Goal: Task Accomplishment & Management: Manage account settings

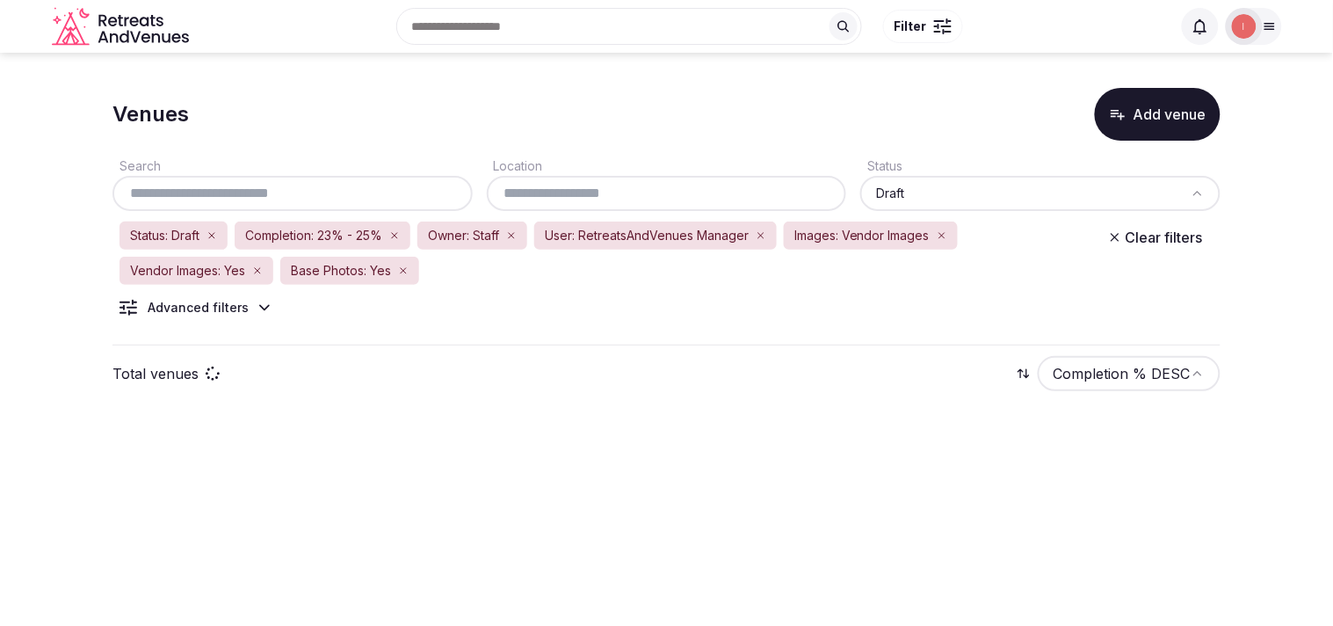
click at [621, 197] on input "text" at bounding box center [667, 193] width 346 height 21
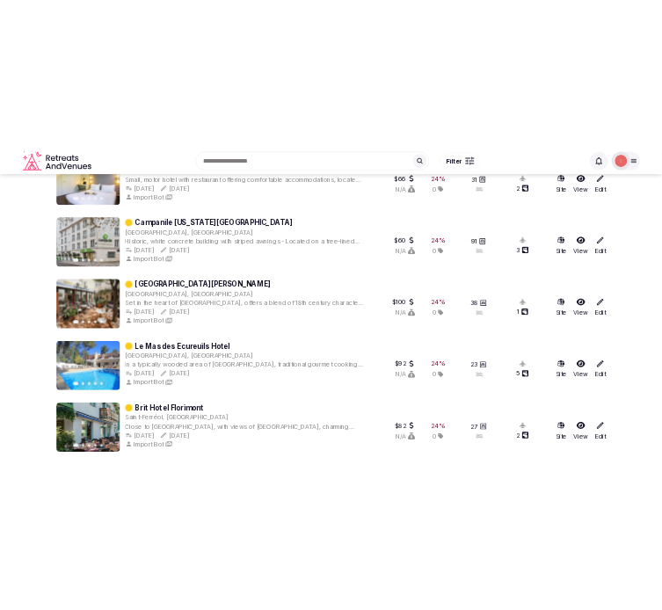
scroll to position [1755, 0]
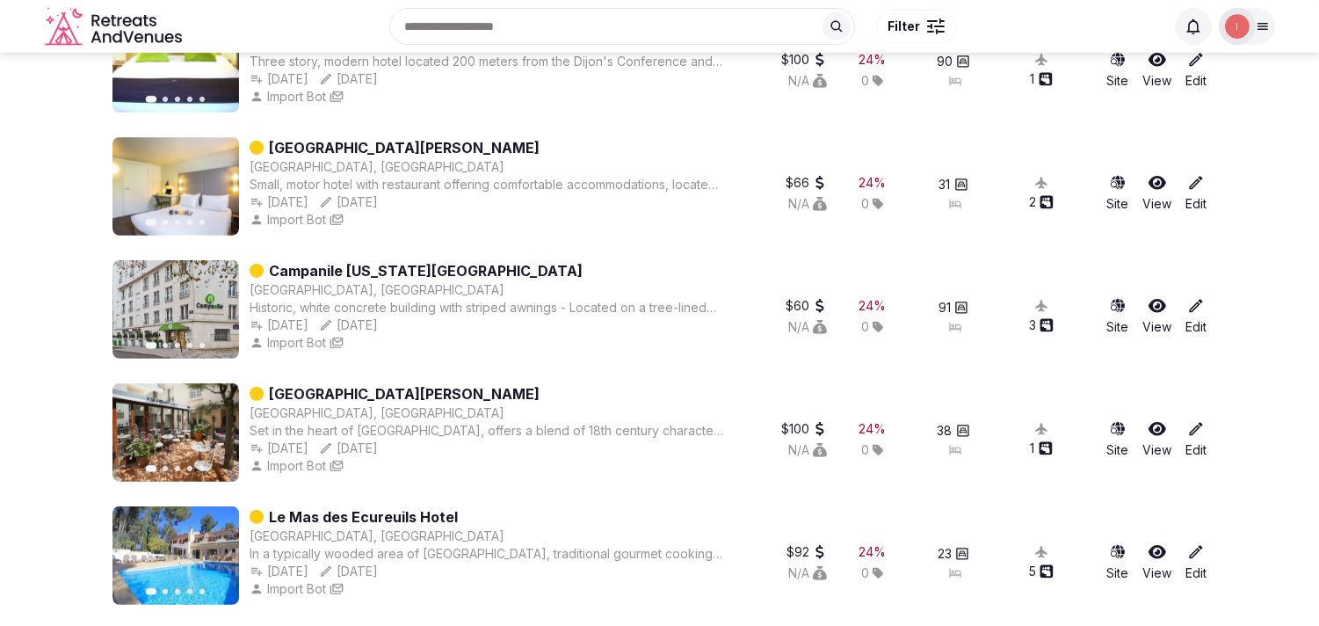
type input "******"
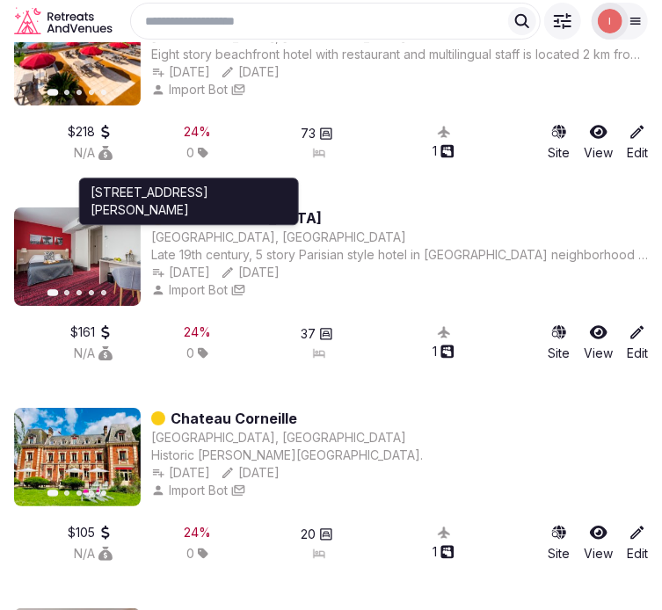
drag, startPoint x: 217, startPoint y: 171, endPoint x: 67, endPoint y: 225, distance: 159.5
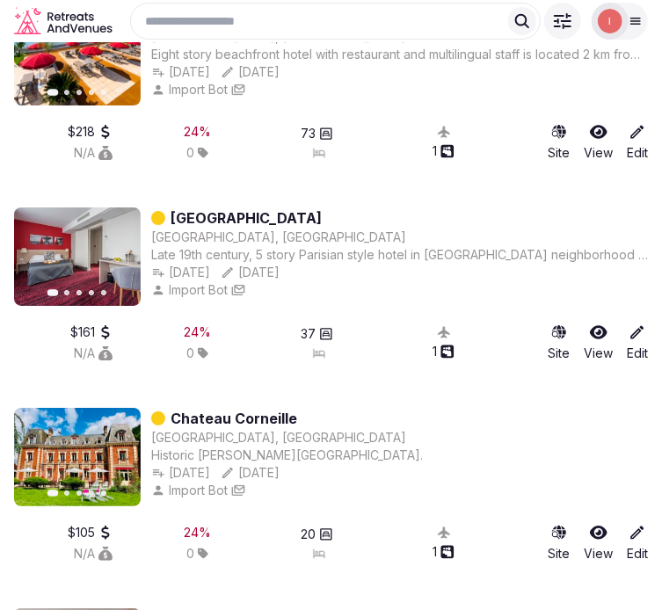
drag, startPoint x: 67, startPoint y: 225, endPoint x: 300, endPoint y: 171, distance: 239.0
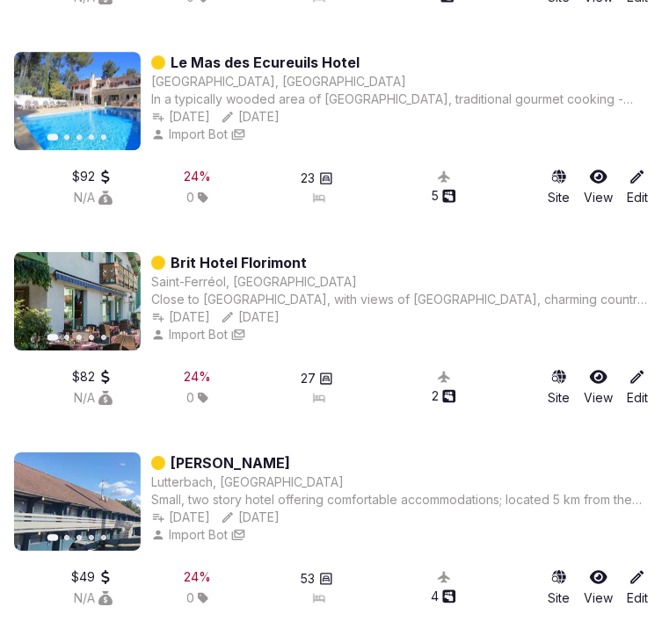
scroll to position [3708, 0]
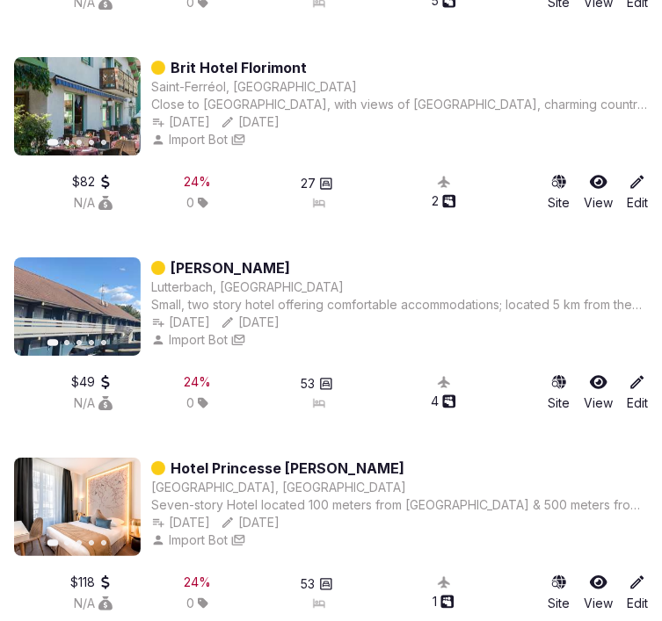
drag, startPoint x: 233, startPoint y: 223, endPoint x: 247, endPoint y: 214, distance: 16.6
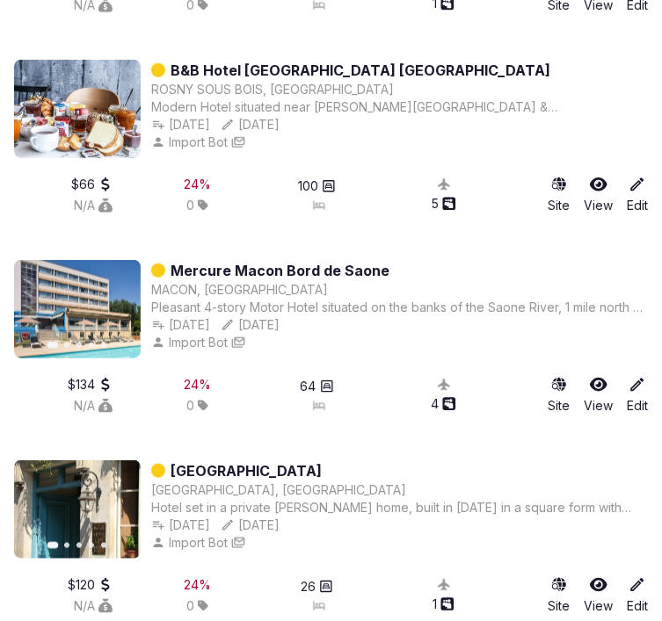
scroll to position [4391, 0]
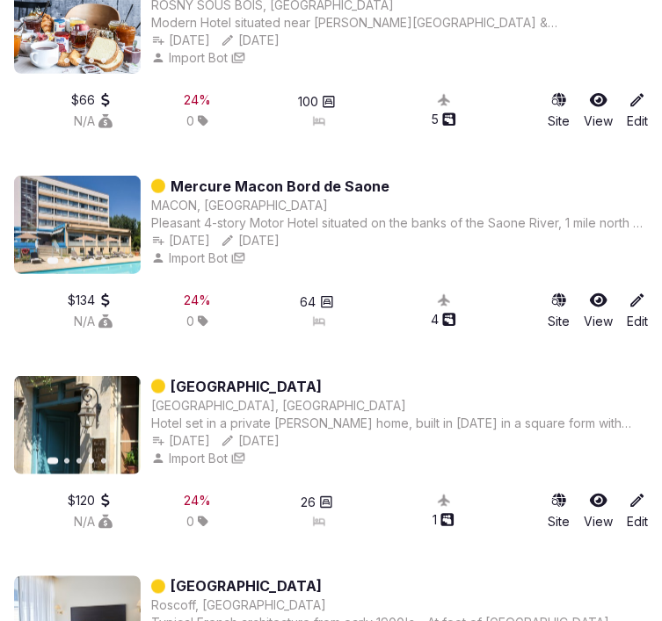
drag, startPoint x: 291, startPoint y: 126, endPoint x: 261, endPoint y: 136, distance: 31.7
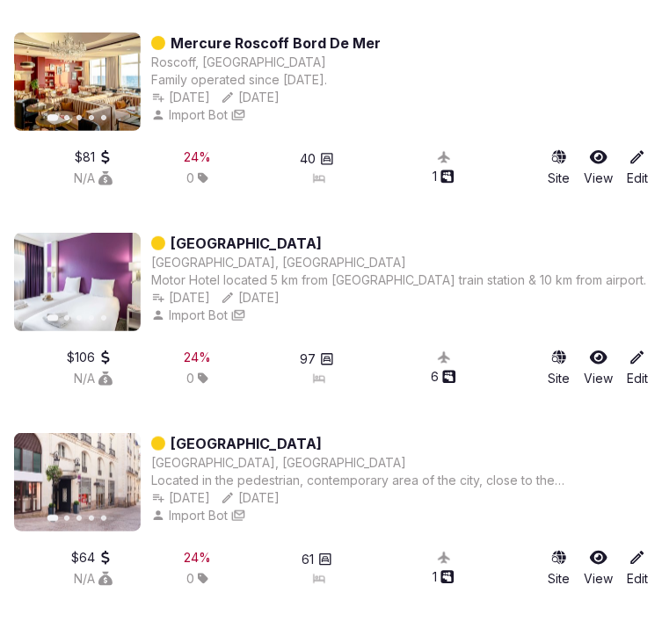
scroll to position [6149, 0]
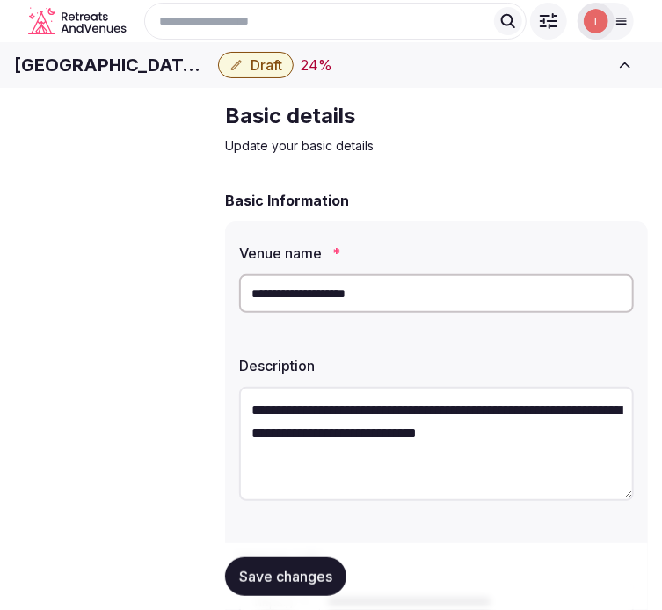
click at [287, 313] on input "**********" at bounding box center [436, 293] width 395 height 39
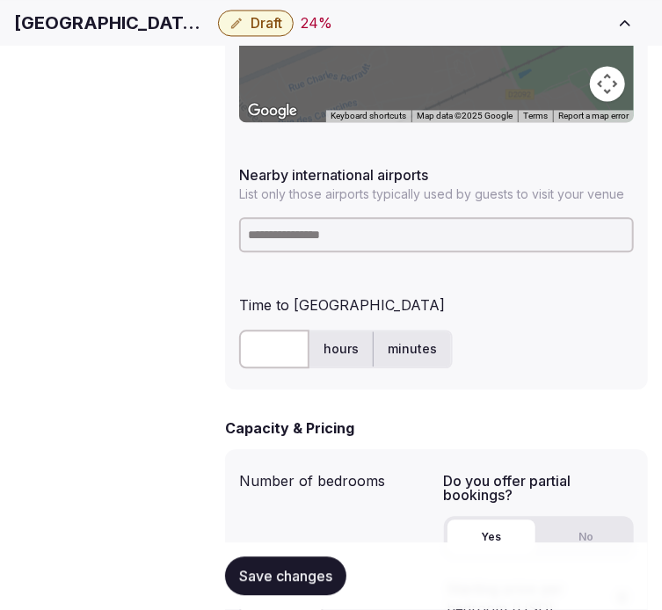
scroll to position [1171, 0]
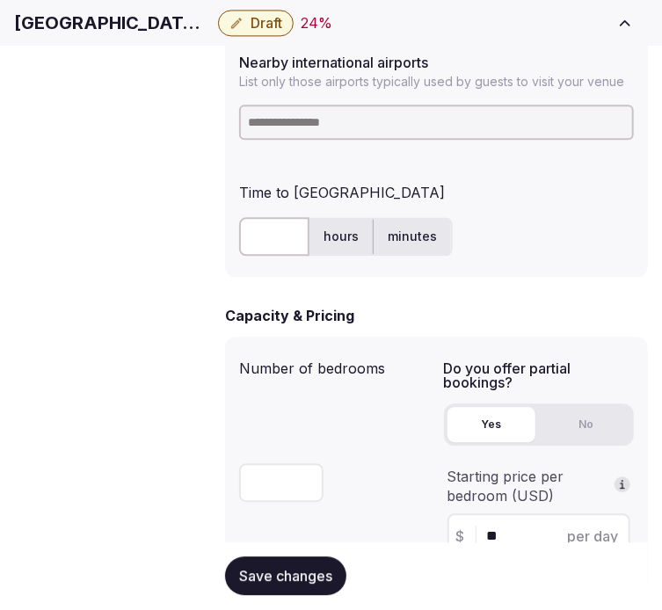
click at [316, 105] on input at bounding box center [436, 122] width 395 height 35
paste input "***"
type input "***"
click at [247, 217] on input "text" at bounding box center [274, 236] width 70 height 39
type input "*"
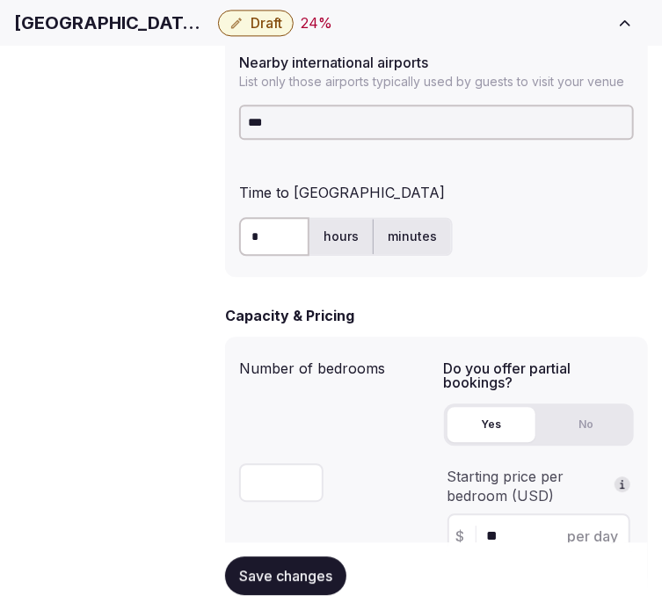
drag, startPoint x: 503, startPoint y: 226, endPoint x: 470, endPoint y: 288, distance: 70.4
click at [503, 226] on div "* hours minutes" at bounding box center [436, 236] width 395 height 53
drag, startPoint x: 286, startPoint y: 573, endPoint x: 338, endPoint y: 538, distance: 63.4
click at [285, 571] on span "Save changes" at bounding box center [285, 577] width 93 height 18
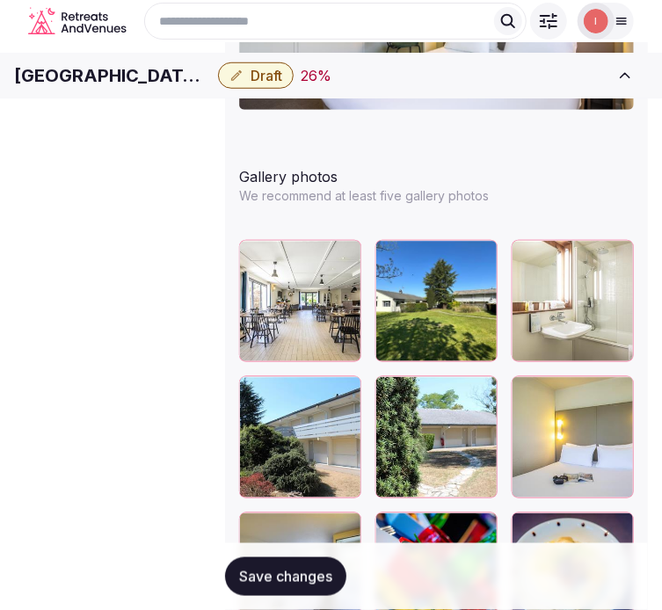
scroll to position [2343, 0]
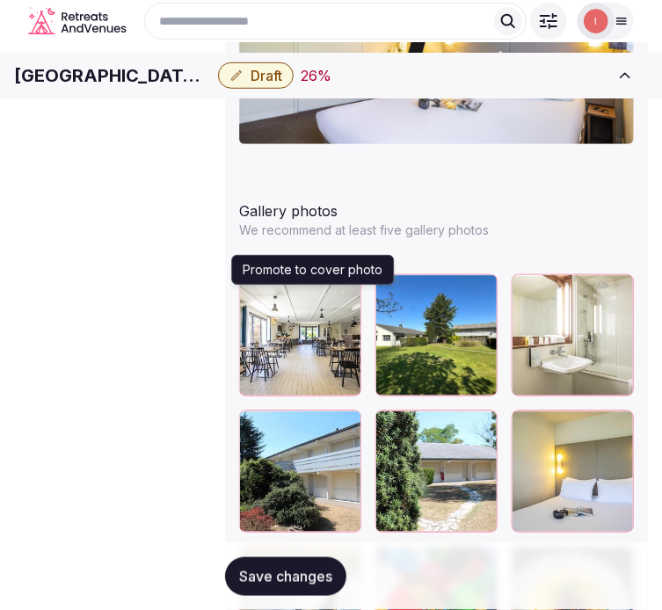
click at [473, 421] on icon "button" at bounding box center [480, 428] width 14 height 14
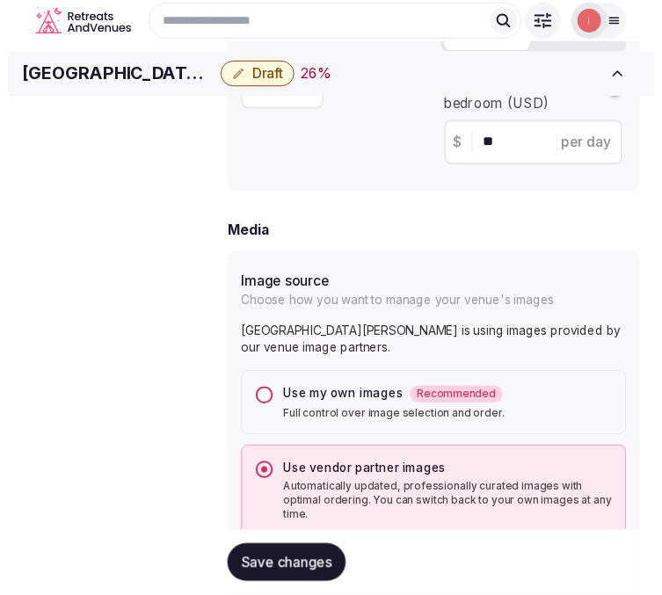
scroll to position [1171, 0]
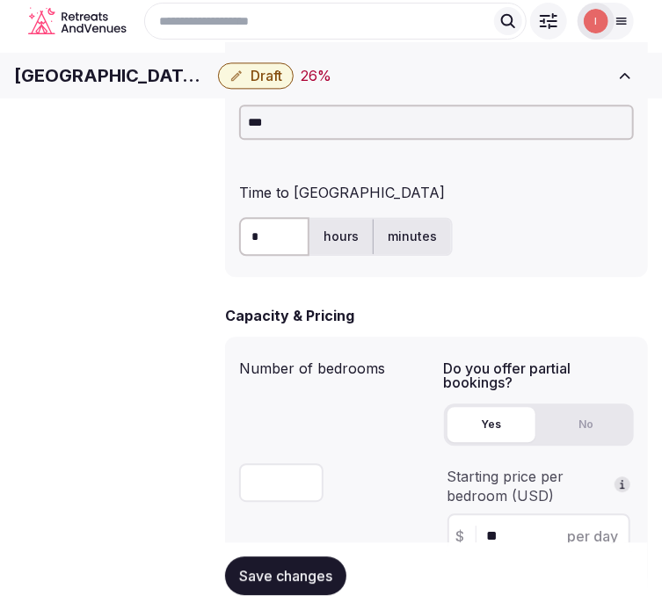
click at [293, 77] on button "Draft" at bounding box center [256, 75] width 76 height 26
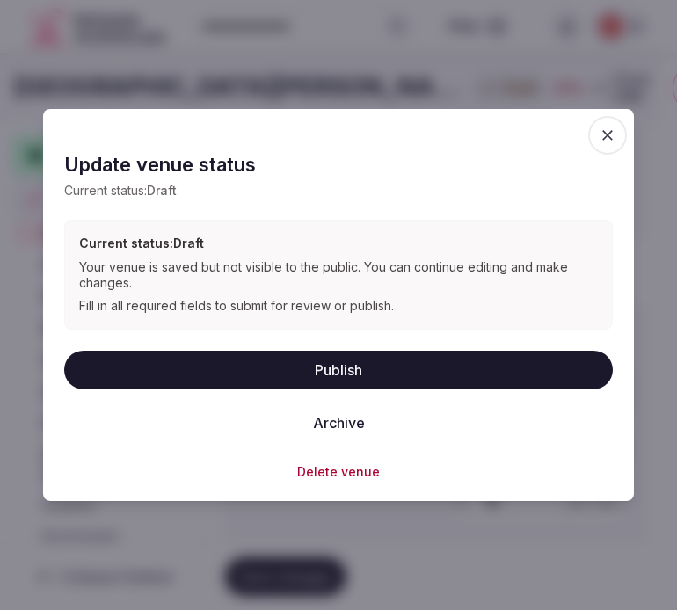
click at [365, 365] on button "Publish" at bounding box center [338, 369] width 548 height 39
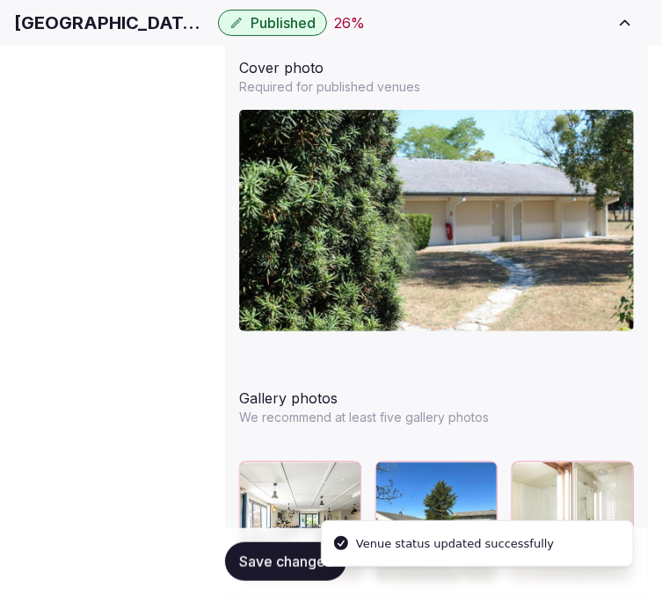
scroll to position [2343, 0]
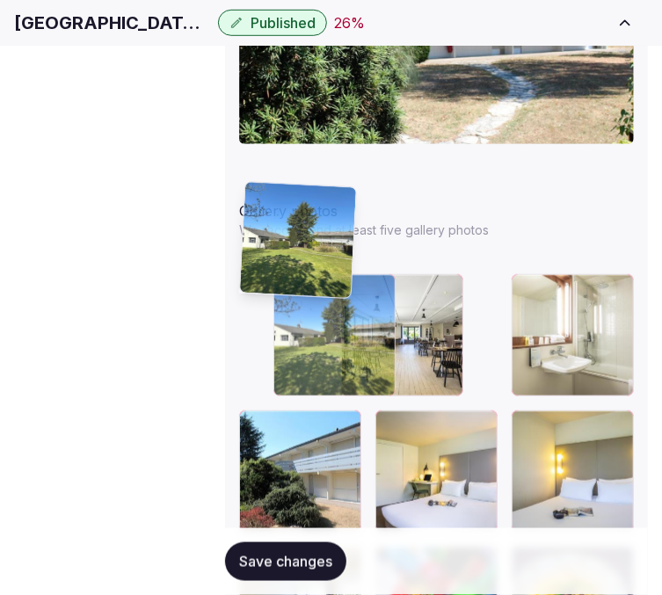
drag, startPoint x: 358, startPoint y: 193, endPoint x: 300, endPoint y: 212, distance: 60.9
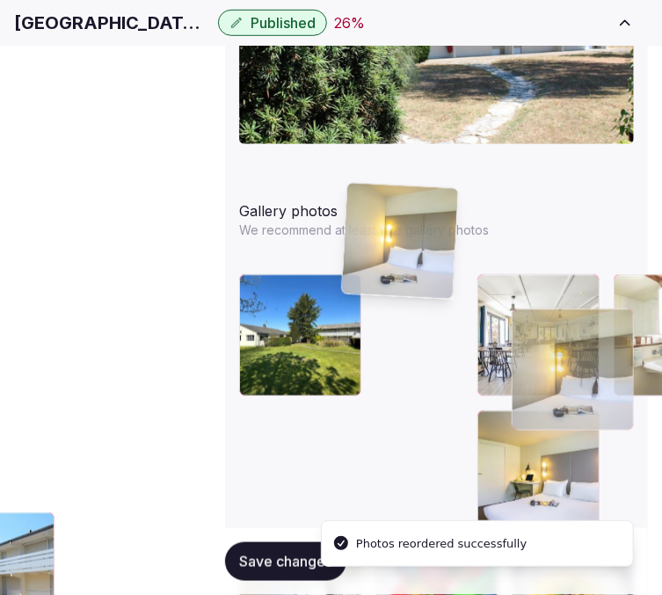
drag, startPoint x: 360, startPoint y: 295, endPoint x: 347, endPoint y: 196, distance: 100.2
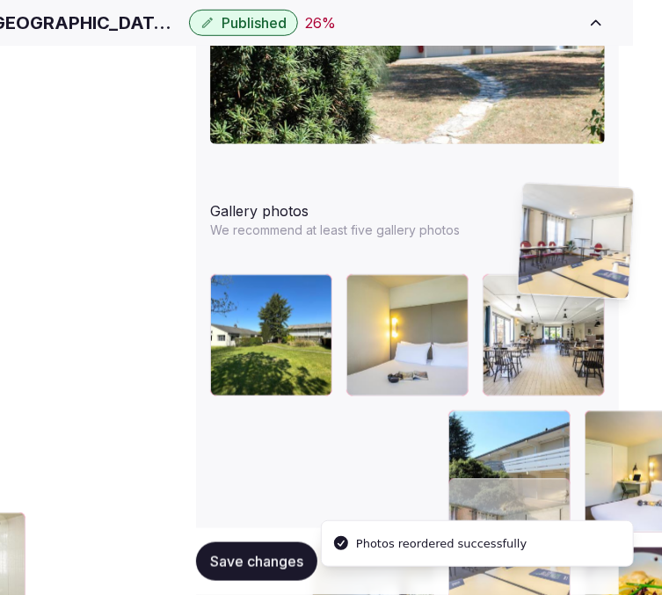
drag, startPoint x: 460, startPoint y: 408, endPoint x: 564, endPoint y: 215, distance: 218.6
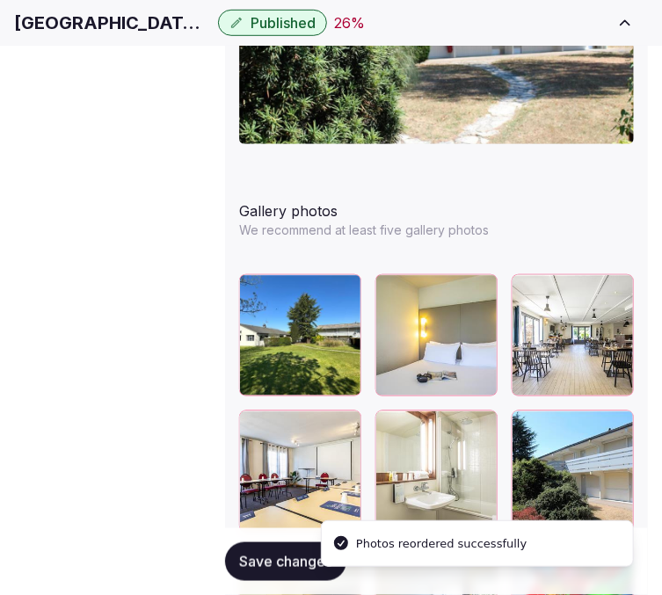
scroll to position [2440, 29]
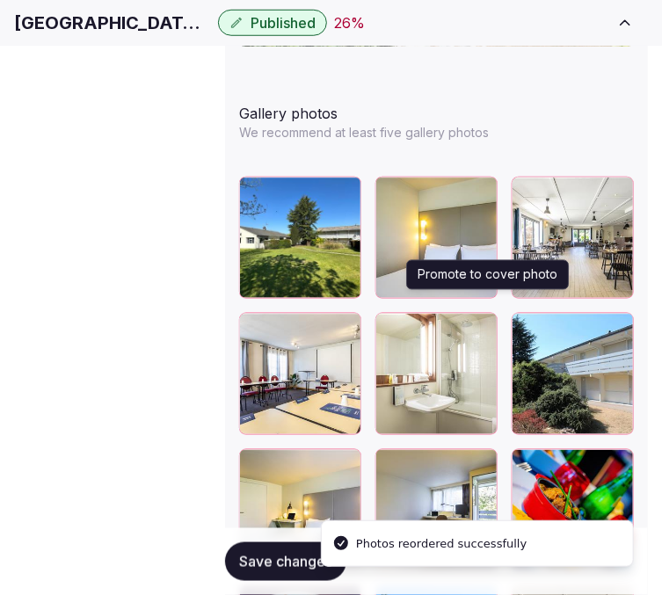
click at [485, 598] on icon "button" at bounding box center [480, 603] width 10 height 11
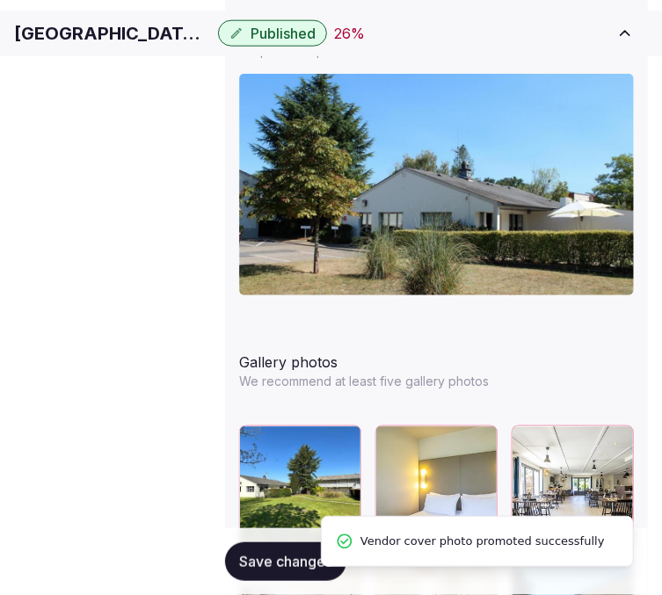
scroll to position [2343, 29]
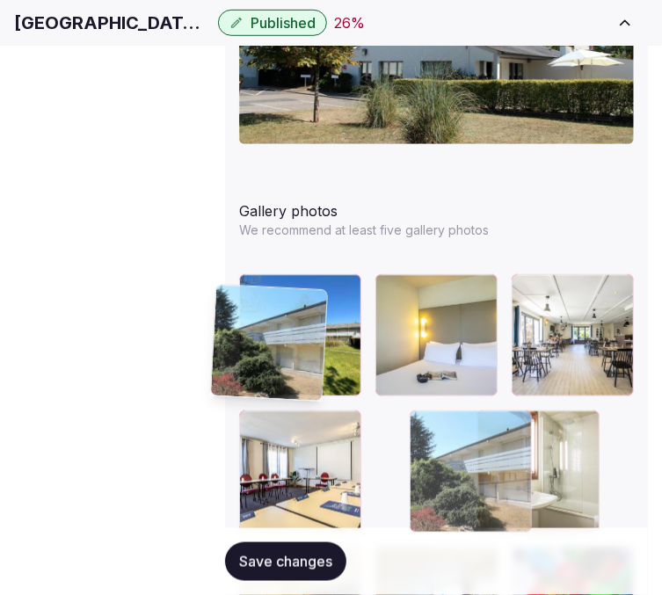
drag, startPoint x: 322, startPoint y: 299, endPoint x: 228, endPoint y: 294, distance: 94.1
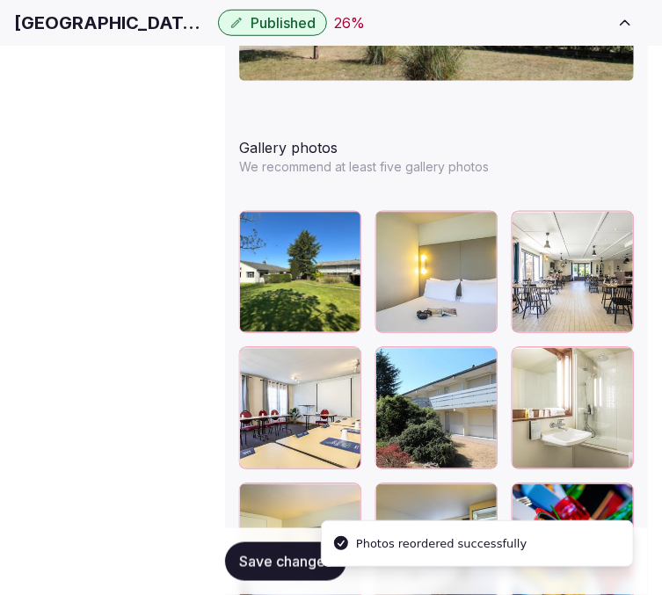
scroll to position [2440, 29]
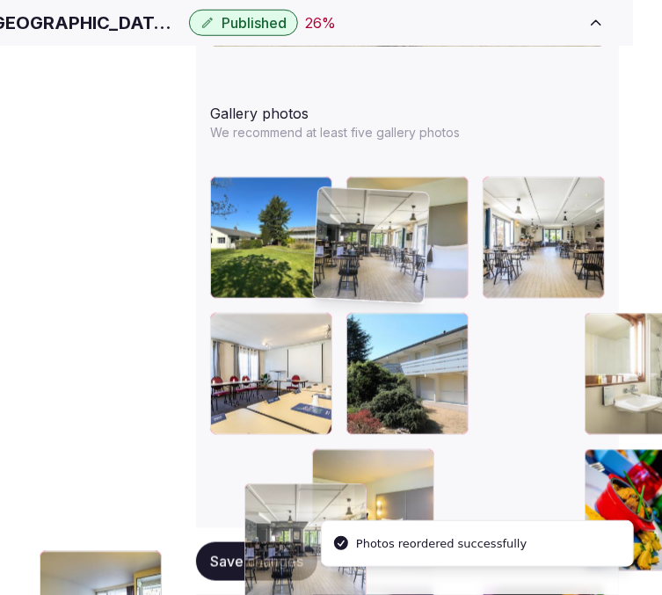
drag, startPoint x: 426, startPoint y: 303, endPoint x: 359, endPoint y: 221, distance: 106.1
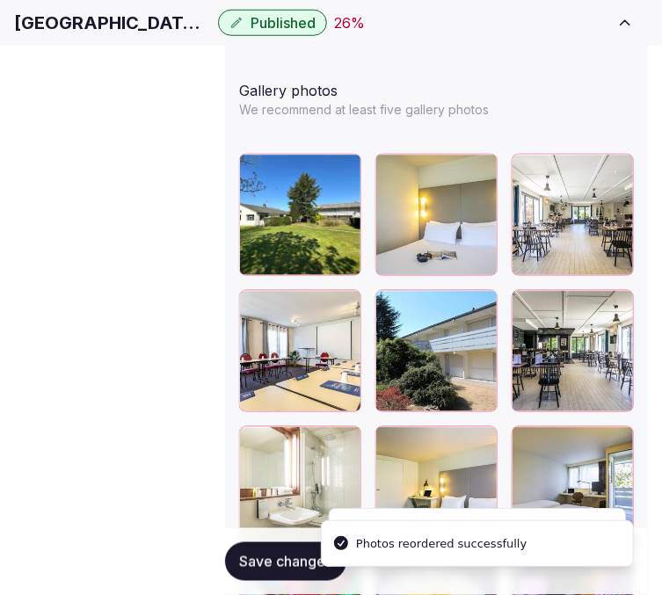
scroll to position [2538, 29]
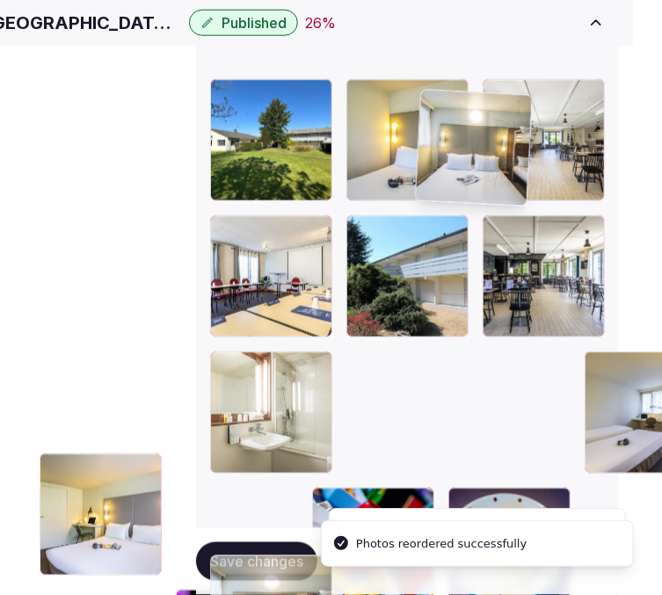
drag, startPoint x: 522, startPoint y: 310, endPoint x: 457, endPoint y: 121, distance: 199.8
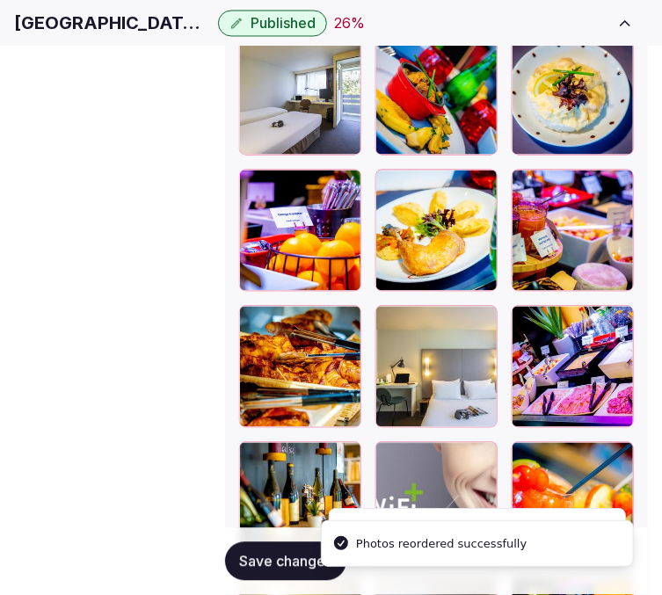
scroll to position [3026, 29]
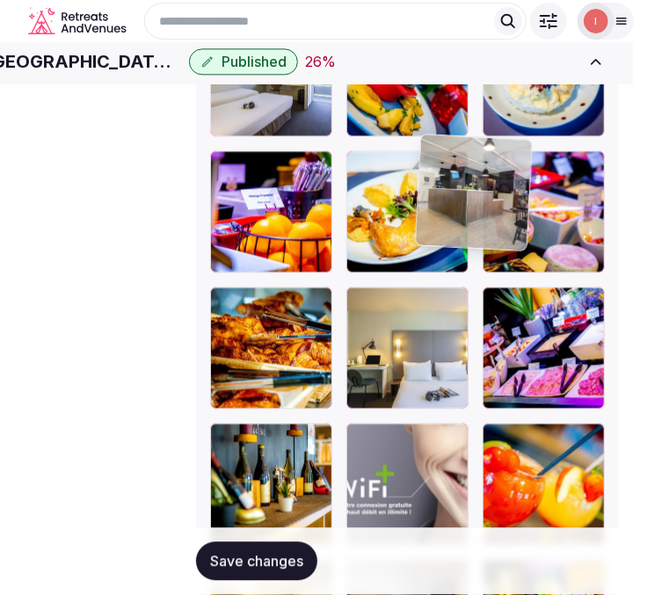
drag, startPoint x: 220, startPoint y: 240, endPoint x: 458, endPoint y: 100, distance: 276.1
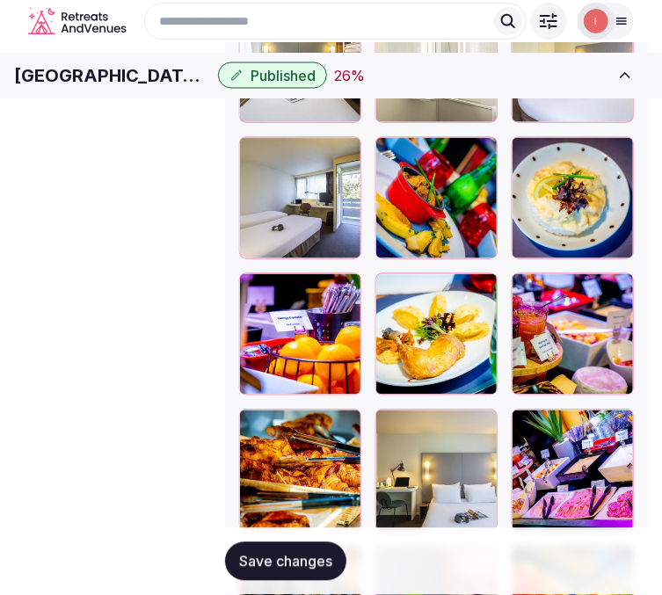
scroll to position [2711, 29]
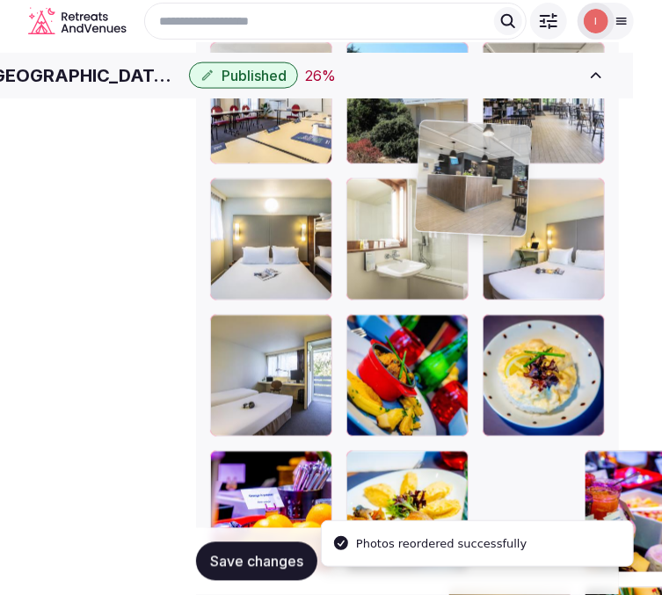
drag, startPoint x: 429, startPoint y: 438, endPoint x: 422, endPoint y: 136, distance: 301.5
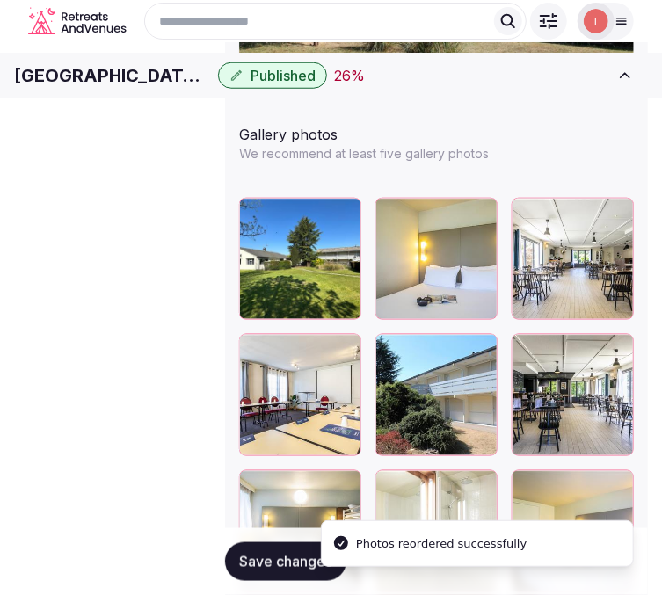
scroll to position [2418, 29]
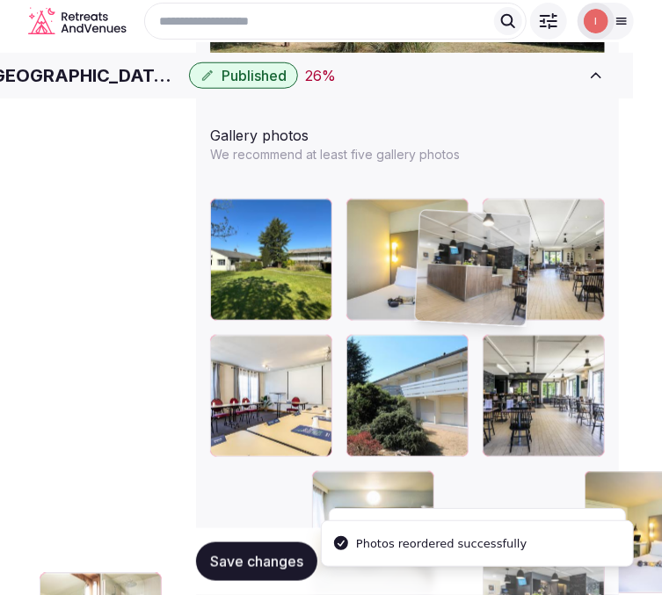
drag, startPoint x: 428, startPoint y: 428, endPoint x: 422, endPoint y: 220, distance: 208.4
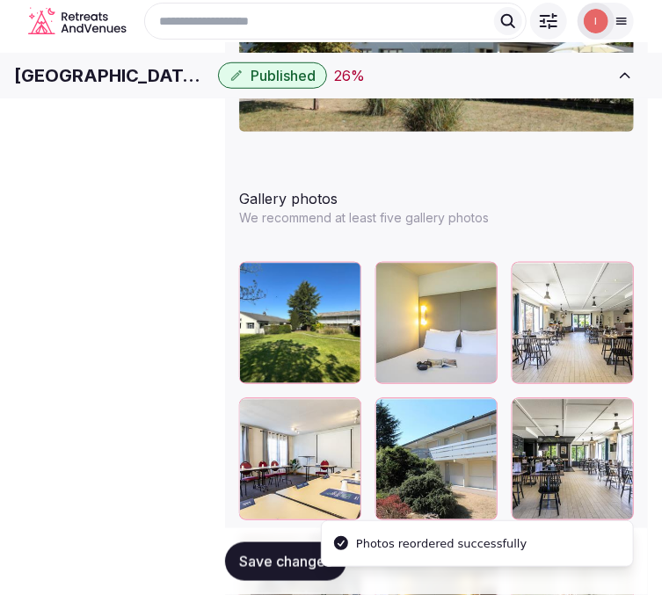
scroll to position [2321, 29]
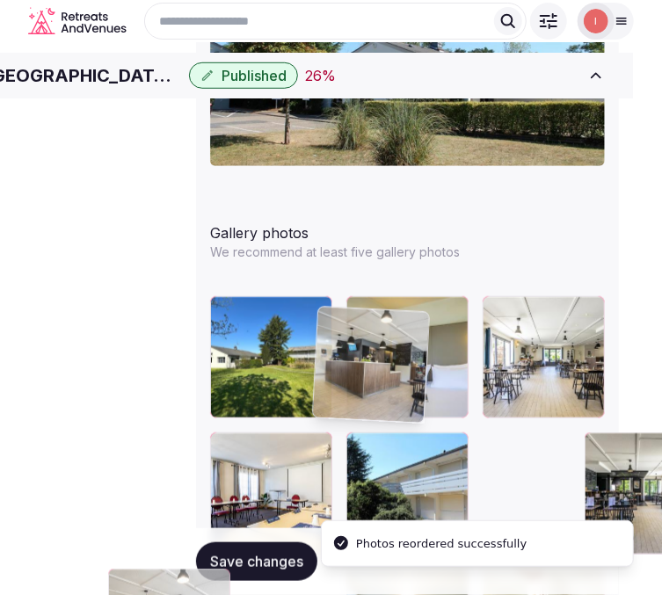
drag, startPoint x: 322, startPoint y: 337, endPoint x: 302, endPoint y: 339, distance: 20.3
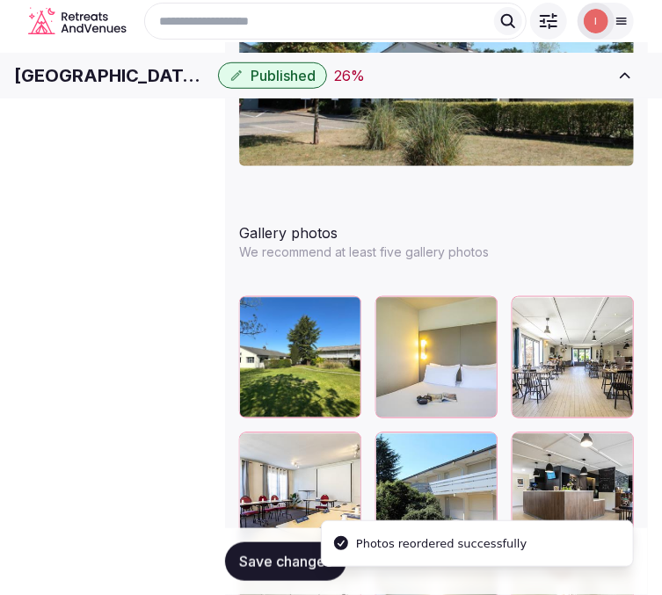
click at [272, 562] on span "Save changes" at bounding box center [285, 562] width 93 height 18
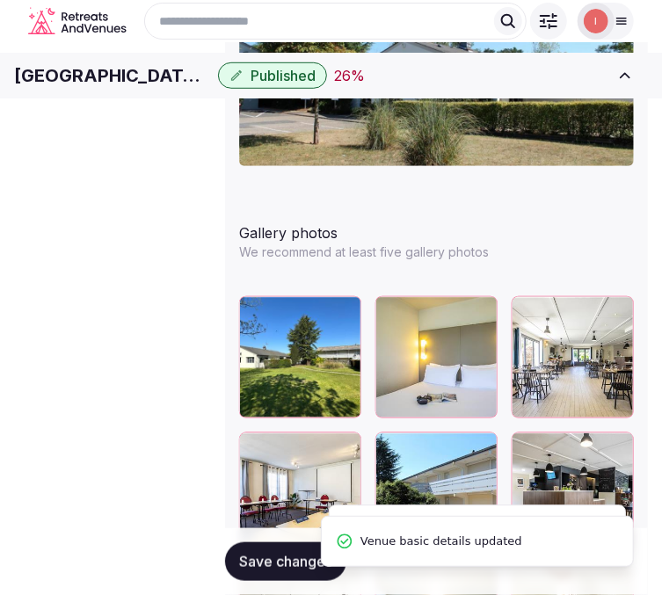
click at [272, 555] on span "Save changes" at bounding box center [285, 562] width 93 height 18
click at [189, 76] on h1 "Hotel Rouen Sud Cleon" at bounding box center [112, 75] width 197 height 25
copy div "Hotel Rouen Sud Cleon"
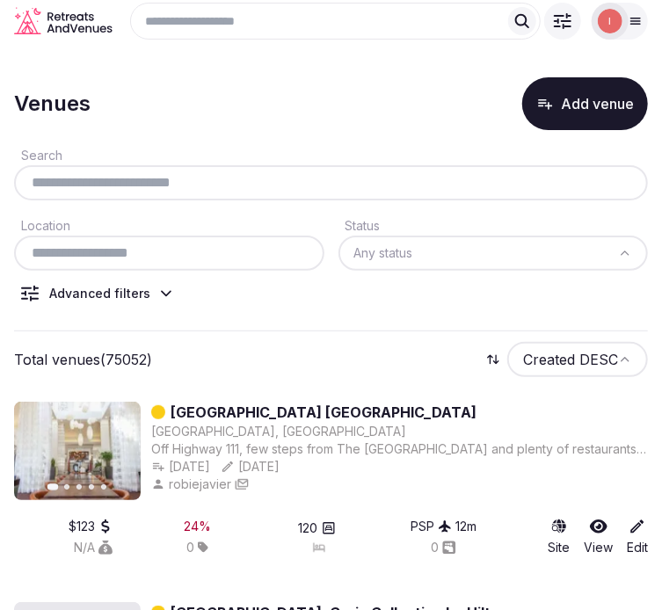
click at [200, 200] on div at bounding box center [331, 182] width 634 height 35
click at [200, 193] on input "text" at bounding box center [331, 182] width 620 height 21
click at [199, 185] on input "text" at bounding box center [331, 182] width 620 height 21
click at [203, 178] on div at bounding box center [331, 182] width 634 height 35
click at [179, 193] on input "text" at bounding box center [331, 182] width 620 height 21
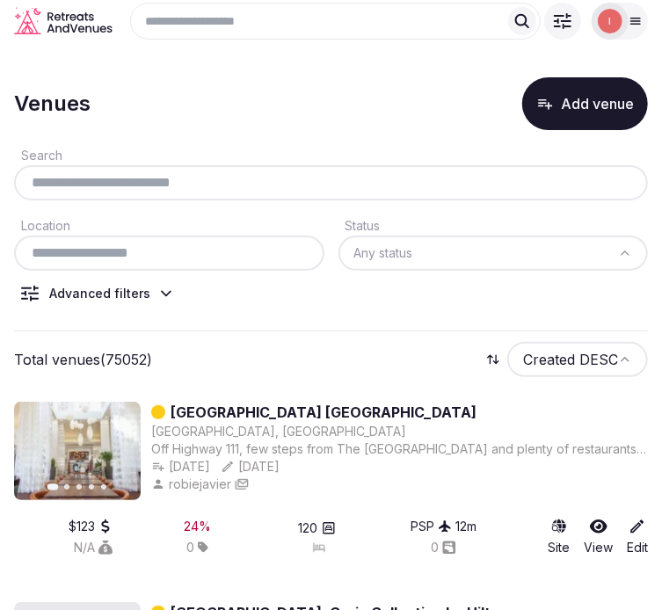
paste input "**********"
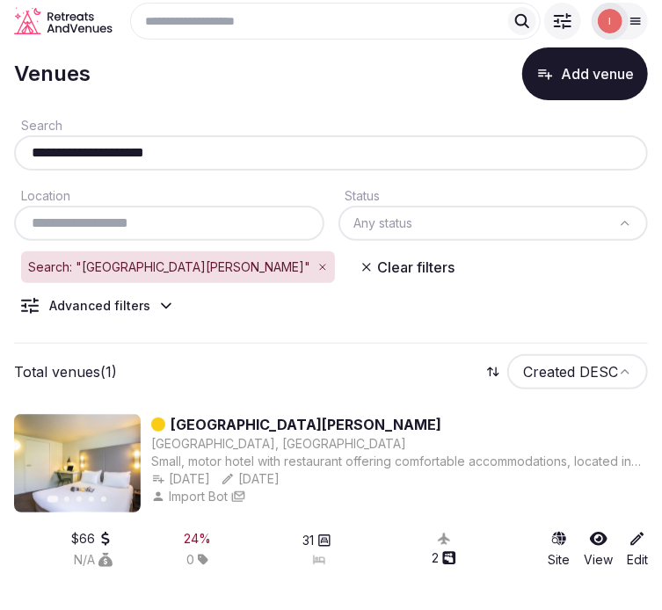
scroll to position [46, 0]
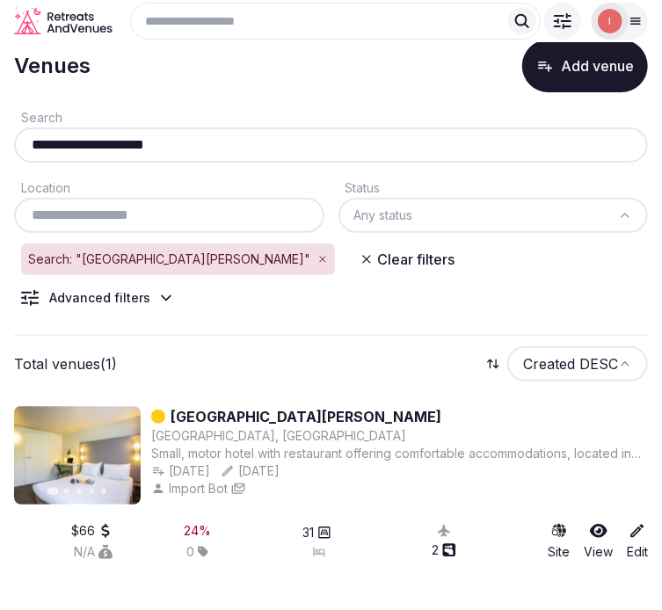
click at [151, 143] on input "**********" at bounding box center [331, 144] width 620 height 21
click at [148, 146] on input "**********" at bounding box center [331, 144] width 620 height 21
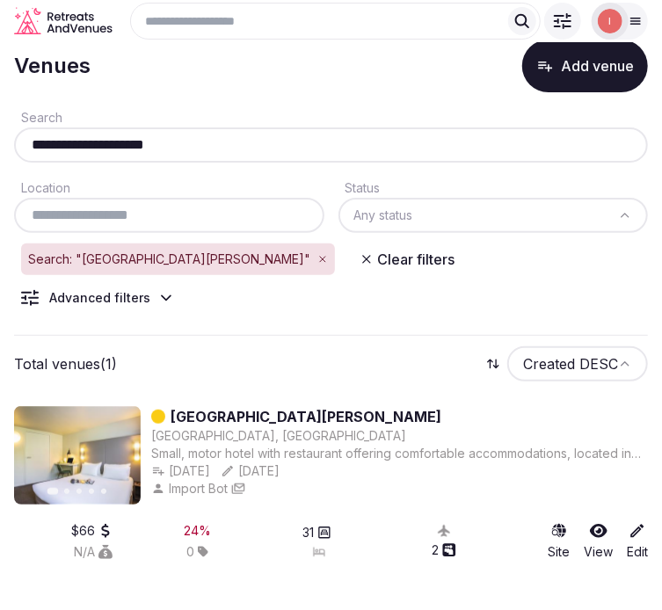
paste input "*******"
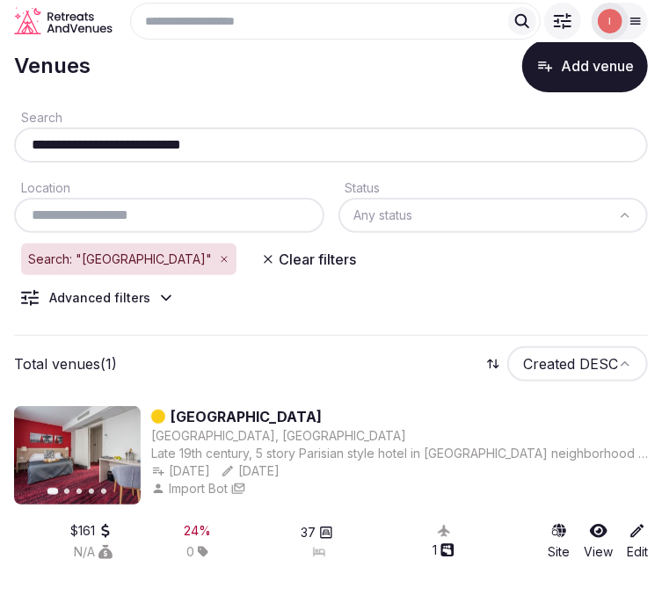
click at [237, 142] on input "**********" at bounding box center [331, 144] width 620 height 21
paste input "text"
paste input "**********"
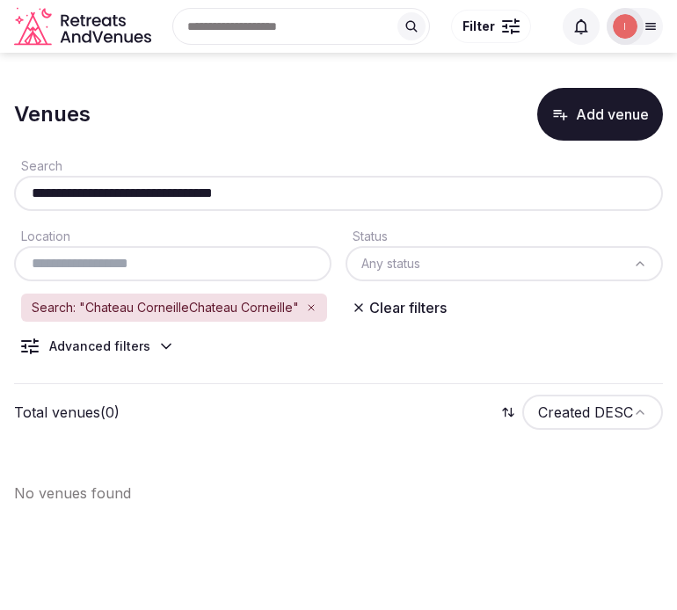
drag, startPoint x: 197, startPoint y: 181, endPoint x: 189, endPoint y: 190, distance: 11.8
click at [190, 190] on div "**********" at bounding box center [338, 183] width 649 height 56
click at [189, 190] on input "**********" at bounding box center [338, 193] width 634 height 21
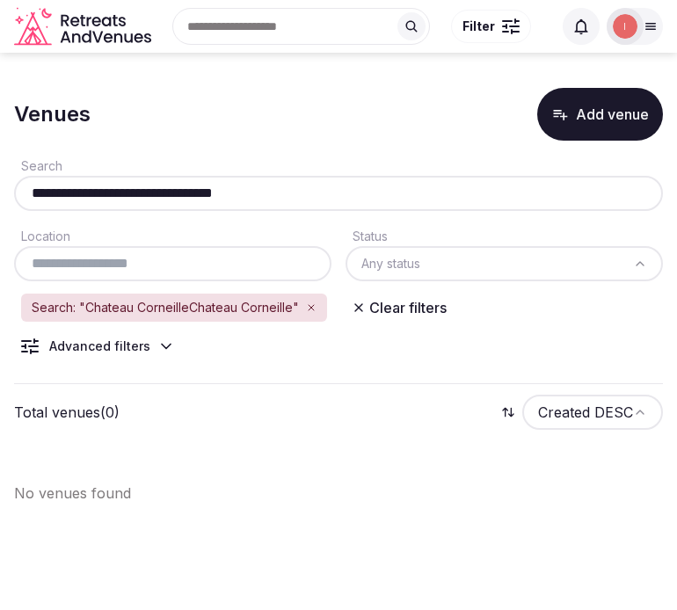
paste input "text"
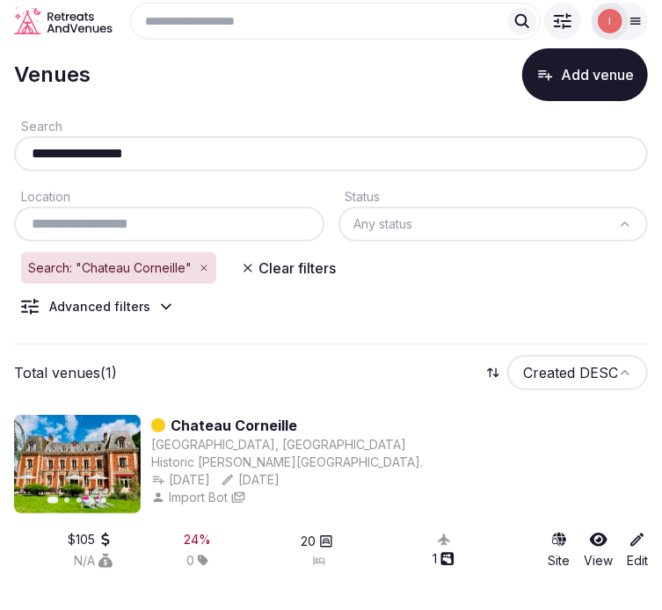
scroll to position [46, 0]
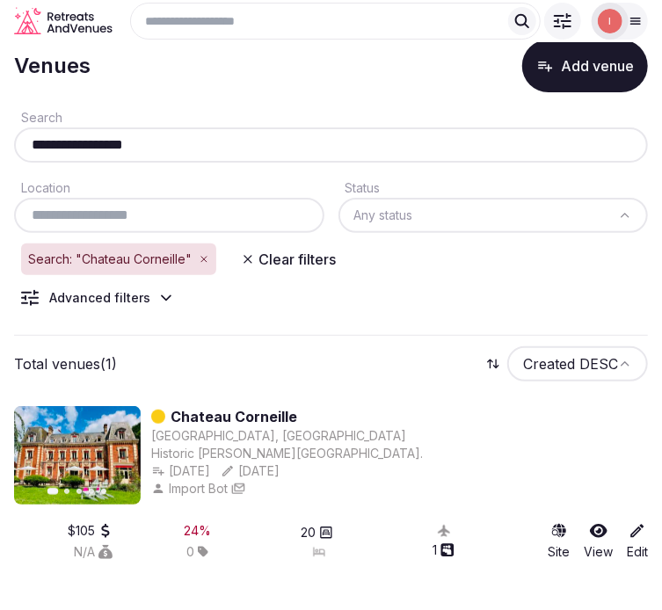
drag, startPoint x: 177, startPoint y: 148, endPoint x: -13, endPoint y: 169, distance: 191.0
click at [0, 169] on html "**********" at bounding box center [331, 267] width 662 height 610
paste input "**********"
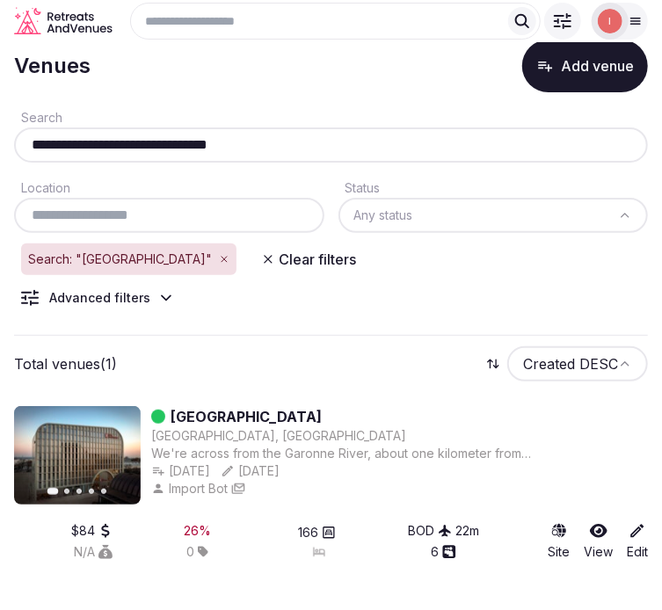
click at [193, 136] on input "**********" at bounding box center [331, 144] width 620 height 21
paste input "text"
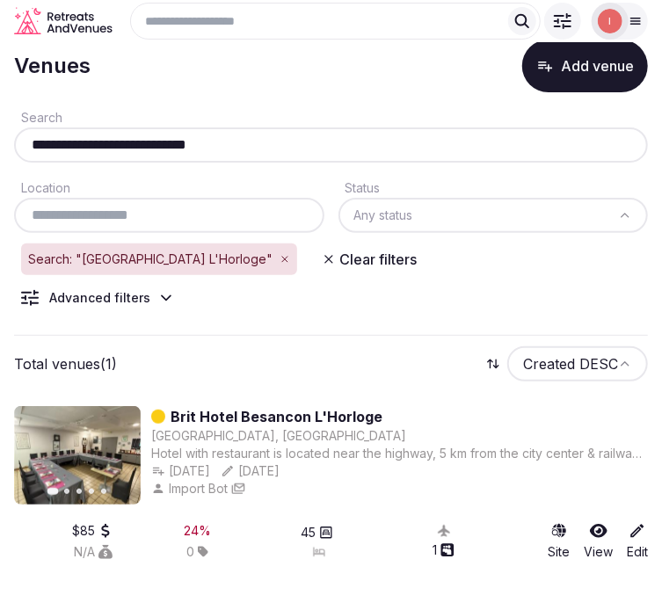
click at [161, 146] on input "**********" at bounding box center [331, 144] width 620 height 21
paste input "*****"
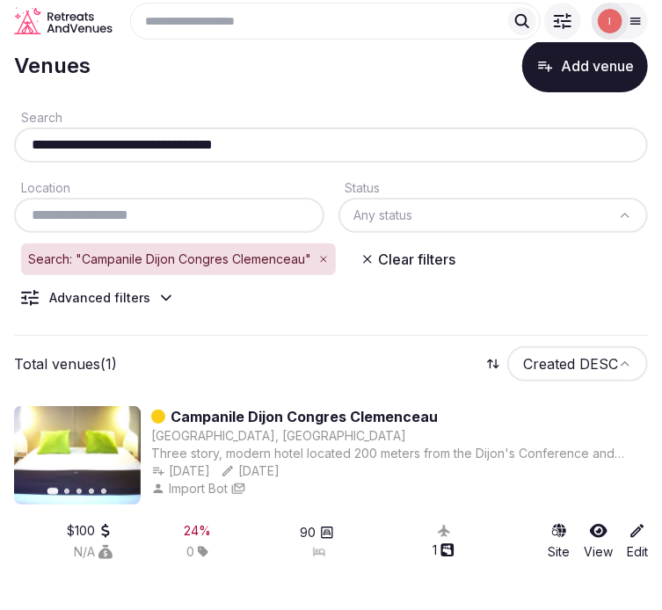
click at [243, 136] on input "**********" at bounding box center [331, 144] width 620 height 21
paste input "text"
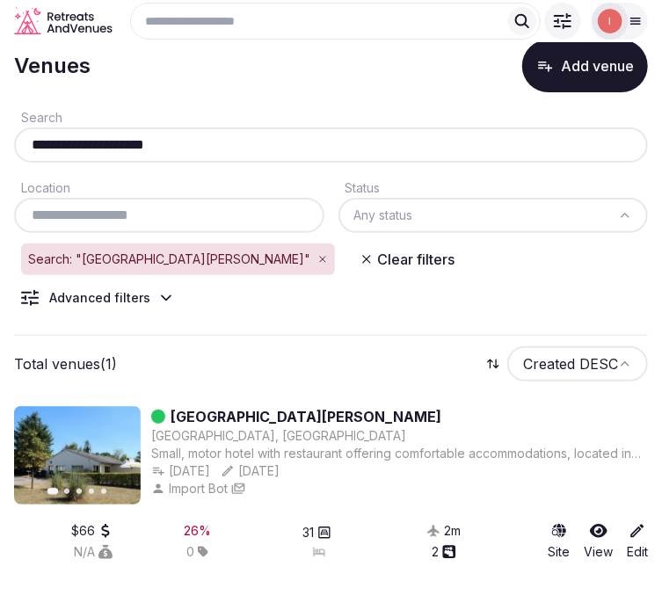
drag, startPoint x: 212, startPoint y: 141, endPoint x: 5, endPoint y: 163, distance: 207.6
click at [6, 163] on section "**********" at bounding box center [331, 306] width 662 height 605
paste input "*******"
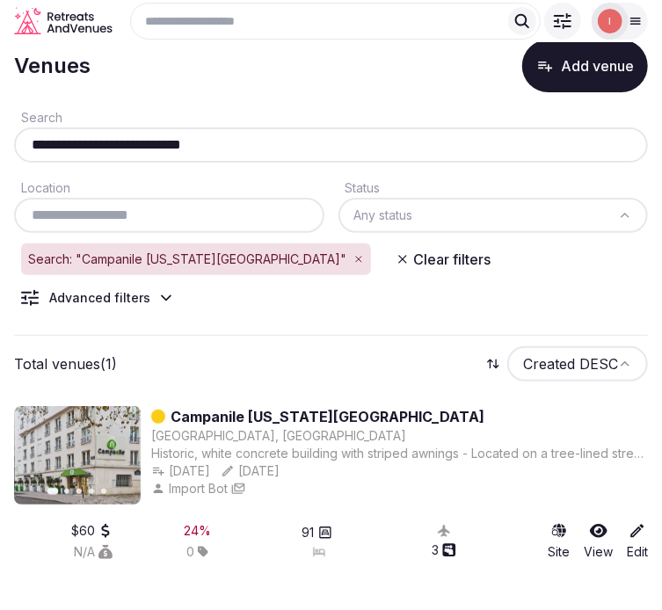
click at [207, 160] on div "**********" at bounding box center [331, 144] width 634 height 35
click at [198, 142] on input "**********" at bounding box center [331, 144] width 620 height 21
click at [197, 143] on input "**********" at bounding box center [331, 144] width 620 height 21
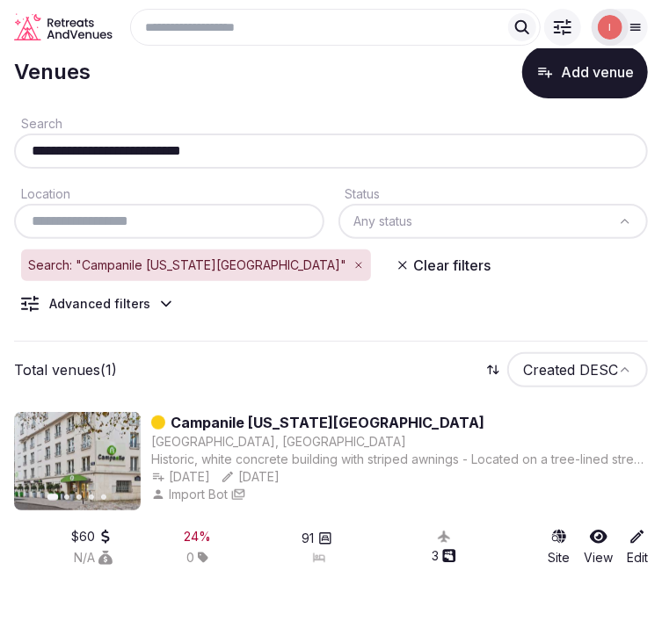
scroll to position [33, 0]
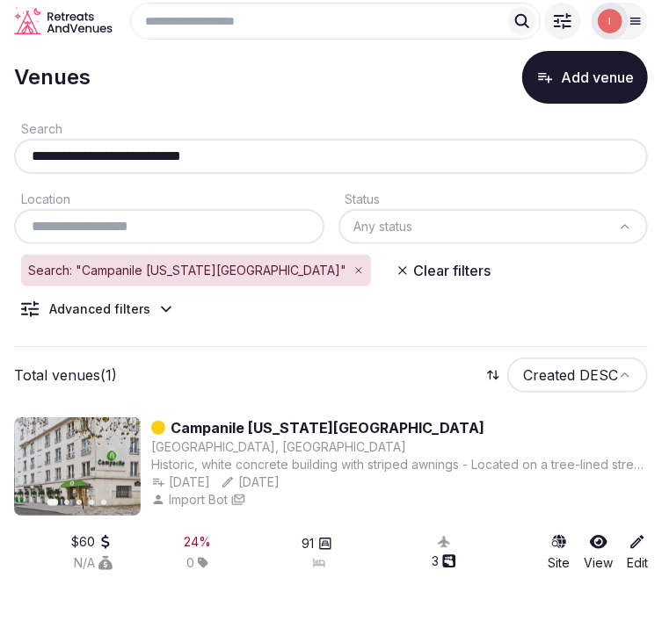
click at [178, 153] on input "**********" at bounding box center [331, 156] width 620 height 21
click at [241, 152] on input "**********" at bounding box center [331, 156] width 620 height 21
drag, startPoint x: 268, startPoint y: 155, endPoint x: 83, endPoint y: 146, distance: 184.7
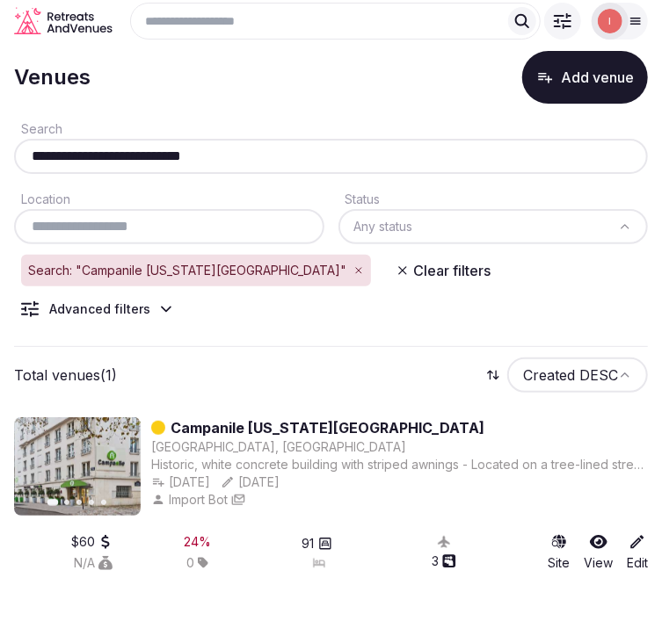
click at [95, 147] on input "**********" at bounding box center [331, 156] width 620 height 21
drag, startPoint x: 83, startPoint y: 146, endPoint x: 45, endPoint y: 144, distance: 38.7
click at [45, 144] on div "**********" at bounding box center [331, 156] width 634 height 35
click at [45, 145] on div "**********" at bounding box center [331, 156] width 634 height 35
click at [65, 156] on input "**********" at bounding box center [331, 156] width 620 height 21
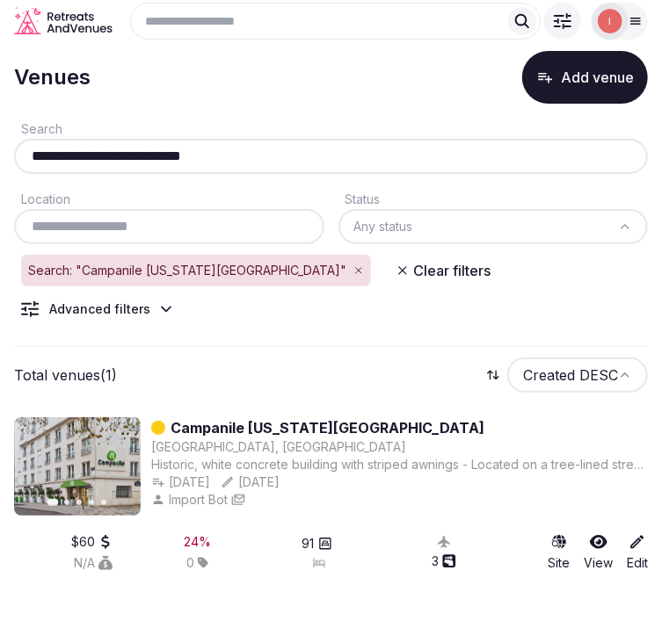
click at [65, 156] on input "**********" at bounding box center [331, 156] width 620 height 21
paste input "text"
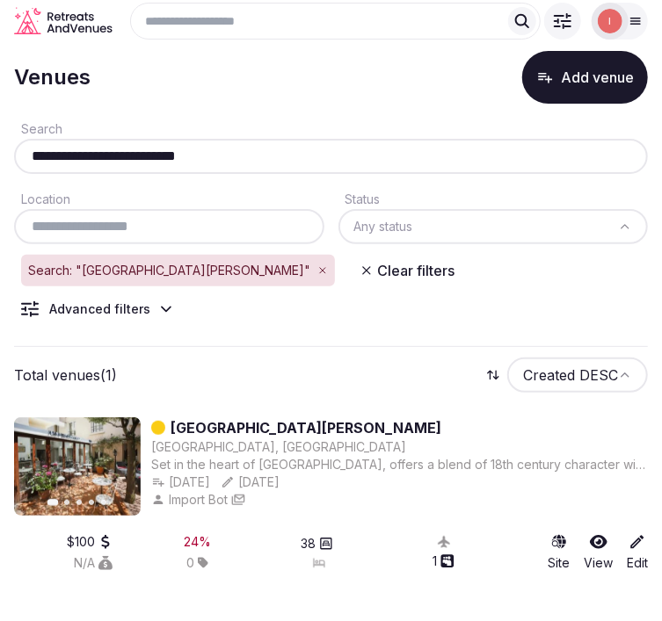
drag, startPoint x: 253, startPoint y: 141, endPoint x: 41, endPoint y: 145, distance: 211.8
click at [41, 145] on div "**********" at bounding box center [331, 156] width 634 height 35
click at [69, 160] on input "**********" at bounding box center [331, 156] width 620 height 21
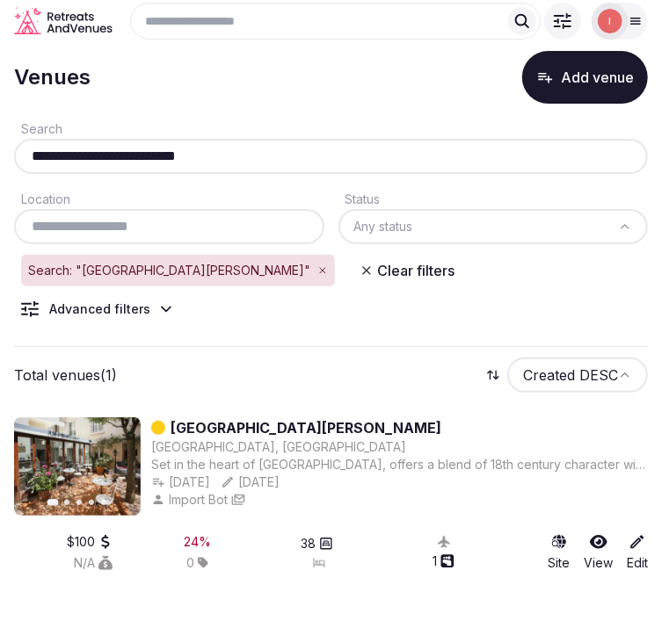
paste input "text"
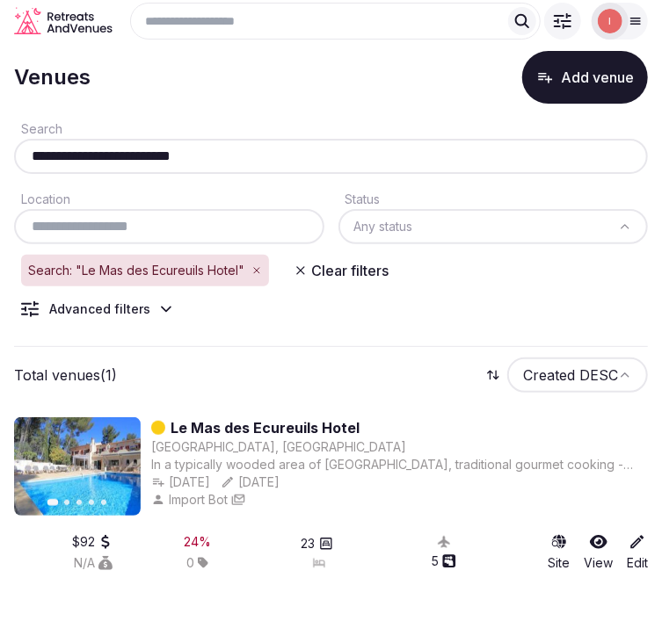
drag, startPoint x: 238, startPoint y: 151, endPoint x: 127, endPoint y: 169, distance: 112.1
click at [5, 169] on section "**********" at bounding box center [331, 318] width 662 height 605
click at [102, 153] on input "**********" at bounding box center [331, 156] width 620 height 21
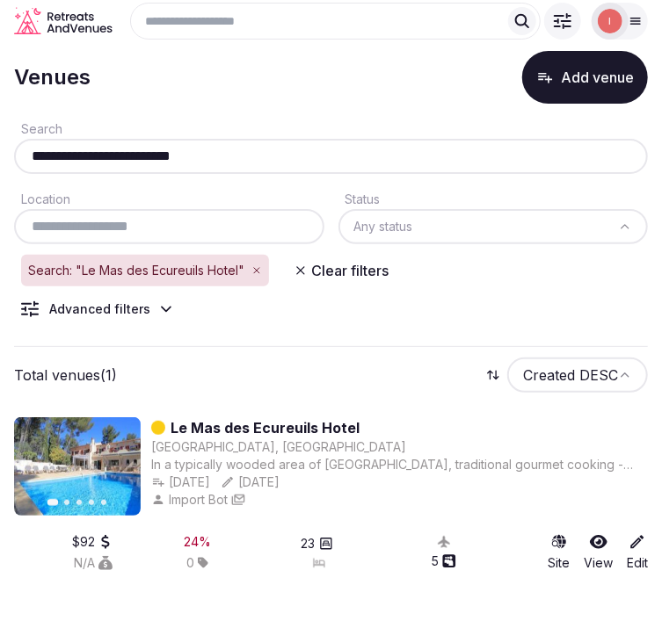
paste input "text"
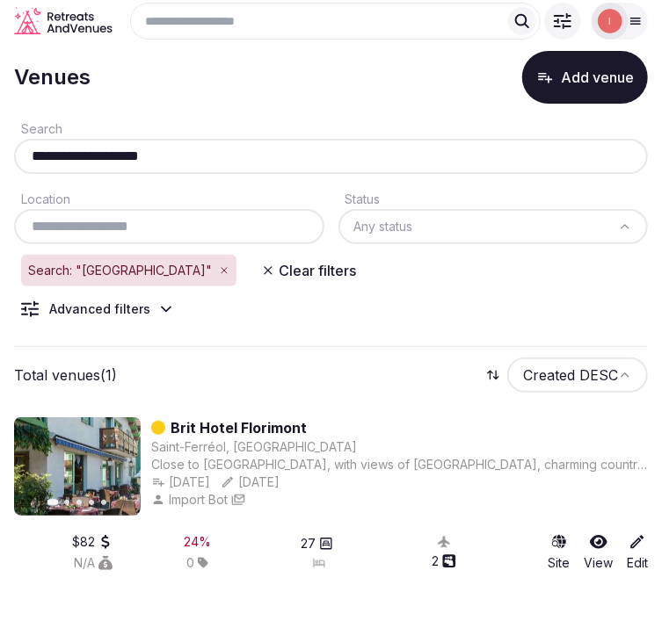
drag, startPoint x: 194, startPoint y: 148, endPoint x: -64, endPoint y: 188, distance: 261.5
click at [0, 188] on html "**********" at bounding box center [331, 284] width 662 height 621
paste input "text"
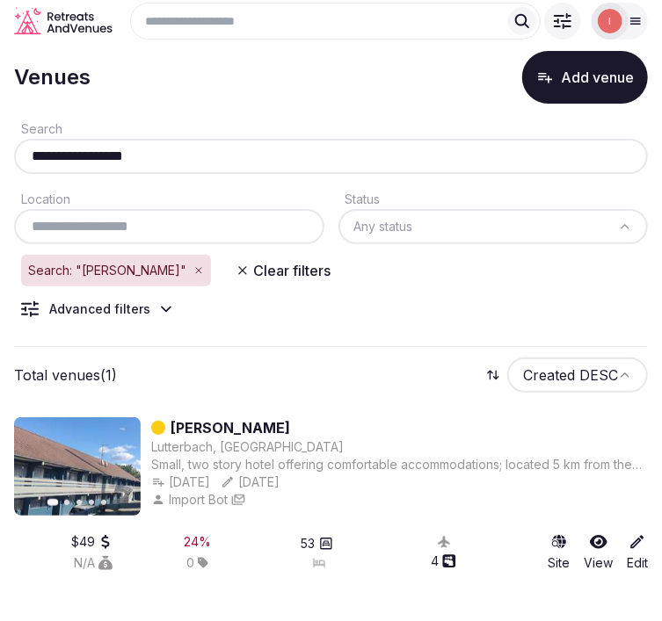
click at [120, 167] on input "**********" at bounding box center [331, 156] width 620 height 21
paste input "*******"
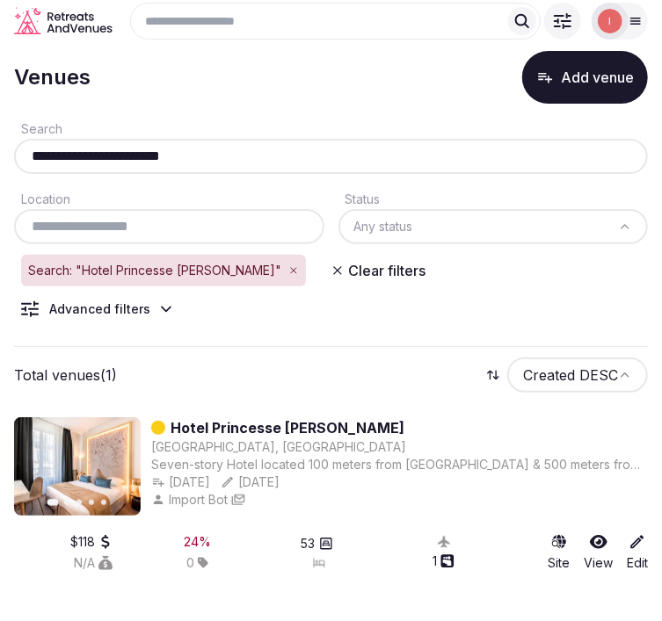
click at [212, 156] on input "**********" at bounding box center [331, 156] width 620 height 21
paste input "*******"
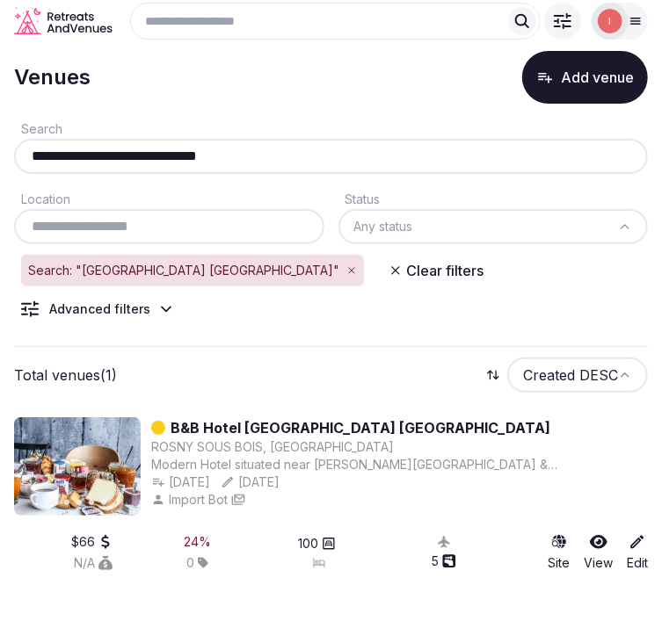
drag, startPoint x: 250, startPoint y: 413, endPoint x: 279, endPoint y: 417, distance: 28.3
drag, startPoint x: 279, startPoint y: 417, endPoint x: 265, endPoint y: 428, distance: 18.1
drag, startPoint x: 272, startPoint y: 165, endPoint x: -17, endPoint y: 192, distance: 290.3
click at [0, 192] on html "**********" at bounding box center [331, 284] width 662 height 621
paste input "text"
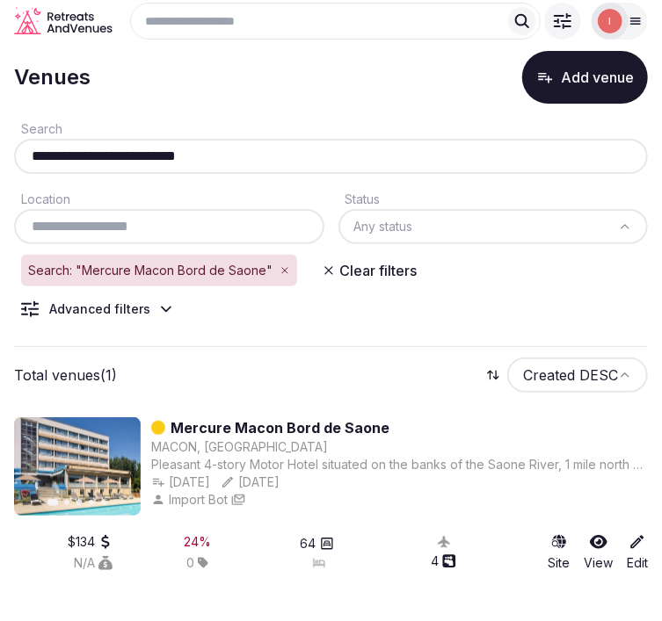
click at [174, 156] on input "**********" at bounding box center [331, 156] width 620 height 21
paste input "text"
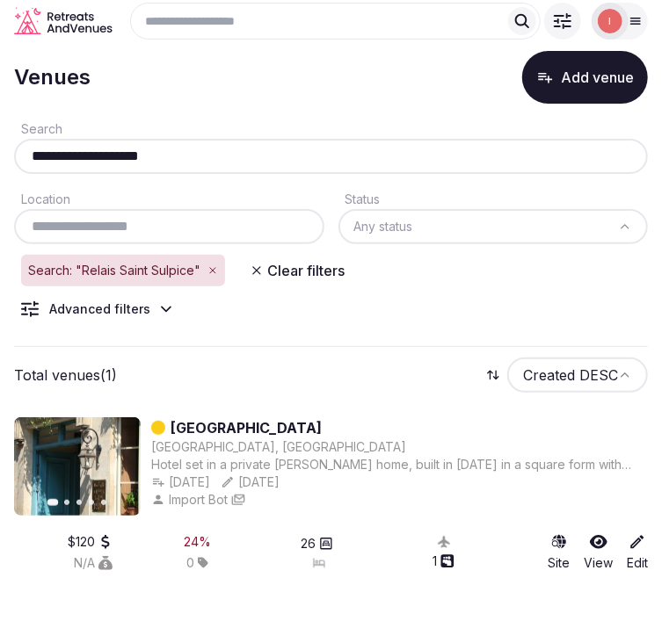
drag, startPoint x: 163, startPoint y: 172, endPoint x: 161, endPoint y: 163, distance: 10.0
click at [162, 163] on div "**********" at bounding box center [331, 156] width 634 height 35
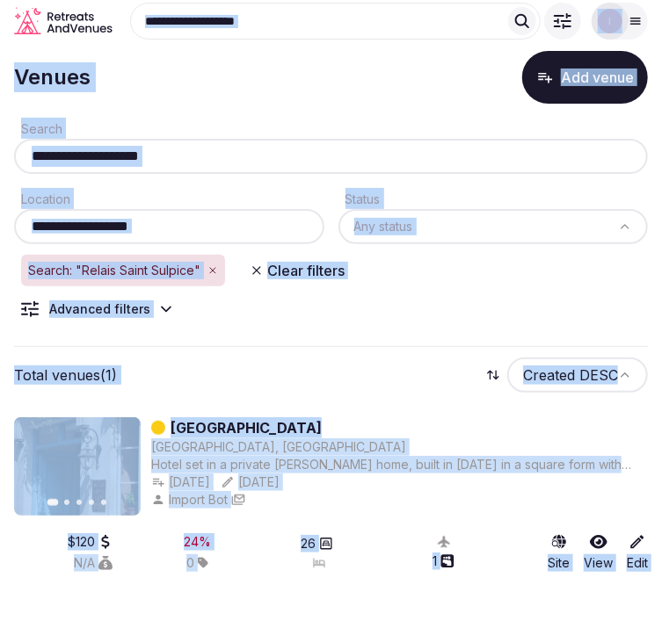
click at [167, 158] on input "**********" at bounding box center [331, 156] width 620 height 21
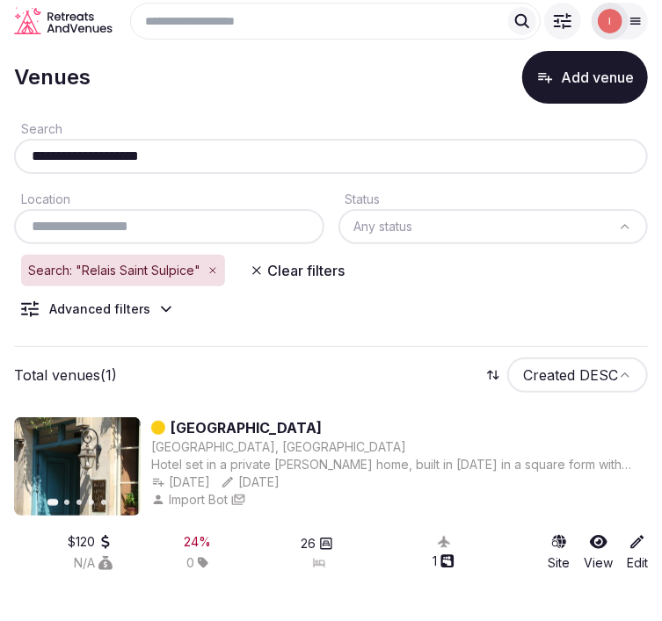
click at [167, 158] on input "**********" at bounding box center [331, 156] width 620 height 21
paste input "text"
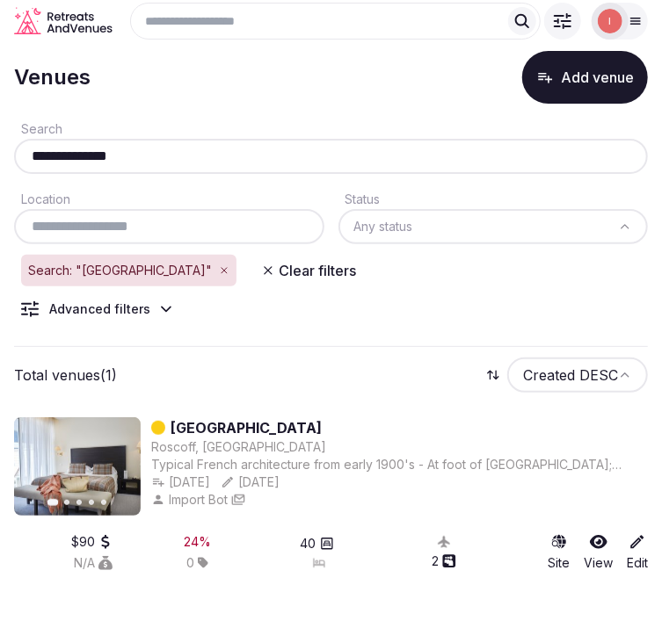
click at [198, 163] on input "**********" at bounding box center [331, 156] width 620 height 21
paste input "******"
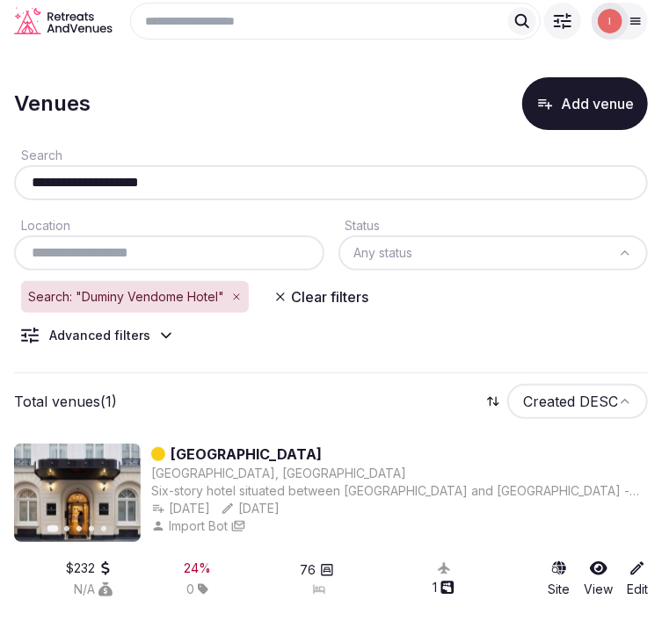
click at [195, 187] on input "**********" at bounding box center [331, 182] width 620 height 21
paste input "**"
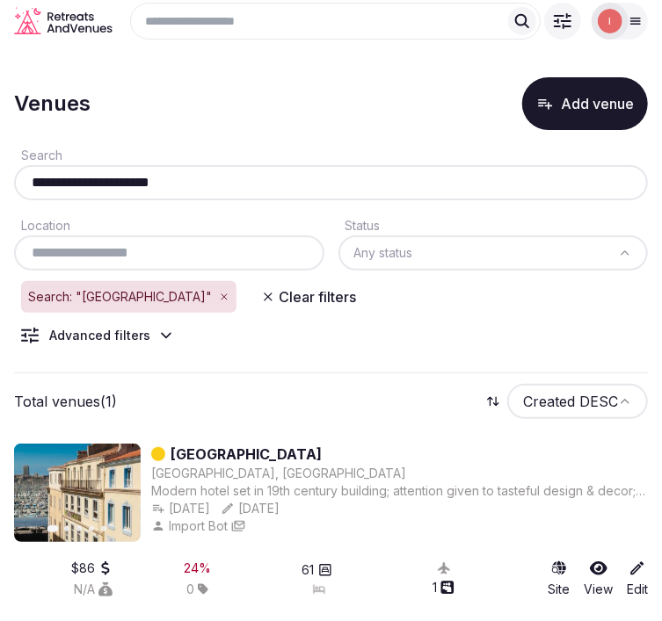
scroll to position [33, 0]
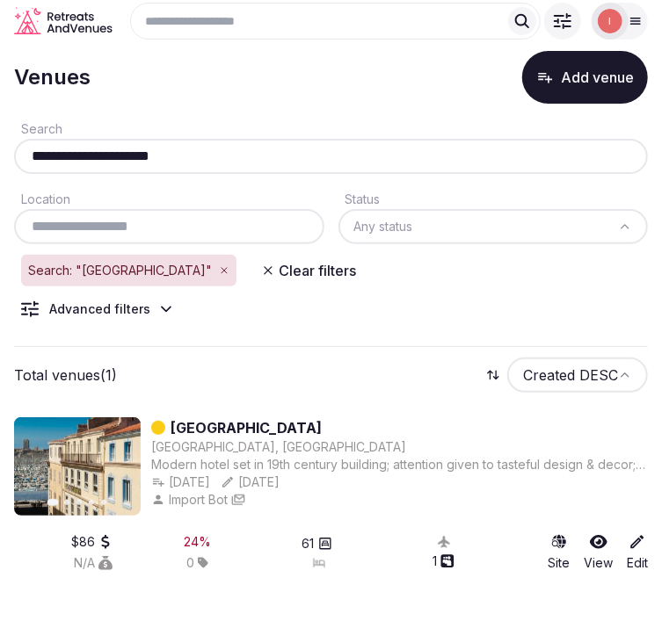
drag, startPoint x: 18, startPoint y: 145, endPoint x: 60, endPoint y: 162, distance: 45.4
click at [25, 145] on div "**********" at bounding box center [331, 156] width 634 height 35
paste input "***"
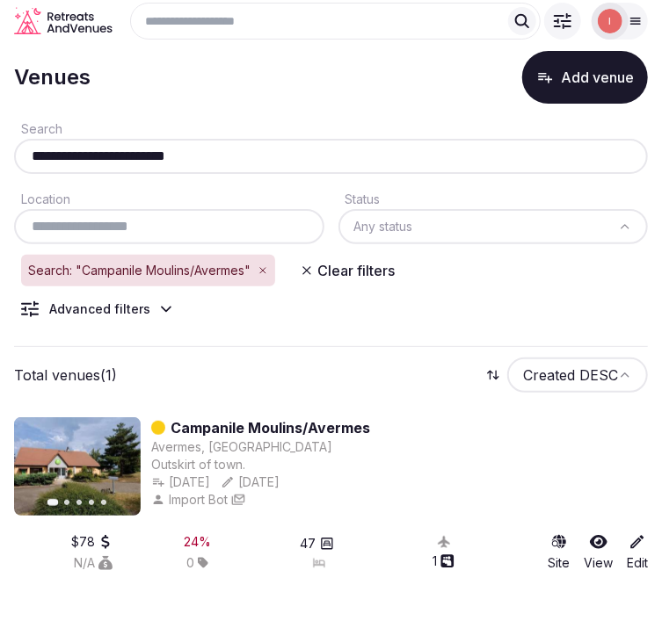
click at [250, 154] on input "**********" at bounding box center [331, 156] width 620 height 21
click at [153, 167] on input "**********" at bounding box center [331, 156] width 620 height 21
paste input "**"
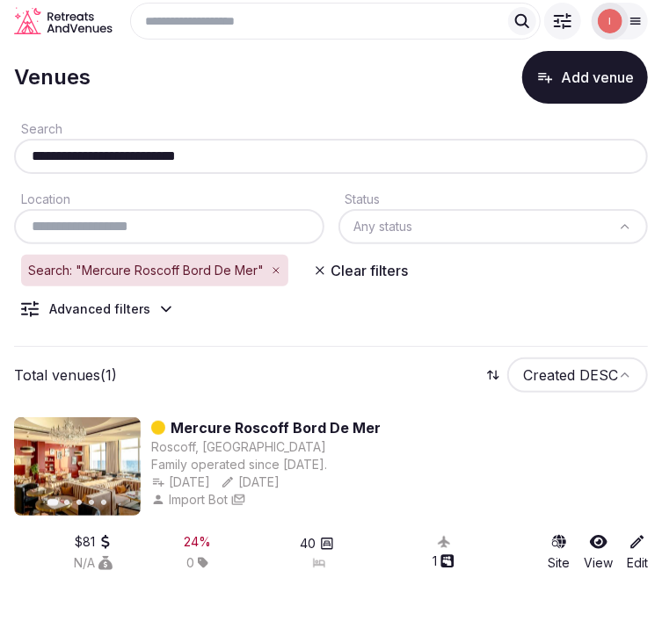
click at [161, 162] on input "**********" at bounding box center [331, 156] width 620 height 21
paste input "*****"
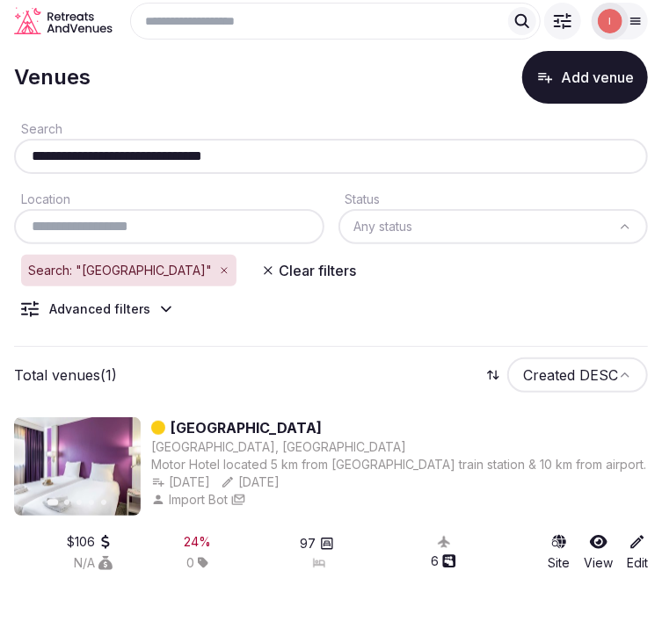
click at [115, 163] on input "**********" at bounding box center [331, 156] width 620 height 21
click at [155, 154] on input "**********" at bounding box center [331, 156] width 620 height 21
paste input "*******"
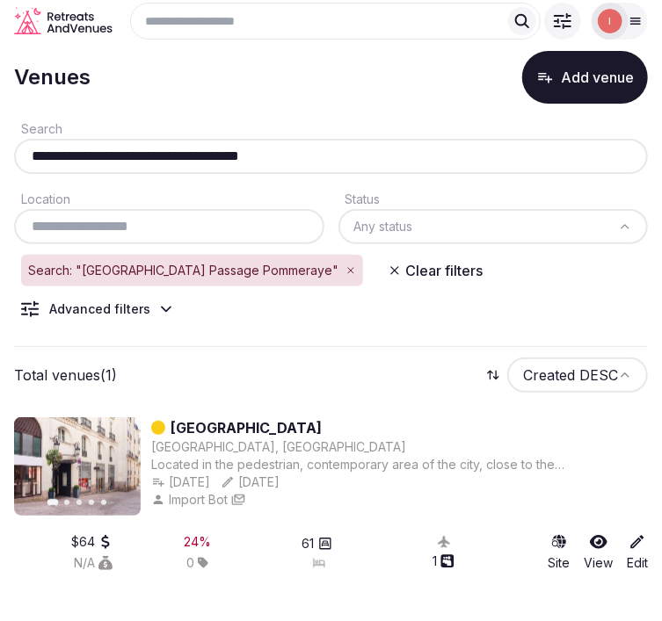
type input "**********"
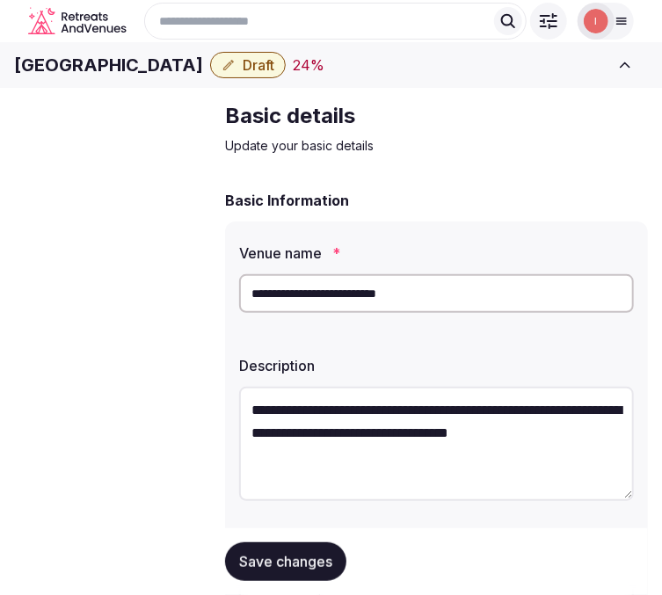
click at [187, 77] on h1 "[GEOGRAPHIC_DATA]" at bounding box center [108, 65] width 189 height 25
click at [187, 77] on h1 "Hotel Richemont Montparnasse" at bounding box center [108, 65] width 189 height 25
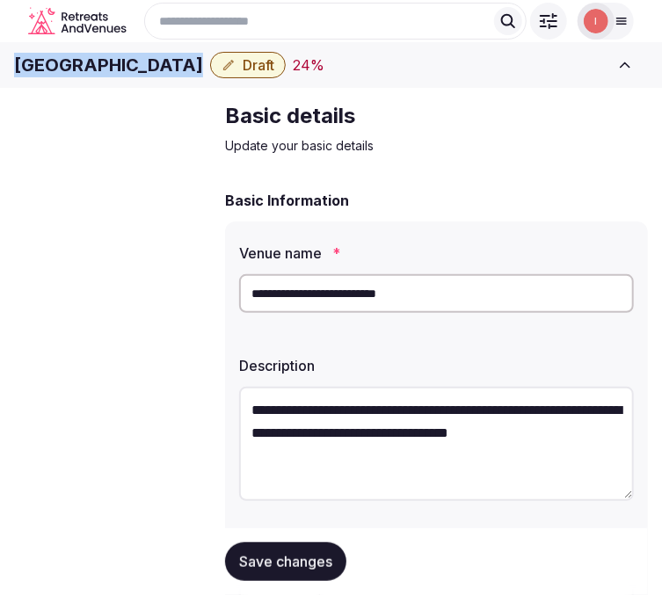
click at [187, 77] on h1 "Hotel Richemont Montparnasse" at bounding box center [108, 65] width 189 height 25
copy div "Hotel Richemont Montparnasse"
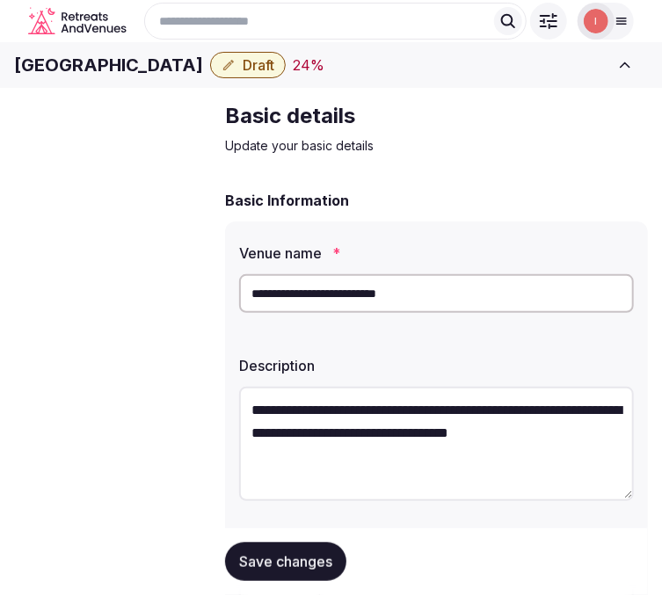
click at [279, 313] on input "**********" at bounding box center [436, 293] width 395 height 39
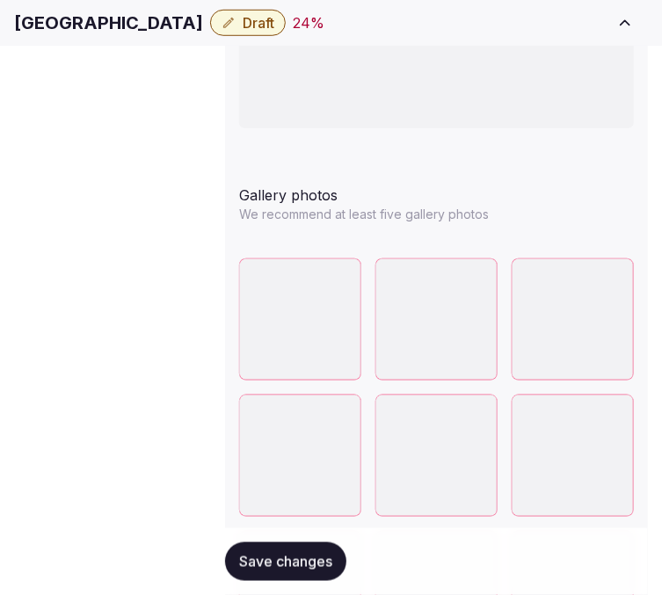
scroll to position [2481, 0]
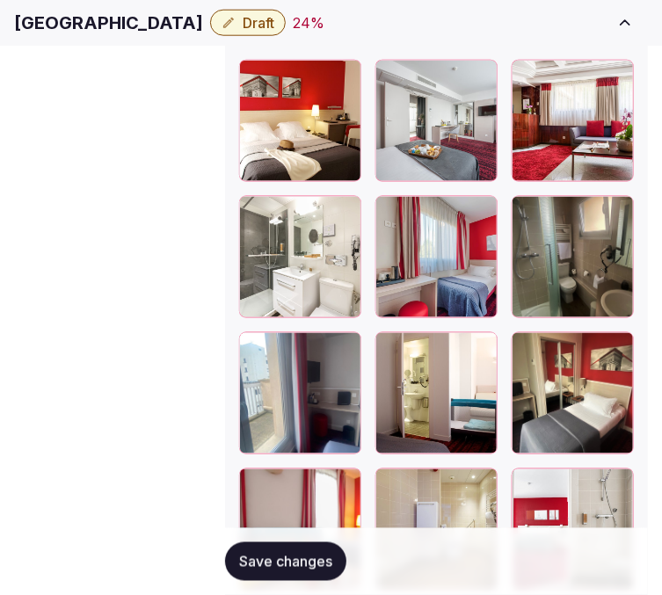
scroll to position [2578, 0]
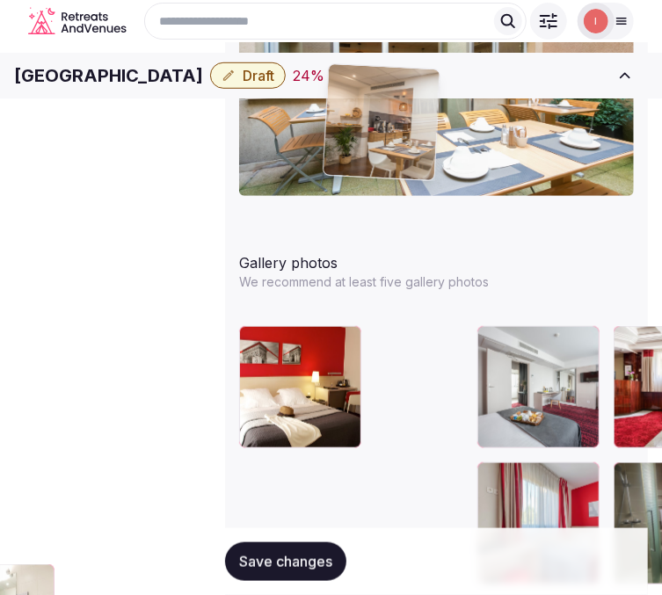
scroll to position [2257, 0]
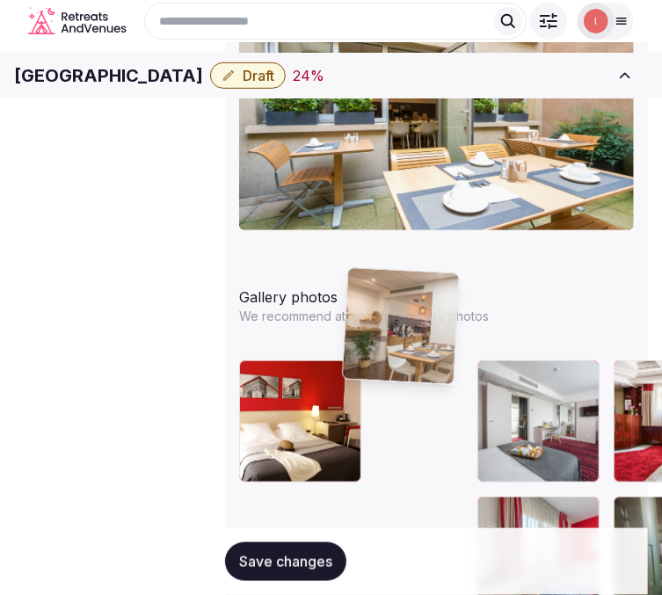
drag, startPoint x: 565, startPoint y: 387, endPoint x: 363, endPoint y: 291, distance: 223.7
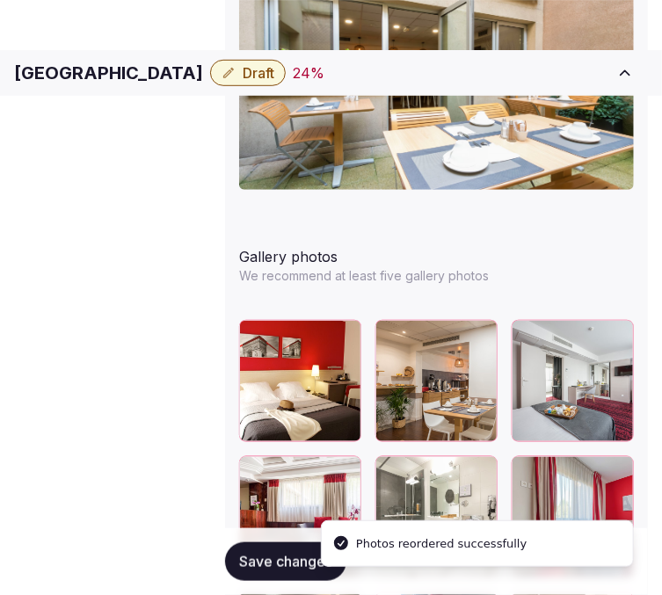
scroll to position [2355, 0]
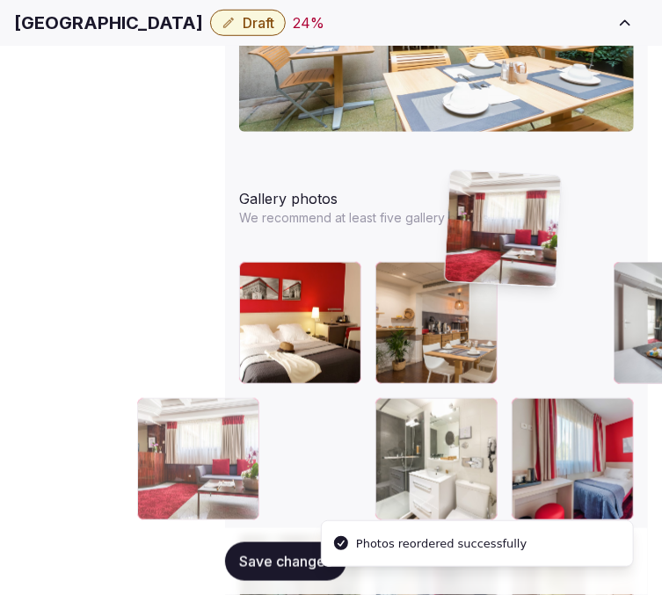
drag, startPoint x: 563, startPoint y: 188, endPoint x: 475, endPoint y: 179, distance: 88.3
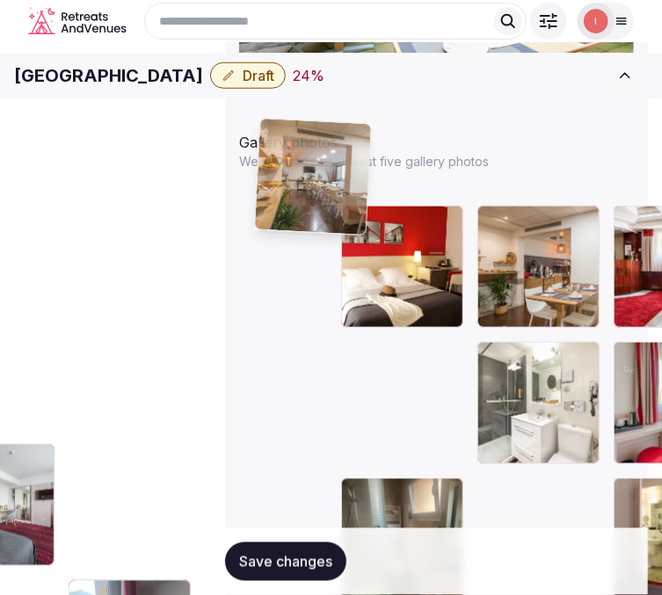
scroll to position [2406, 0]
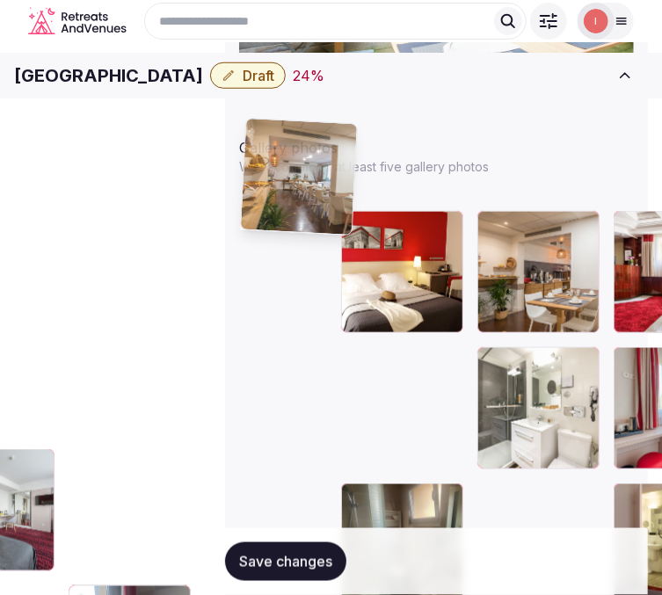
drag, startPoint x: 452, startPoint y: 311, endPoint x: 213, endPoint y: 126, distance: 302.5
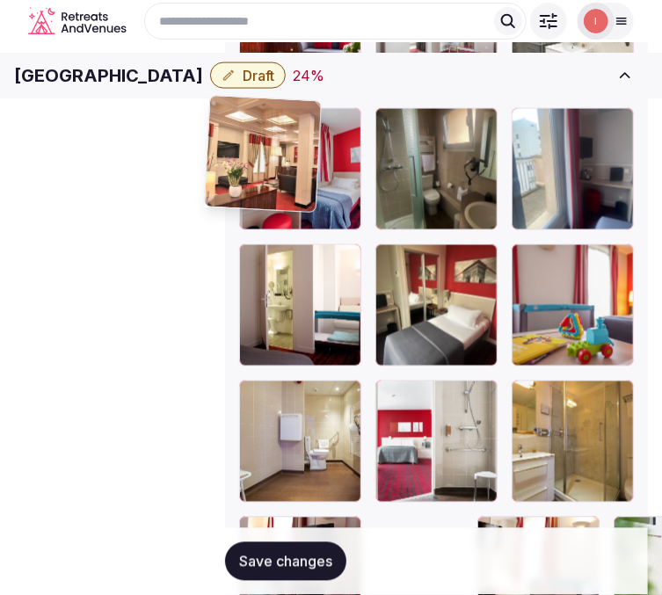
scroll to position [2773, 0]
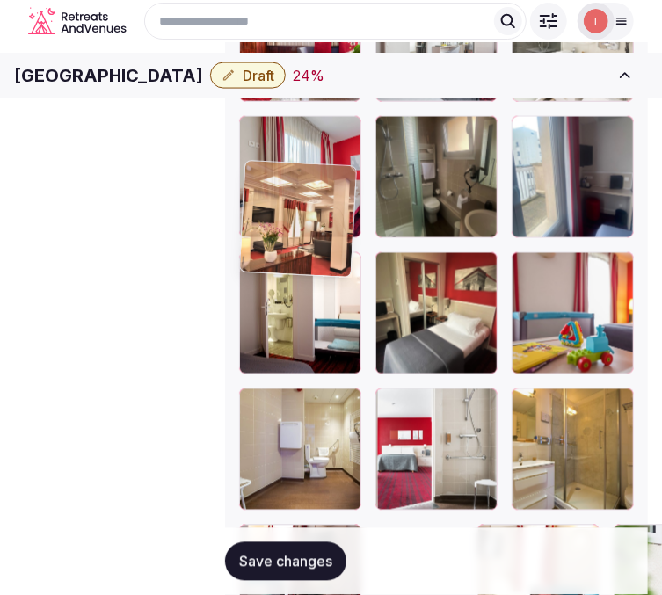
drag, startPoint x: 563, startPoint y: 192, endPoint x: 269, endPoint y: 189, distance: 294.4
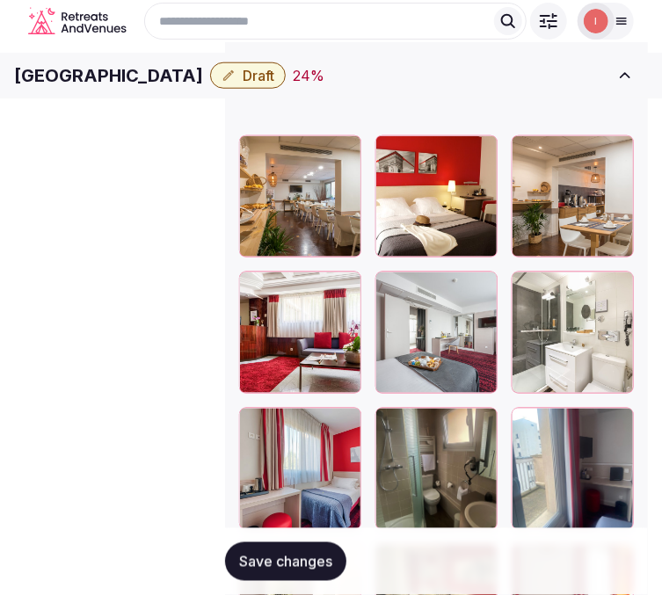
scroll to position [2481, 0]
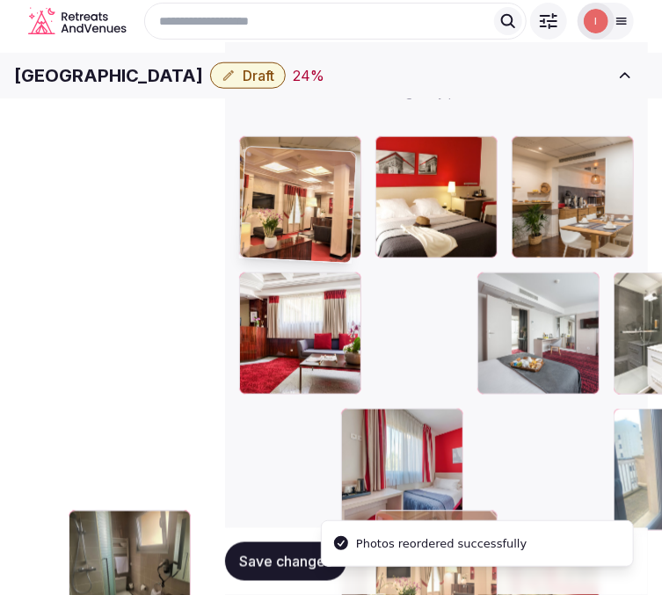
drag, startPoint x: 258, startPoint y: 467, endPoint x: 252, endPoint y: 154, distance: 312.9
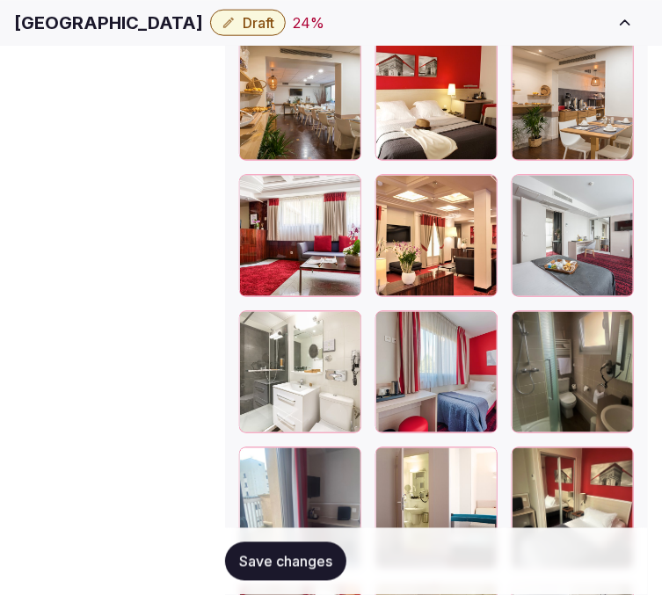
scroll to position [2676, 0]
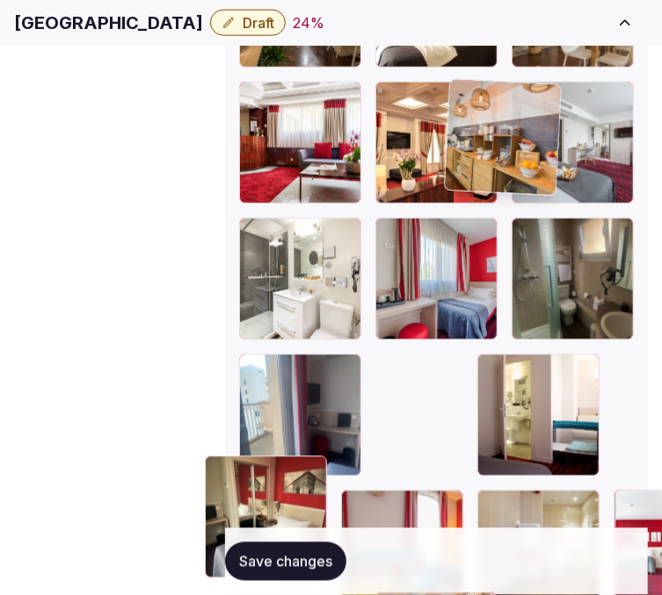
drag, startPoint x: 463, startPoint y: 373, endPoint x: 479, endPoint y: 81, distance: 292.2
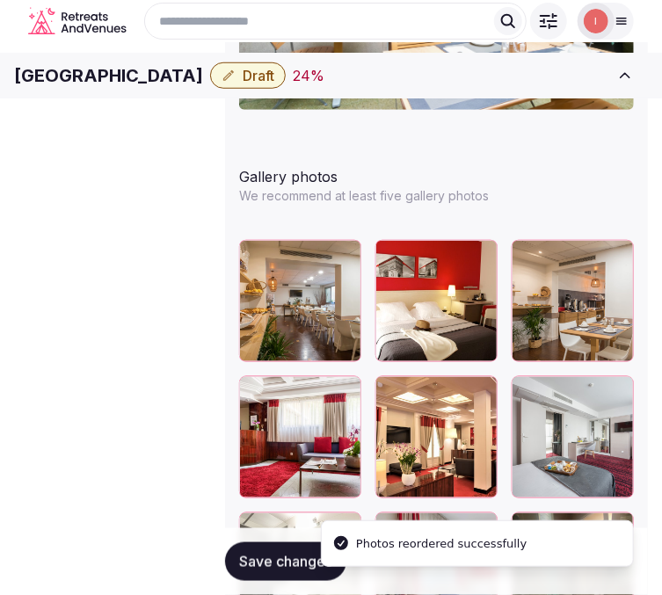
scroll to position [2358, 0]
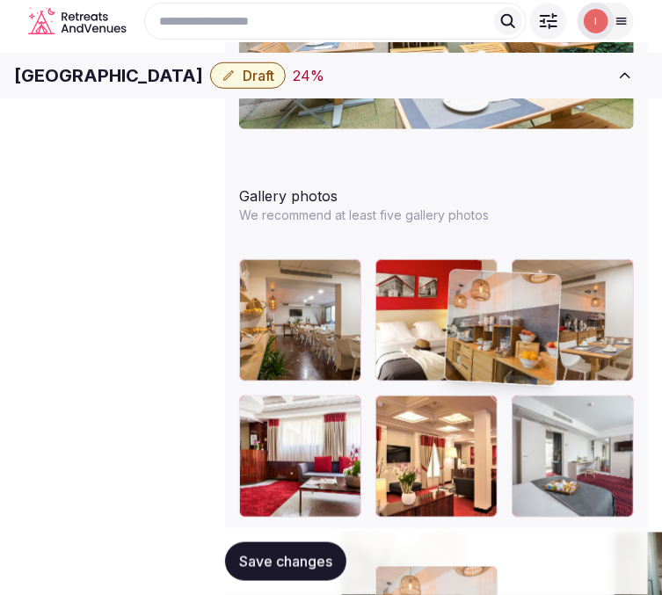
drag, startPoint x: 459, startPoint y: 384, endPoint x: 444, endPoint y: 265, distance: 120.4
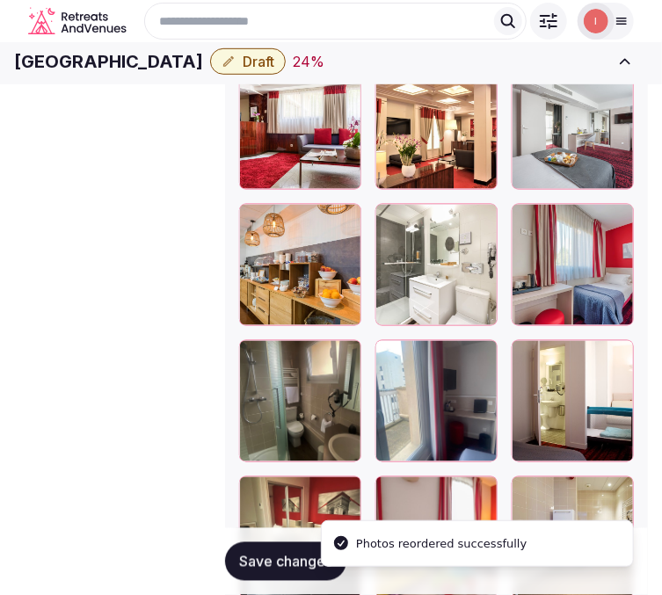
scroll to position [2650, 0]
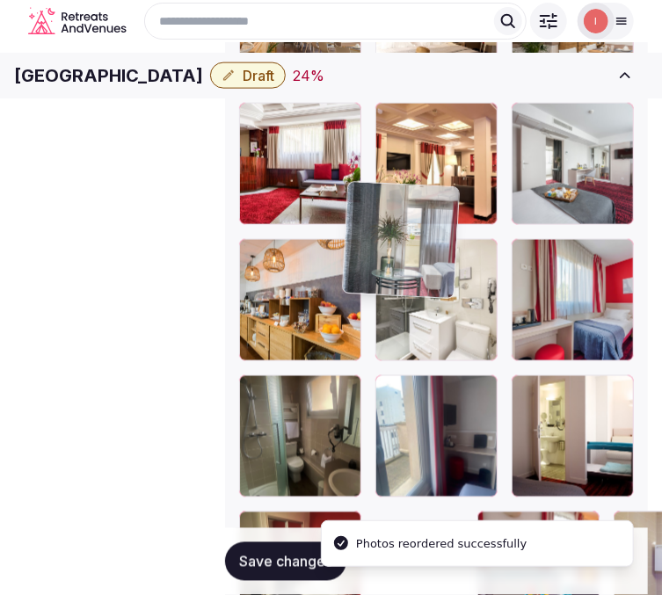
drag, startPoint x: 466, startPoint y: 396, endPoint x: 372, endPoint y: 161, distance: 253.6
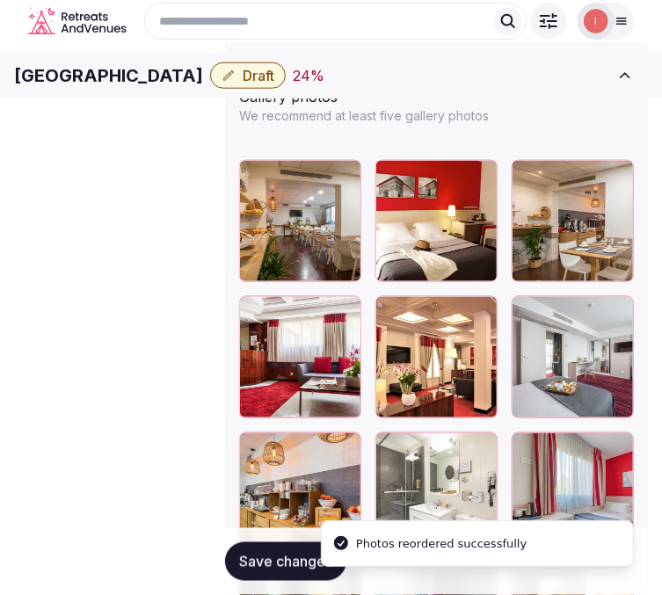
scroll to position [2455, 0]
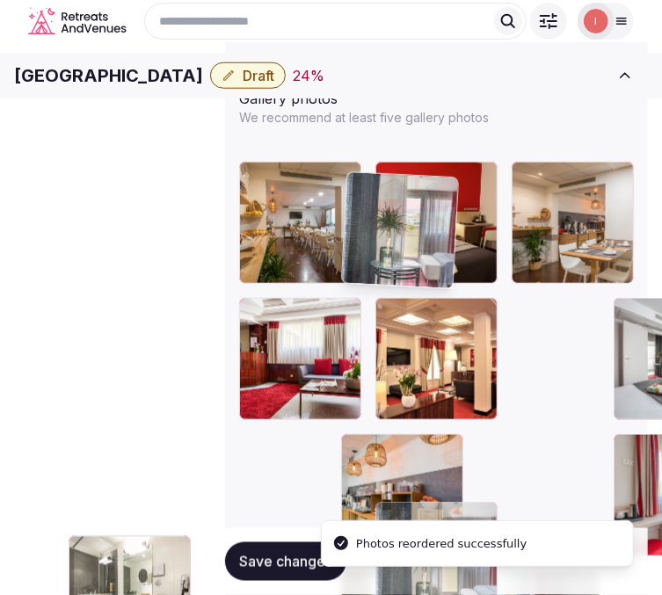
drag, startPoint x: 359, startPoint y: 393, endPoint x: 365, endPoint y: 181, distance: 211.9
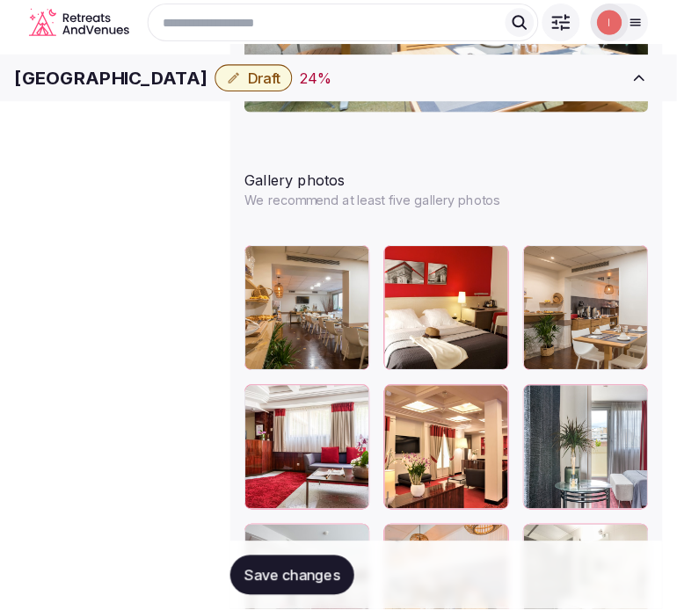
scroll to position [2358, 0]
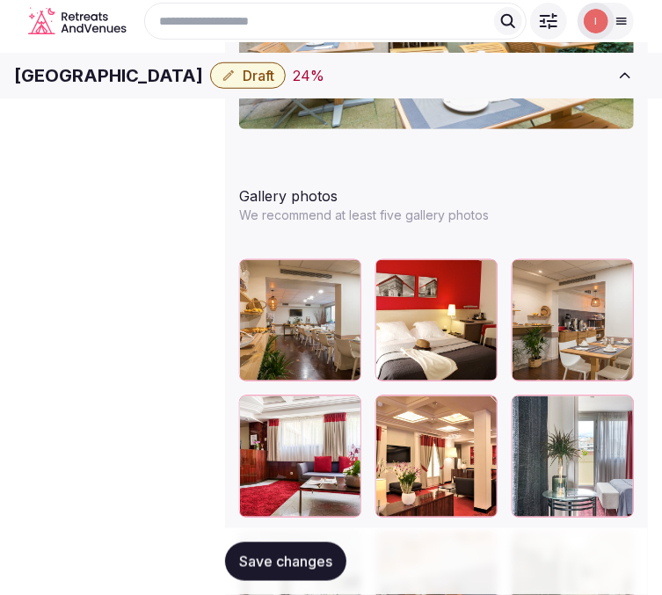
click at [264, 572] on button "Save changes" at bounding box center [285, 561] width 121 height 39
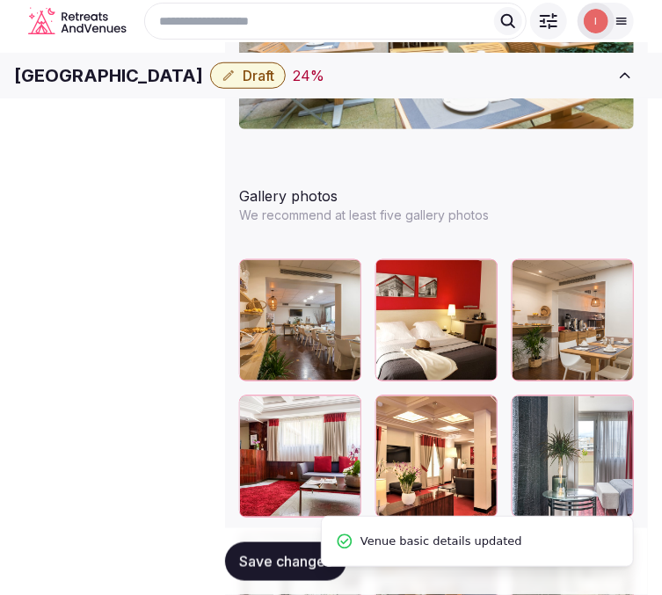
click at [443, 73] on div "Hotel Richemont Montparnasse Draft 24 %" at bounding box center [308, 75] width 588 height 26
click at [286, 89] on button "Draft" at bounding box center [248, 75] width 76 height 26
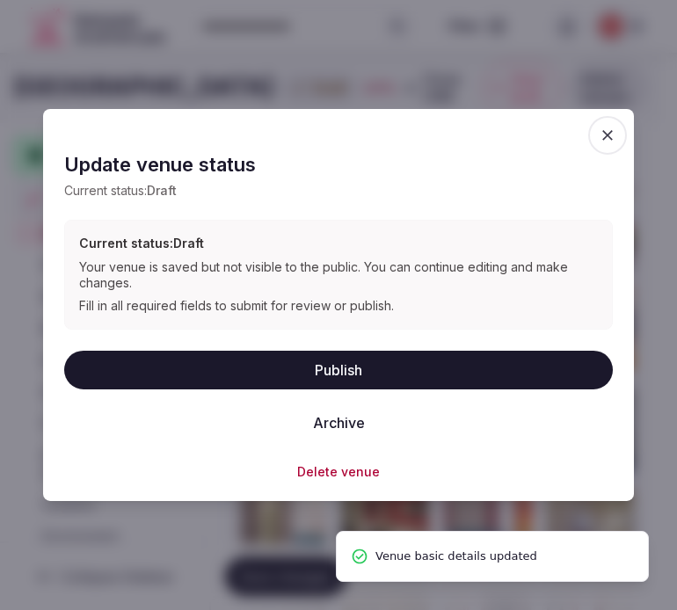
click at [315, 380] on button "Publish" at bounding box center [338, 369] width 548 height 39
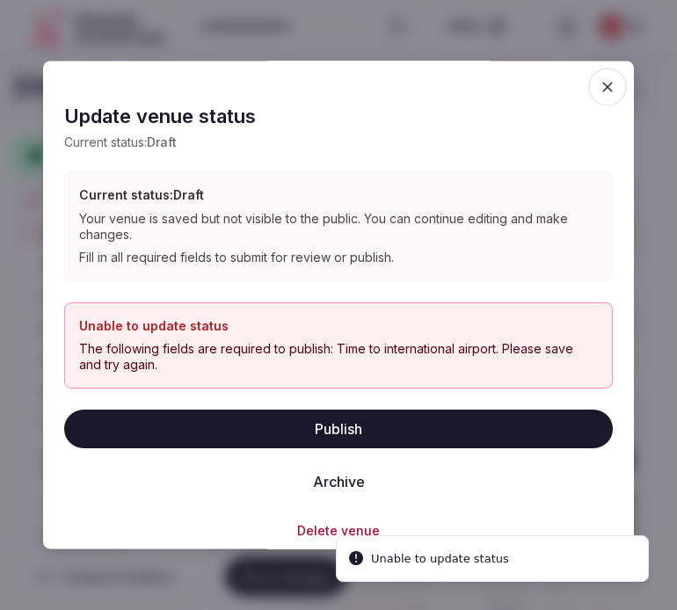
click at [600, 80] on icon "button" at bounding box center [607, 87] width 18 height 18
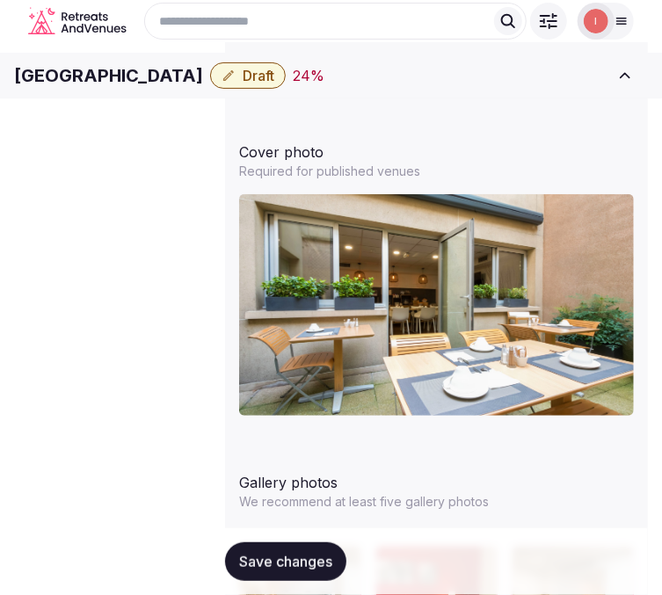
scroll to position [1967, 0]
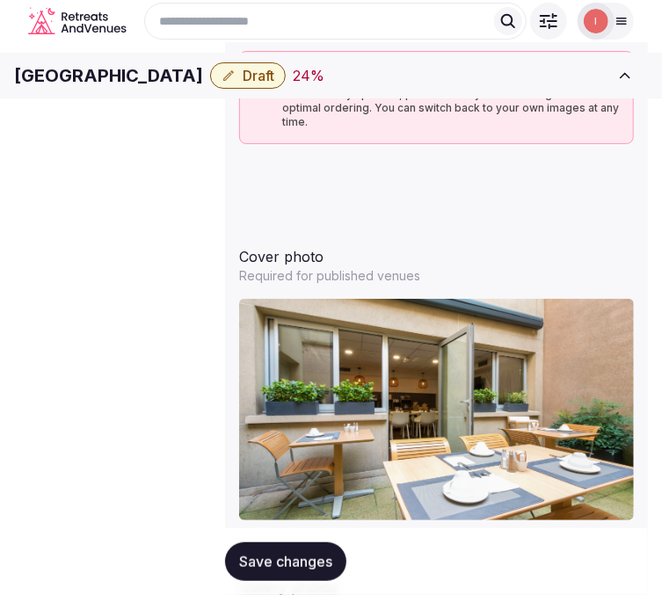
drag, startPoint x: 257, startPoint y: 88, endPoint x: 329, endPoint y: 4, distance: 109.7
click at [329, 4] on body "**********" at bounding box center [331, 285] width 662 height 4504
click at [203, 76] on h1 "Hotel Richemont Montparnasse" at bounding box center [108, 75] width 189 height 25
click at [203, 77] on h1 "Hotel Richemont Montparnasse" at bounding box center [108, 75] width 189 height 25
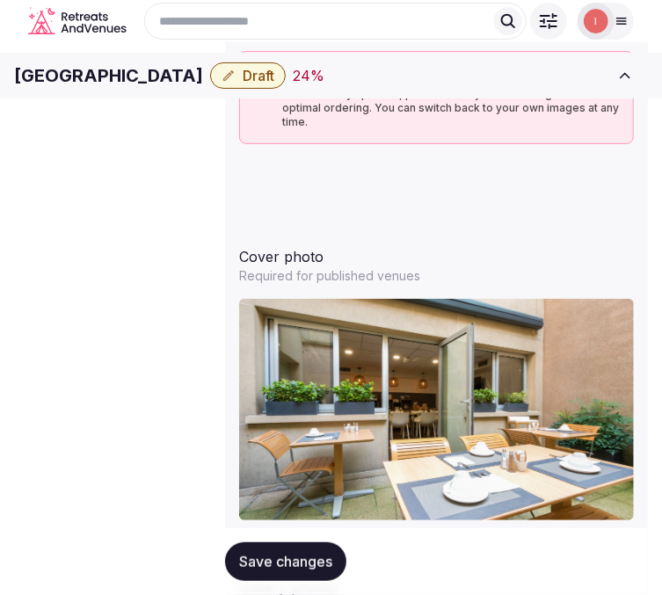
click at [203, 77] on h1 "Hotel Richemont Montparnasse" at bounding box center [108, 75] width 189 height 25
copy div "Hotel Richemont Montparnasse"
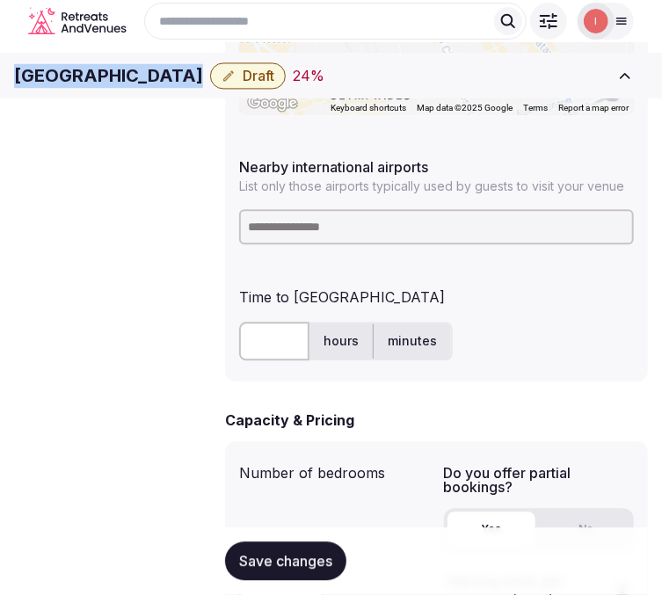
scroll to position [990, 0]
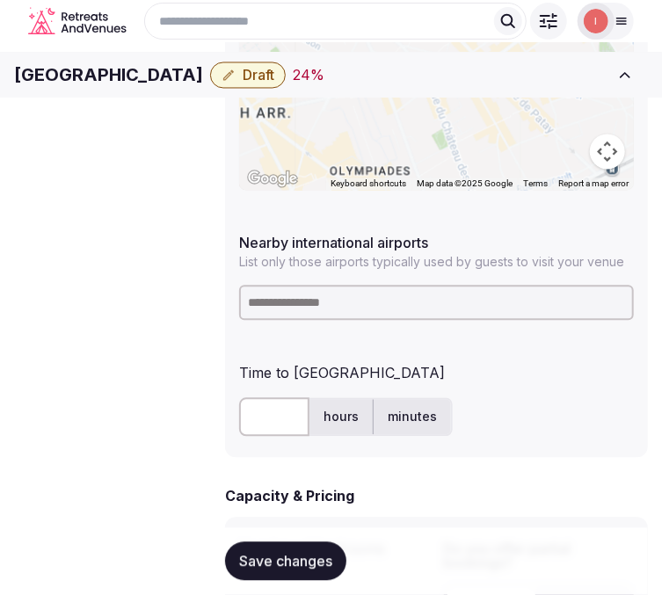
click at [374, 297] on input at bounding box center [436, 303] width 395 height 35
paste input "***"
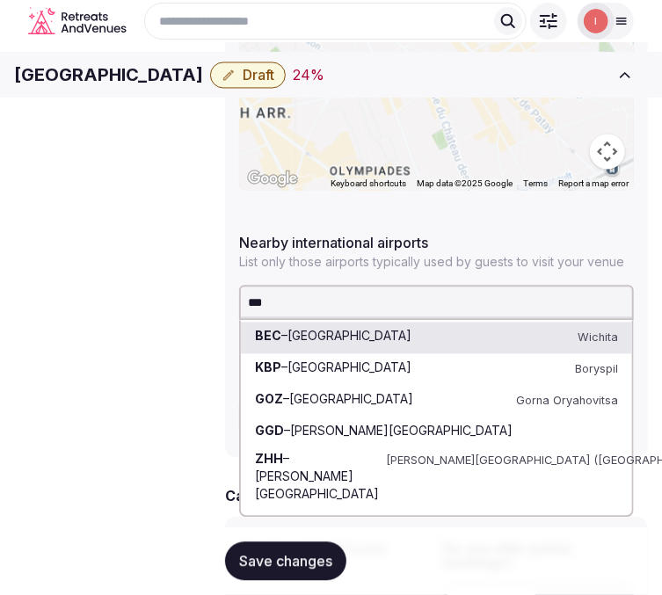
drag, startPoint x: 272, startPoint y: 279, endPoint x: 231, endPoint y: 274, distance: 41.5
click at [231, 274] on div "**********" at bounding box center [436, 140] width 423 height 636
paste input "*"
type input "****"
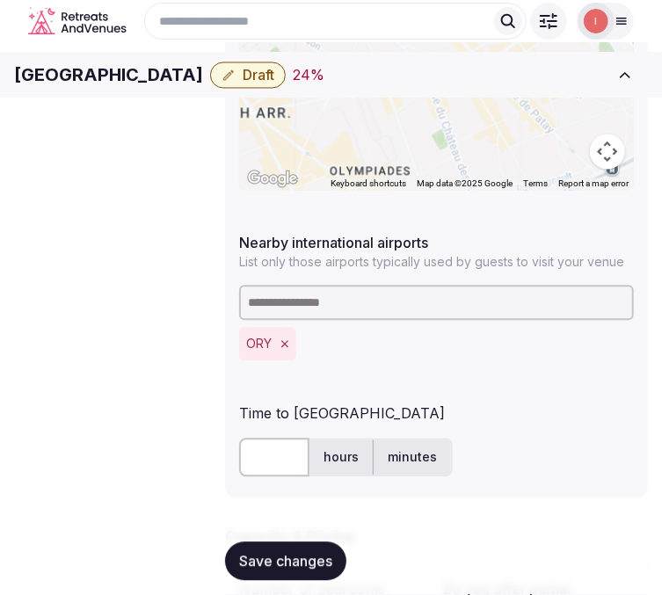
click at [249, 438] on input "text" at bounding box center [274, 457] width 70 height 39
type input "**"
click at [262, 568] on span "Save changes" at bounding box center [285, 562] width 93 height 18
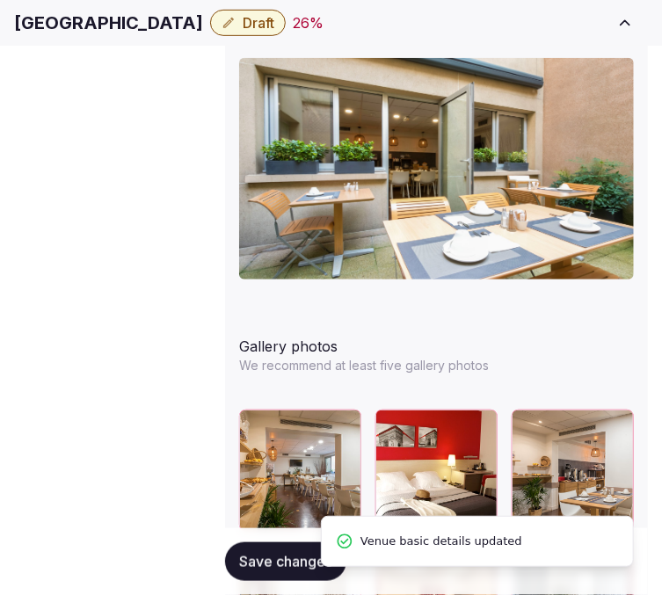
scroll to position [2343, 0]
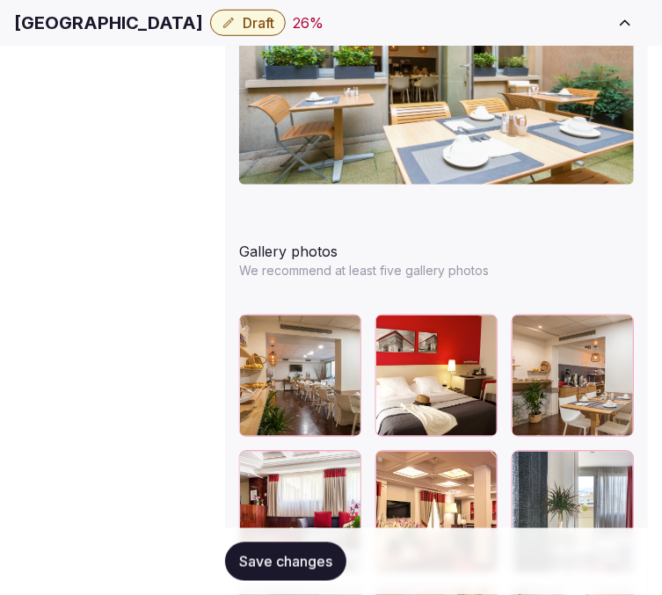
drag, startPoint x: 303, startPoint y: 572, endPoint x: 373, endPoint y: 431, distance: 157.2
click at [306, 569] on button "Save changes" at bounding box center [285, 561] width 121 height 39
click at [434, 19] on div "Hotel Richemont Montparnasse Draft 26 %" at bounding box center [308, 23] width 588 height 26
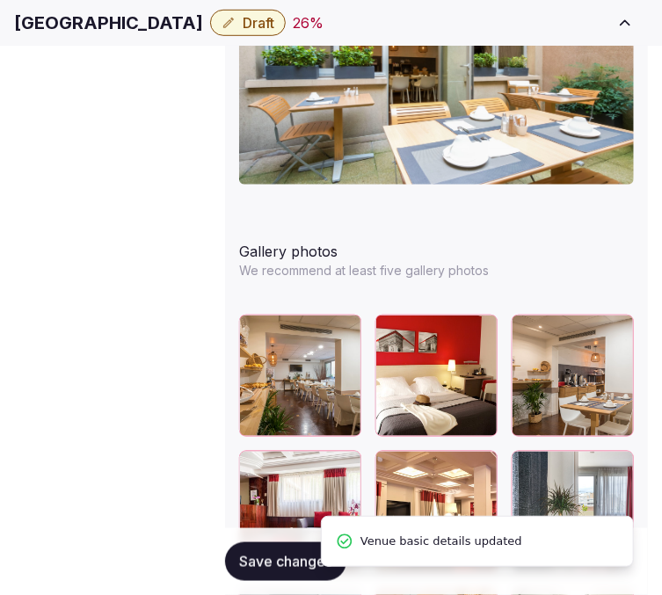
click at [274, 32] on span "Draft" at bounding box center [259, 23] width 32 height 18
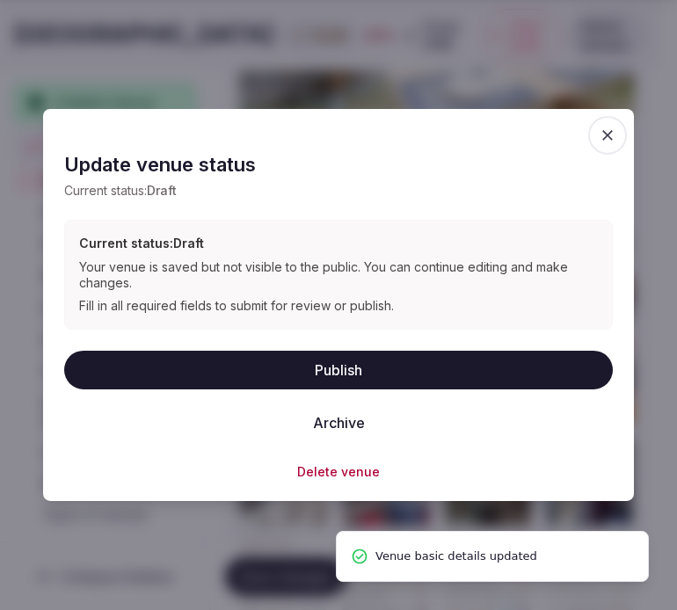
click at [294, 376] on button "Publish" at bounding box center [338, 369] width 548 height 39
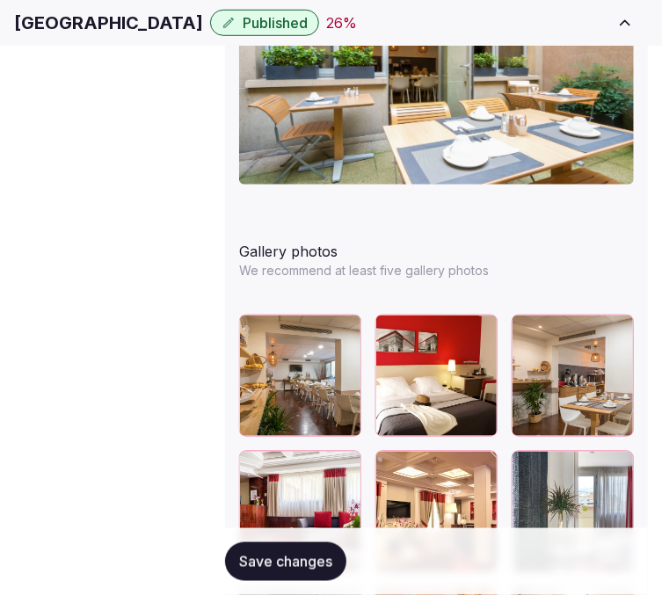
click at [286, 567] on span "Save changes" at bounding box center [285, 562] width 93 height 18
click at [203, 31] on h1 "Hotel Richemont Montparnasse" at bounding box center [108, 23] width 189 height 25
click at [203, 32] on h1 "Hotel Richemont Montparnasse" at bounding box center [108, 23] width 189 height 25
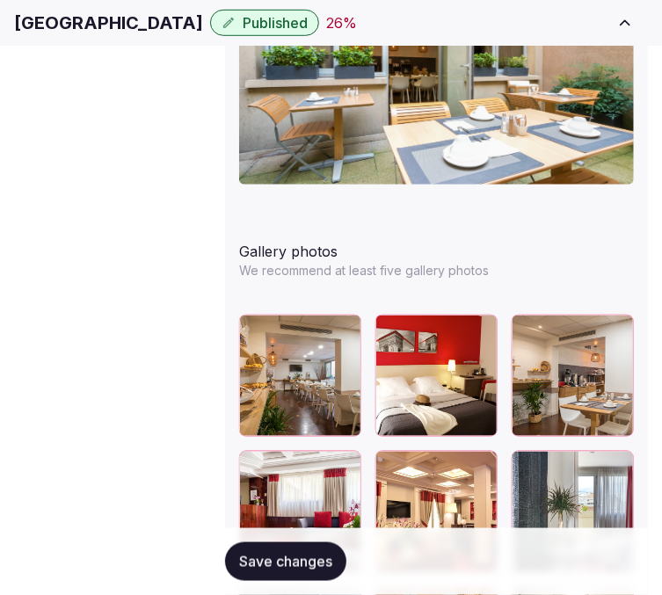
click at [203, 32] on h1 "Hotel Richemont Montparnasse" at bounding box center [108, 23] width 189 height 25
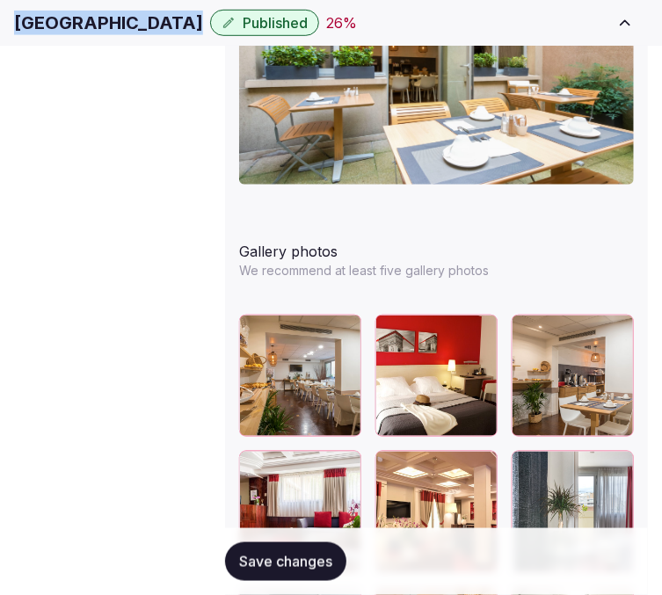
click at [203, 32] on h1 "Hotel Richemont Montparnasse" at bounding box center [108, 23] width 189 height 25
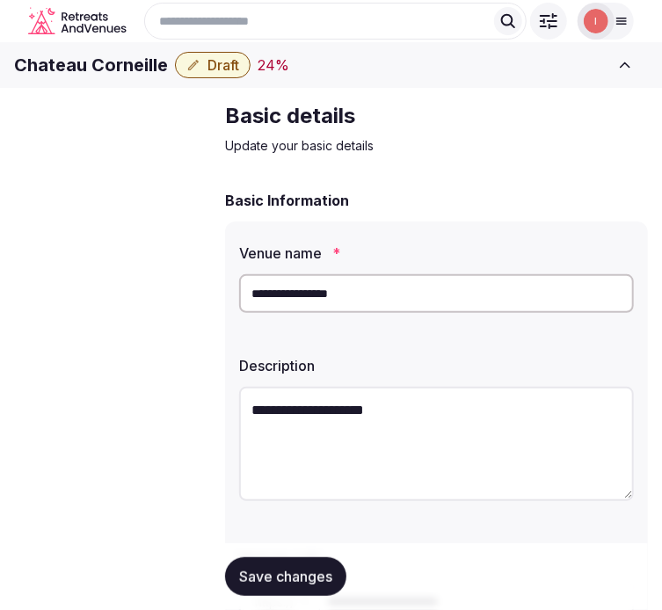
click at [130, 77] on h1 "Chateau Corneille" at bounding box center [91, 65] width 154 height 25
copy div "Chateau Corneille"
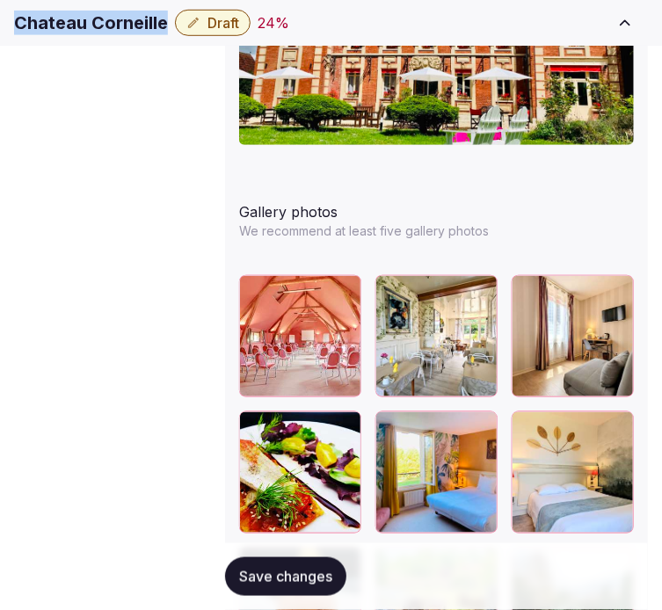
scroll to position [2343, 0]
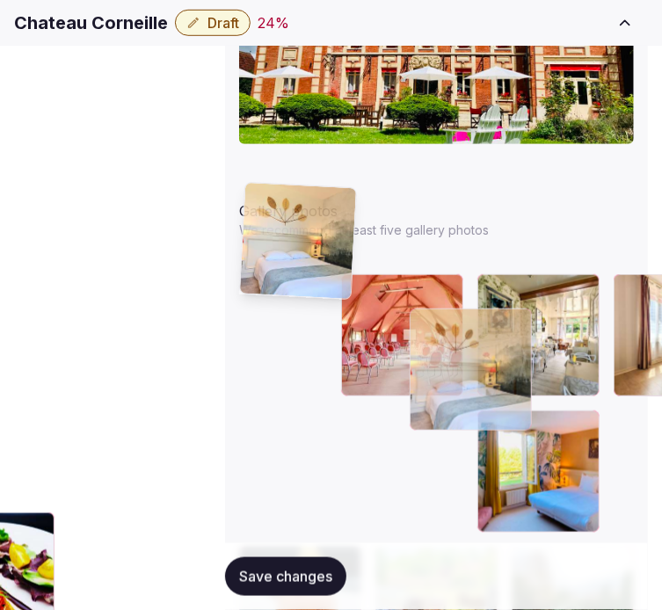
drag, startPoint x: 357, startPoint y: 294, endPoint x: 286, endPoint y: 211, distance: 109.1
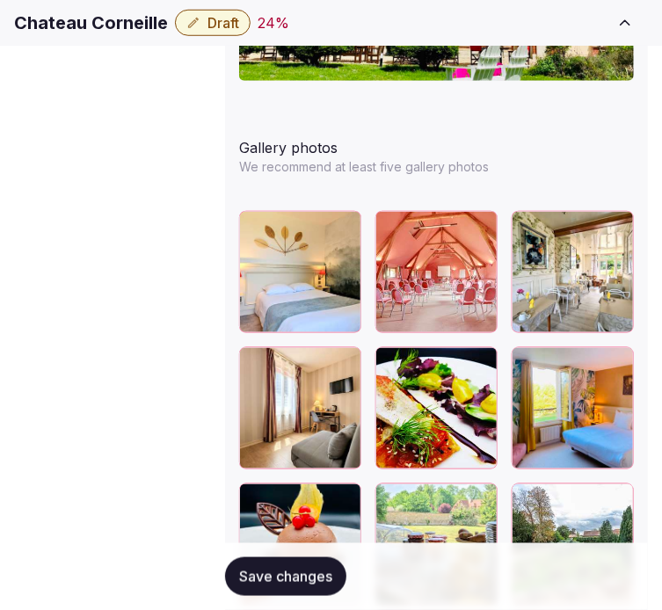
scroll to position [2440, 0]
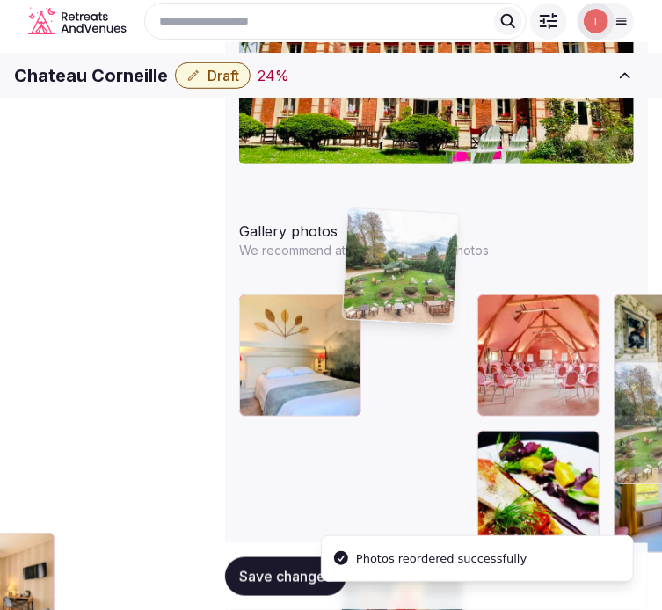
drag, startPoint x: 293, startPoint y: 123, endPoint x: 303, endPoint y: 67, distance: 57.2
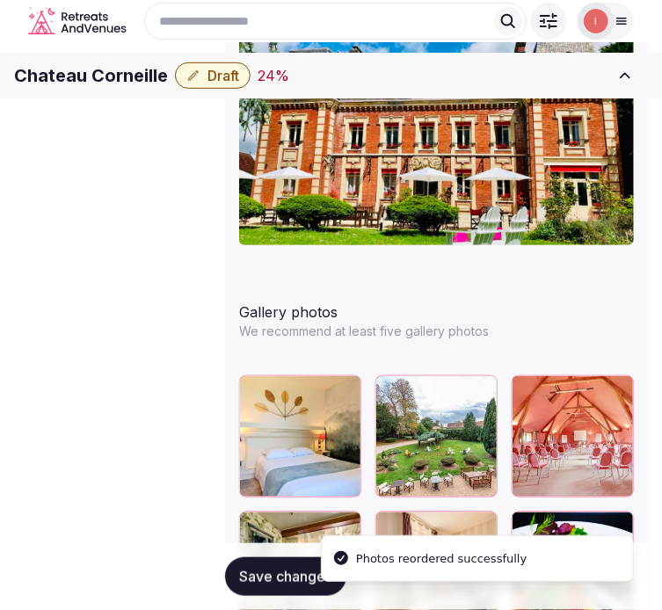
scroll to position [2220, 0]
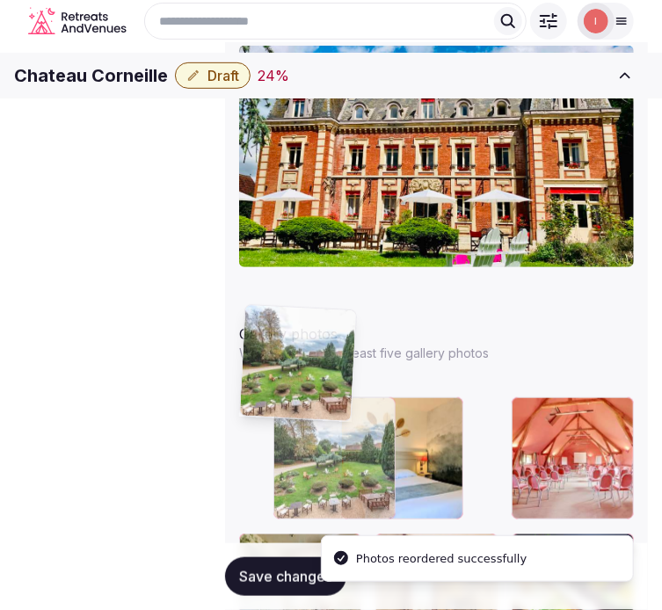
drag, startPoint x: 354, startPoint y: 318, endPoint x: 260, endPoint y: 330, distance: 94.8
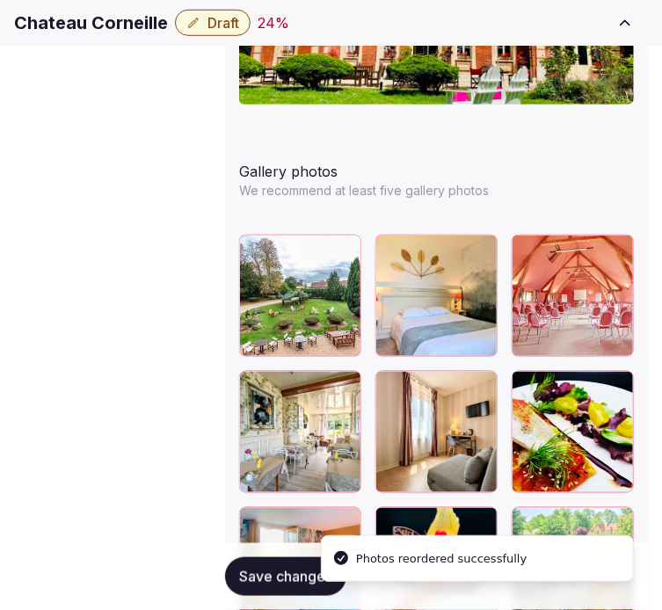
scroll to position [2415, 0]
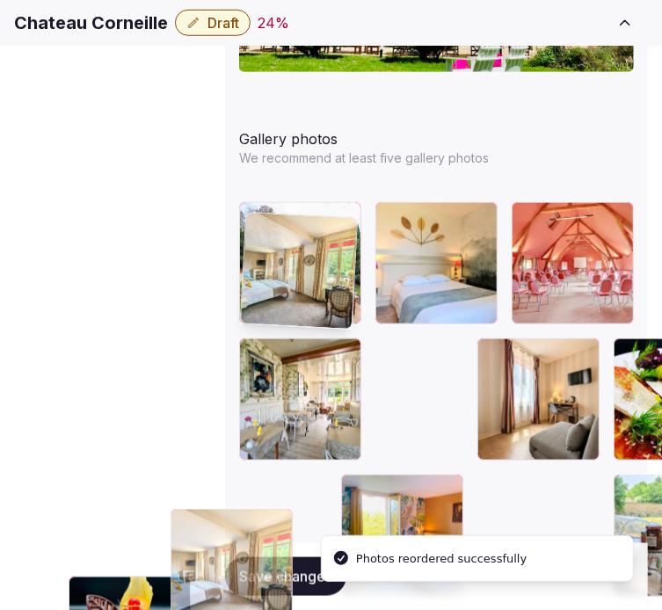
drag, startPoint x: 460, startPoint y: 335, endPoint x: 266, endPoint y: 249, distance: 211.6
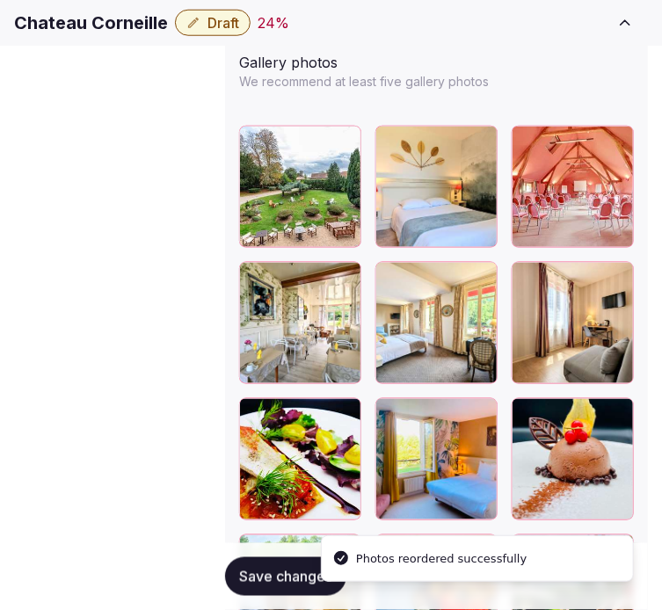
scroll to position [2513, 0]
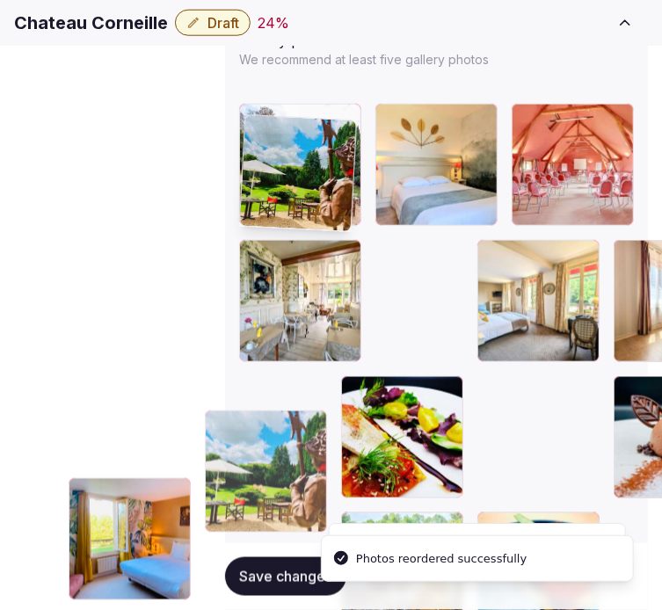
drag, startPoint x: 556, startPoint y: 229, endPoint x: 257, endPoint y: 128, distance: 315.4
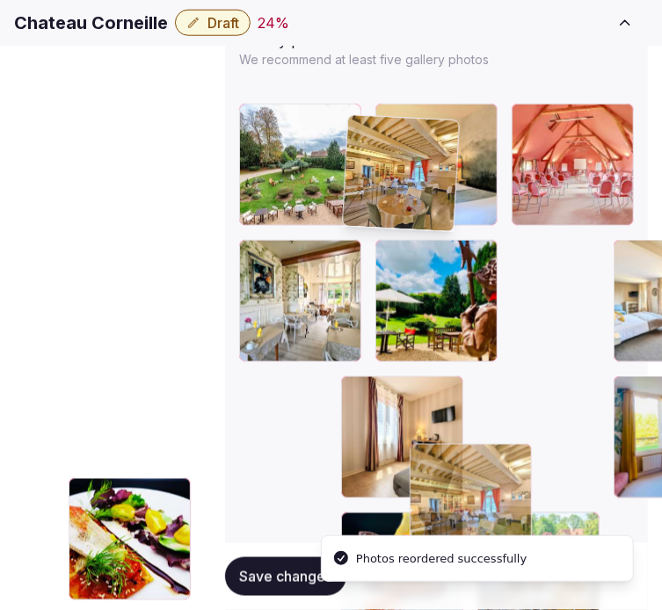
drag, startPoint x: 454, startPoint y: 329, endPoint x: 344, endPoint y: 144, distance: 215.2
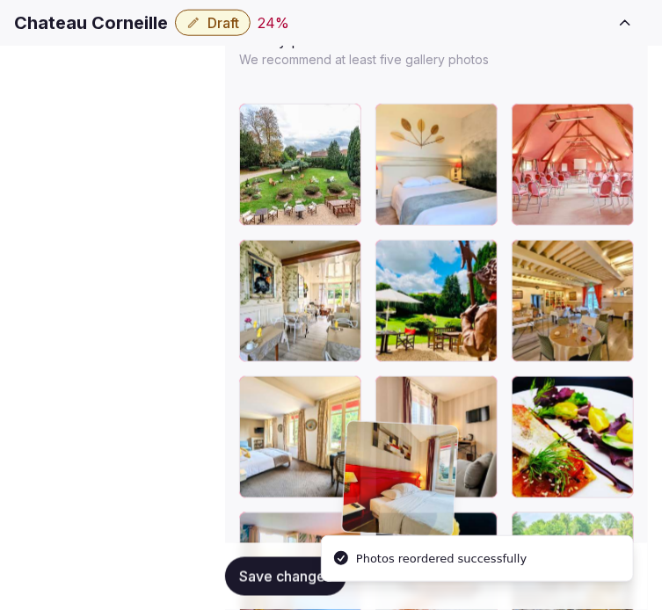
drag, startPoint x: 344, startPoint y: 434, endPoint x: 340, endPoint y: 410, distance: 24.1
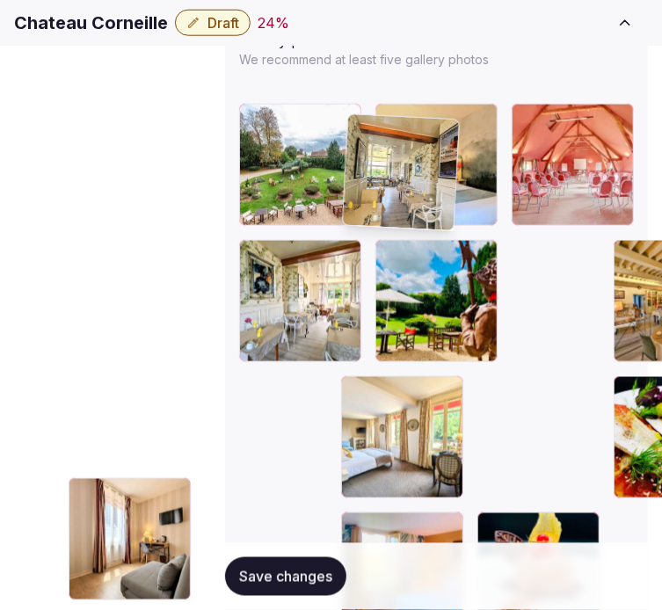
drag, startPoint x: 452, startPoint y: 443, endPoint x: 372, endPoint y: 127, distance: 325.4
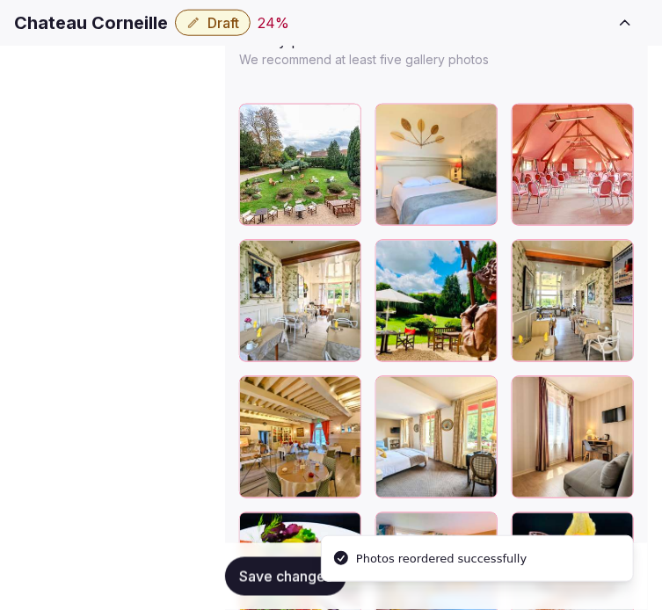
drag, startPoint x: 285, startPoint y: 571, endPoint x: 286, endPoint y: 559, distance: 12.3
click at [284, 566] on button "Save changes" at bounding box center [285, 576] width 121 height 39
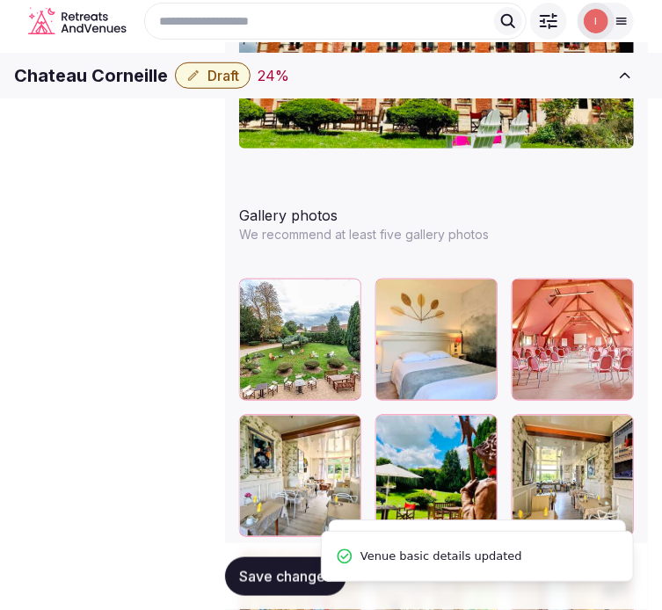
scroll to position [2220, 0]
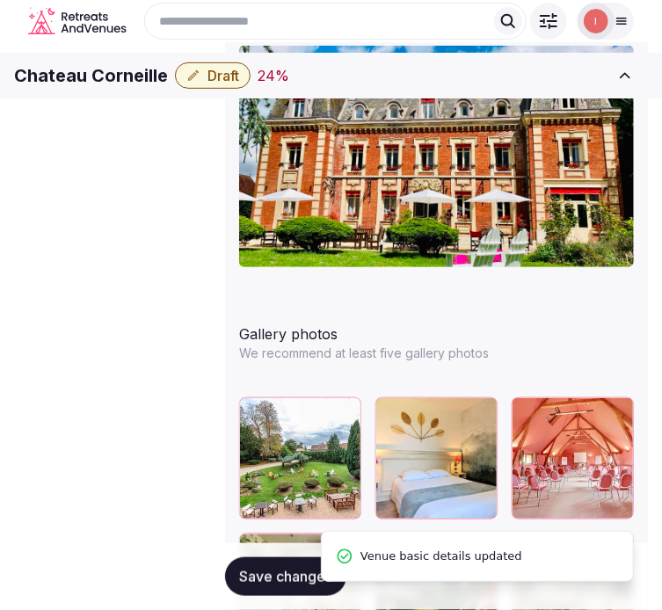
click at [134, 88] on h1 "Chateau Corneille" at bounding box center [91, 75] width 154 height 25
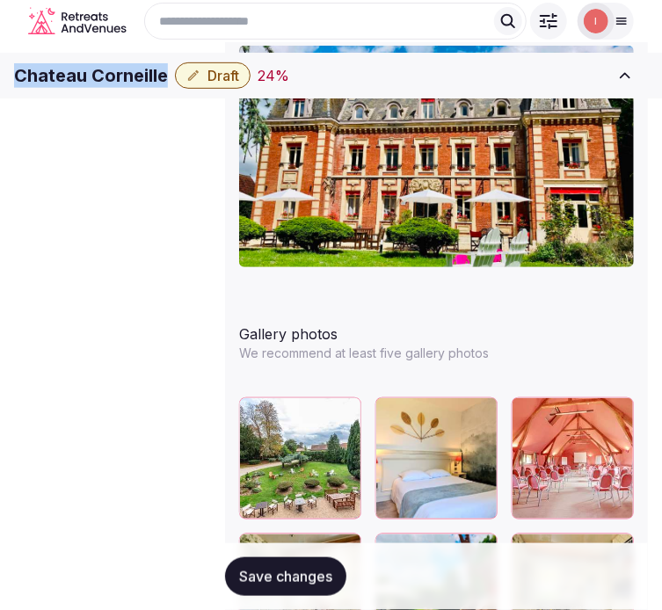
copy div "Chateau Corneille"
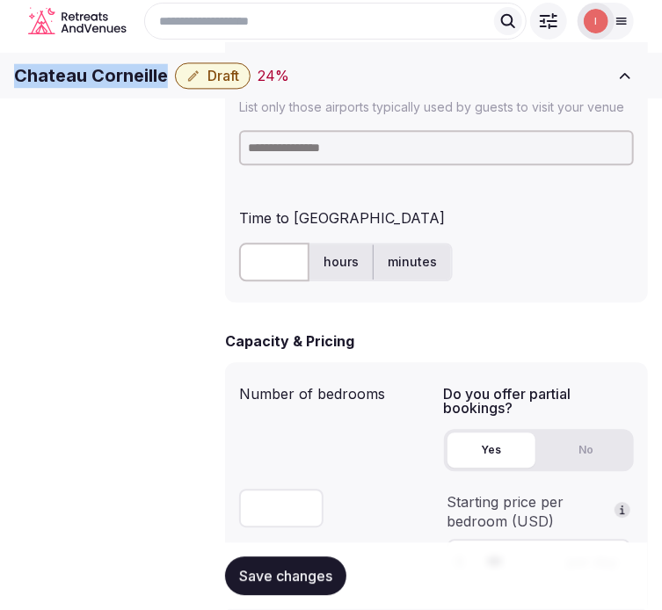
scroll to position [853, 0]
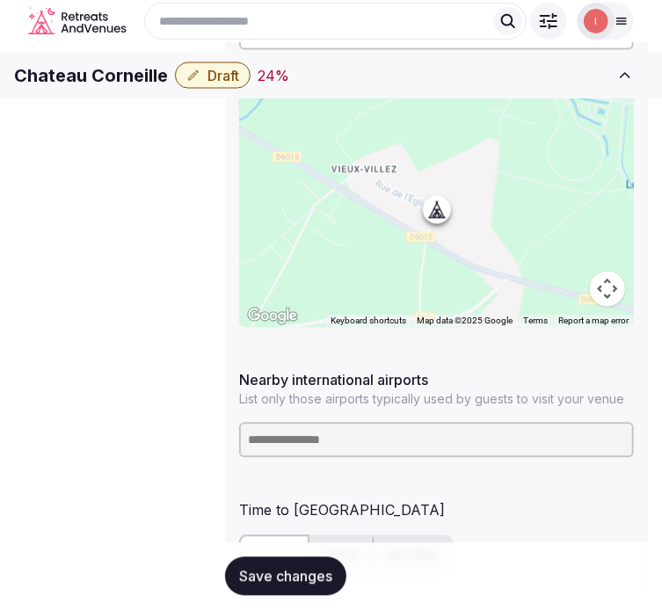
click at [353, 424] on input at bounding box center [436, 440] width 395 height 35
paste input "*****"
type input "*****"
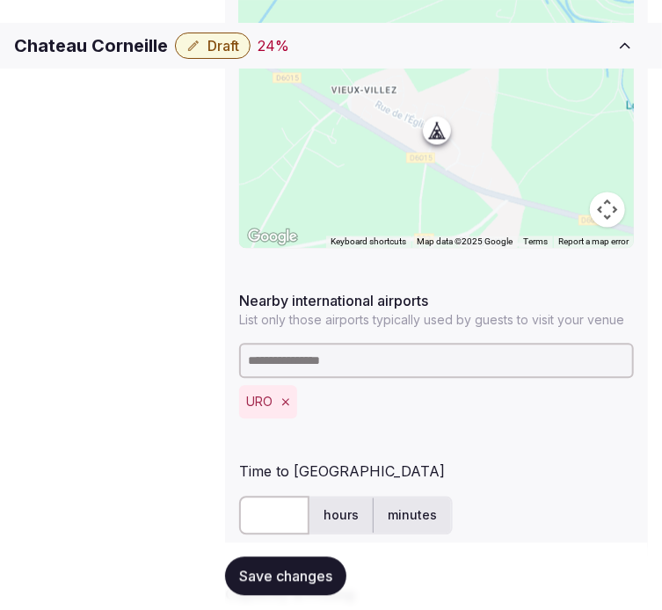
scroll to position [1048, 0]
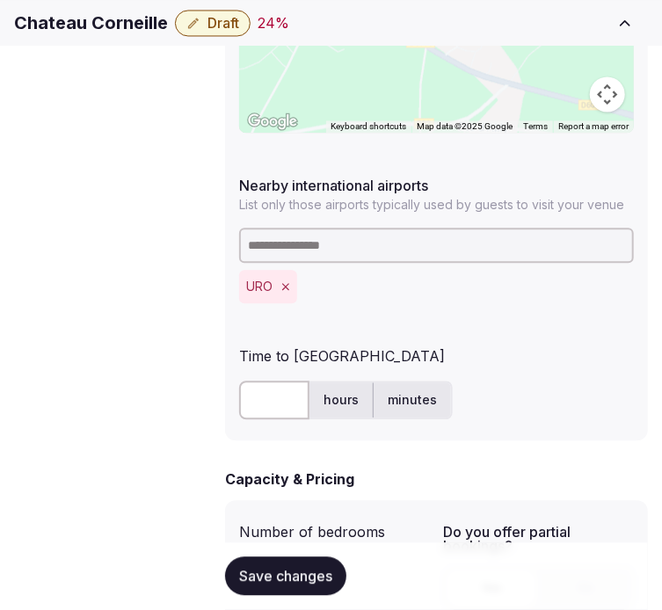
click at [265, 380] on input "text" at bounding box center [274, 399] width 70 height 39
type input "**"
click at [562, 380] on div "** hours minutes" at bounding box center [436, 399] width 395 height 39
click at [317, 566] on button "Save changes" at bounding box center [285, 576] width 121 height 39
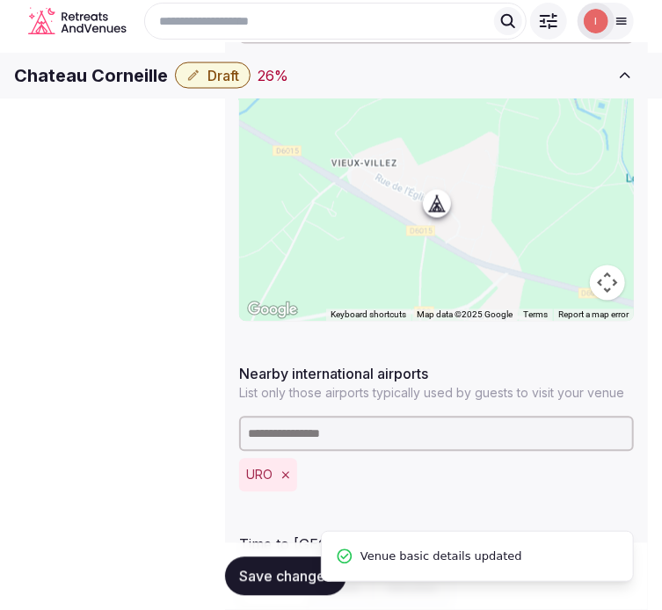
scroll to position [756, 0]
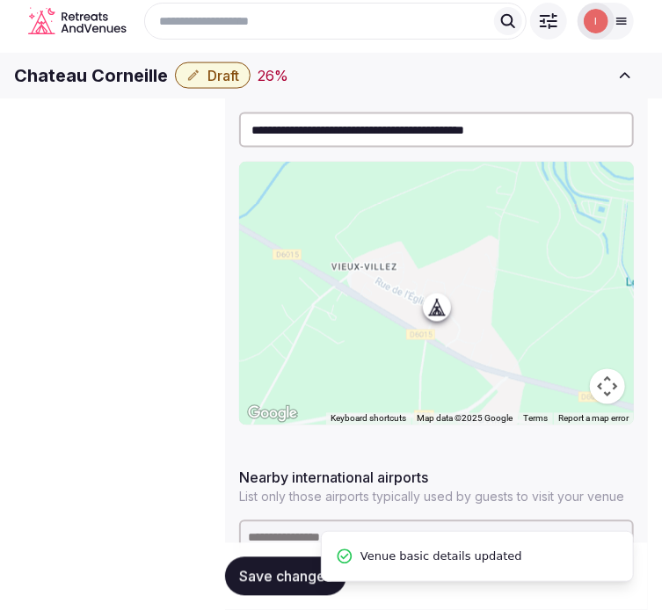
click at [0, 0] on span "Publish Venue" at bounding box center [0, 0] width 0 height 0
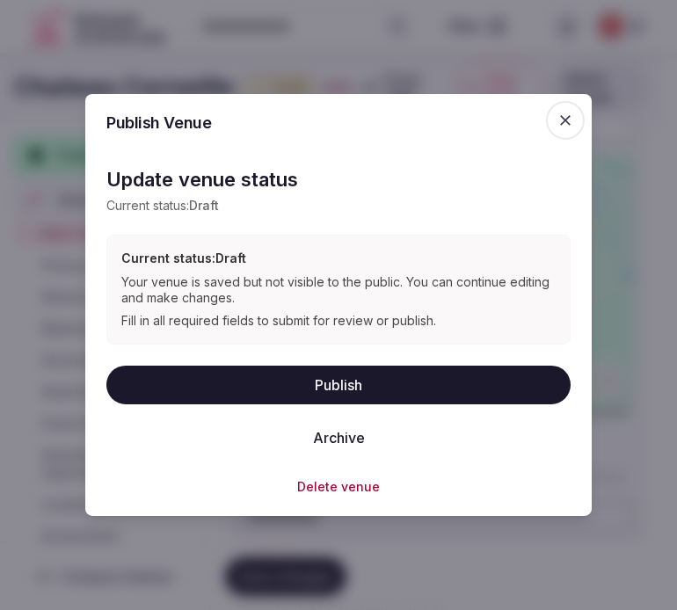
click at [374, 374] on button "Publish" at bounding box center [338, 384] width 464 height 39
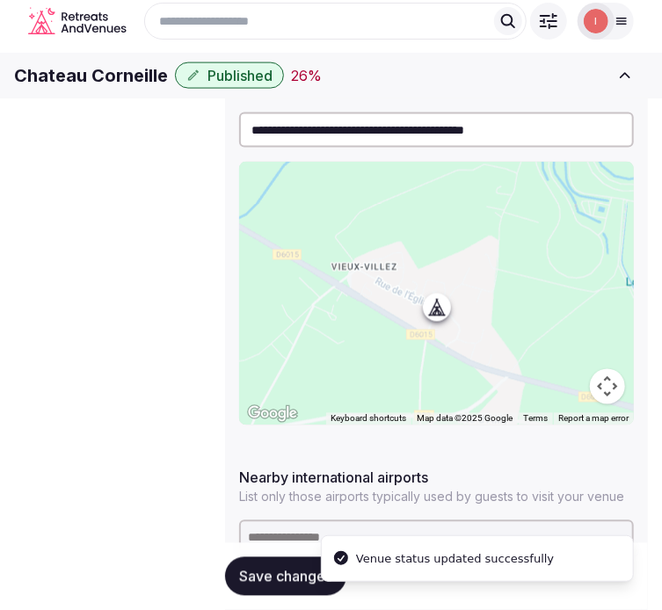
click at [126, 88] on h1 "Chateau Corneille" at bounding box center [91, 75] width 154 height 25
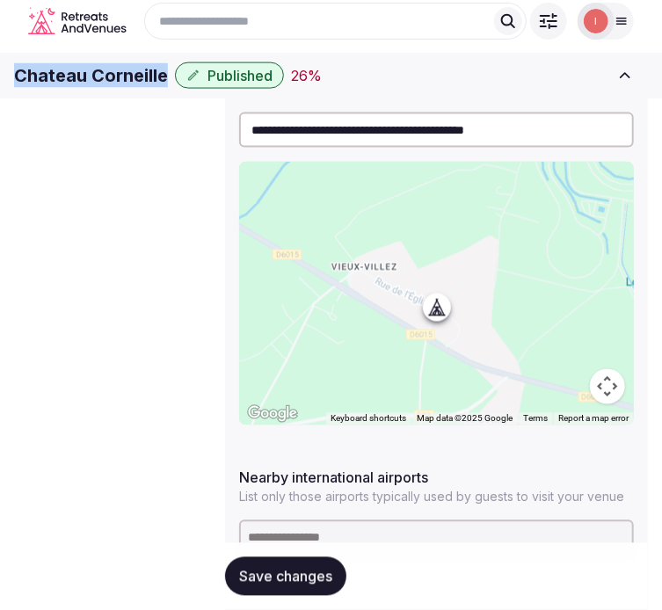
copy div "Chateau Corneille"
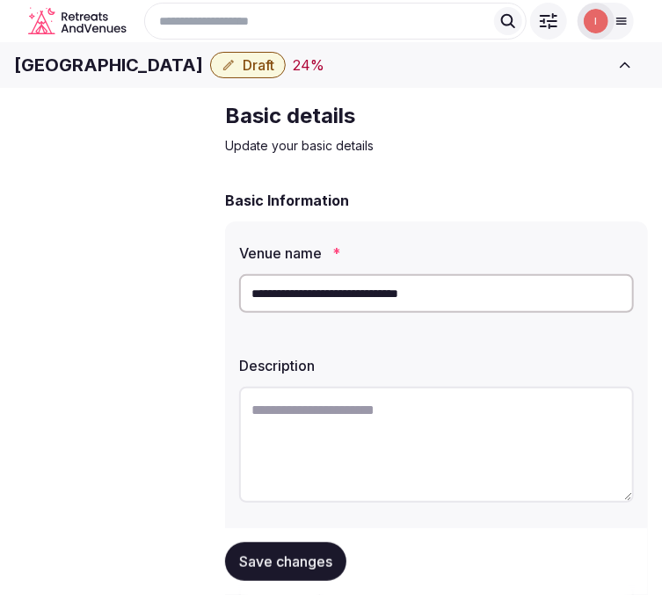
click at [313, 313] on input "**********" at bounding box center [436, 293] width 395 height 39
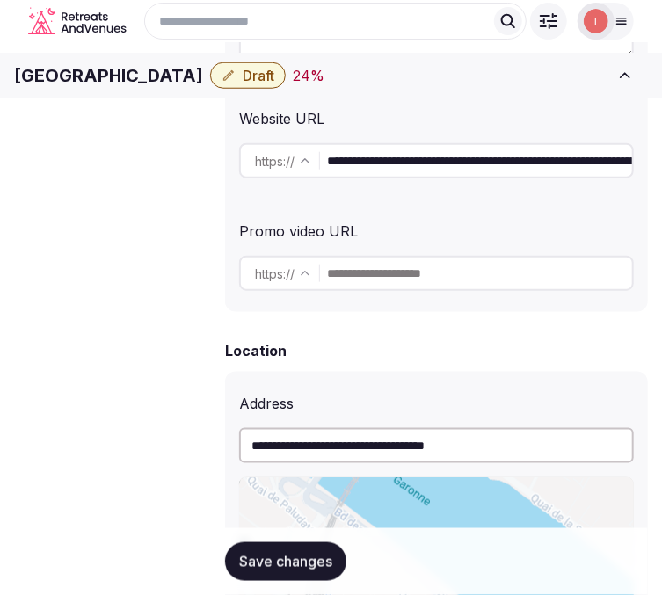
scroll to position [390, 0]
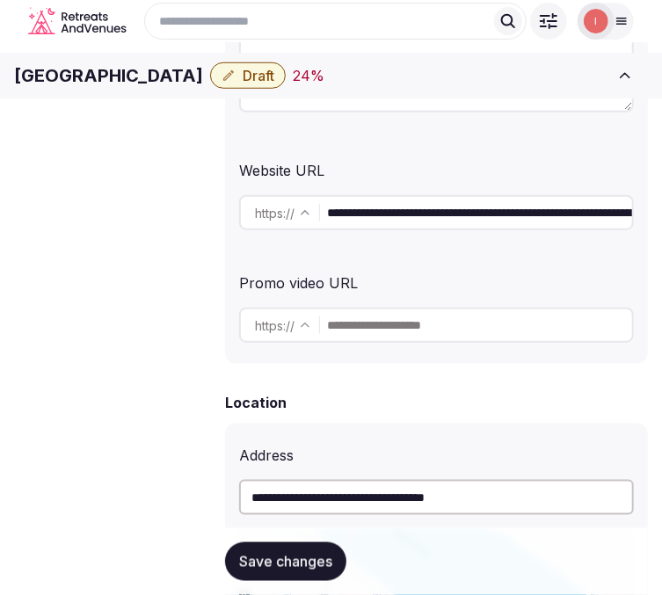
click at [234, 81] on icon "button" at bounding box center [228, 75] width 11 height 11
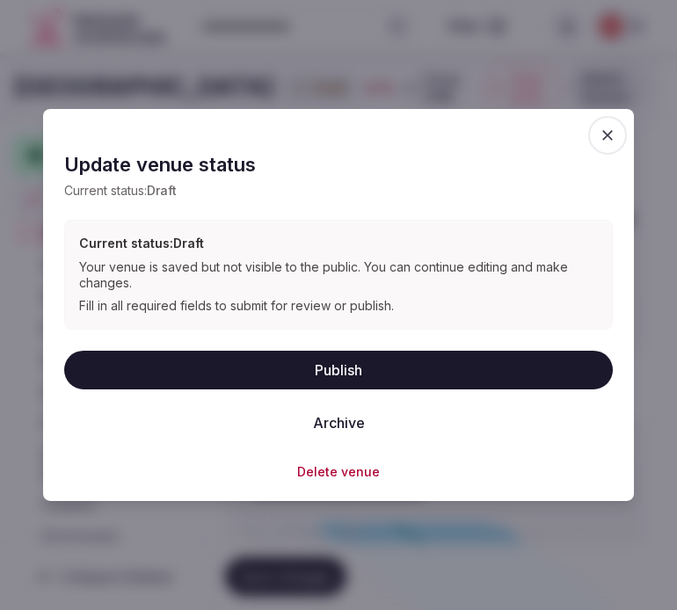
click at [373, 372] on button "Publish" at bounding box center [338, 369] width 548 height 39
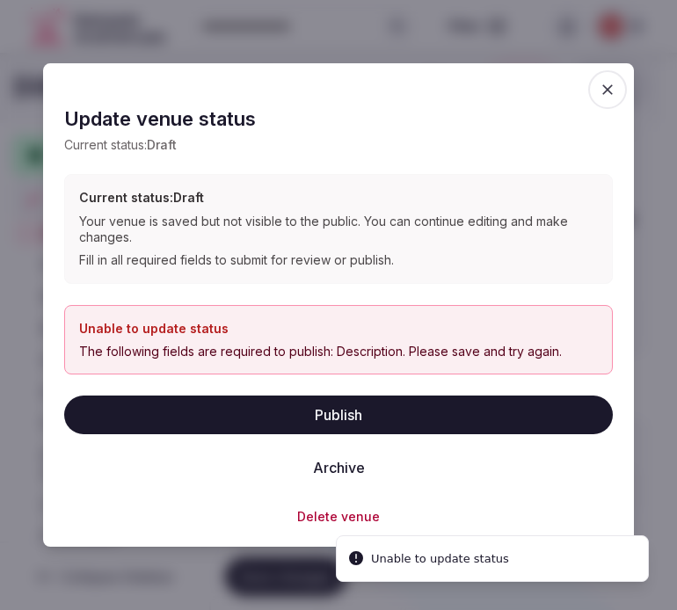
click at [620, 89] on span "button" at bounding box center [607, 89] width 39 height 39
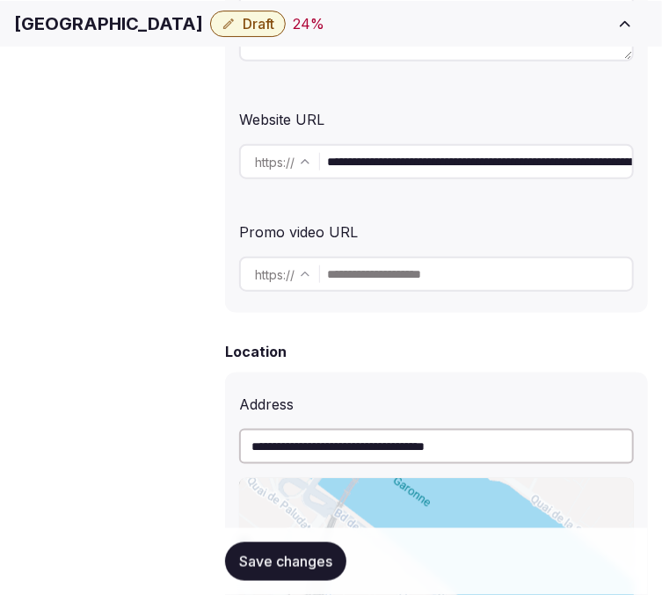
scroll to position [488, 0]
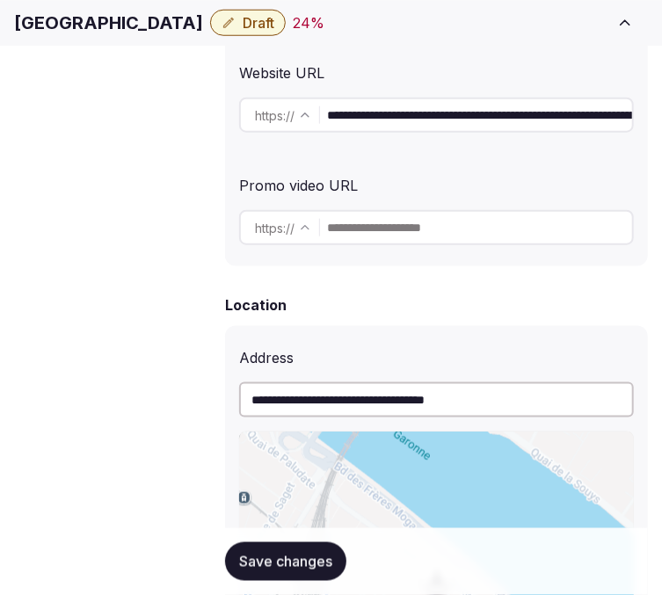
click at [442, 127] on input "**********" at bounding box center [479, 115] width 305 height 35
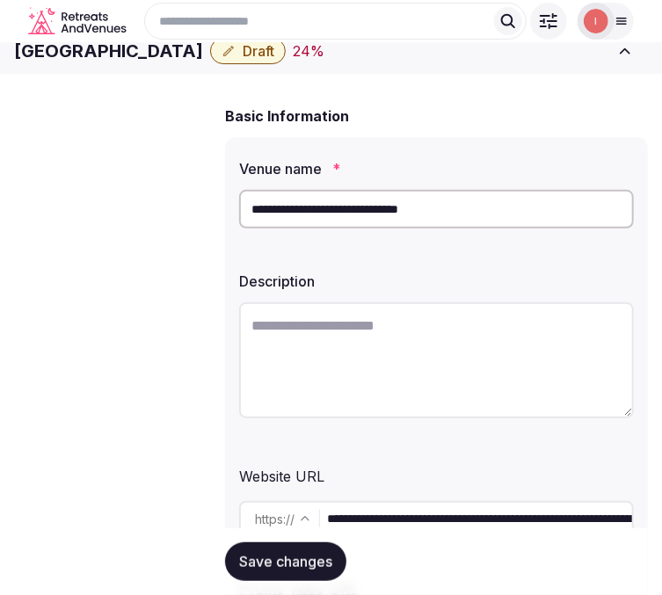
scroll to position [0, 0]
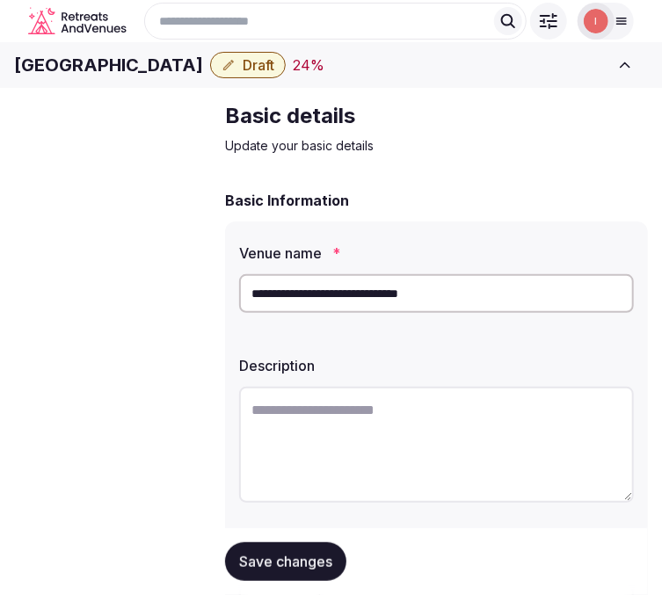
click at [347, 433] on textarea at bounding box center [436, 445] width 395 height 116
paste textarea "**********"
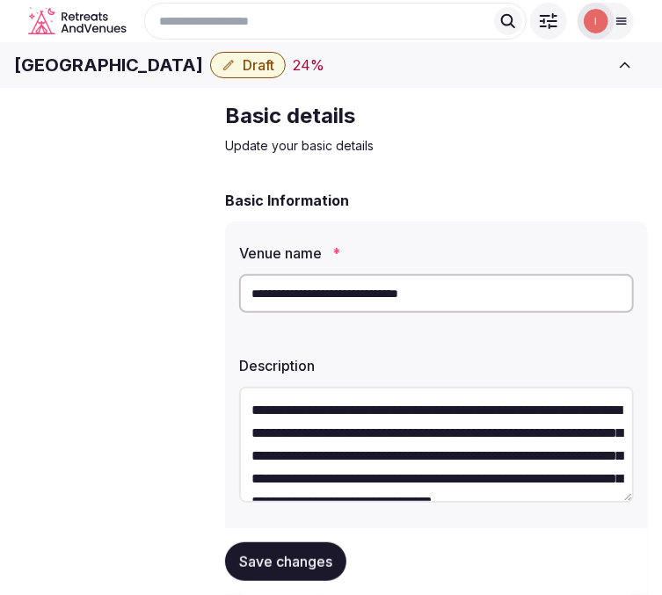
scroll to position [100, 0]
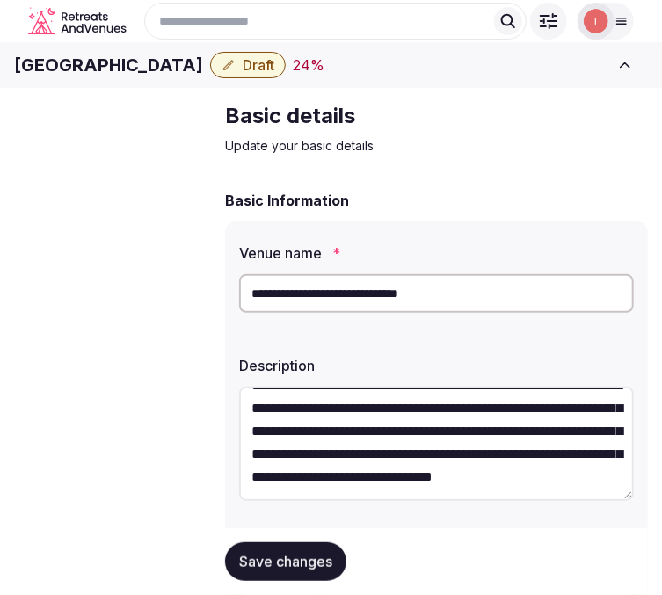
type textarea "**********"
click at [286, 571] on button "Save changes" at bounding box center [285, 561] width 121 height 39
click at [236, 72] on icon "button" at bounding box center [228, 65] width 14 height 14
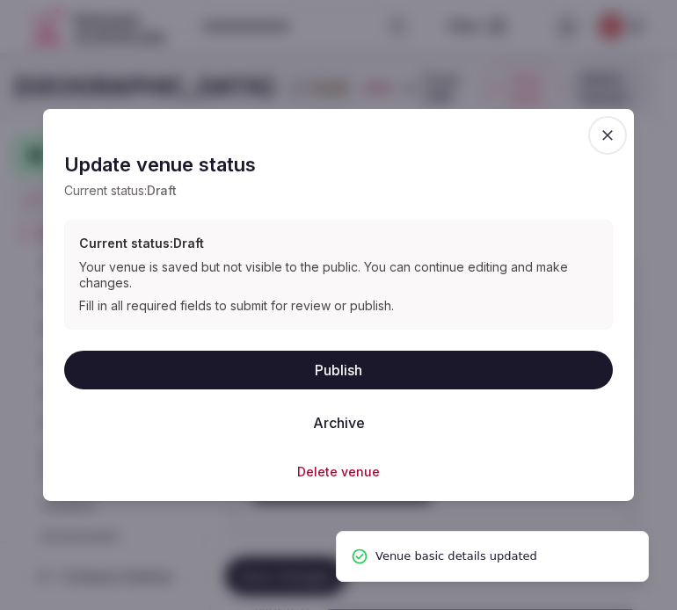
click at [363, 366] on button "Publish" at bounding box center [338, 369] width 548 height 39
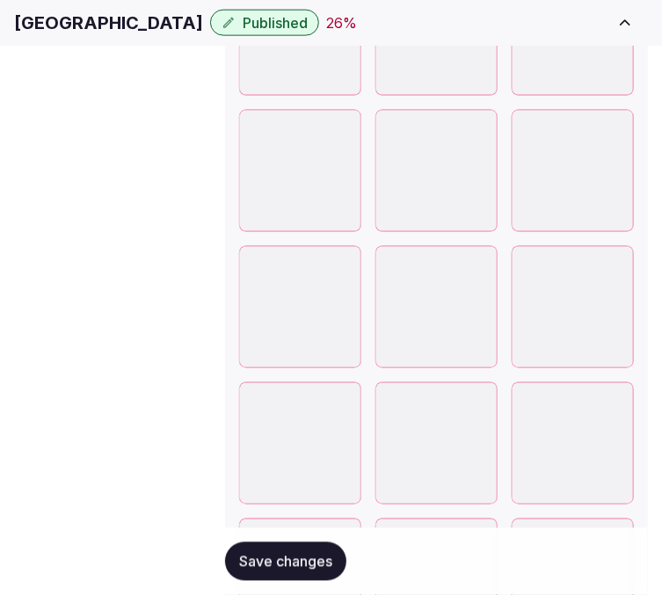
scroll to position [2831, 0]
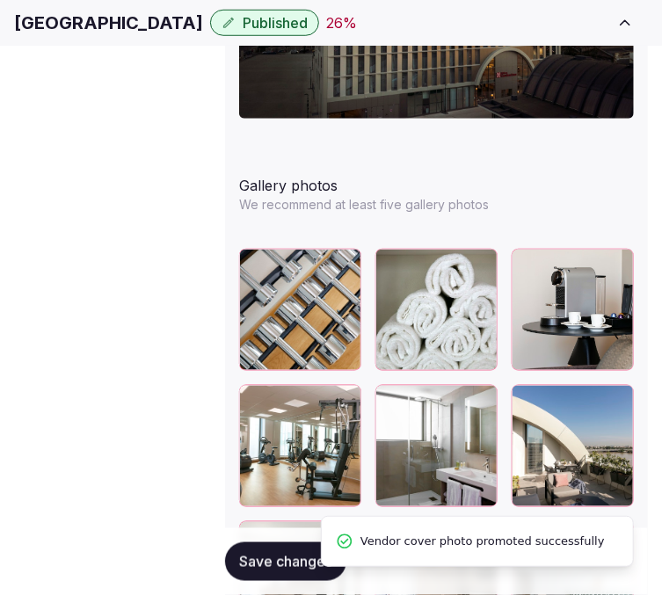
scroll to position [2440, 0]
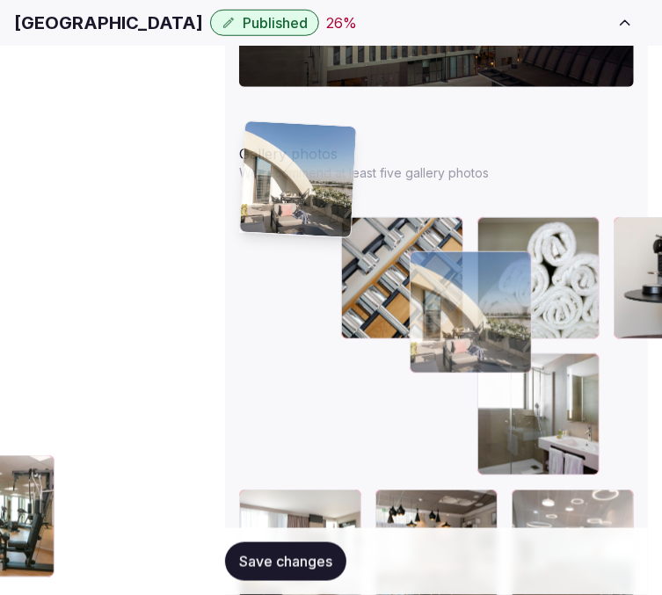
drag, startPoint x: 350, startPoint y: 244, endPoint x: 271, endPoint y: 146, distance: 126.3
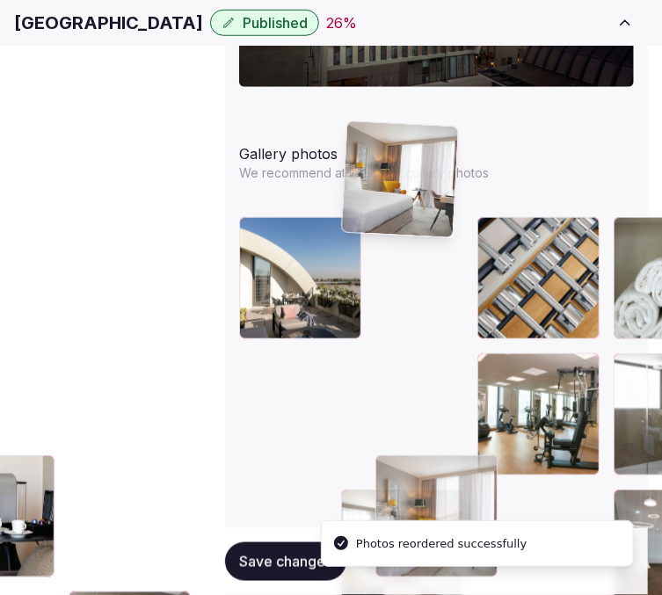
drag, startPoint x: 360, startPoint y: 448, endPoint x: 344, endPoint y: 156, distance: 292.2
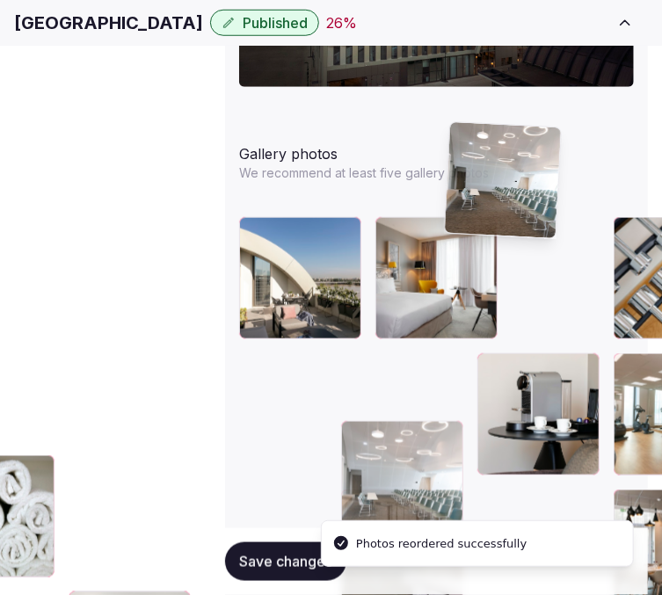
drag, startPoint x: 354, startPoint y: 347, endPoint x: 466, endPoint y: 128, distance: 245.6
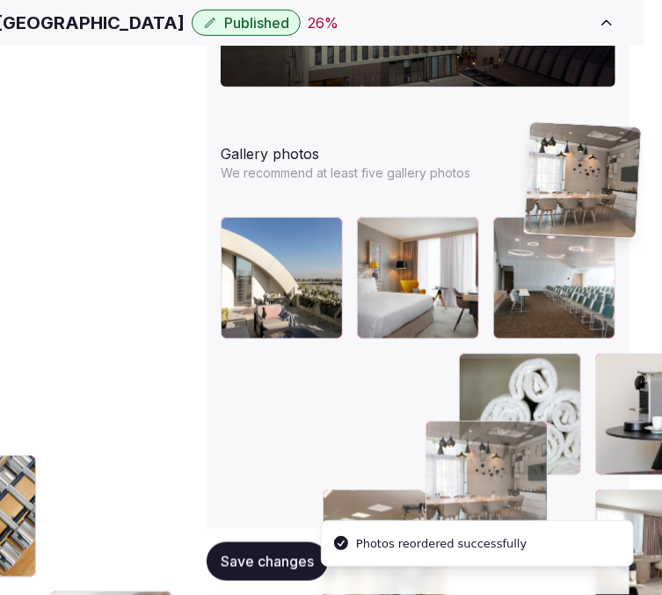
drag, startPoint x: 349, startPoint y: 344, endPoint x: 536, endPoint y: 193, distance: 240.6
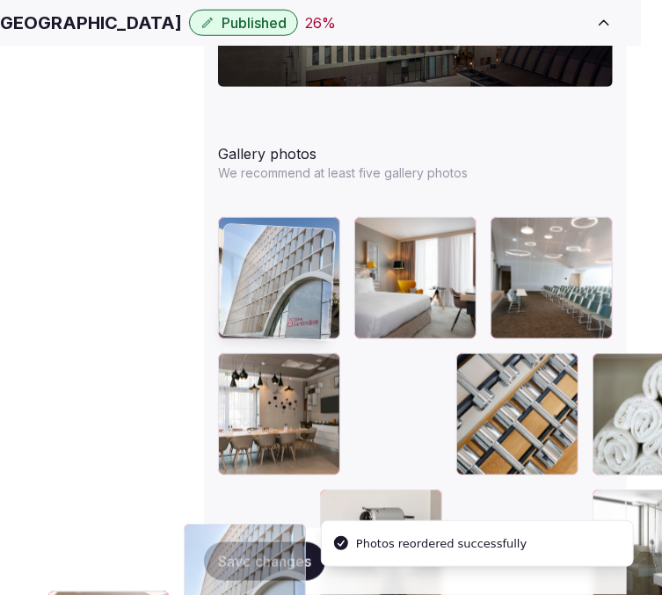
drag, startPoint x: 534, startPoint y: 339, endPoint x: 256, endPoint y: 240, distance: 295.7
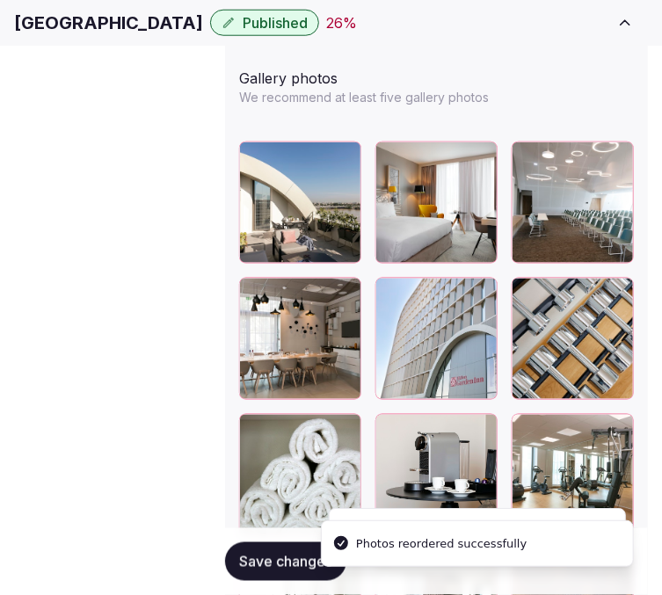
scroll to position [2538, 21]
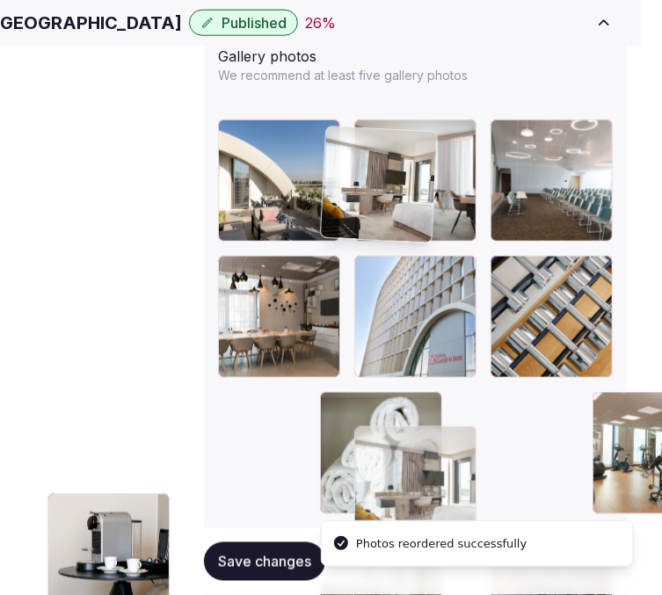
drag, startPoint x: 442, startPoint y: 241, endPoint x: 369, endPoint y: 139, distance: 125.3
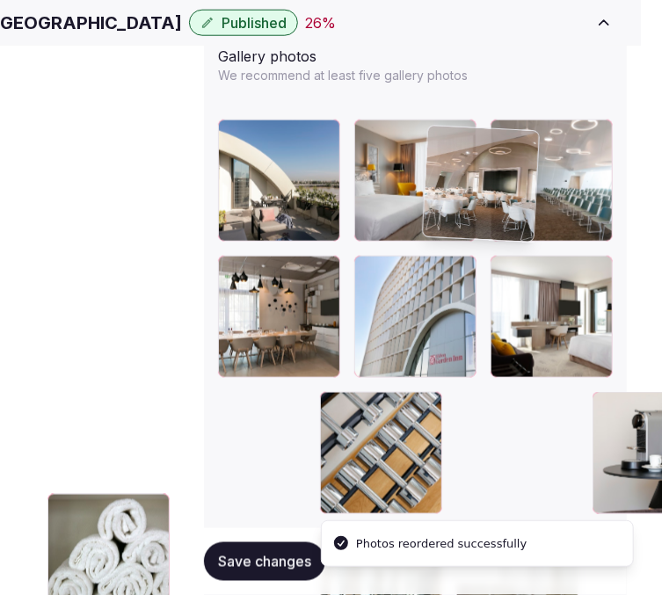
drag, startPoint x: 464, startPoint y: 276, endPoint x: 452, endPoint y: 133, distance: 143.8
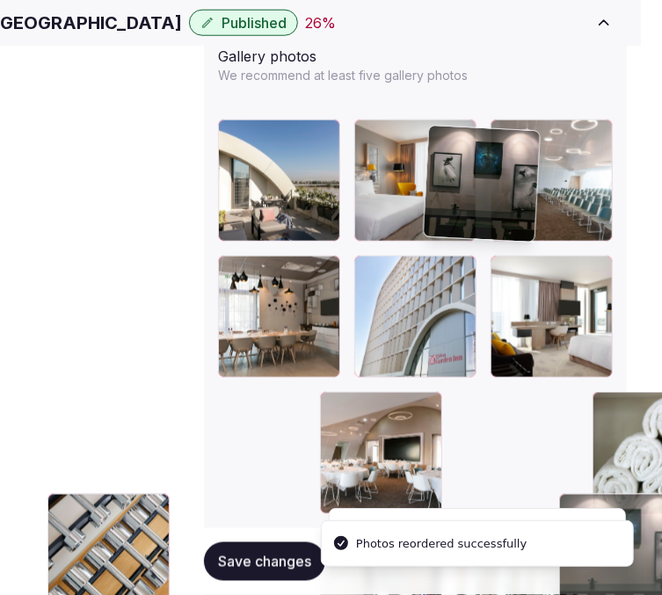
drag, startPoint x: 231, startPoint y: 459, endPoint x: 428, endPoint y: 126, distance: 386.9
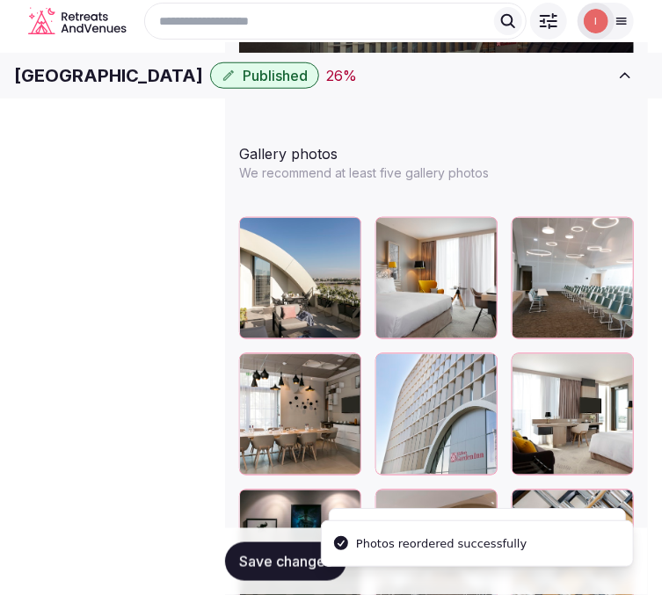
scroll to position [2343, 21]
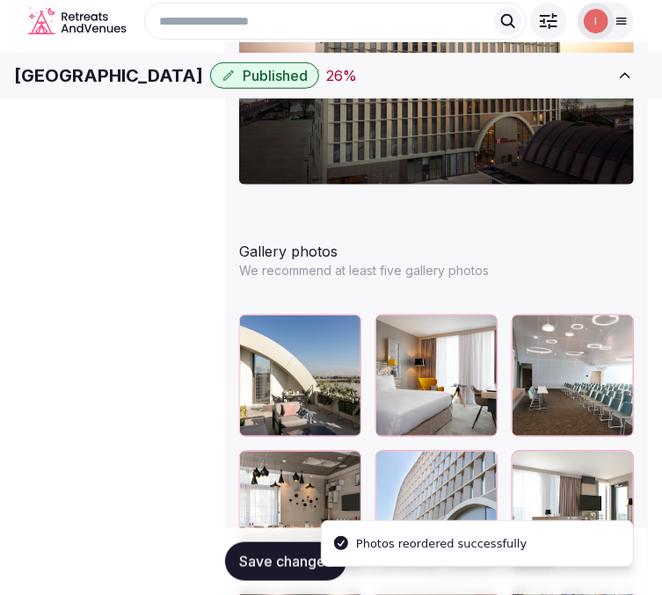
click at [285, 575] on button "Save changes" at bounding box center [285, 561] width 121 height 39
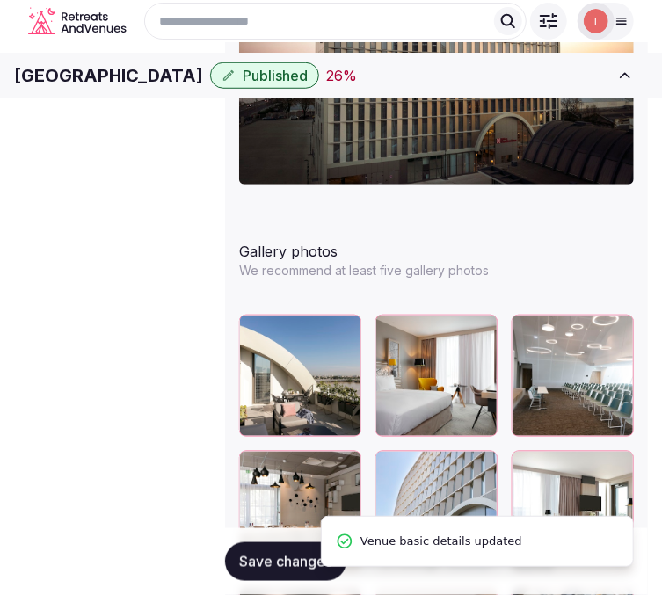
click at [153, 47] on div "Search Popular Destinations [GEOGRAPHIC_DATA], [GEOGRAPHIC_DATA] [GEOGRAPHIC_DA…" at bounding box center [331, 21] width 634 height 51
click at [158, 86] on h1 "[GEOGRAPHIC_DATA]" at bounding box center [108, 75] width 189 height 25
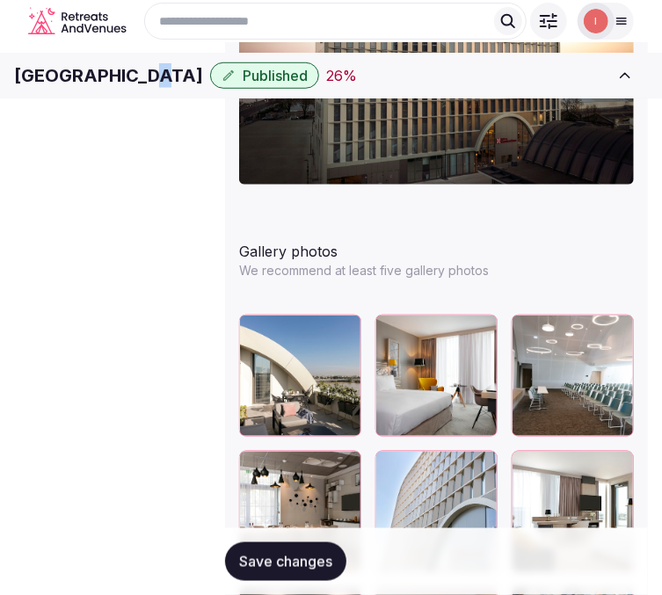
click at [158, 86] on h1 "[GEOGRAPHIC_DATA]" at bounding box center [108, 75] width 189 height 25
click at [158, 88] on h1 "[GEOGRAPHIC_DATA]" at bounding box center [108, 75] width 189 height 25
copy div "[GEOGRAPHIC_DATA]"
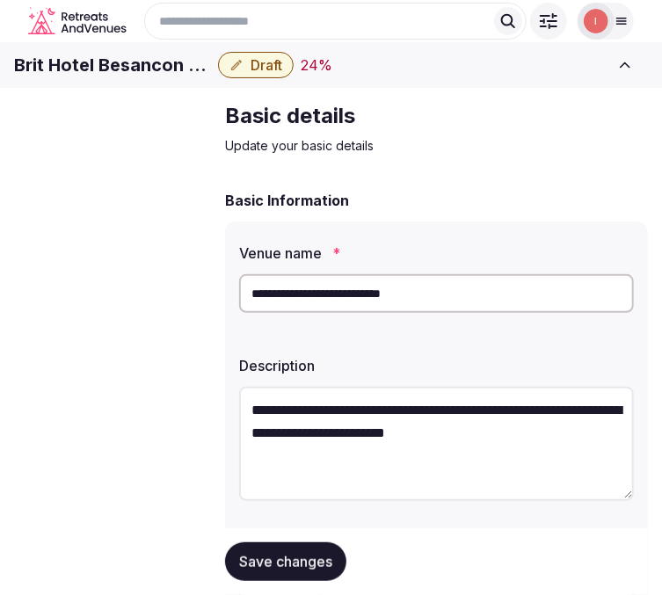
click at [211, 76] on h1 "Brit Hotel Besancon L'Horloge" at bounding box center [112, 65] width 197 height 25
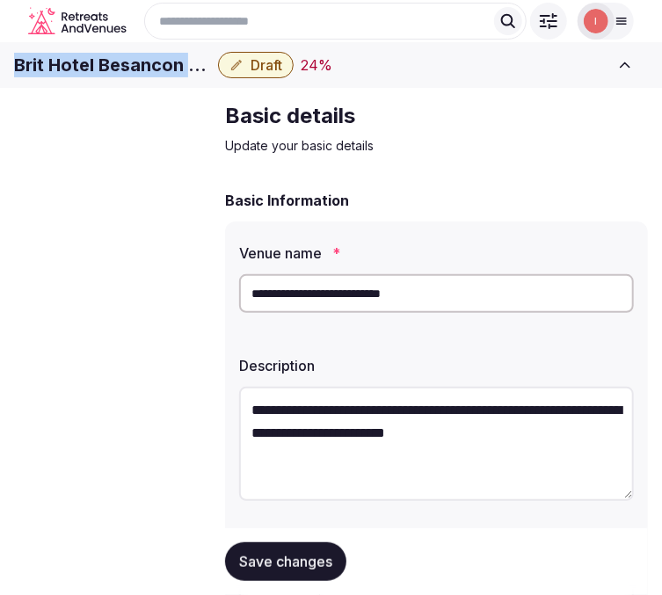
click at [211, 76] on h1 "Brit Hotel Besancon L'Horloge" at bounding box center [112, 65] width 197 height 25
copy div "Brit Hotel Besancon L'Horloge"
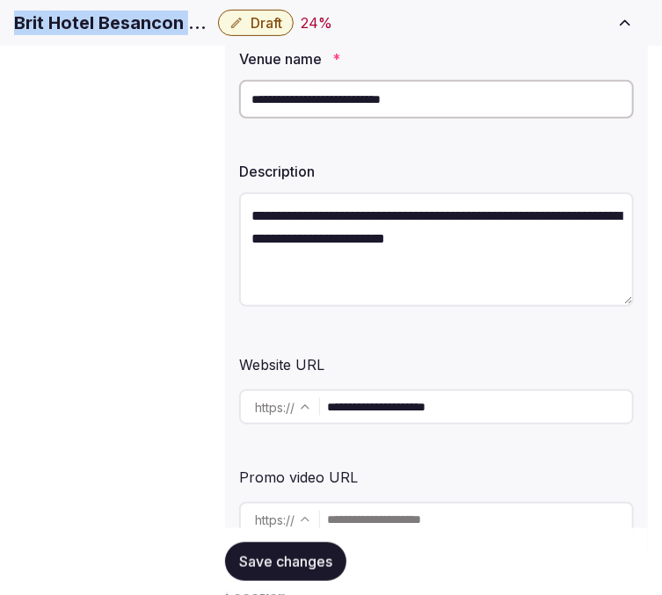
scroll to position [195, 0]
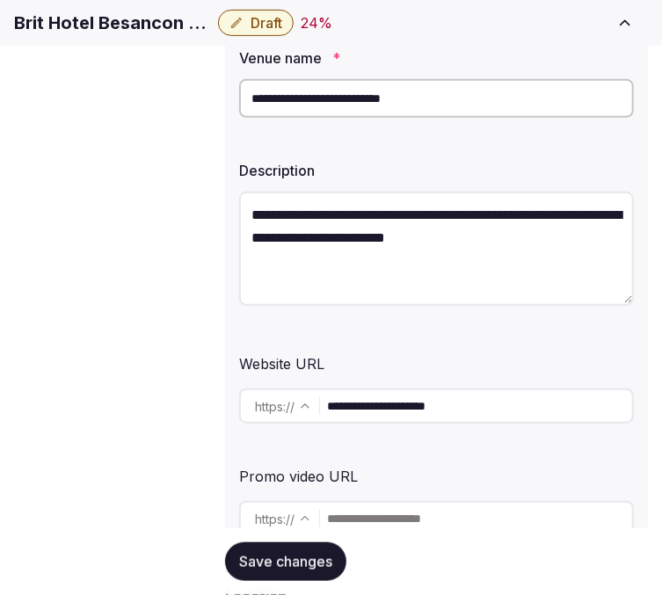
click at [278, 118] on input "**********" at bounding box center [436, 98] width 395 height 39
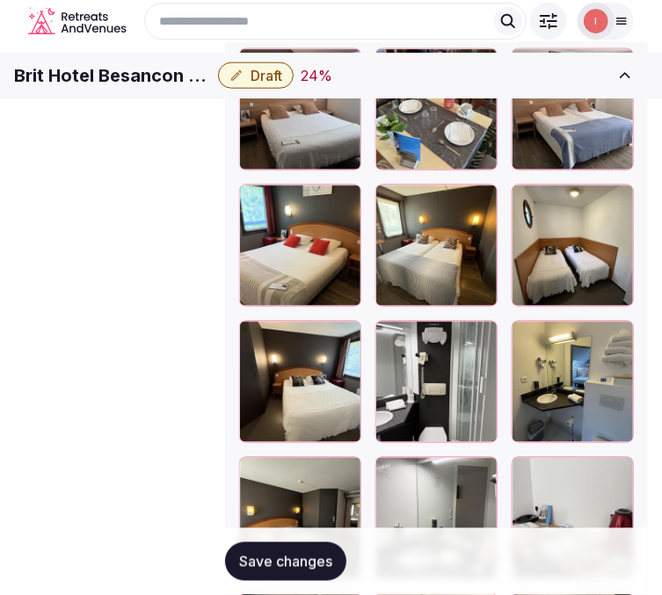
scroll to position [2476, 0]
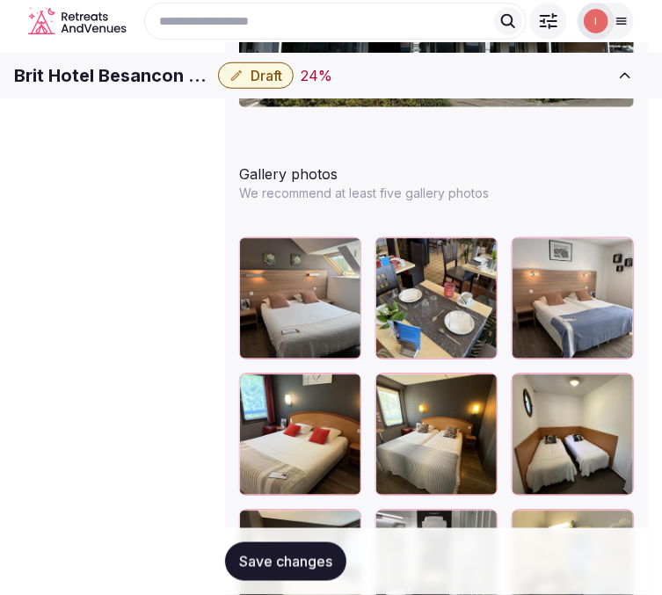
scroll to position [2379, 0]
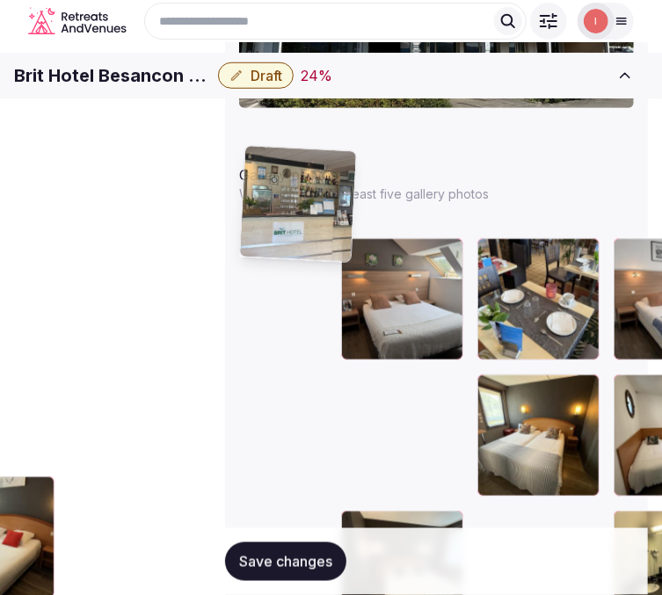
drag, startPoint x: 551, startPoint y: 469, endPoint x: 231, endPoint y: 148, distance: 453.6
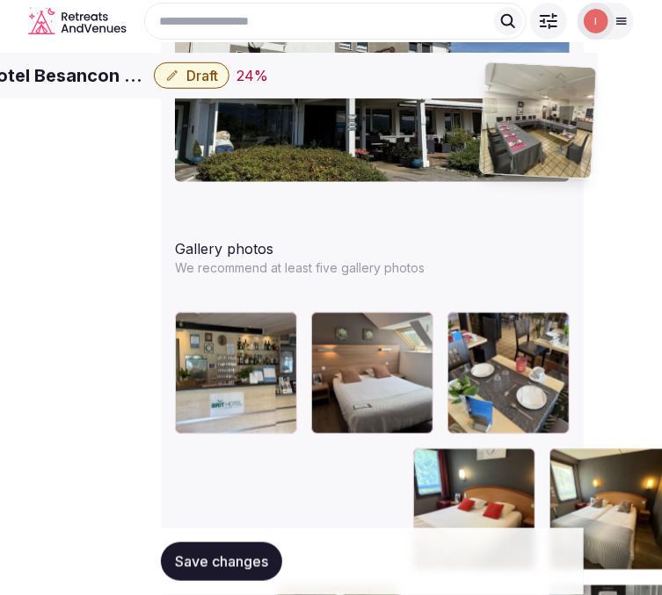
scroll to position [2258, 64]
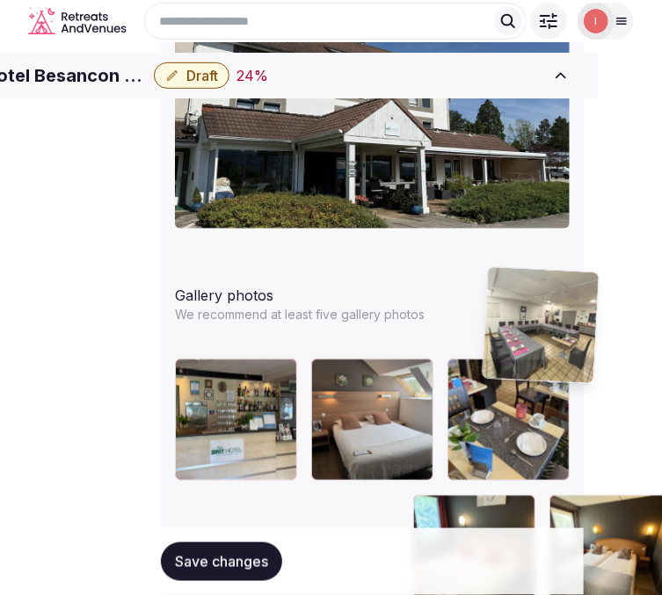
drag, startPoint x: 560, startPoint y: 393, endPoint x: 460, endPoint y: 311, distance: 128.6
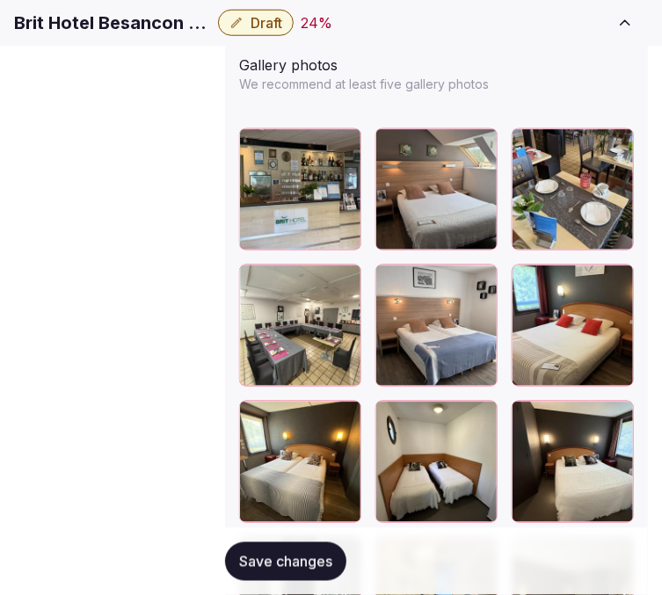
scroll to position [2551, 64]
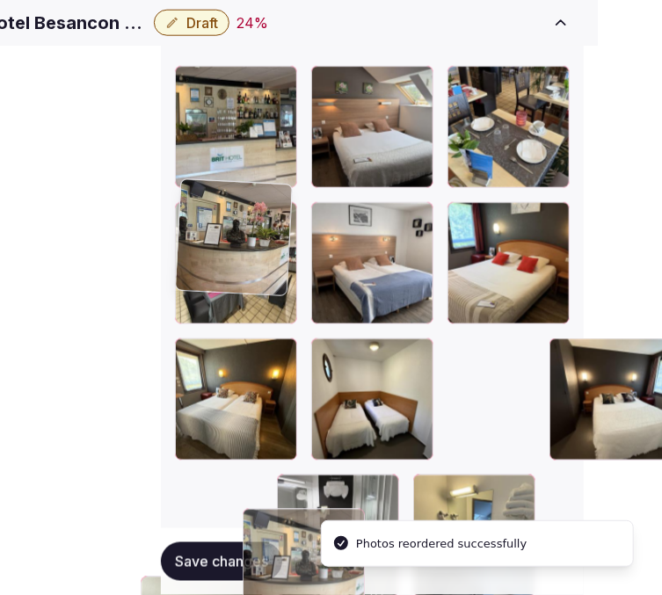
drag, startPoint x: 393, startPoint y: 294, endPoint x: 224, endPoint y: 199, distance: 193.6
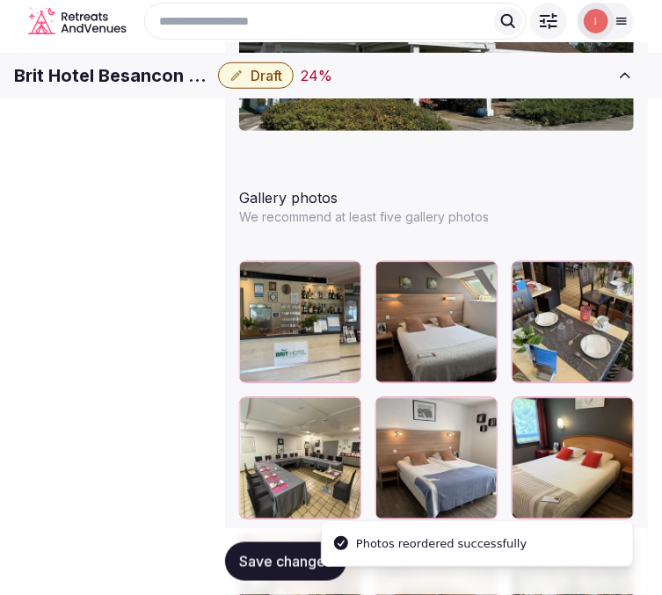
scroll to position [2356, 0]
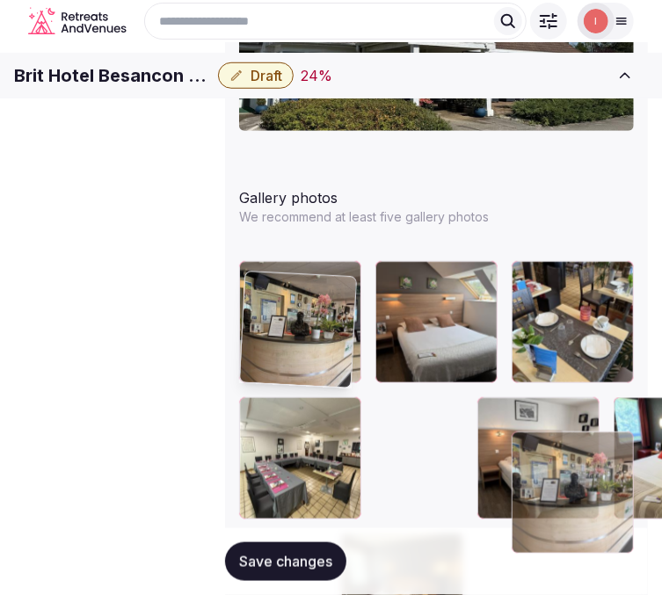
drag, startPoint x: 256, startPoint y: 390, endPoint x: 270, endPoint y: 317, distance: 74.3
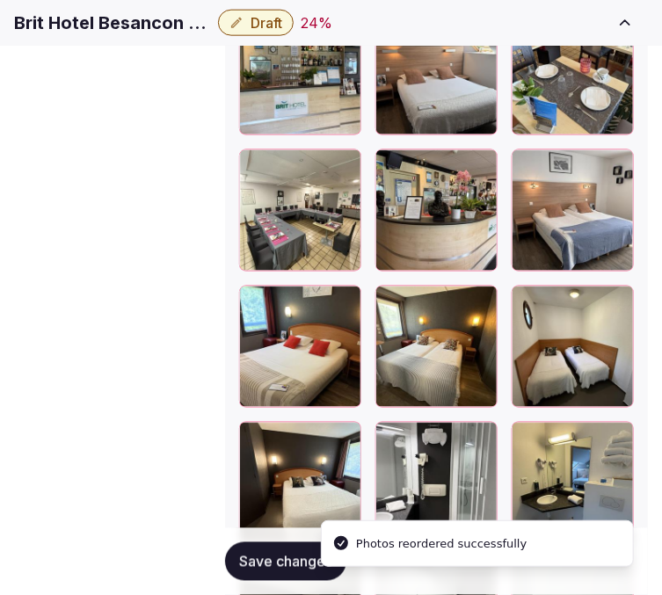
scroll to position [2649, 0]
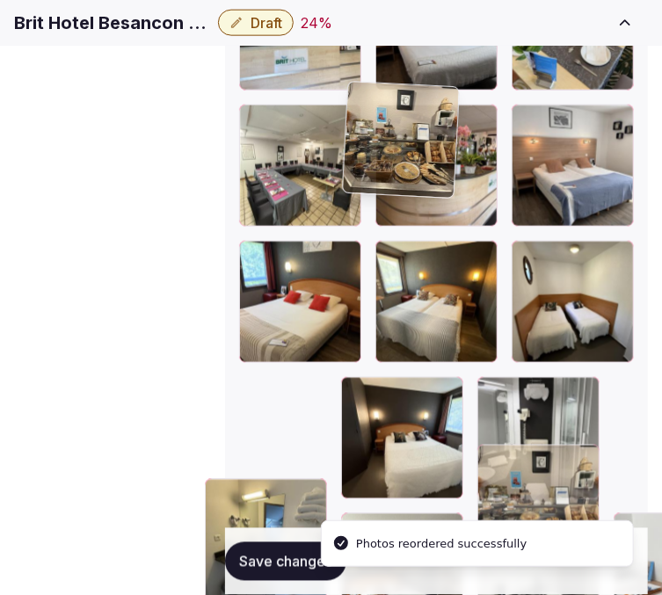
drag, startPoint x: 253, startPoint y: 309, endPoint x: 378, endPoint y: 129, distance: 219.1
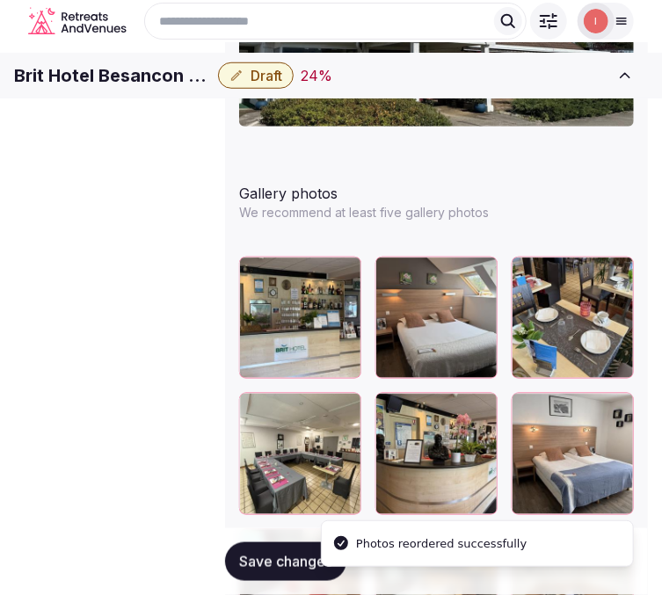
scroll to position [2356, 0]
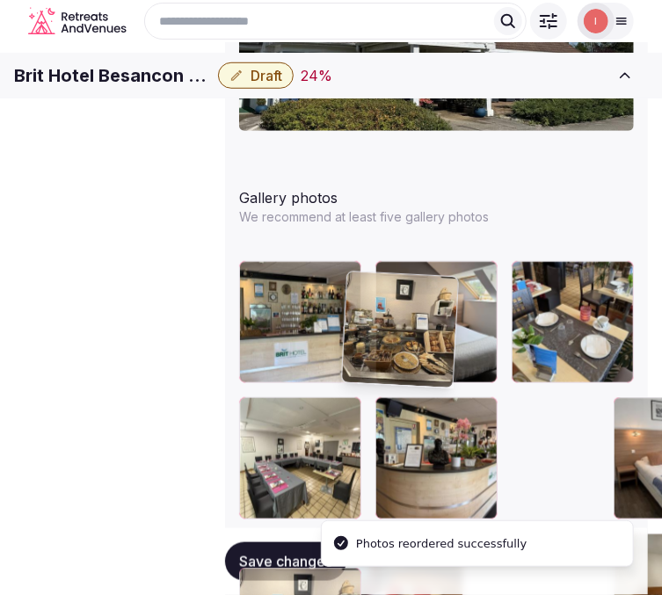
drag, startPoint x: 354, startPoint y: 396, endPoint x: 356, endPoint y: 286, distance: 110.7
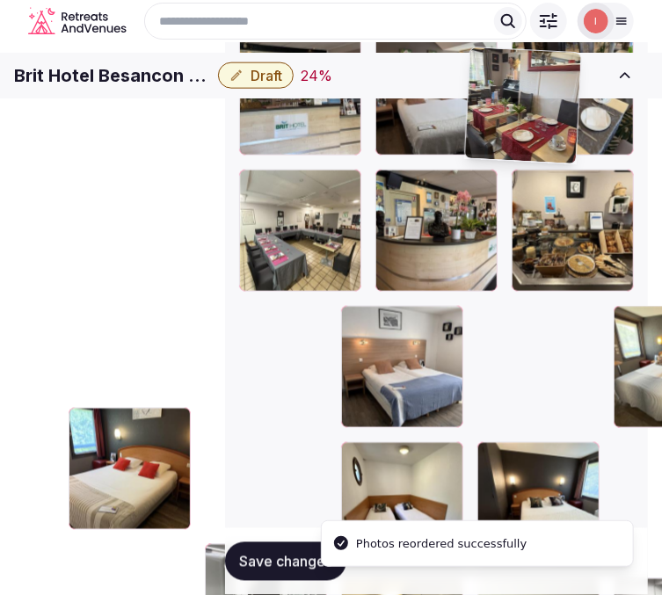
scroll to position [2571, 0]
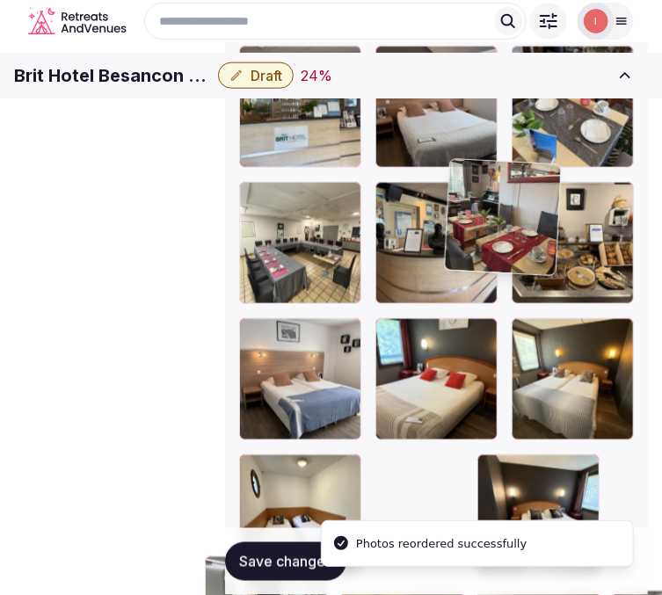
drag, startPoint x: 461, startPoint y: 312, endPoint x: 460, endPoint y: 180, distance: 131.8
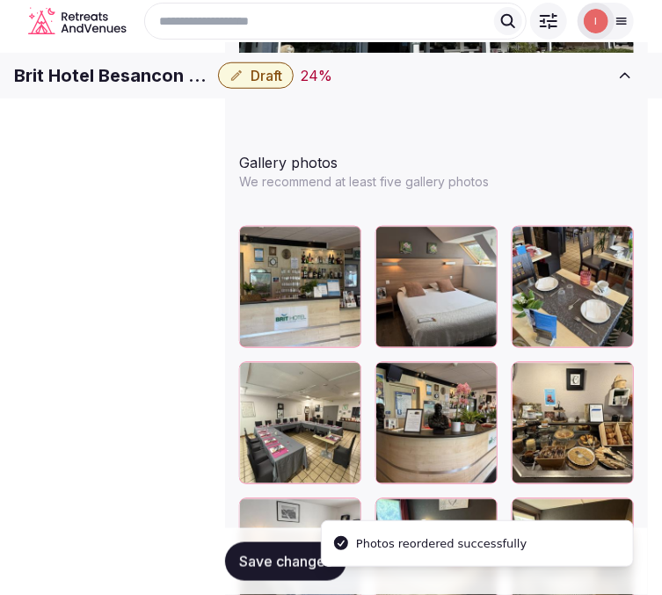
scroll to position [2376, 0]
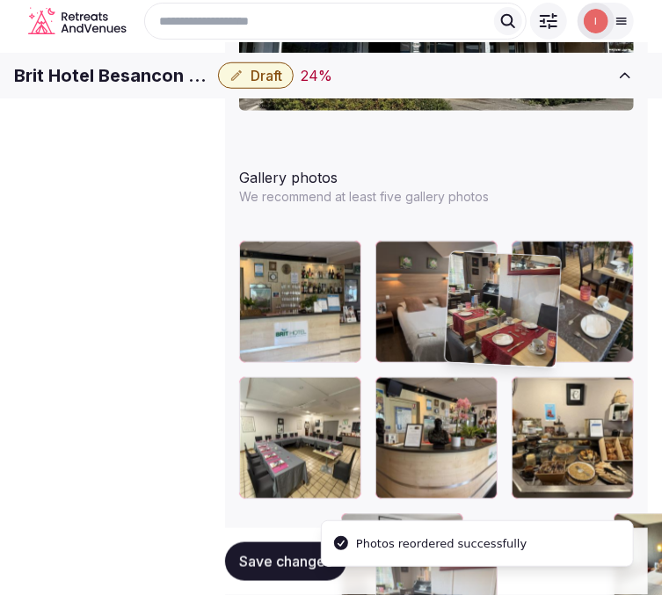
drag, startPoint x: 475, startPoint y: 281, endPoint x: 477, endPoint y: 265, distance: 15.9
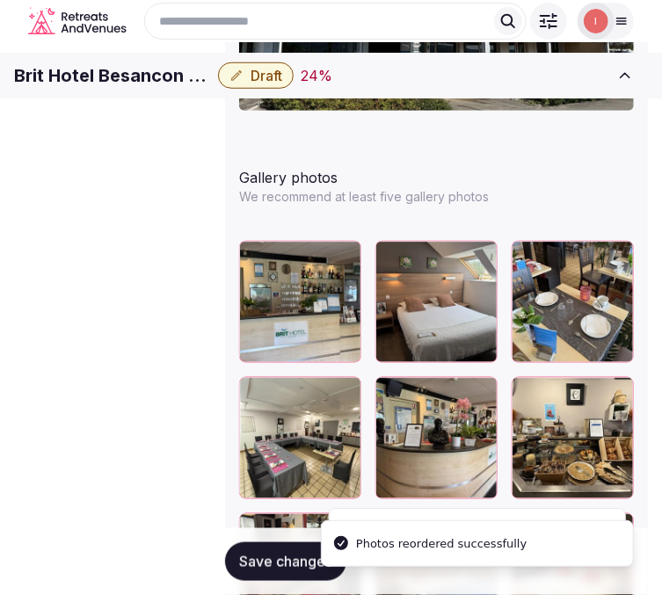
click at [303, 566] on span "Save changes" at bounding box center [285, 562] width 93 height 18
click at [282, 84] on span "Draft" at bounding box center [266, 76] width 32 height 18
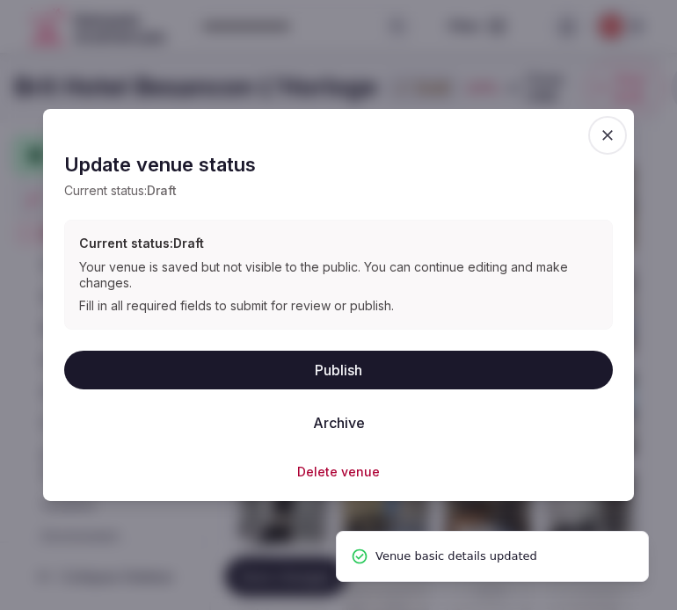
click at [398, 356] on button "Publish" at bounding box center [338, 369] width 548 height 39
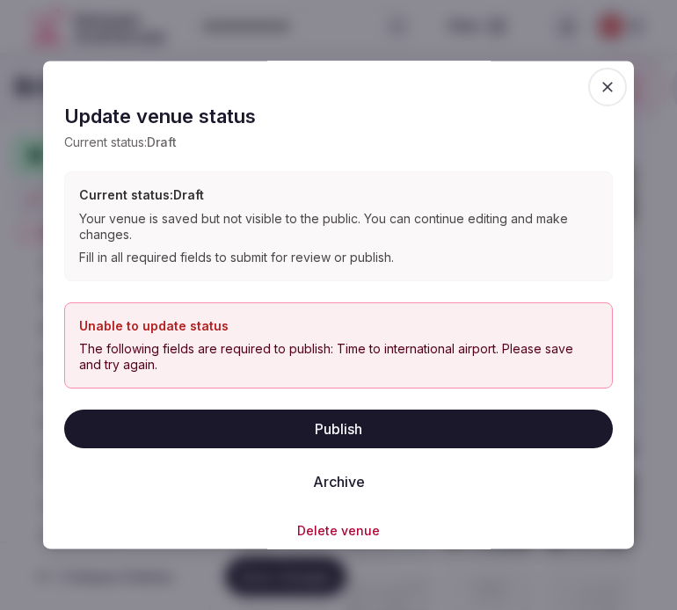
click at [595, 100] on span "button" at bounding box center [607, 87] width 39 height 39
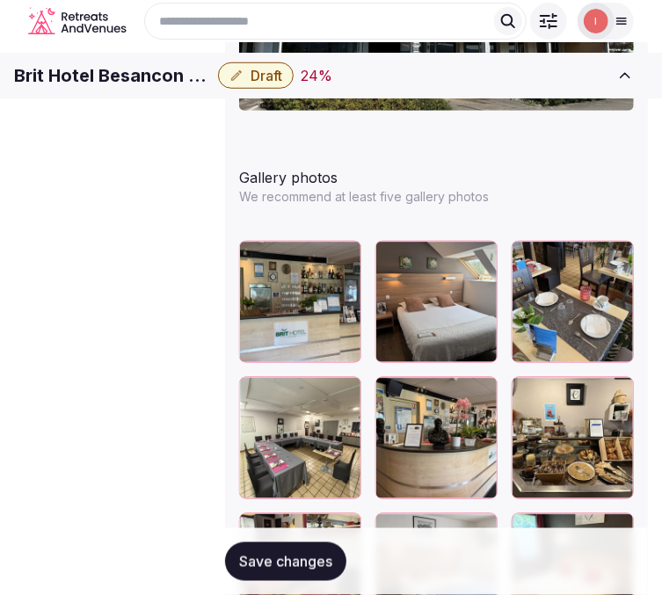
click at [112, 83] on h1 "Brit Hotel Besancon L'Horloge" at bounding box center [112, 75] width 197 height 25
copy div "Brit Hotel Besancon L'Horloge"
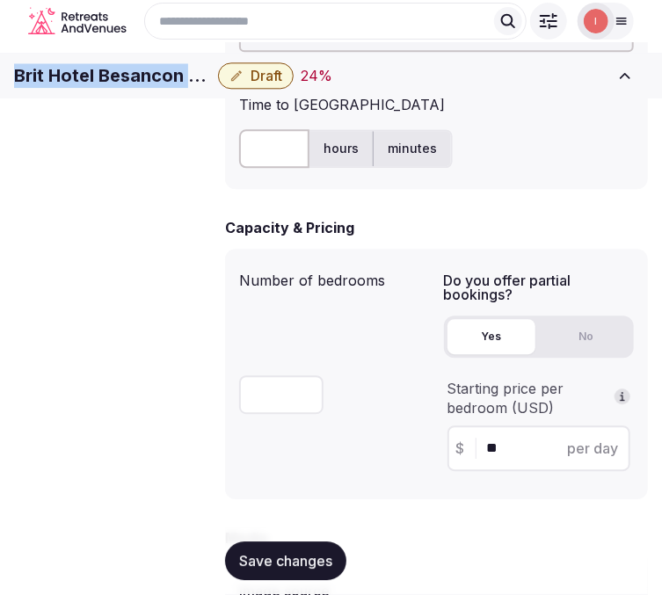
scroll to position [1009, 0]
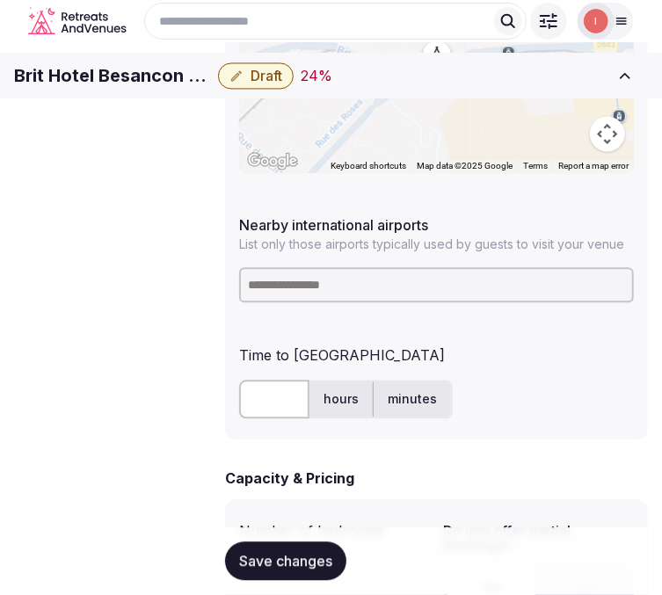
click at [399, 267] on input at bounding box center [436, 284] width 395 height 35
paste input "****"
type input "****"
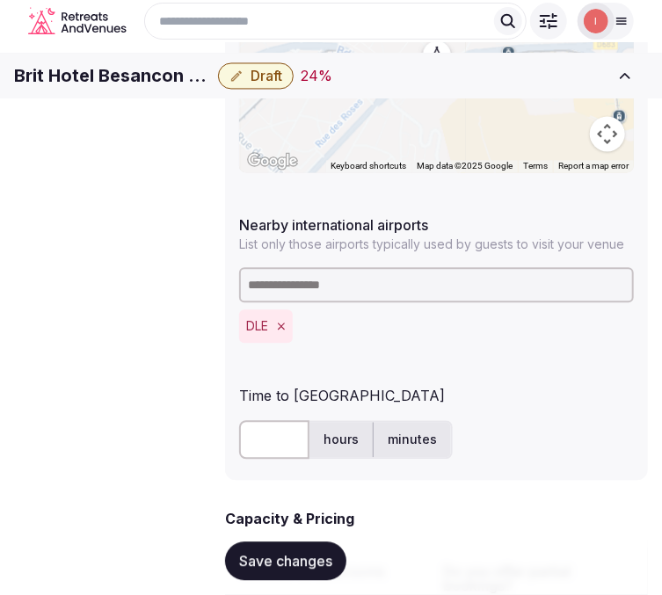
click at [275, 420] on input "text" at bounding box center [274, 439] width 70 height 39
type input "**"
click at [292, 556] on span "Save changes" at bounding box center [285, 562] width 93 height 18
click at [400, 89] on div "Brit Hotel Besancon L'Horloge Draft 26 %" at bounding box center [308, 75] width 588 height 26
click at [312, 561] on span "Save changes" at bounding box center [285, 562] width 93 height 18
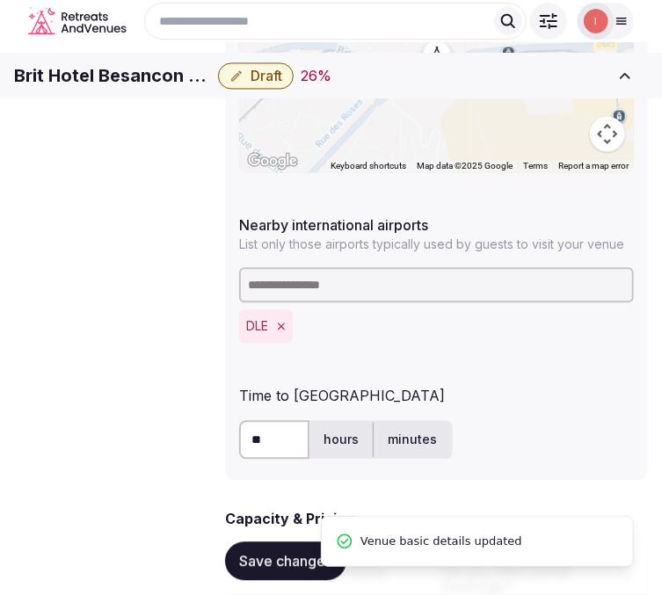
click at [282, 79] on span "Draft" at bounding box center [266, 76] width 32 height 18
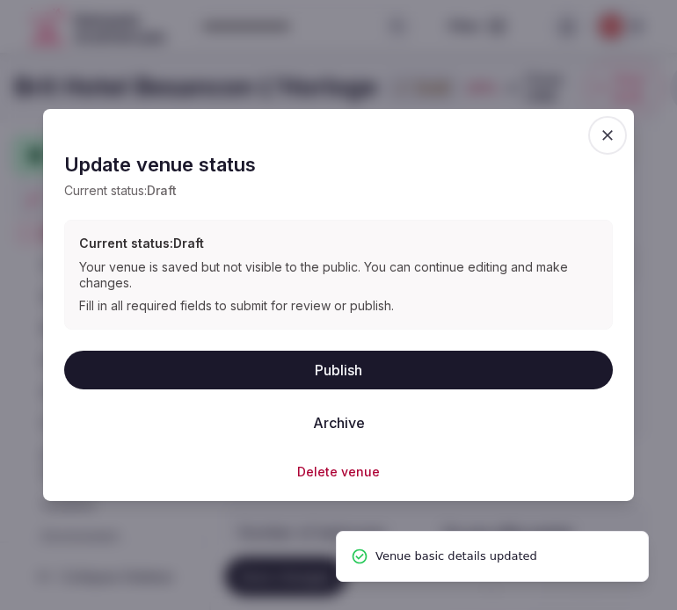
click at [358, 375] on button "Publish" at bounding box center [338, 369] width 548 height 39
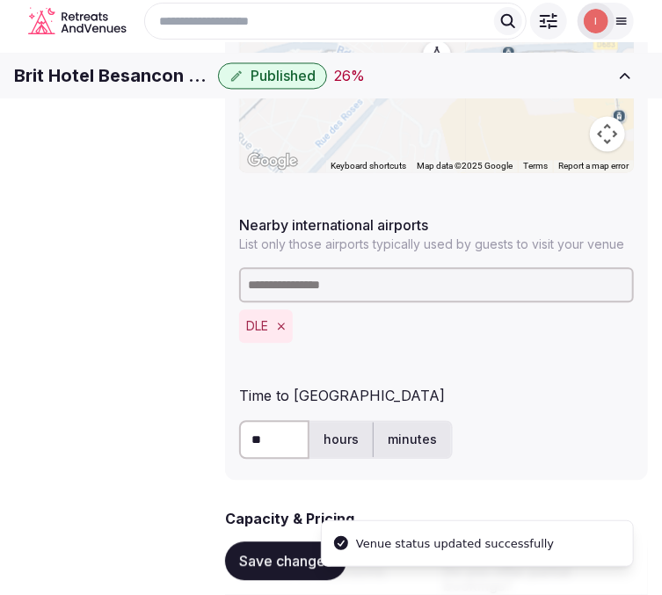
click at [60, 83] on h1 "Brit Hotel Besancon L'Horloge" at bounding box center [112, 75] width 197 height 25
copy div "Brit Hotel Besancon L'Horloge"
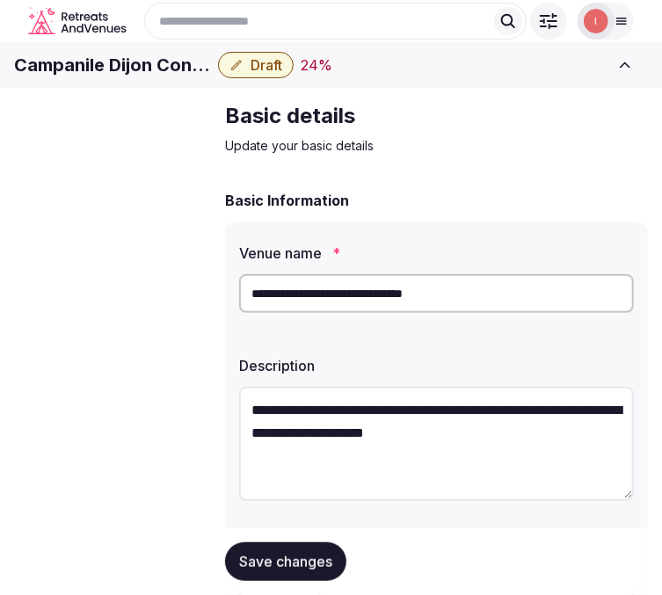
click at [311, 313] on input "**********" at bounding box center [436, 293] width 395 height 39
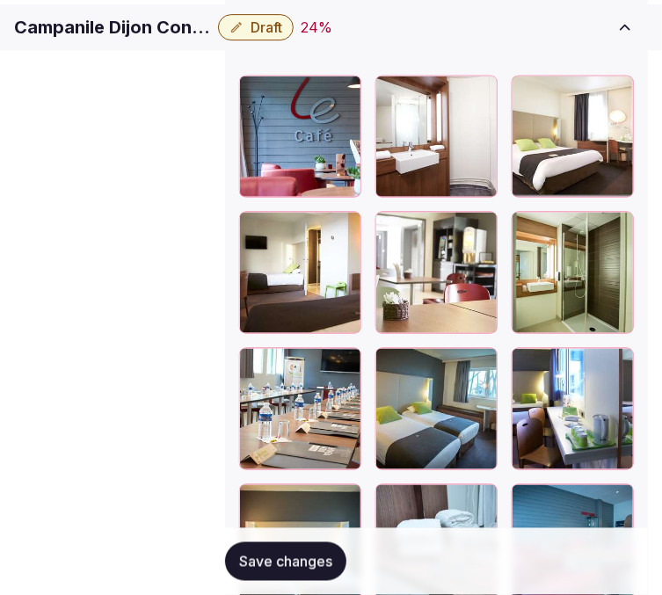
scroll to position [2564, 0]
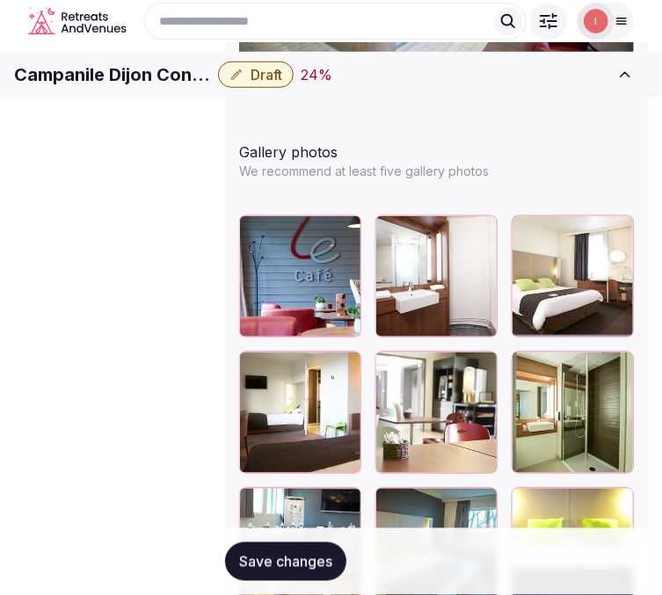
scroll to position [2369, 0]
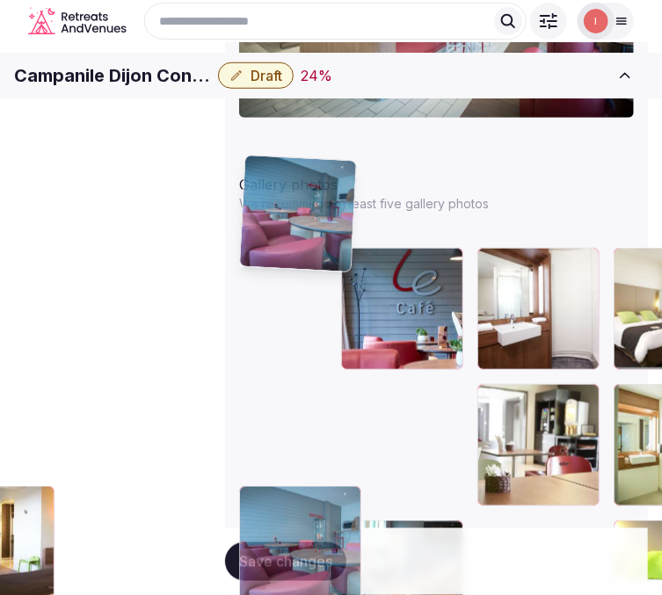
drag, startPoint x: 248, startPoint y: 488, endPoint x: 255, endPoint y: 177, distance: 311.2
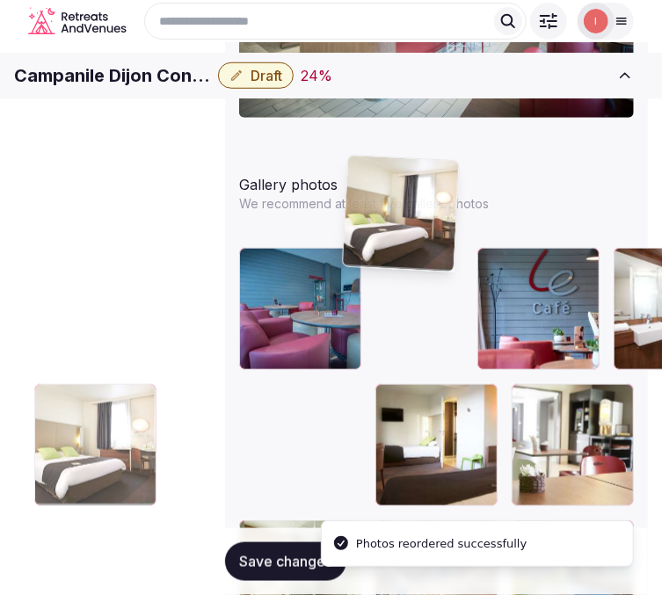
drag, startPoint x: 460, startPoint y: 185, endPoint x: 365, endPoint y: 196, distance: 95.6
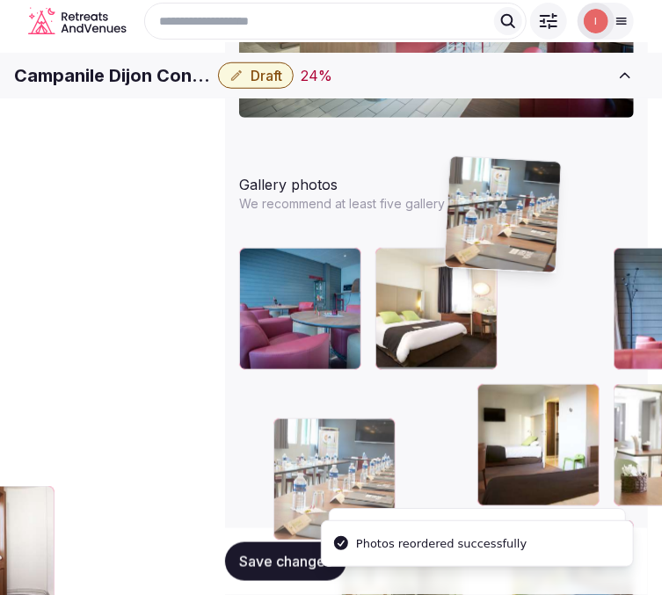
drag, startPoint x: 563, startPoint y: 277, endPoint x: 463, endPoint y: 194, distance: 129.8
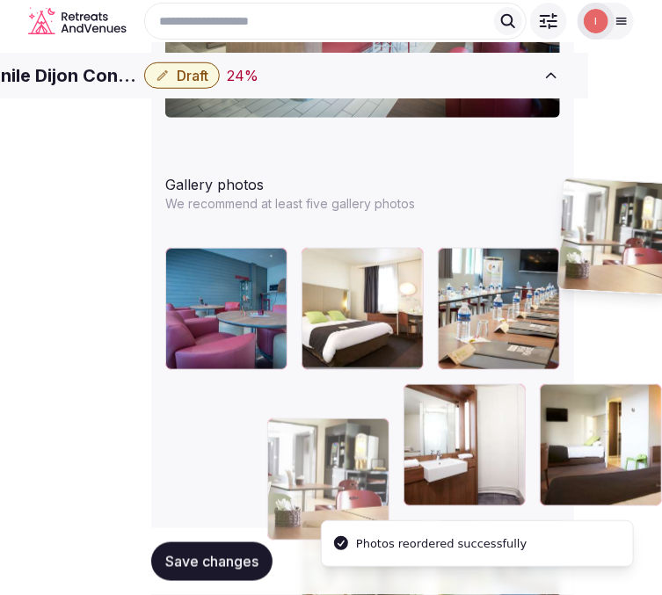
scroll to position [2369, 168]
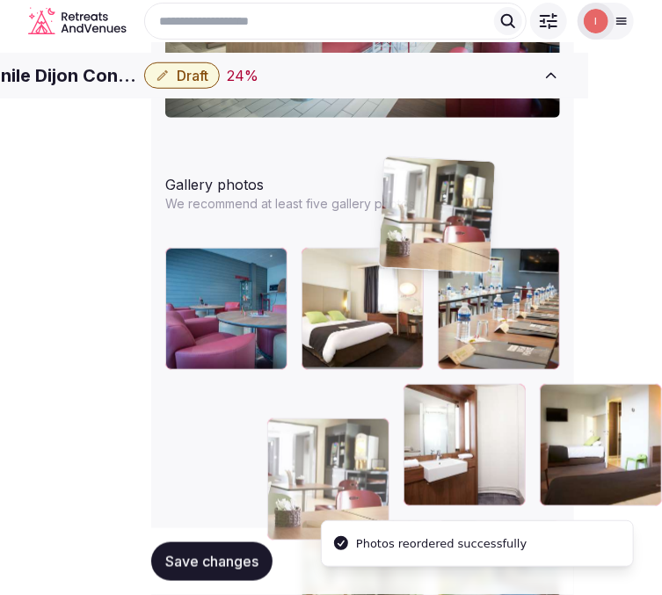
drag, startPoint x: 464, startPoint y: 275, endPoint x: 378, endPoint y: 198, distance: 115.7
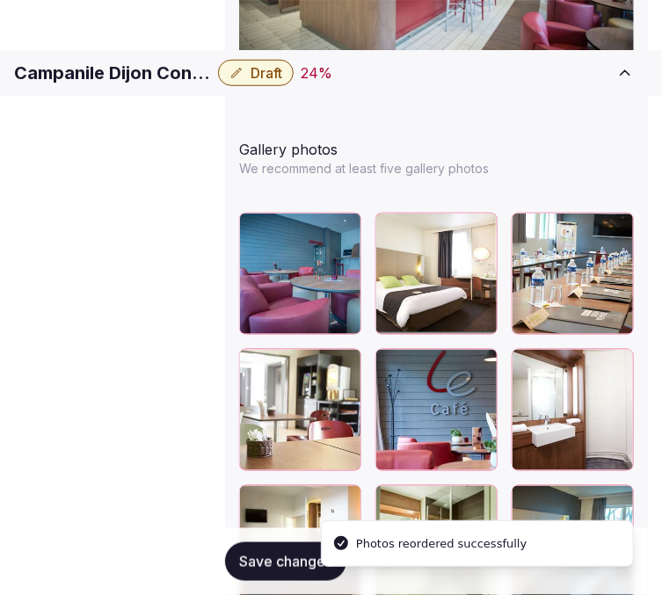
scroll to position [2467, 0]
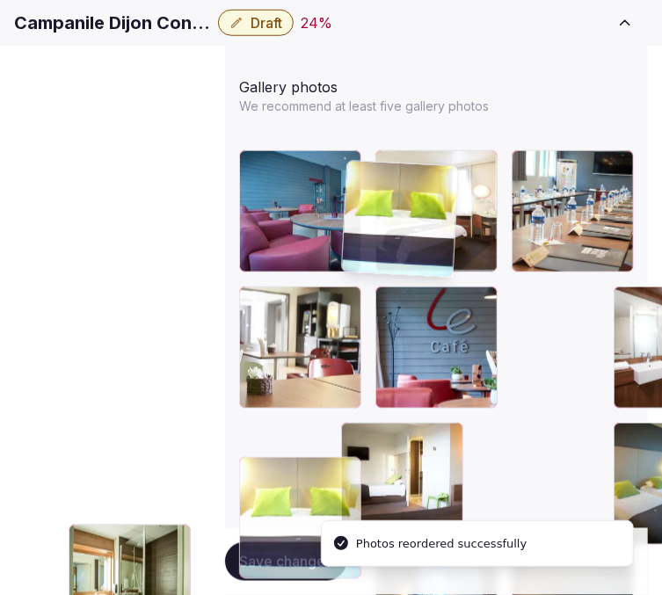
drag, startPoint x: 362, startPoint y: 276, endPoint x: 382, endPoint y: 173, distance: 104.8
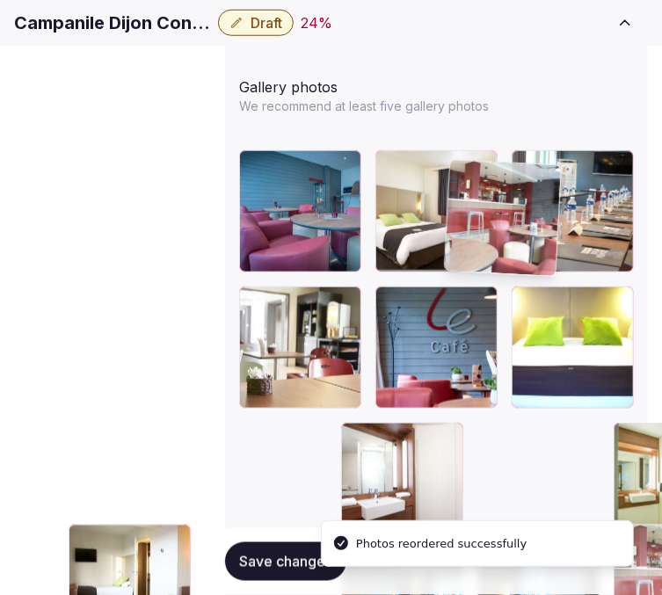
drag, startPoint x: 357, startPoint y: 482, endPoint x: 466, endPoint y: 176, distance: 324.6
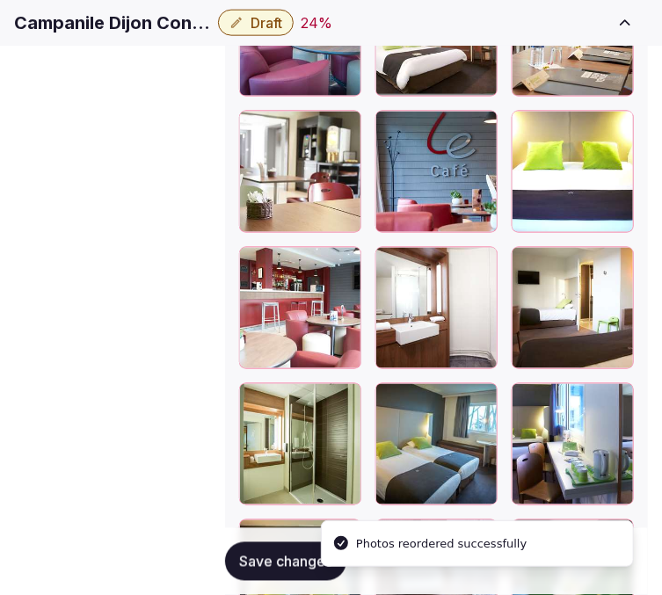
scroll to position [2663, 0]
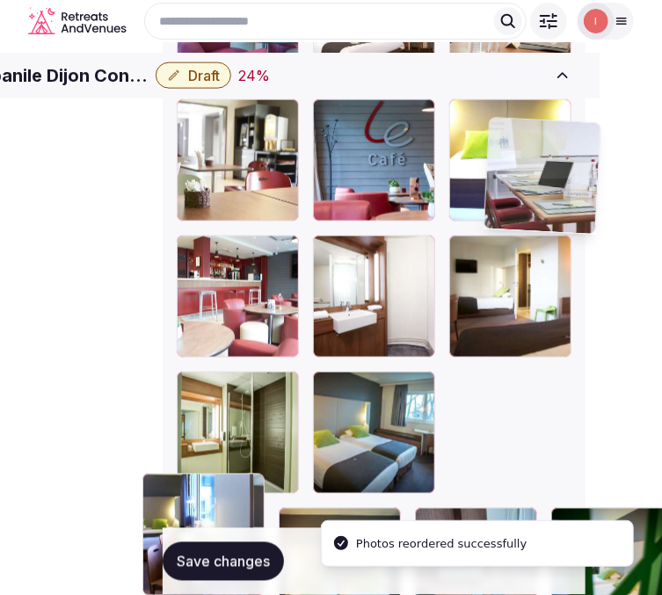
drag, startPoint x: 557, startPoint y: 265, endPoint x: 541, endPoint y: 85, distance: 180.0
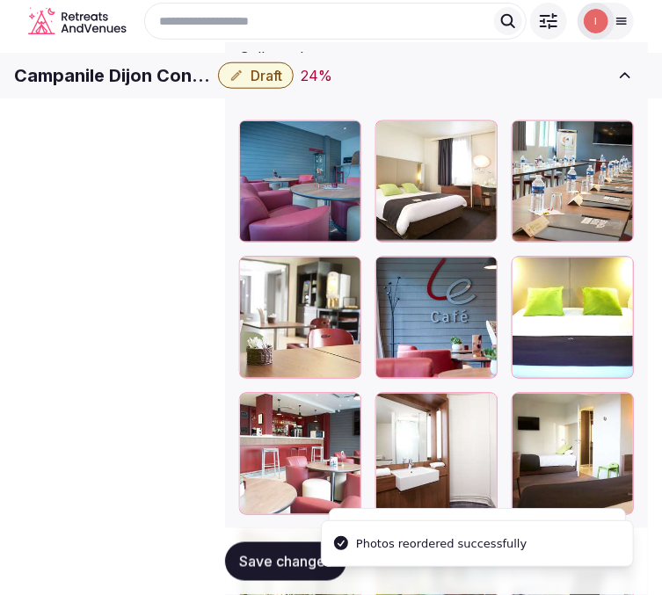
scroll to position [2417, 62]
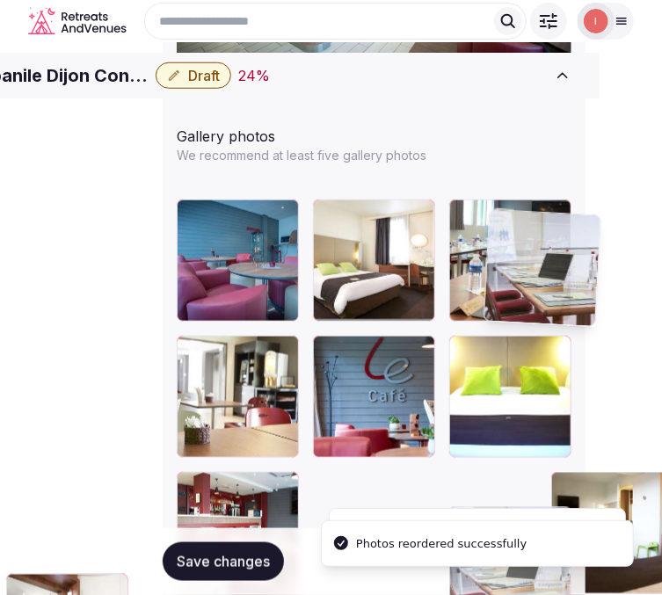
drag, startPoint x: 512, startPoint y: 329, endPoint x: 511, endPoint y: 258, distance: 70.3
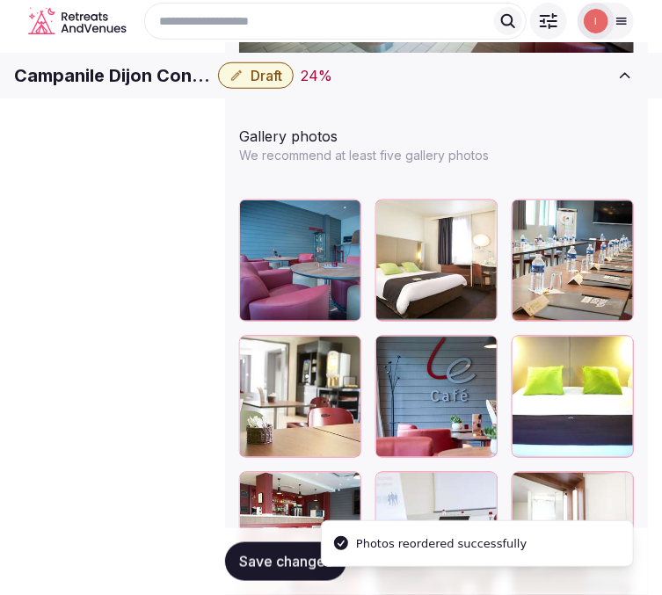
click at [253, 567] on span "Save changes" at bounding box center [285, 562] width 93 height 18
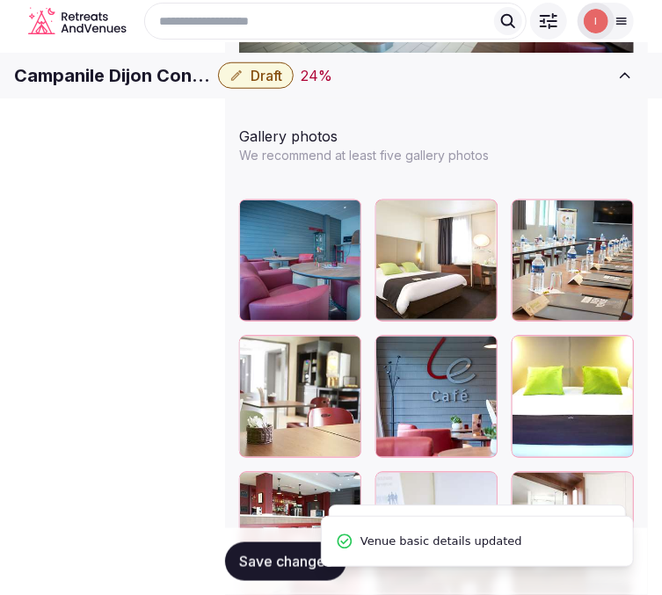
click at [239, 569] on span "Save changes" at bounding box center [285, 562] width 93 height 18
click at [282, 84] on span "Draft" at bounding box center [266, 76] width 32 height 18
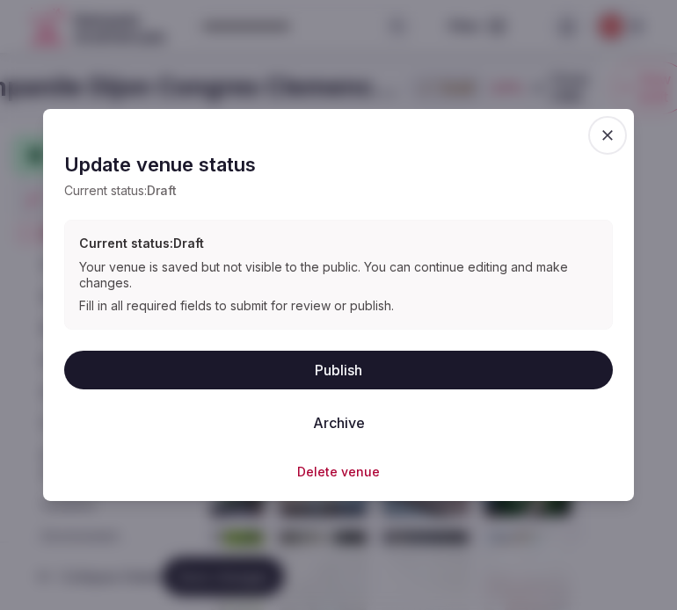
click at [349, 362] on button "Publish" at bounding box center [338, 369] width 548 height 39
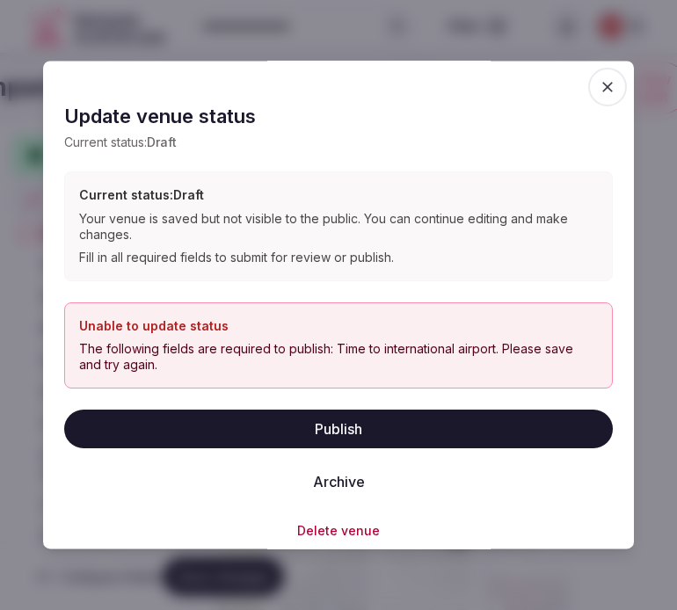
click at [588, 88] on span "button" at bounding box center [607, 87] width 39 height 39
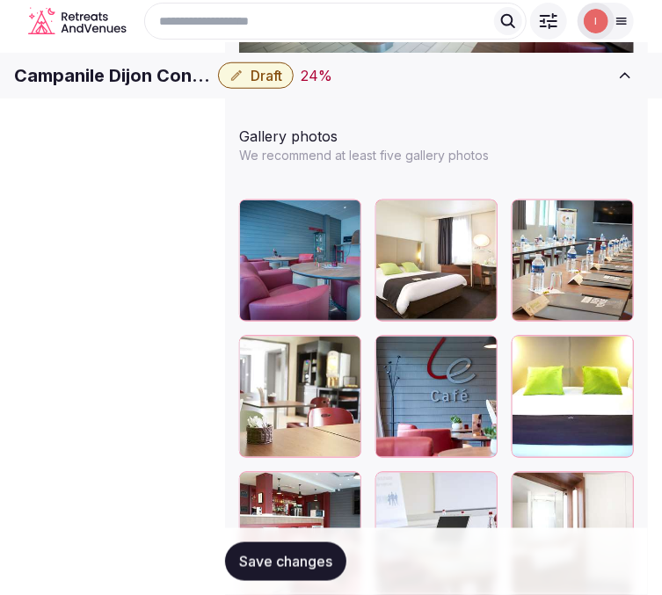
click at [239, 559] on span "Save changes" at bounding box center [285, 562] width 93 height 18
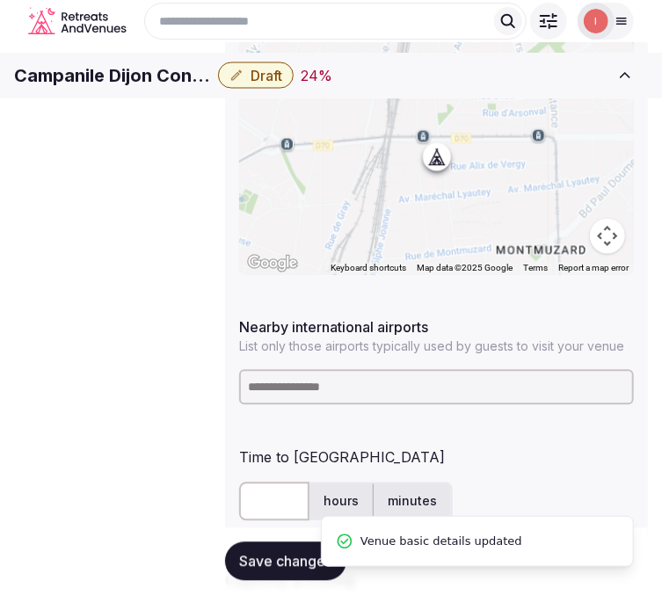
scroll to position [855, 62]
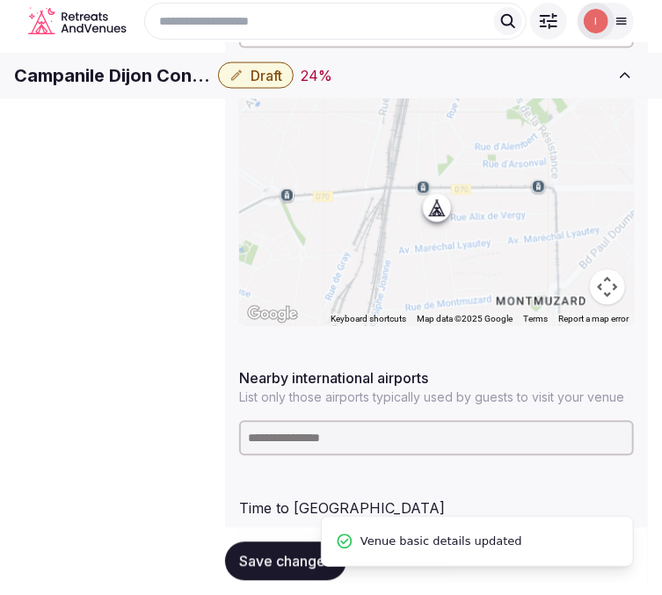
click at [354, 431] on input at bounding box center [436, 438] width 395 height 35
paste input "*******"
type input "*******"
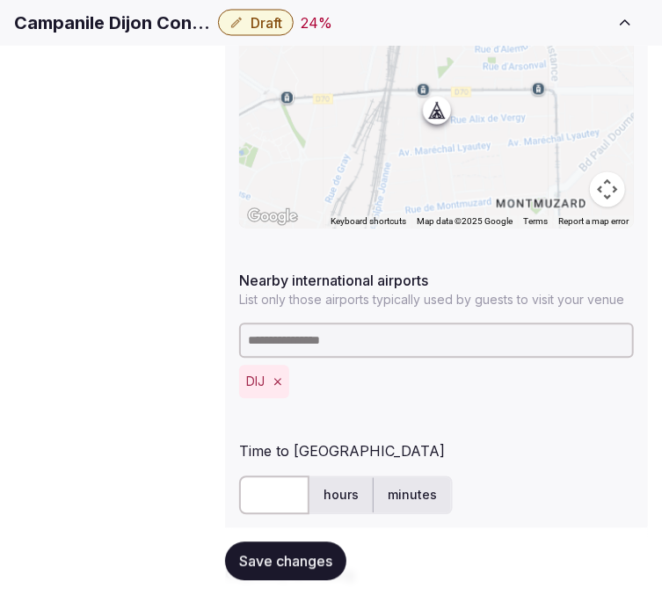
scroll to position [953, 0]
click at [268, 476] on input "text" at bounding box center [274, 495] width 70 height 39
type input "**"
click at [256, 572] on button "Save changes" at bounding box center [285, 561] width 121 height 39
click at [282, 30] on span "Draft" at bounding box center [266, 23] width 32 height 18
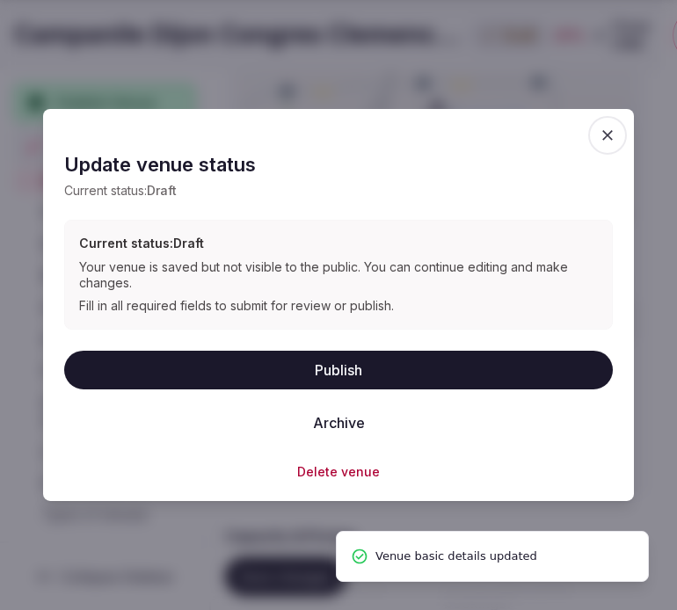
click at [303, 367] on button "Publish" at bounding box center [338, 369] width 548 height 39
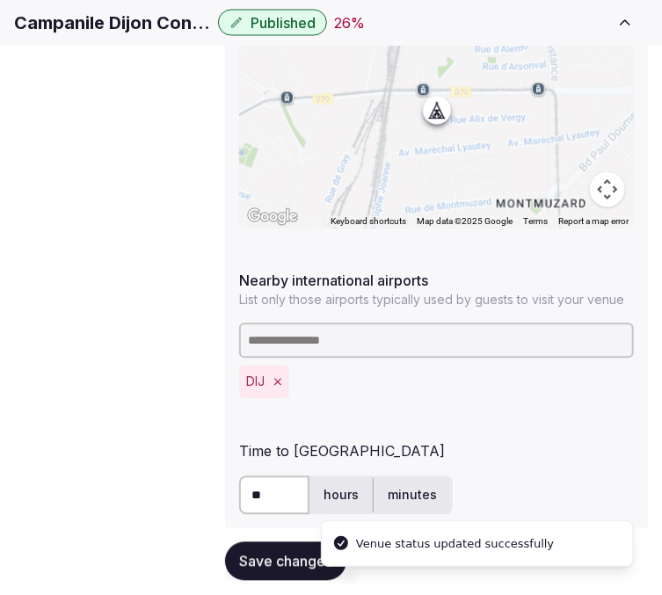
click at [127, 35] on h1 "Campanile Dijon Congres Clemenceau" at bounding box center [112, 23] width 197 height 25
copy div "Campanile Dijon Congres Clemenceau"
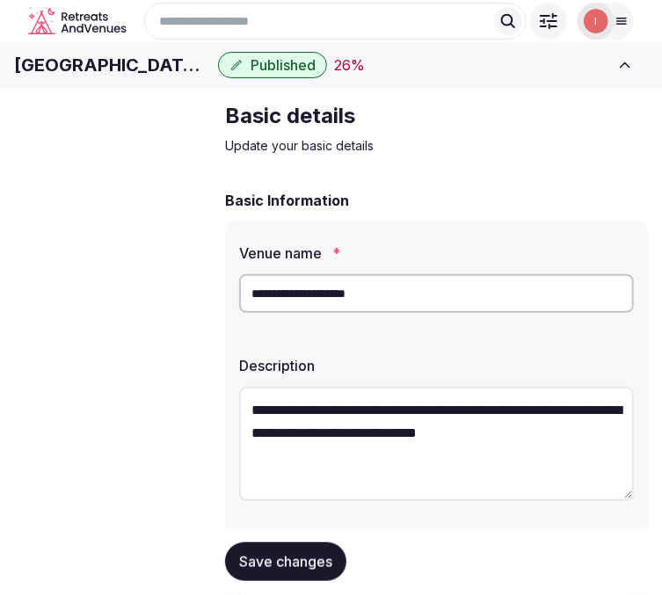
click at [348, 313] on input "**********" at bounding box center [436, 293] width 395 height 39
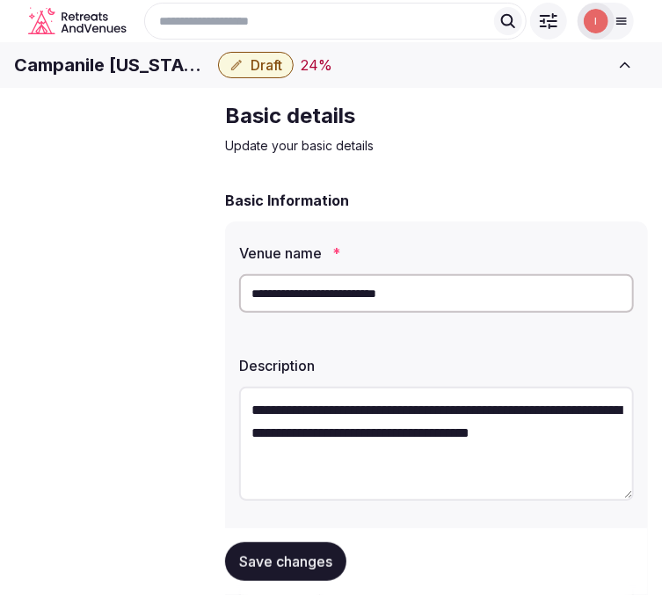
click at [249, 84] on div "Campanile [US_STATE] Montparnasse Draft 24 % Close CRM View draft Admin venues" at bounding box center [331, 65] width 662 height 39
click at [211, 77] on h1 "Campanile [US_STATE][GEOGRAPHIC_DATA]" at bounding box center [112, 65] width 197 height 25
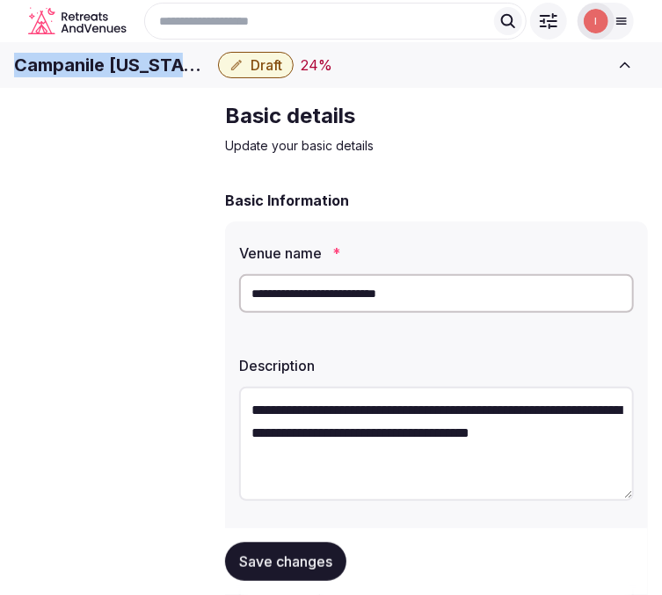
click at [211, 77] on h1 "Campanile [US_STATE][GEOGRAPHIC_DATA]" at bounding box center [112, 65] width 197 height 25
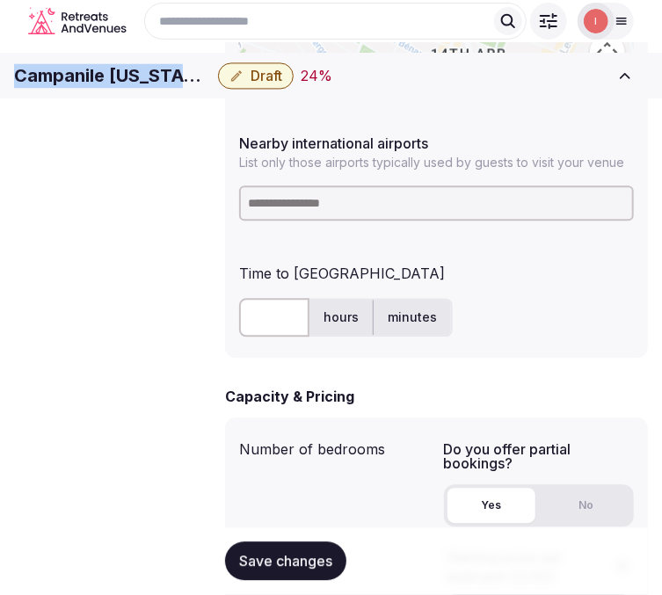
scroll to position [1074, 0]
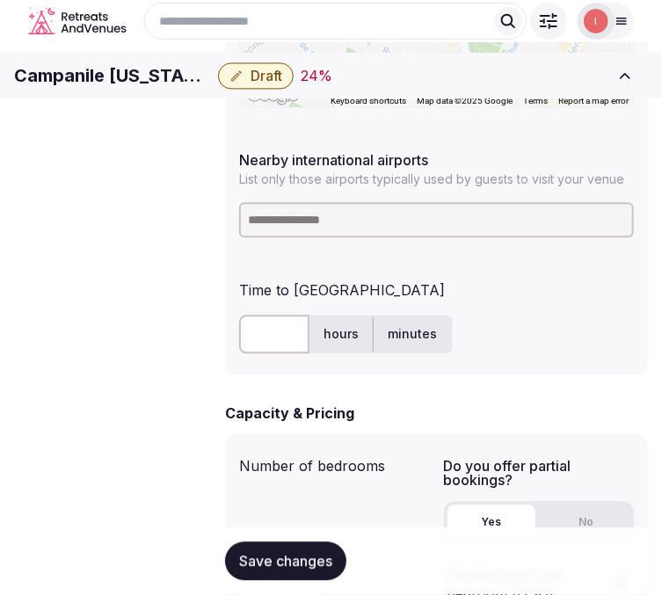
click at [409, 202] on input at bounding box center [436, 219] width 395 height 35
paste input "**********"
click at [339, 203] on input "**********" at bounding box center [436, 219] width 395 height 35
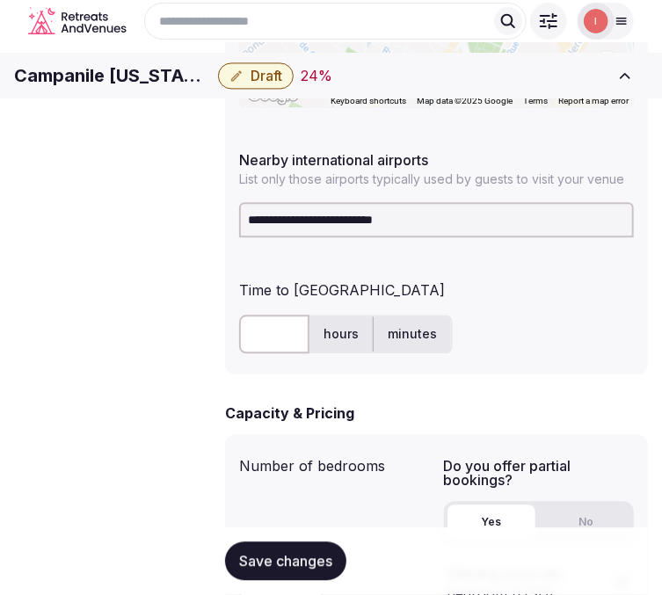
paste input
type input "*******"
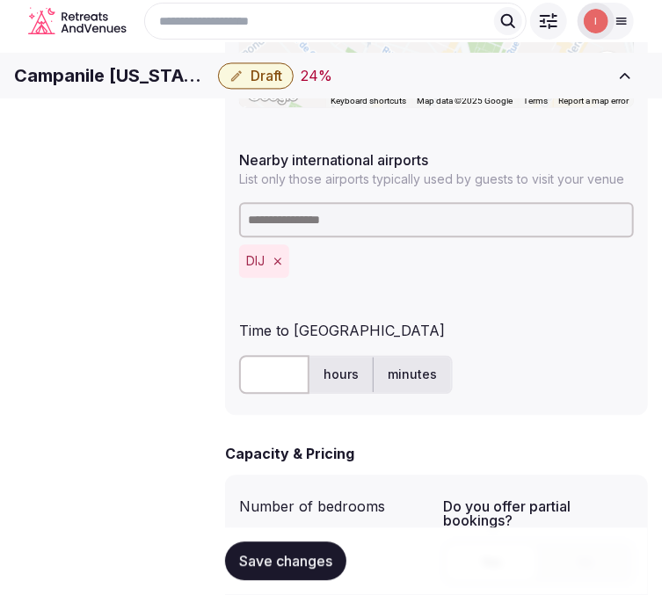
click at [277, 355] on input "text" at bounding box center [274, 374] width 70 height 39
type input "**"
click at [312, 551] on button "Save changes" at bounding box center [285, 561] width 121 height 39
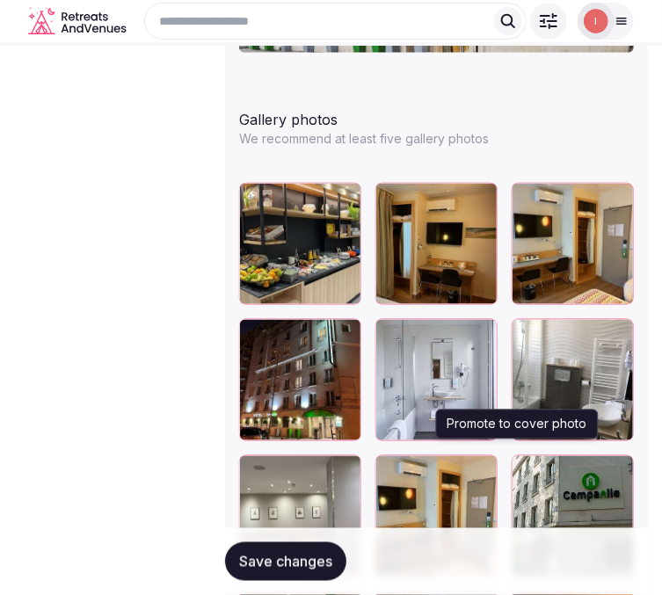
scroll to position [2440, 0]
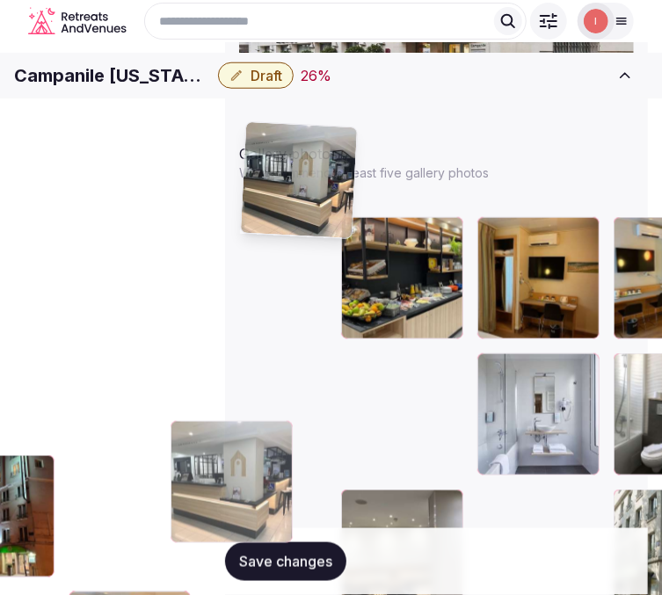
drag, startPoint x: 464, startPoint y: 349, endPoint x: 381, endPoint y: 217, distance: 155.6
click at [244, 139] on body "**********" at bounding box center [331, 104] width 662 height 5089
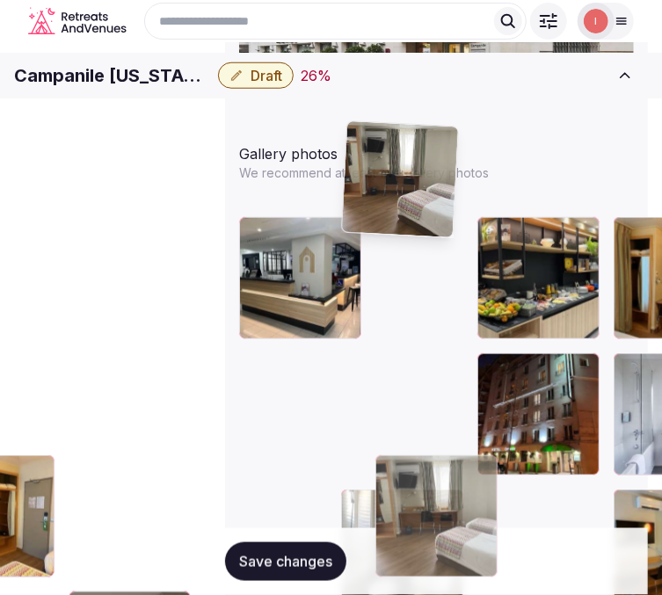
drag, startPoint x: 355, startPoint y: 448, endPoint x: 348, endPoint y: 148, distance: 300.6
click at [348, 148] on body "**********" at bounding box center [331, 104] width 662 height 5089
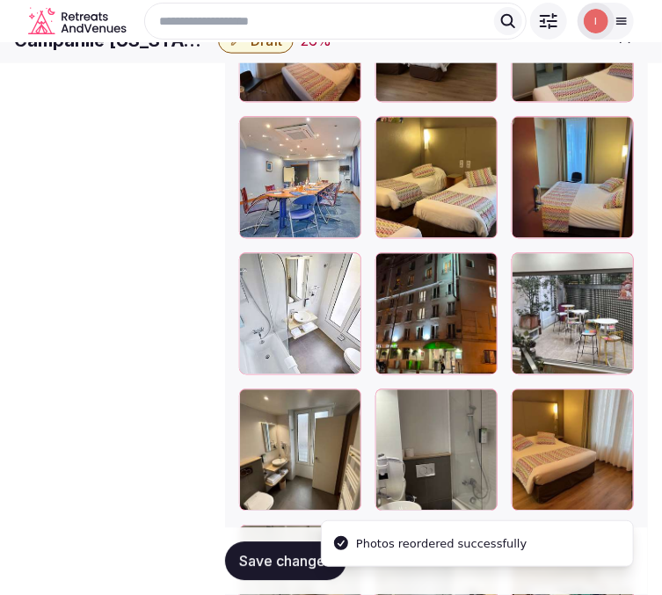
scroll to position [3221, 0]
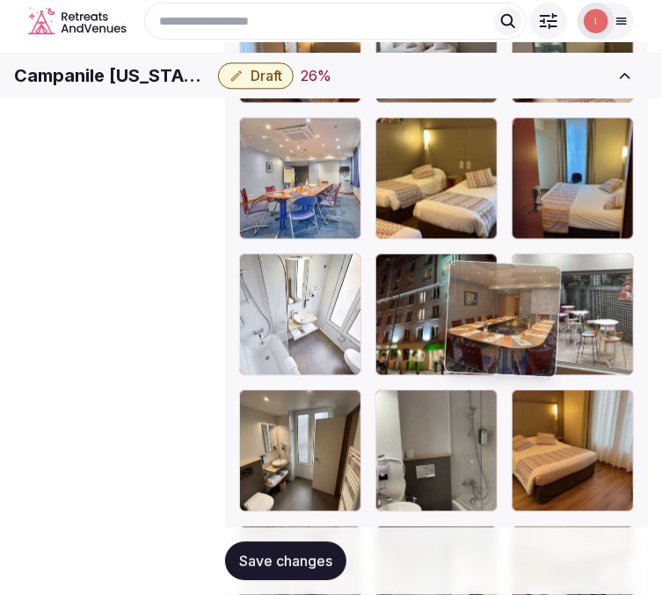
drag, startPoint x: 480, startPoint y: 408, endPoint x: 494, endPoint y: 329, distance: 80.3
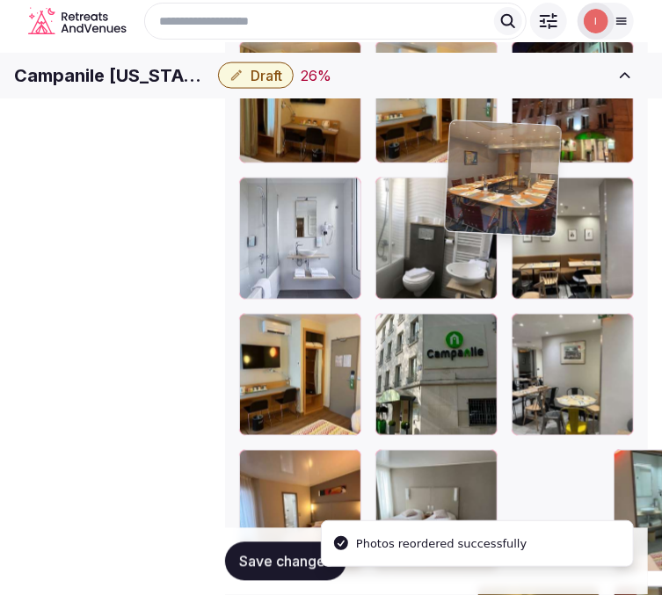
drag, startPoint x: 460, startPoint y: 277, endPoint x: 475, endPoint y: 95, distance: 182.5
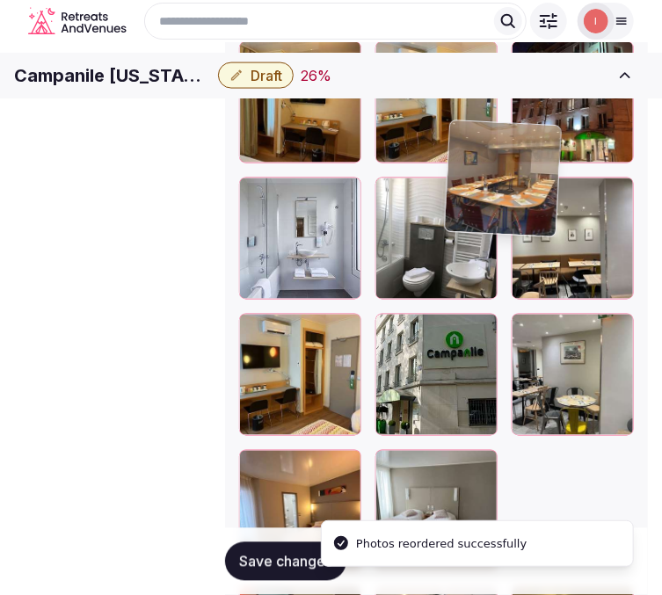
scroll to position [2748, 0]
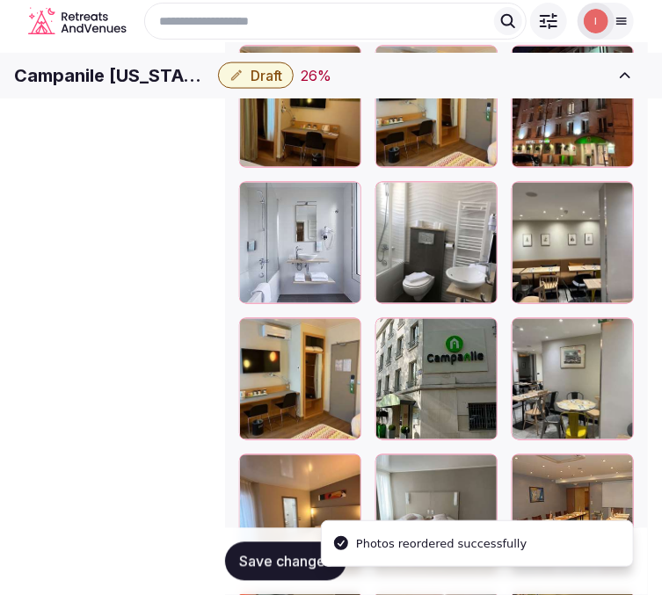
click at [282, 84] on span "Draft" at bounding box center [266, 76] width 32 height 18
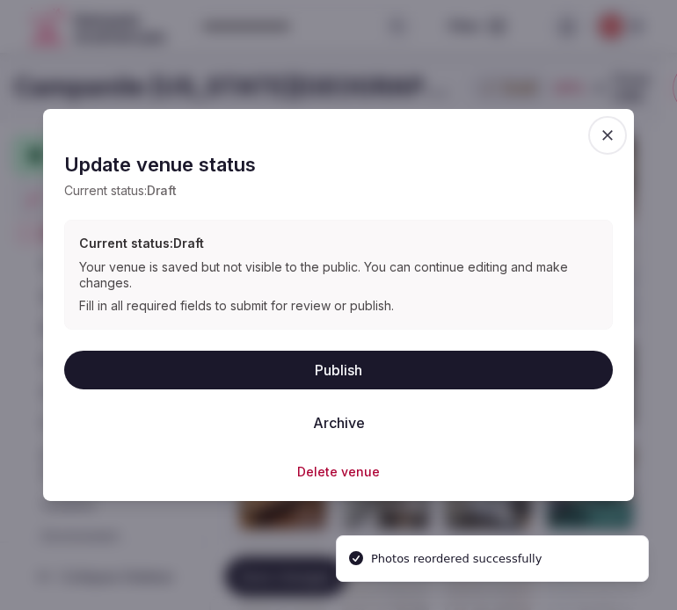
click at [615, 127] on icon "button" at bounding box center [607, 136] width 18 height 18
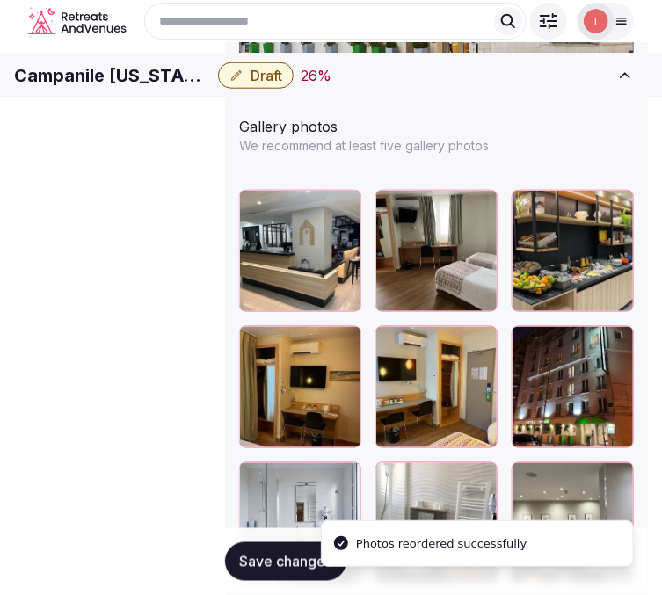
scroll to position [2455, 0]
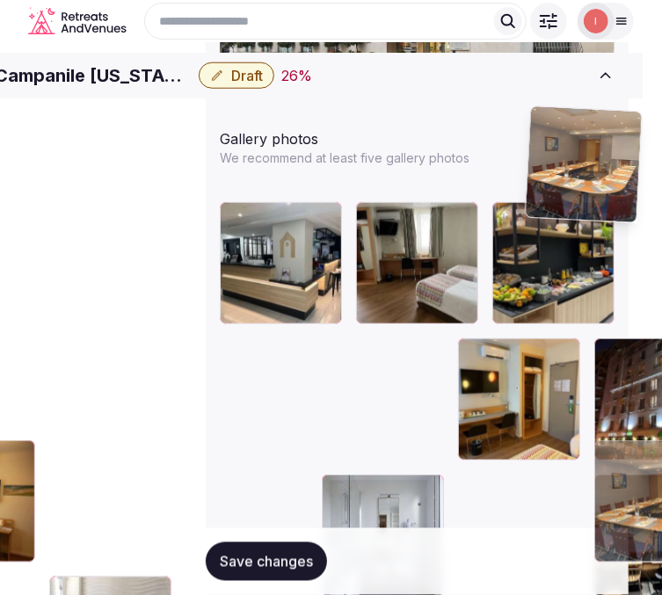
drag, startPoint x: 453, startPoint y: 425, endPoint x: 555, endPoint y: 126, distance: 316.8
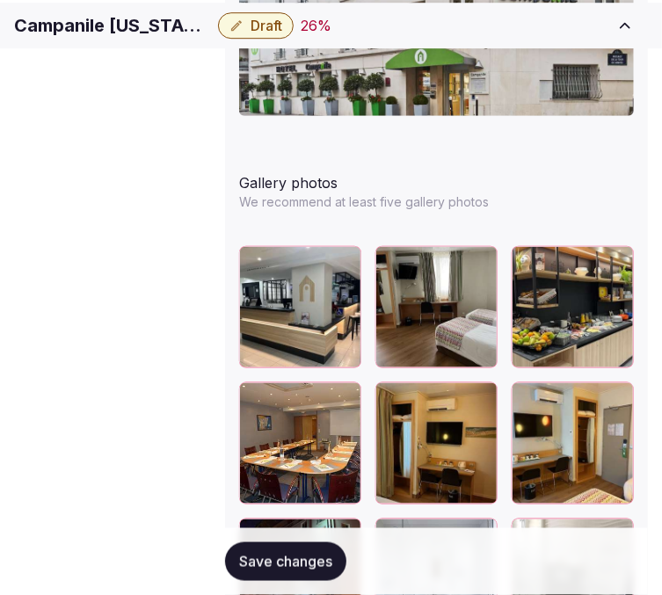
scroll to position [2455, 21]
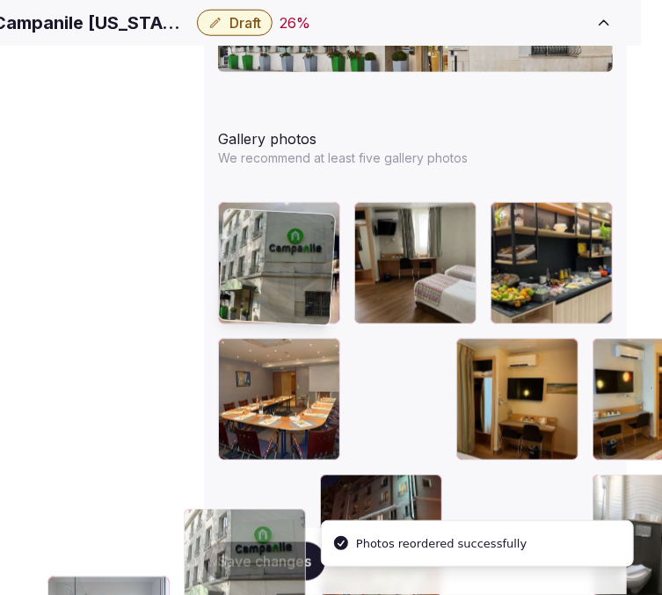
drag, startPoint x: 527, startPoint y: 318, endPoint x: 211, endPoint y: 213, distance: 333.5
click at [209, 214] on body "**********" at bounding box center [310, 89] width 662 height 5089
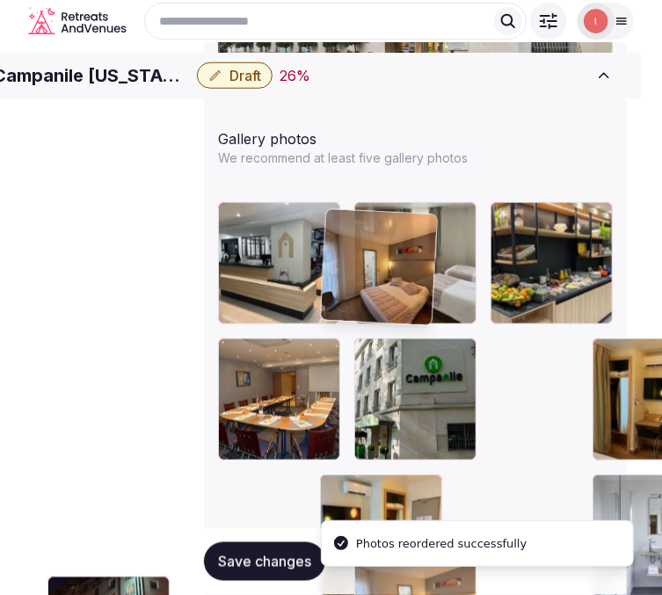
drag, startPoint x: 355, startPoint y: 297, endPoint x: 352, endPoint y: 215, distance: 81.8
click at [352, 215] on body "**********" at bounding box center [310, 89] width 662 height 5089
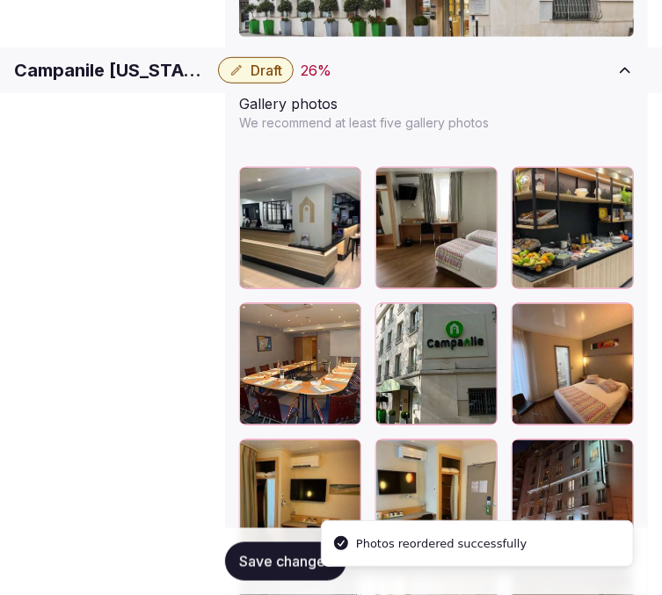
scroll to position [2553, 21]
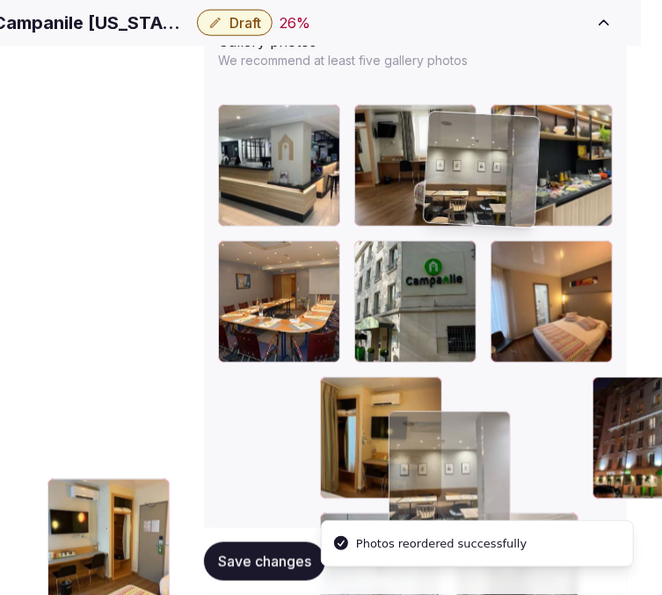
drag, startPoint x: 540, startPoint y: 236, endPoint x: 452, endPoint y: 151, distance: 121.8
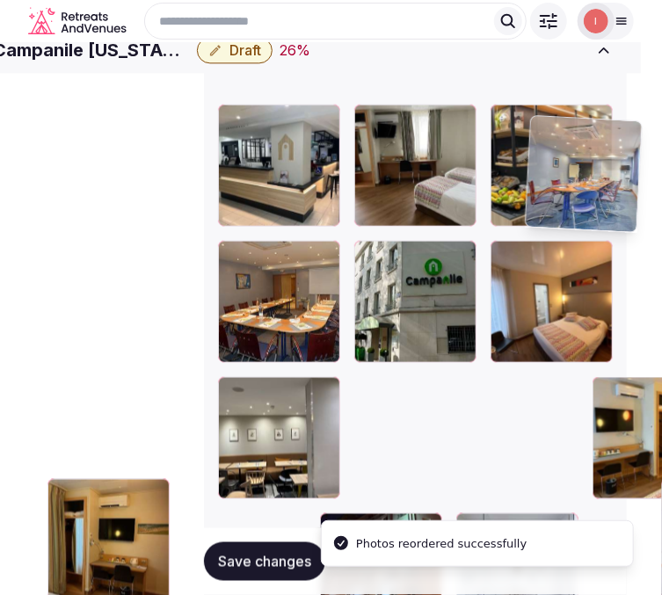
drag, startPoint x: 225, startPoint y: 433, endPoint x: 525, endPoint y: 93, distance: 453.3
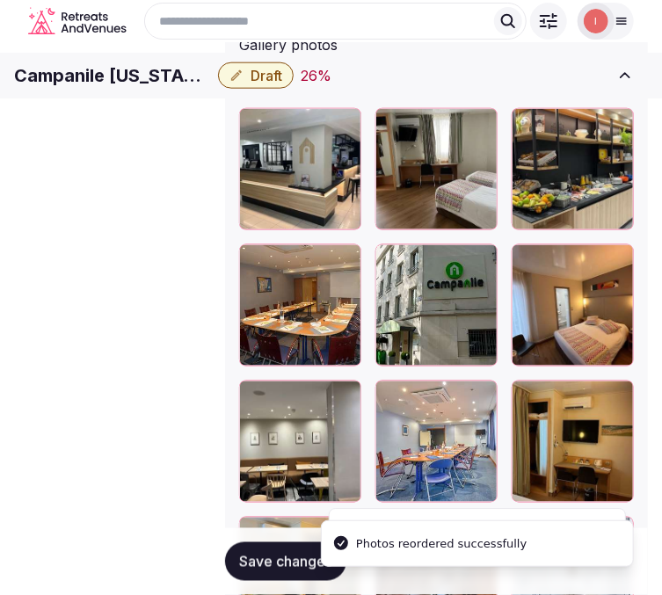
click at [255, 563] on span "Save changes" at bounding box center [285, 562] width 93 height 18
click at [293, 89] on button "Draft" at bounding box center [256, 75] width 76 height 26
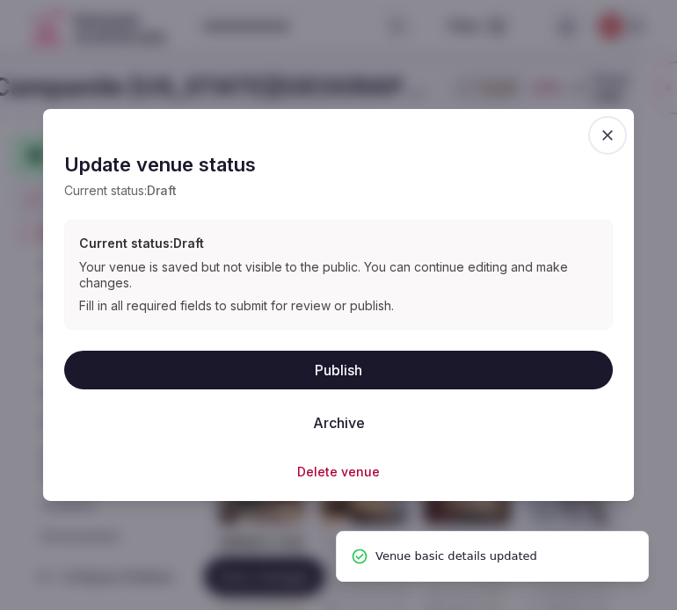
click at [415, 380] on button "Publish" at bounding box center [338, 369] width 548 height 39
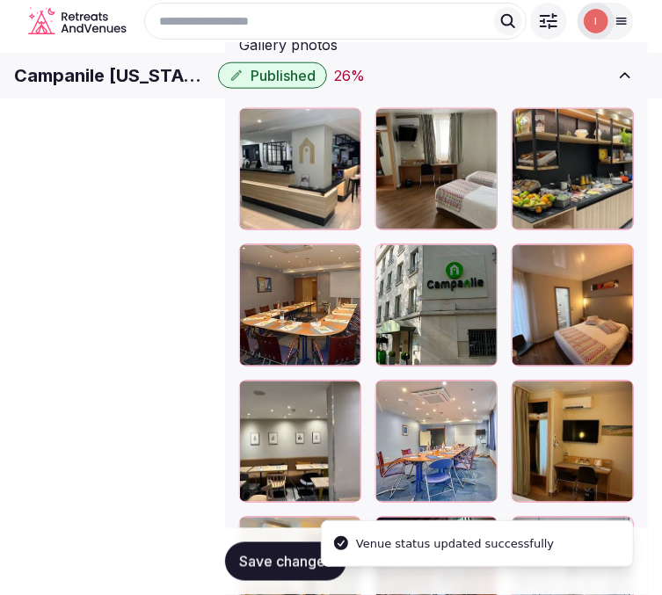
click at [211, 79] on h1 "Campanile Maine Montparnasse" at bounding box center [112, 75] width 197 height 25
copy div "Campanile Maine Montparnasse"
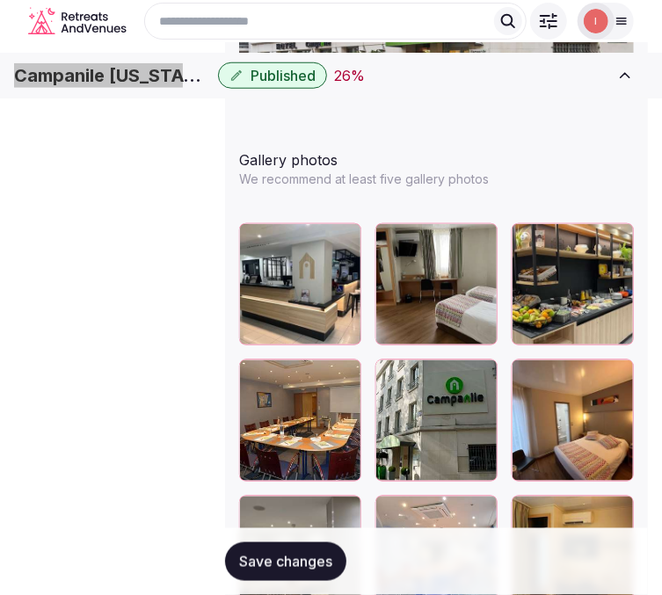
scroll to position [2256, 21]
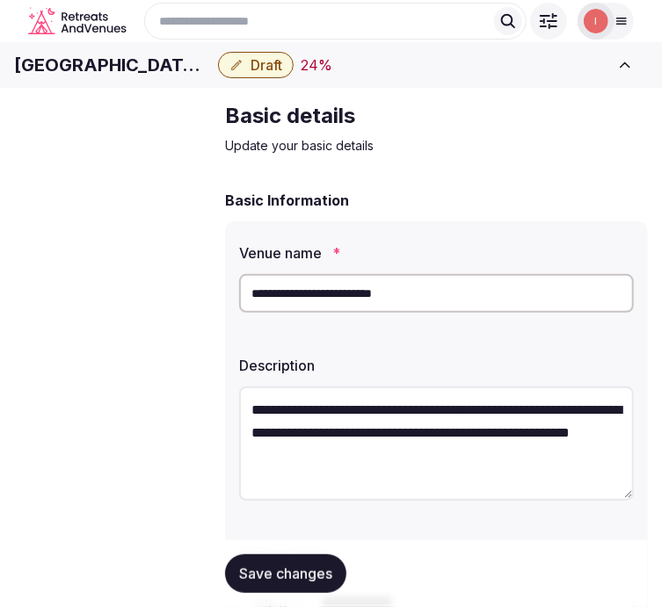
click at [146, 77] on h1 "Hotel La Residence du Berry" at bounding box center [112, 65] width 197 height 25
copy div "Hotel La Residence du Berry"
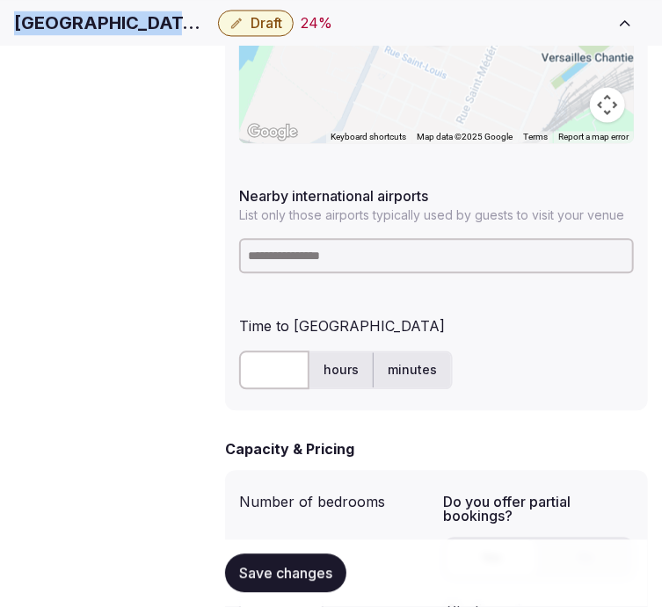
scroll to position [1074, 0]
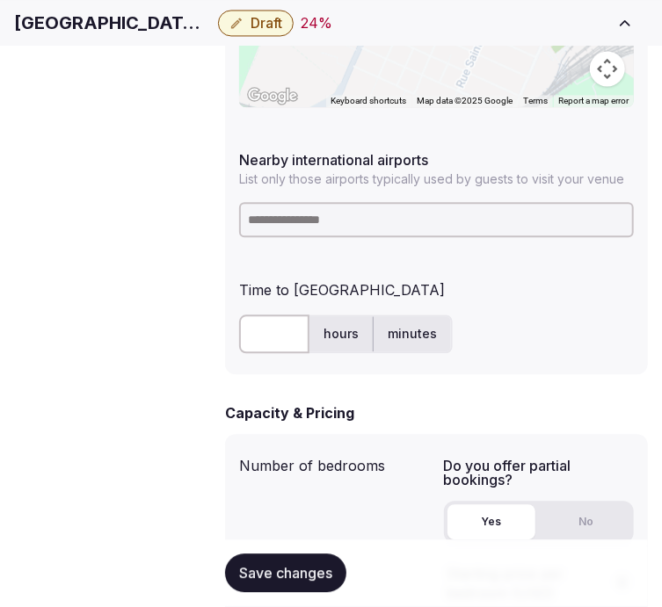
click at [355, 202] on input at bounding box center [436, 219] width 395 height 35
type input "****"
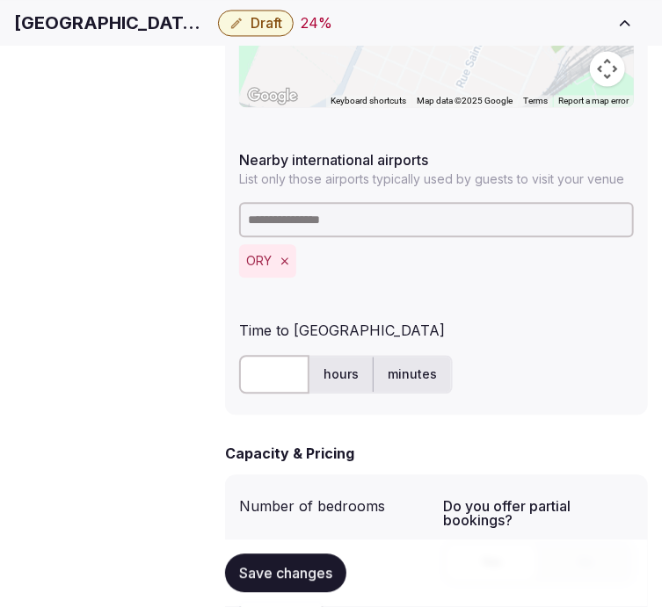
click at [241, 355] on input "text" at bounding box center [274, 374] width 70 height 39
type input "**"
click at [300, 577] on span "Save changes" at bounding box center [285, 574] width 93 height 18
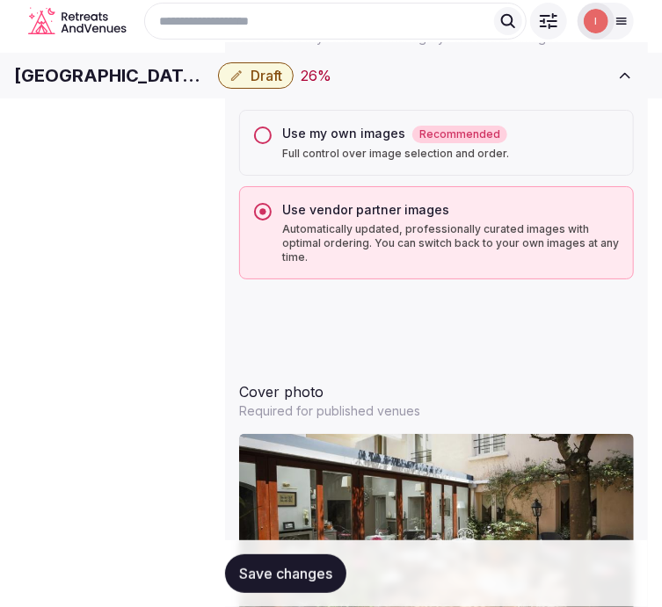
scroll to position [1688, 0]
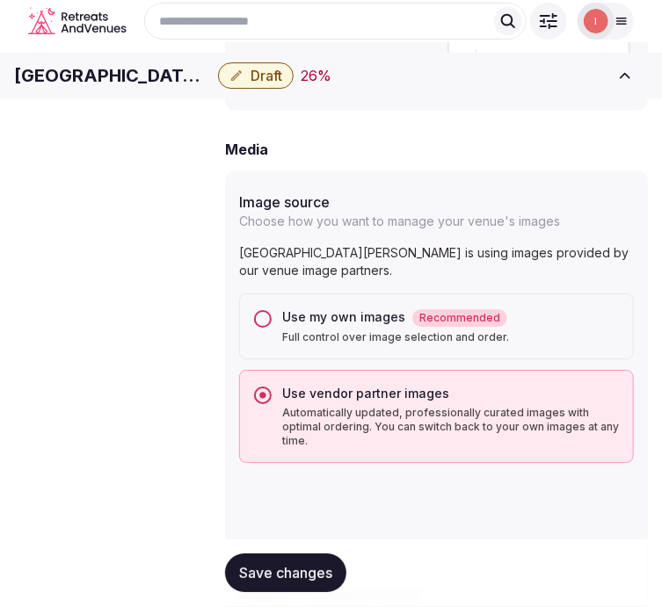
click at [132, 86] on h1 "Hotel La Residence du Berry" at bounding box center [112, 75] width 197 height 25
copy div "Hotel La Residence du Berry"
click at [273, 293] on div "Use my own images Recommended Full control over image selection and order." at bounding box center [436, 326] width 395 height 66
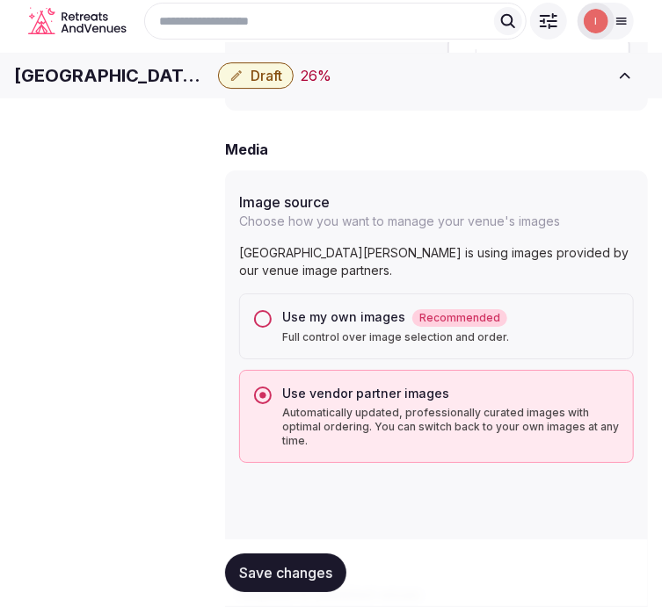
click at [267, 310] on button "Use my own images Recommended Full control over image selection and order." at bounding box center [263, 319] width 18 height 18
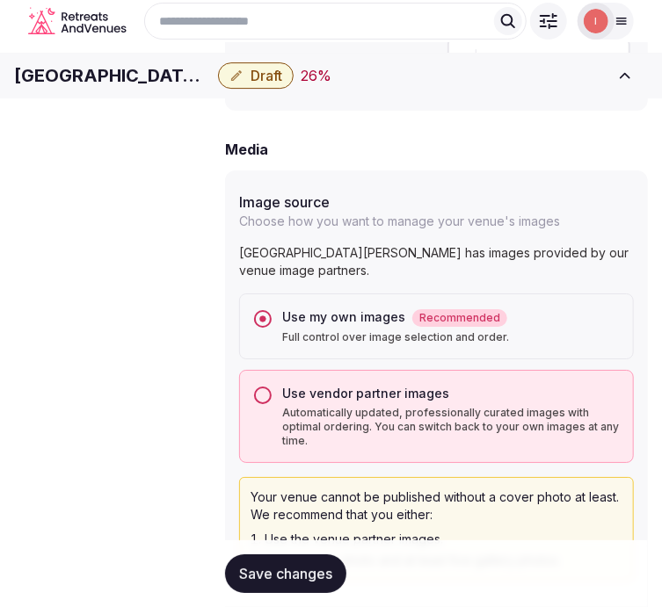
click at [288, 590] on div "Save changes" at bounding box center [436, 573] width 423 height 67
click at [286, 568] on span "Save changes" at bounding box center [285, 574] width 93 height 18
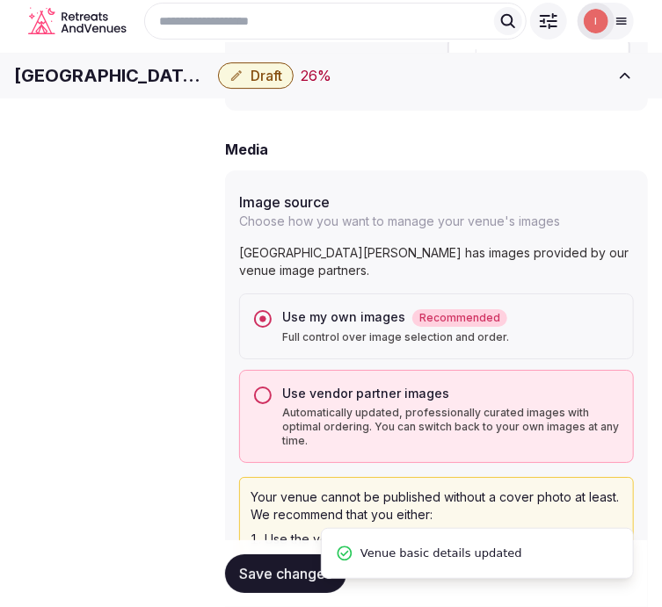
click at [211, 88] on h1 "Hotel La Residence du Berry" at bounding box center [112, 75] width 197 height 25
copy div "Hotel La Residence du Berry"
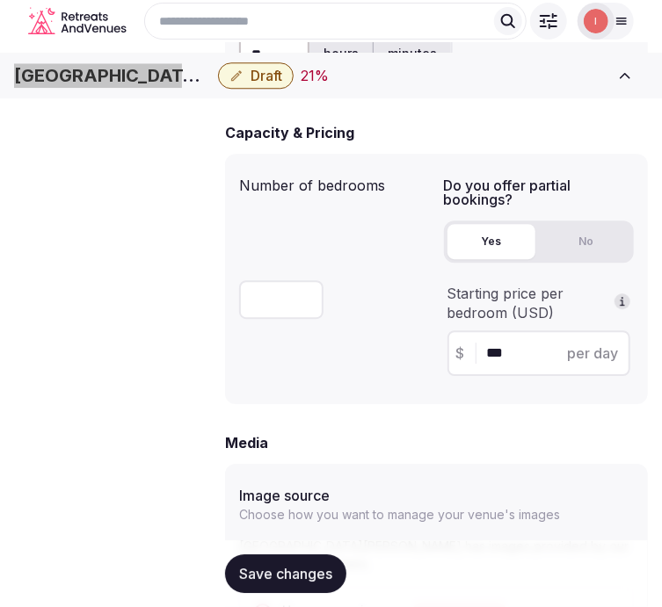
scroll to position [1004, 0]
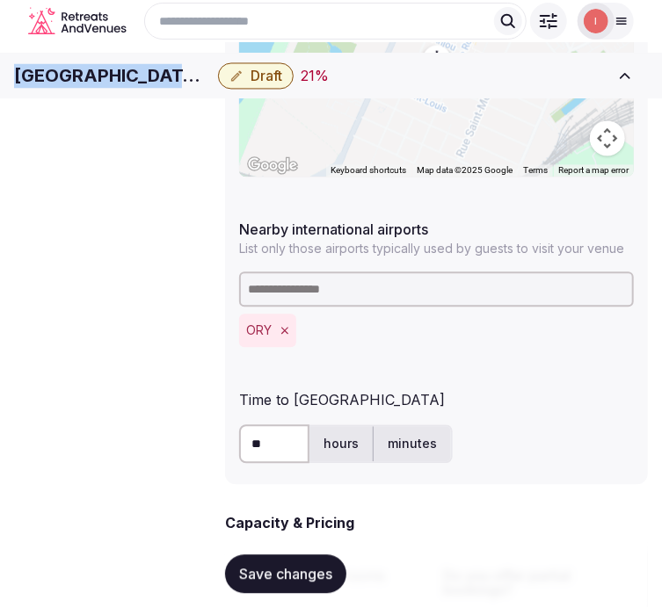
click at [265, 566] on span "Save changes" at bounding box center [285, 574] width 93 height 18
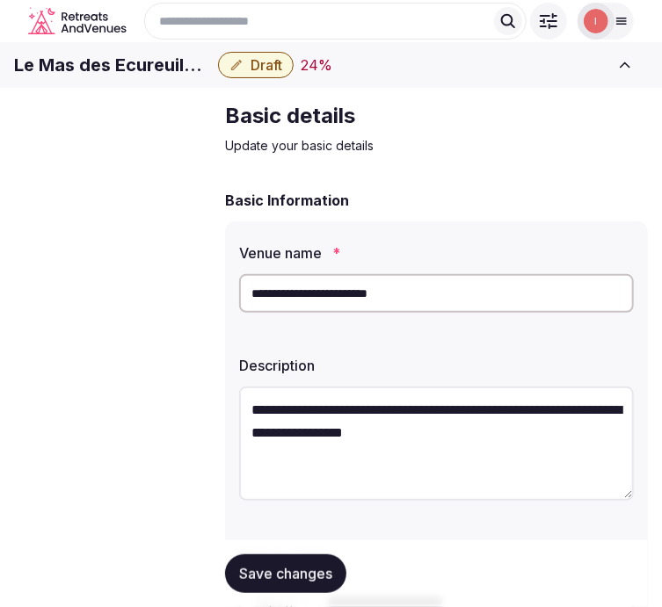
click at [211, 77] on h1 "Le Mas des Ecureuils Hotel" at bounding box center [112, 65] width 197 height 25
copy div "Le Mas des Ecureuils Hotel"
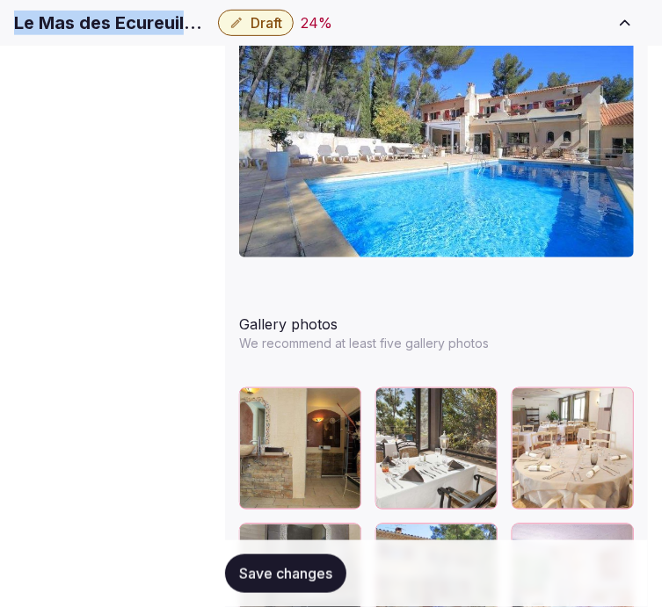
scroll to position [2339, 0]
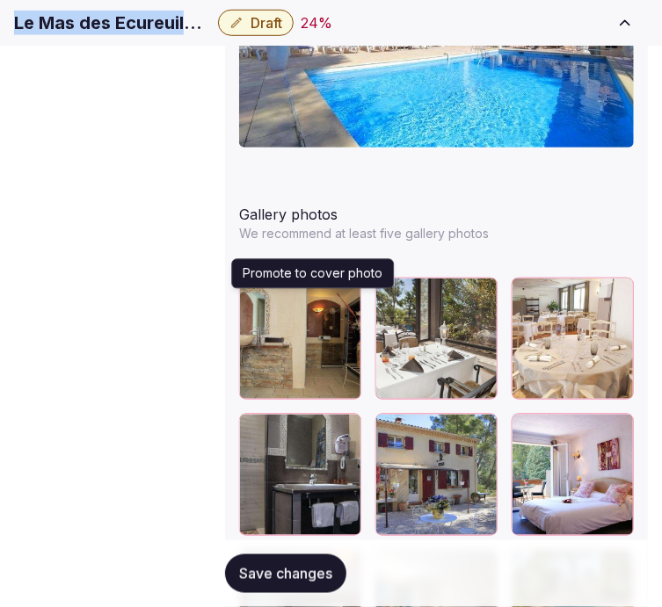
click at [473, 424] on icon "button" at bounding box center [480, 431] width 14 height 14
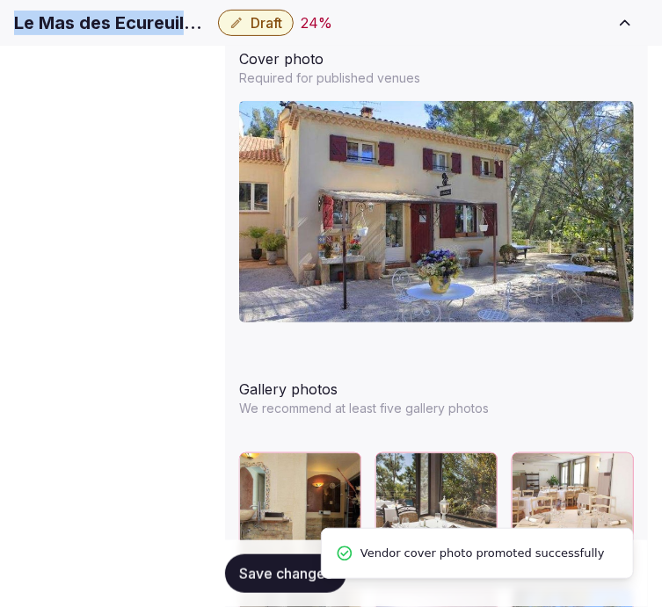
scroll to position [2242, 0]
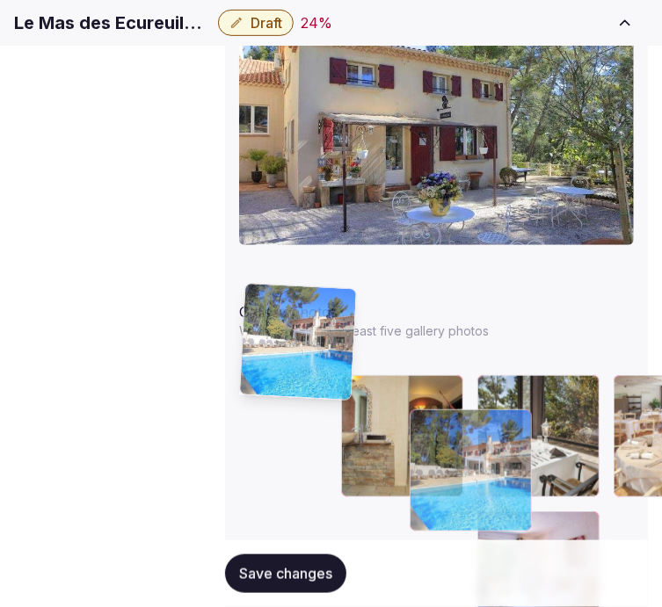
drag, startPoint x: 355, startPoint y: 397, endPoint x: 243, endPoint y: 291, distance: 154.8
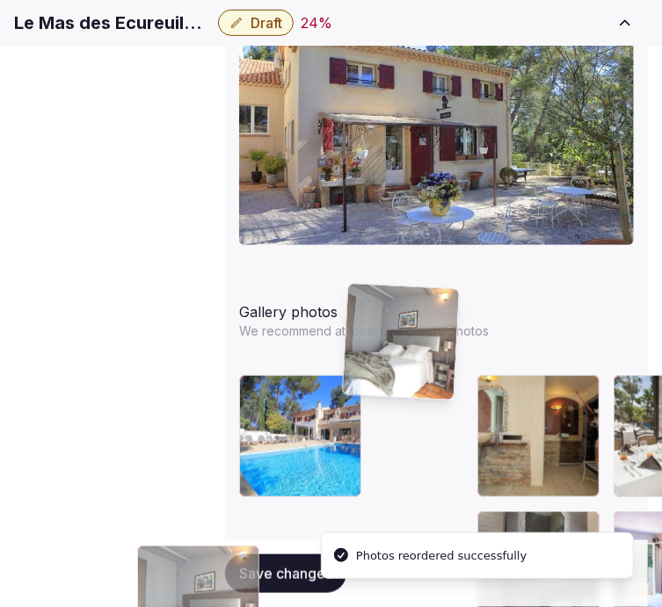
drag, startPoint x: 453, startPoint y: 399, endPoint x: 360, endPoint y: 286, distance: 146.7
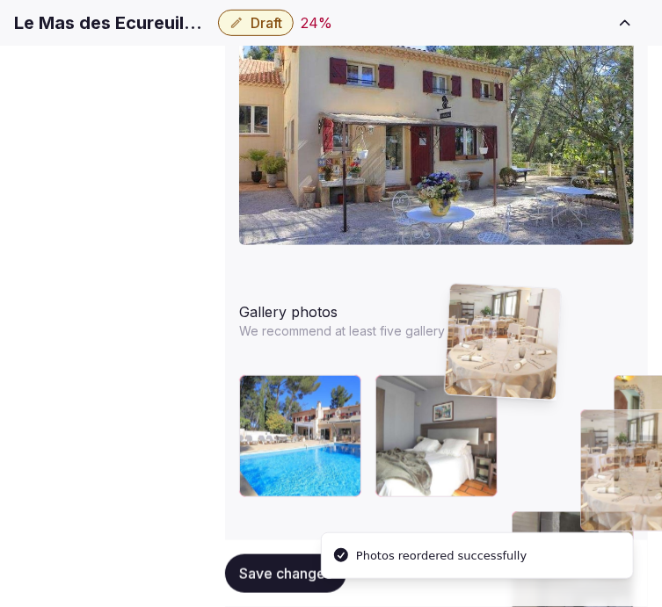
drag, startPoint x: 250, startPoint y: 413, endPoint x: 452, endPoint y: 296, distance: 232.7
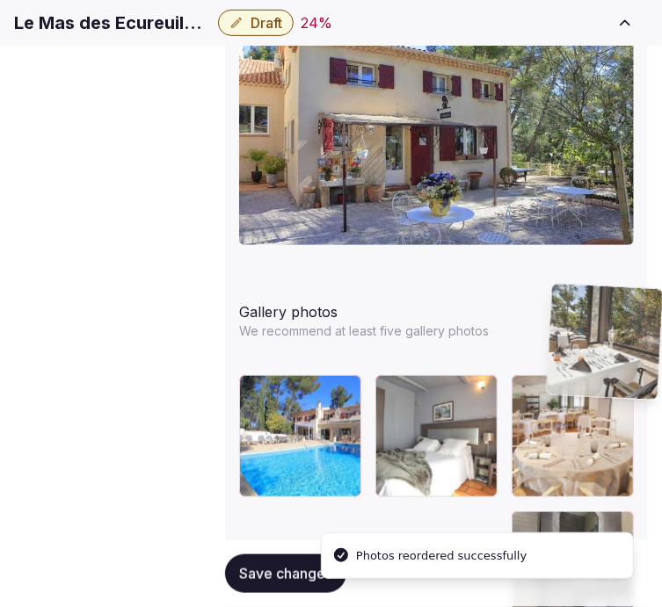
drag, startPoint x: 255, startPoint y: 405, endPoint x: 519, endPoint y: 273, distance: 295.5
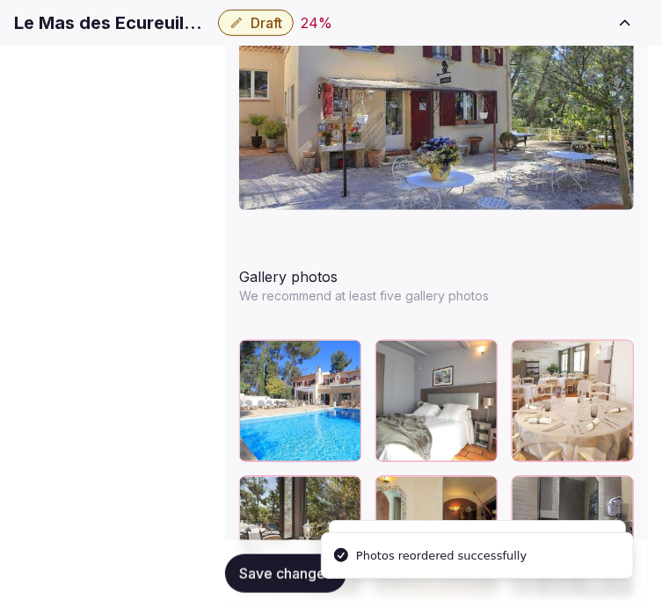
scroll to position [2339, 0]
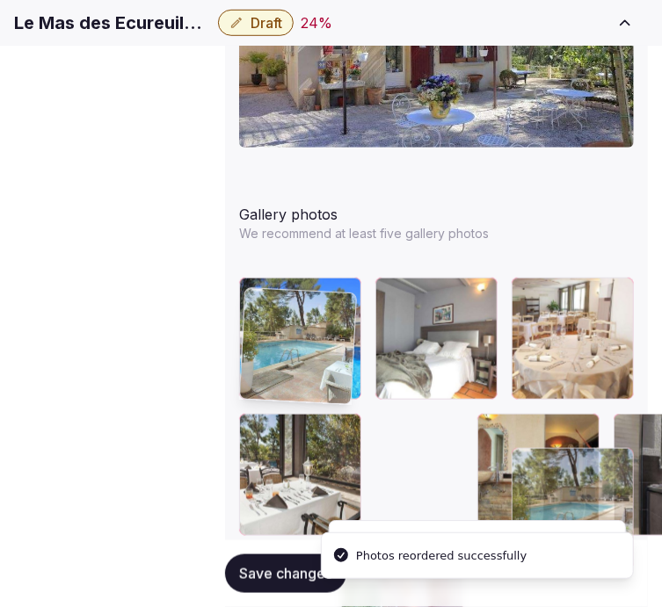
drag, startPoint x: 255, startPoint y: 404, endPoint x: 286, endPoint y: 296, distance: 112.4
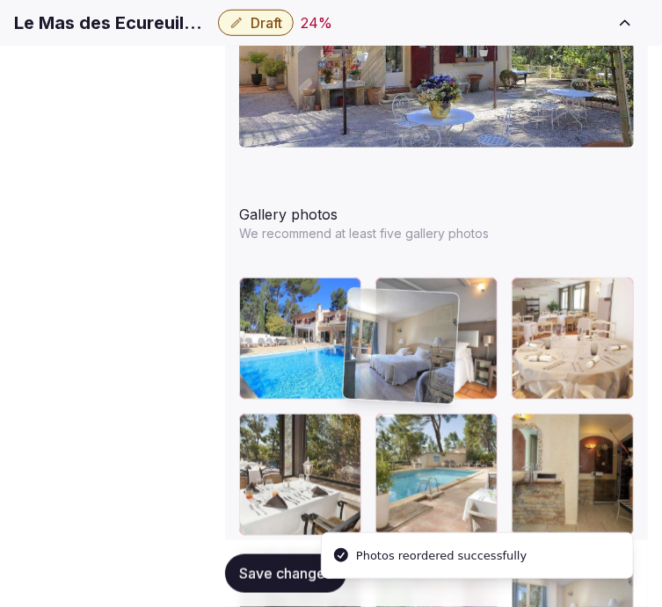
drag, startPoint x: 260, startPoint y: 411, endPoint x: 338, endPoint y: 357, distance: 95.3
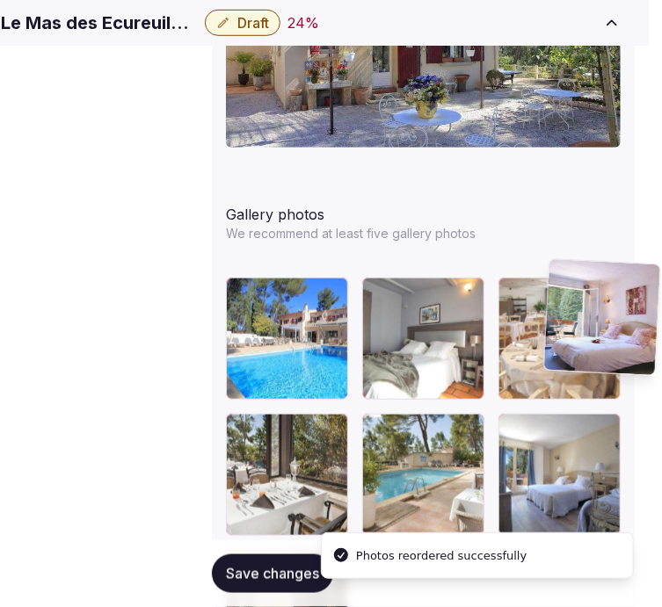
scroll to position [2339, 26]
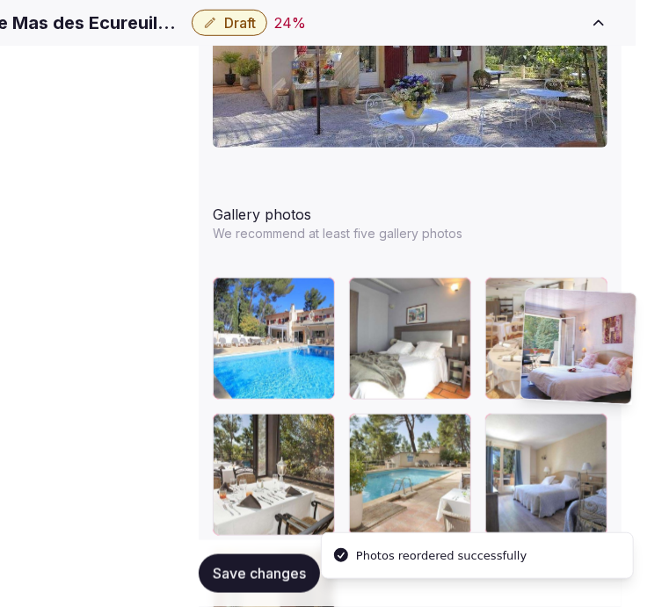
drag, startPoint x: 265, startPoint y: 413, endPoint x: 537, endPoint y: 291, distance: 298.5
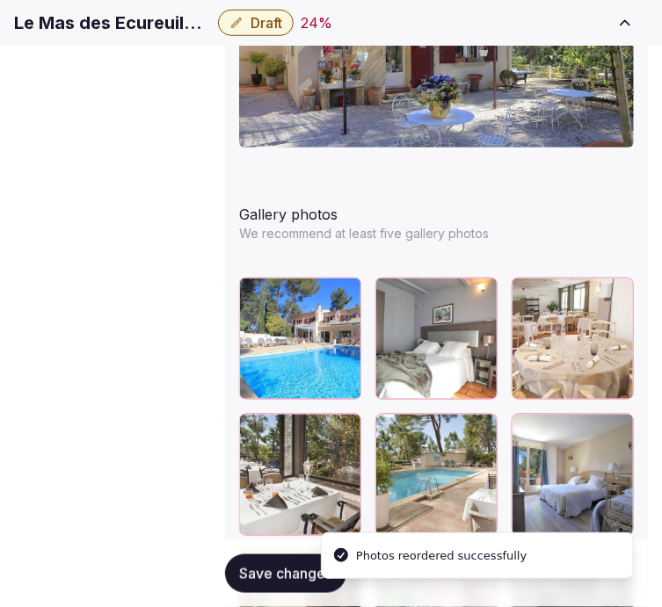
click at [264, 565] on span "Save changes" at bounding box center [285, 574] width 93 height 18
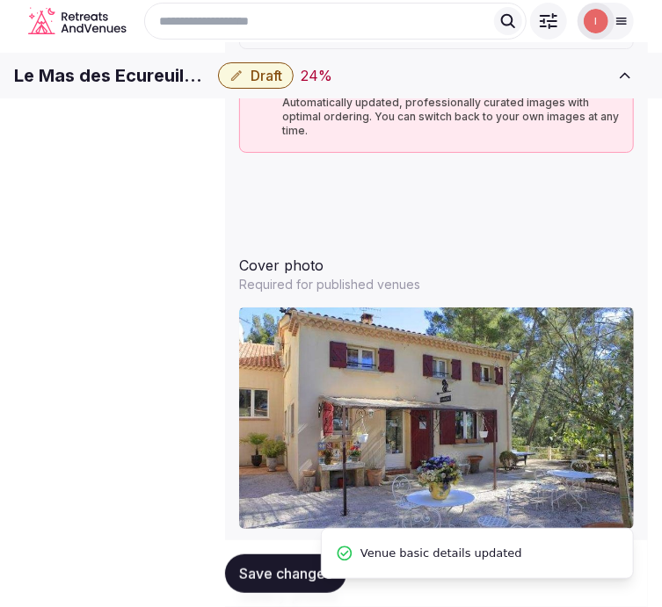
scroll to position [1948, 26]
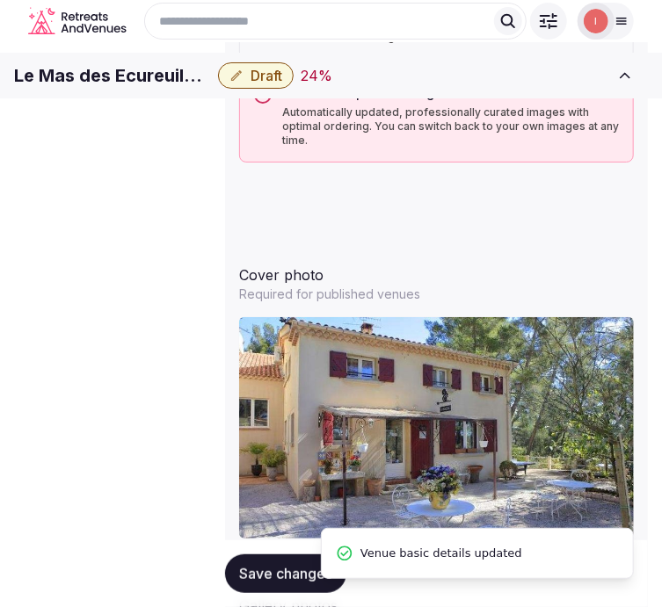
click at [214, 95] on div "Le Mas des Ecureuils Hotel Draft 24 % Close CRM View draft Admin venues" at bounding box center [331, 75] width 662 height 39
click at [211, 88] on h1 "Le Mas des Ecureuils Hotel" at bounding box center [112, 75] width 197 height 25
copy div "Le Mas des Ecureuils Hotel"
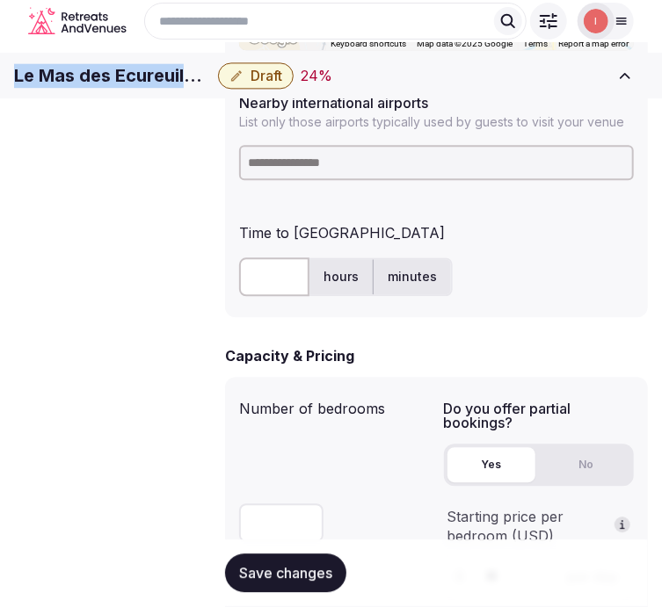
scroll to position [1069, 26]
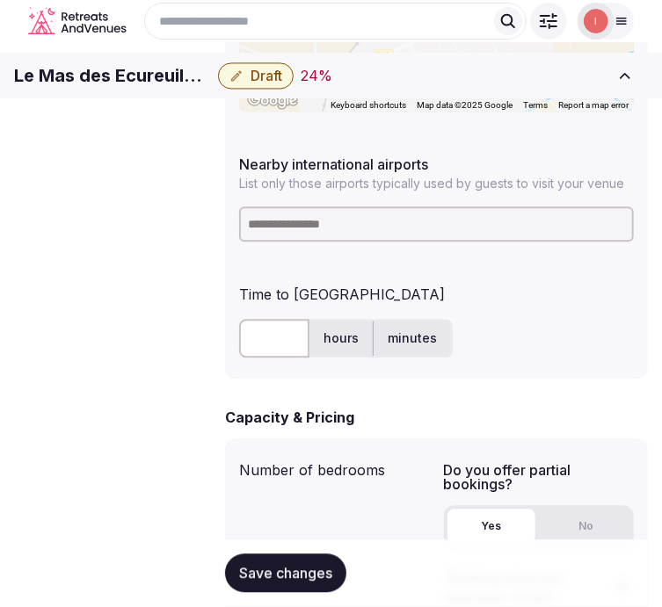
click at [387, 208] on input at bounding box center [436, 224] width 395 height 35
type input "***"
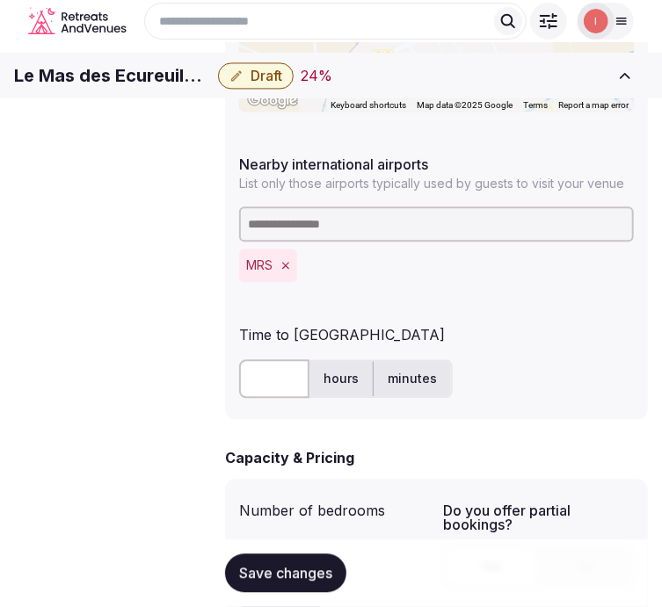
click at [240, 359] on input "text" at bounding box center [274, 378] width 70 height 39
type input "**"
click at [240, 567] on span "Save changes" at bounding box center [285, 574] width 93 height 18
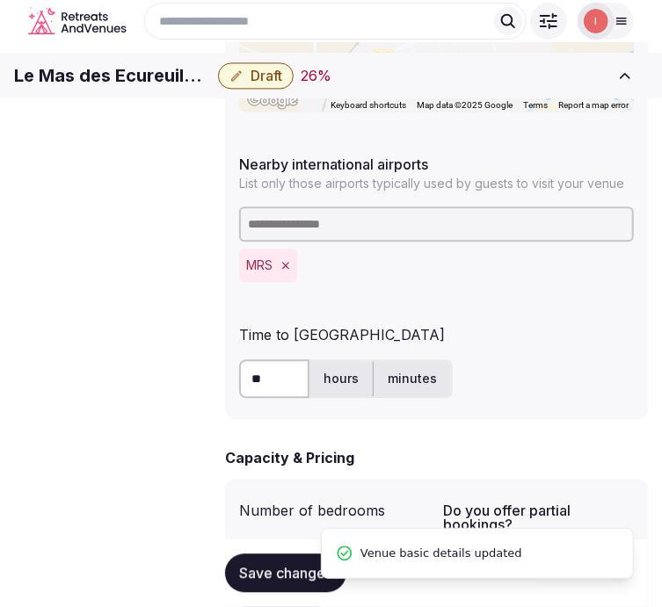
click at [282, 84] on span "Draft" at bounding box center [266, 76] width 32 height 18
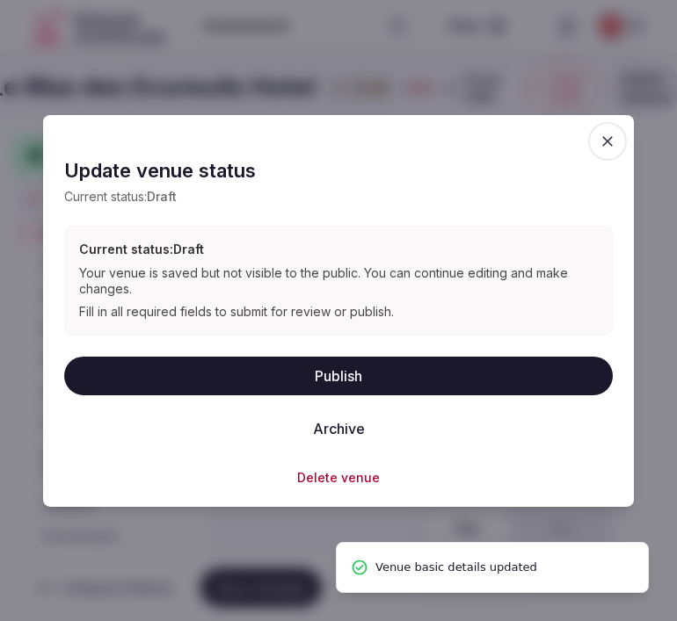
click at [336, 375] on button "Publish" at bounding box center [338, 375] width 548 height 39
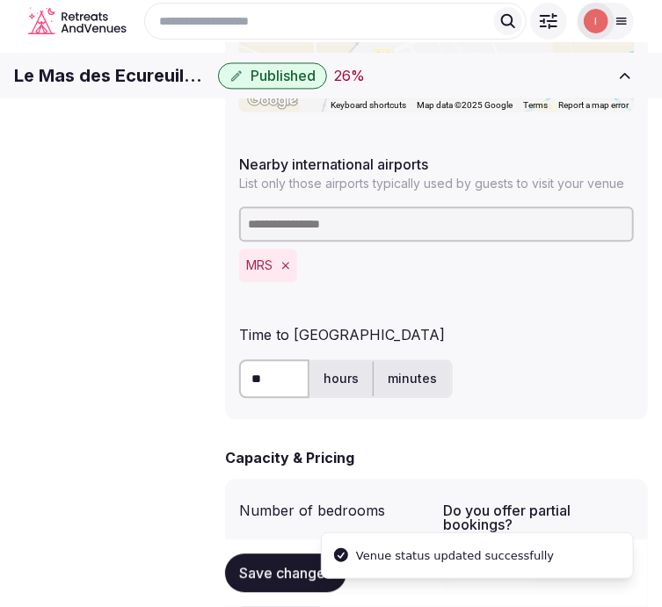
click at [192, 84] on h1 "Le Mas des Ecureuils Hotel" at bounding box center [112, 75] width 197 height 25
copy div "Le Mas des Ecureuils Hotel"
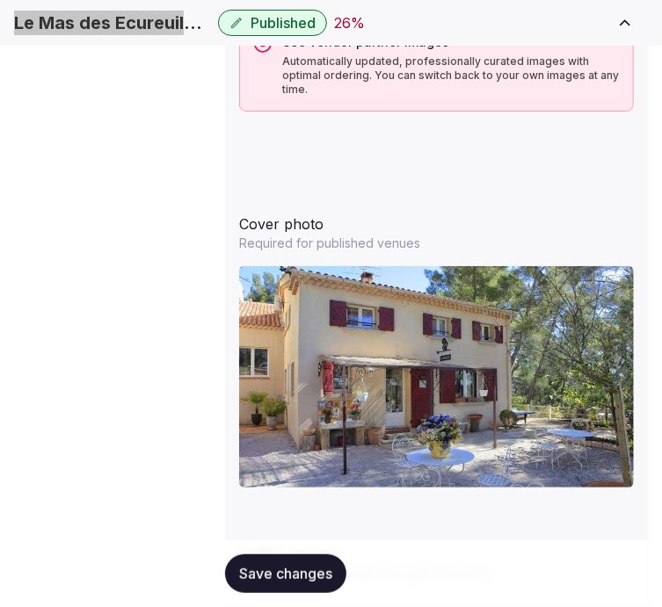
scroll to position [2046, 25]
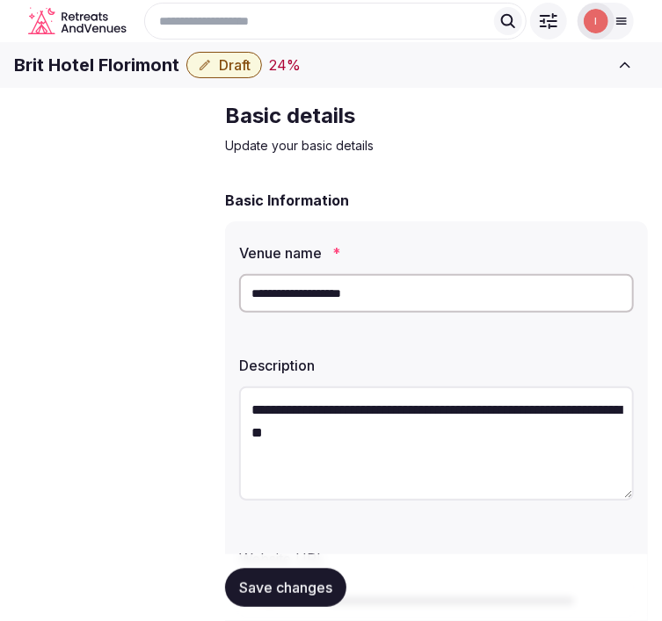
click at [76, 76] on h1 "Brit Hotel Florimont" at bounding box center [96, 65] width 165 height 25
copy div "Brit Hotel Florimont"
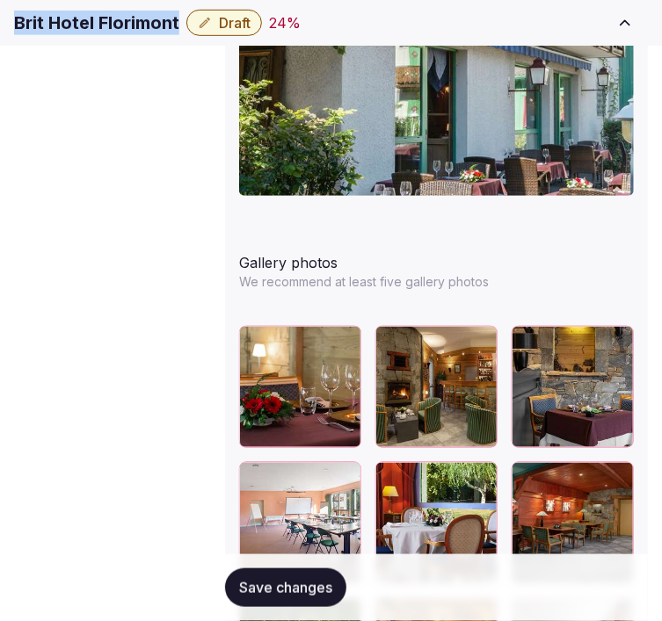
scroll to position [2339, 0]
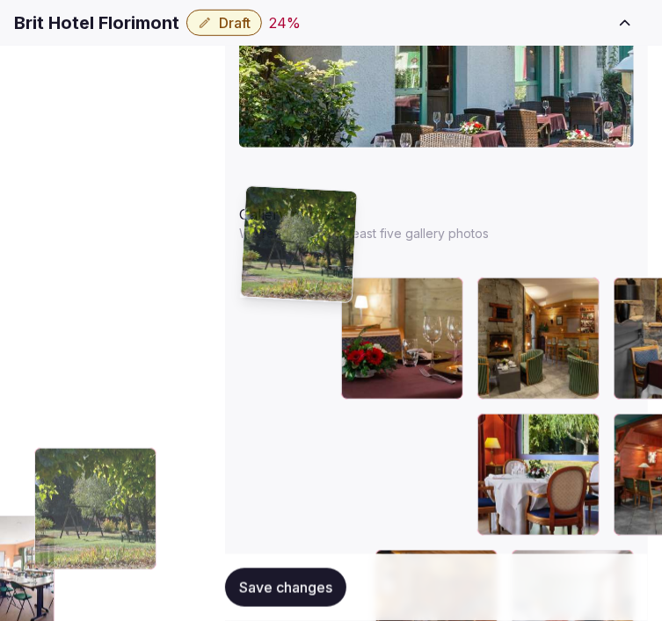
drag, startPoint x: 462, startPoint y: 300, endPoint x: 253, endPoint y: 209, distance: 227.9
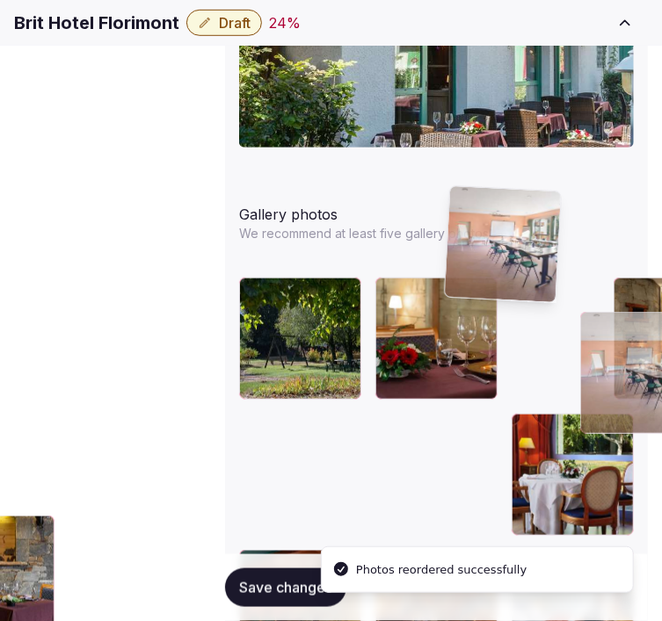
drag, startPoint x: 265, startPoint y: 310, endPoint x: 475, endPoint y: 217, distance: 229.7
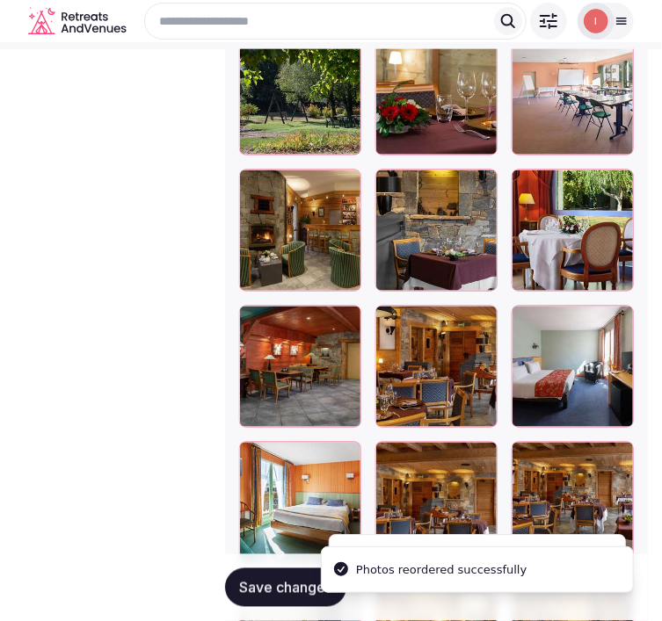
scroll to position [2534, 0]
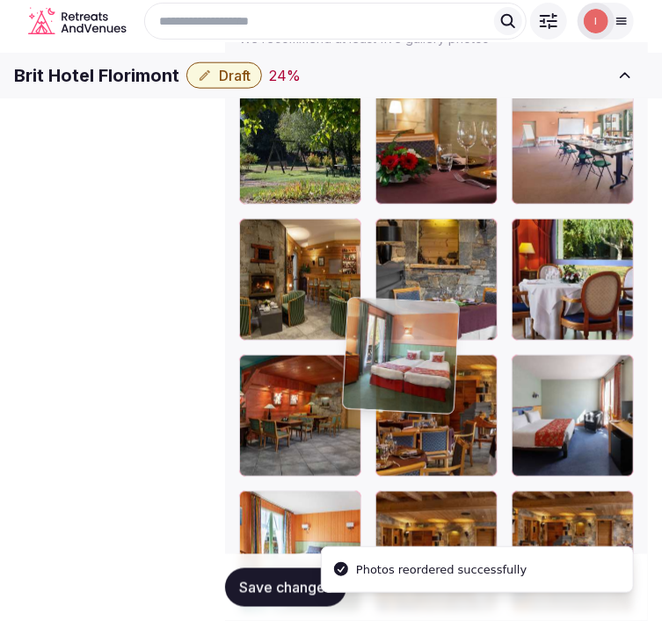
drag, startPoint x: 560, startPoint y: 411, endPoint x: 380, endPoint y: 337, distance: 194.2
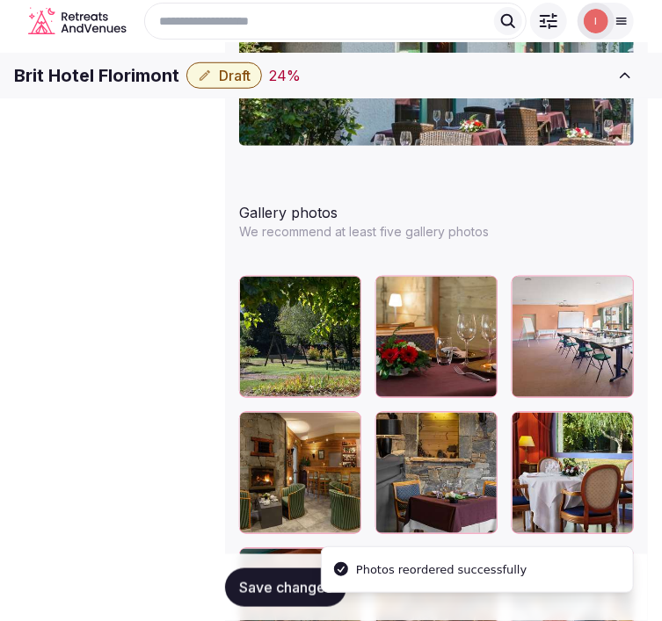
scroll to position [2339, 0]
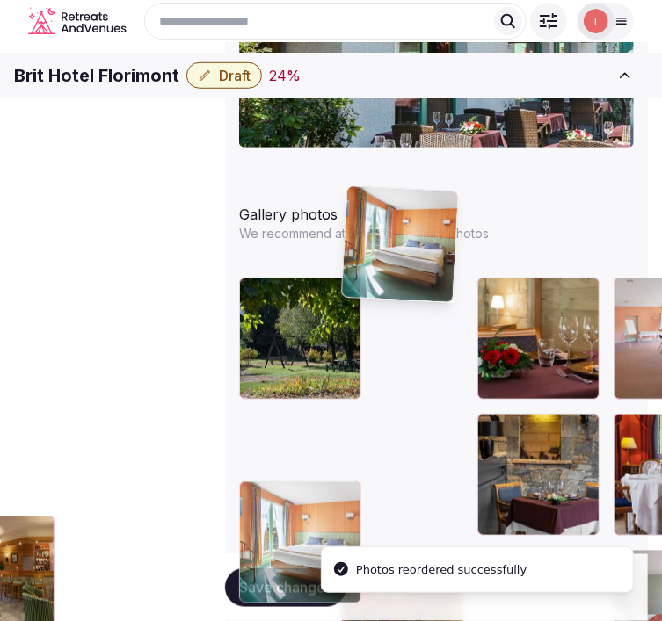
drag, startPoint x: 353, startPoint y: 405, endPoint x: 366, endPoint y: 193, distance: 212.2
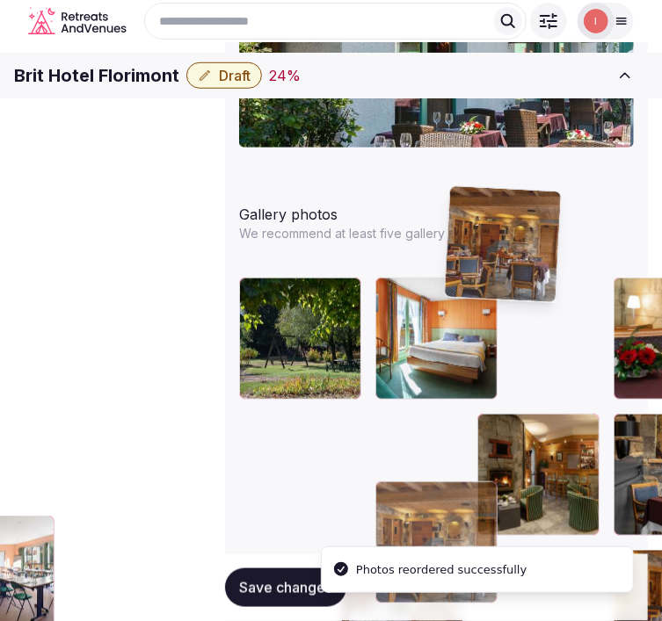
drag, startPoint x: 458, startPoint y: 409, endPoint x: 455, endPoint y: 214, distance: 195.1
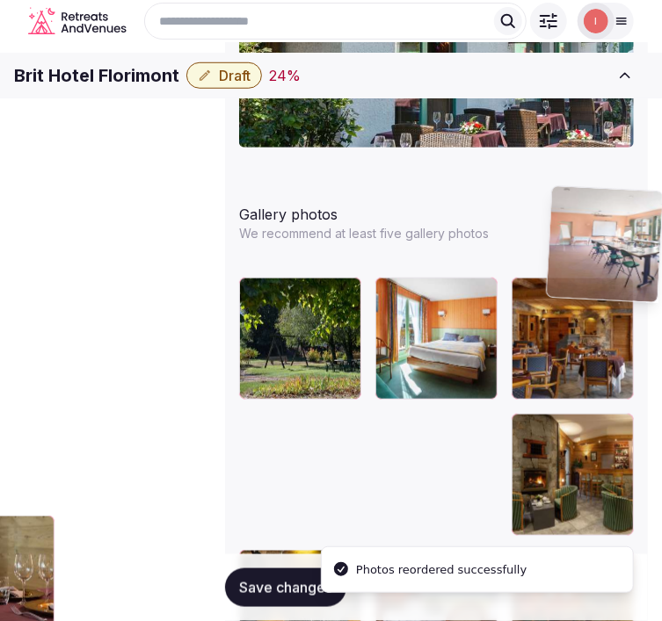
drag, startPoint x: 249, startPoint y: 303, endPoint x: 561, endPoint y: 214, distance: 324.6
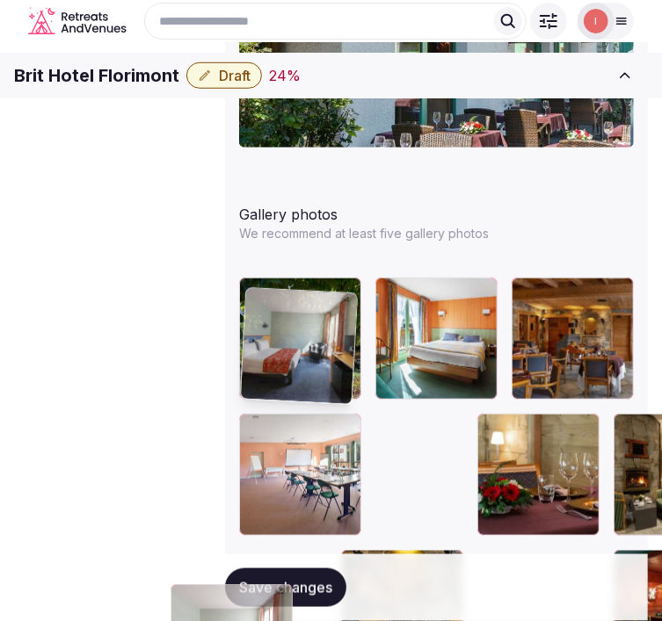
drag, startPoint x: 459, startPoint y: 402, endPoint x: 244, endPoint y: 282, distance: 245.5
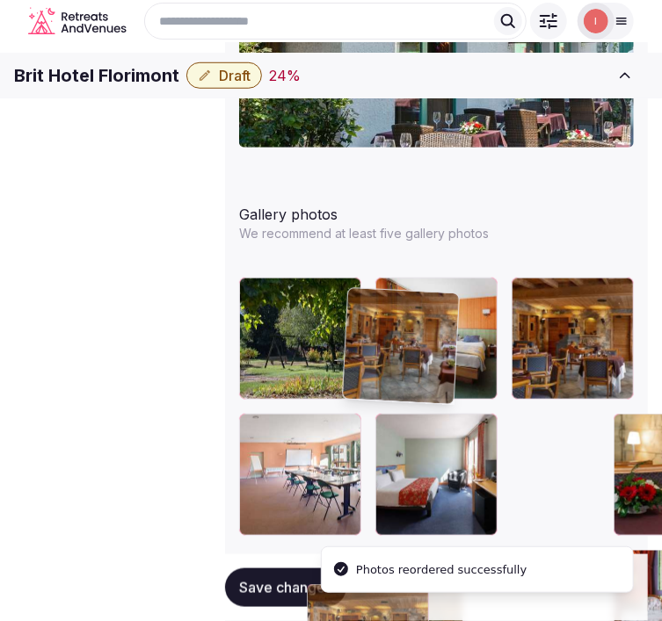
drag, startPoint x: 562, startPoint y: 409, endPoint x: 348, endPoint y: 303, distance: 239.3
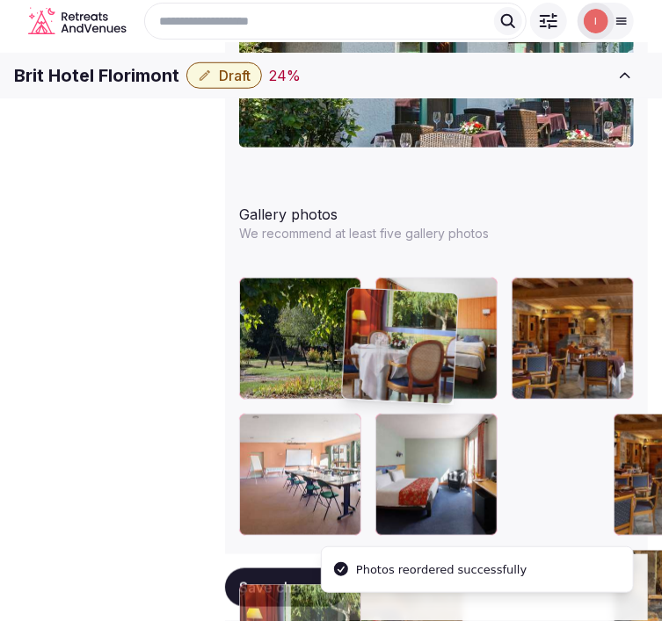
drag, startPoint x: 356, startPoint y: 413, endPoint x: 349, endPoint y: 312, distance: 101.3
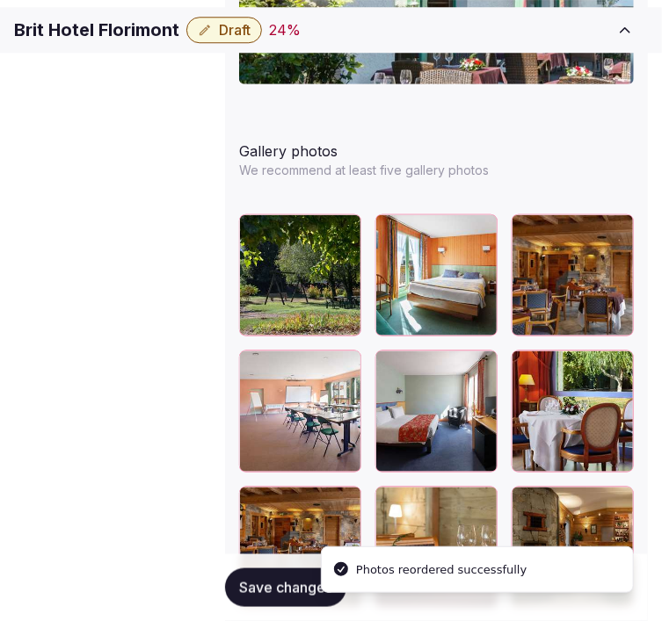
scroll to position [2437, 0]
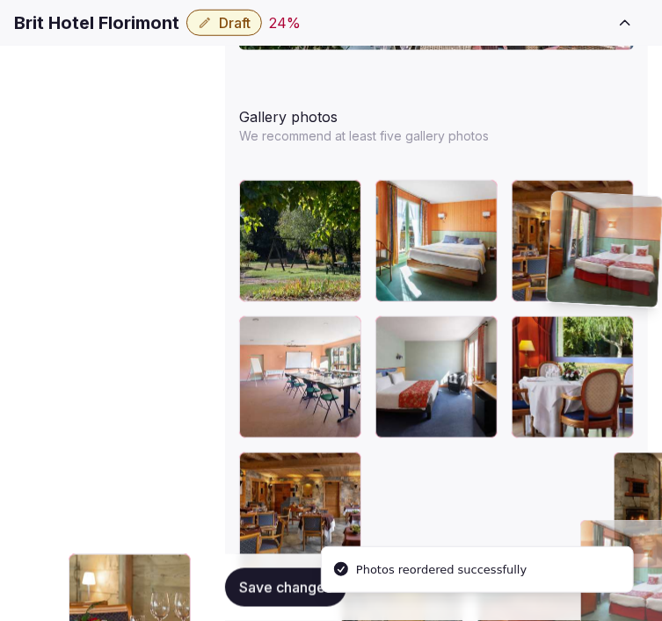
drag, startPoint x: 358, startPoint y: 415, endPoint x: 552, endPoint y: 215, distance: 278.4
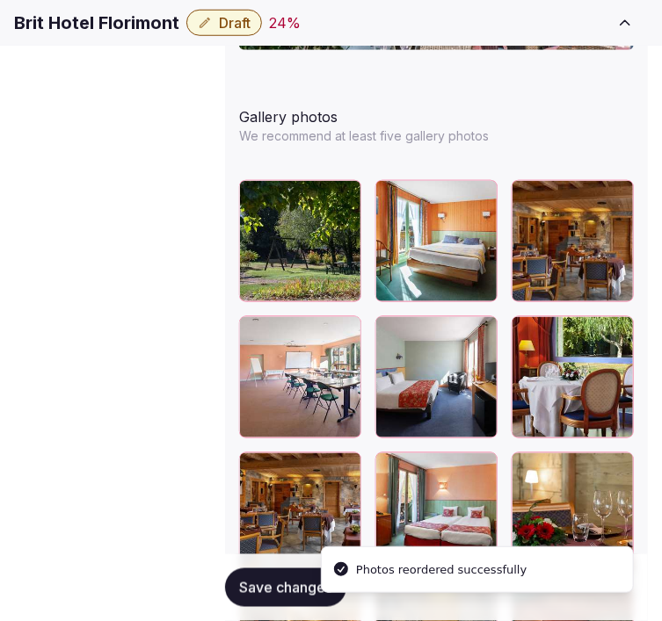
click at [296, 582] on span "Save changes" at bounding box center [285, 588] width 93 height 18
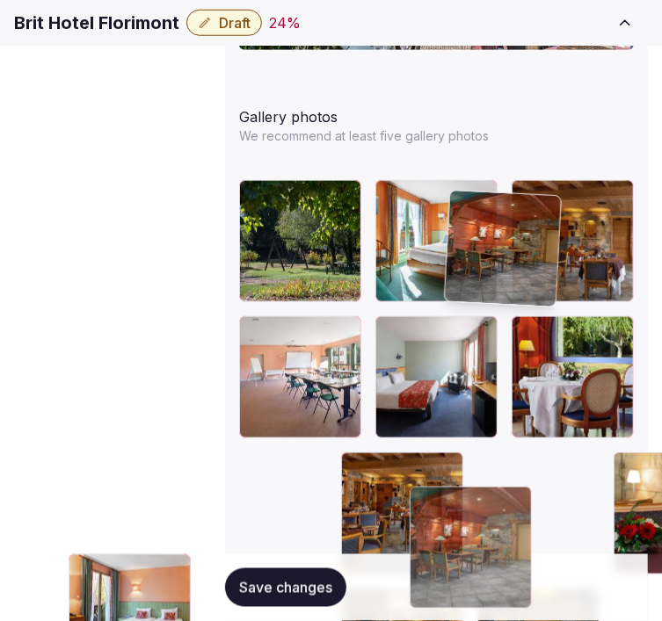
drag, startPoint x: 556, startPoint y: 313, endPoint x: 453, endPoint y: 218, distance: 139.9
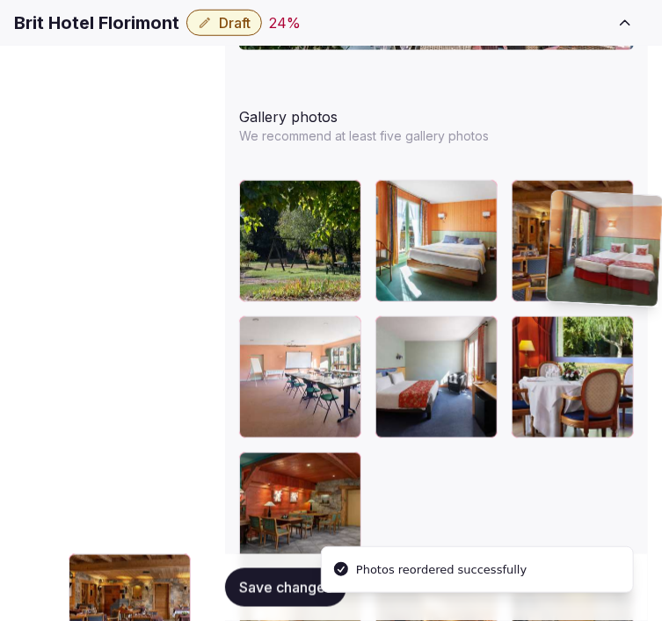
drag, startPoint x: 265, startPoint y: 299, endPoint x: 540, endPoint y: 189, distance: 296.2
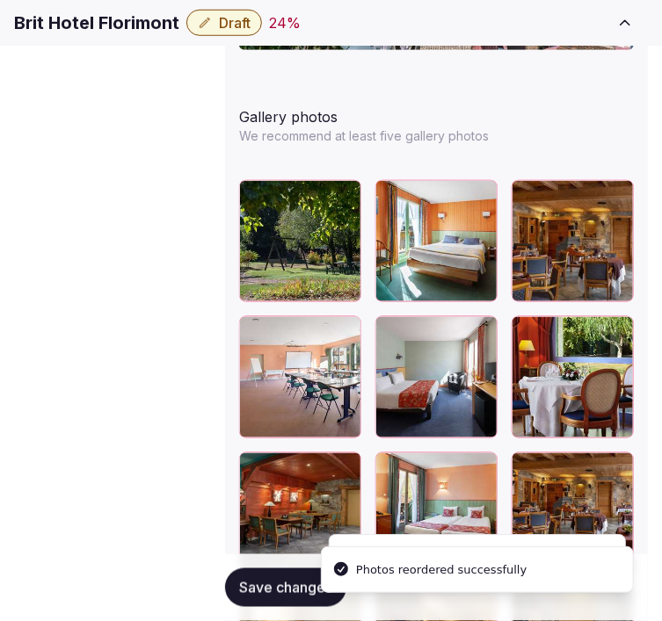
click at [272, 584] on span "Save changes" at bounding box center [285, 588] width 93 height 18
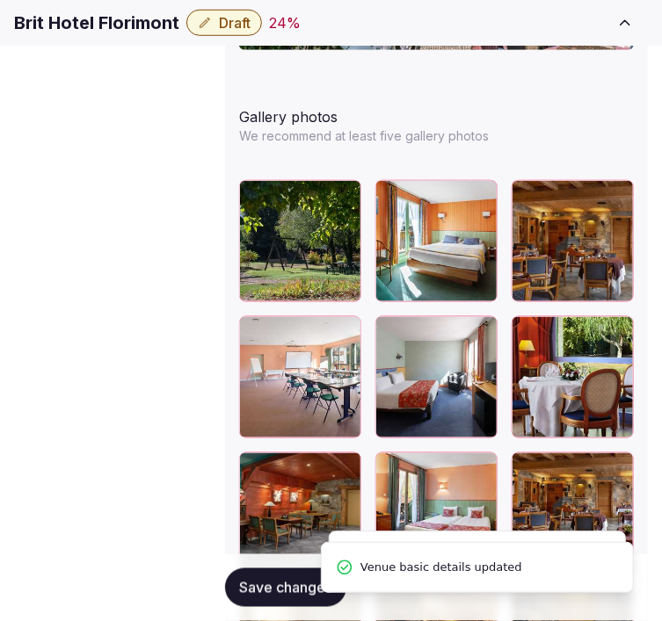
click at [272, 584] on span "Save changes" at bounding box center [285, 588] width 93 height 18
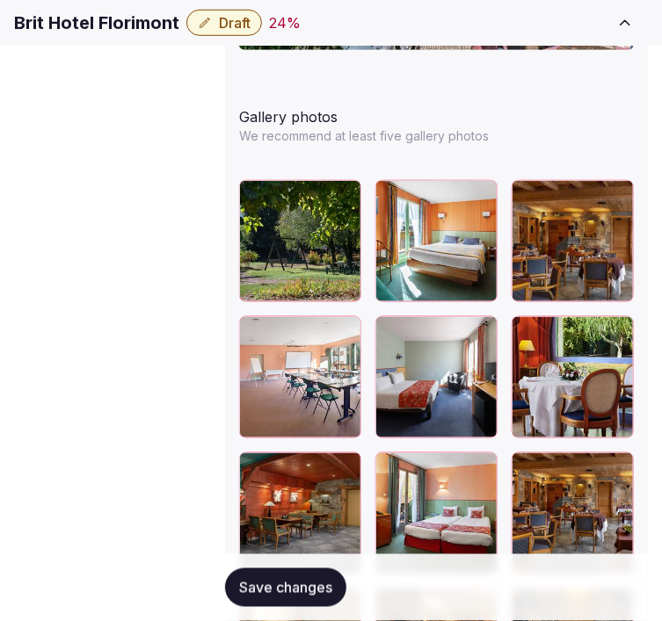
click at [152, 35] on h1 "Brit Hotel Florimont" at bounding box center [96, 23] width 165 height 25
copy div "Brit Hotel Florimont"
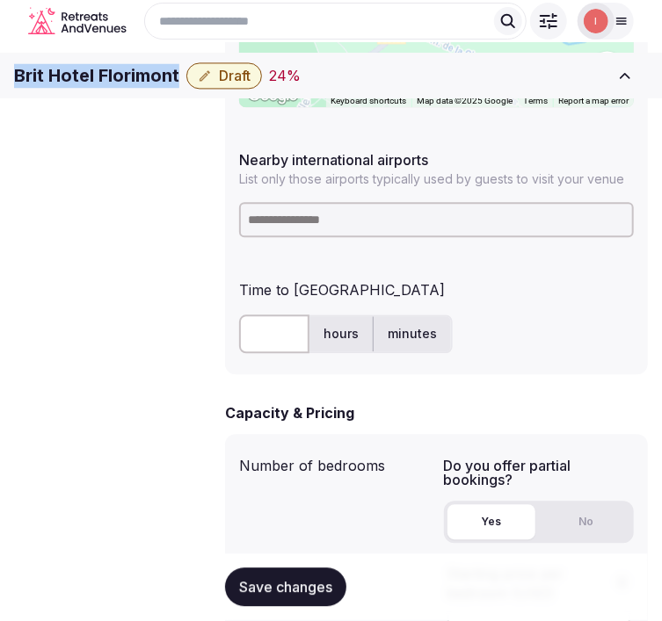
scroll to position [1069, 0]
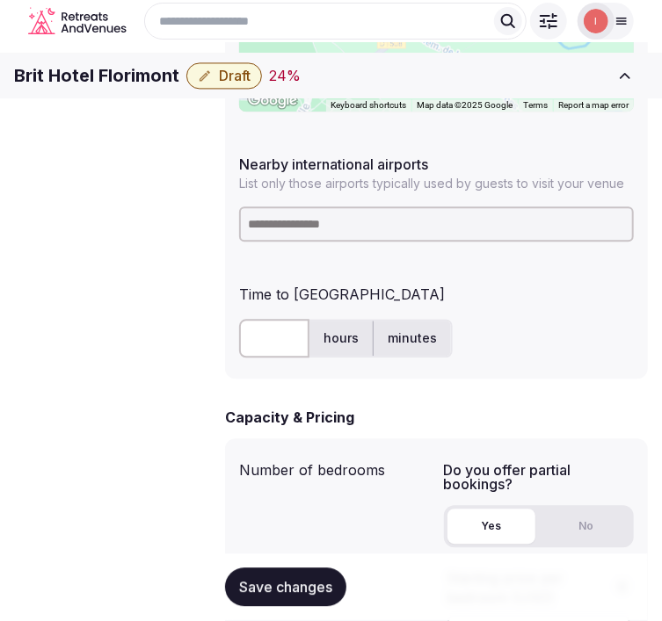
click at [345, 207] on input at bounding box center [436, 224] width 395 height 35
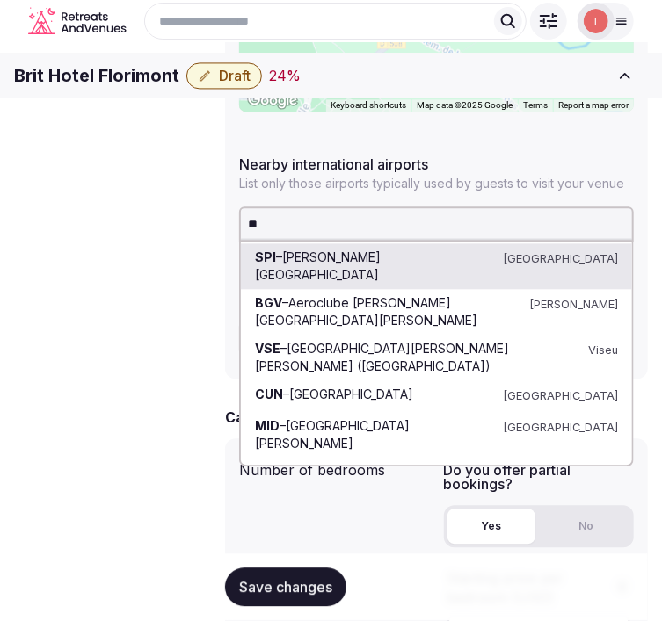
type input "***"
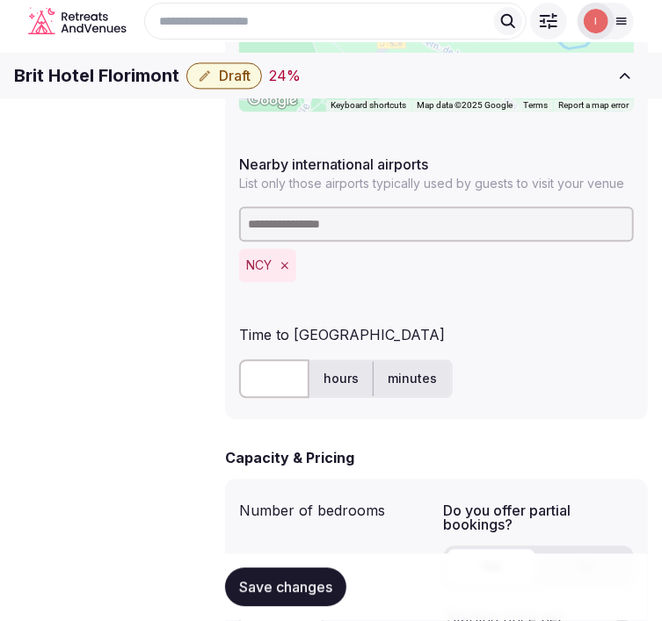
click at [272, 359] on input "text" at bounding box center [274, 378] width 70 height 39
type input "**"
click at [319, 593] on span "Save changes" at bounding box center [285, 588] width 93 height 18
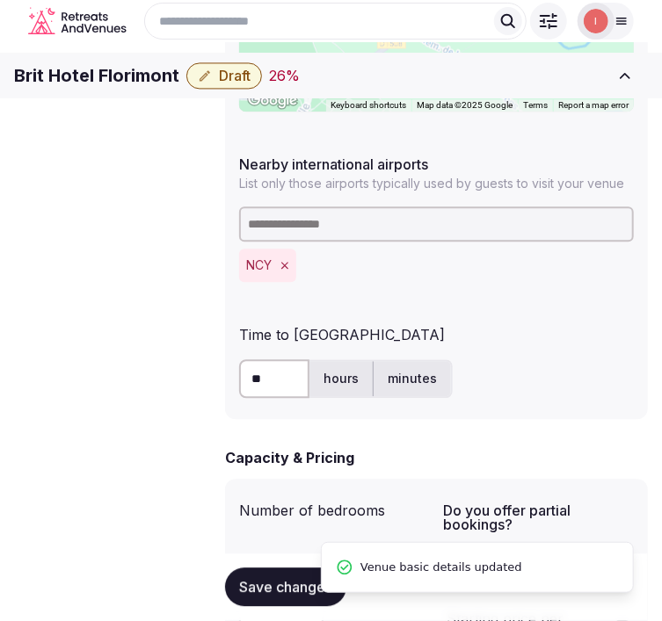
click at [95, 88] on h1 "Brit Hotel Florimont" at bounding box center [96, 75] width 165 height 25
copy div "Brit Hotel Florimont"
click at [250, 80] on span "Draft" at bounding box center [235, 76] width 32 height 18
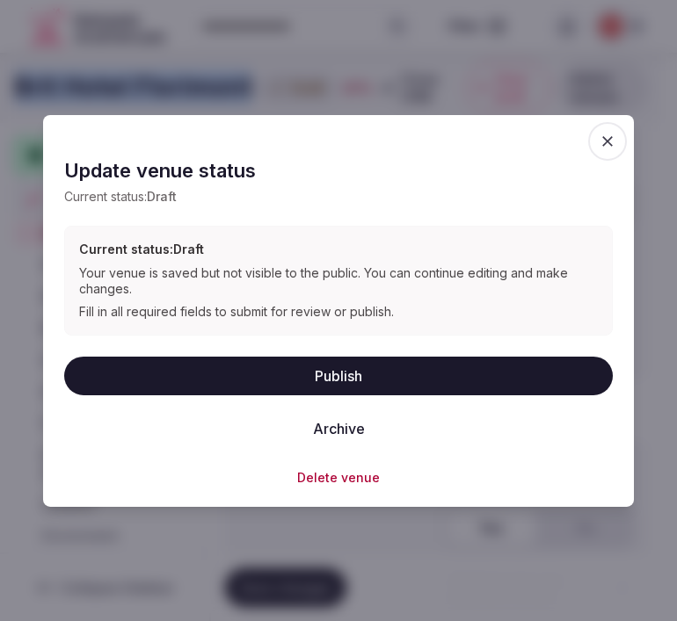
click at [376, 361] on button "Publish" at bounding box center [338, 375] width 548 height 39
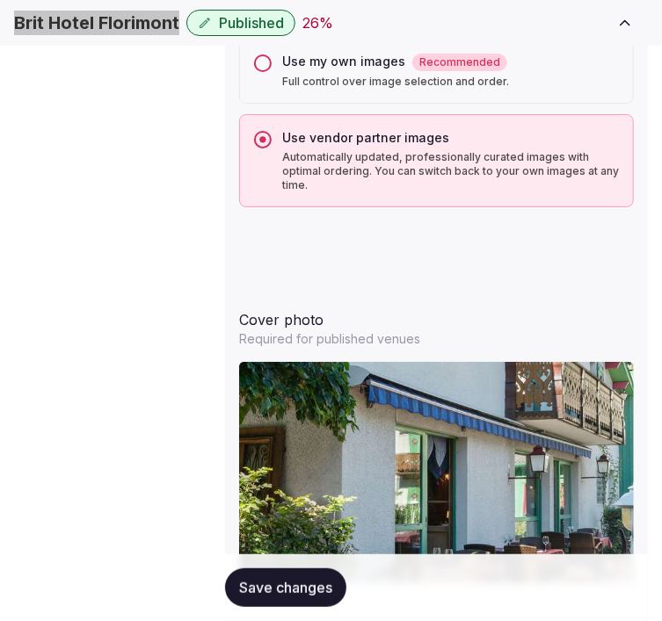
scroll to position [1948, 0]
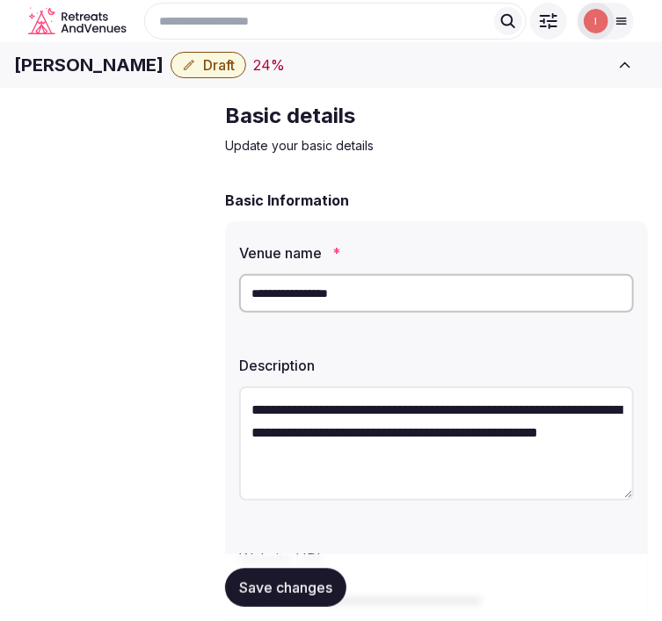
click at [108, 77] on h1 "[PERSON_NAME]" at bounding box center [88, 65] width 149 height 25
copy div "[PERSON_NAME]"
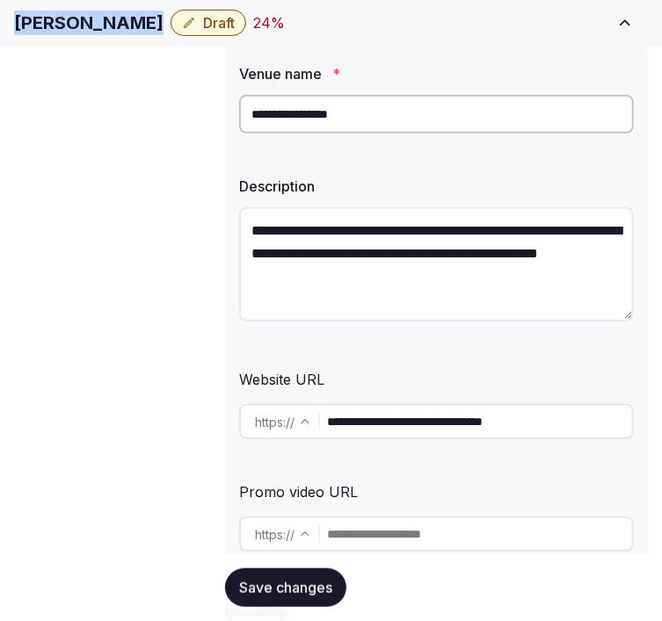
scroll to position [195, 0]
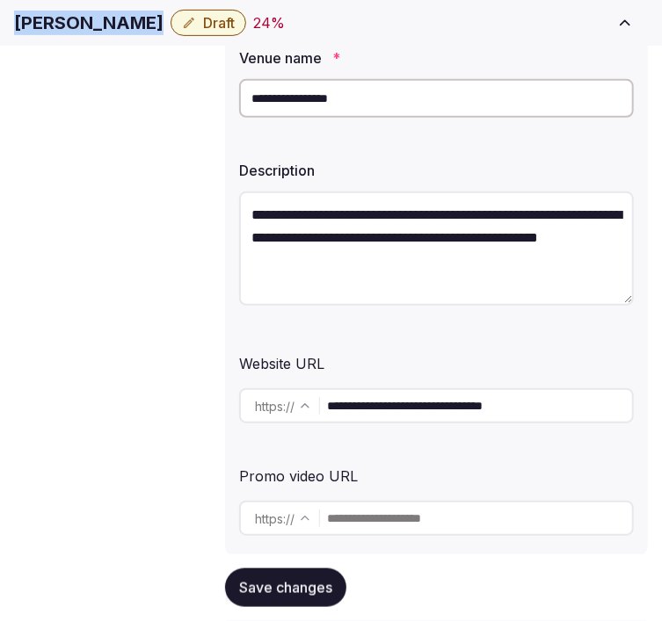
copy div "Kyriad Lutterbach"
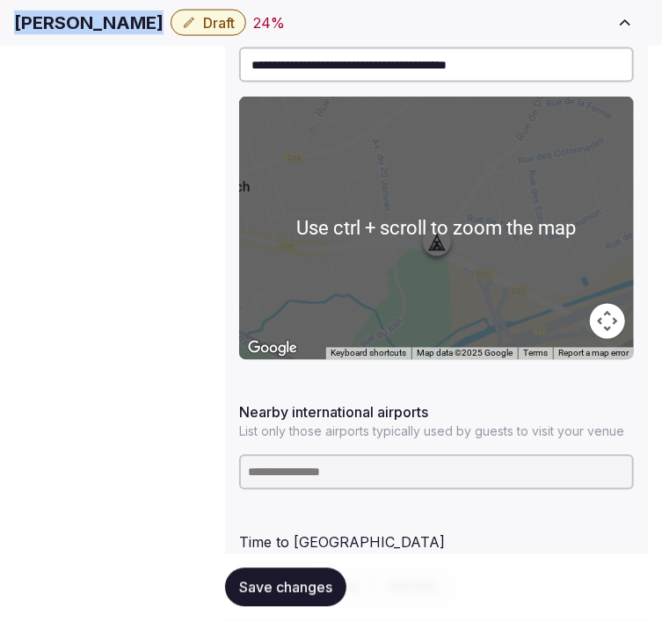
scroll to position [1074, 0]
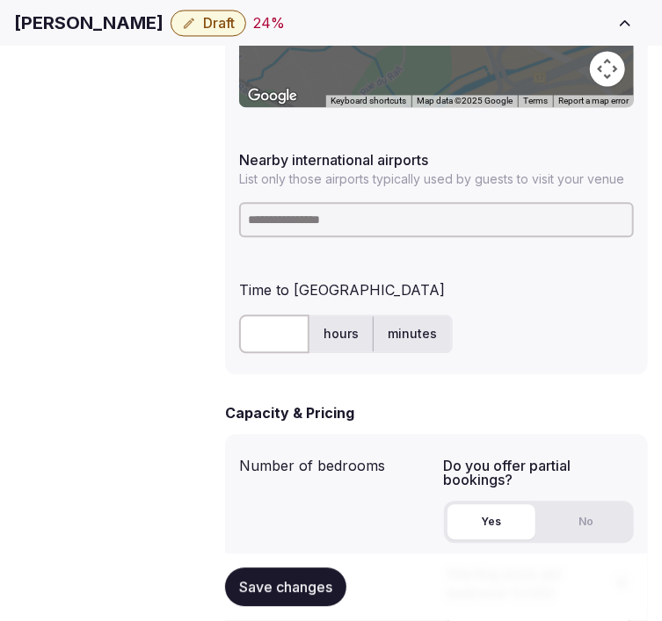
click at [372, 202] on input at bounding box center [436, 219] width 395 height 35
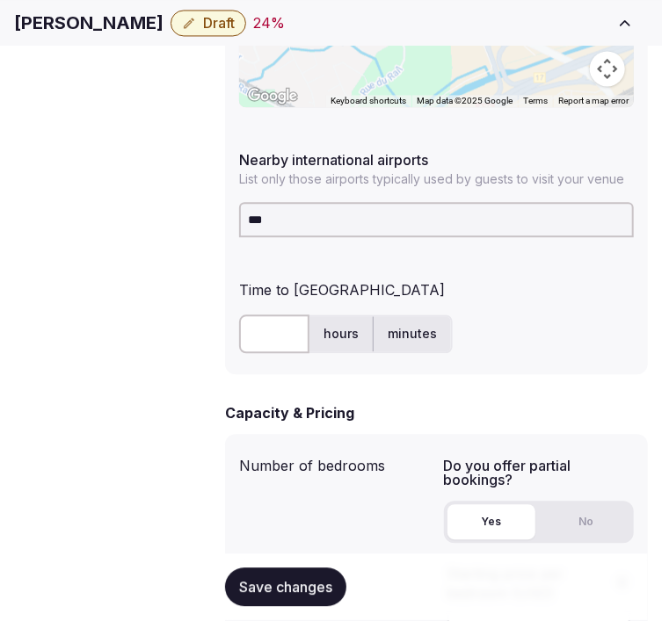
drag, startPoint x: 285, startPoint y: 197, endPoint x: 229, endPoint y: 193, distance: 55.5
click at [231, 195] on div "**********" at bounding box center [436, 56] width 423 height 636
paste input "*****"
type input "********"
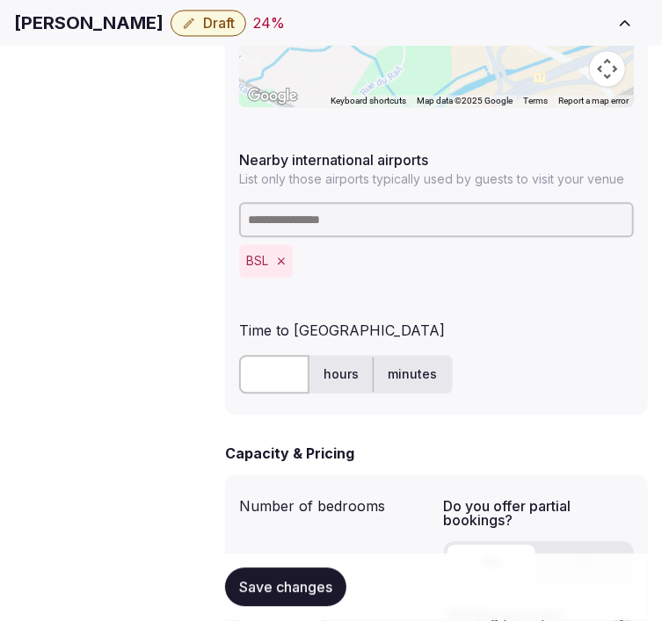
click at [251, 355] on input "text" at bounding box center [274, 374] width 70 height 39
type input "**"
click at [259, 594] on span "Save changes" at bounding box center [285, 588] width 93 height 18
click at [258, 593] on div "Saving..." at bounding box center [279, 588] width 108 height 39
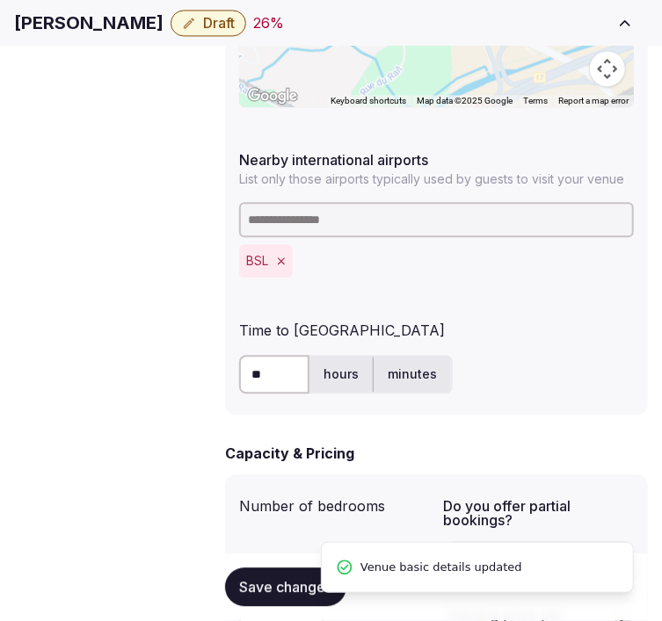
click at [258, 593] on span "Save changes" at bounding box center [285, 588] width 93 height 18
click at [162, 35] on h1 "Kyriad Lutterbach" at bounding box center [88, 23] width 149 height 25
copy div "Kyriad Lutterbach"
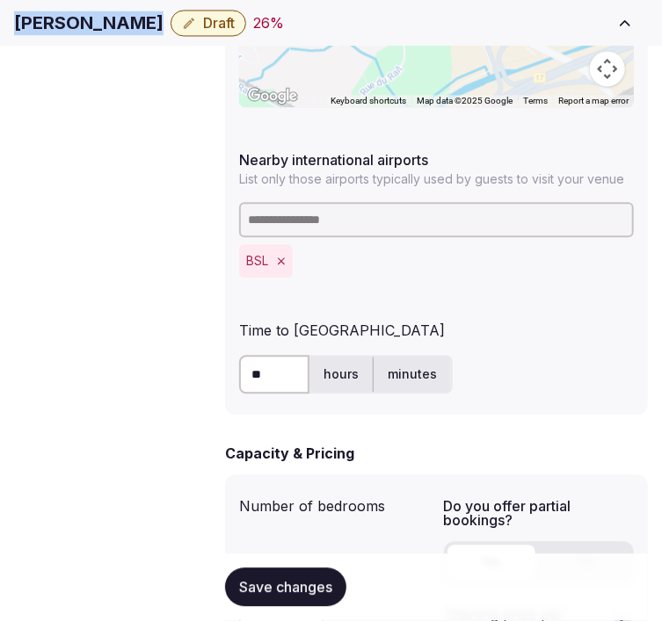
copy div "Kyriad Lutterbach"
click at [196, 30] on icon "button" at bounding box center [189, 23] width 14 height 14
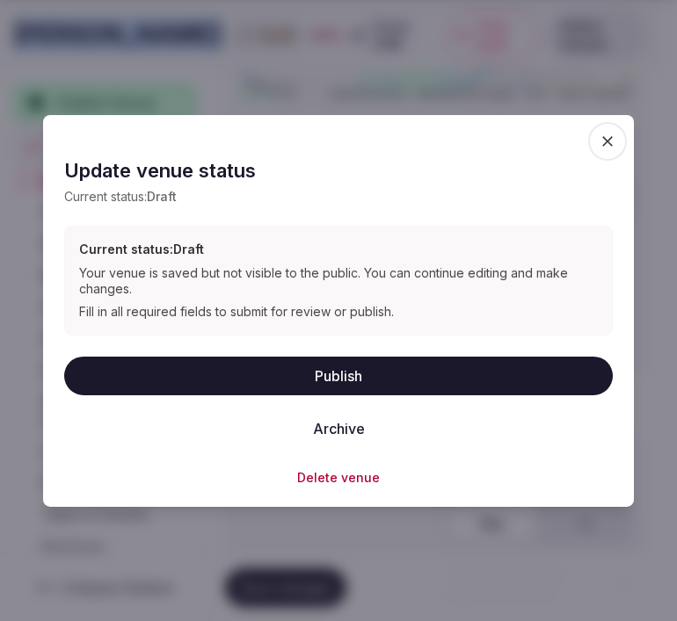
click at [345, 363] on button "Publish" at bounding box center [338, 375] width 548 height 39
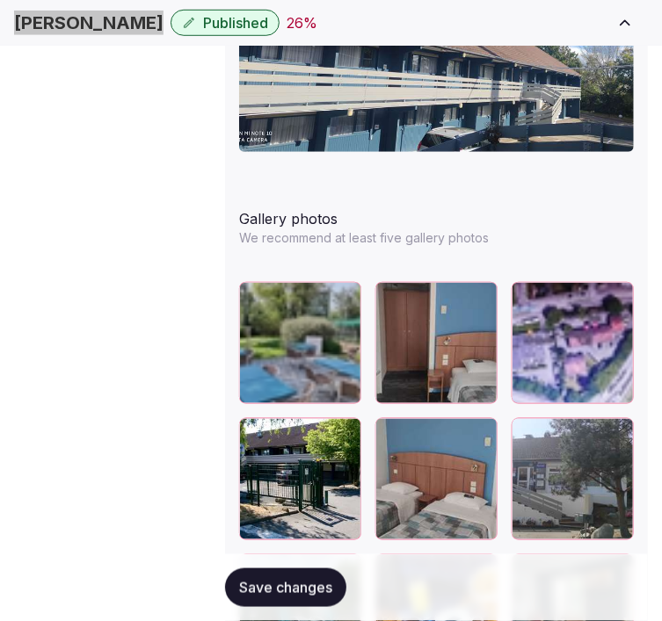
scroll to position [2473, 0]
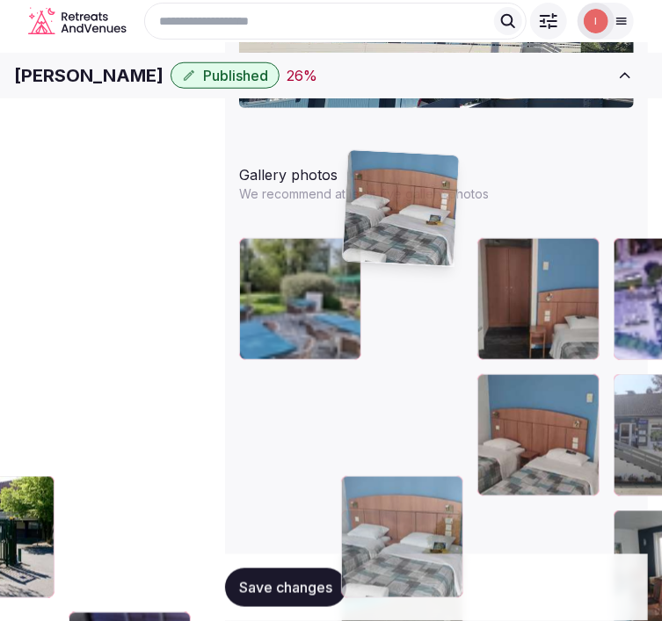
drag, startPoint x: 260, startPoint y: 415, endPoint x: 319, endPoint y: 112, distance: 308.8
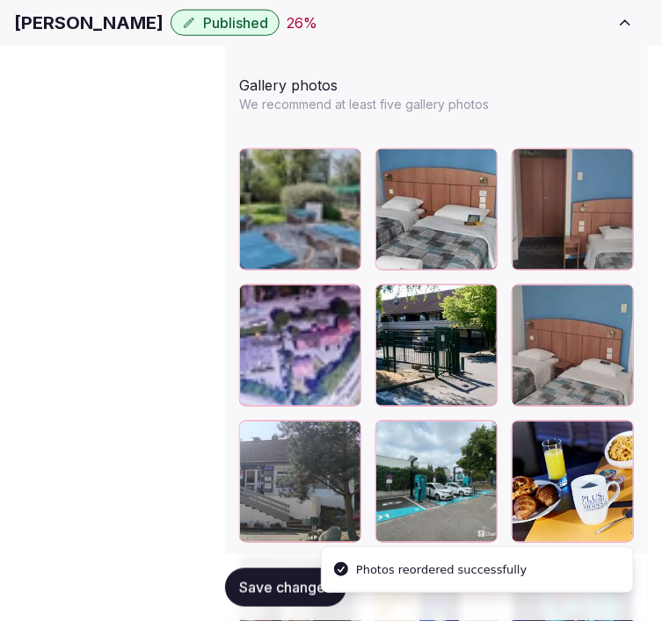
scroll to position [2606, 0]
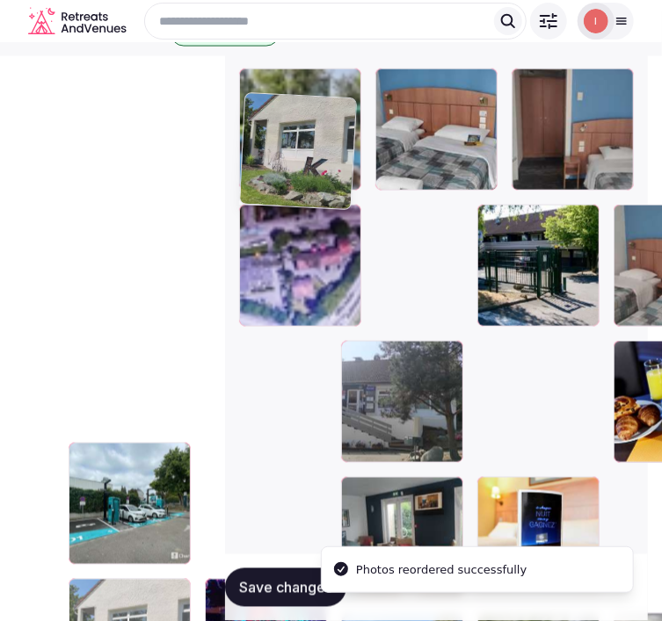
drag, startPoint x: 556, startPoint y: 384, endPoint x: 229, endPoint y: 85, distance: 442.9
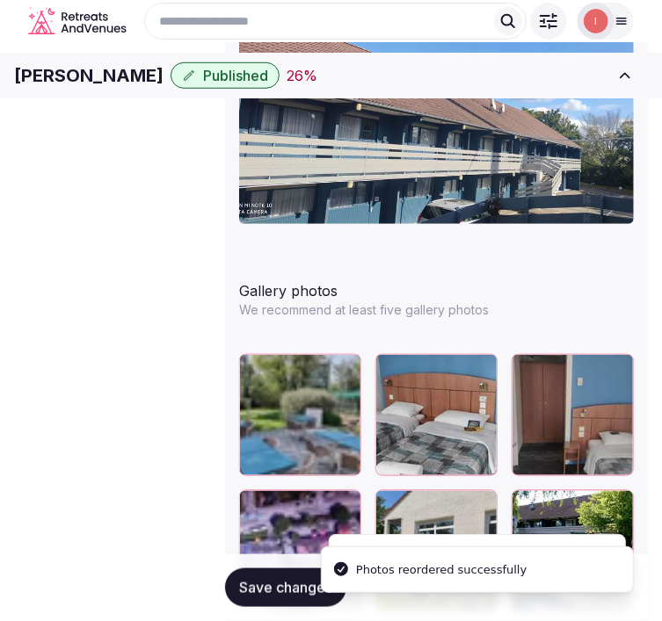
scroll to position [2279, 0]
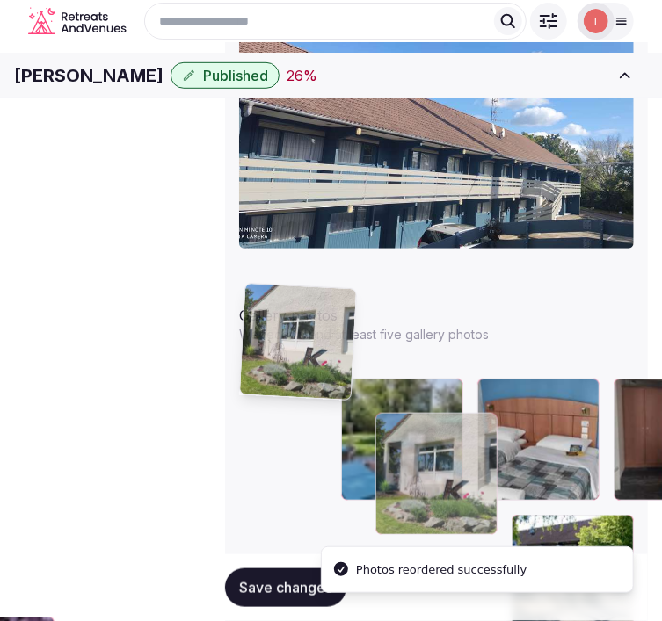
drag, startPoint x: 264, startPoint y: 399, endPoint x: 290, endPoint y: 299, distance: 103.6
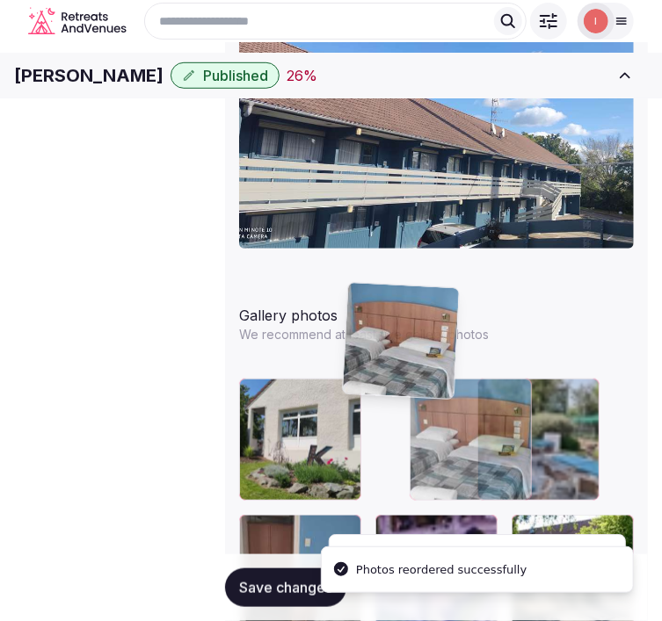
drag, startPoint x: 454, startPoint y: 294, endPoint x: 380, endPoint y: 317, distance: 78.1
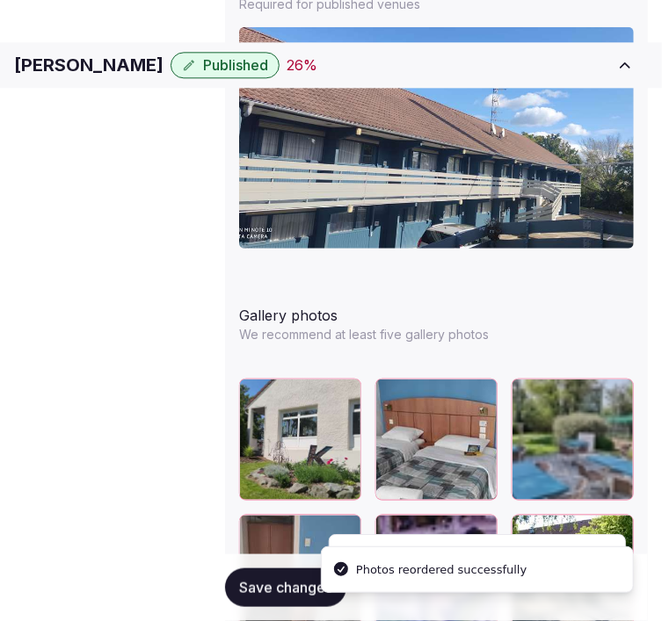
scroll to position [2376, 0]
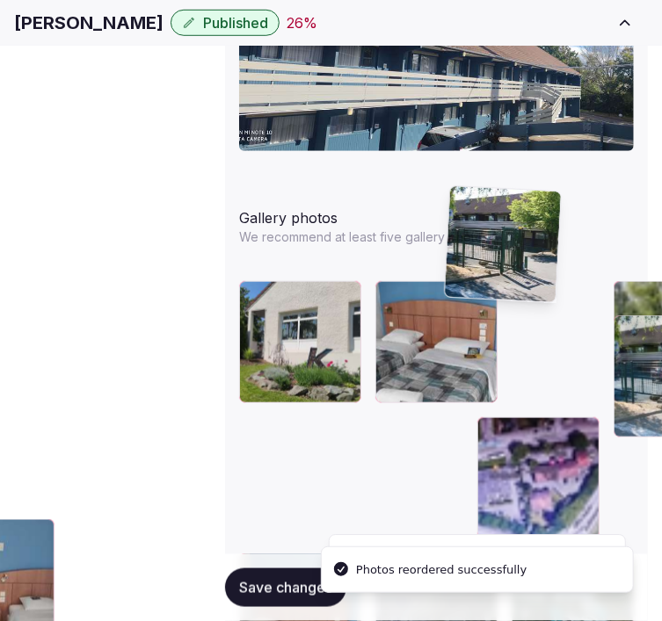
drag, startPoint x: 357, startPoint y: 306, endPoint x: 467, endPoint y: 220, distance: 139.6
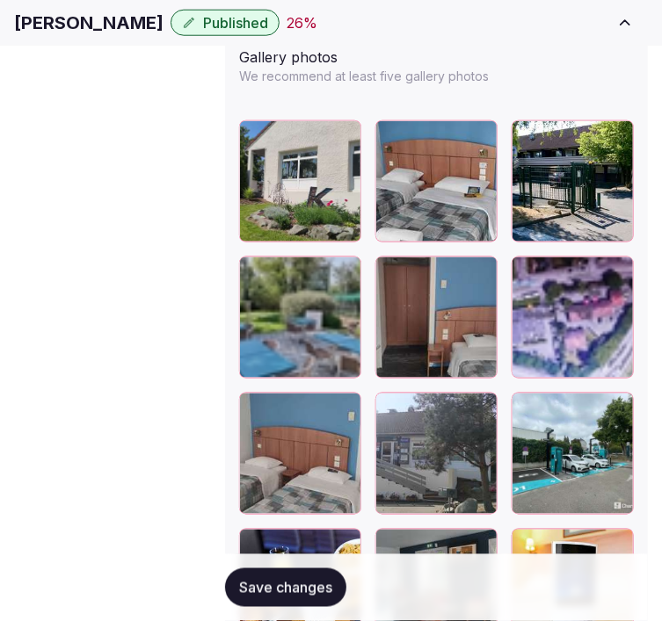
scroll to position [2571, 0]
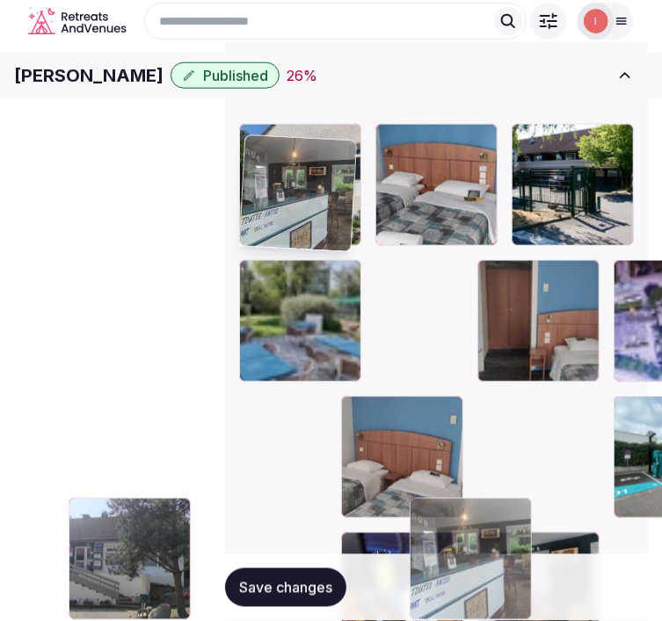
drag, startPoint x: 362, startPoint y: 415, endPoint x: 230, endPoint y: 98, distance: 342.7
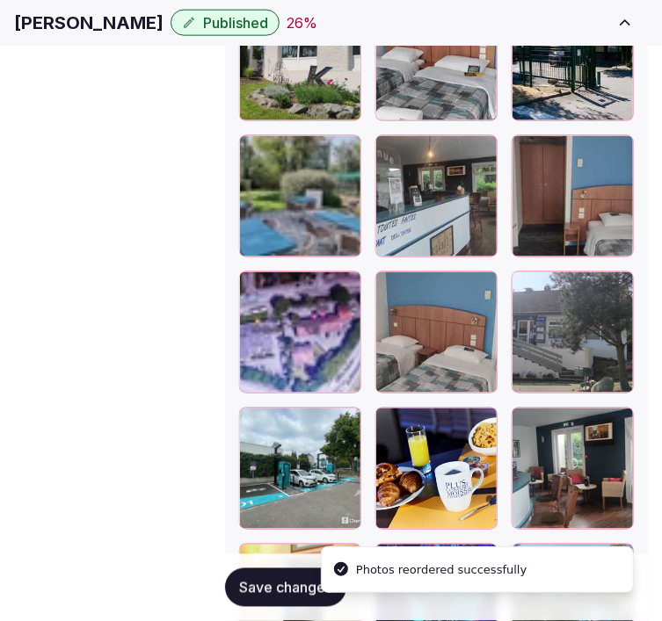
scroll to position [2668, 0]
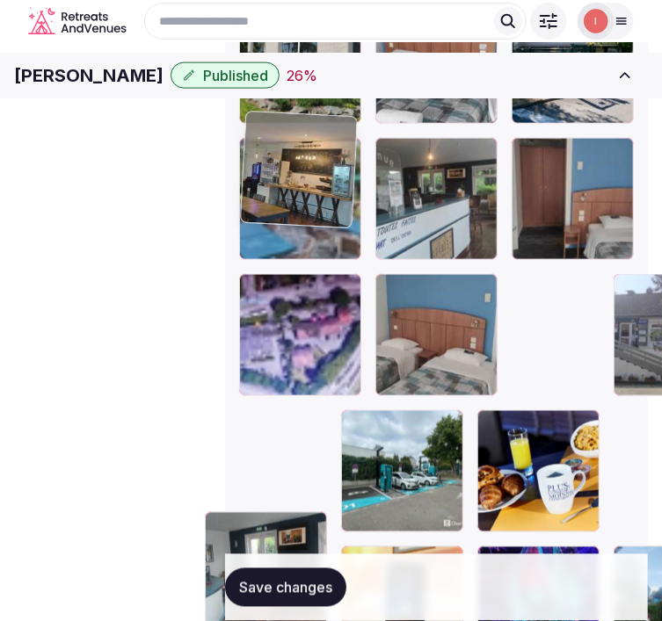
drag, startPoint x: 475, startPoint y: 308, endPoint x: 214, endPoint y: 129, distance: 316.6
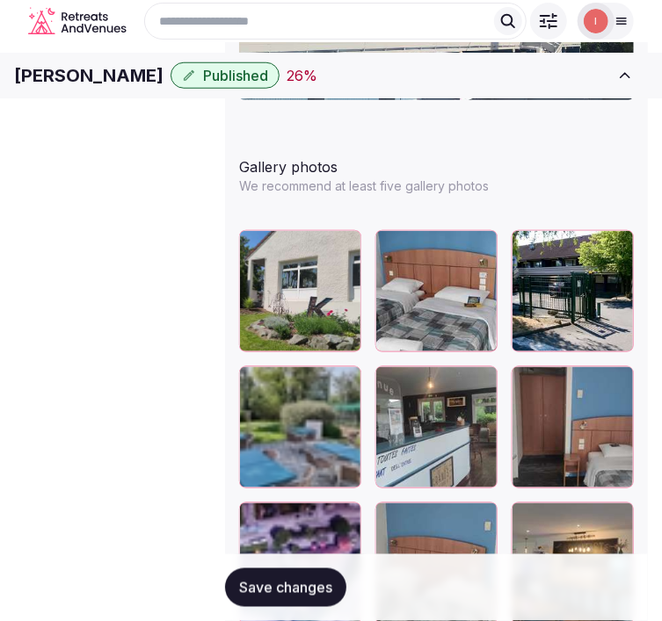
scroll to position [2362, 0]
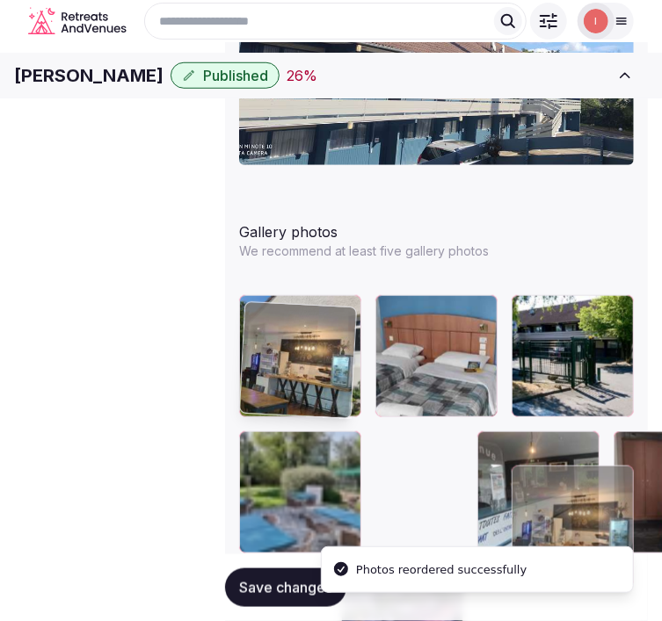
drag, startPoint x: 258, startPoint y: 411, endPoint x: 255, endPoint y: 320, distance: 91.5
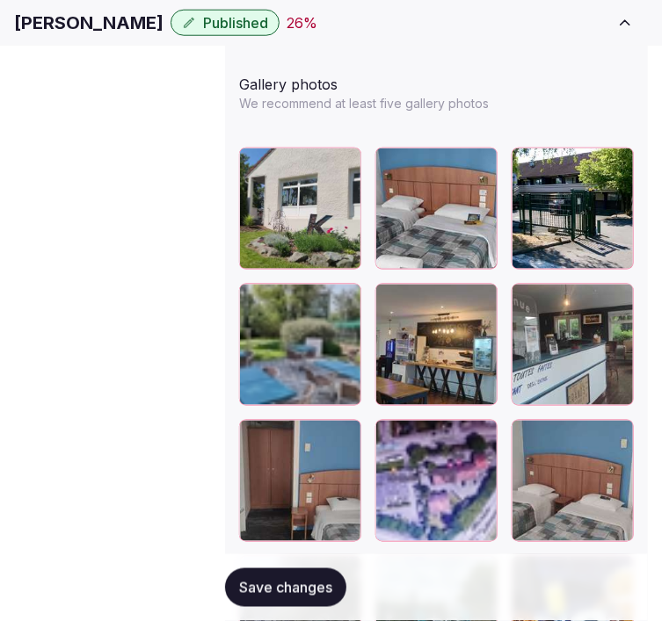
scroll to position [2558, 0]
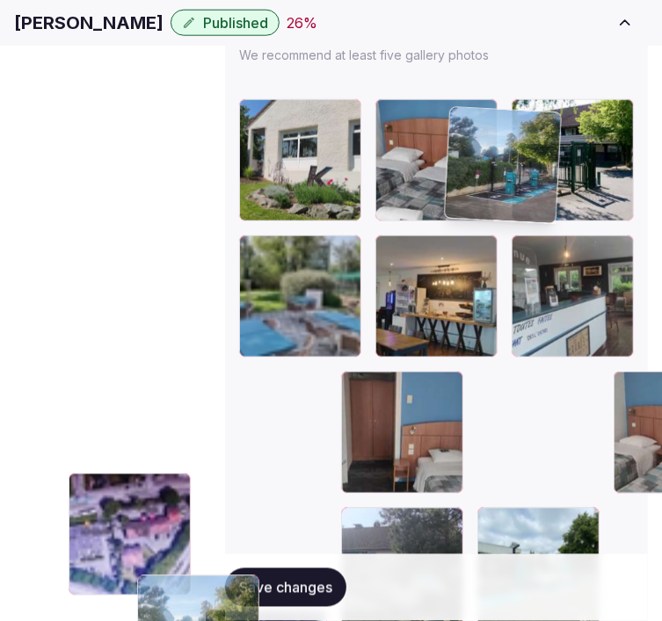
drag, startPoint x: 560, startPoint y: 322, endPoint x: 457, endPoint y: 134, distance: 214.3
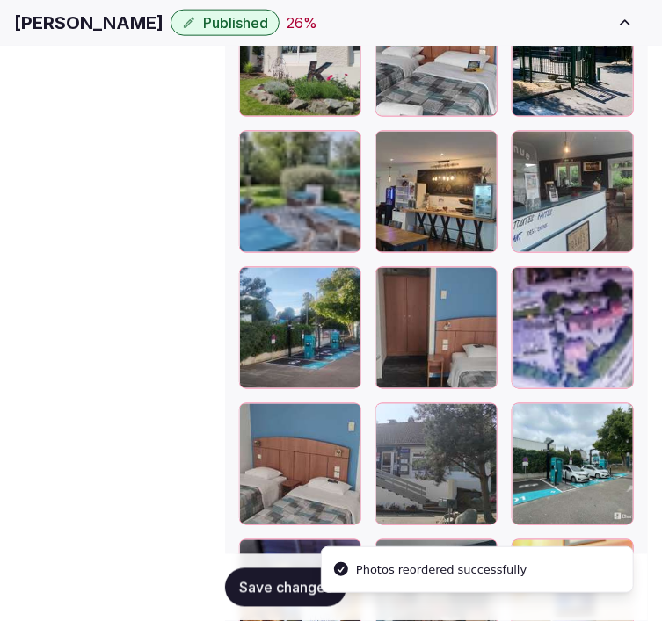
scroll to position [2668, 0]
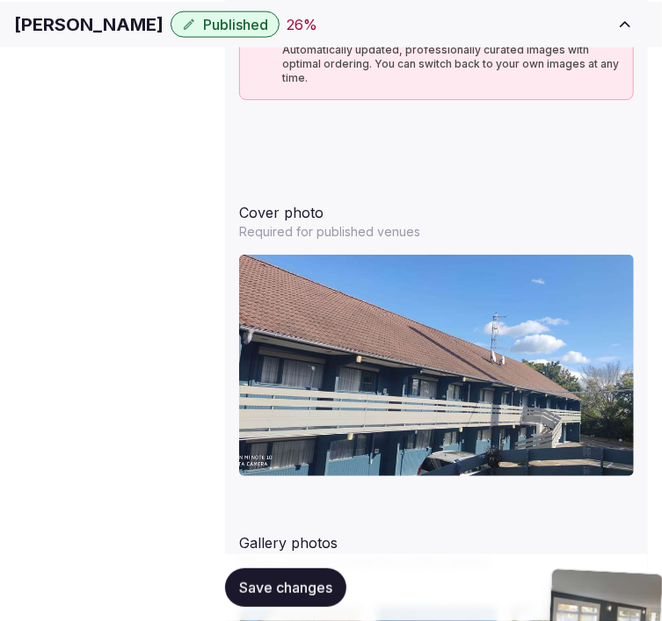
drag, startPoint x: 580, startPoint y: 292, endPoint x: 533, endPoint y: 563, distance: 275.5
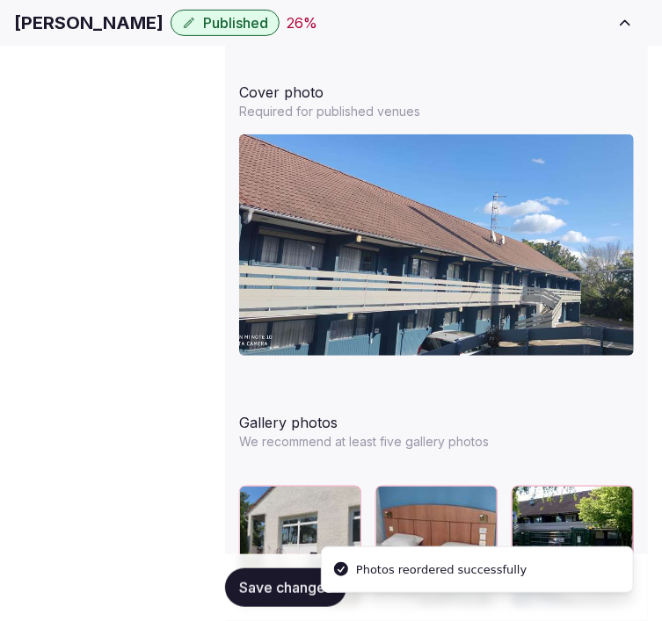
scroll to position [2290, 0]
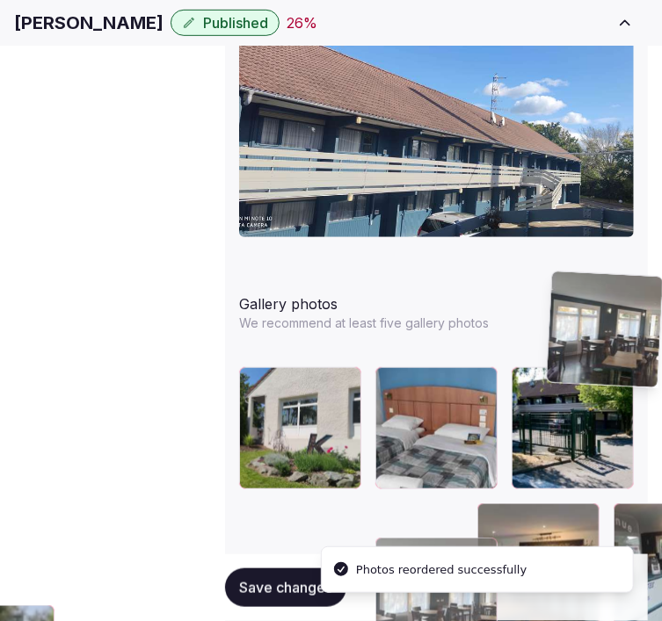
drag, startPoint x: 557, startPoint y: 384, endPoint x: 540, endPoint y: 279, distance: 106.0
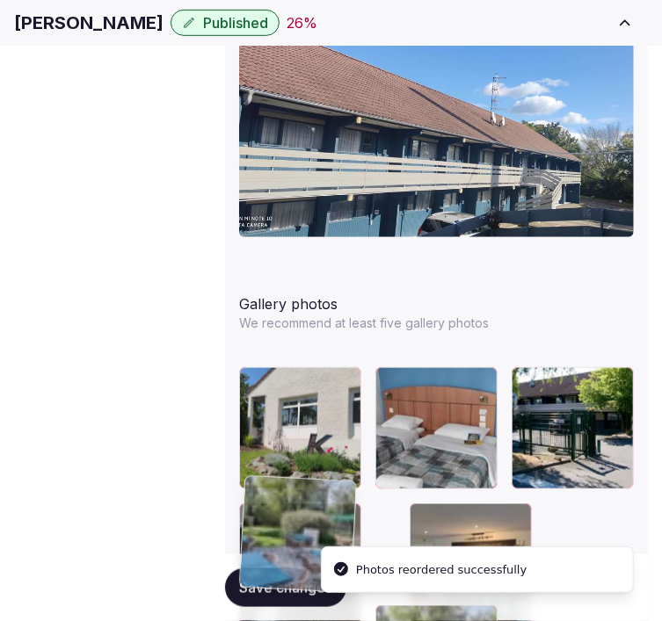
drag, startPoint x: 253, startPoint y: 393, endPoint x: 251, endPoint y: 407, distance: 14.2
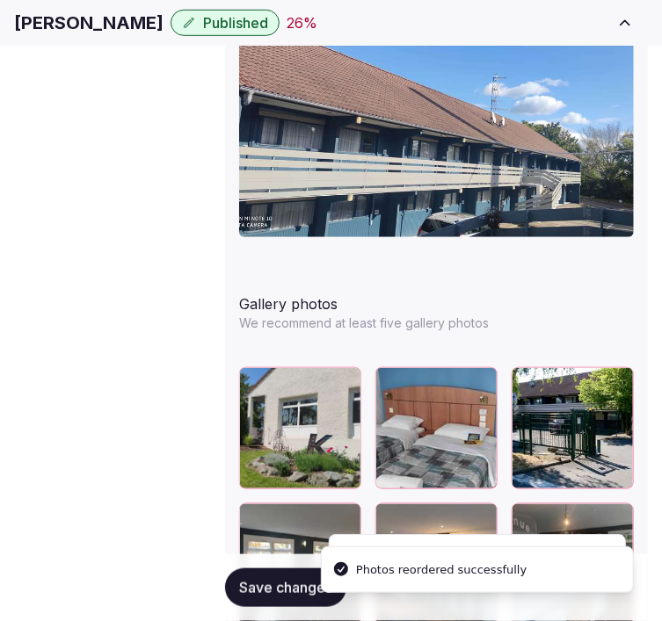
scroll to position [2388, 0]
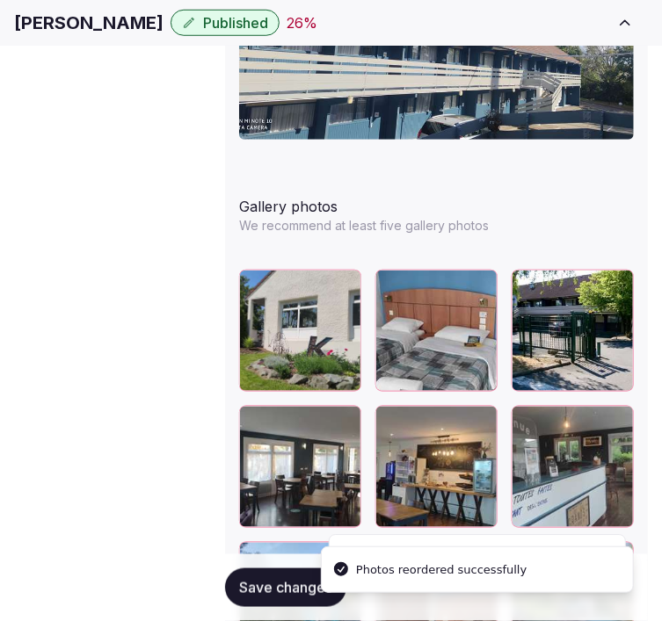
click at [276, 591] on span "Save changes" at bounding box center [285, 588] width 93 height 18
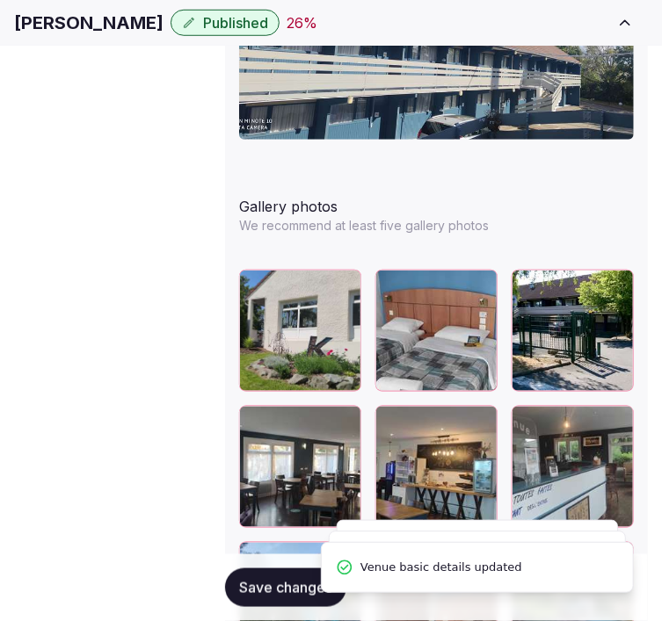
click at [163, 31] on h1 "Kyriad Lutterbach" at bounding box center [88, 23] width 149 height 25
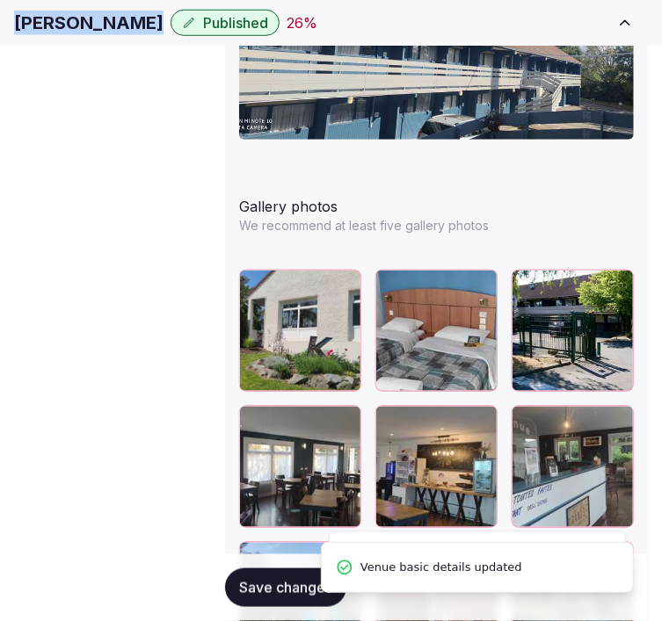
click at [163, 31] on h1 "Kyriad Lutterbach" at bounding box center [88, 23] width 149 height 25
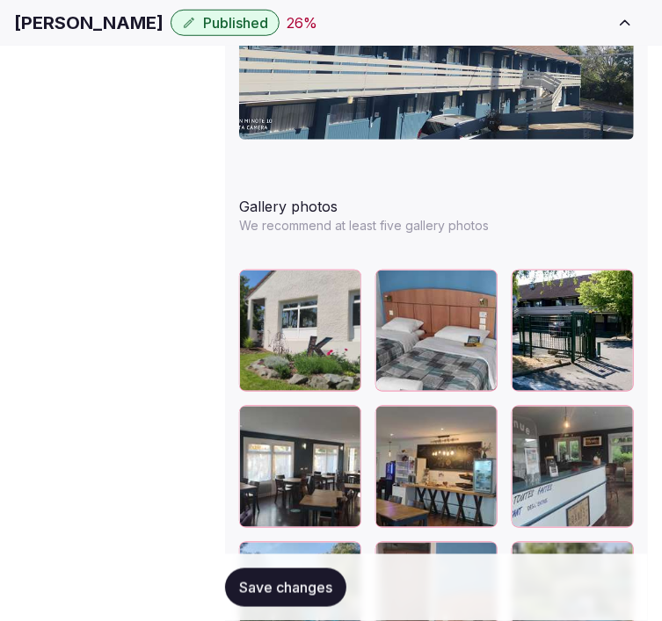
click at [259, 608] on div "Save changes" at bounding box center [436, 587] width 423 height 67
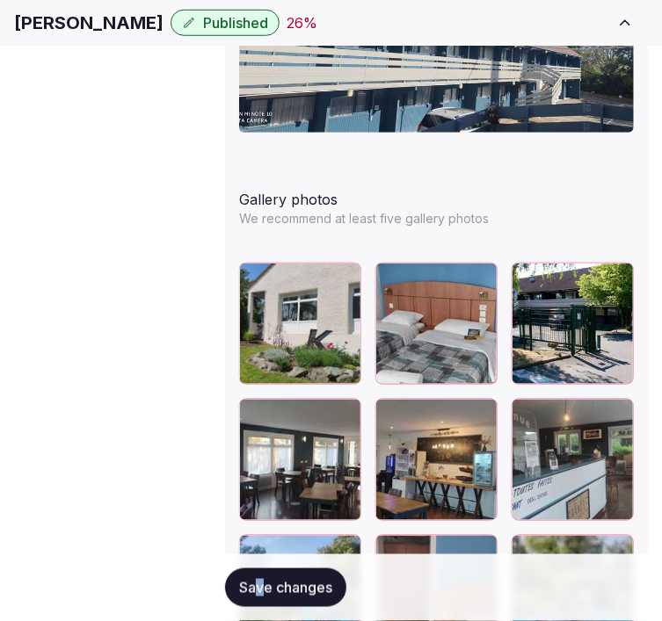
click at [266, 594] on span "Save changes" at bounding box center [285, 588] width 93 height 18
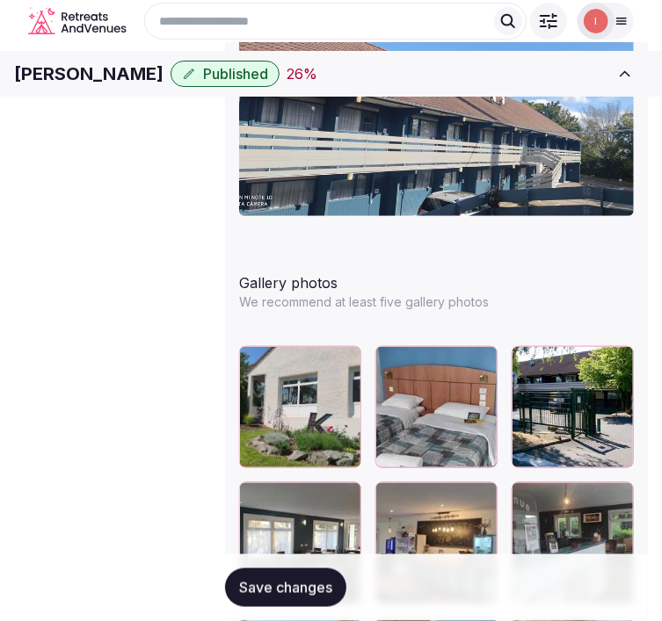
scroll to position [2199, 0]
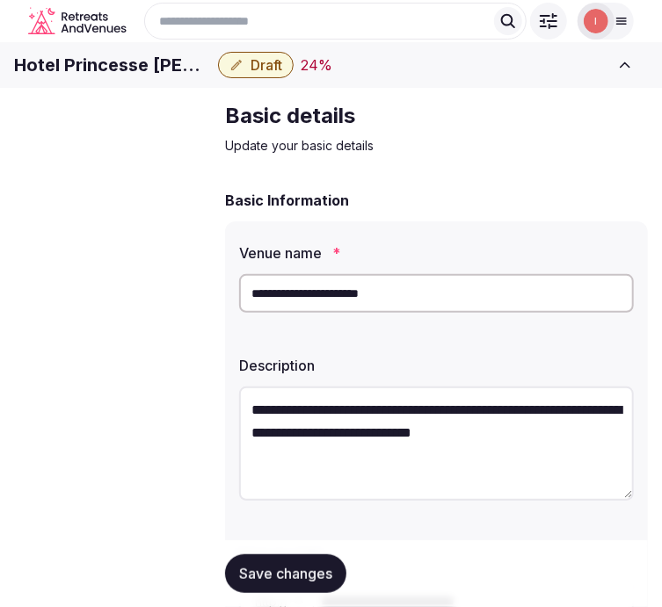
click at [173, 77] on h1 "Hotel Princesse [PERSON_NAME]" at bounding box center [112, 65] width 197 height 25
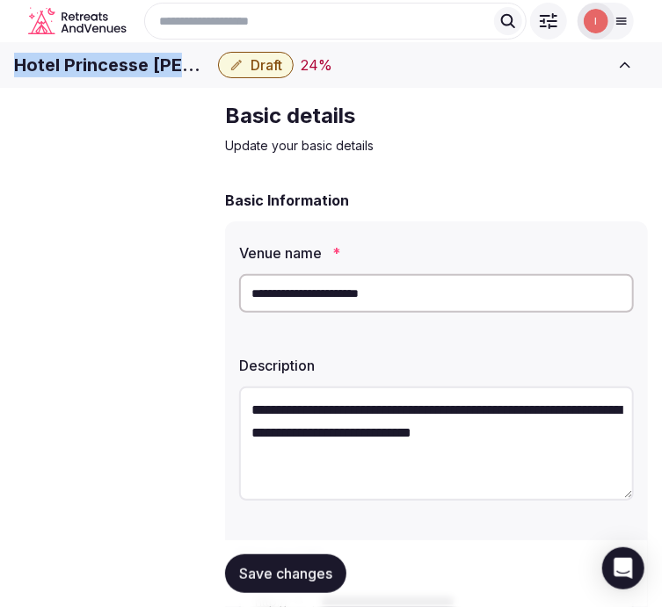
copy div "Hotel Princesse [PERSON_NAME]"
click at [354, 313] on input "**********" at bounding box center [436, 293] width 395 height 39
click at [353, 313] on input "**********" at bounding box center [436, 293] width 395 height 39
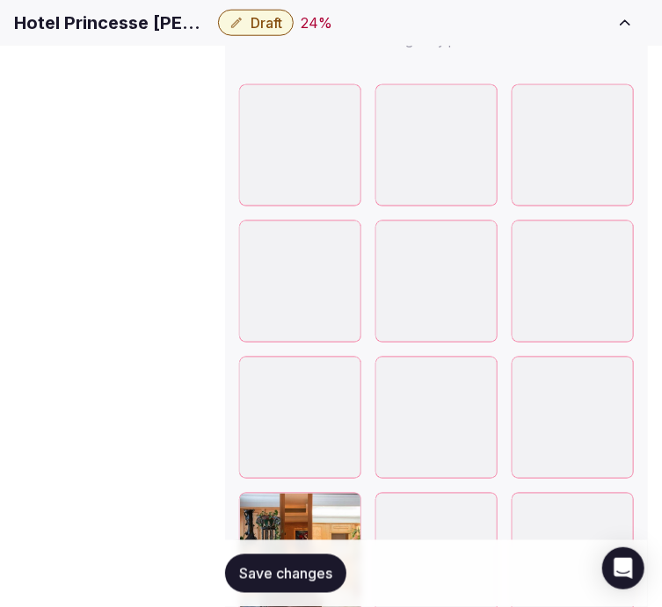
scroll to position [2549, 0]
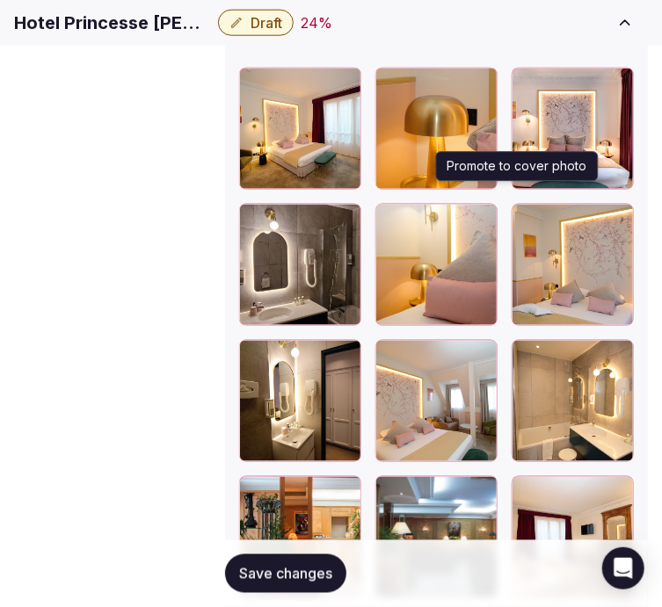
click at [487, 487] on icon "button" at bounding box center [480, 494] width 14 height 14
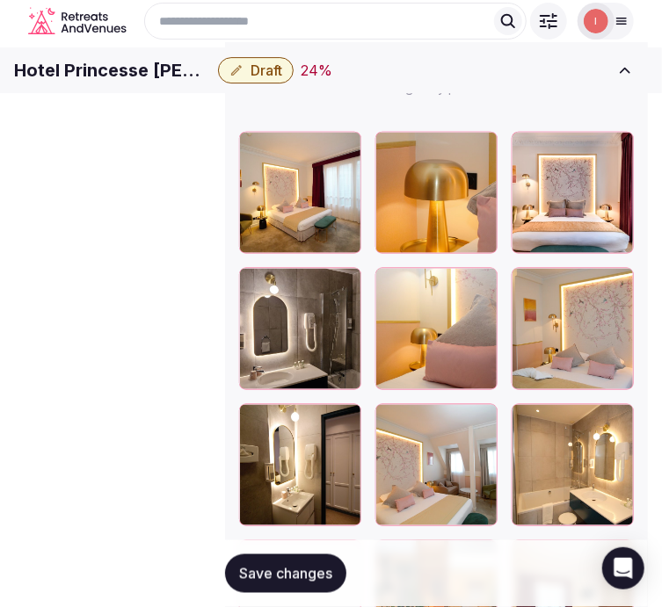
scroll to position [2452, 0]
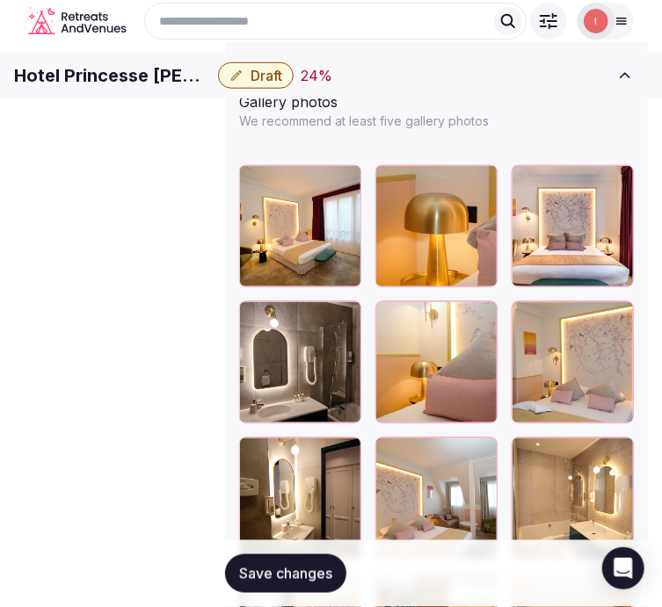
click at [132, 85] on h1 "Hotel Princesse [PERSON_NAME]" at bounding box center [112, 75] width 197 height 25
copy div "Hotel Princesse [PERSON_NAME]"
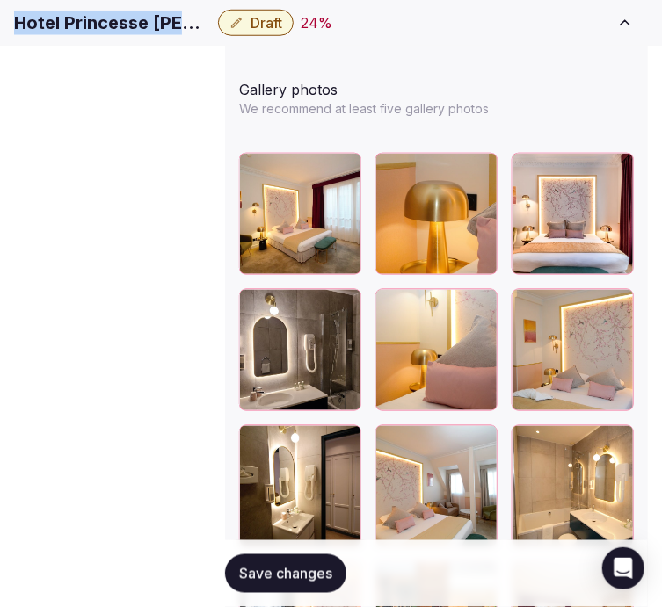
scroll to position [2256, 0]
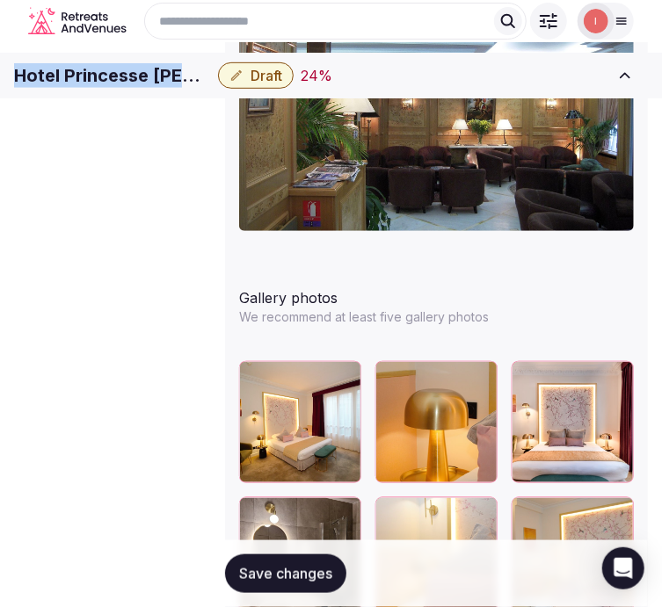
click at [316, 571] on span "Save changes" at bounding box center [285, 574] width 93 height 18
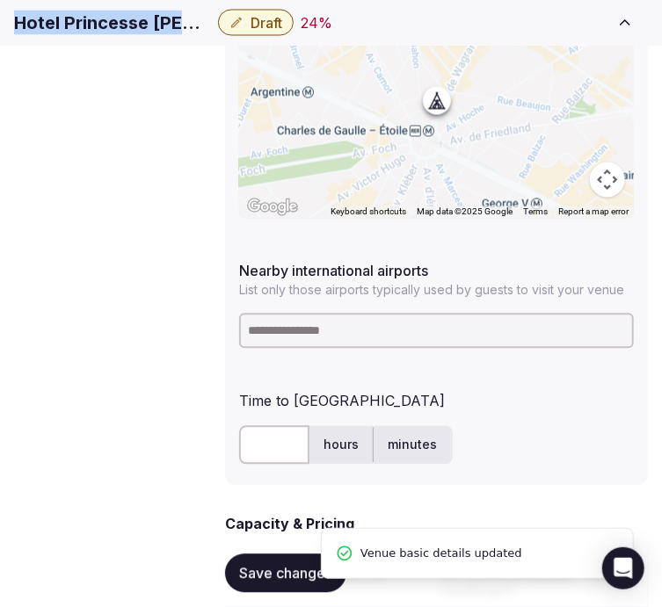
scroll to position [987, 0]
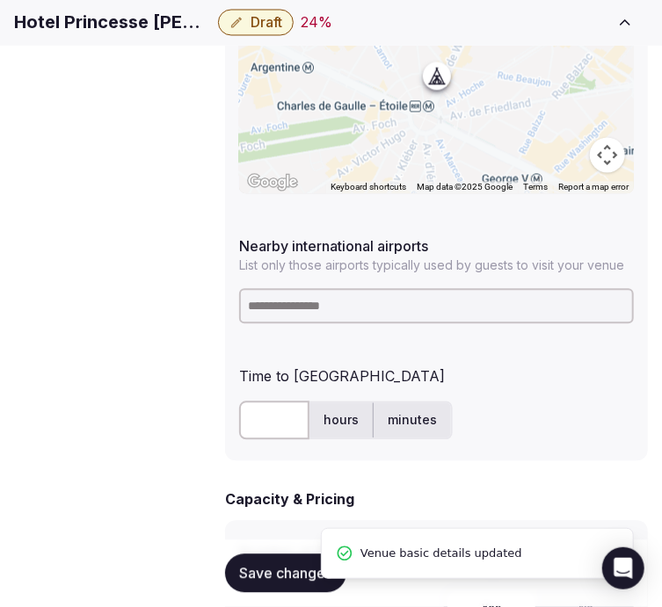
click at [409, 289] on input at bounding box center [436, 306] width 395 height 35
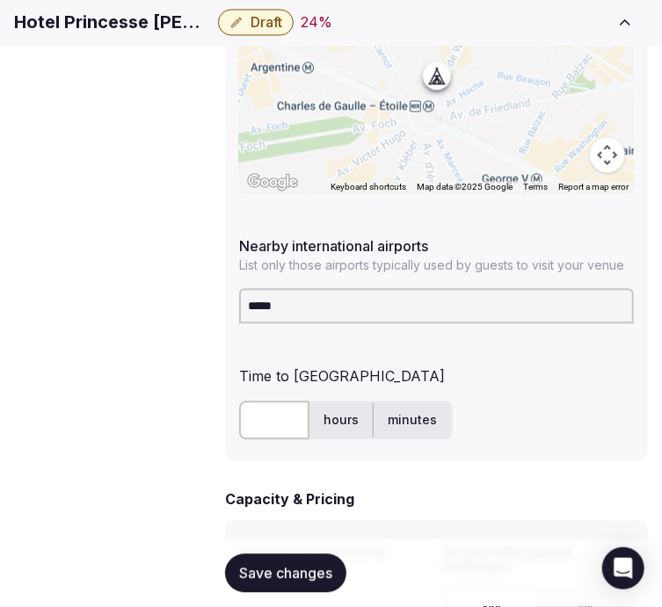
click at [260, 289] on input "*****" at bounding box center [436, 306] width 395 height 35
type input "****"
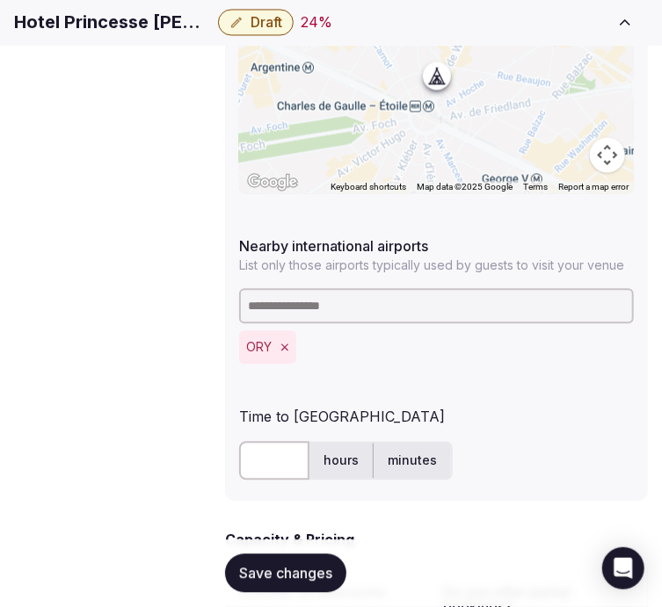
click at [266, 442] on input "text" at bounding box center [274, 461] width 70 height 39
type input "**"
click at [257, 557] on button "Save changes" at bounding box center [285, 573] width 121 height 39
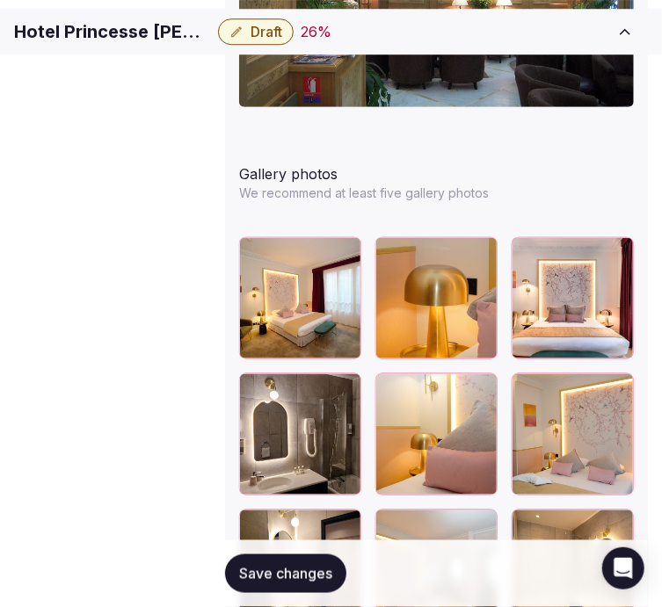
scroll to position [2452, 0]
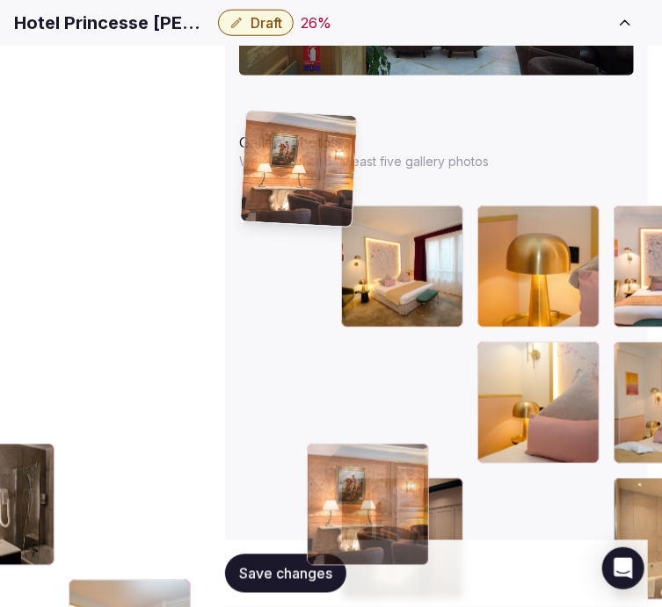
drag, startPoint x: 462, startPoint y: 436, endPoint x: 231, endPoint y: 127, distance: 385.4
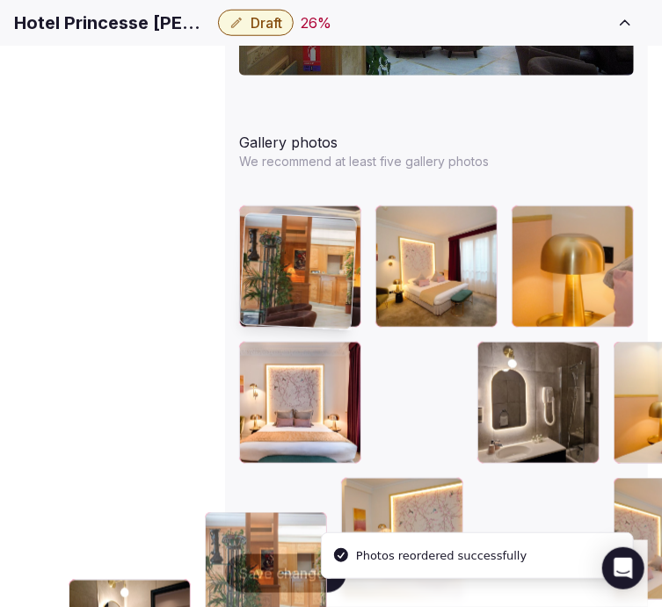
drag, startPoint x: 557, startPoint y: 326, endPoint x: 252, endPoint y: 238, distance: 317.3
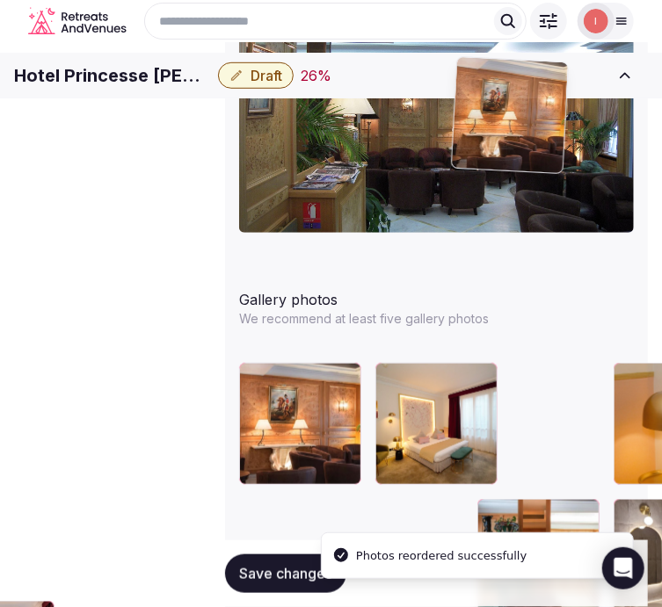
scroll to position [2279, 0]
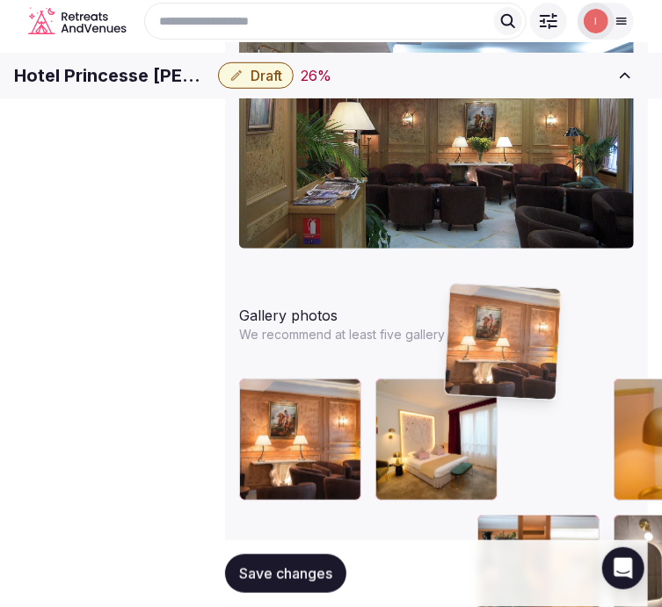
drag, startPoint x: 458, startPoint y: 344, endPoint x: 457, endPoint y: 292, distance: 52.7
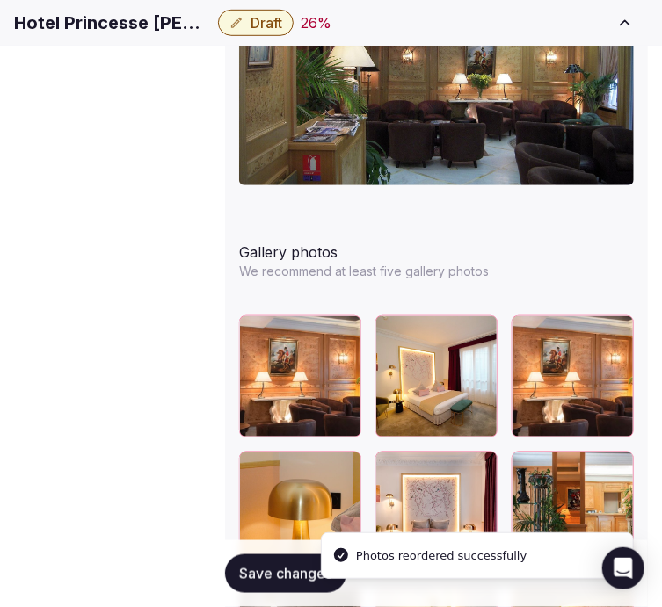
scroll to position [2376, 0]
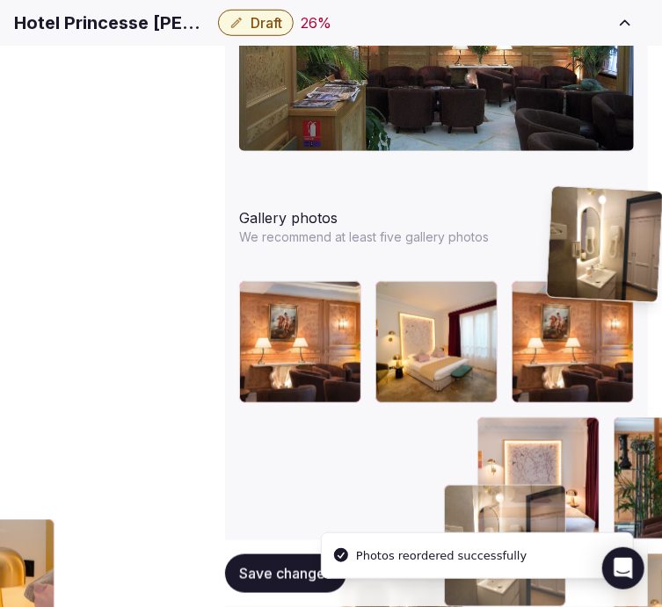
drag, startPoint x: 350, startPoint y: 402, endPoint x: 572, endPoint y: 179, distance: 315.0
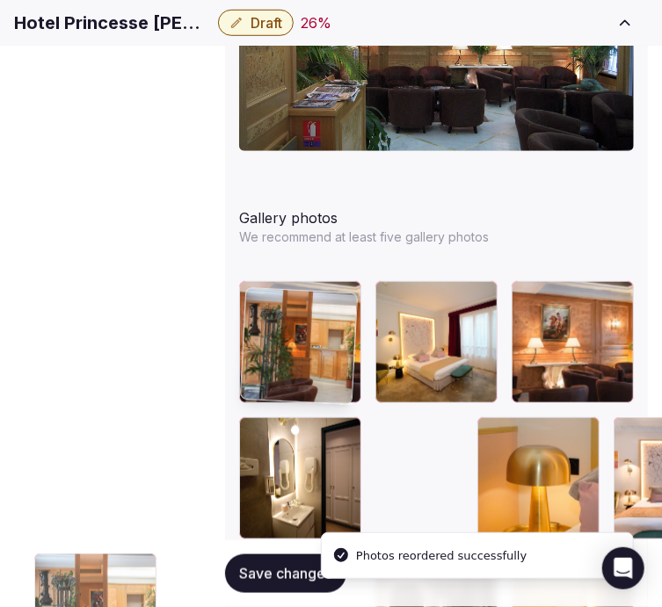
drag, startPoint x: 452, startPoint y: 308, endPoint x: 266, endPoint y: 296, distance: 185.8
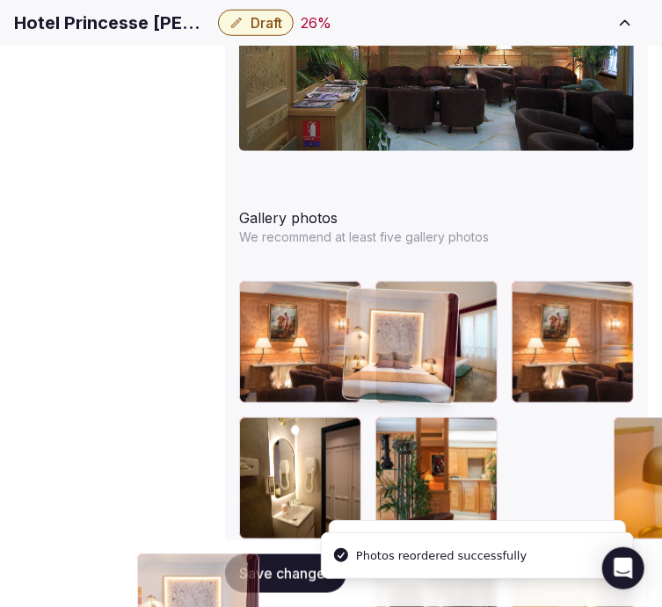
drag, startPoint x: 460, startPoint y: 296, endPoint x: 337, endPoint y: 300, distance: 124.0
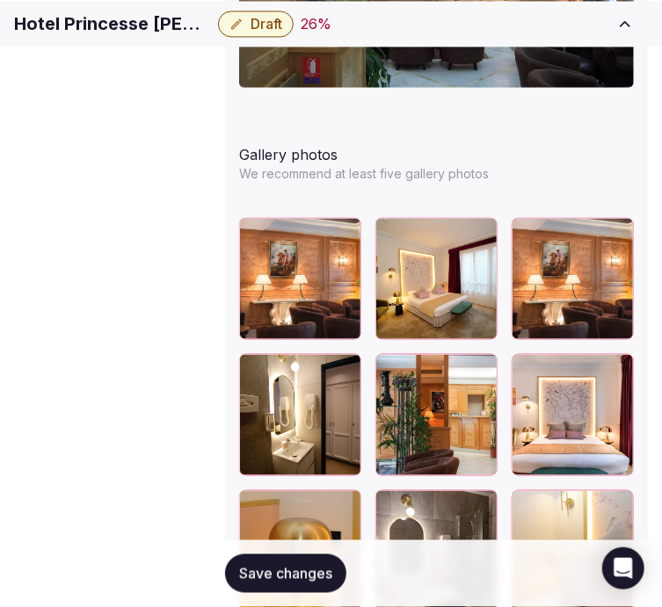
scroll to position [2474, 0]
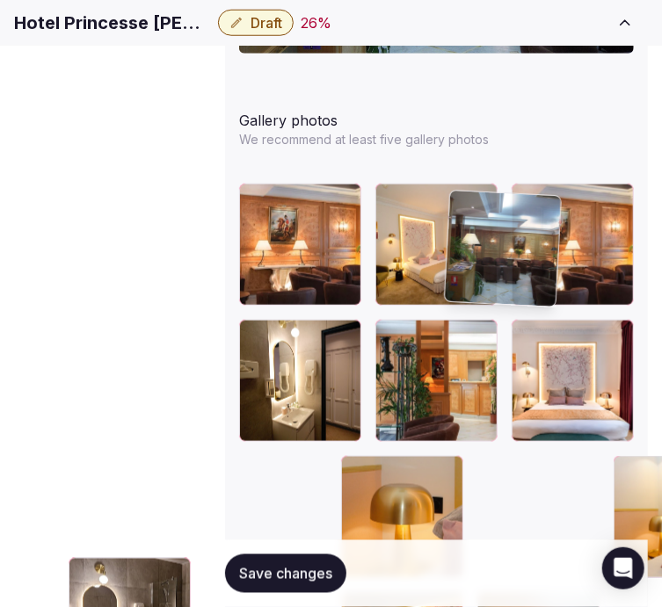
drag, startPoint x: 556, startPoint y: 415, endPoint x: 452, endPoint y: 182, distance: 255.3
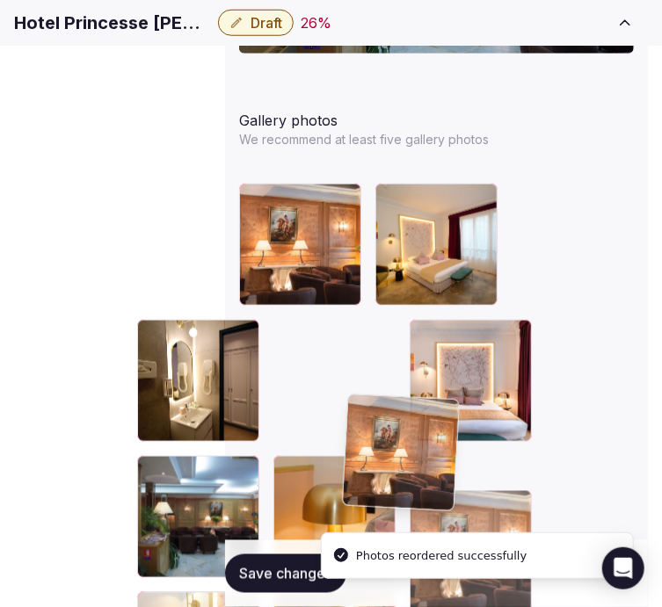
drag, startPoint x: 455, startPoint y: 103, endPoint x: 335, endPoint y: 399, distance: 319.7
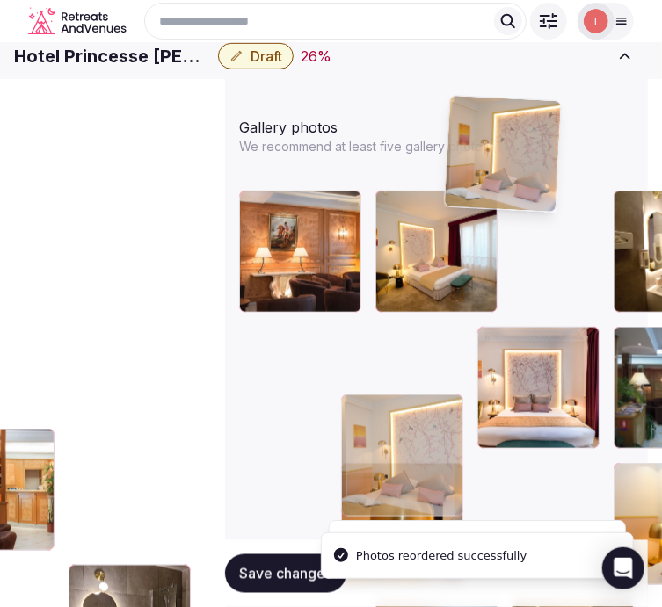
drag, startPoint x: 354, startPoint y: 309, endPoint x: 461, endPoint y: 105, distance: 230.3
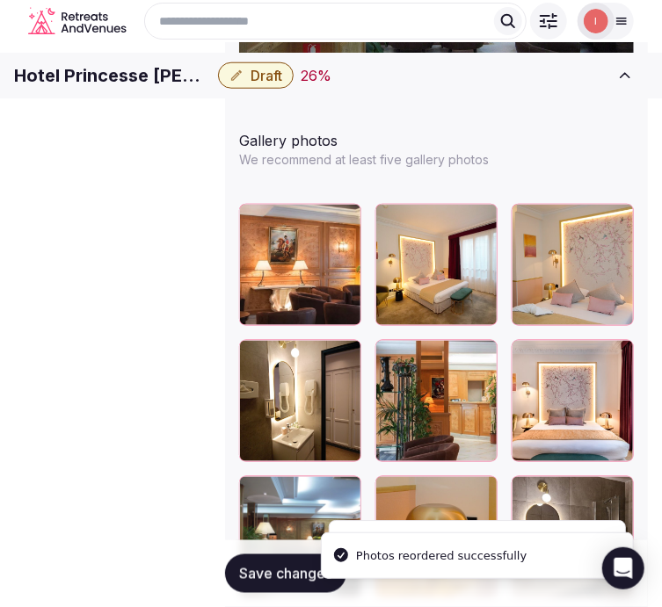
scroll to position [2368, 0]
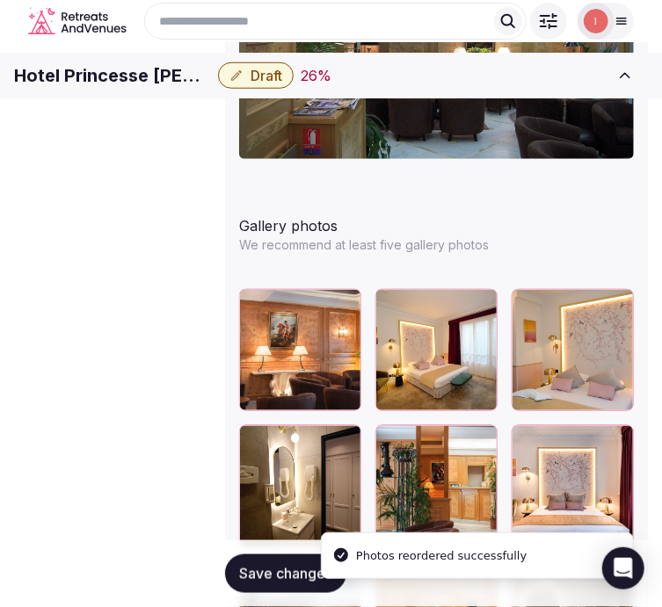
click at [264, 429] on icon at bounding box center [253, 439] width 21 height 21
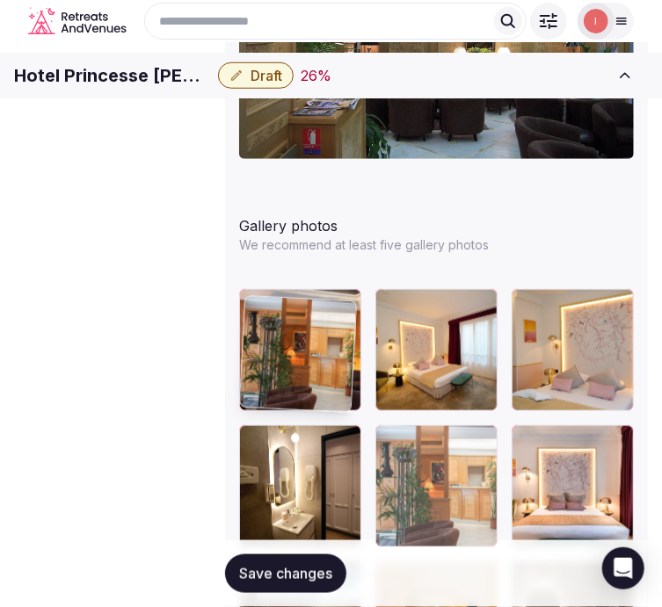
drag, startPoint x: 267, startPoint y: 326, endPoint x: 223, endPoint y: 339, distance: 45.9
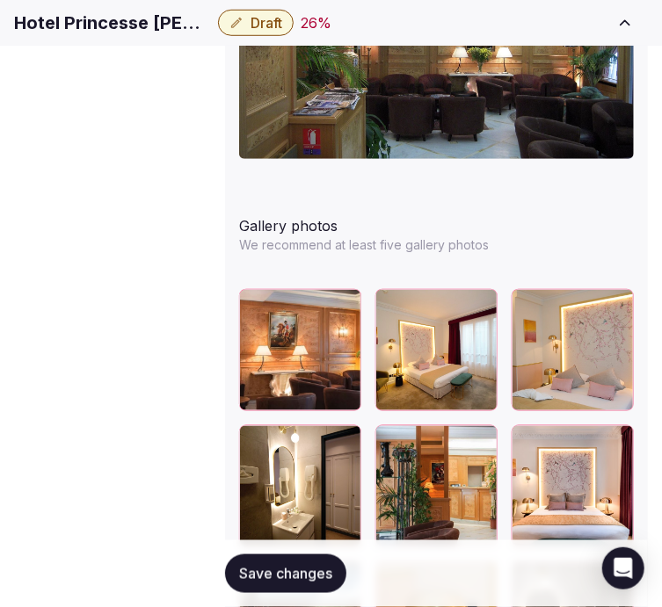
click at [320, 565] on span "Save changes" at bounding box center [285, 574] width 93 height 18
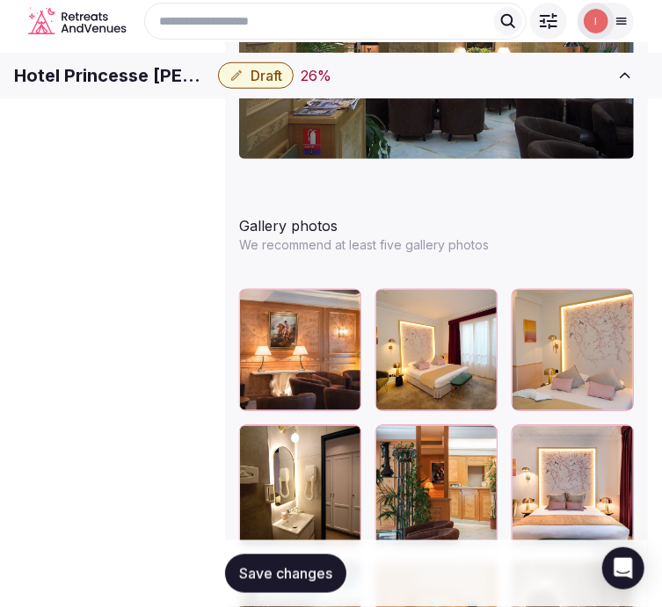
click at [279, 566] on span "Save changes" at bounding box center [285, 574] width 93 height 18
click at [282, 84] on span "Draft" at bounding box center [266, 76] width 32 height 18
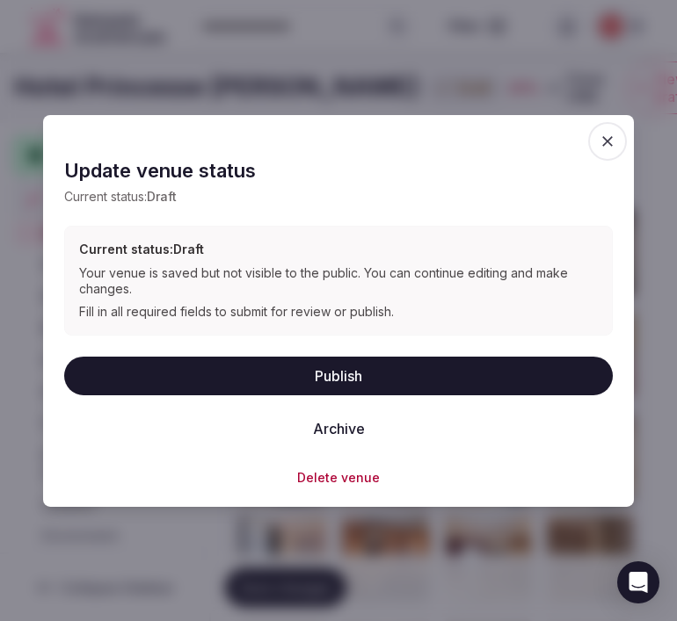
click at [424, 375] on button "Publish" at bounding box center [338, 375] width 548 height 39
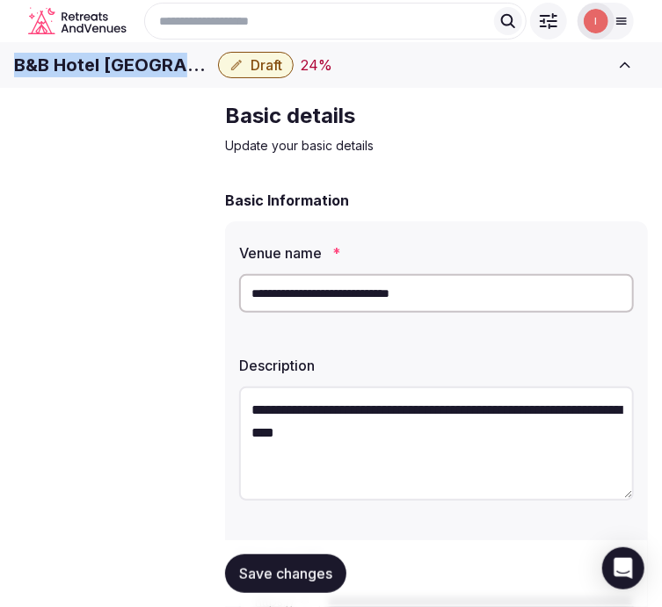
click at [211, 77] on h1 "B&B Hotel [GEOGRAPHIC_DATA] [GEOGRAPHIC_DATA]" at bounding box center [112, 65] width 197 height 25
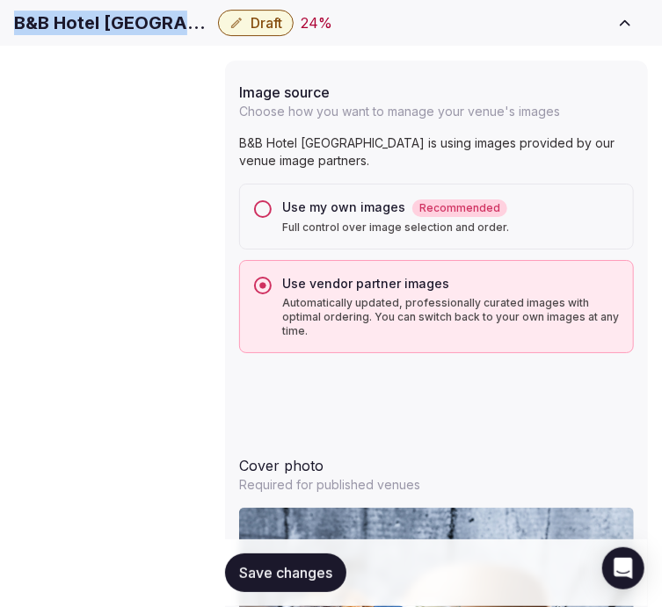
scroll to position [2135, 0]
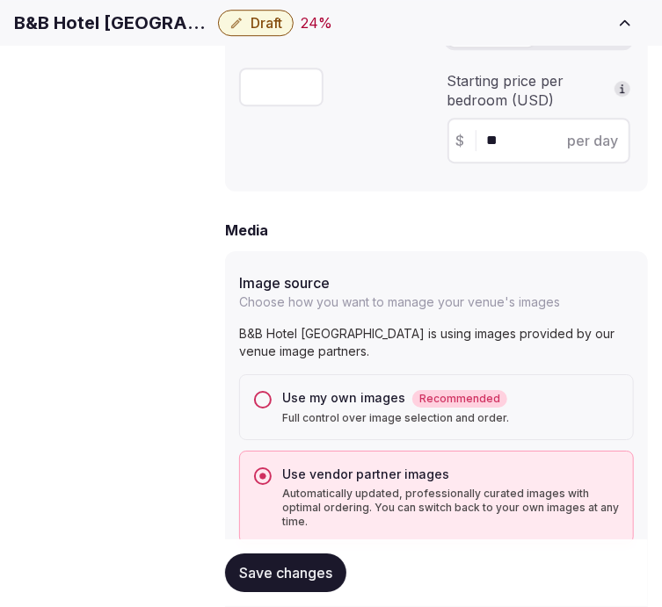
scroll to position [1757, 0]
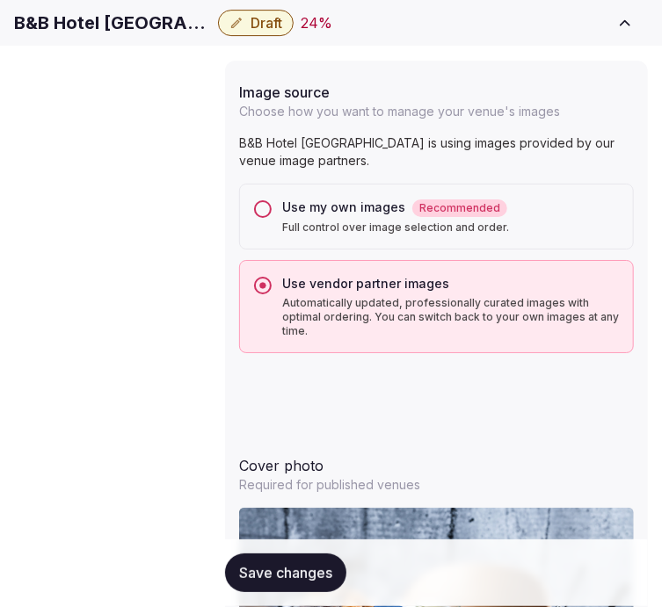
click at [279, 184] on div "Use my own images Recommended Full control over image selection and order." at bounding box center [436, 217] width 395 height 66
click at [257, 200] on button "Use my own images Recommended Full control over image selection and order." at bounding box center [263, 209] width 18 height 18
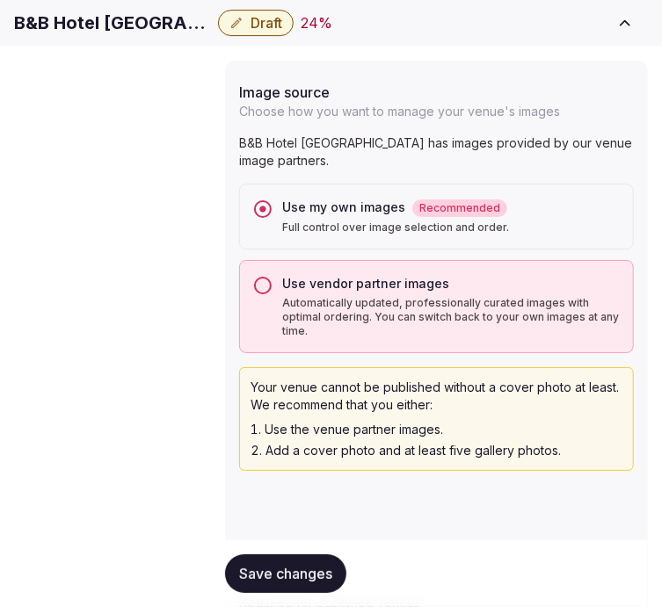
click at [250, 581] on span "Save changes" at bounding box center [285, 574] width 93 height 18
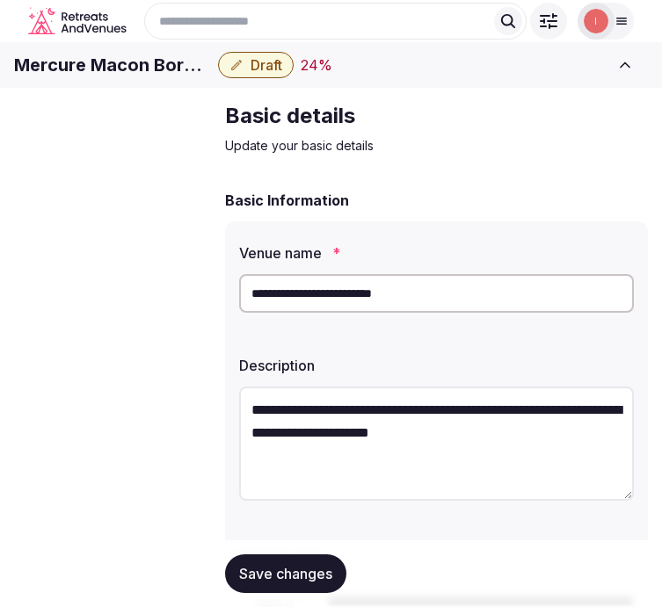
click at [120, 77] on h1 "Mercure Macon Bord de Saone" at bounding box center [112, 65] width 197 height 25
copy div "Mercure Macon Bord de Saone"
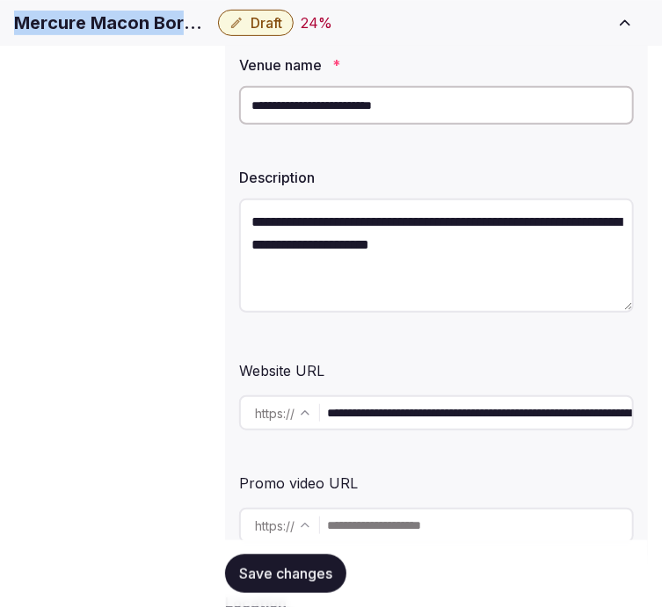
scroll to position [195, 0]
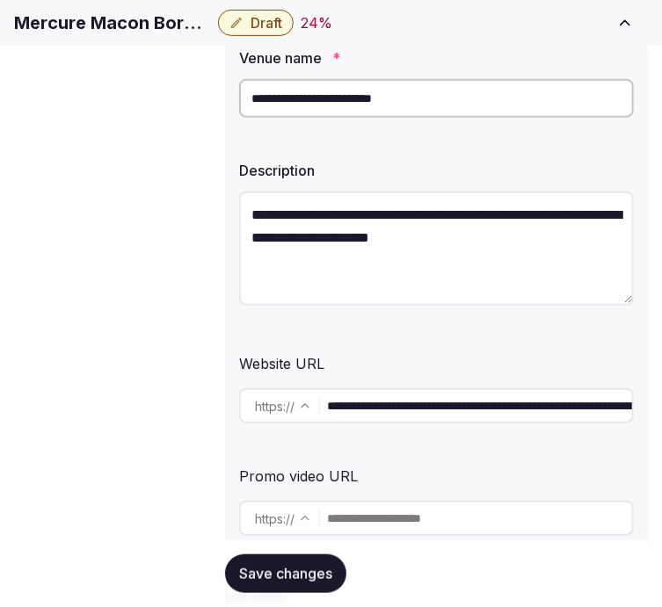
click at [378, 118] on input "**********" at bounding box center [436, 98] width 395 height 39
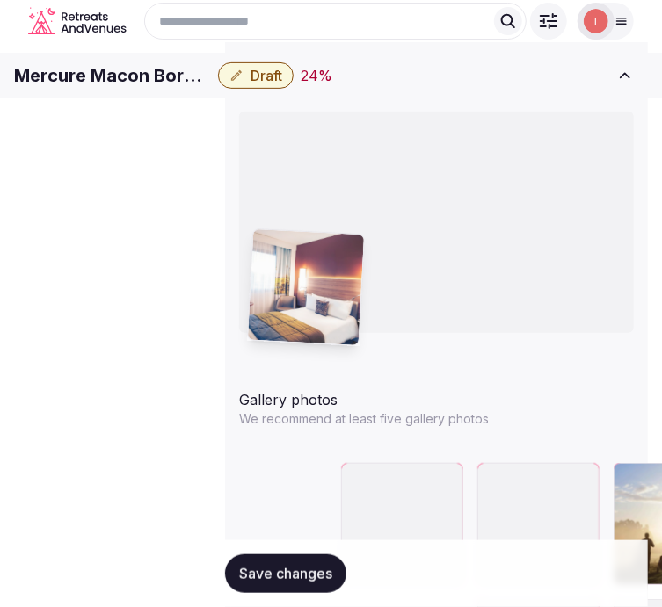
scroll to position [2150, 0]
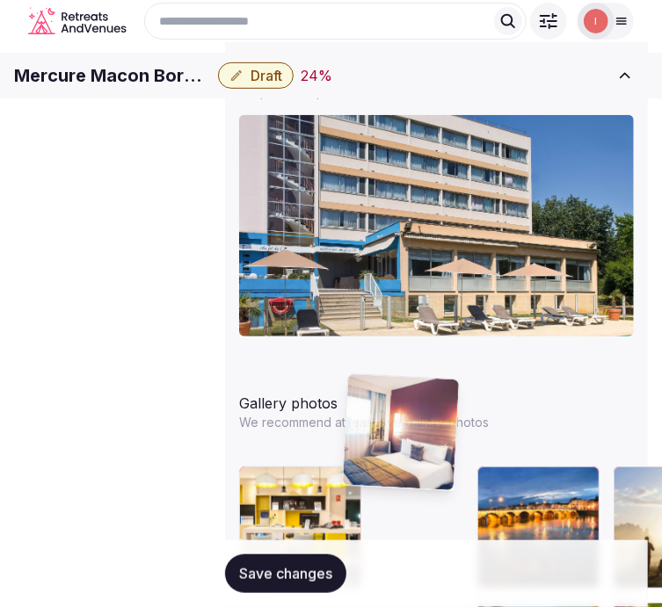
drag, startPoint x: 457, startPoint y: 341, endPoint x: 314, endPoint y: 381, distance: 148.8
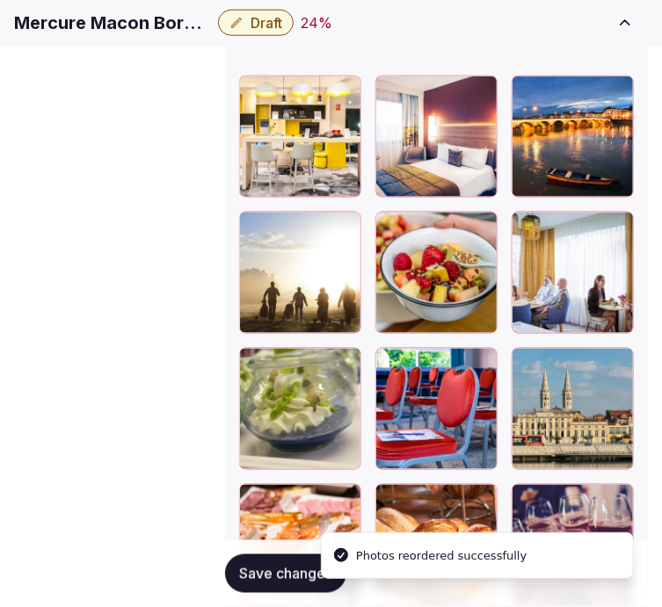
scroll to position [2639, 0]
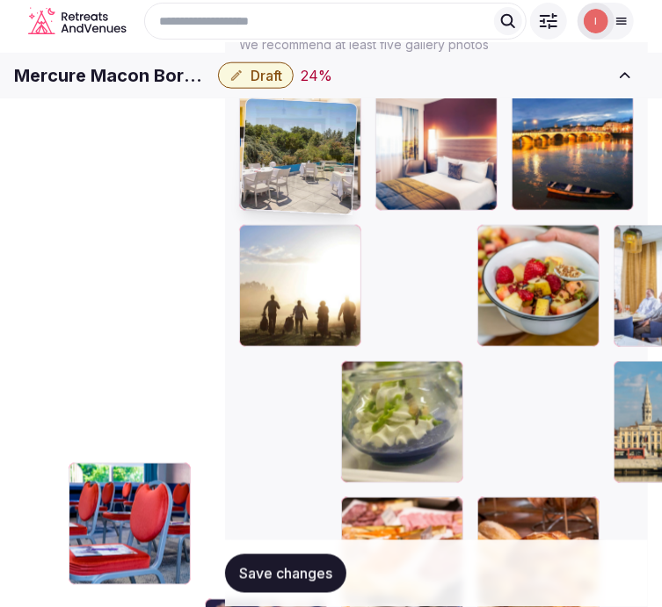
drag, startPoint x: 458, startPoint y: 414, endPoint x: 229, endPoint y: 128, distance: 365.7
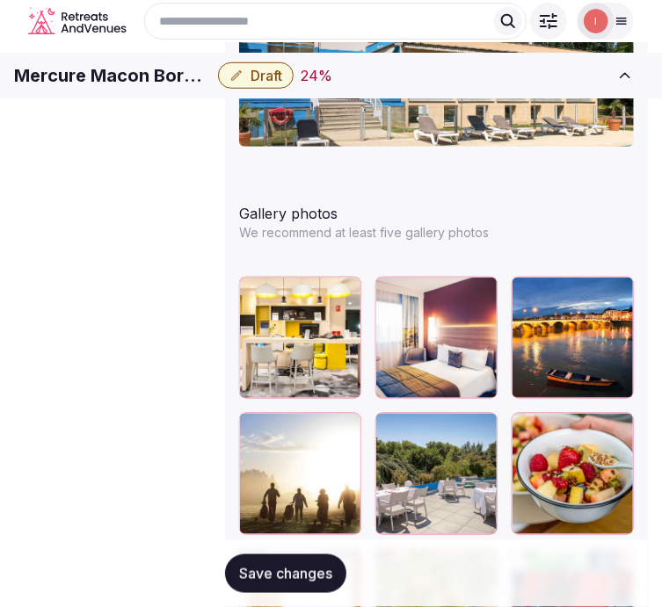
scroll to position [2333, 0]
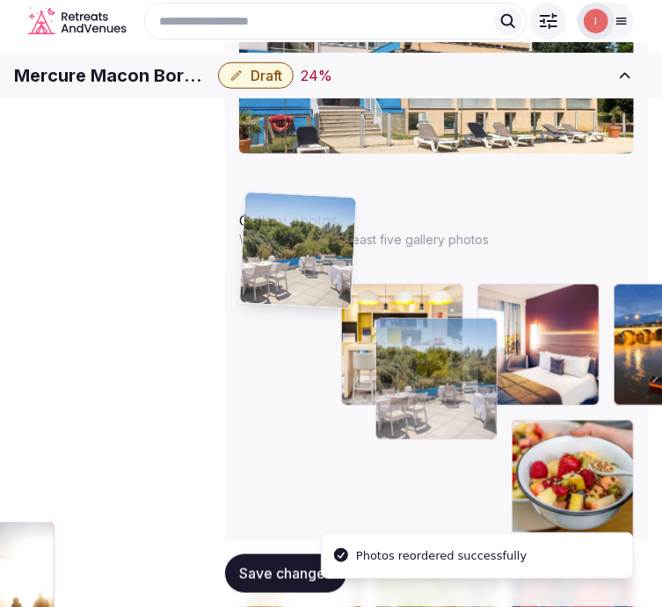
drag, startPoint x: 257, startPoint y: 308, endPoint x: 320, endPoint y: 213, distance: 114.3
click at [224, 211] on body "**********" at bounding box center [331, 191] width 662 height 5048
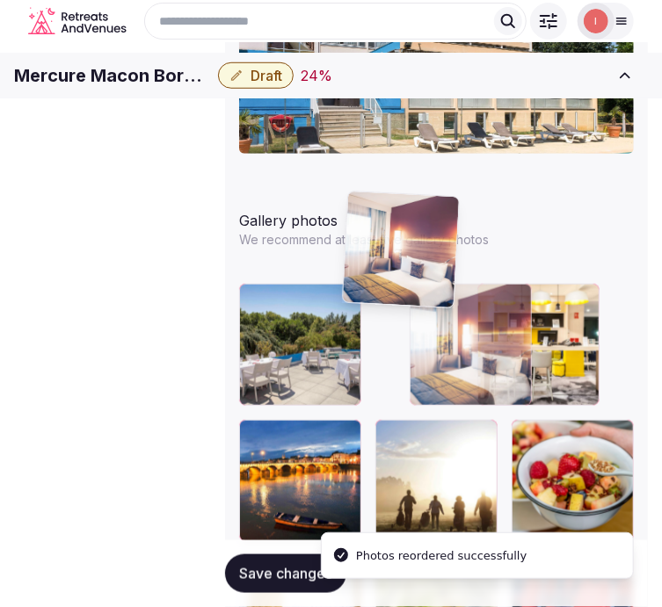
drag, startPoint x: 452, startPoint y: 200, endPoint x: 363, endPoint y: 189, distance: 89.5
click at [363, 189] on body "**********" at bounding box center [331, 191] width 662 height 5048
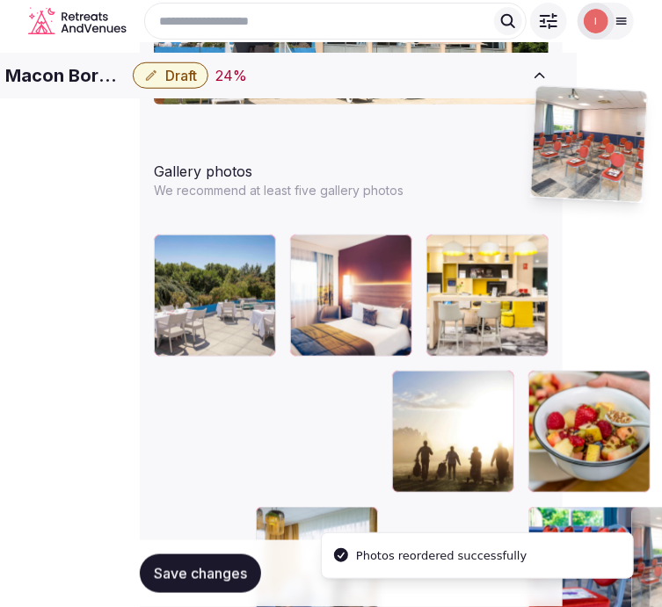
scroll to position [2351, 85]
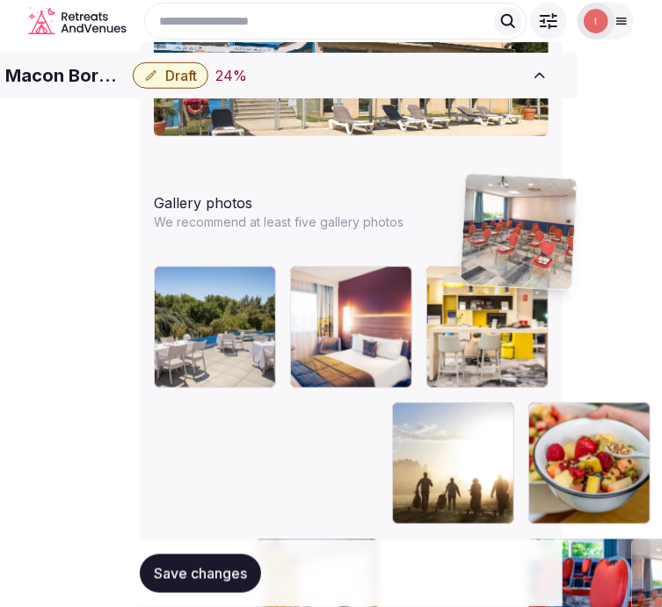
drag, startPoint x: 355, startPoint y: 321, endPoint x: 484, endPoint y: 163, distance: 204.2
click at [484, 163] on body "**********" at bounding box center [246, 173] width 662 height 5048
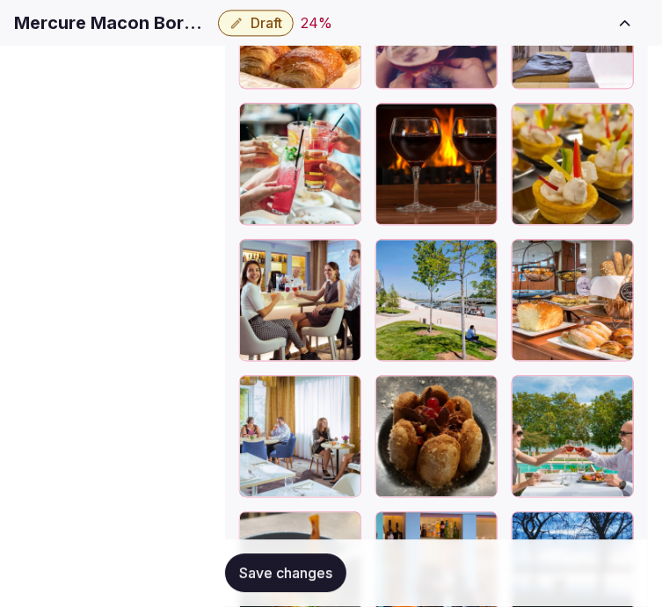
scroll to position [3229, 0]
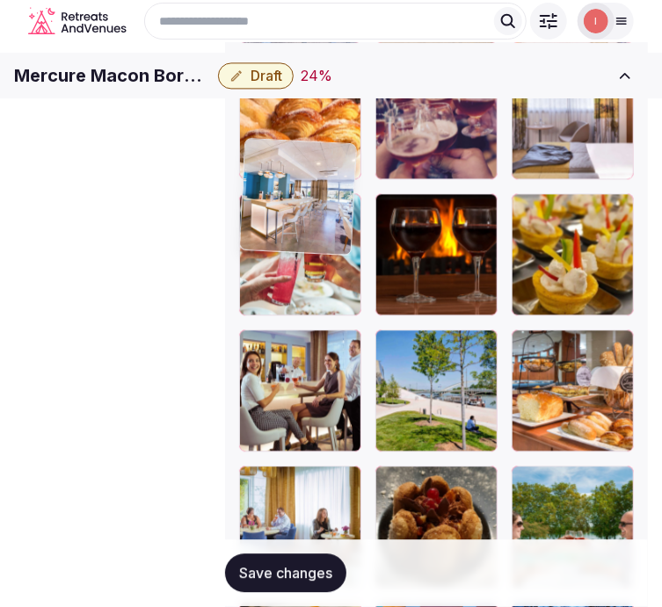
drag, startPoint x: 556, startPoint y: 330, endPoint x: 249, endPoint y: 101, distance: 383.1
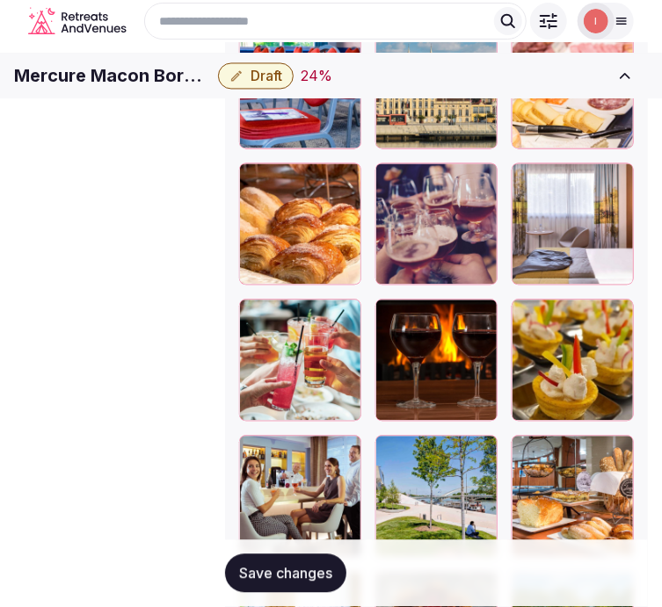
scroll to position [2907, 0]
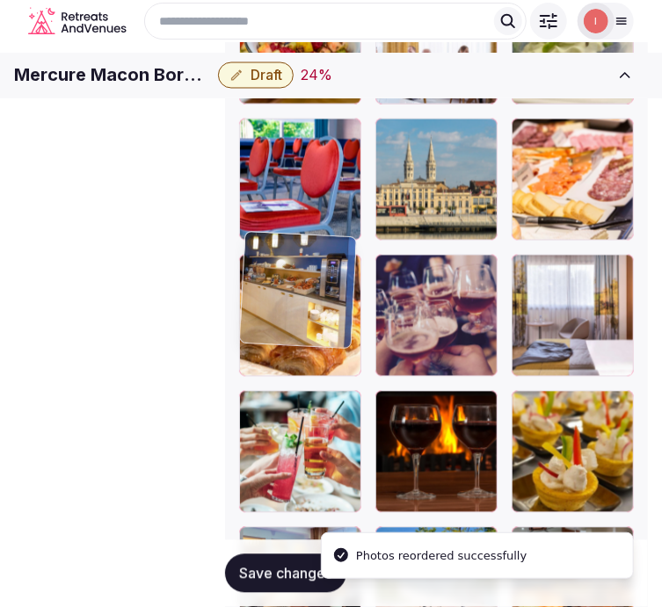
drag, startPoint x: 255, startPoint y: 446, endPoint x: 282, endPoint y: 196, distance: 251.0
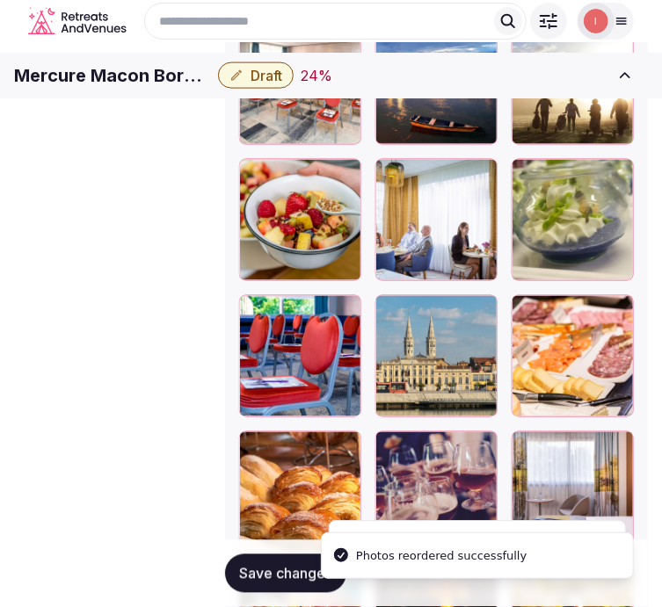
scroll to position [2712, 0]
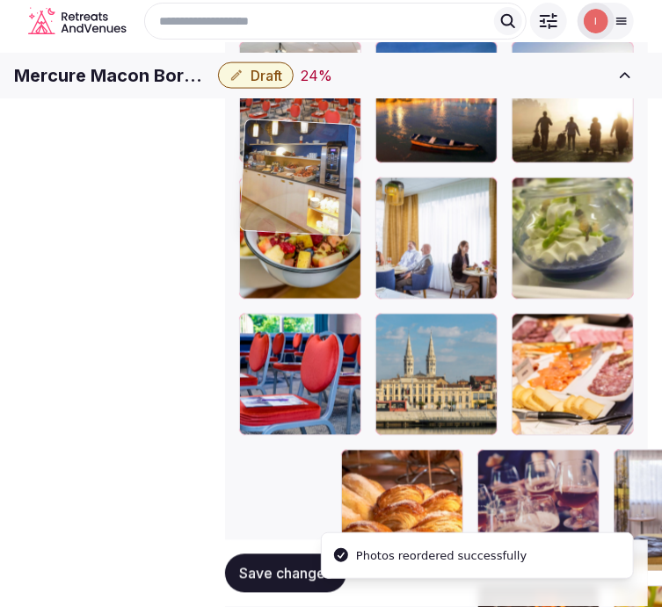
drag, startPoint x: 244, startPoint y: 440, endPoint x: 257, endPoint y: 149, distance: 291.1
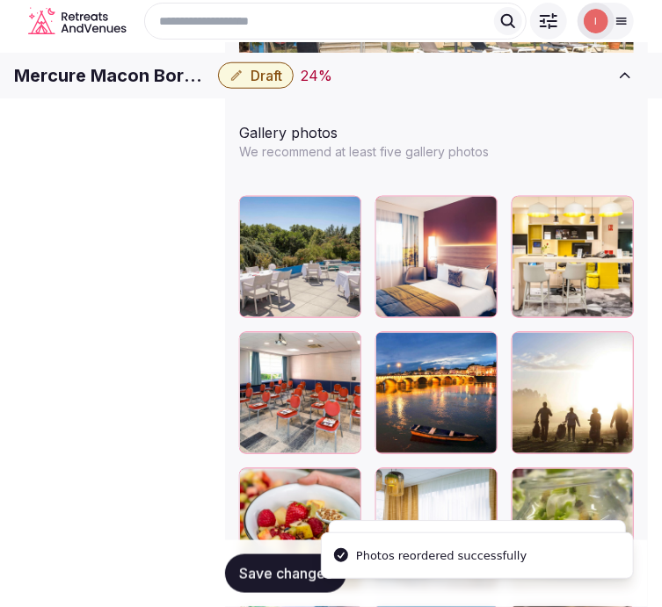
scroll to position [2419, 0]
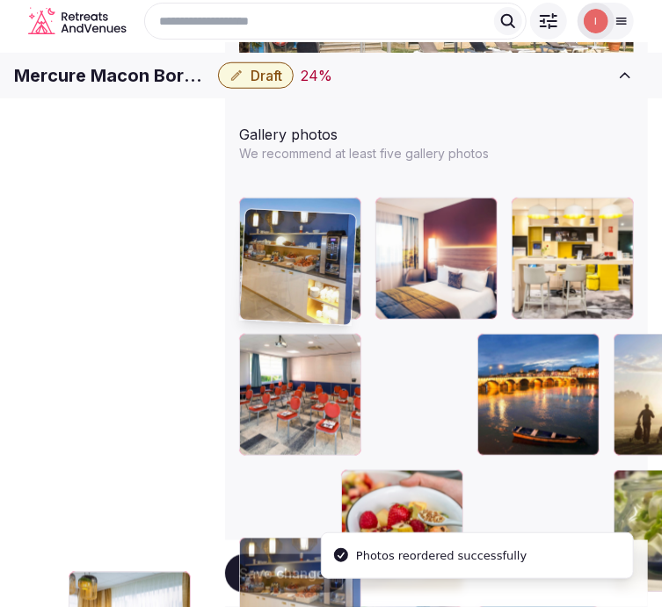
drag, startPoint x: 248, startPoint y: 427, endPoint x: 261, endPoint y: 214, distance: 213.1
click at [261, 214] on body "**********" at bounding box center [331, 105] width 662 height 5048
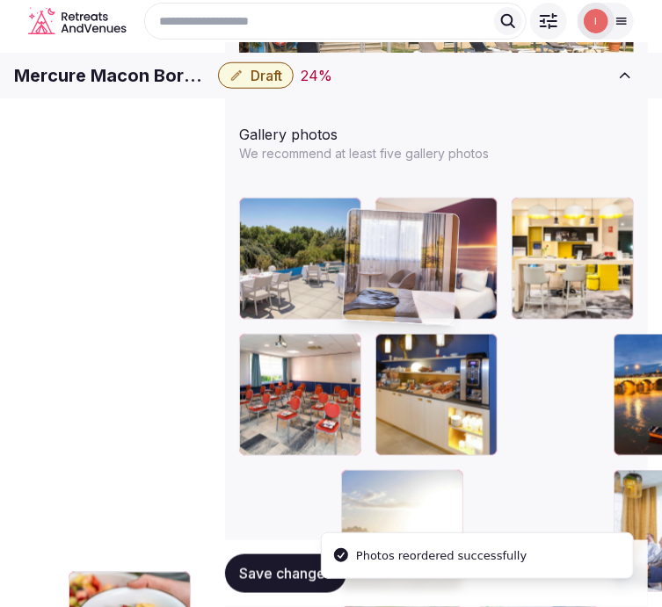
drag, startPoint x: 521, startPoint y: 398, endPoint x: 362, endPoint y: 207, distance: 249.0
click at [362, 207] on body "**********" at bounding box center [331, 105] width 662 height 5048
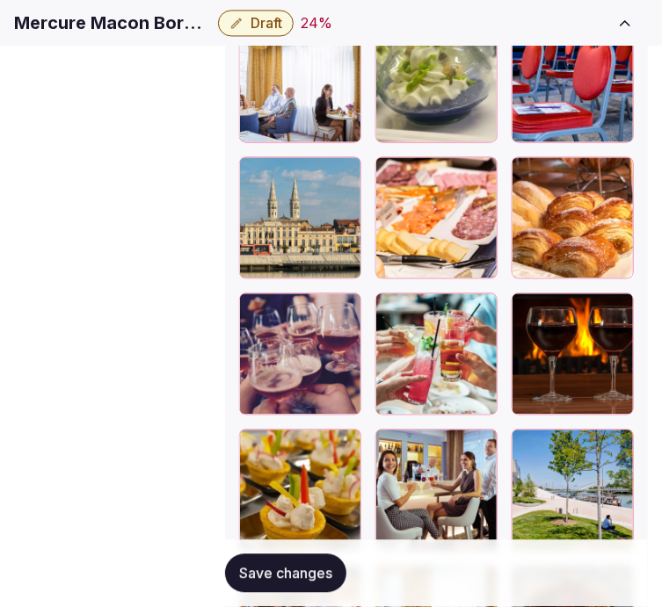
scroll to position [3103, 0]
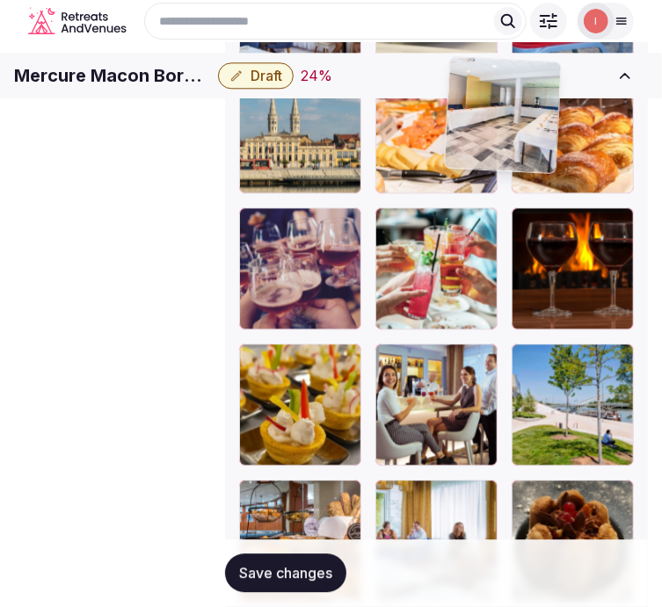
drag, startPoint x: 350, startPoint y: 264, endPoint x: 462, endPoint y: 106, distance: 193.4
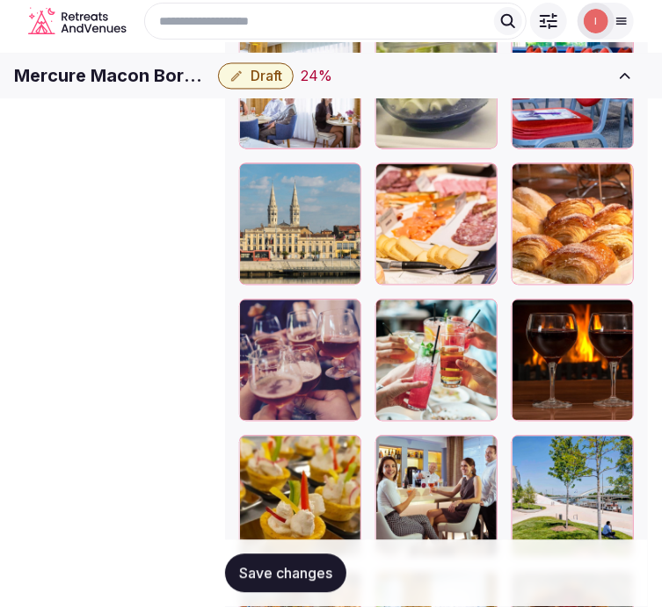
scroll to position [2887, 0]
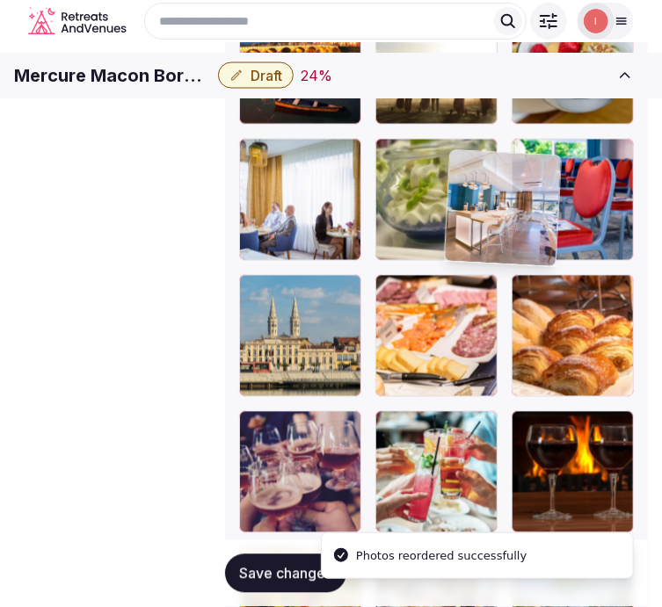
drag, startPoint x: 463, startPoint y: 366, endPoint x: 453, endPoint y: 142, distance: 223.4
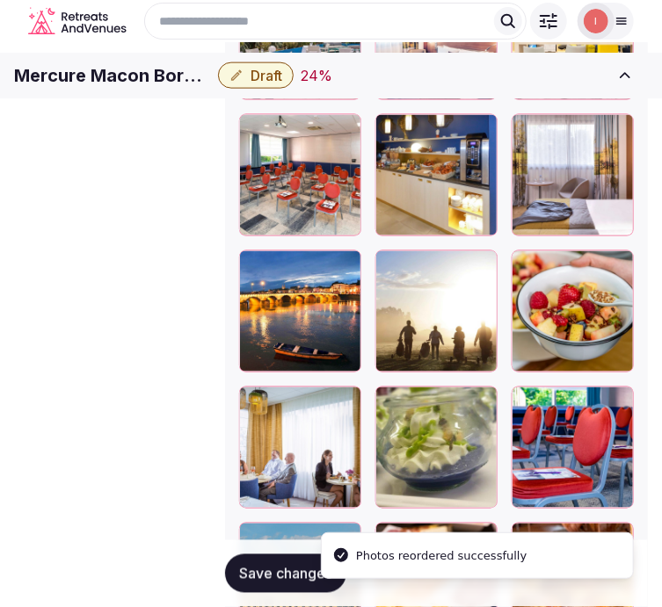
scroll to position [2594, 0]
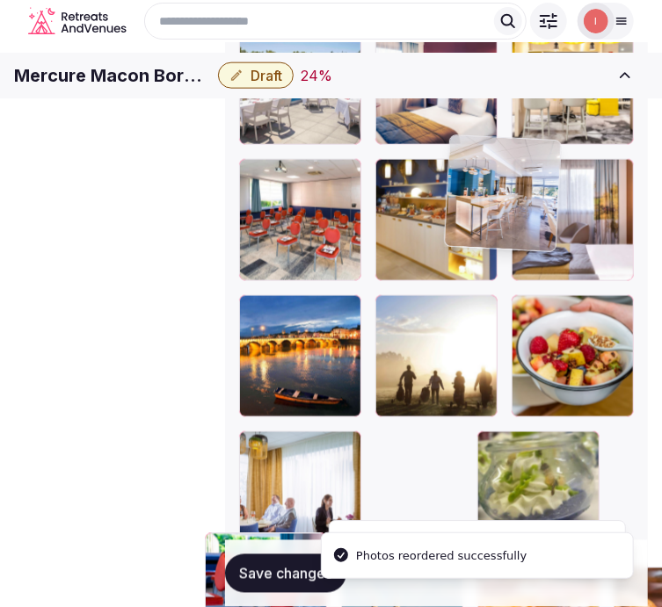
drag, startPoint x: 458, startPoint y: 453, endPoint x: 446, endPoint y: 164, distance: 288.5
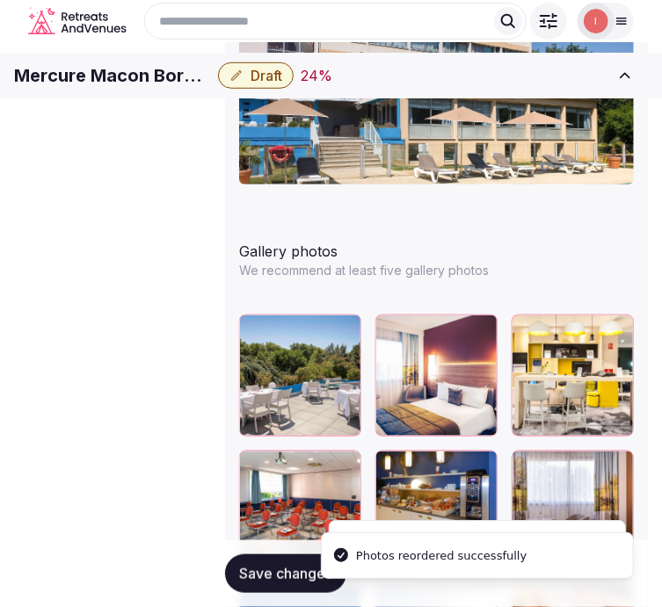
scroll to position [2301, 0]
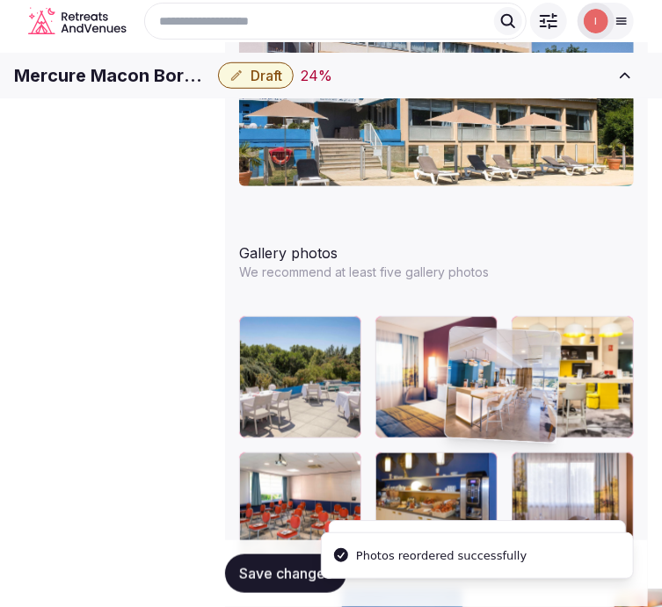
drag, startPoint x: 433, startPoint y: 400, endPoint x: 425, endPoint y: 354, distance: 46.4
click at [425, 354] on body "**********" at bounding box center [331, 223] width 662 height 5048
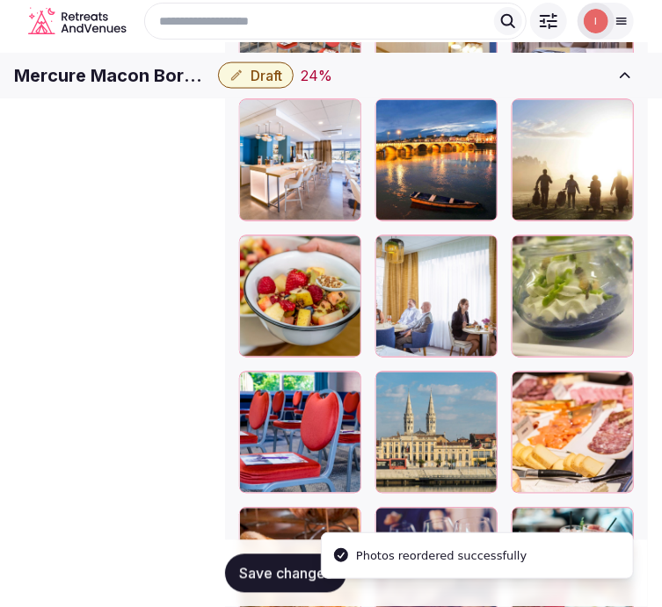
scroll to position [2789, 0]
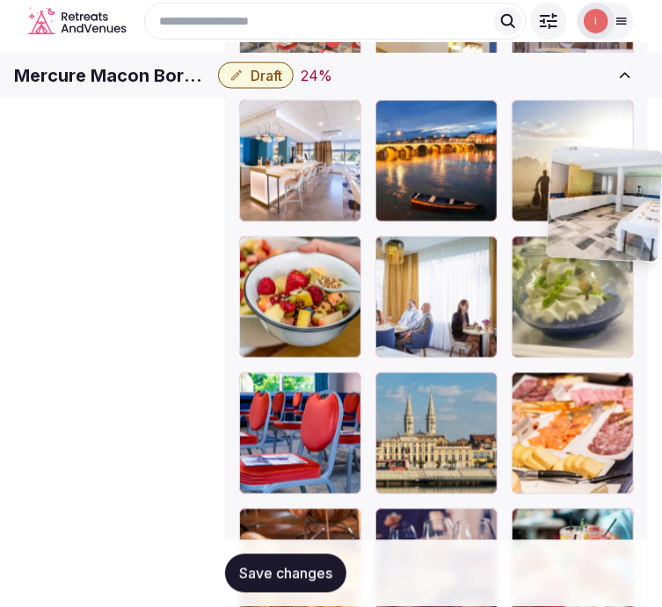
drag, startPoint x: 561, startPoint y: 362, endPoint x: 547, endPoint y: 156, distance: 207.0
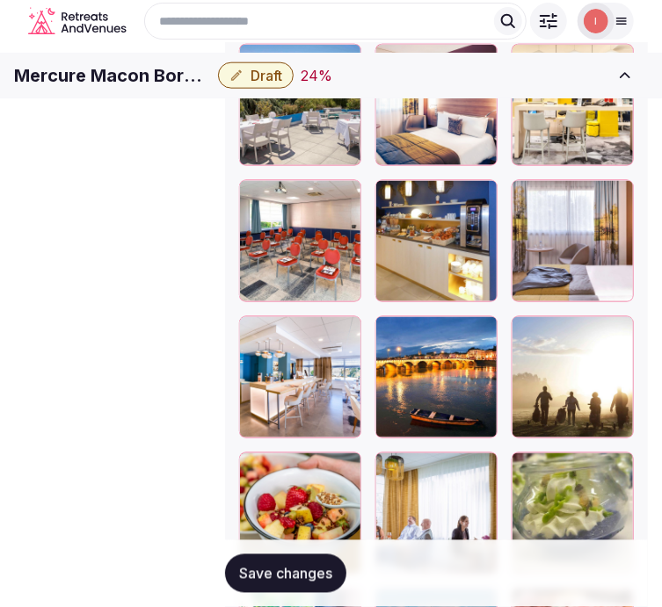
scroll to position [2497, 0]
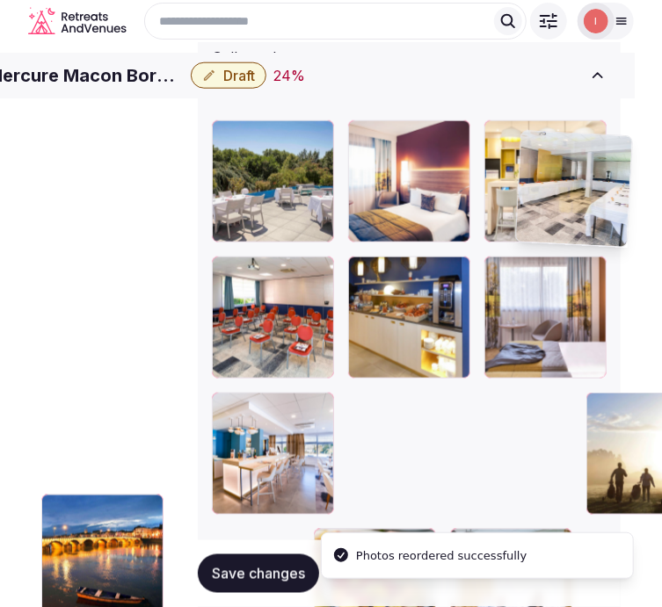
drag, startPoint x: 569, startPoint y: 452, endPoint x: 549, endPoint y: 158, distance: 294.1
click at [549, 158] on body "**********" at bounding box center [304, 27] width 662 height 5048
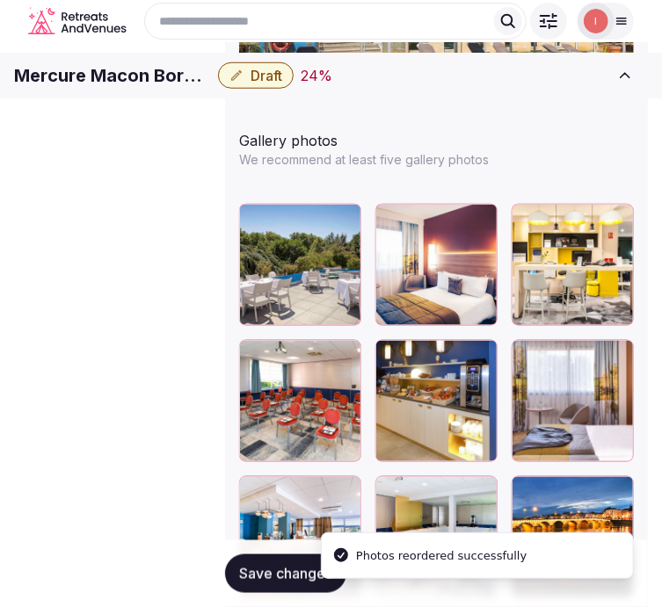
scroll to position [2301, 31]
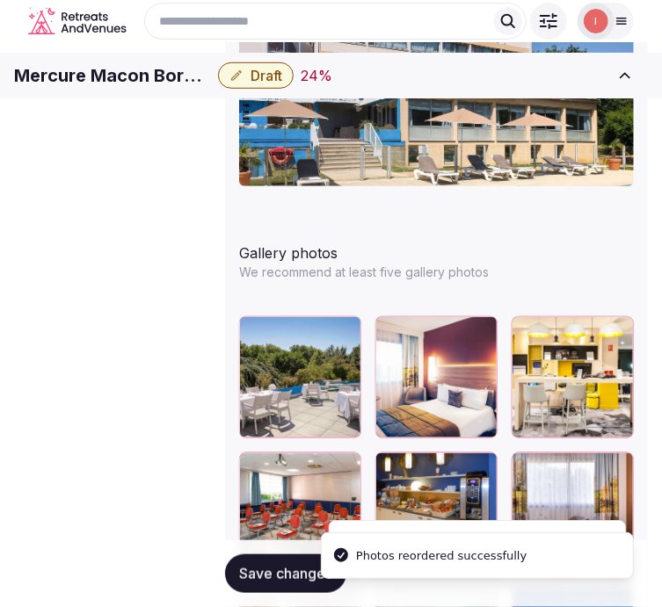
click at [270, 576] on span "Save changes" at bounding box center [285, 574] width 93 height 18
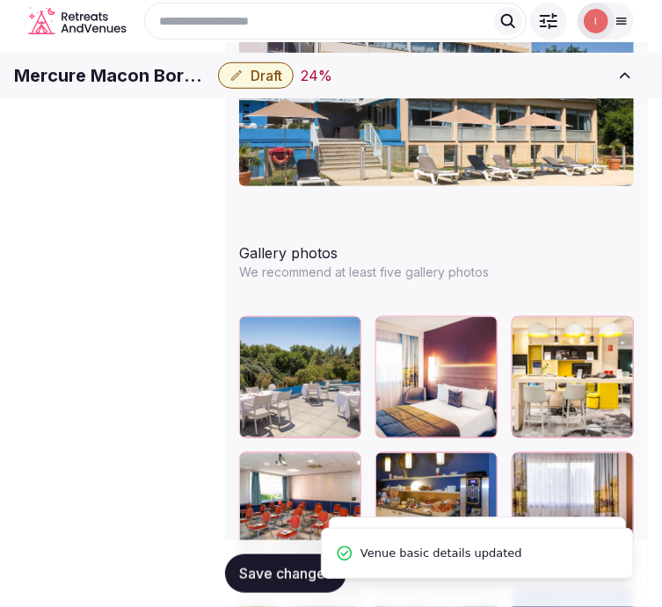
click at [258, 578] on span "Save changes" at bounding box center [285, 574] width 93 height 18
click at [206, 88] on h1 "Mercure Macon Bord de Saone" at bounding box center [112, 75] width 197 height 25
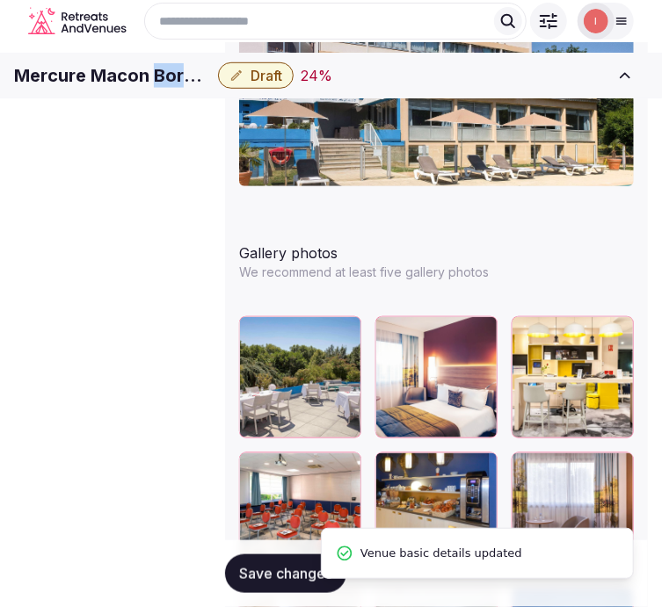
click at [206, 88] on h1 "Mercure Macon Bord de Saone" at bounding box center [112, 75] width 197 height 25
copy div "Mercure Macon Bord de Saone"
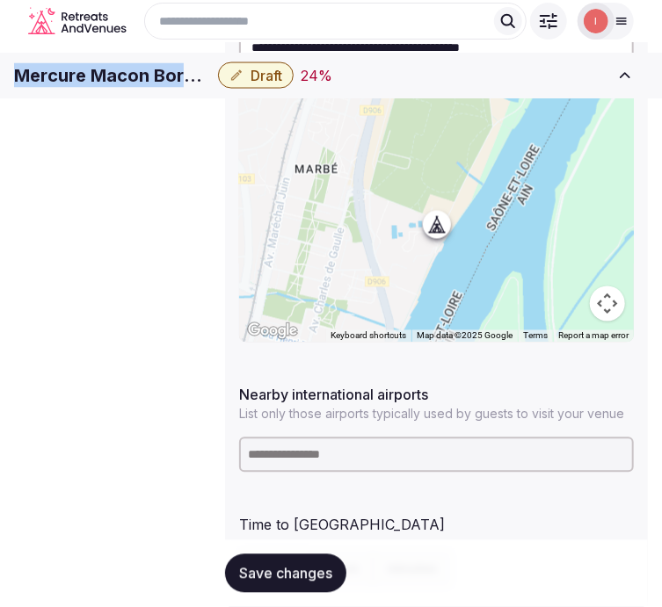
scroll to position [837, 31]
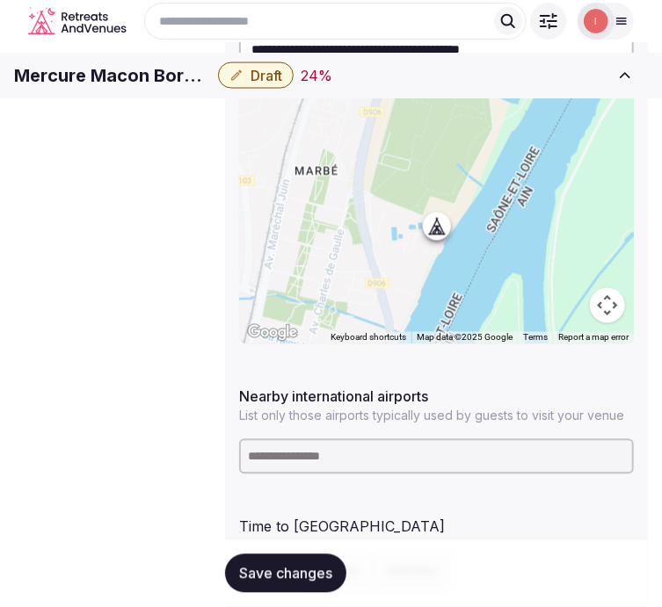
click at [402, 439] on input at bounding box center [436, 456] width 395 height 35
type input "***"
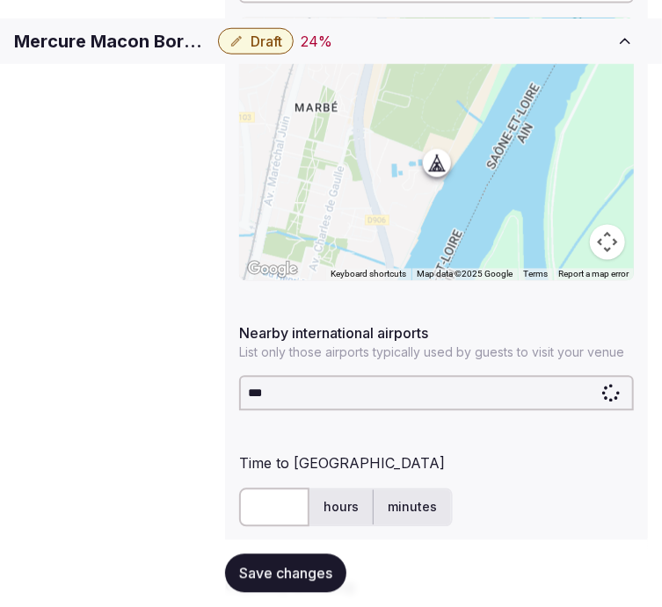
scroll to position [934, 31]
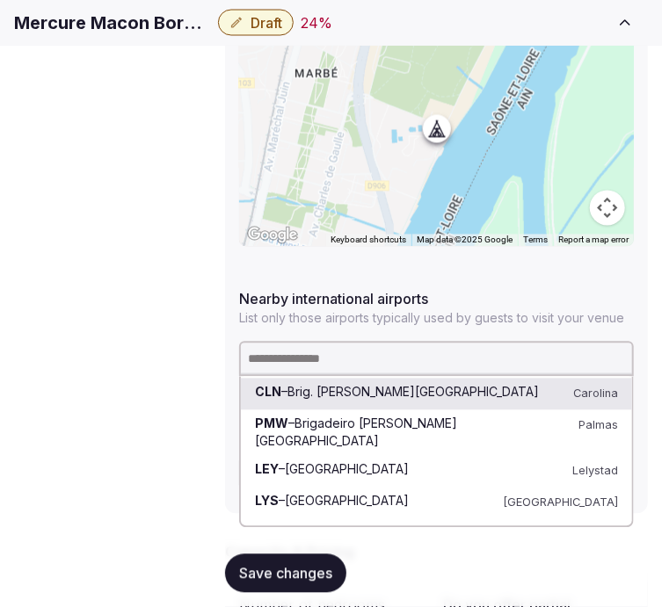
drag, startPoint x: 266, startPoint y: 460, endPoint x: 255, endPoint y: 454, distance: 13.0
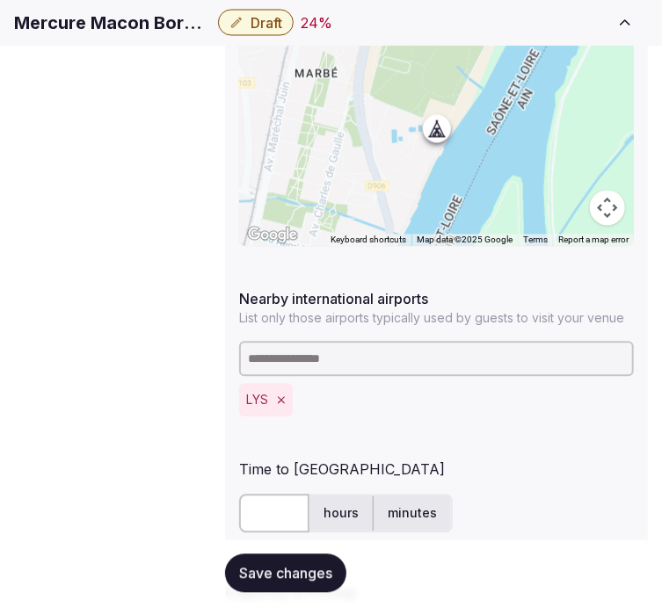
click at [239, 495] on input "text" at bounding box center [274, 514] width 70 height 39
type input "**"
click at [251, 565] on span "Save changes" at bounding box center [285, 574] width 93 height 18
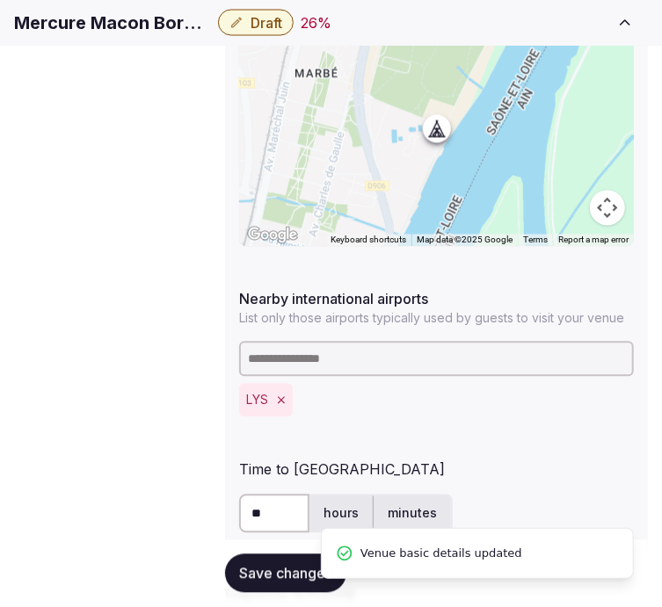
click at [251, 565] on span "Save changes" at bounding box center [285, 574] width 93 height 18
click at [282, 32] on span "Draft" at bounding box center [266, 23] width 32 height 18
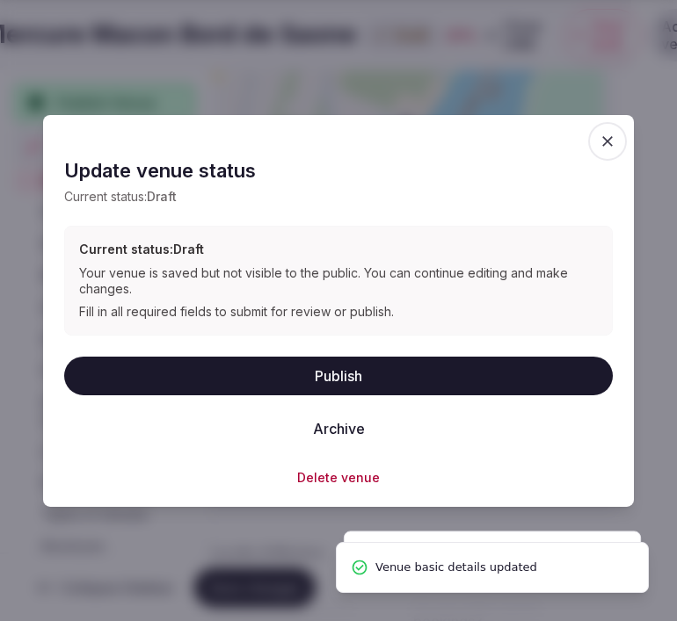
click at [362, 373] on button "Publish" at bounding box center [338, 375] width 548 height 39
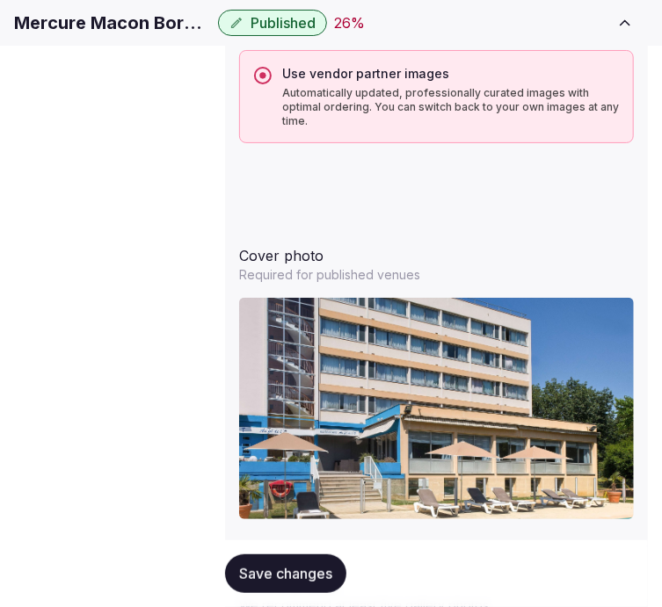
scroll to position [2203, 31]
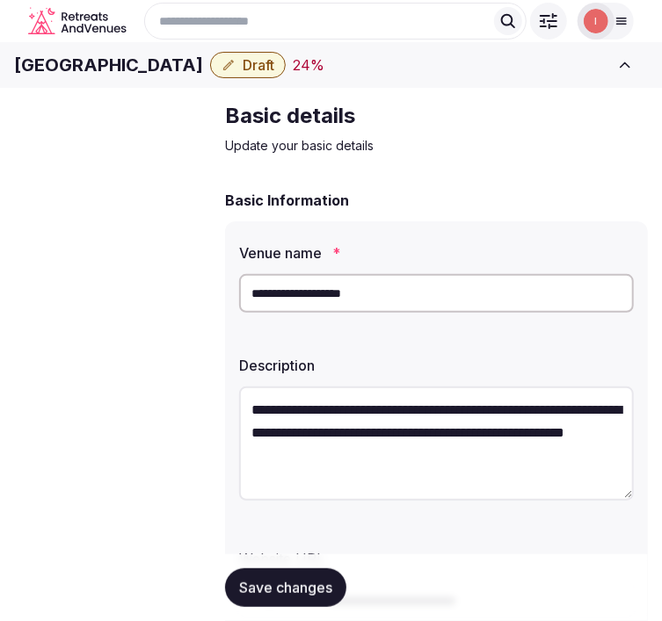
click at [126, 77] on h1 "[GEOGRAPHIC_DATA]" at bounding box center [108, 65] width 189 height 25
click at [127, 77] on h1 "[GEOGRAPHIC_DATA]" at bounding box center [108, 65] width 189 height 25
click at [128, 77] on h1 "[GEOGRAPHIC_DATA]" at bounding box center [108, 65] width 189 height 25
click at [129, 77] on h1 "[GEOGRAPHIC_DATA]" at bounding box center [108, 65] width 189 height 25
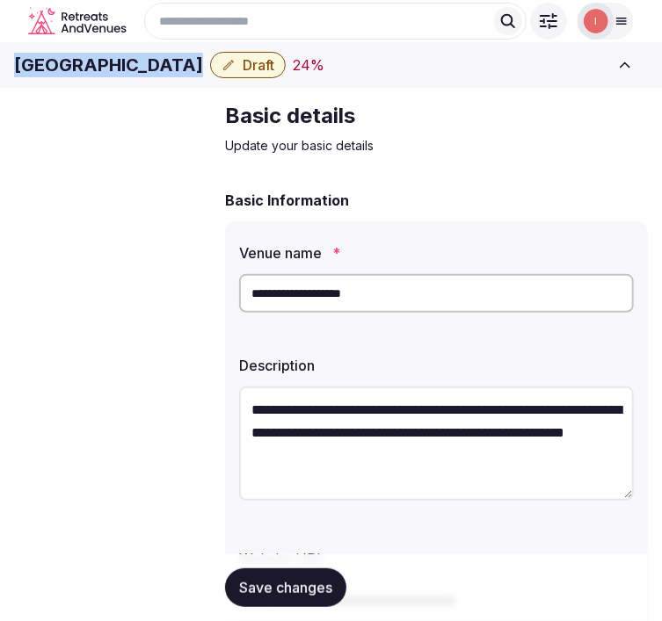
click at [129, 77] on h1 "[GEOGRAPHIC_DATA]" at bounding box center [108, 65] width 189 height 25
copy div "[GEOGRAPHIC_DATA]"
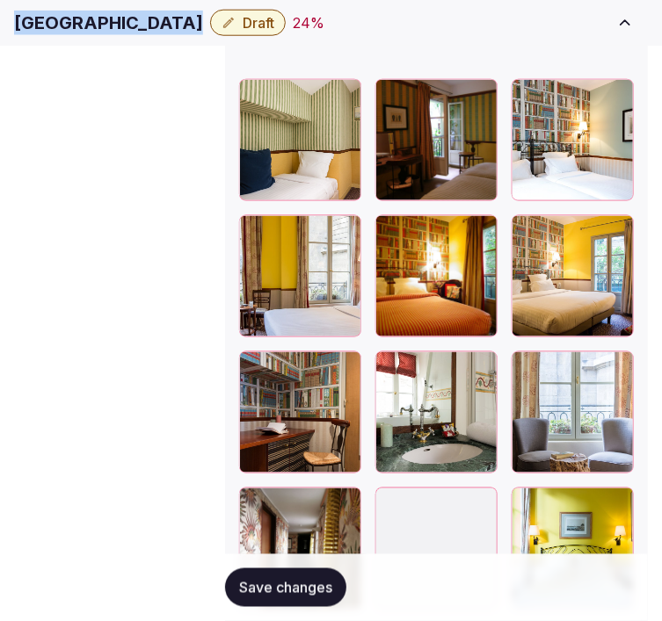
scroll to position [2632, 0]
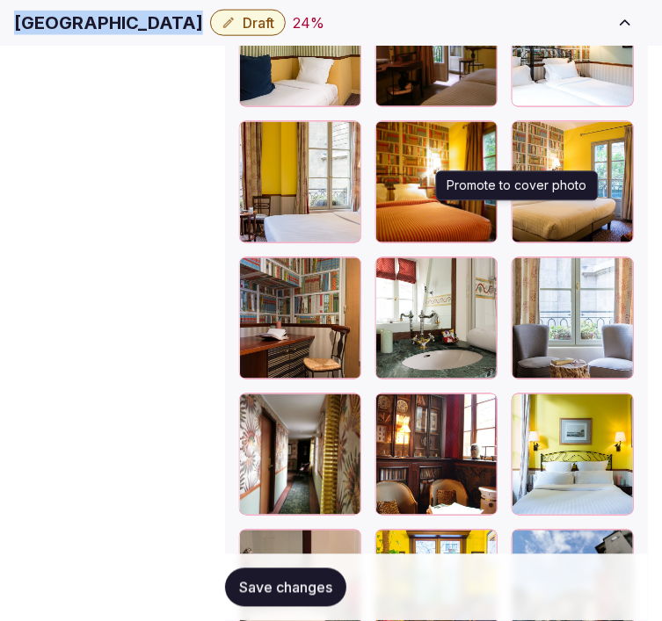
click at [609, 540] on icon "button" at bounding box center [616, 547] width 14 height 14
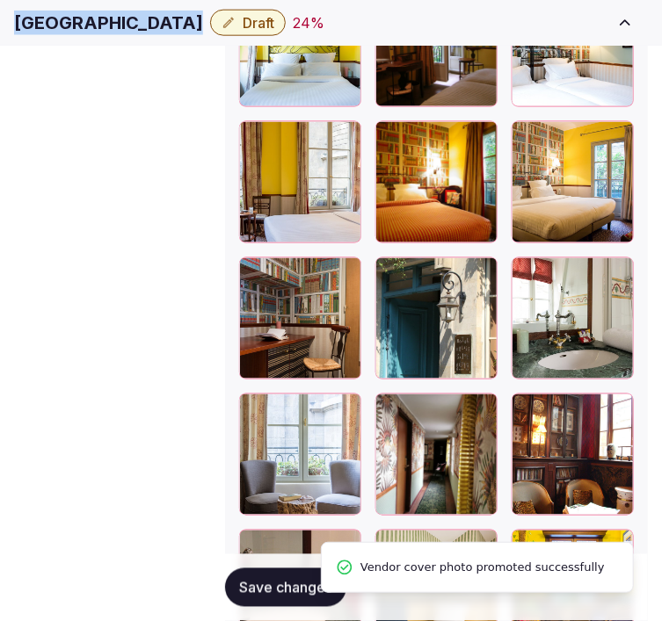
scroll to position [2428, 0]
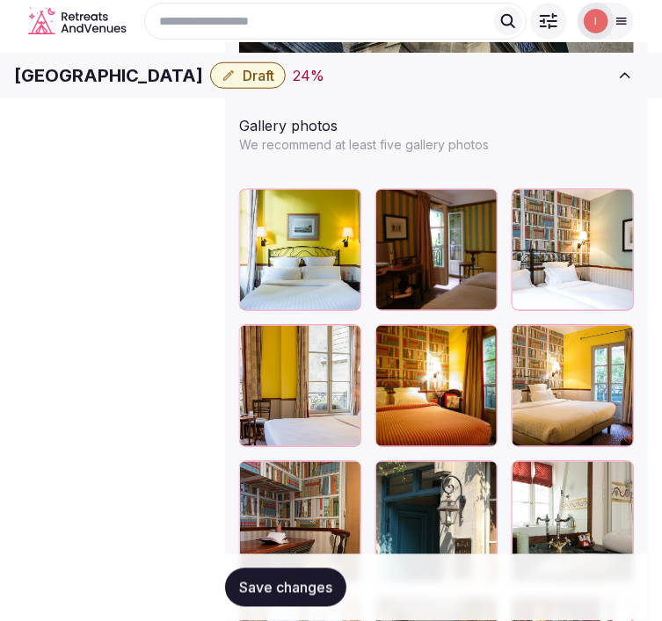
drag, startPoint x: 173, startPoint y: 85, endPoint x: 355, endPoint y: 60, distance: 183.7
click at [0, 0] on div "Search Popular Destinations [GEOGRAPHIC_DATA], [GEOGRAPHIC_DATA] [GEOGRAPHIC_DA…" at bounding box center [0, 0] width 0 height 0
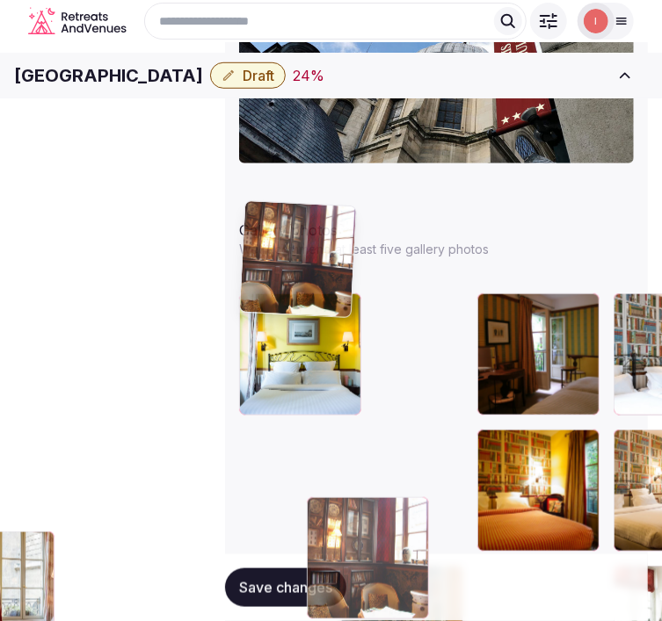
drag, startPoint x: 561, startPoint y: 317, endPoint x: 292, endPoint y: 185, distance: 299.9
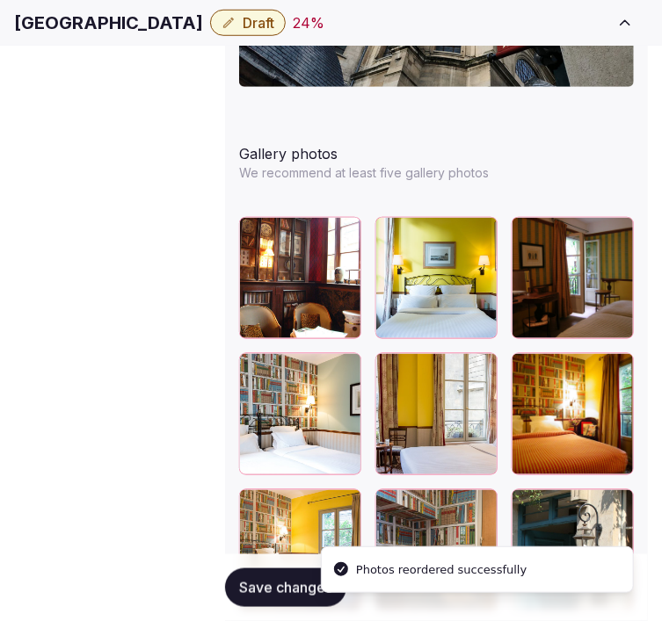
scroll to position [2421, 0]
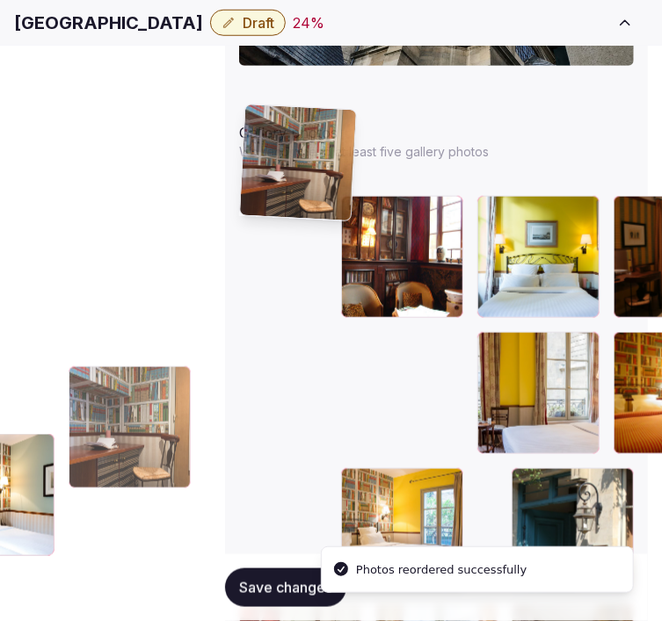
drag, startPoint x: 562, startPoint y: 229, endPoint x: 253, endPoint y: 120, distance: 327.9
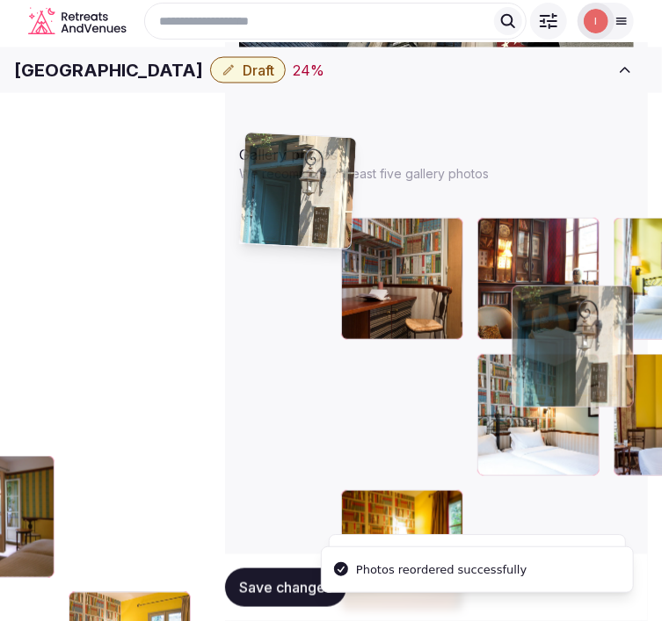
drag, startPoint x: 256, startPoint y: 319, endPoint x: 285, endPoint y: 106, distance: 214.6
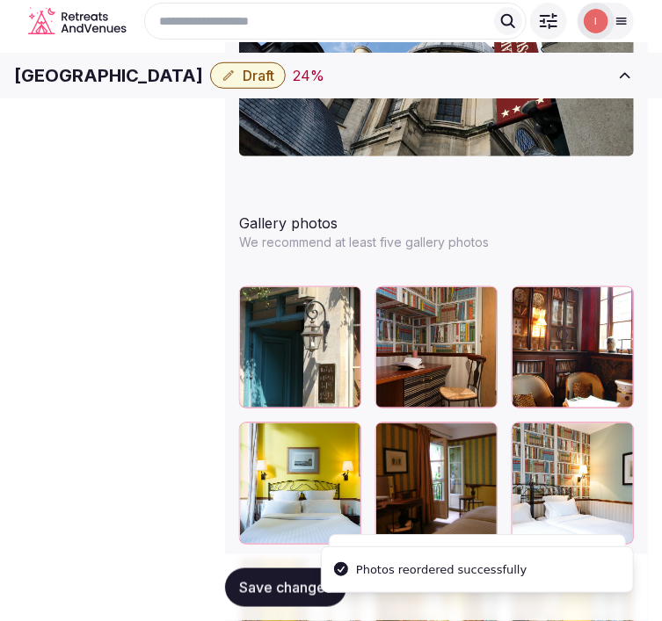
scroll to position [2295, 0]
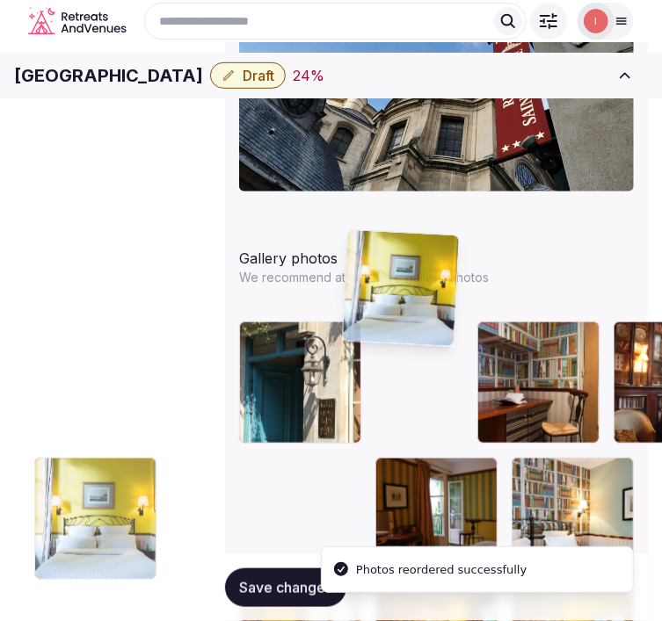
drag, startPoint x: 562, startPoint y: 244, endPoint x: 367, endPoint y: 240, distance: 195.1
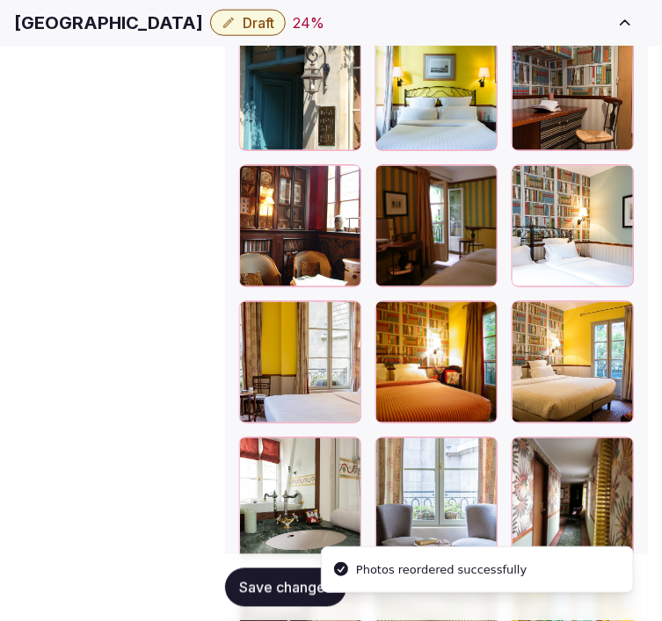
scroll to position [2632, 0]
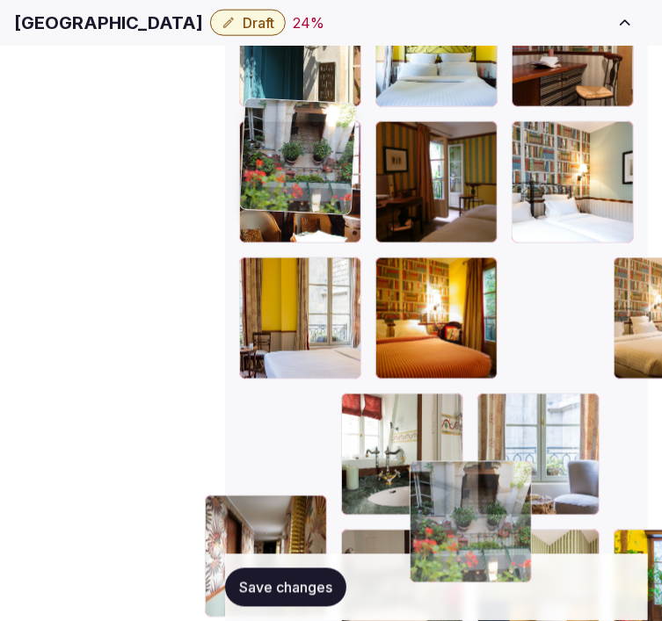
drag, startPoint x: 362, startPoint y: 321, endPoint x: 266, endPoint y: 130, distance: 213.4
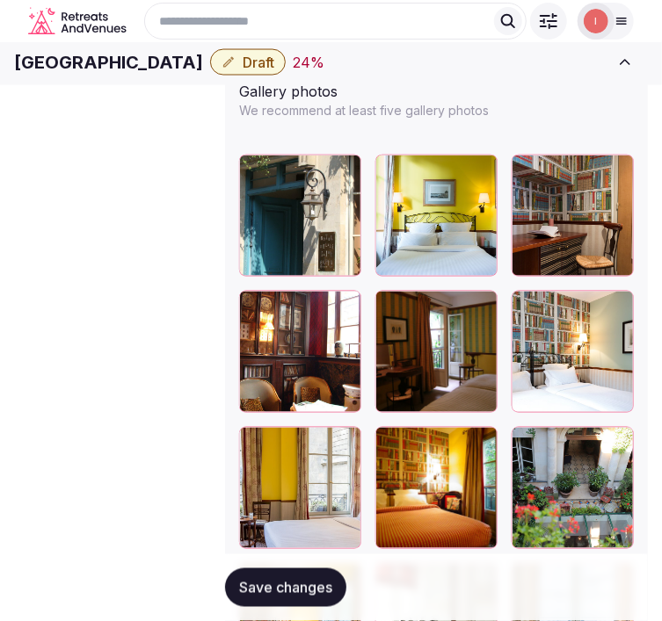
scroll to position [2437, 0]
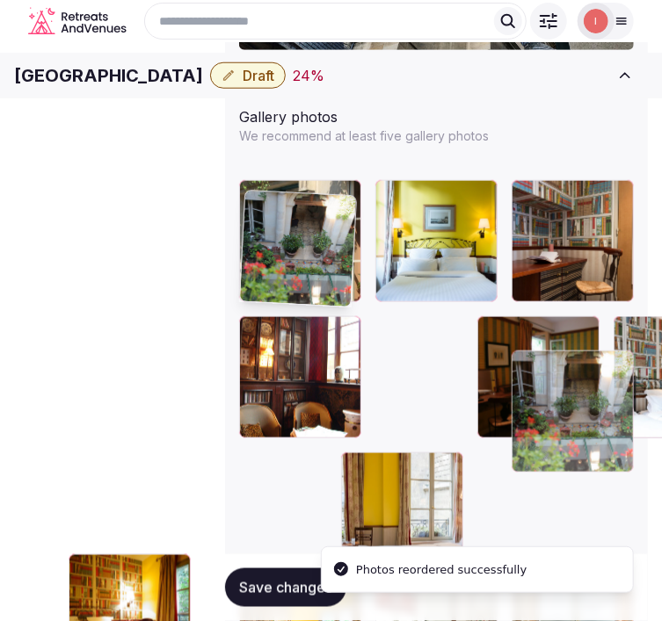
drag, startPoint x: 250, startPoint y: 312, endPoint x: 287, endPoint y: 247, distance: 74.8
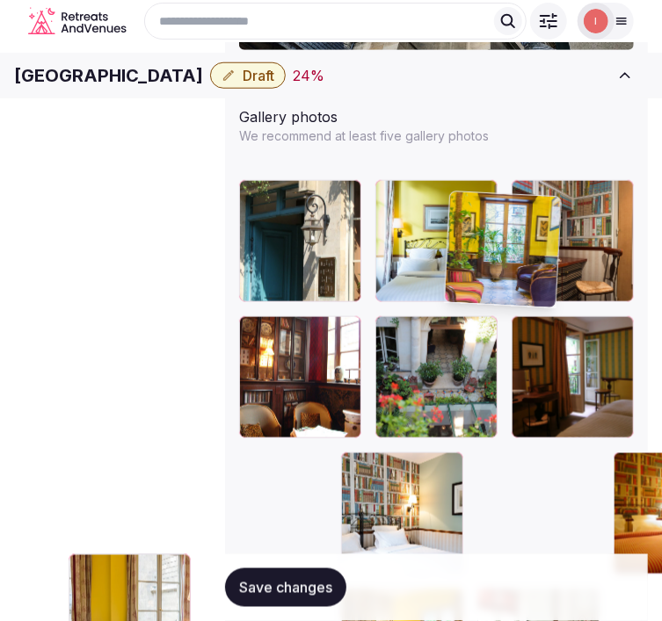
drag, startPoint x: 565, startPoint y: 415, endPoint x: 452, endPoint y: 203, distance: 240.2
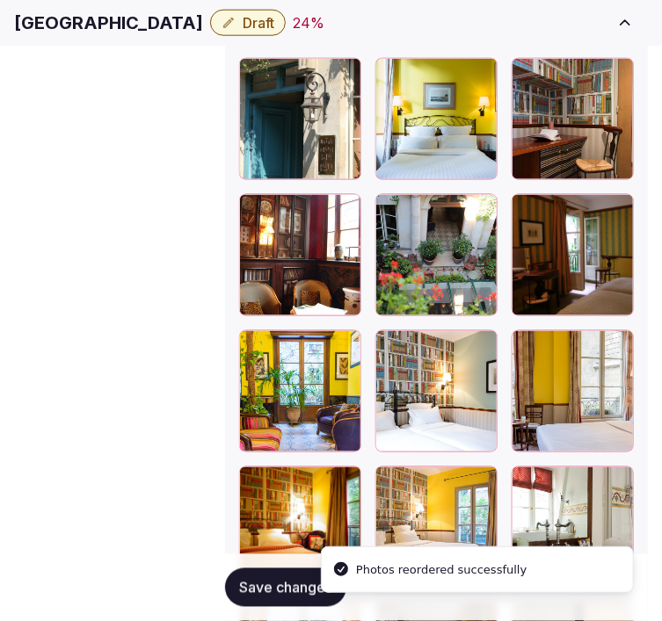
scroll to position [2632, 0]
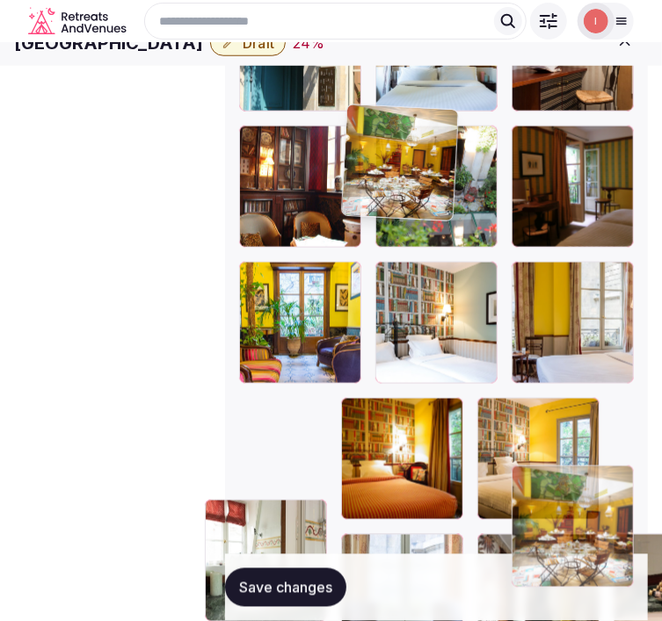
drag, startPoint x: 359, startPoint y: 321, endPoint x: 374, endPoint y: 116, distance: 205.4
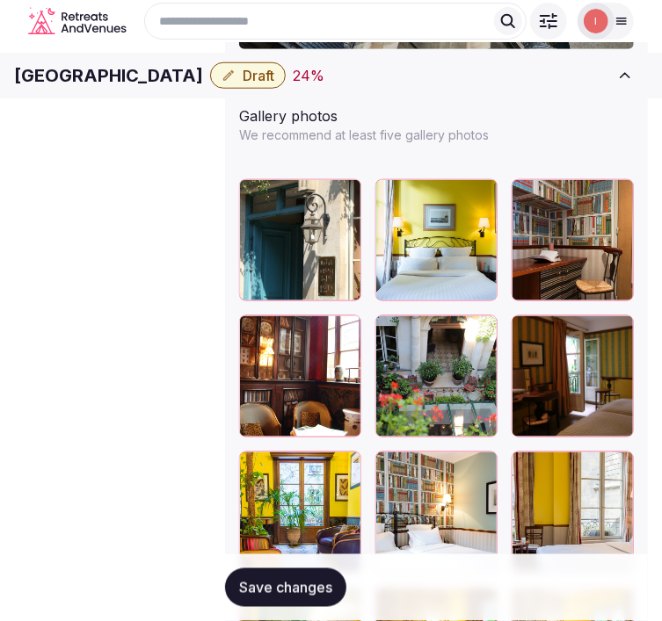
scroll to position [2430, 0]
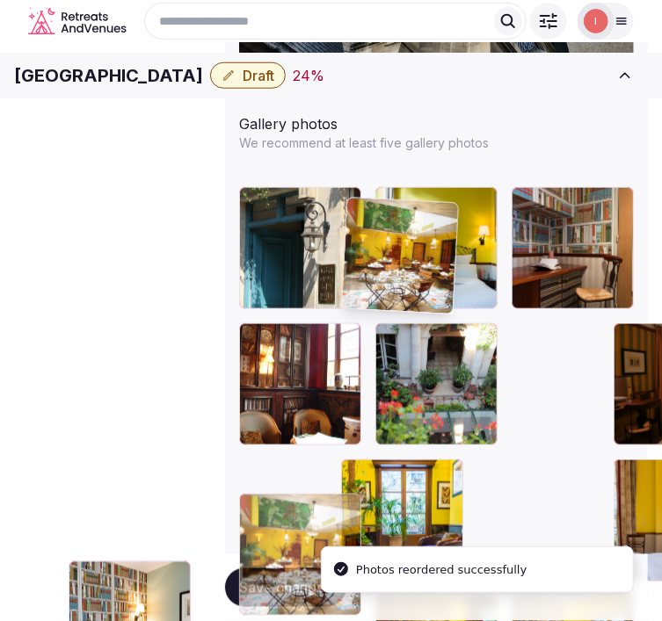
drag, startPoint x: 361, startPoint y: 314, endPoint x: 341, endPoint y: 220, distance: 96.2
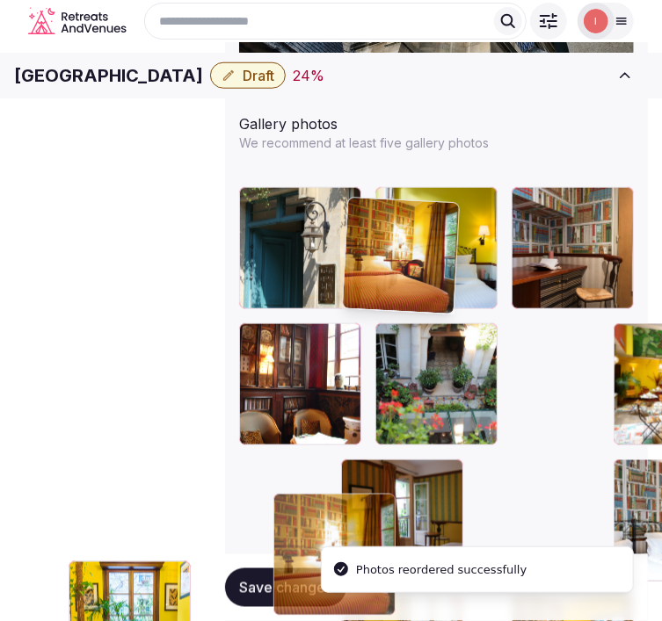
drag, startPoint x: 451, startPoint y: 320, endPoint x: 356, endPoint y: 207, distance: 147.2
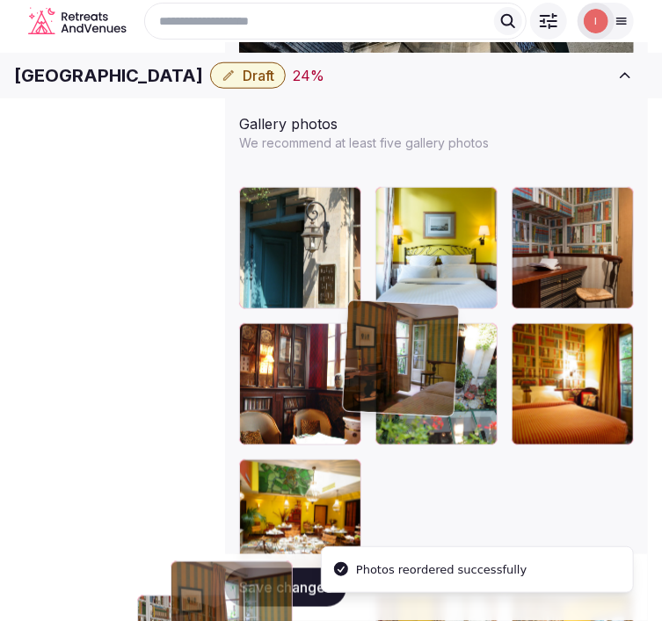
drag, startPoint x: 551, startPoint y: 216, endPoint x: 335, endPoint y: 301, distance: 232.4
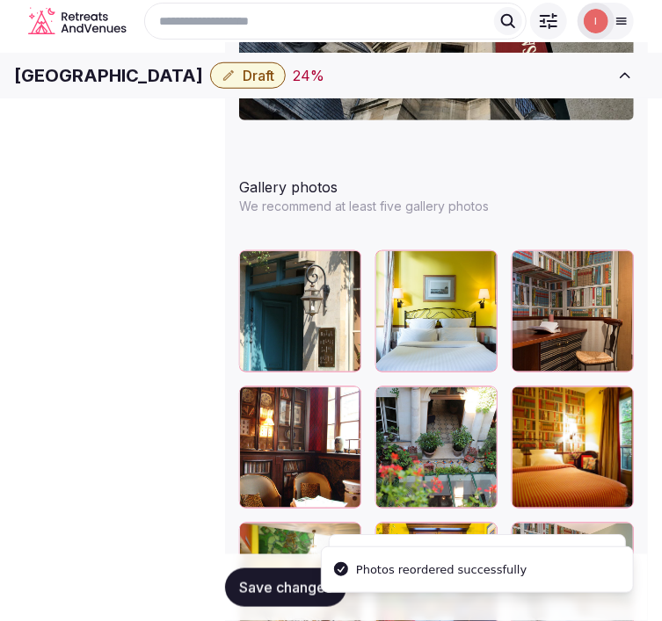
scroll to position [2332, 0]
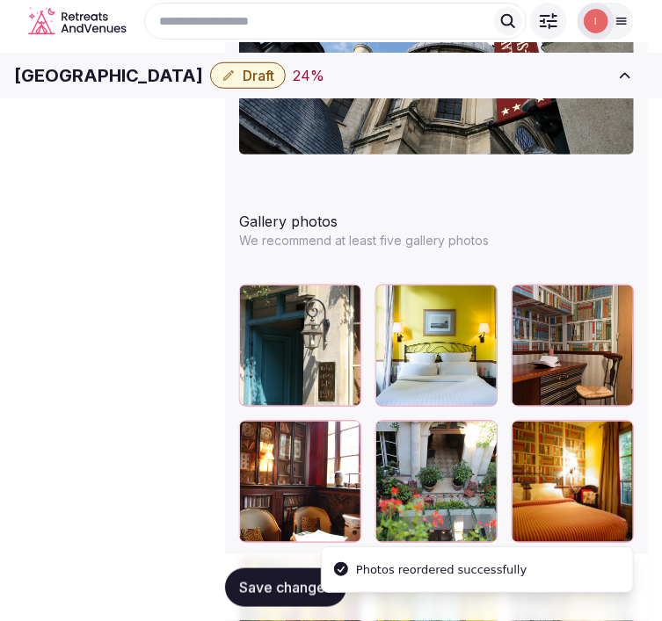
click at [304, 580] on span "Save changes" at bounding box center [285, 588] width 93 height 18
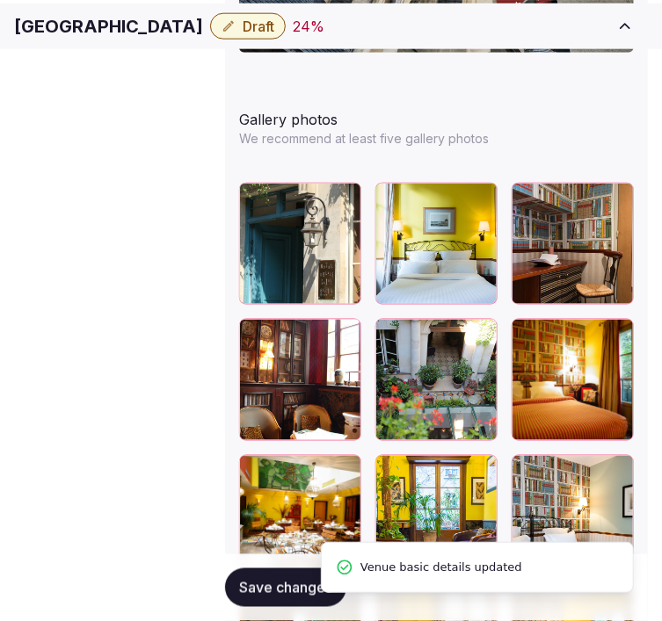
scroll to position [2527, 0]
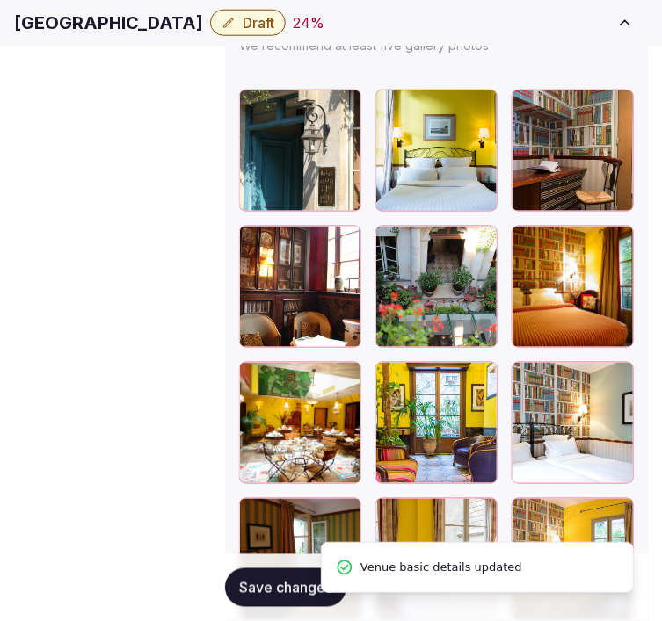
click at [200, 20] on h1 "[GEOGRAPHIC_DATA]" at bounding box center [108, 23] width 189 height 25
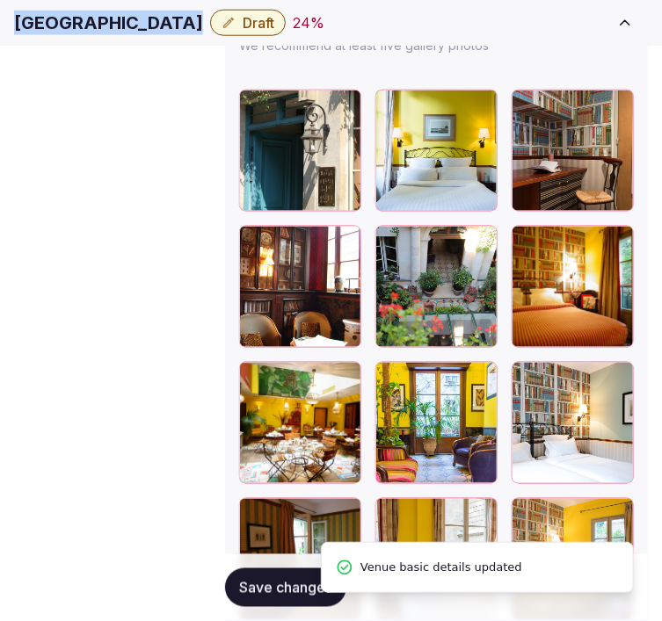
click at [200, 20] on h1 "[GEOGRAPHIC_DATA]" at bounding box center [108, 23] width 189 height 25
copy div "[GEOGRAPHIC_DATA]"
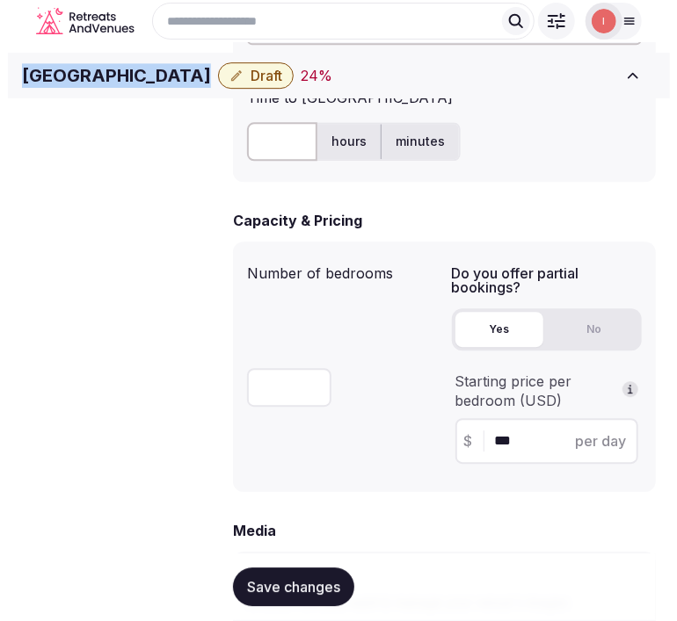
scroll to position [1069, 0]
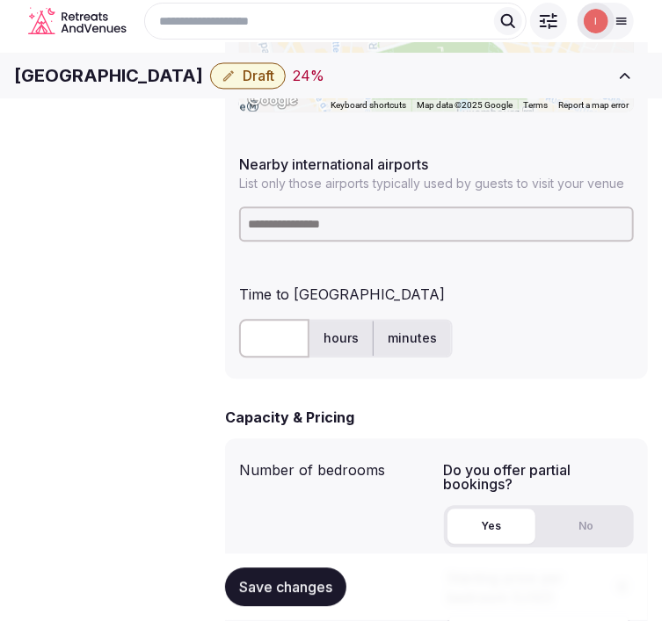
click at [306, 213] on input at bounding box center [436, 224] width 395 height 35
type input "****"
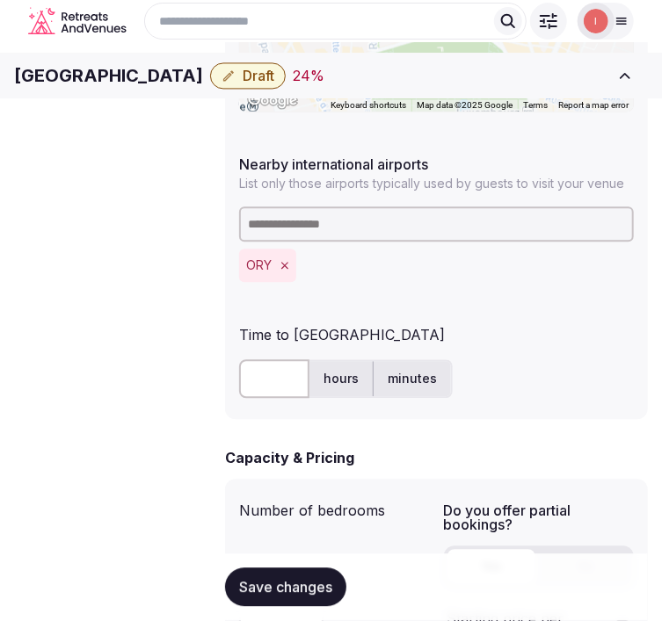
click at [246, 359] on input "text" at bounding box center [274, 378] width 70 height 39
type input "**"
drag, startPoint x: 295, startPoint y: 573, endPoint x: 296, endPoint y: 593, distance: 20.2
click at [296, 593] on button "Save changes" at bounding box center [285, 588] width 121 height 39
click at [286, 79] on button "Draft" at bounding box center [248, 75] width 76 height 26
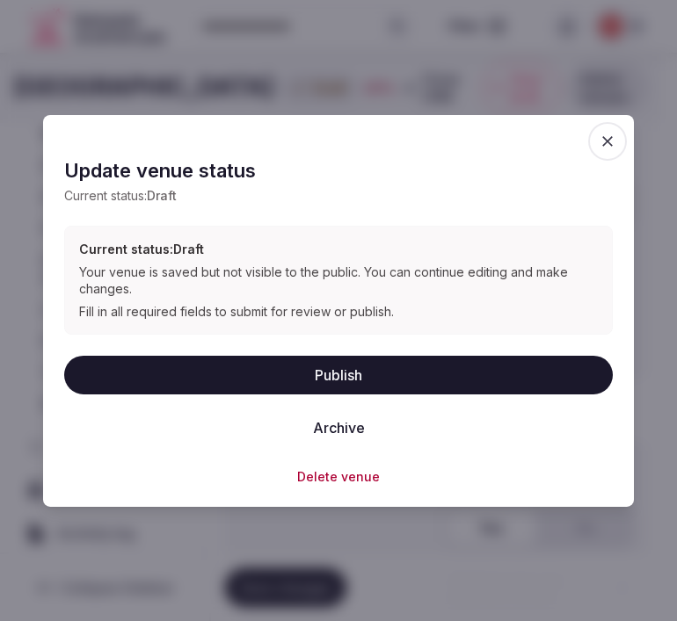
click at [369, 376] on button "Publish" at bounding box center [338, 375] width 548 height 39
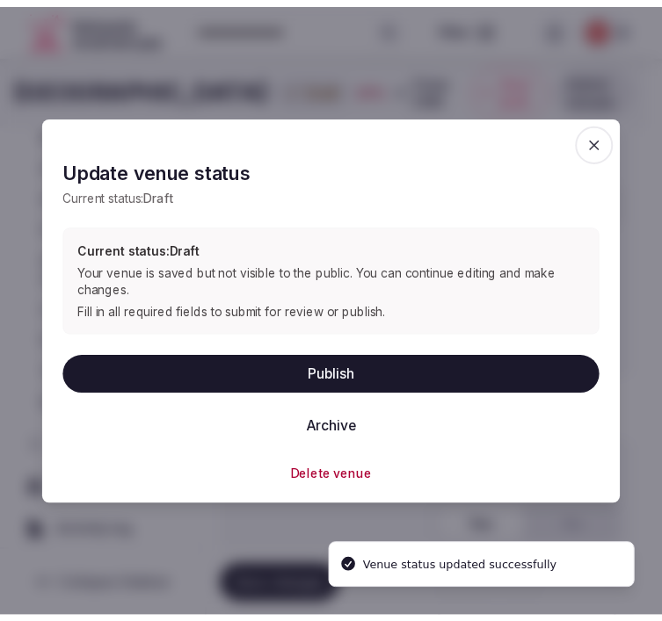
scroll to position [294, 0]
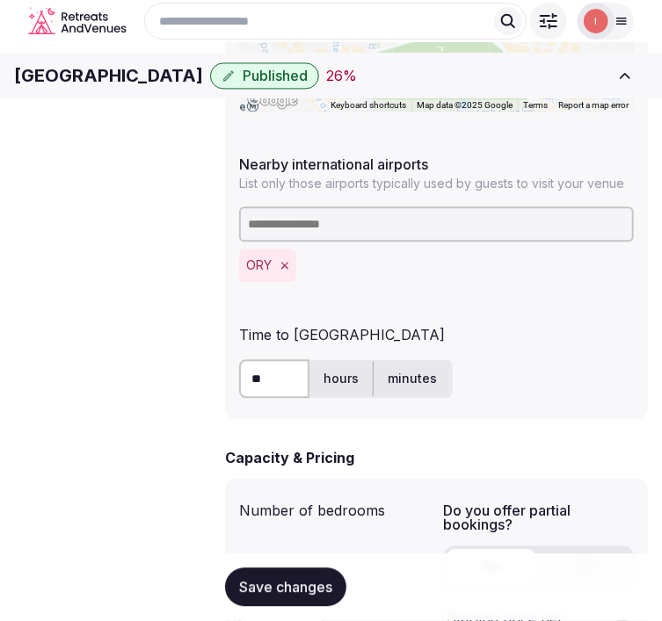
click at [95, 83] on h1 "Relais Saint Sulpice" at bounding box center [108, 75] width 189 height 25
copy div "Relais Saint Sulpice"
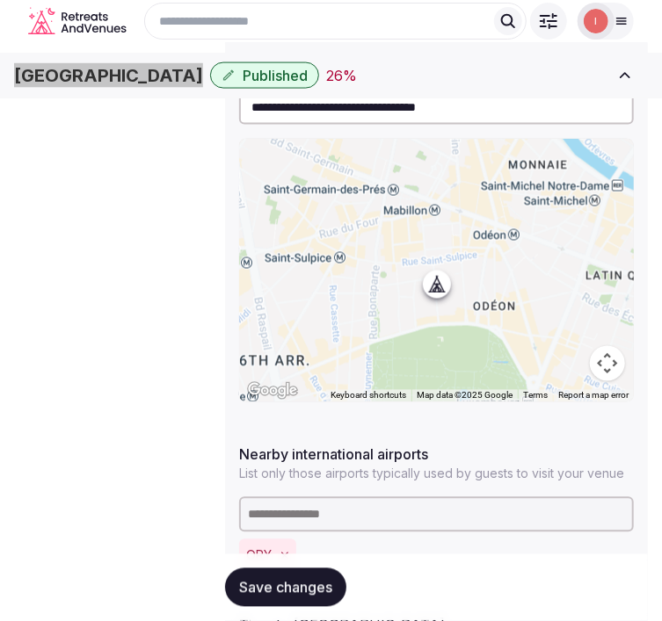
scroll to position [777, 0]
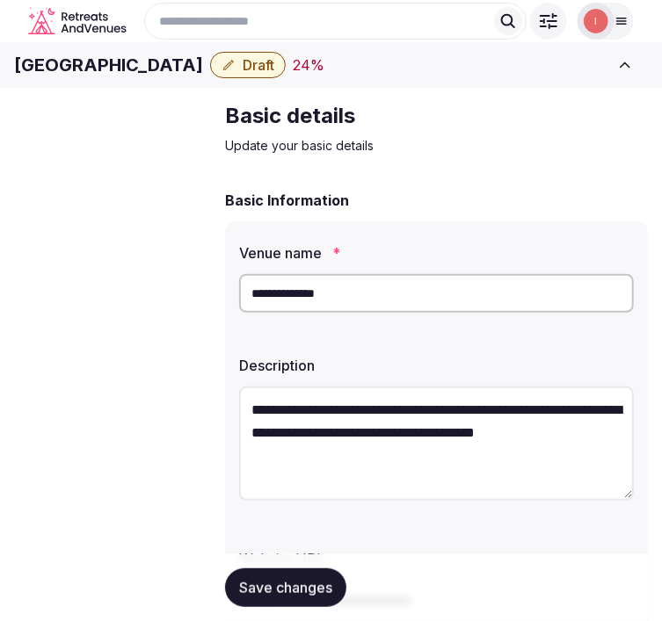
click at [86, 76] on h1 "Brittany Hotel" at bounding box center [108, 65] width 189 height 25
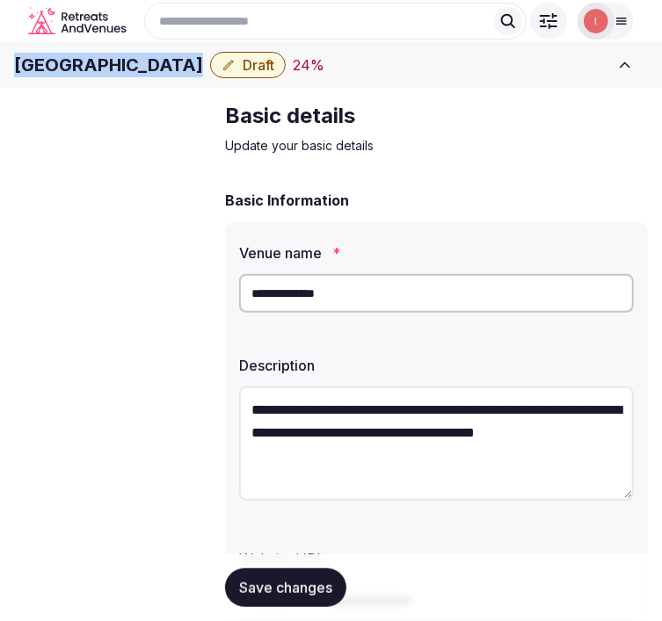
click at [86, 76] on h1 "Brittany Hotel" at bounding box center [108, 65] width 189 height 25
copy div "Brittany Hotel"
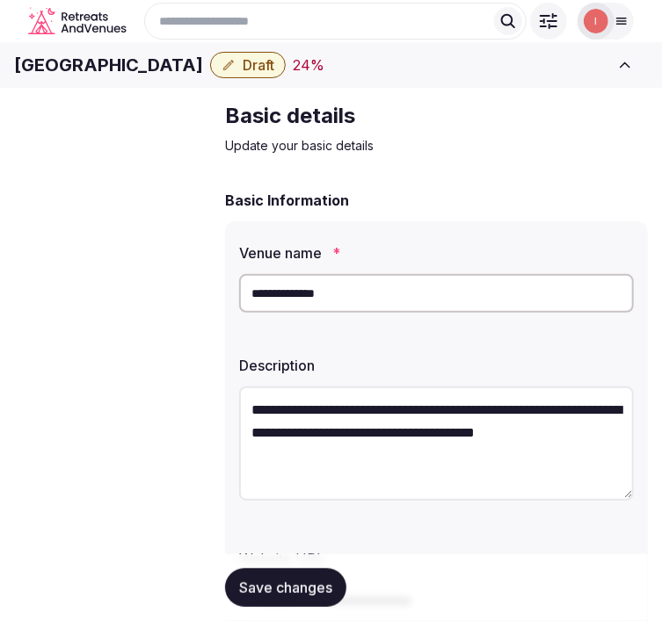
click at [297, 313] on input "**********" at bounding box center [436, 293] width 395 height 39
click at [90, 77] on h1 "Brittany Hotel" at bounding box center [108, 65] width 189 height 25
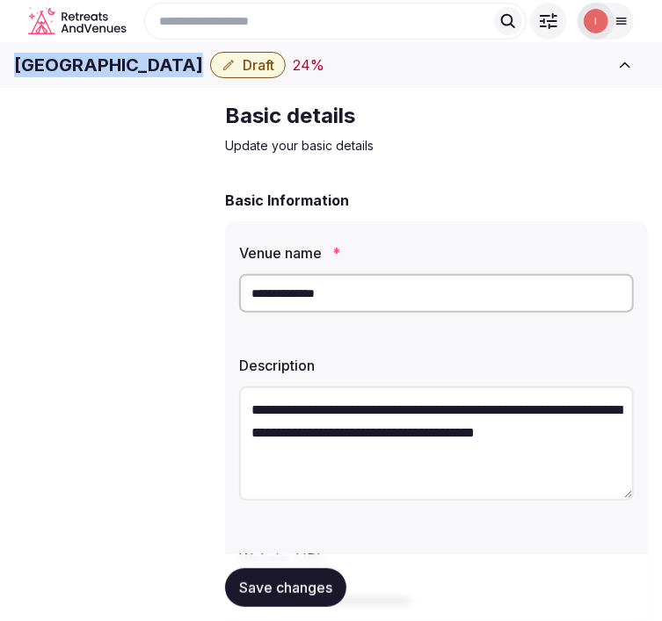
click at [90, 77] on h1 "Brittany Hotel" at bounding box center [108, 65] width 189 height 25
click at [101, 77] on h1 "Brittany Hotel" at bounding box center [108, 65] width 189 height 25
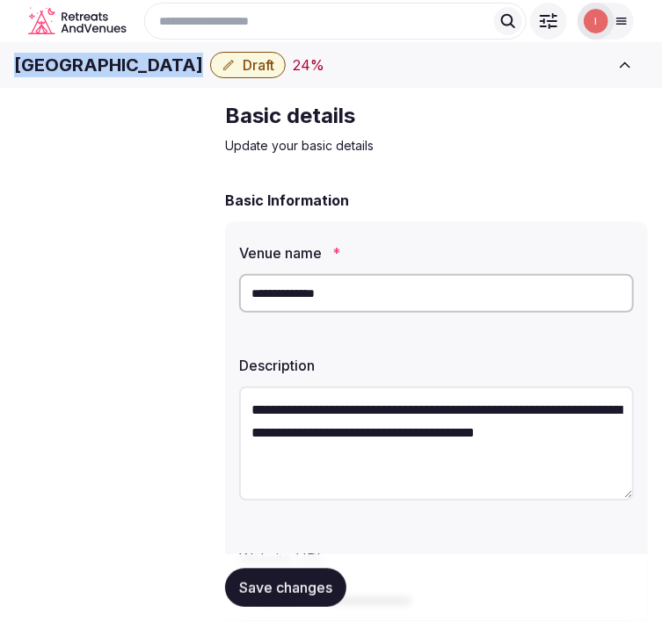
click at [101, 77] on h1 "Brittany Hotel" at bounding box center [108, 65] width 189 height 25
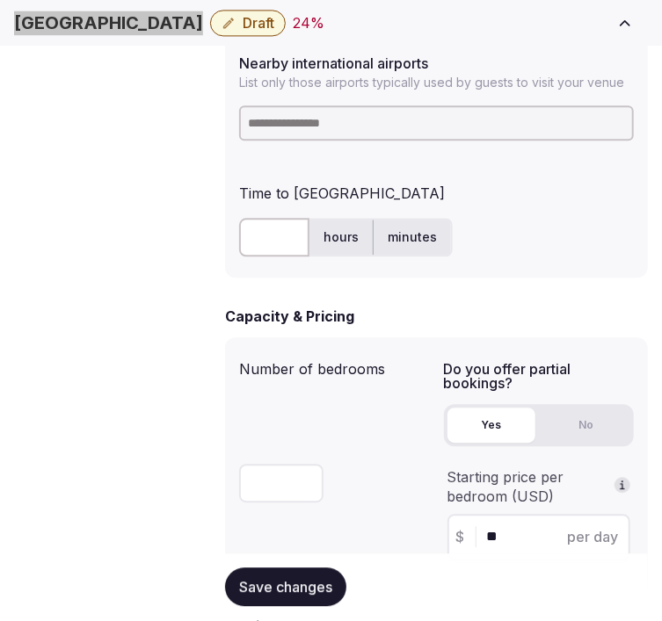
scroll to position [1171, 0]
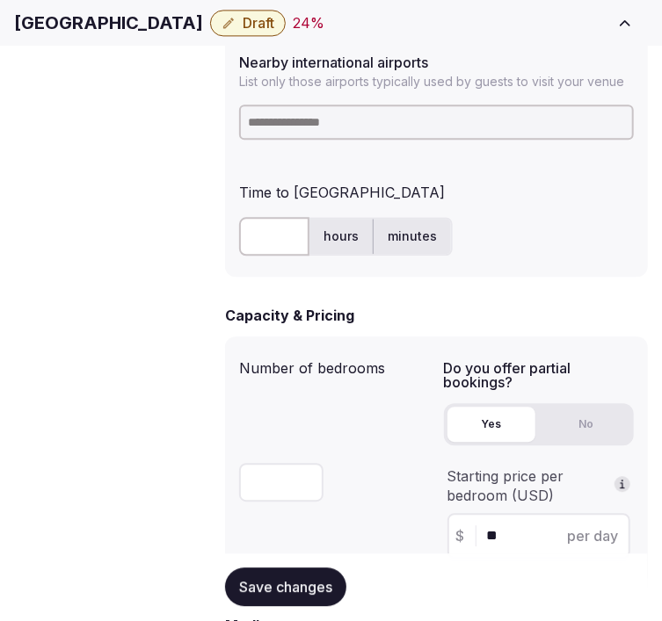
click at [315, 105] on input at bounding box center [436, 122] width 395 height 35
type input "***"
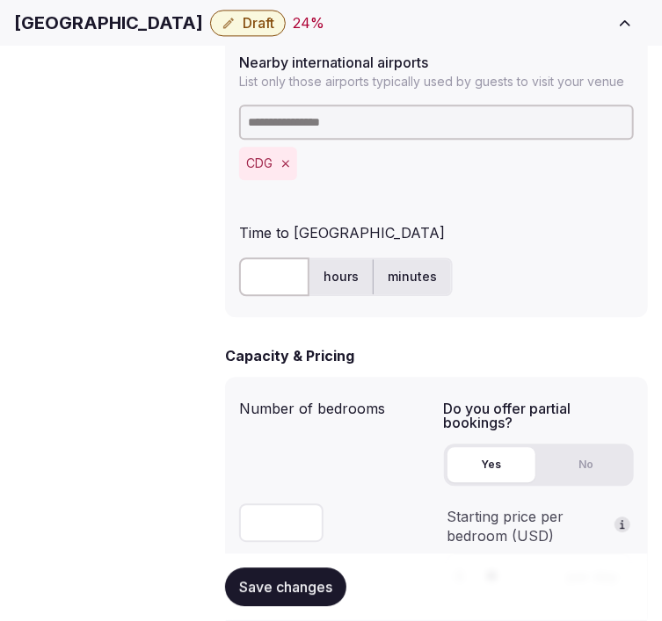
drag, startPoint x: 252, startPoint y: 243, endPoint x: 265, endPoint y: 226, distance: 22.0
click at [252, 257] on input "text" at bounding box center [274, 276] width 70 height 39
type input "**"
drag, startPoint x: 286, startPoint y: 590, endPoint x: 300, endPoint y: 575, distance: 19.9
click at [286, 589] on span "Save changes" at bounding box center [285, 588] width 93 height 18
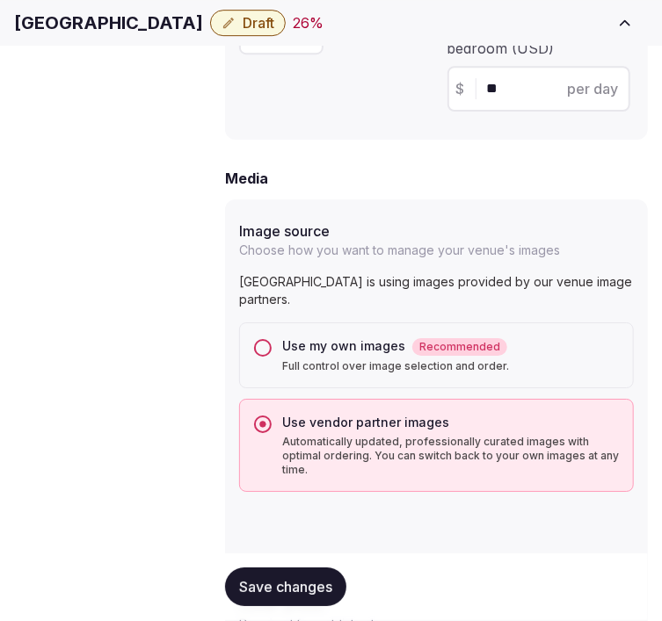
scroll to position [2050, 0]
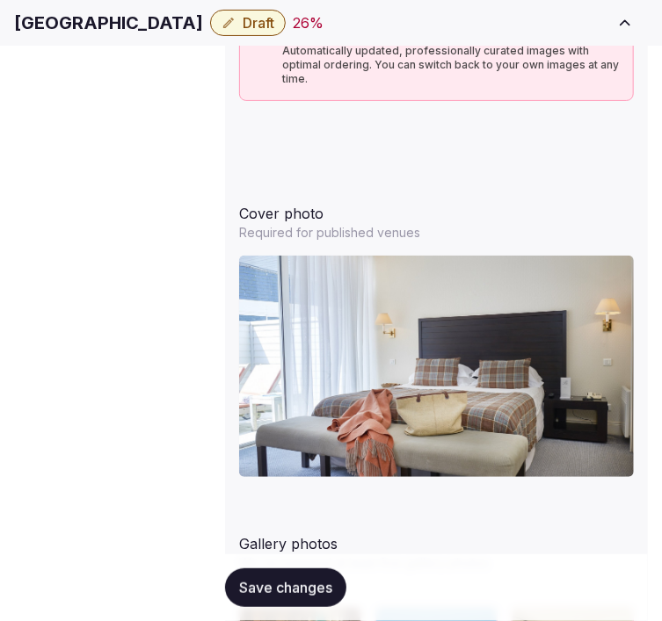
click at [243, 32] on span "Draft" at bounding box center [259, 23] width 32 height 18
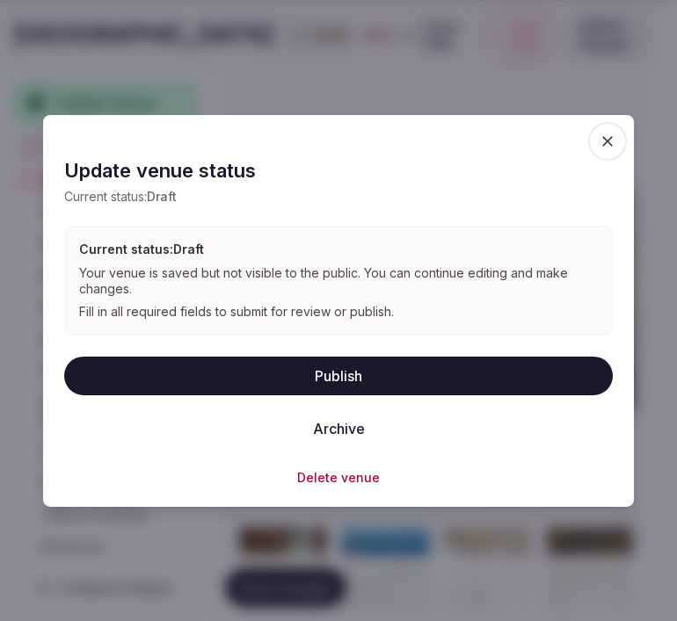
click at [356, 373] on button "Publish" at bounding box center [338, 375] width 548 height 39
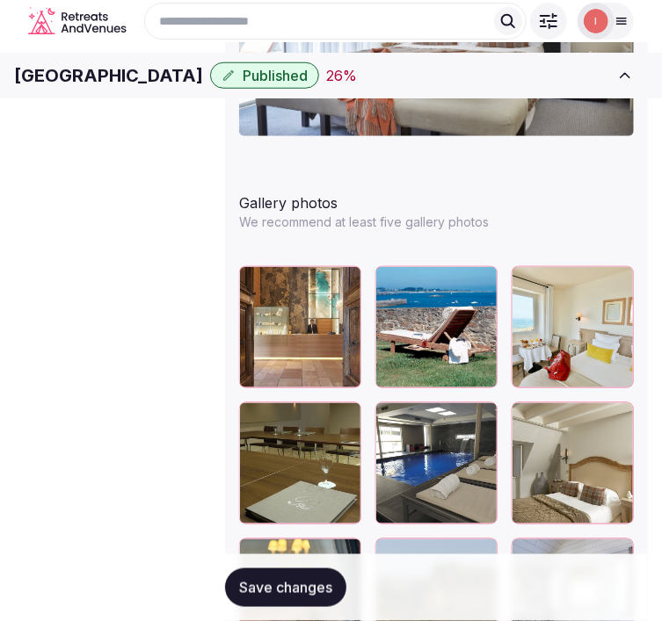
scroll to position [2343, 0]
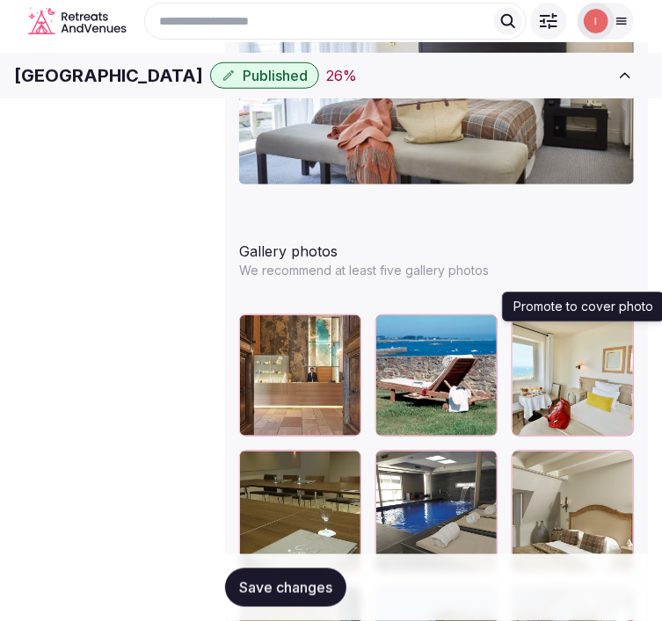
click at [487, 598] on icon "button" at bounding box center [480, 605] width 14 height 14
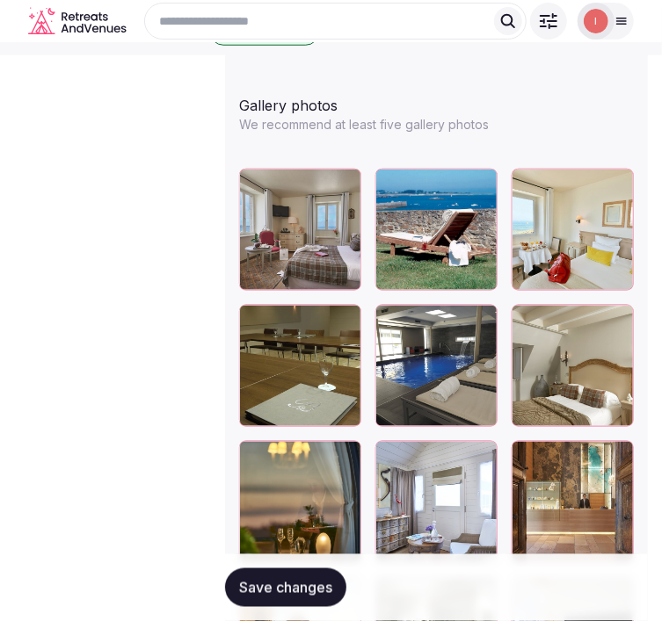
scroll to position [2440, 0]
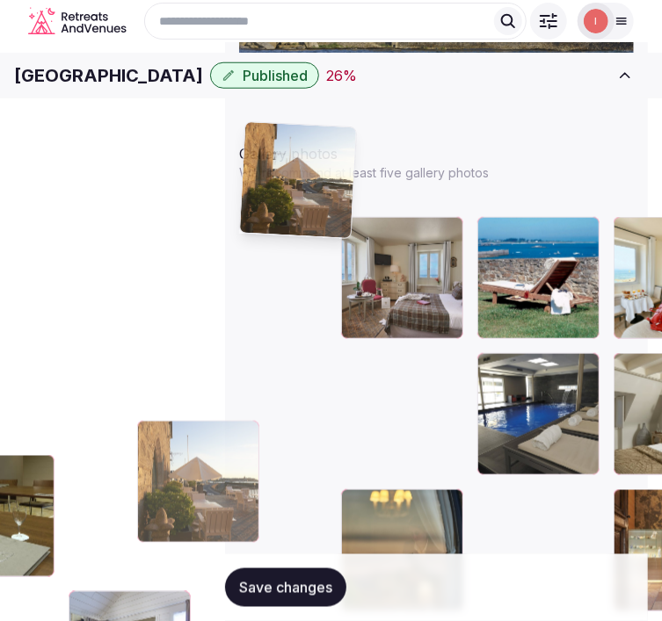
drag, startPoint x: 352, startPoint y: 327, endPoint x: 284, endPoint y: 134, distance: 204.3
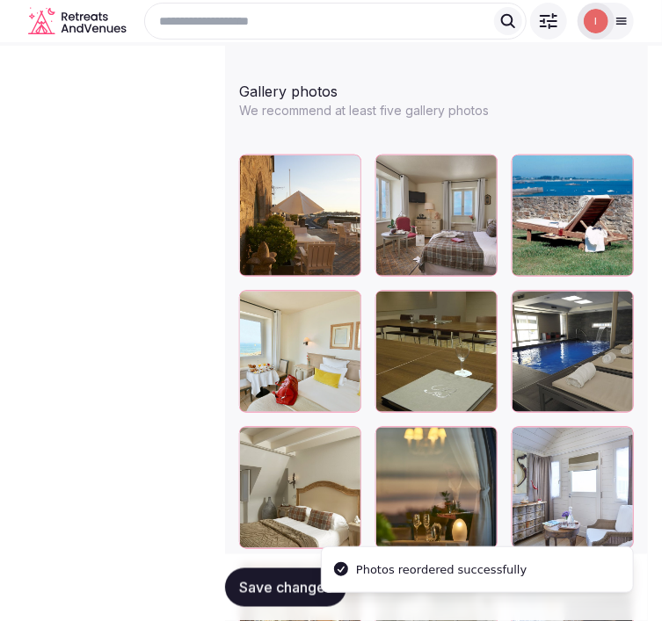
scroll to position [2469, 0]
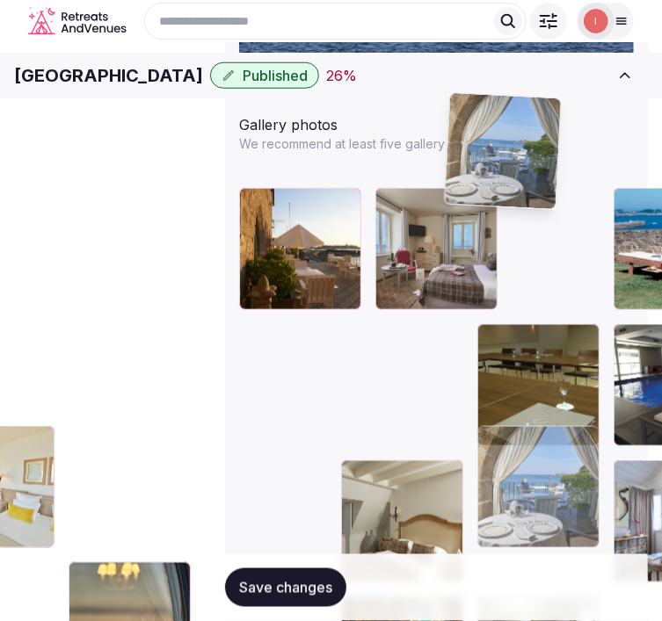
drag, startPoint x: 348, startPoint y: 414, endPoint x: 460, endPoint y: 120, distance: 314.8
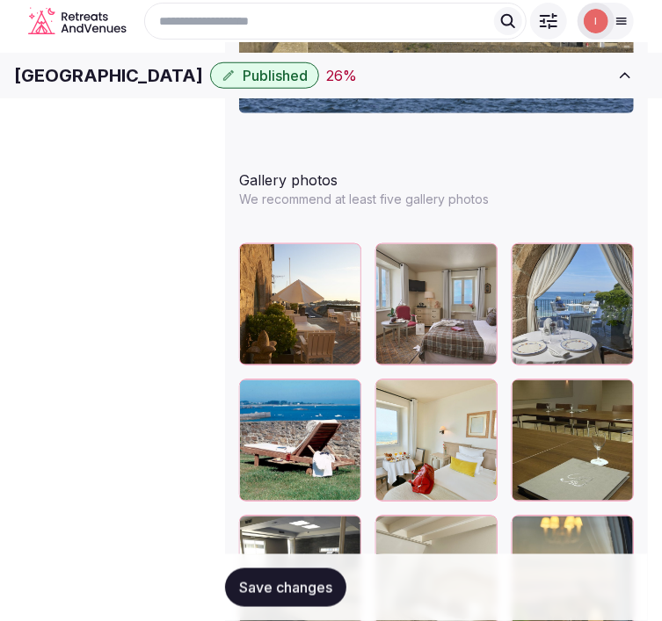
scroll to position [2371, 0]
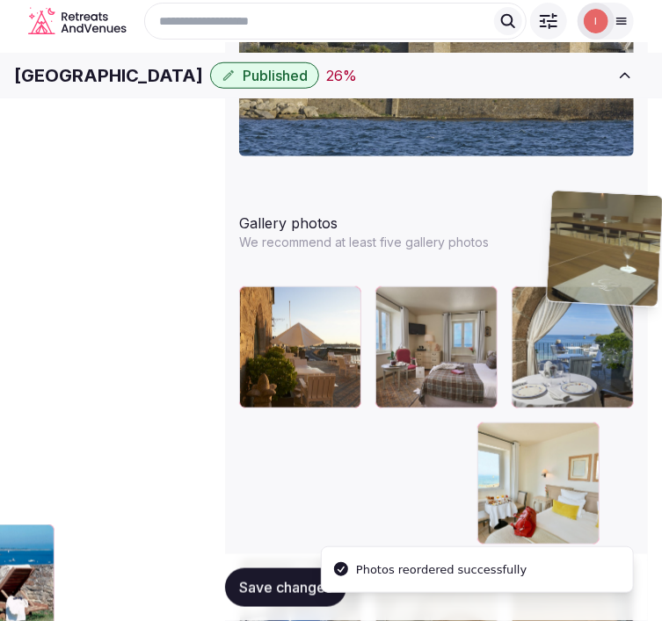
drag, startPoint x: 357, startPoint y: 305, endPoint x: 559, endPoint y: 199, distance: 228.4
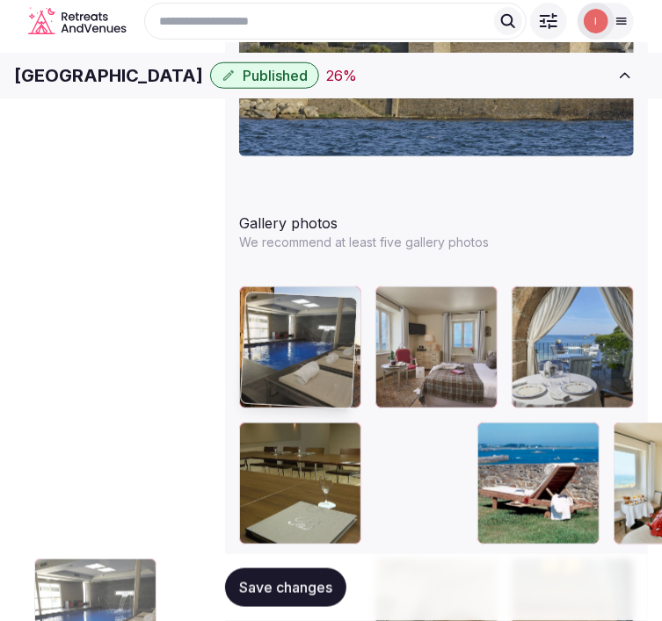
drag, startPoint x: 453, startPoint y: 302, endPoint x: 252, endPoint y: 322, distance: 202.2
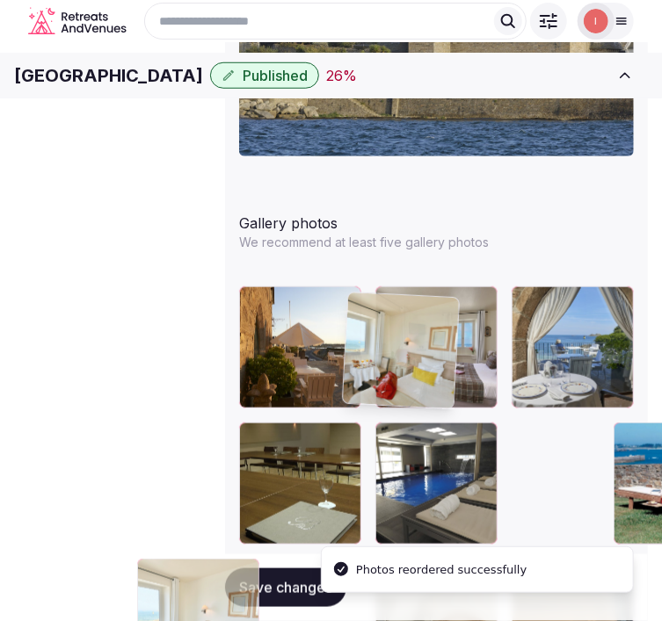
drag, startPoint x: 459, startPoint y: 313, endPoint x: 329, endPoint y: 327, distance: 130.8
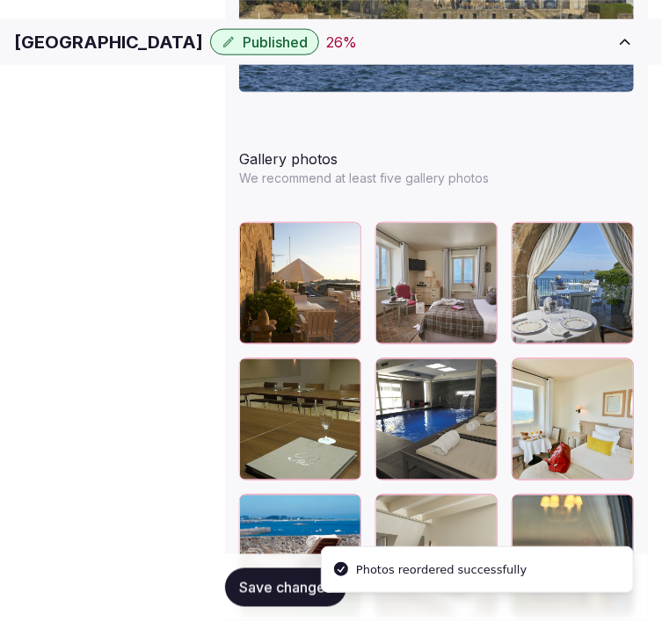
scroll to position [2469, 0]
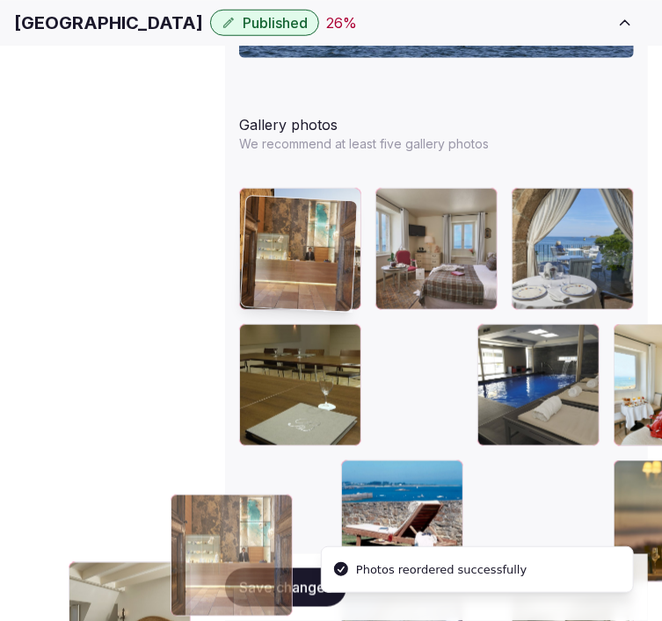
drag, startPoint x: 460, startPoint y: 311, endPoint x: 238, endPoint y: 199, distance: 248.8
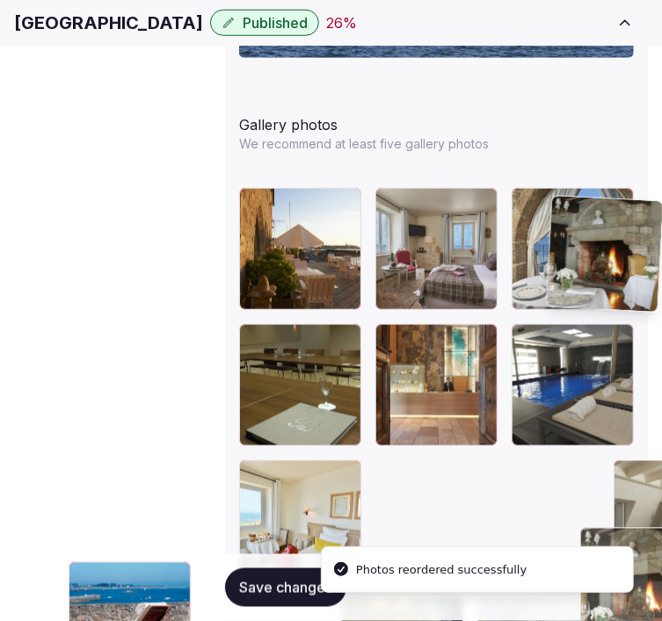
drag, startPoint x: 354, startPoint y: 419, endPoint x: 575, endPoint y: 216, distance: 299.8
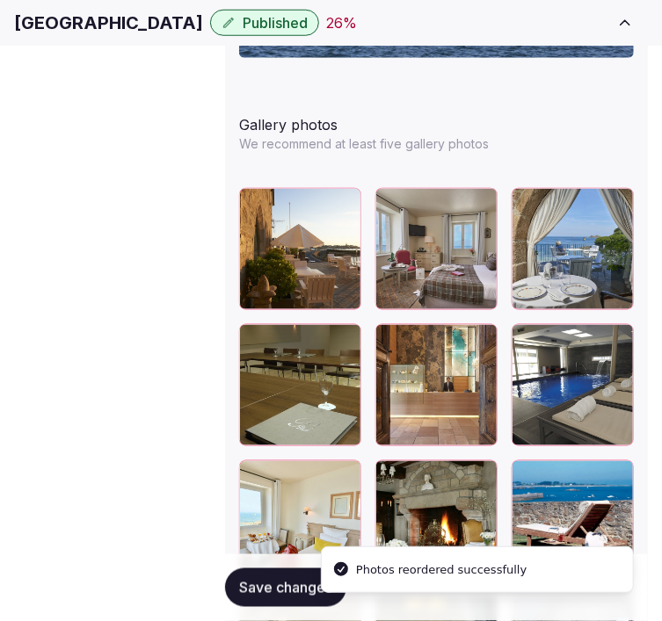
click at [267, 583] on span "Save changes" at bounding box center [285, 588] width 93 height 18
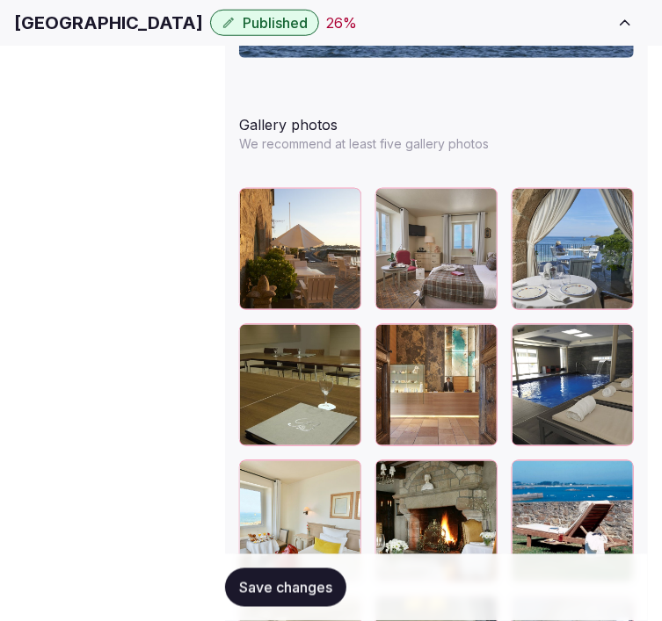
click at [291, 599] on button "Save changes" at bounding box center [285, 588] width 121 height 39
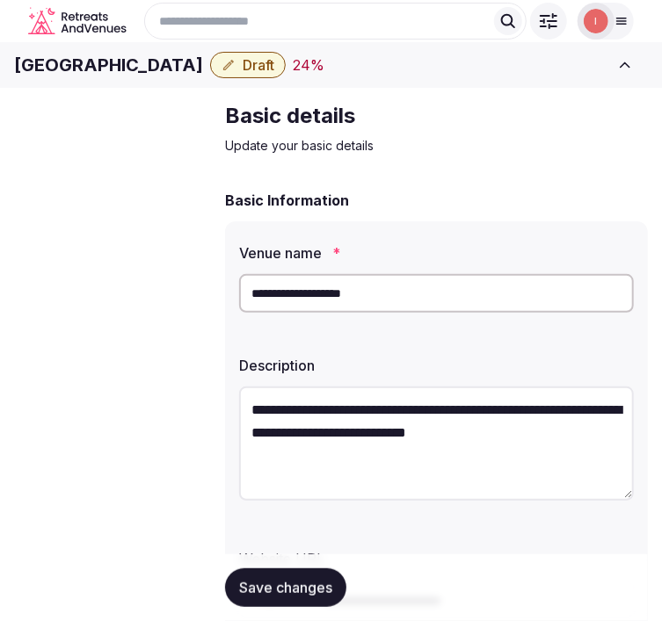
click at [149, 47] on div "Search Popular Destinations [GEOGRAPHIC_DATA], [GEOGRAPHIC_DATA] [GEOGRAPHIC_DA…" at bounding box center [331, 21] width 634 height 51
click at [164, 77] on h1 "[GEOGRAPHIC_DATA]" at bounding box center [108, 65] width 189 height 25
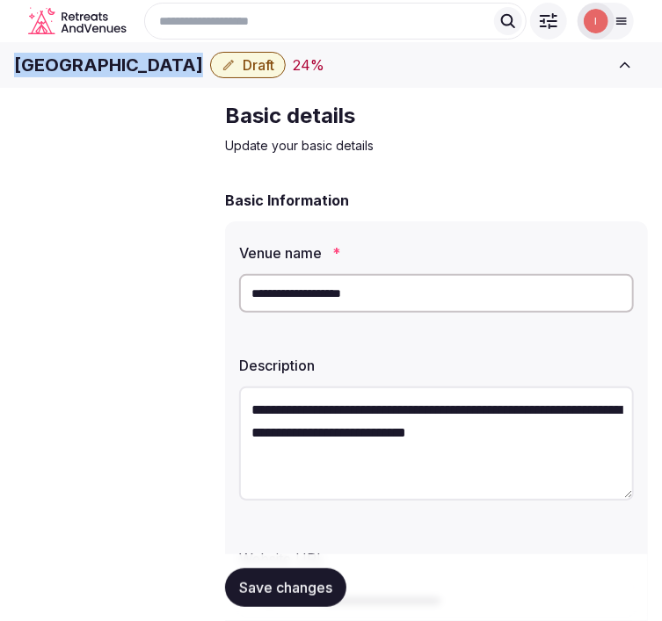
click at [164, 77] on h1 "[GEOGRAPHIC_DATA]" at bounding box center [108, 65] width 189 height 25
copy div "[GEOGRAPHIC_DATA]"
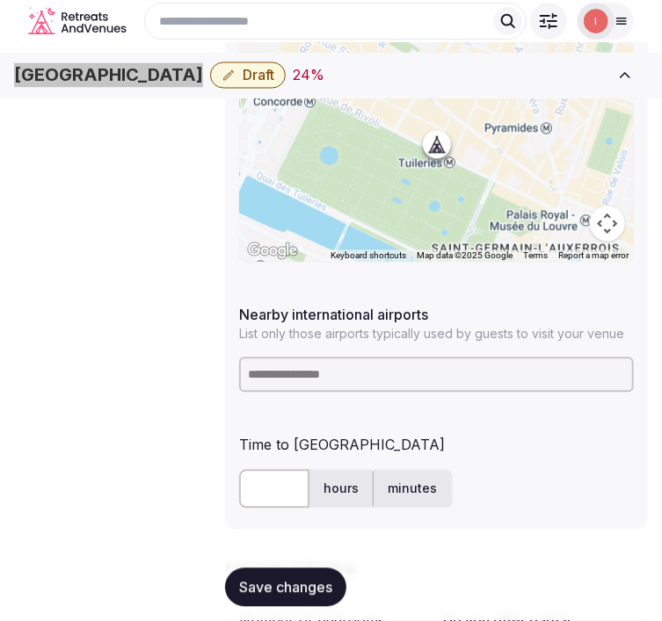
scroll to position [874, 0]
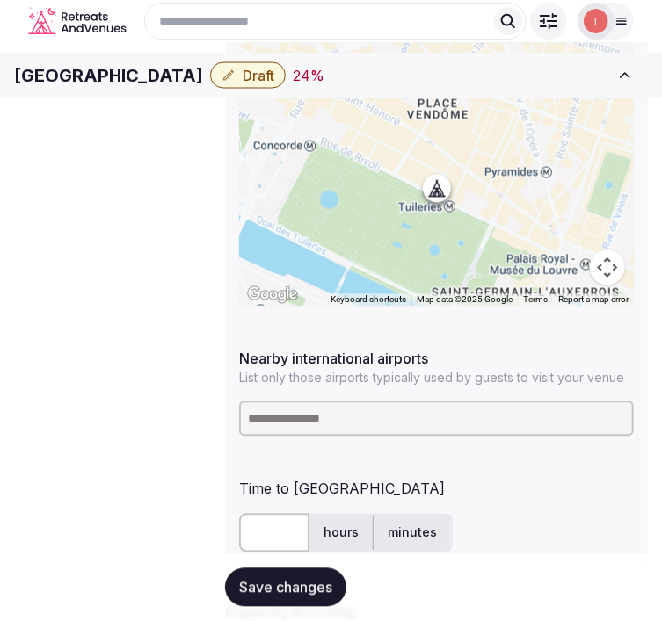
click at [392, 402] on input at bounding box center [436, 419] width 395 height 35
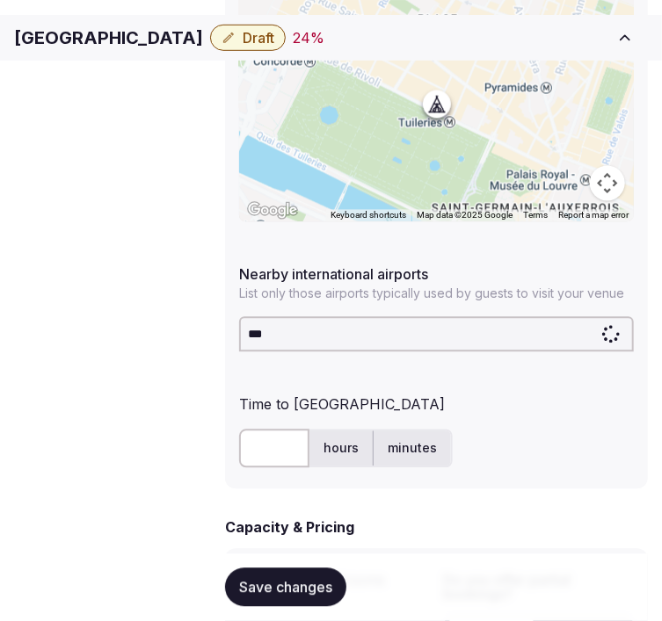
scroll to position [1069, 0]
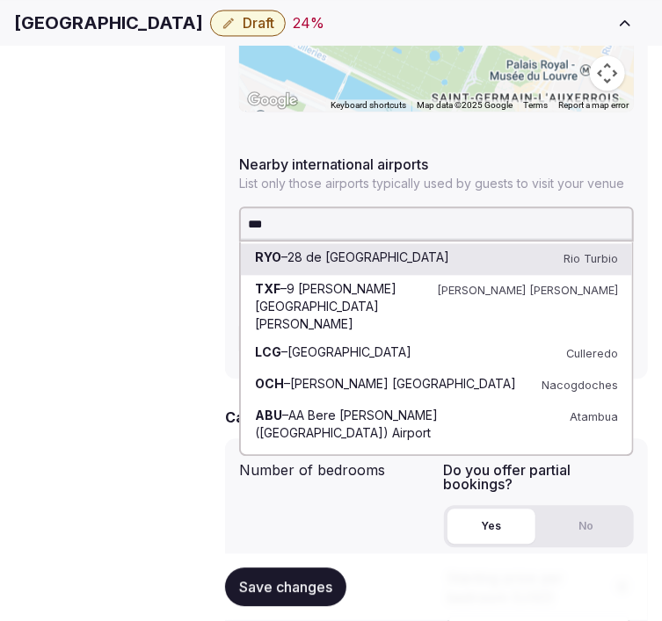
type input "****"
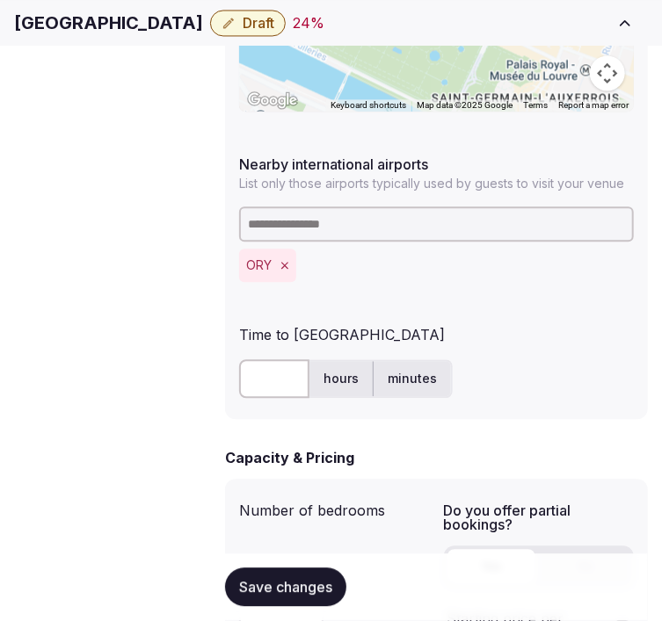
click at [255, 359] on input "text" at bounding box center [274, 378] width 70 height 39
type input "**"
click at [300, 582] on span "Save changes" at bounding box center [285, 588] width 93 height 18
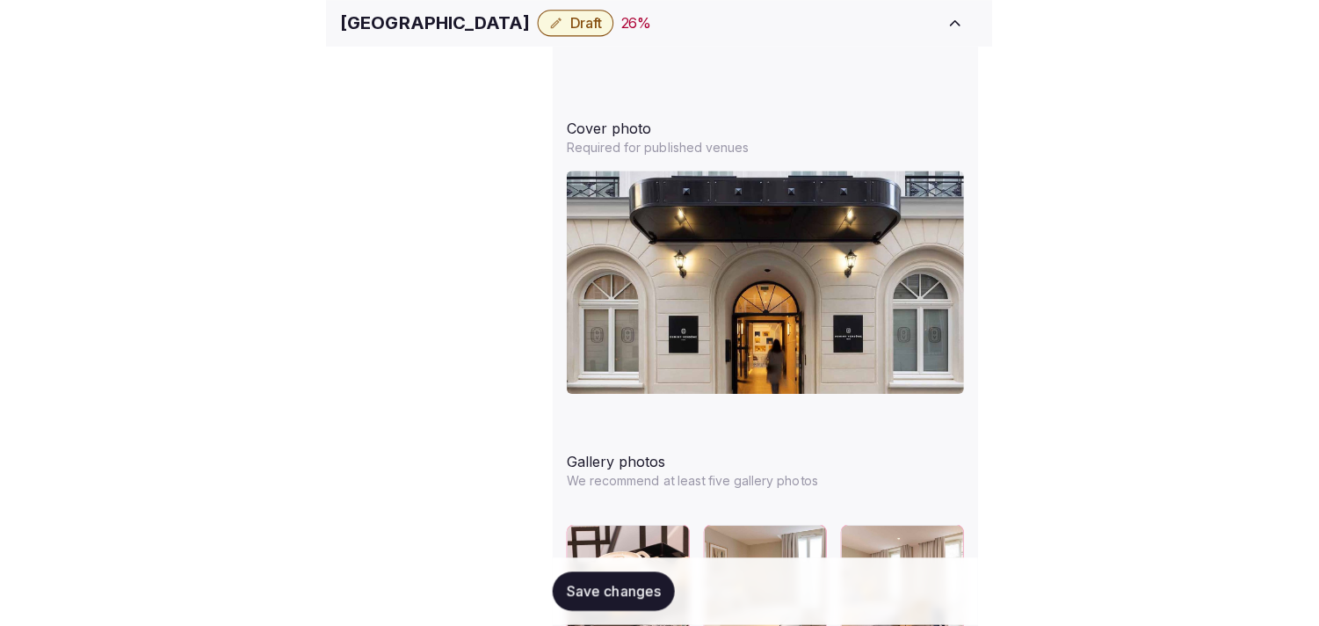
scroll to position [2245, 0]
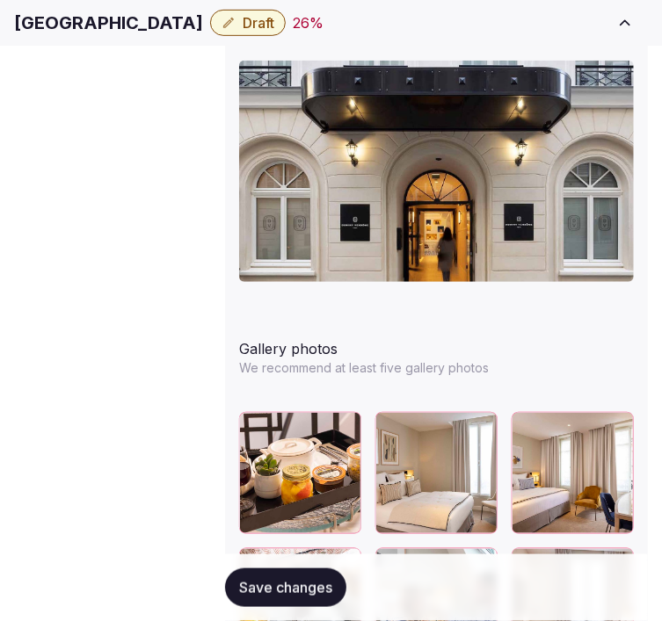
click at [286, 25] on button "Draft" at bounding box center [248, 23] width 76 height 26
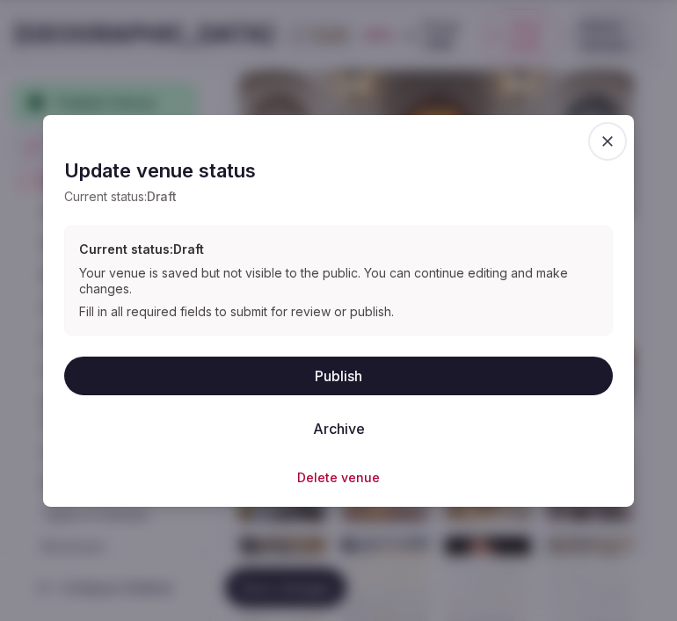
click at [351, 383] on button "Publish" at bounding box center [338, 375] width 548 height 39
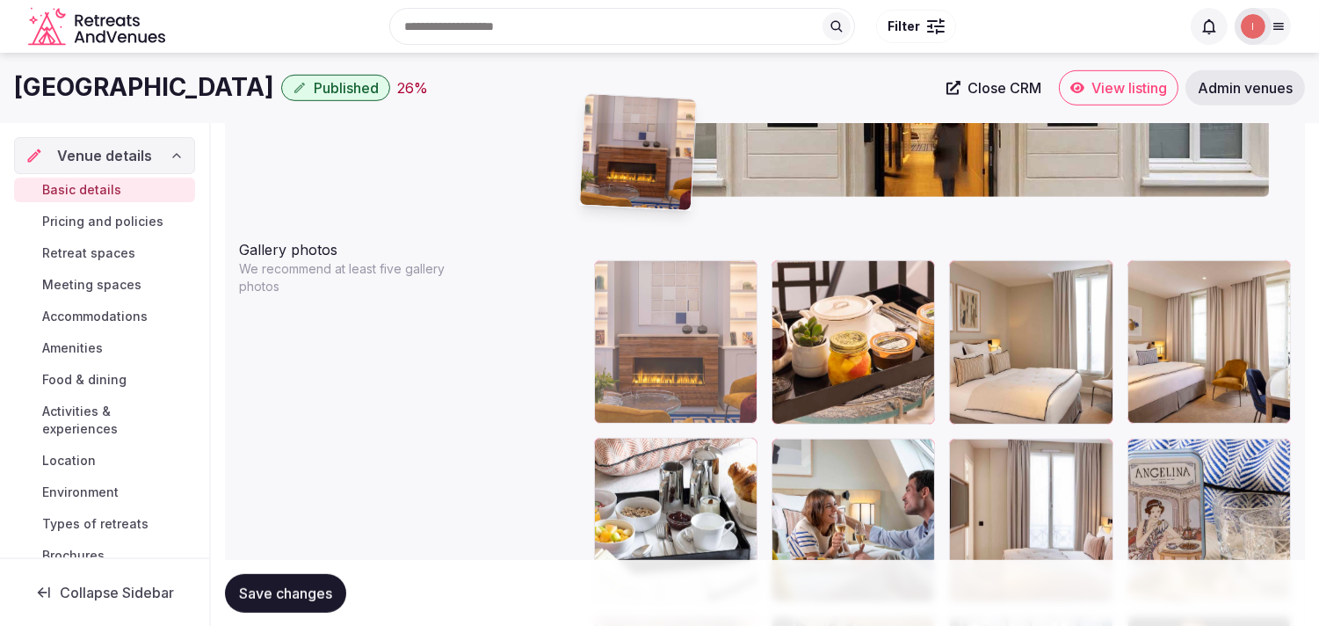
scroll to position [1938, 0]
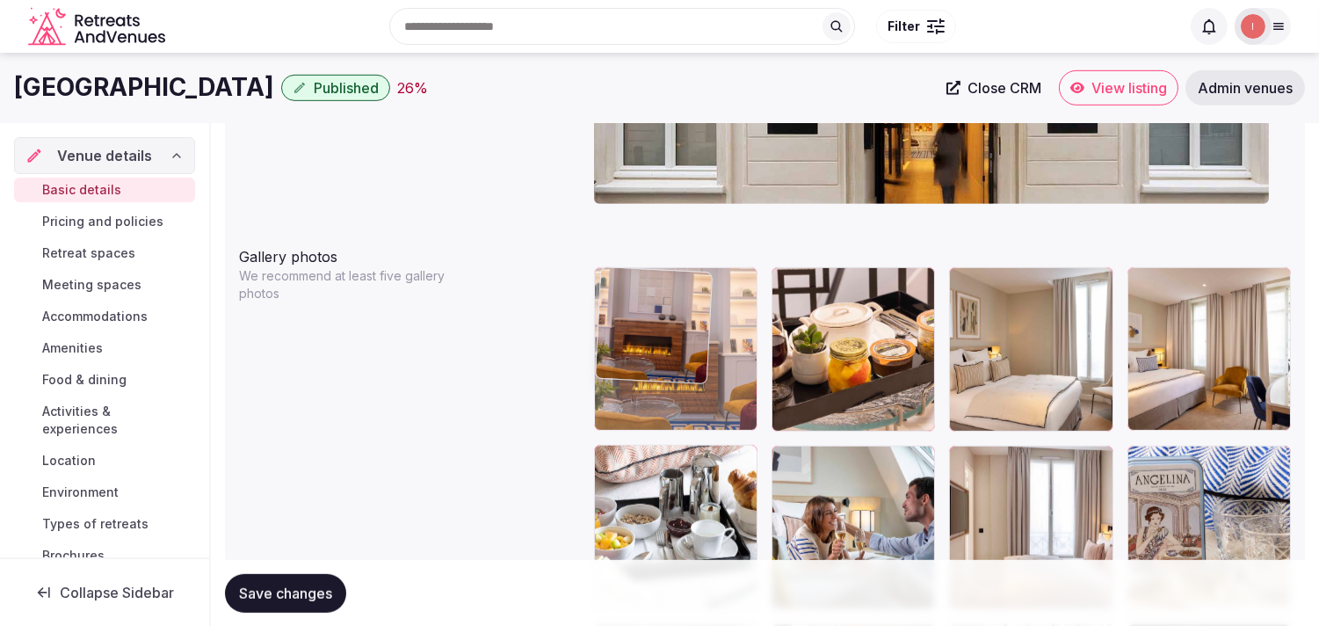
drag, startPoint x: 1141, startPoint y: 348, endPoint x: 645, endPoint y: 268, distance: 502.0
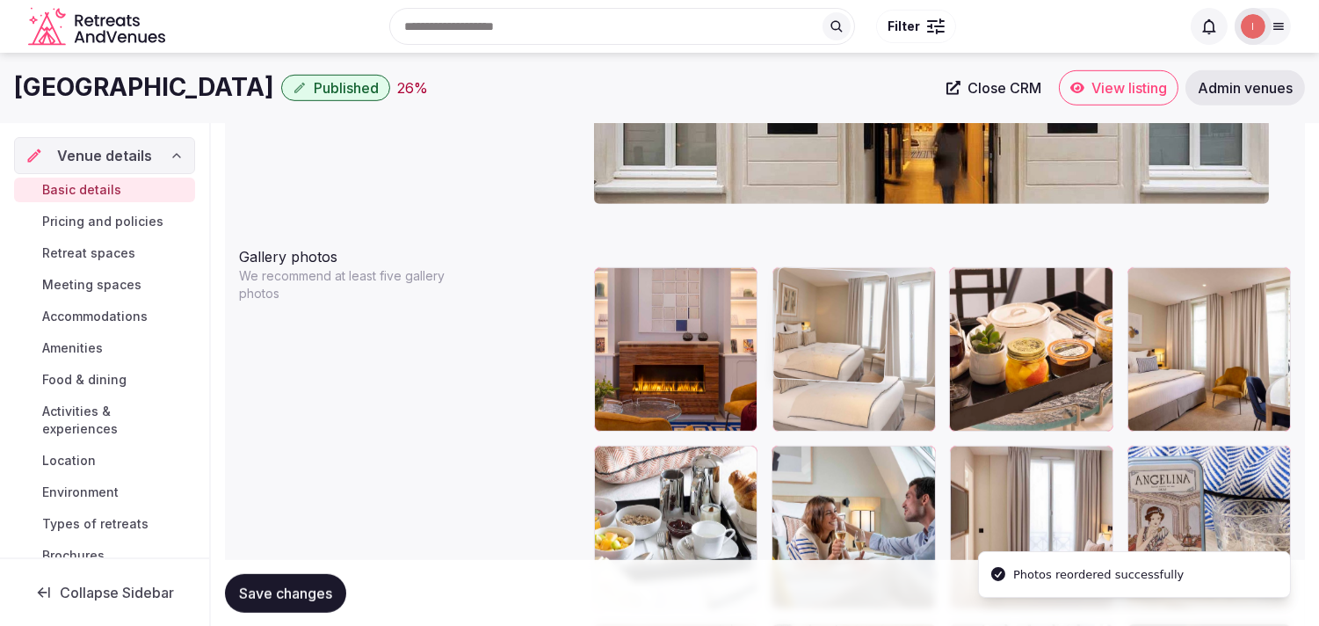
drag, startPoint x: 960, startPoint y: 286, endPoint x: 791, endPoint y: 300, distance: 170.2
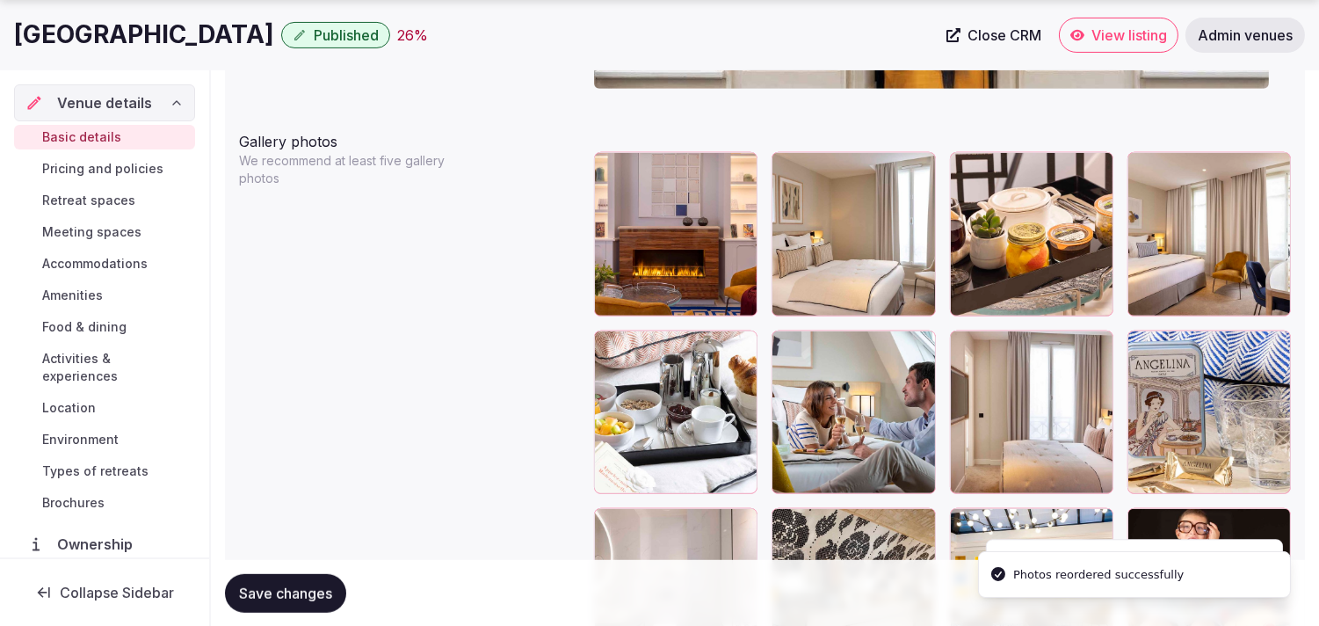
scroll to position [2230, 0]
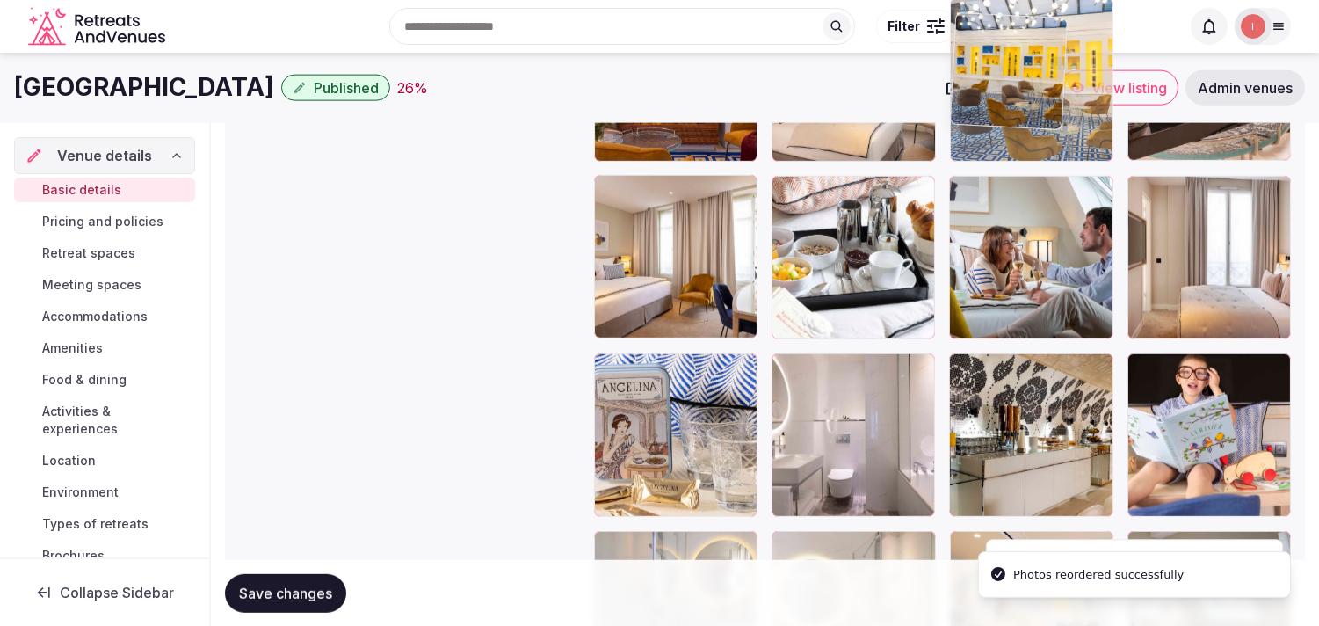
drag, startPoint x: 982, startPoint y: 262, endPoint x: 936, endPoint y: 89, distance: 179.0
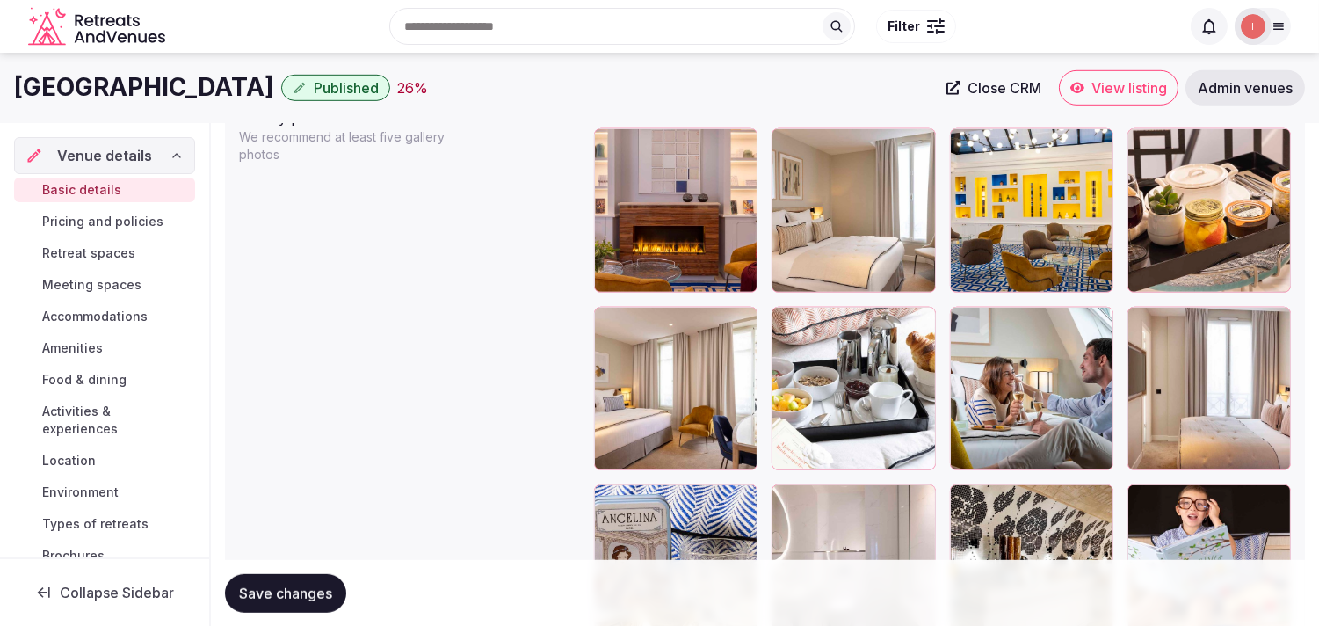
scroll to position [1979, 0]
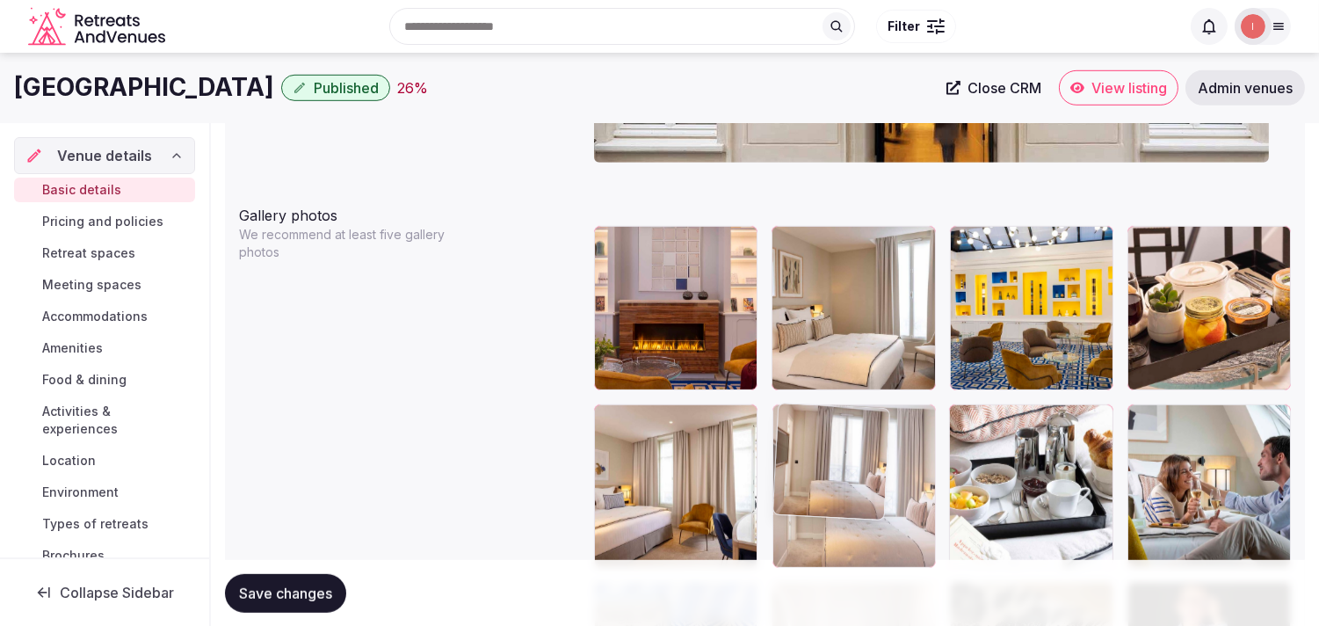
drag, startPoint x: 1135, startPoint y: 409, endPoint x: 854, endPoint y: 409, distance: 281.2
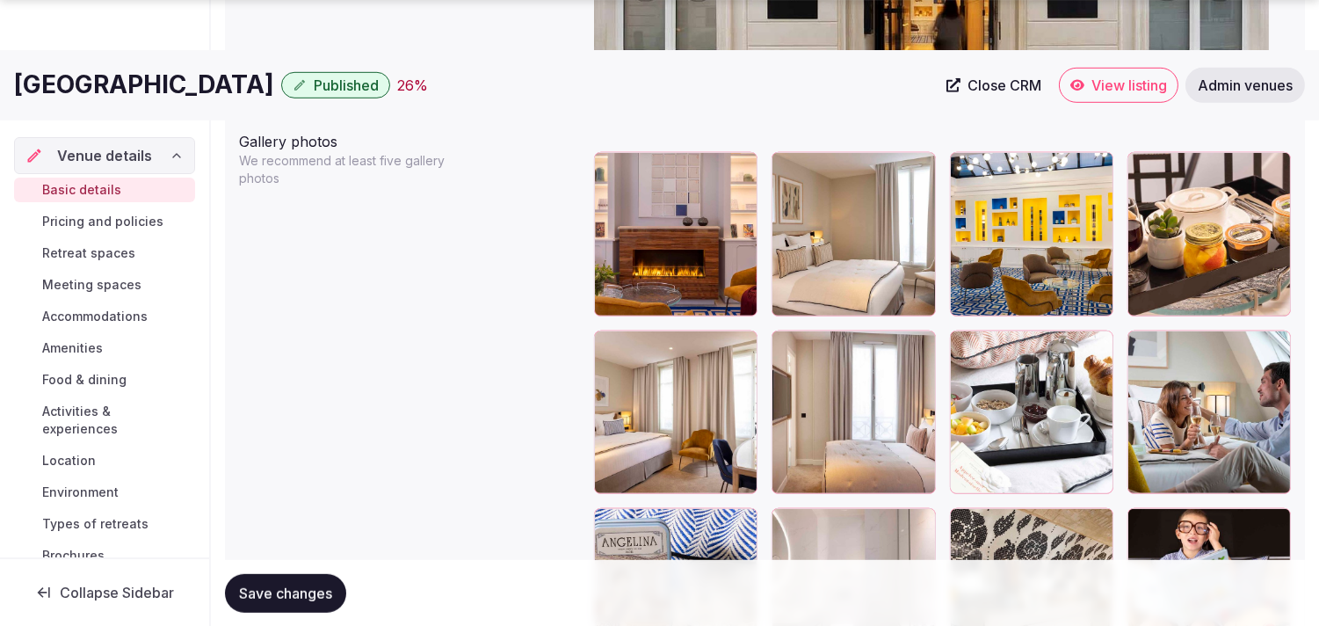
scroll to position [2174, 0]
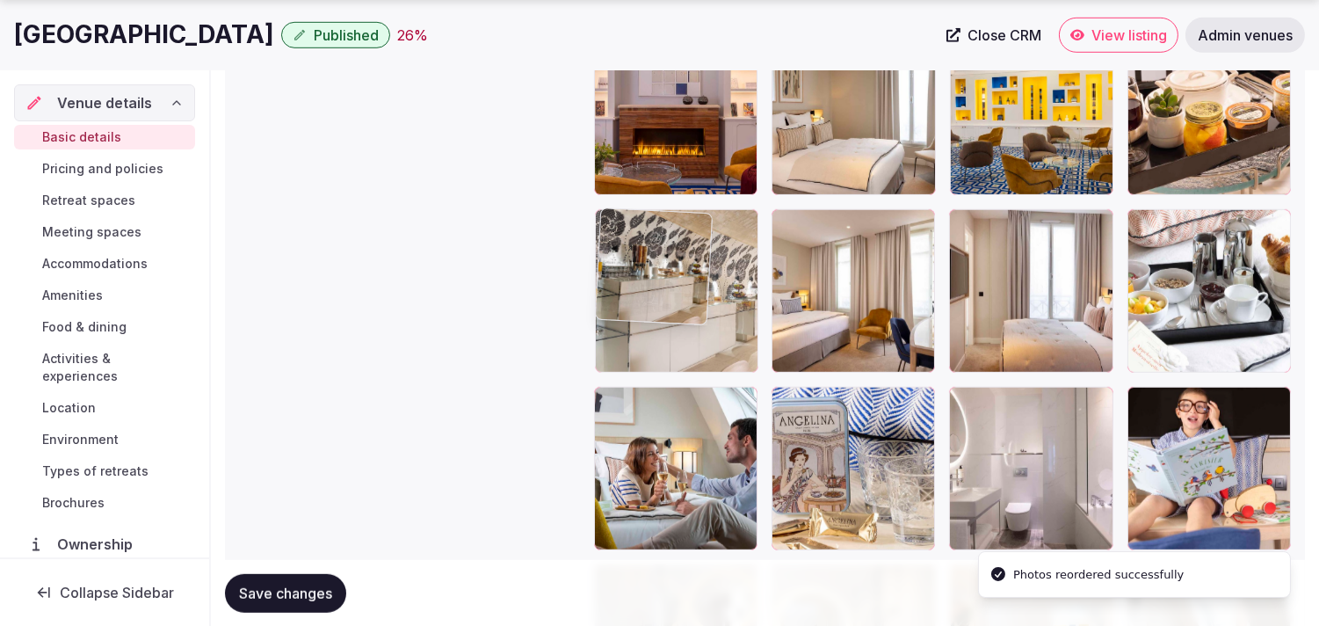
drag, startPoint x: 965, startPoint y: 401, endPoint x: 842, endPoint y: 359, distance: 130.1
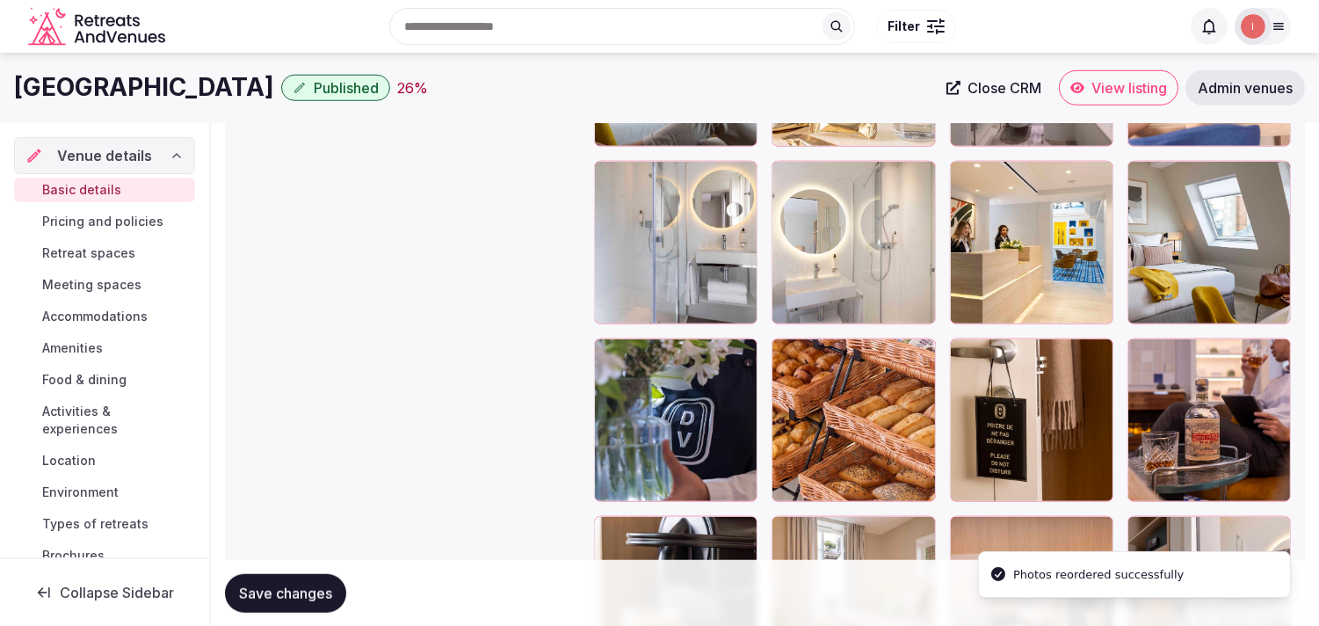
scroll to position [2760, 0]
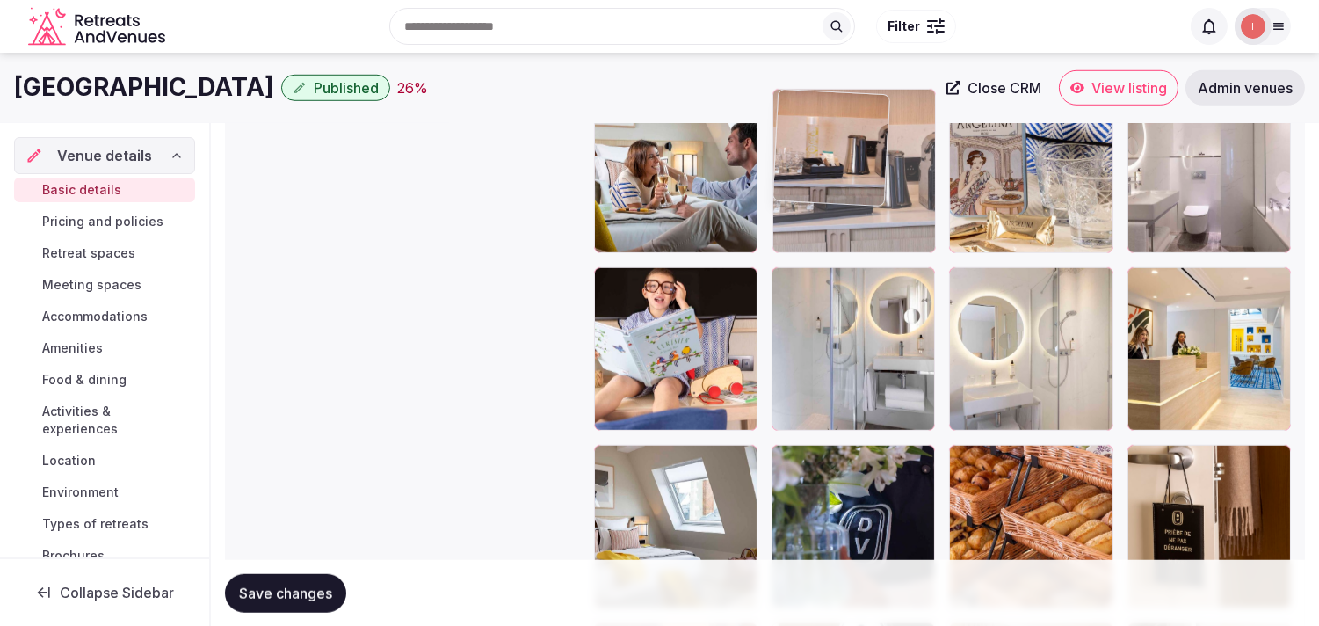
drag, startPoint x: 961, startPoint y: 350, endPoint x: 771, endPoint y: 134, distance: 288.3
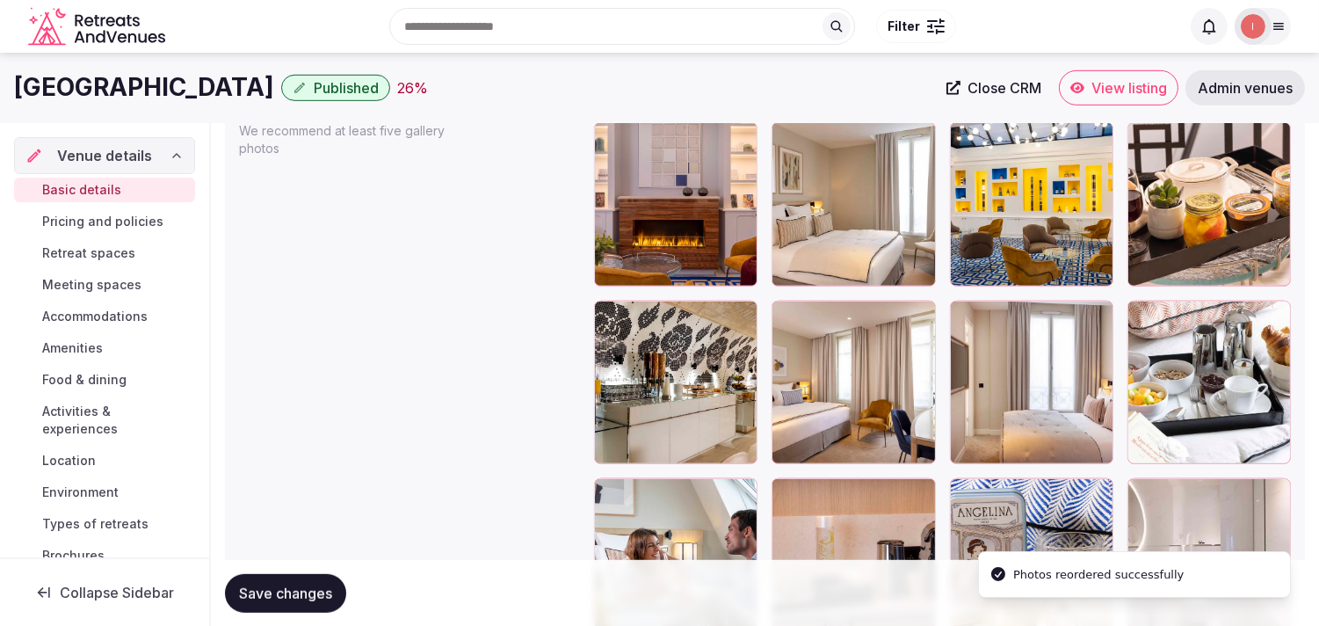
scroll to position [2080, 0]
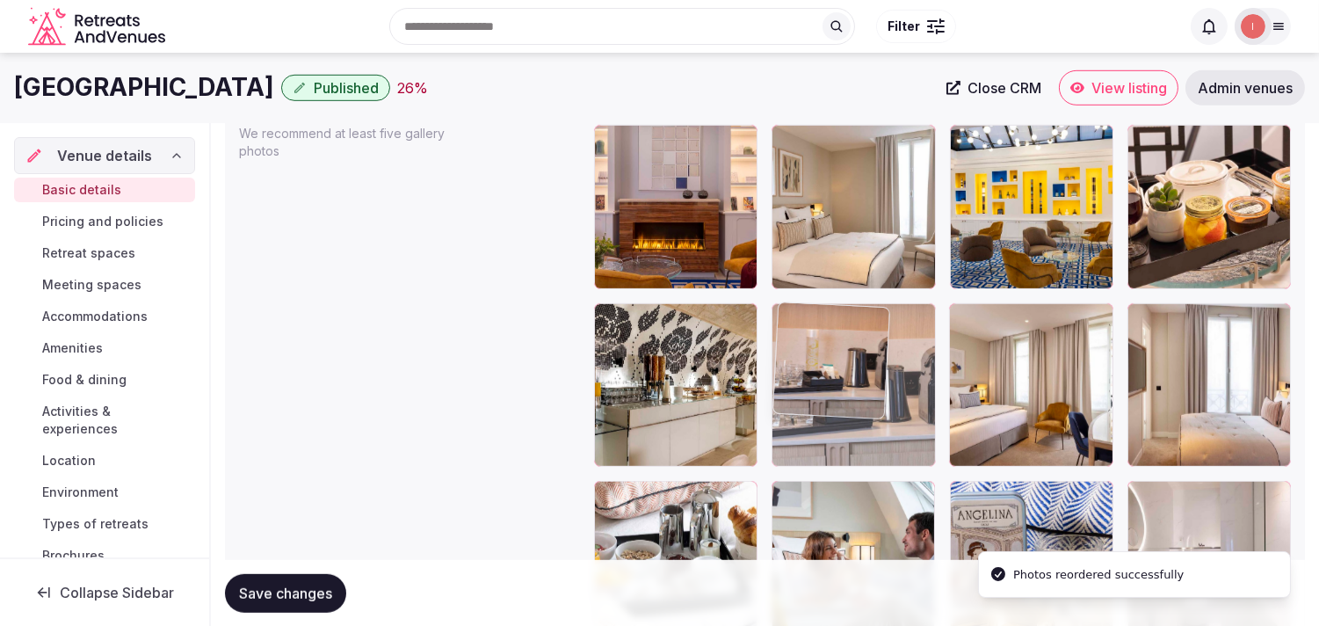
drag, startPoint x: 780, startPoint y: 498, endPoint x: 815, endPoint y: 314, distance: 187.7
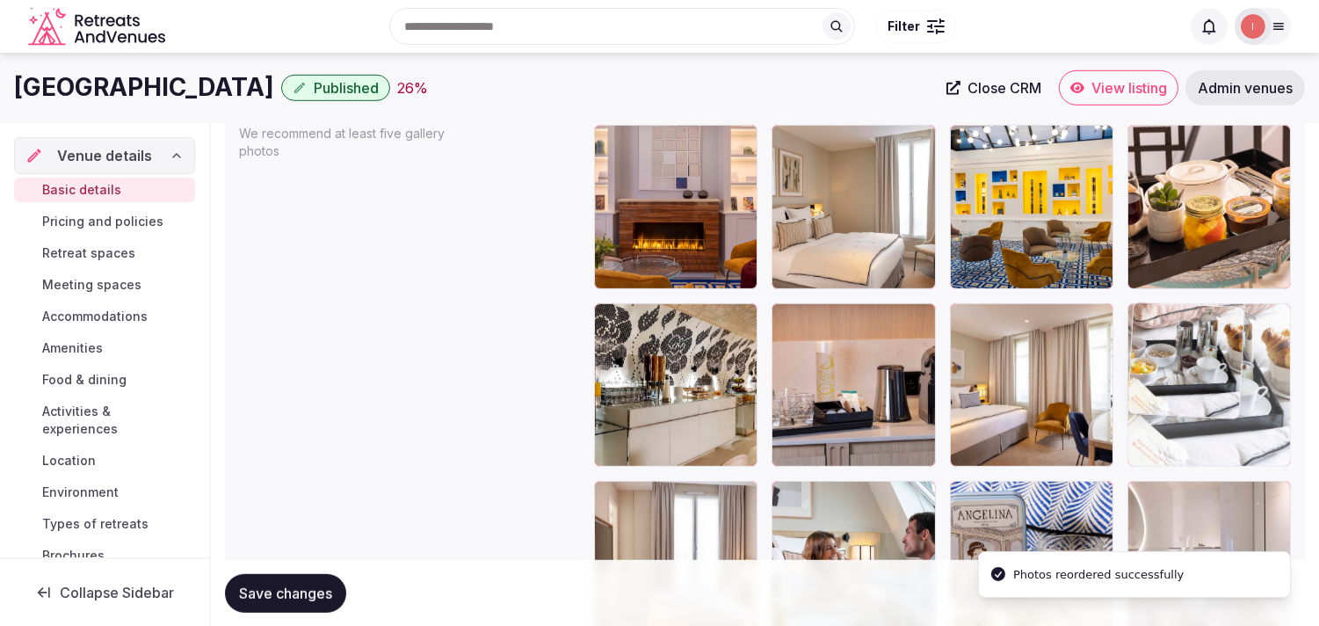
drag, startPoint x: 608, startPoint y: 485, endPoint x: 1170, endPoint y: 304, distance: 590.0
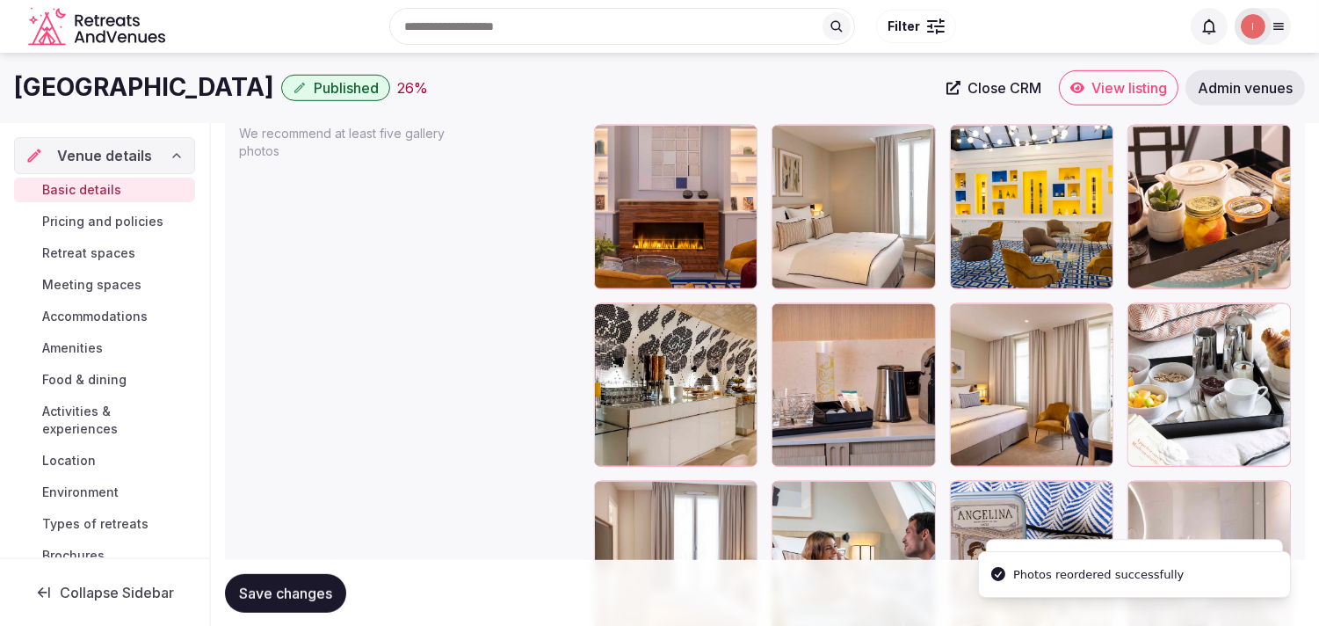
click at [313, 598] on span "Save changes" at bounding box center [285, 592] width 93 height 18
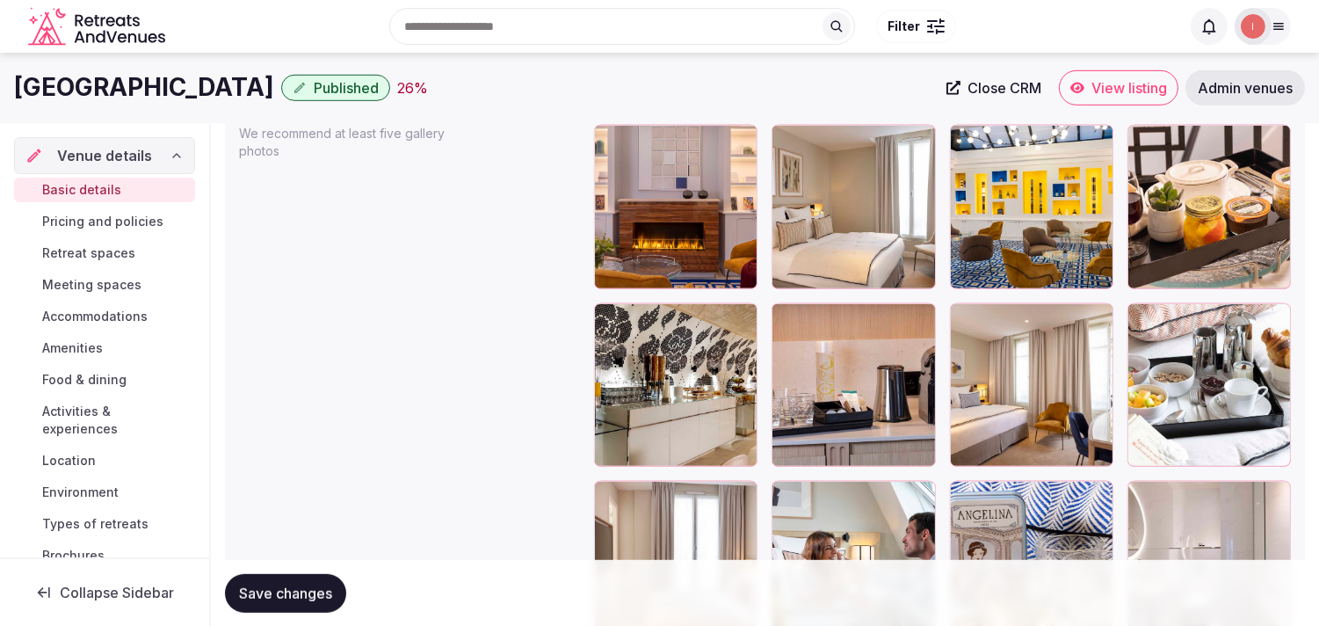
click at [310, 578] on button "Save changes" at bounding box center [285, 592] width 121 height 39
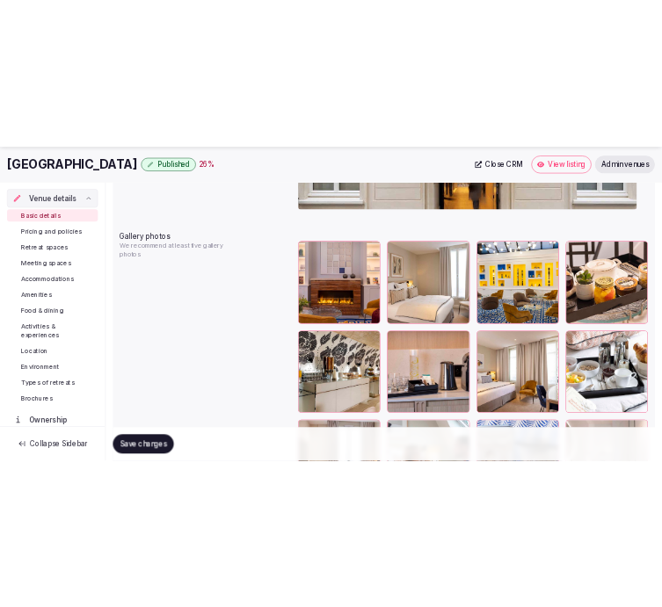
scroll to position [2178, 0]
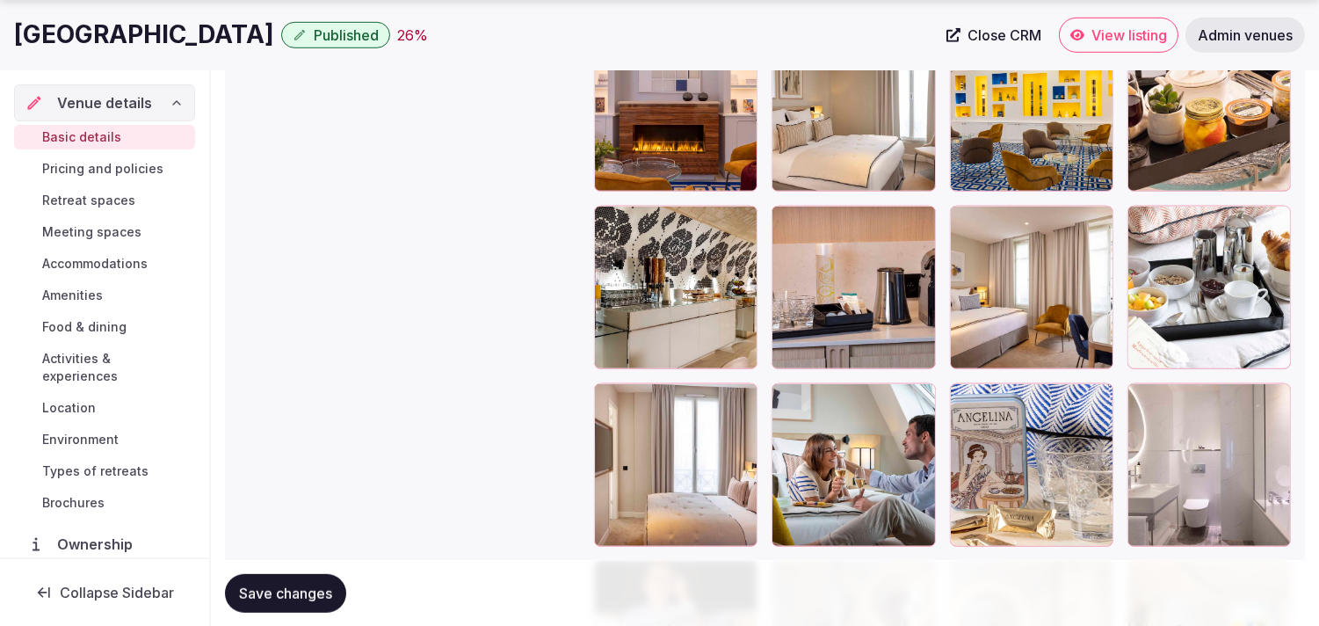
click at [321, 584] on span "Save changes" at bounding box center [285, 592] width 93 height 18
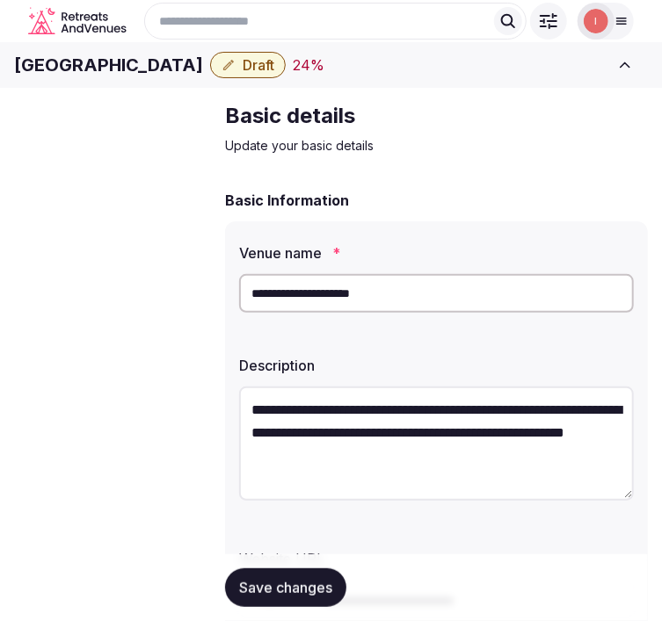
click at [158, 77] on h1 "[GEOGRAPHIC_DATA]" at bounding box center [108, 65] width 189 height 25
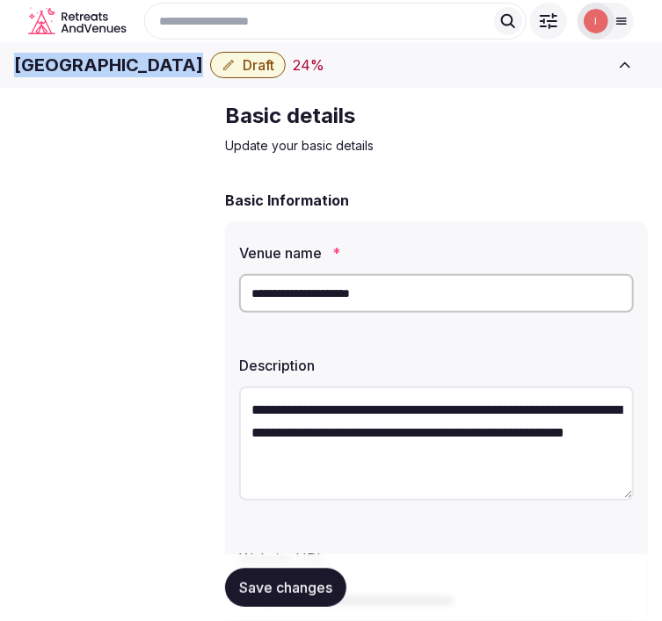
click at [158, 77] on h1 "[GEOGRAPHIC_DATA]" at bounding box center [108, 65] width 189 height 25
copy div "[GEOGRAPHIC_DATA]"
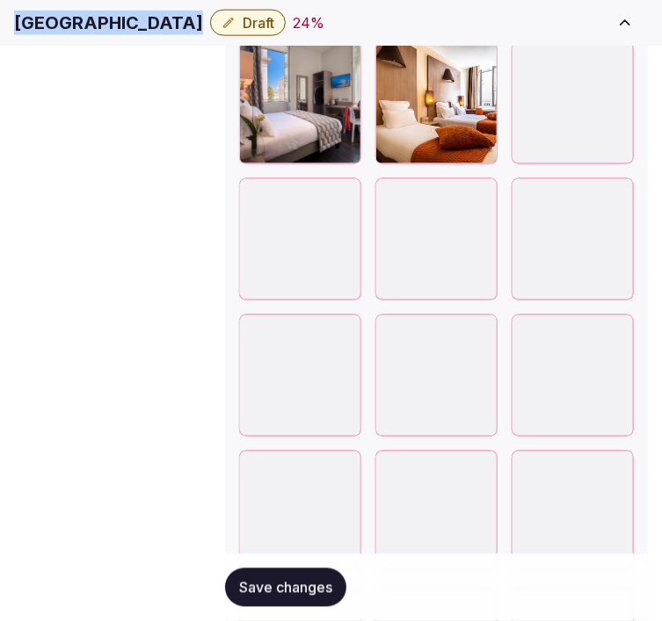
scroll to position [2632, 0]
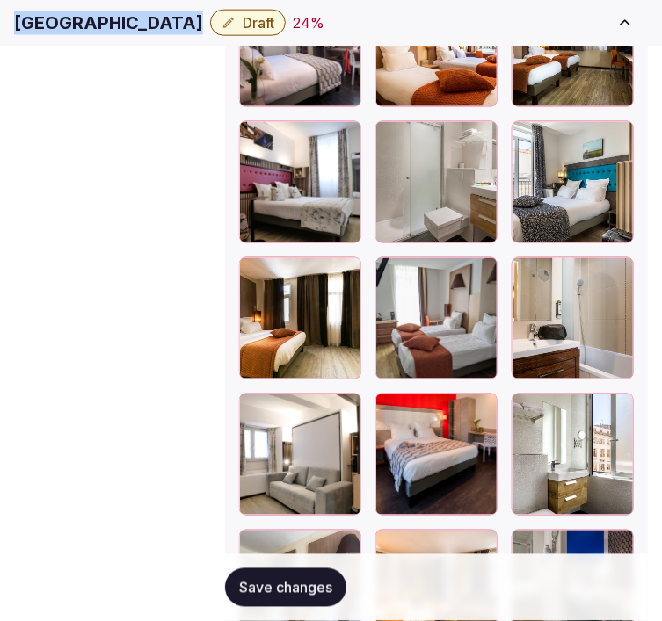
copy div "[GEOGRAPHIC_DATA]"
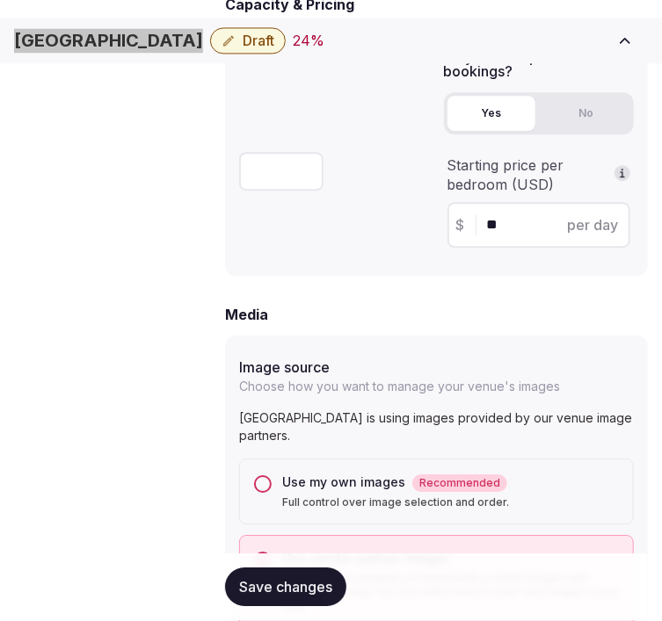
scroll to position [1656, 0]
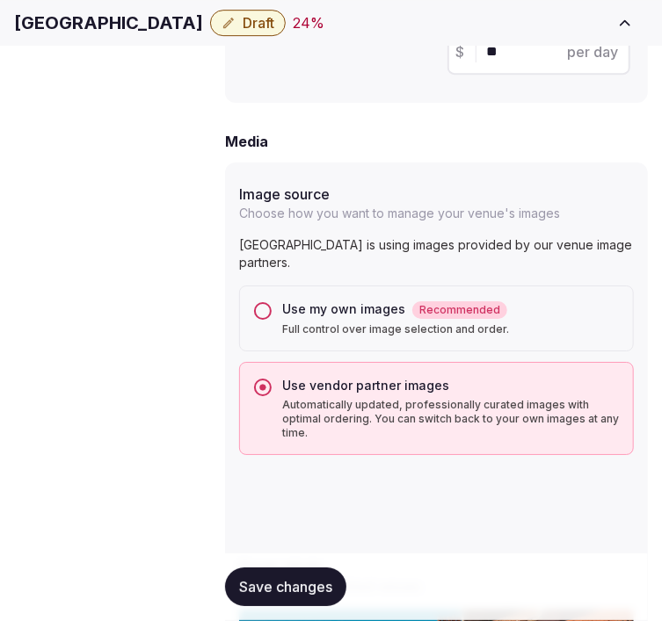
click at [273, 286] on div "Use my own images Recommended Full control over image selection and order." at bounding box center [436, 319] width 395 height 66
click at [255, 302] on button "Use my own images Recommended Full control over image selection and order." at bounding box center [263, 311] width 18 height 18
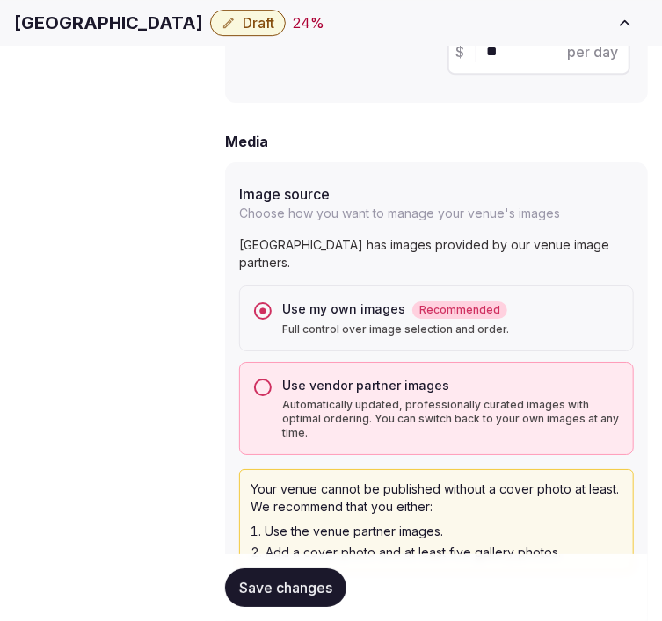
click at [272, 583] on span "Save changes" at bounding box center [285, 588] width 93 height 18
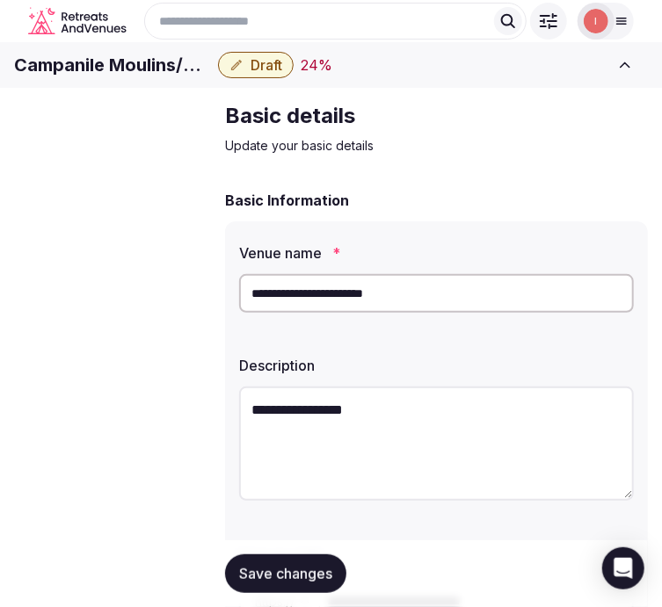
click at [273, 313] on input "**********" at bounding box center [436, 293] width 395 height 39
click at [176, 77] on h1 "Campanile Moulins/Avermes" at bounding box center [112, 65] width 197 height 25
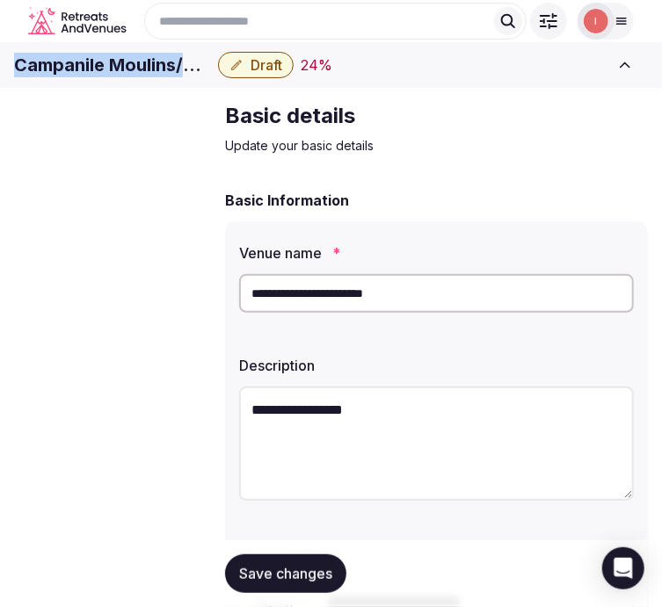
click at [176, 77] on h1 "Campanile Moulins/Avermes" at bounding box center [112, 65] width 197 height 25
copy div "Campanile Moulins/Avermes"
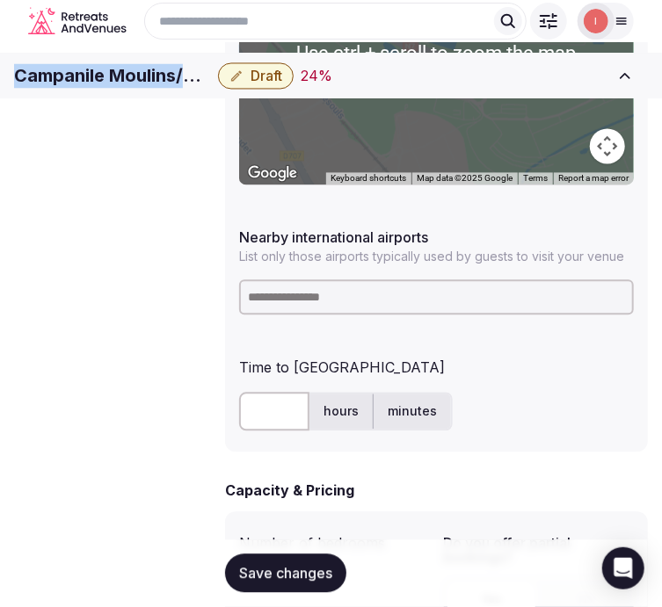
scroll to position [976, 0]
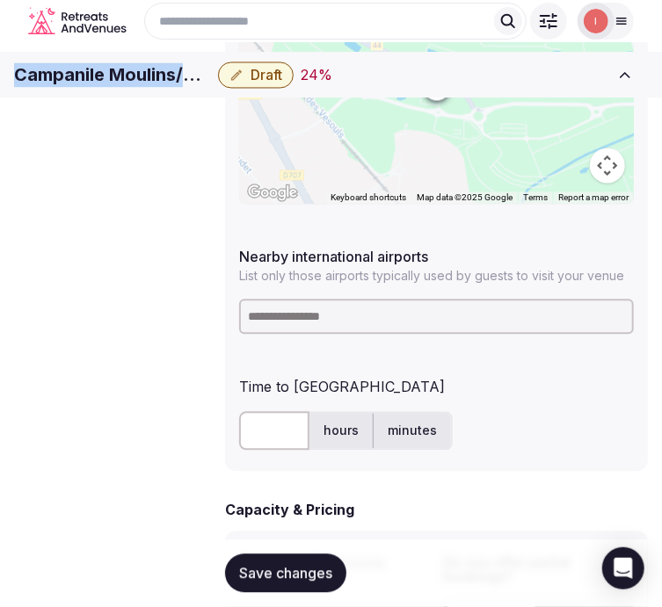
copy div "Campanile Moulins/Avermes"
click at [414, 300] on input at bounding box center [436, 317] width 395 height 35
paste input "********"
type input "********"
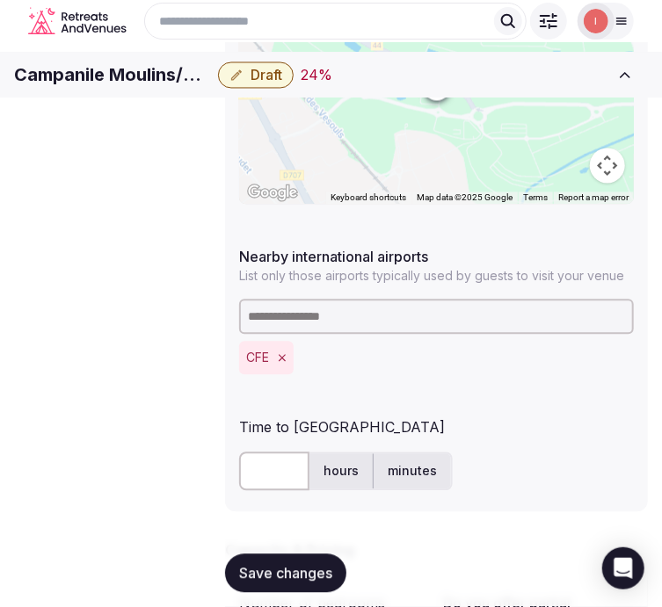
click at [271, 453] on input "text" at bounding box center [274, 472] width 70 height 39
type input "**"
click at [285, 575] on span "Save changes" at bounding box center [285, 574] width 93 height 18
click at [282, 84] on span "Draft" at bounding box center [266, 76] width 32 height 18
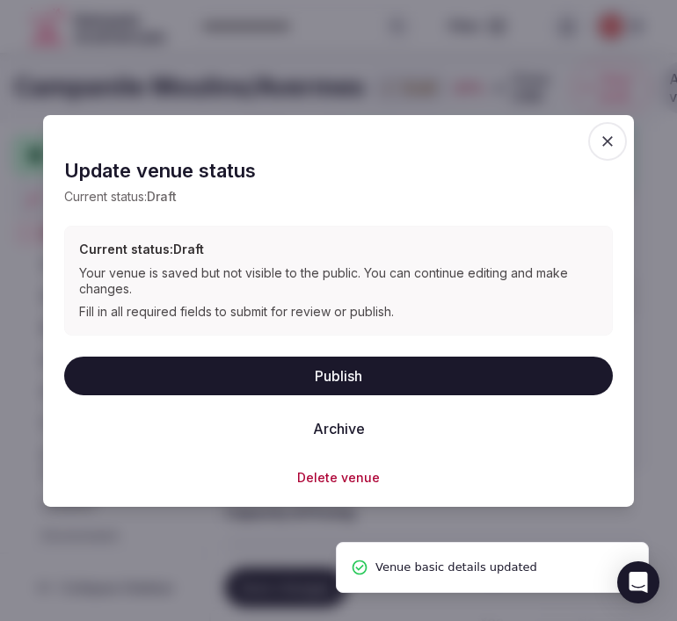
click at [363, 385] on button "Publish" at bounding box center [338, 375] width 548 height 39
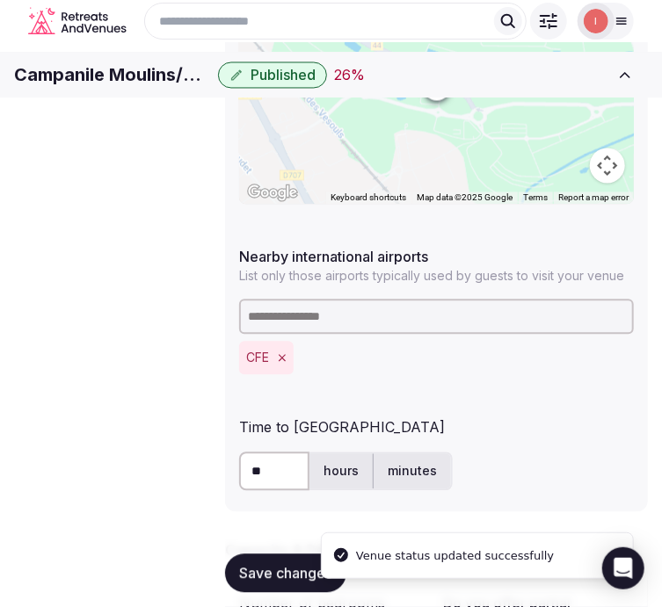
click at [243, 47] on div "Search Popular Destinations Toscana, Italy Riviera Maya, Mexico Indonesia, Bali…" at bounding box center [331, 21] width 634 height 51
click at [211, 84] on h1 "Campanile Moulins/Avermes" at bounding box center [112, 75] width 197 height 25
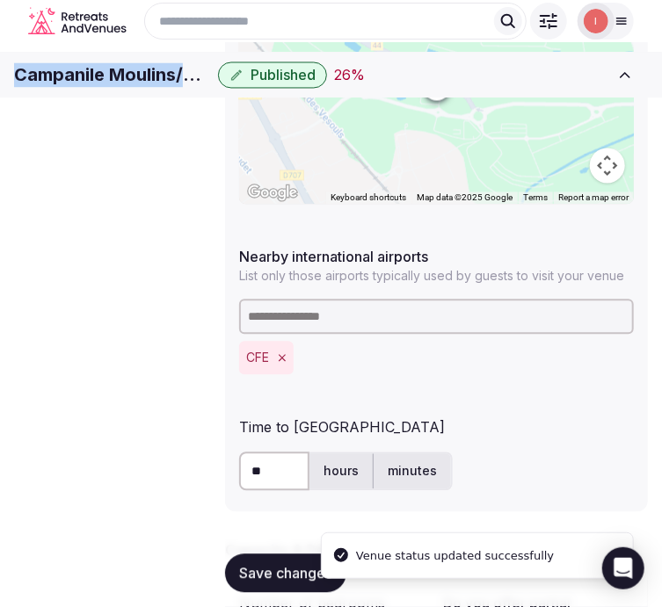
click at [211, 84] on h1 "Campanile Moulins/Avermes" at bounding box center [112, 75] width 197 height 25
copy div "Campanile Moulins/Avermes"
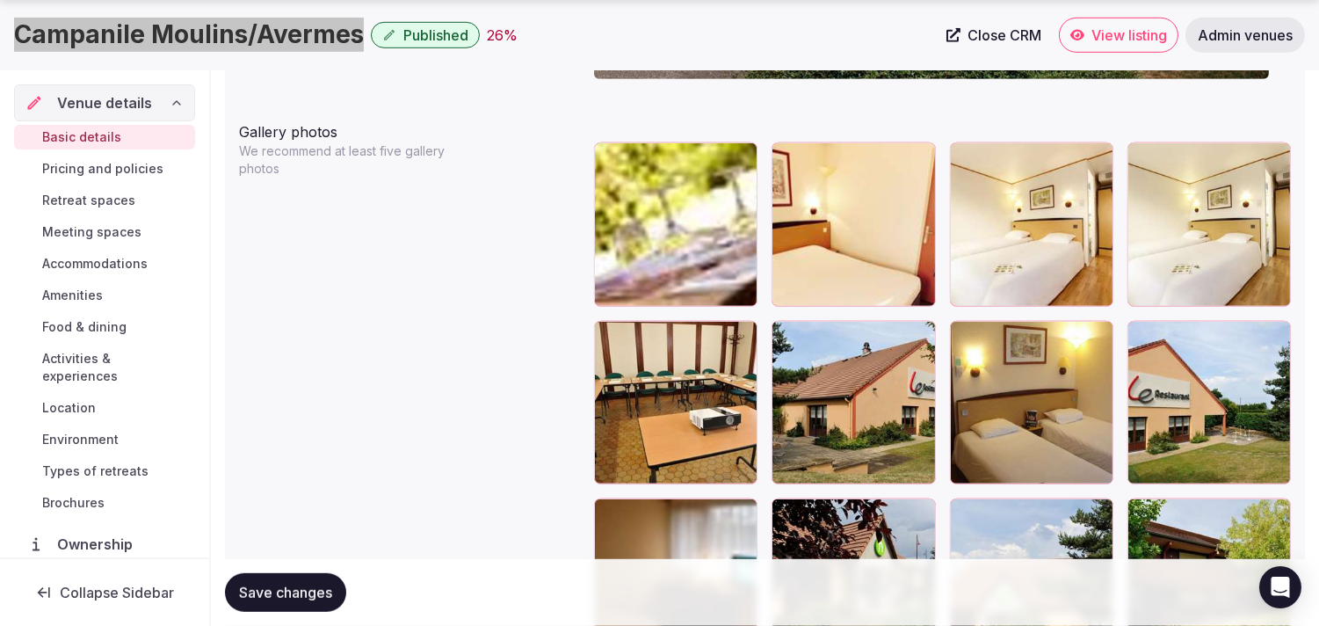
scroll to position [2245, 0]
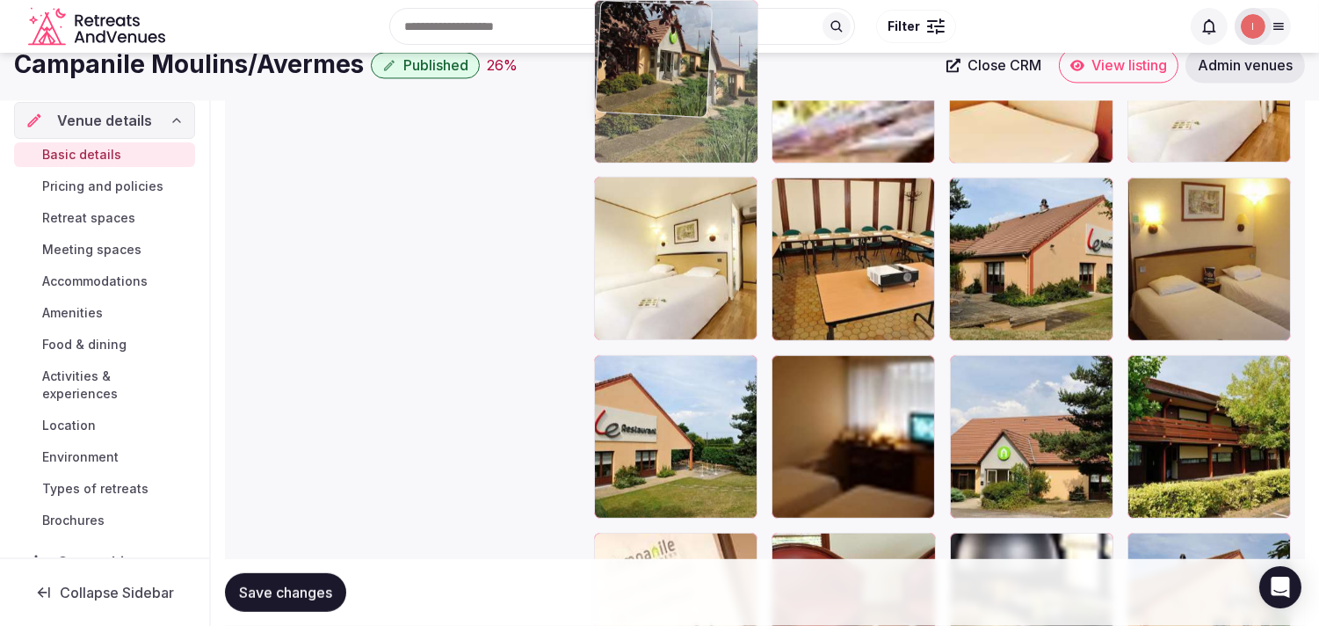
drag, startPoint x: 794, startPoint y: 332, endPoint x: 699, endPoint y: 119, distance: 234.0
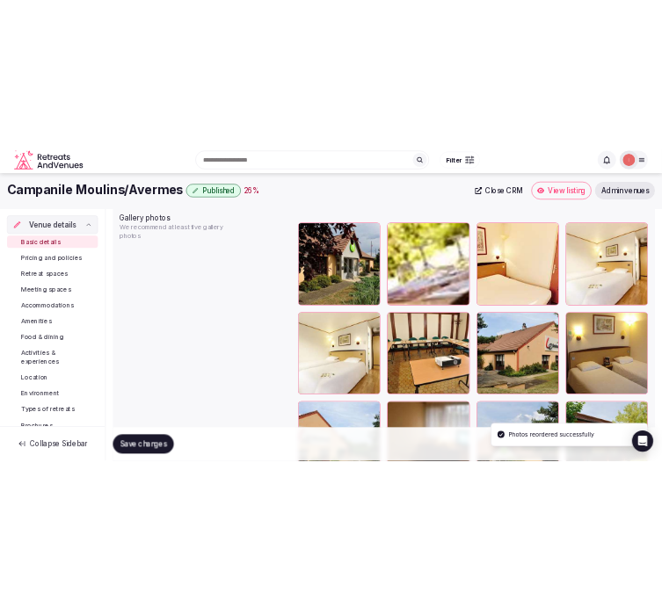
scroll to position [2009, 0]
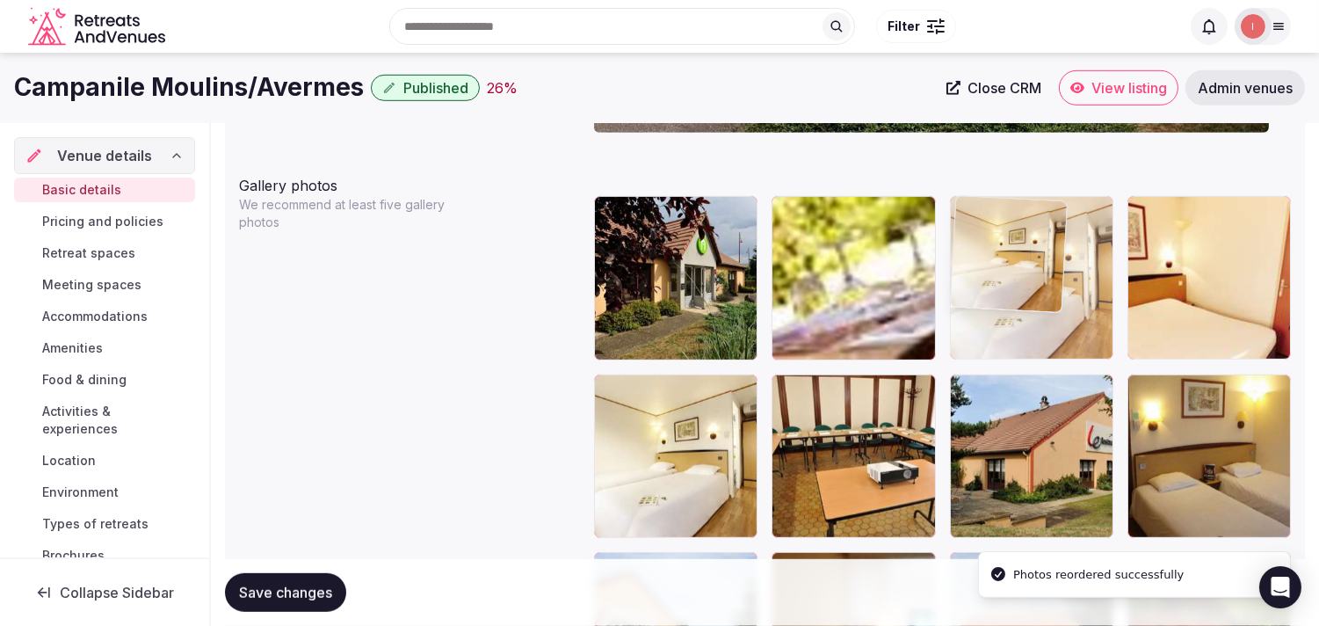
drag, startPoint x: 1151, startPoint y: 202, endPoint x: 859, endPoint y: 207, distance: 292.7
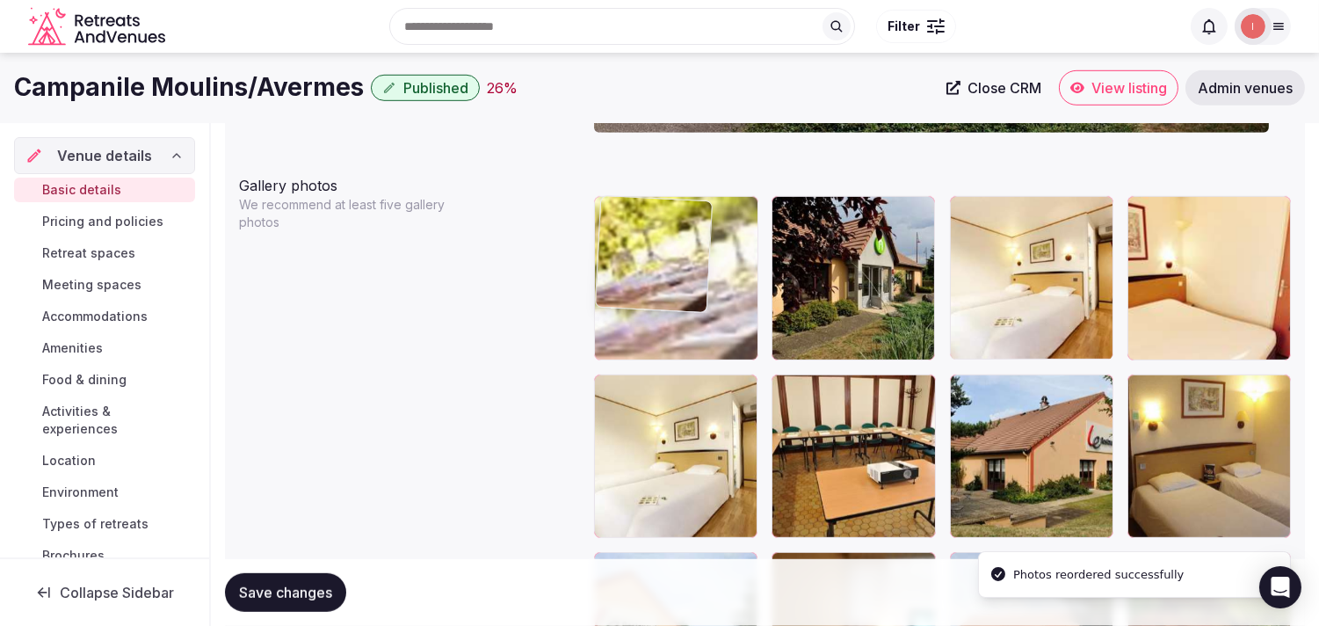
drag, startPoint x: 859, startPoint y: 207, endPoint x: 795, endPoint y: 220, distance: 64.6
click at [661, 220] on div at bounding box center [679, 279] width 163 height 163
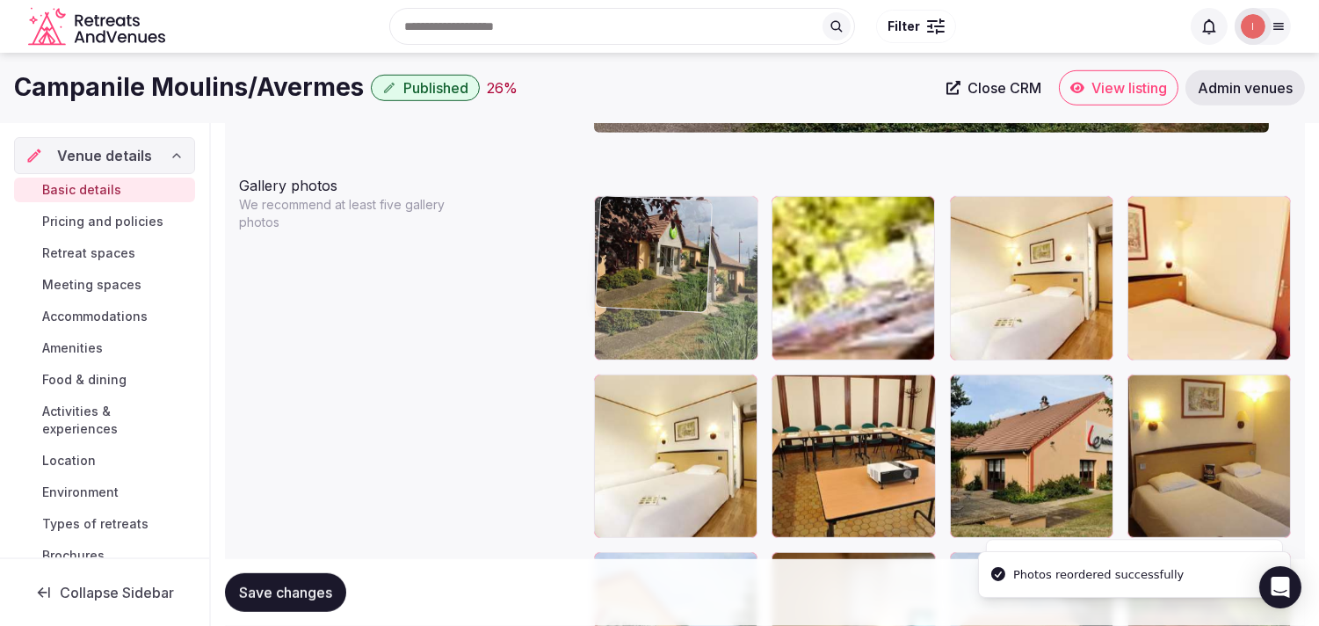
drag, startPoint x: 800, startPoint y: 205, endPoint x: 639, endPoint y: 205, distance: 160.8
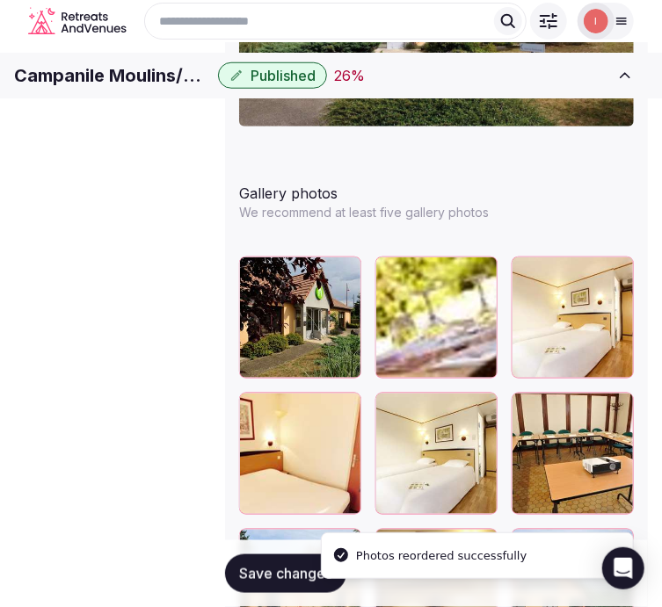
scroll to position [2400, 0]
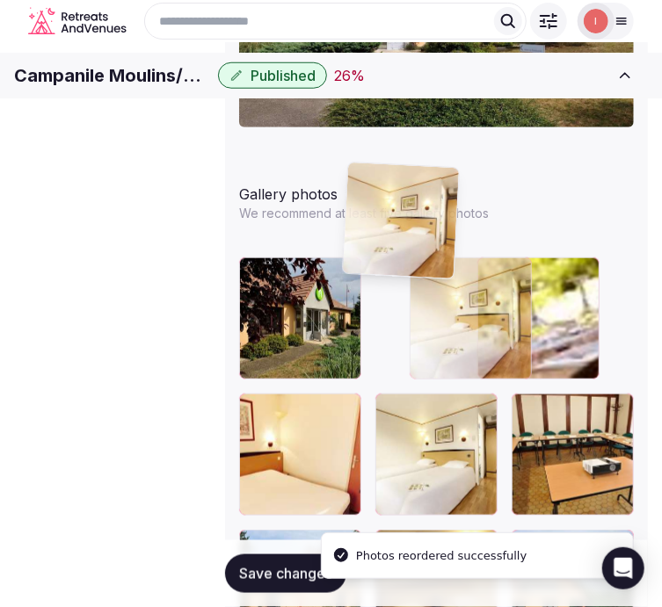
drag, startPoint x: 460, startPoint y: 182, endPoint x: 364, endPoint y: 190, distance: 96.1
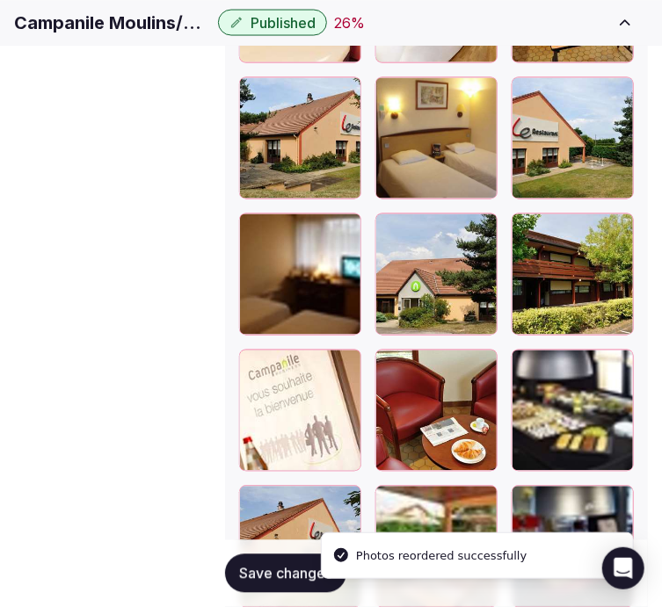
scroll to position [2888, 0]
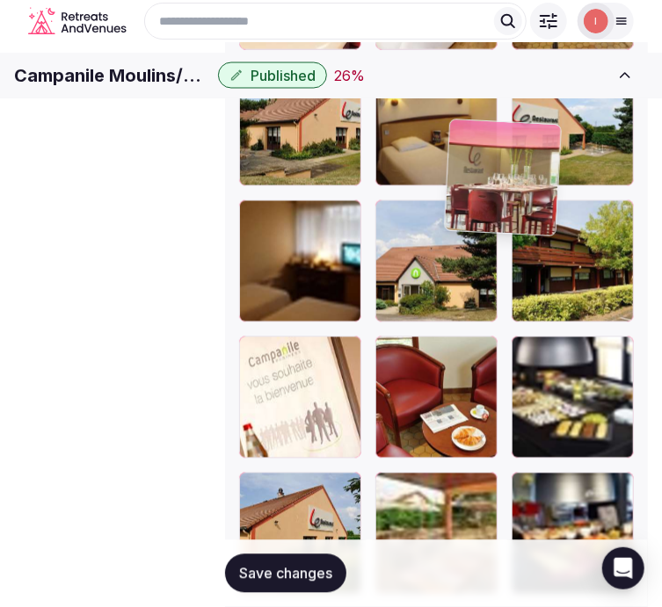
drag, startPoint x: 246, startPoint y: 301, endPoint x: 424, endPoint y: 153, distance: 230.9
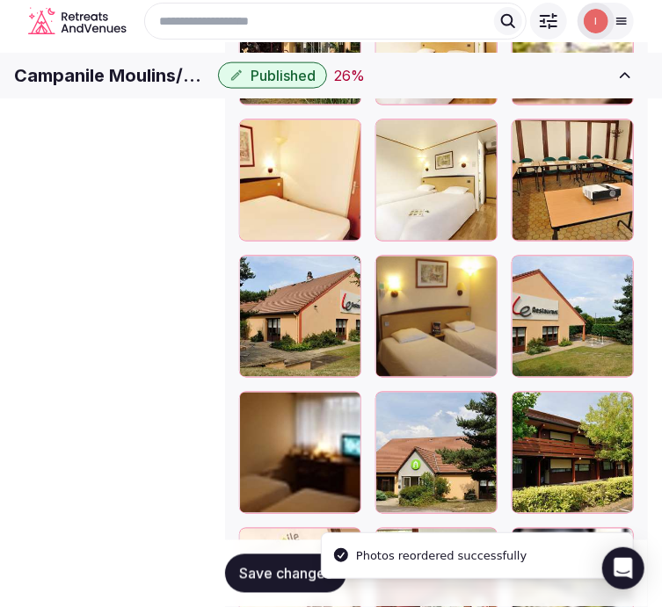
scroll to position [2656, 0]
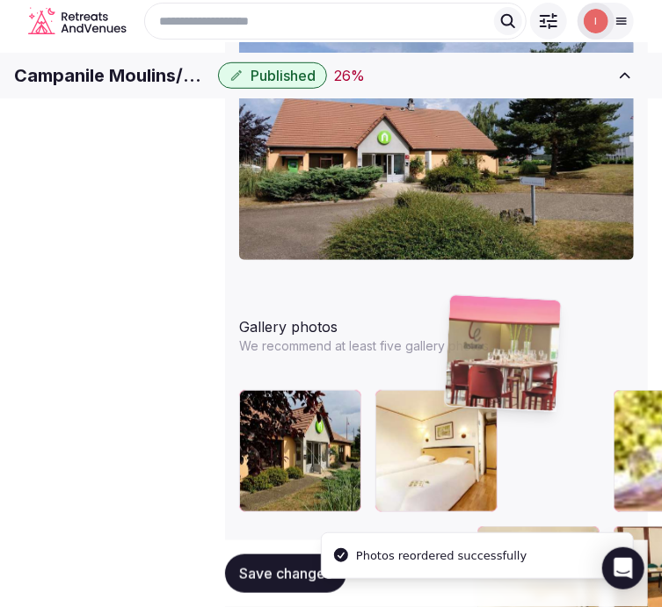
drag, startPoint x: 472, startPoint y: 239, endPoint x: 431, endPoint y: 293, distance: 67.1
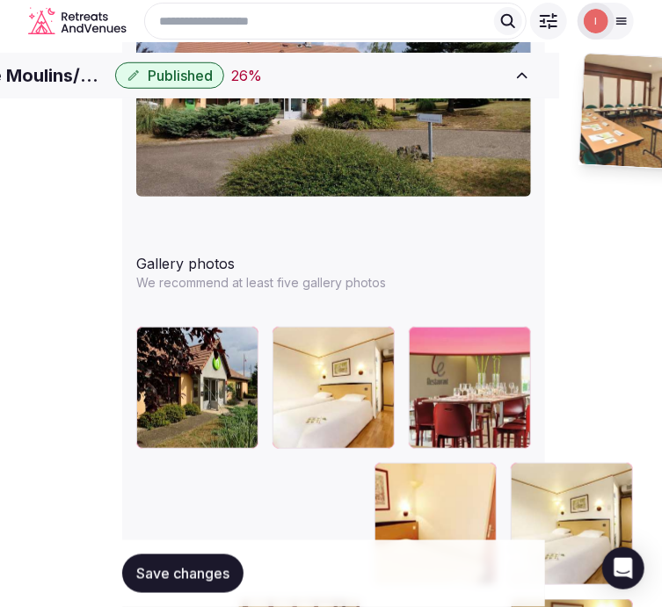
scroll to position [2316, 103]
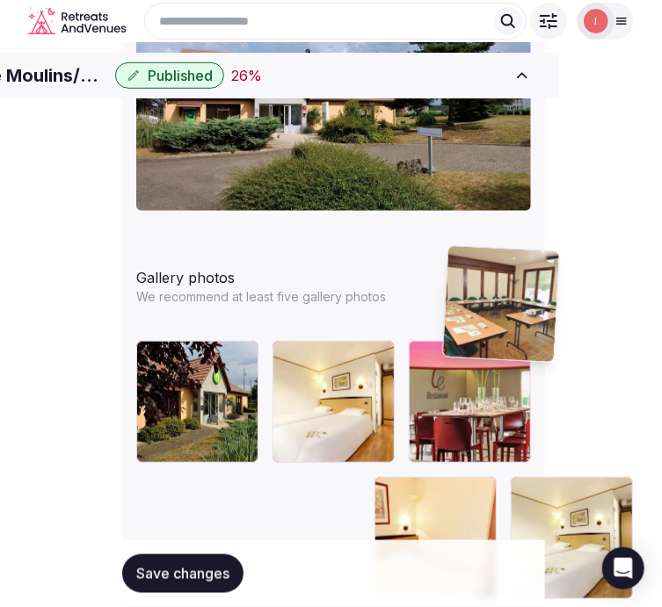
drag, startPoint x: 353, startPoint y: 438, endPoint x: 453, endPoint y: 250, distance: 212.3
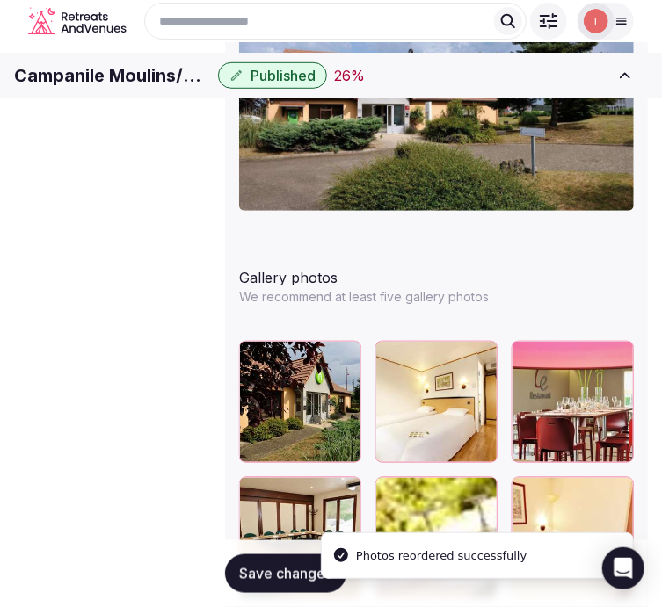
scroll to position [2316, 0]
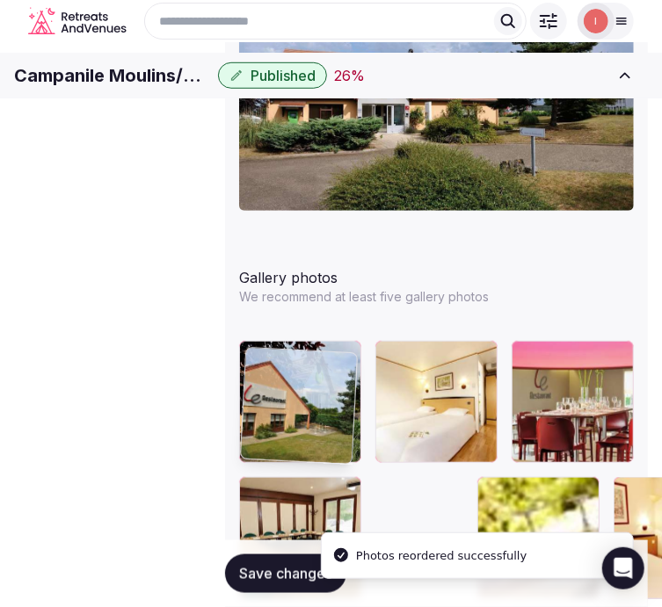
drag, startPoint x: 449, startPoint y: 466, endPoint x: 237, endPoint y: 360, distance: 236.6
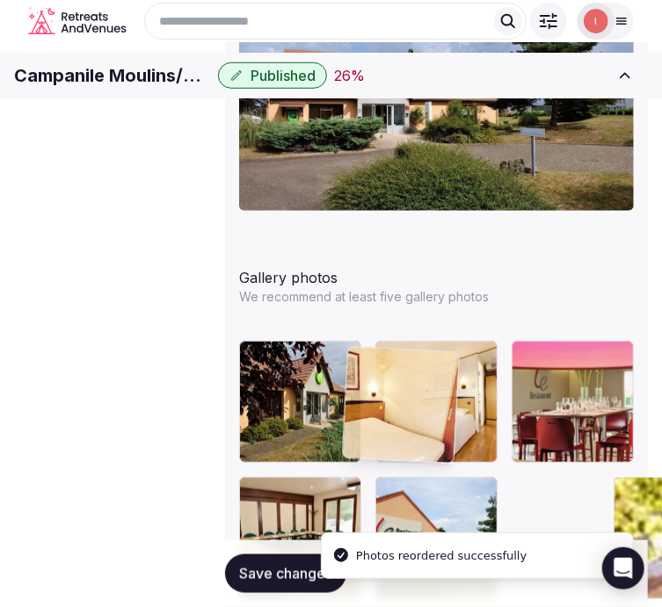
drag, startPoint x: 452, startPoint y: 358, endPoint x: 410, endPoint y: 384, distance: 49.0
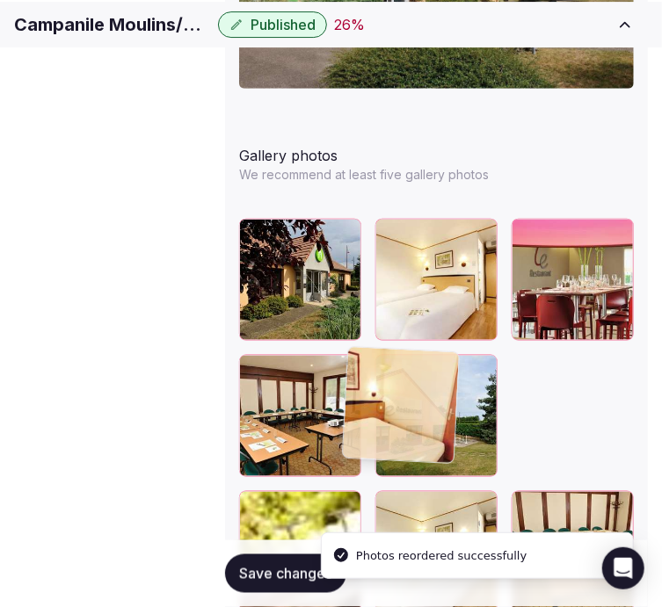
scroll to position [2511, 0]
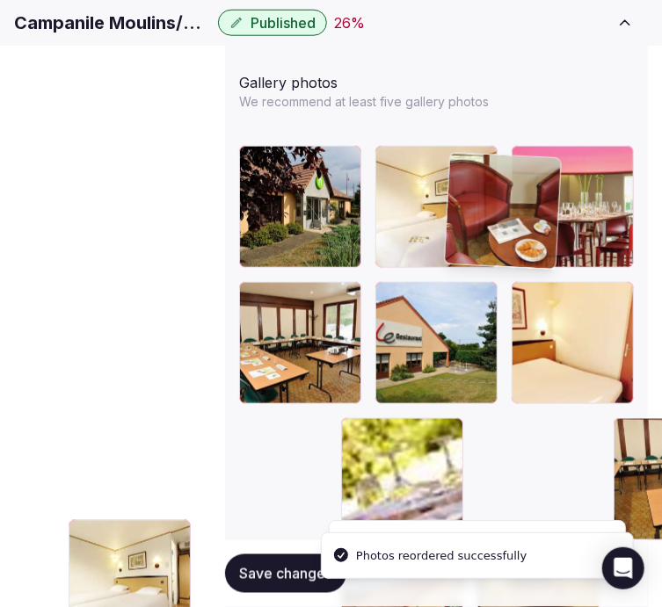
drag, startPoint x: 560, startPoint y: 376, endPoint x: 476, endPoint y: 160, distance: 231.7
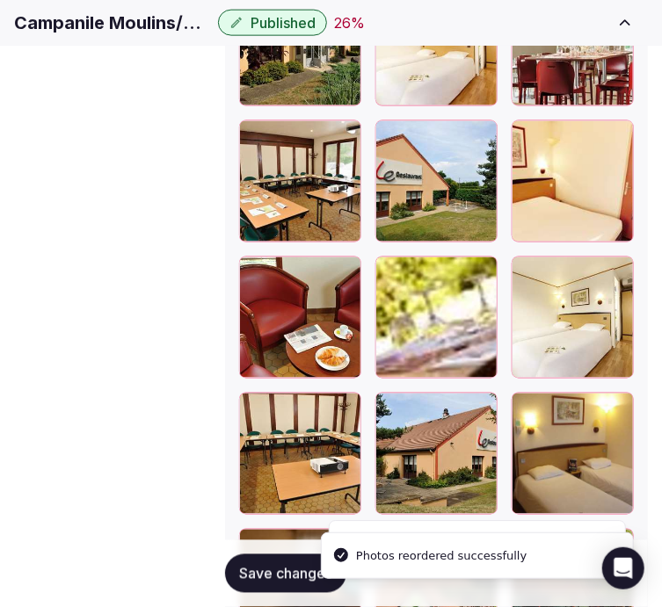
scroll to position [2707, 0]
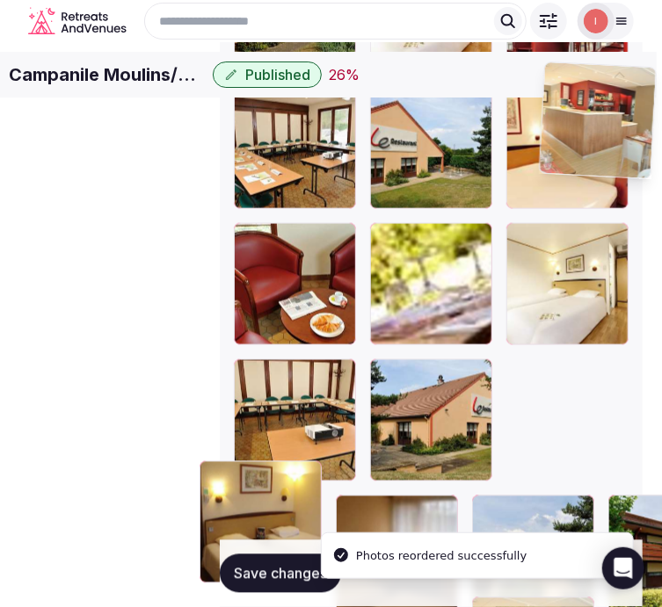
drag, startPoint x: 446, startPoint y: 380, endPoint x: 569, endPoint y: 94, distance: 310.6
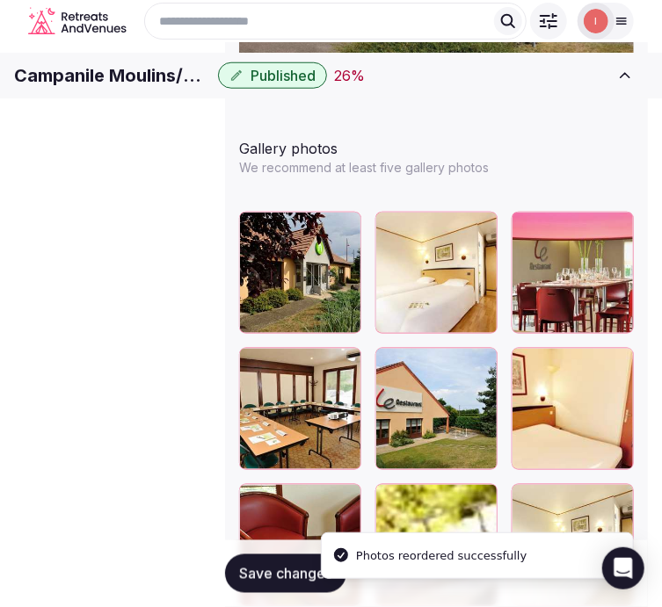
scroll to position [2411, 7]
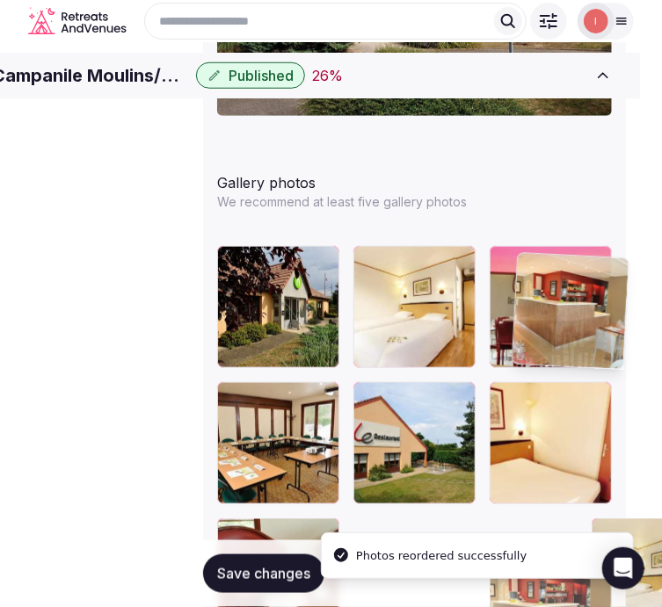
drag, startPoint x: 555, startPoint y: 380, endPoint x: 536, endPoint y: 265, distance: 117.6
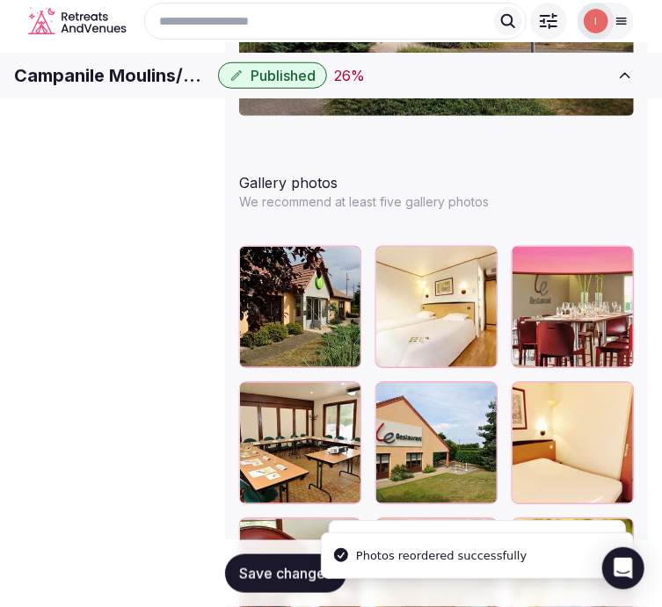
click at [239, 576] on span "Save changes" at bounding box center [285, 574] width 93 height 18
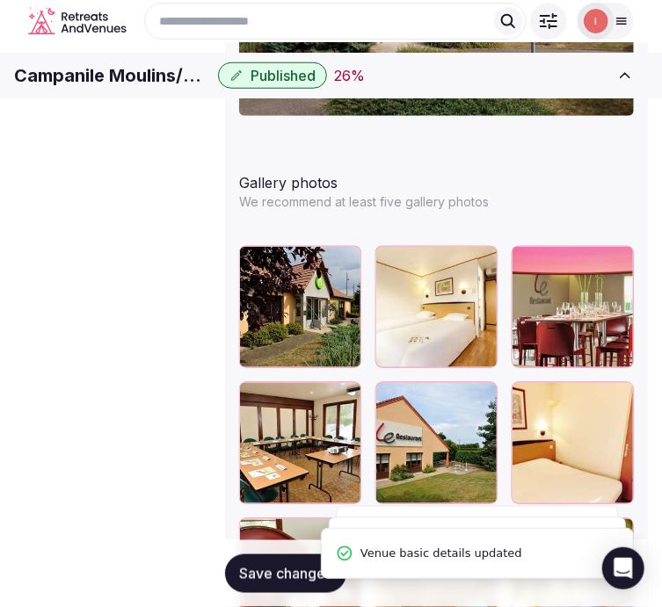
click at [239, 576] on span "Save changes" at bounding box center [285, 574] width 93 height 18
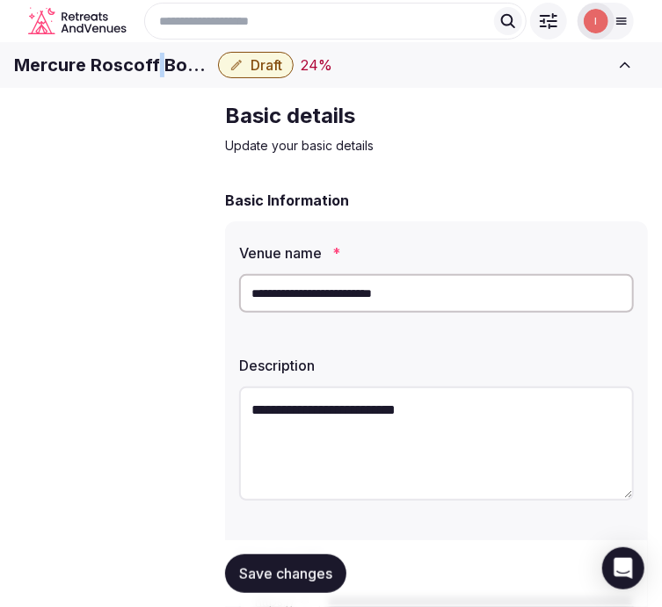
click at [211, 77] on h1 "Mercure Roscoff Bord De Mer" at bounding box center [112, 65] width 197 height 25
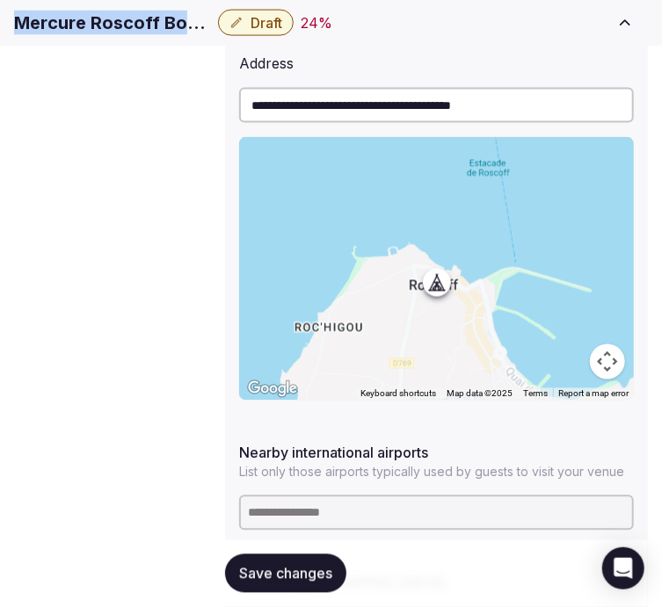
scroll to position [1074, 0]
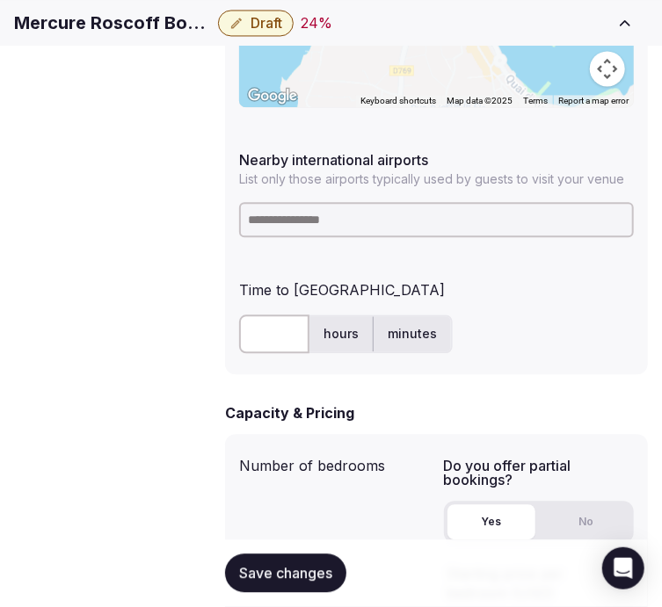
click at [350, 202] on input at bounding box center [436, 219] width 395 height 35
paste input "*******"
type input "*******"
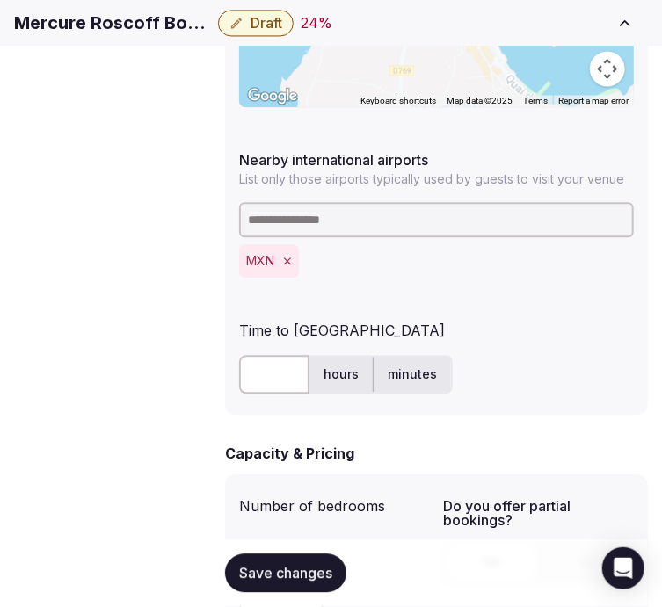
click at [261, 355] on input "text" at bounding box center [274, 374] width 70 height 39
type input "**"
click at [253, 575] on span "Save changes" at bounding box center [285, 574] width 93 height 18
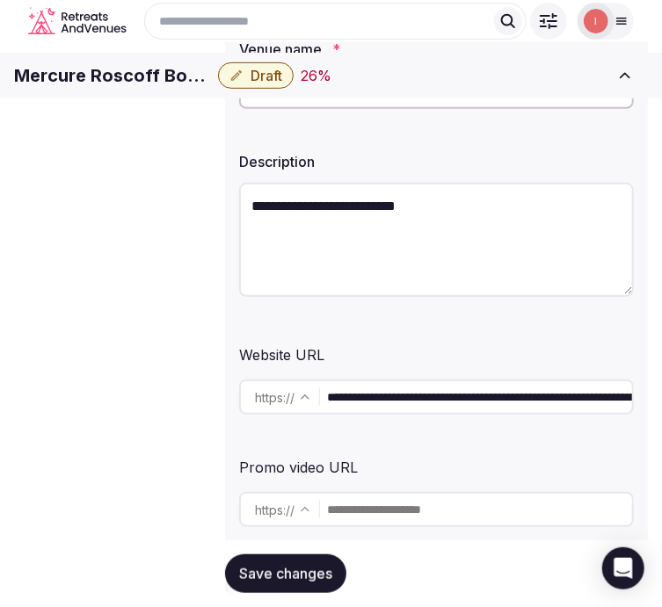
scroll to position [98, 0]
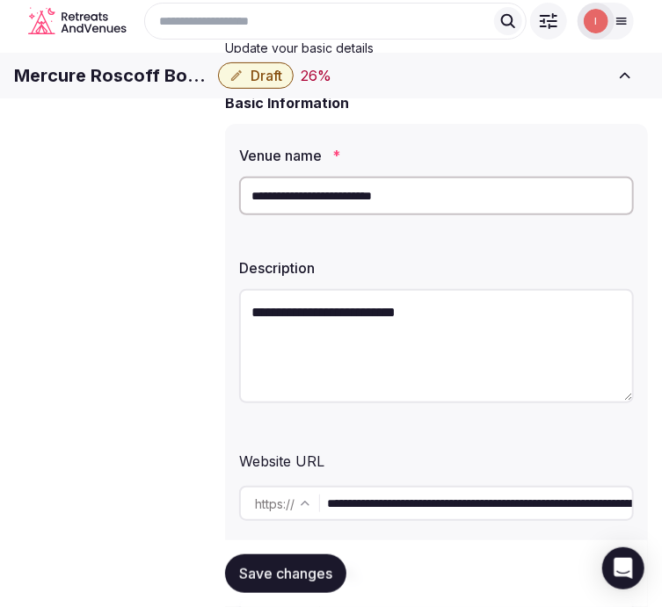
click at [198, 88] on h1 "Mercure Roscoff Bord De Mer" at bounding box center [112, 75] width 197 height 25
click at [282, 84] on span "Draft" at bounding box center [266, 76] width 32 height 18
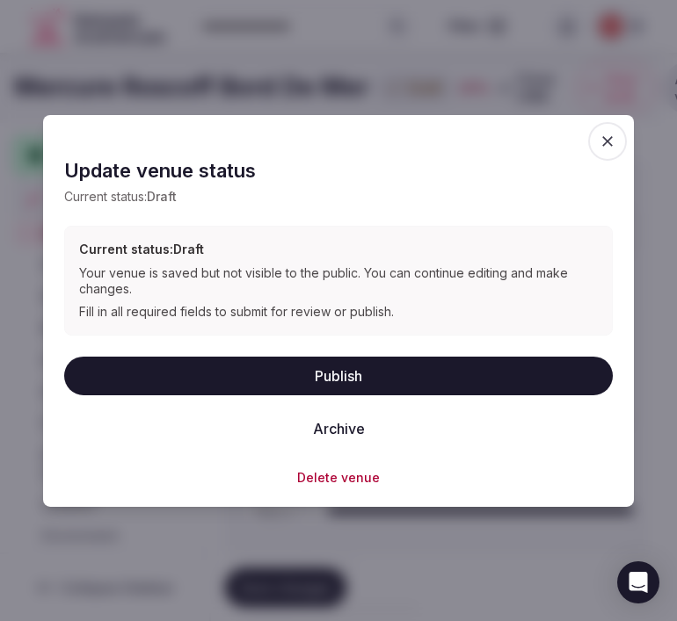
click at [339, 385] on button "Publish" at bounding box center [338, 375] width 548 height 39
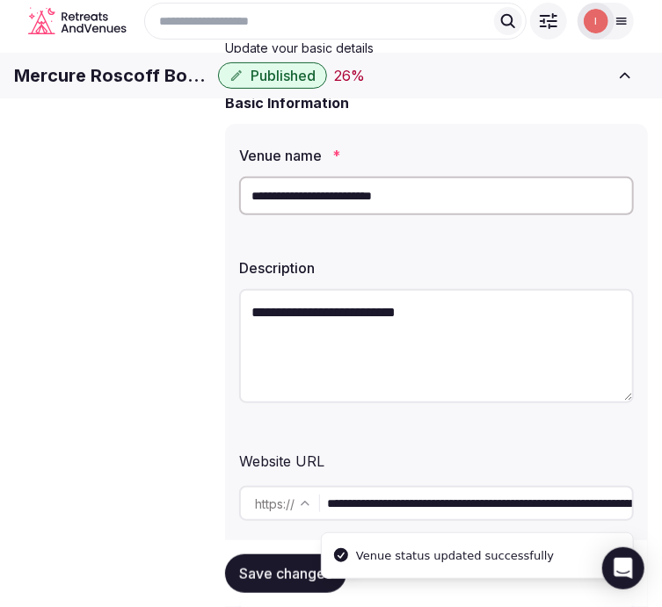
click at [211, 86] on h1 "Mercure Roscoff Bord De Mer" at bounding box center [112, 75] width 197 height 25
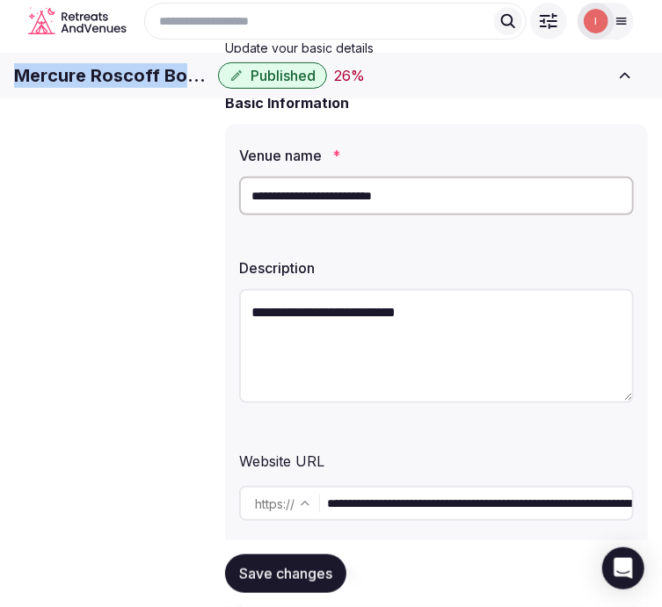
click at [211, 86] on h1 "Mercure Roscoff Bord De Mer" at bounding box center [112, 75] width 197 height 25
copy div "Mercure Roscoff Bord De Mer"
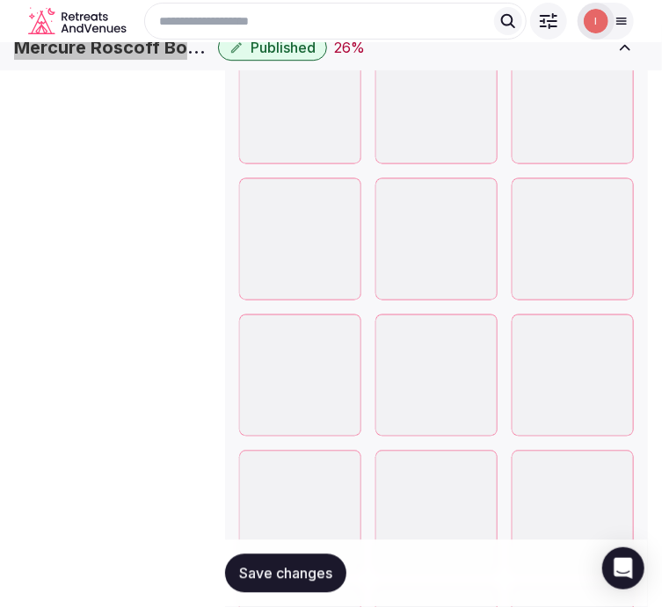
scroll to position [2790, 0]
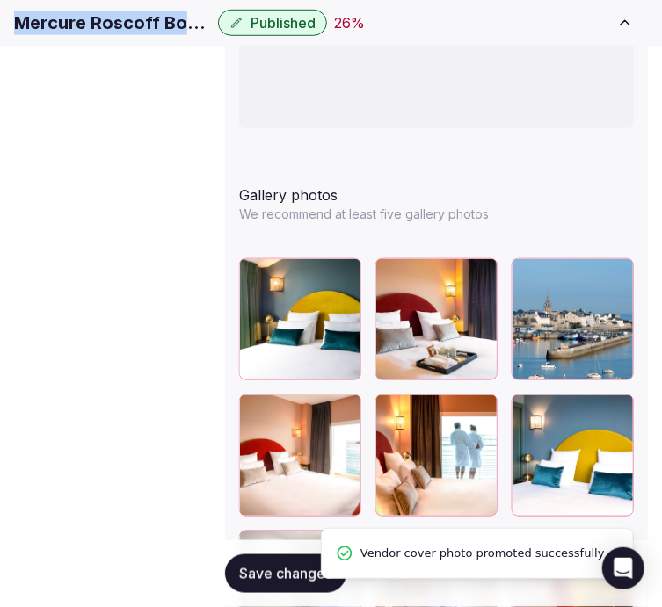
scroll to position [2400, 0]
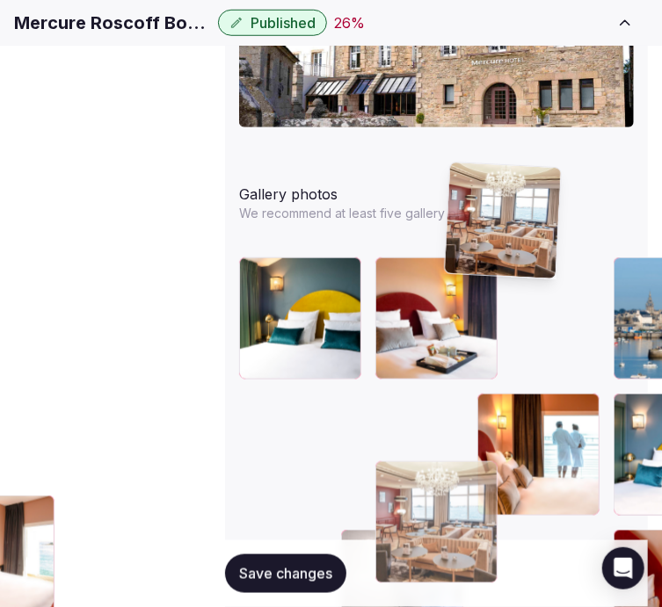
drag, startPoint x: 452, startPoint y: 392, endPoint x: 451, endPoint y: 207, distance: 185.4
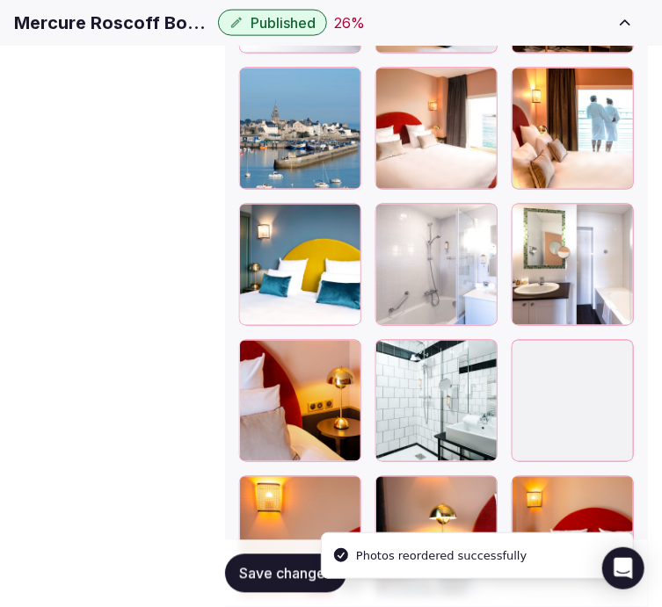
scroll to position [2888, 0]
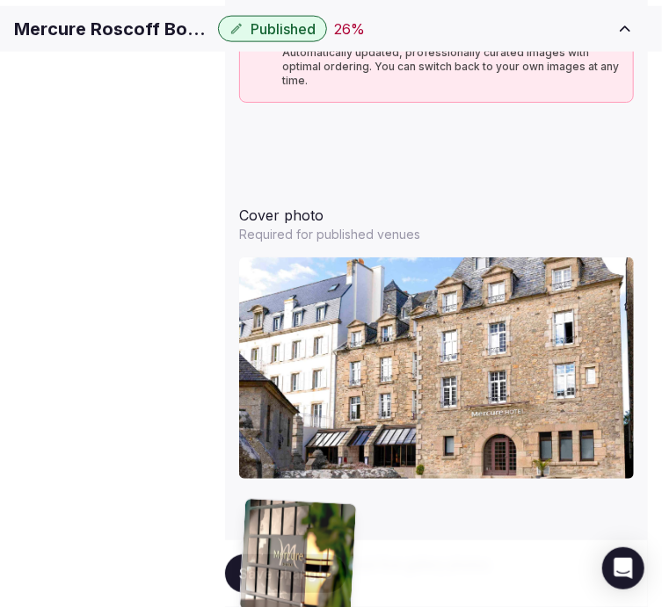
drag, startPoint x: 353, startPoint y: 409, endPoint x: 239, endPoint y: 515, distance: 155.5
click at [209, 554] on body "**********" at bounding box center [331, 88] width 662 height 4272
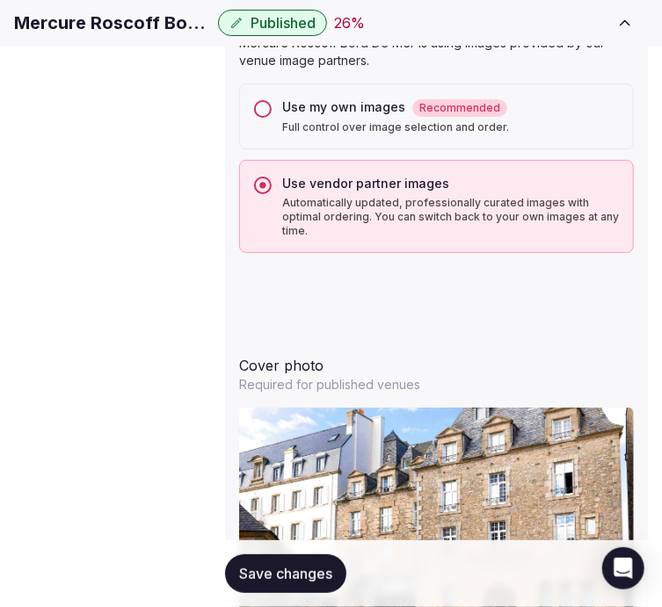
drag, startPoint x: 461, startPoint y: 300, endPoint x: 451, endPoint y: 545, distance: 245.4
click at [451, 545] on body "**********" at bounding box center [331, 238] width 662 height 4272
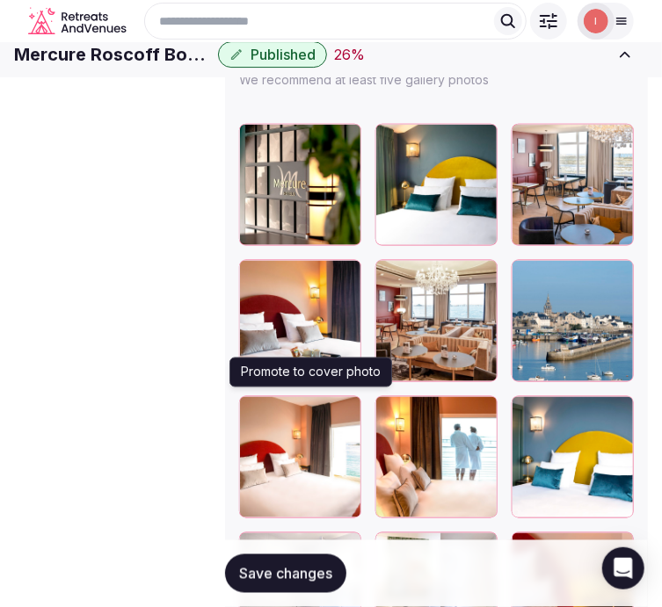
scroll to position [2436, 0]
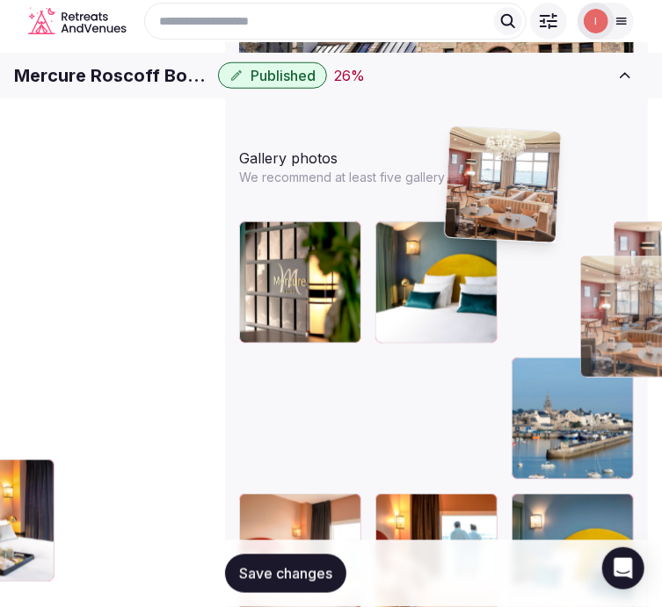
drag, startPoint x: 256, startPoint y: 253, endPoint x: 475, endPoint y: 141, distance: 246.8
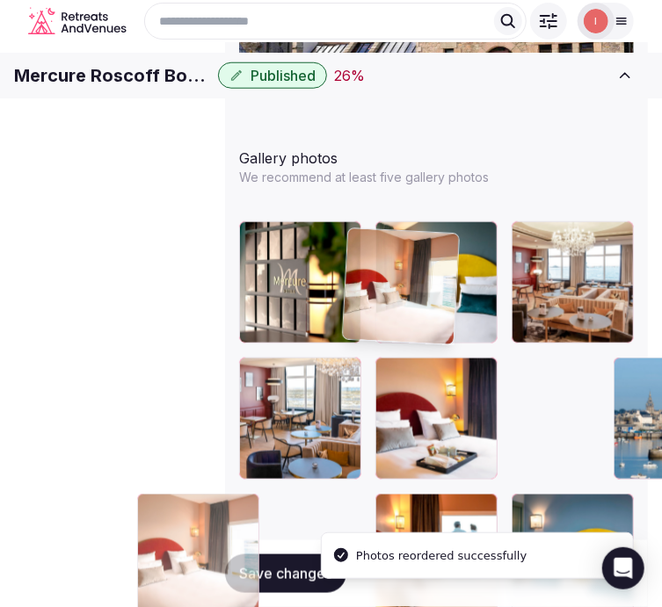
drag, startPoint x: 460, startPoint y: 243, endPoint x: 373, endPoint y: 235, distance: 86.5
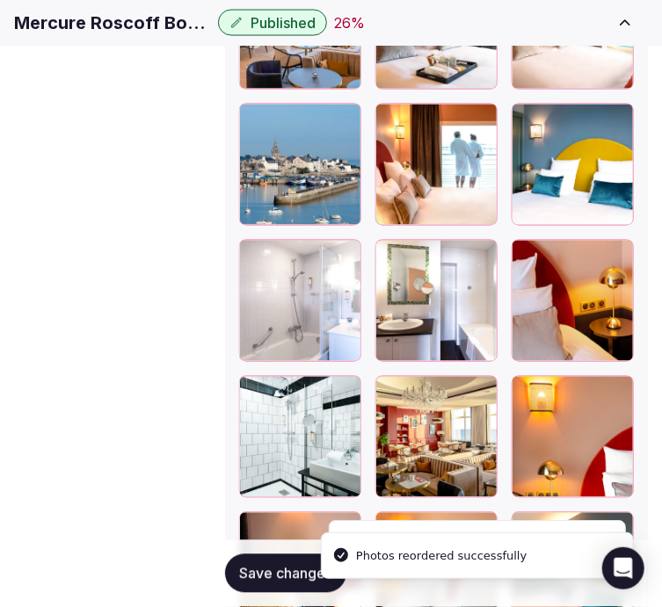
scroll to position [2888, 0]
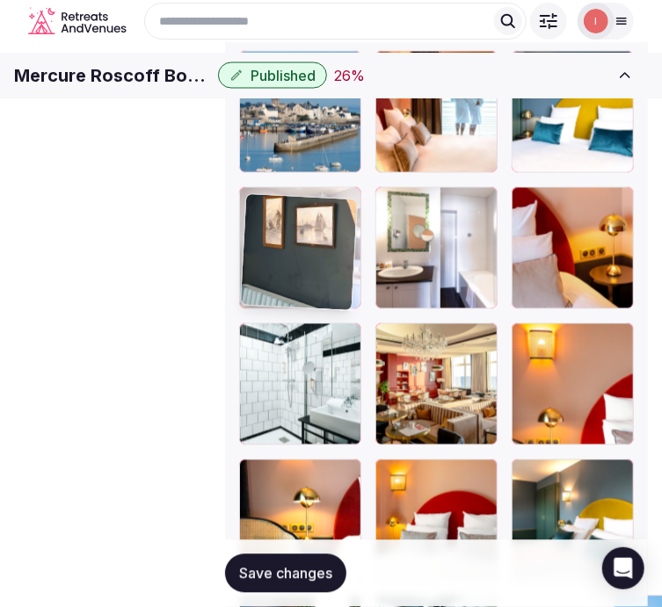
drag, startPoint x: 461, startPoint y: 311, endPoint x: 265, endPoint y: 224, distance: 215.2
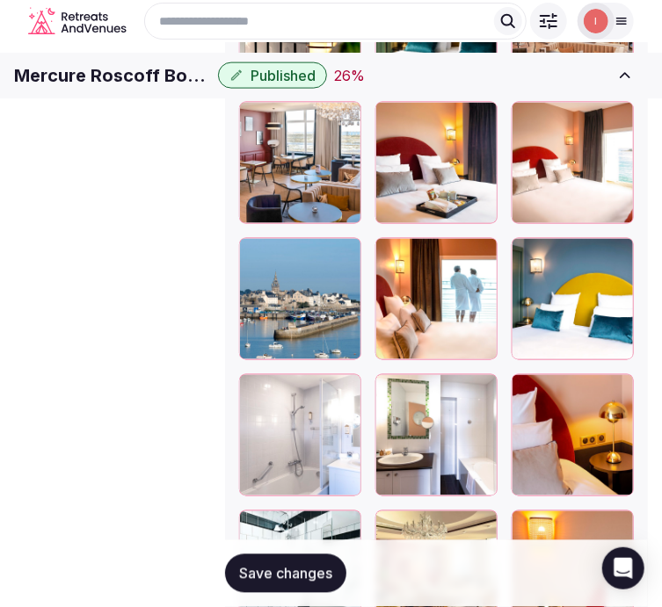
scroll to position [2684, 0]
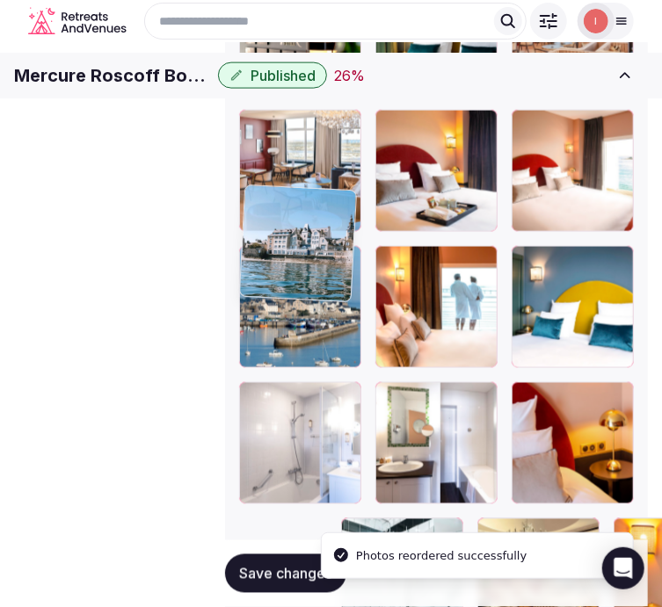
drag, startPoint x: 362, startPoint y: 409, endPoint x: 255, endPoint y: 186, distance: 247.6
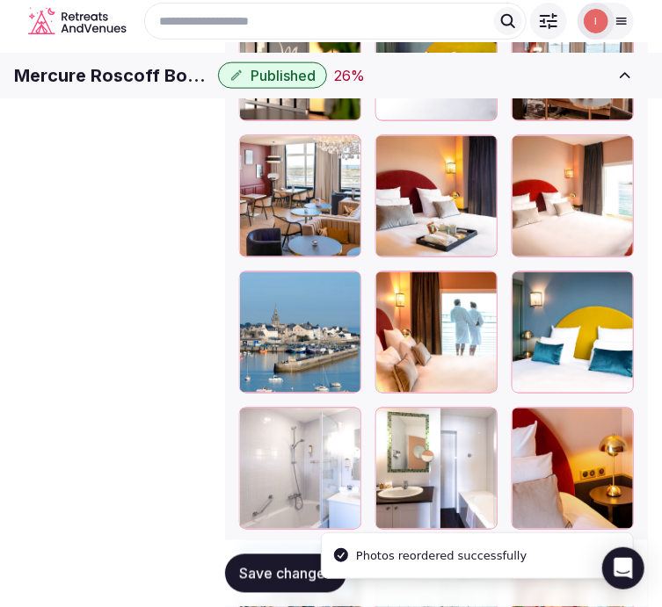
scroll to position [2586, 0]
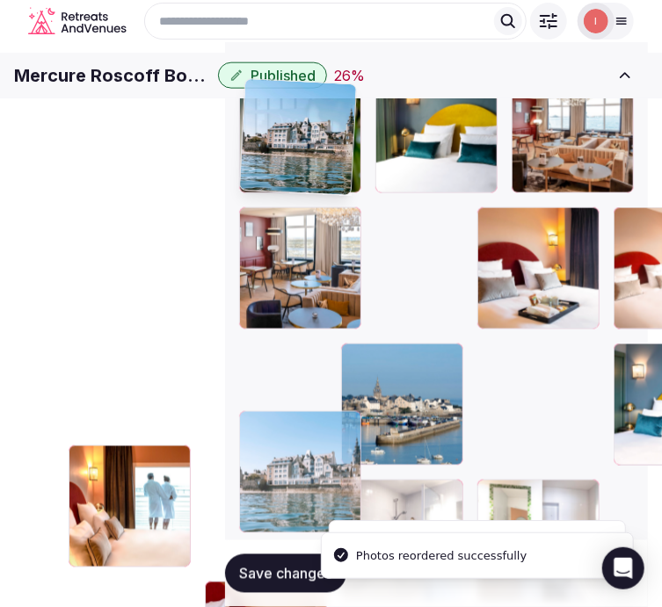
drag, startPoint x: 258, startPoint y: 155, endPoint x: 256, endPoint y: 132, distance: 23.0
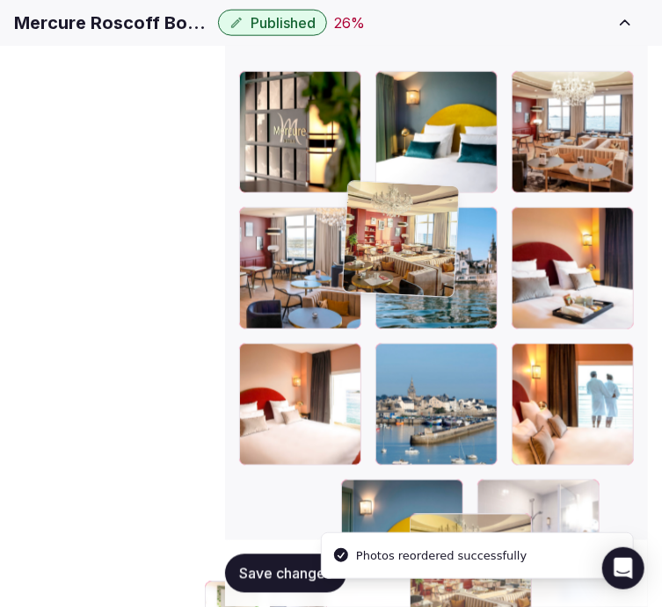
drag, startPoint x: 458, startPoint y: 301, endPoint x: 371, endPoint y: 199, distance: 134.0
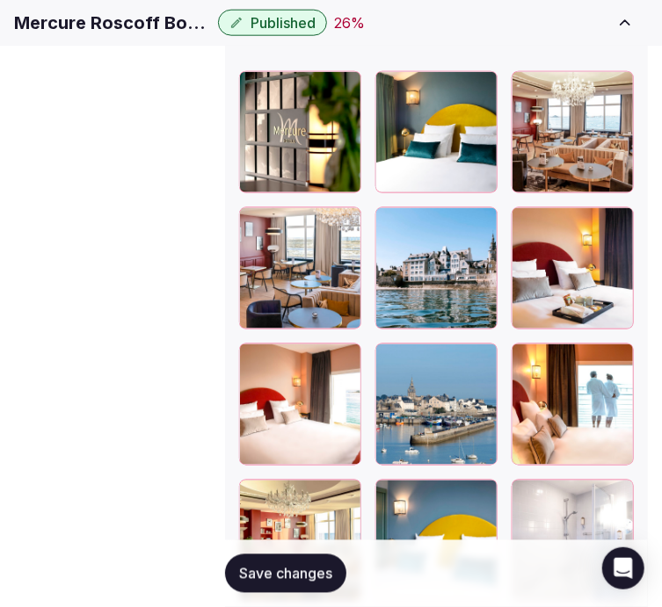
scroll to position [2684, 0]
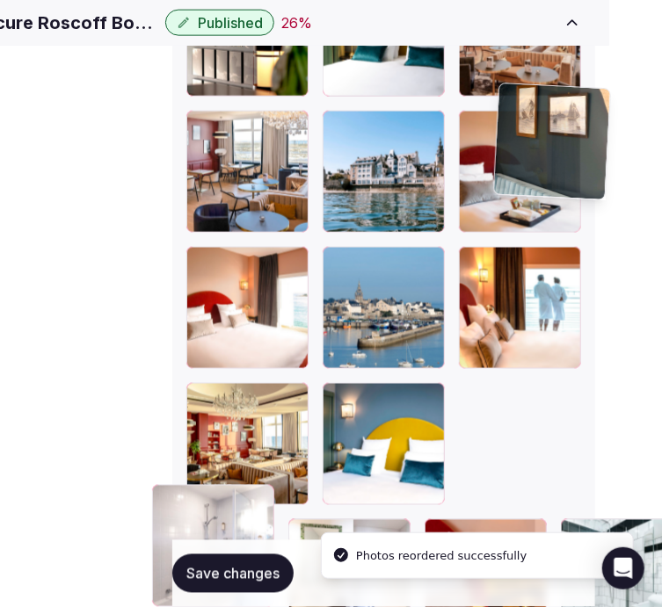
drag, startPoint x: 357, startPoint y: 406, endPoint x: 533, endPoint y: 116, distance: 339.5
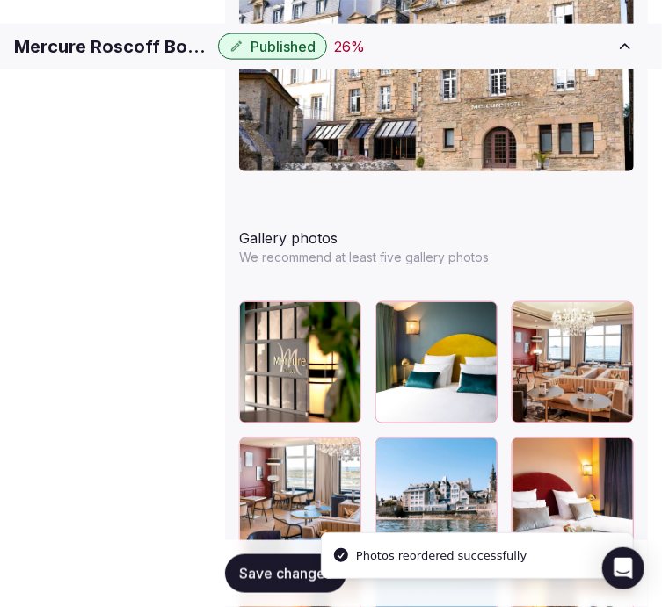
scroll to position [2390, 53]
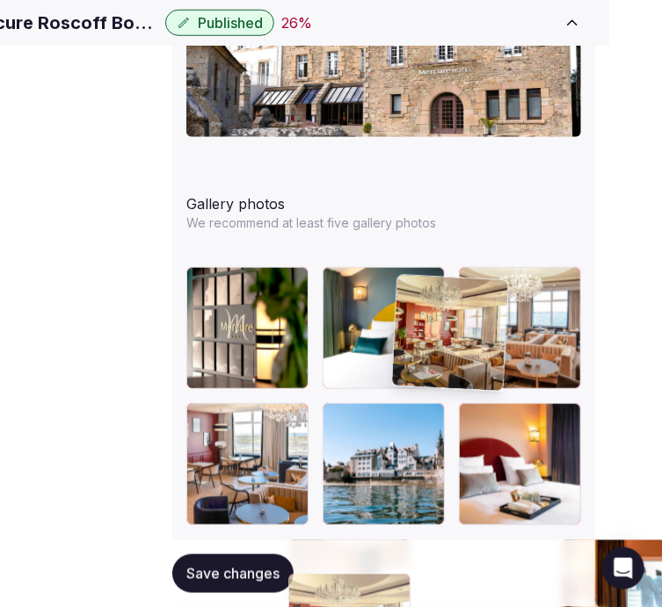
drag, startPoint x: 312, startPoint y: 396, endPoint x: 411, endPoint y: 286, distance: 148.1
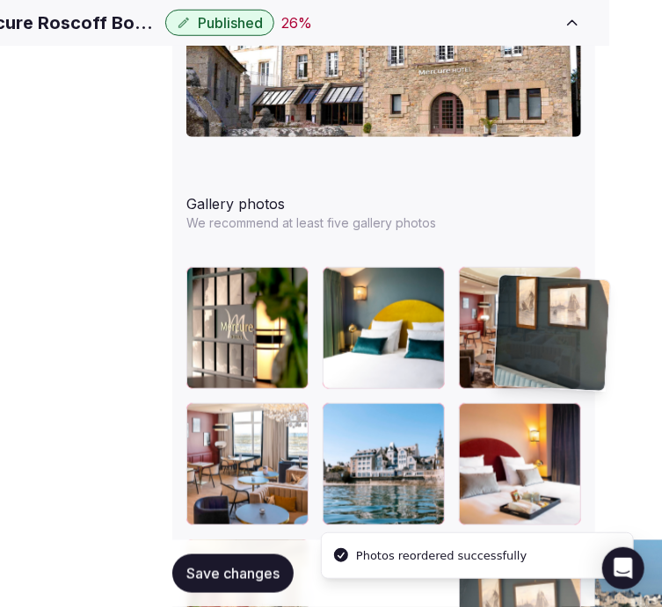
drag, startPoint x: 492, startPoint y: 332, endPoint x: 497, endPoint y: 309, distance: 23.4
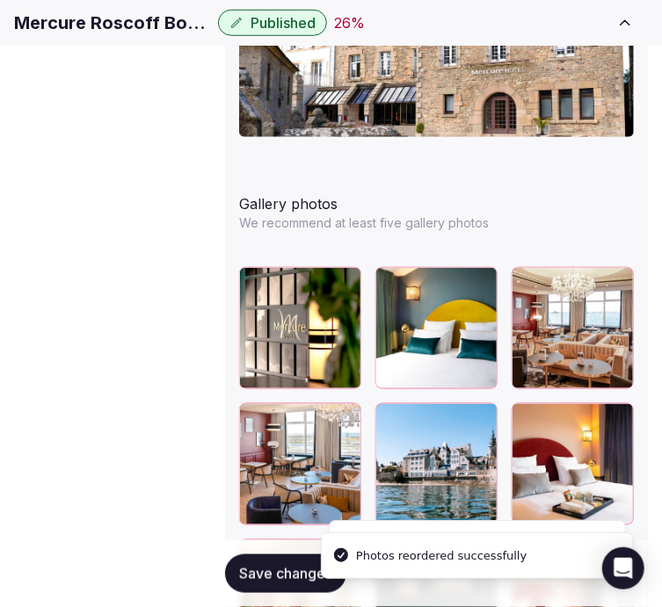
click at [239, 582] on span "Save changes" at bounding box center [285, 574] width 93 height 18
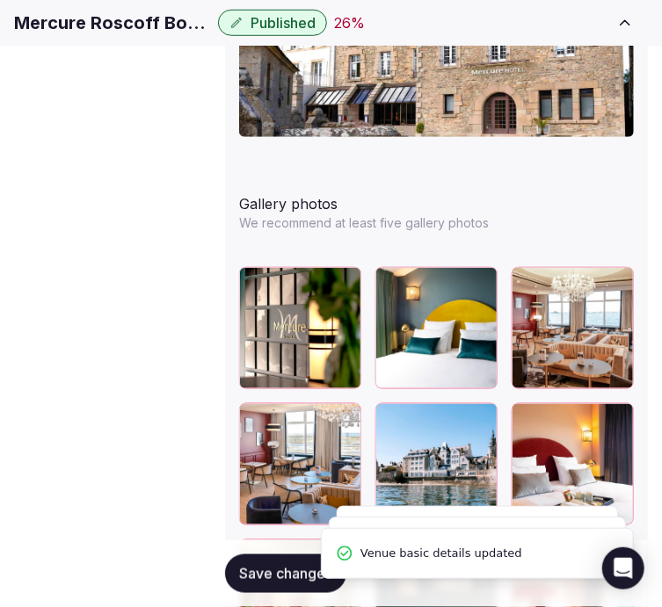
click at [255, 561] on button "Save changes" at bounding box center [285, 573] width 121 height 39
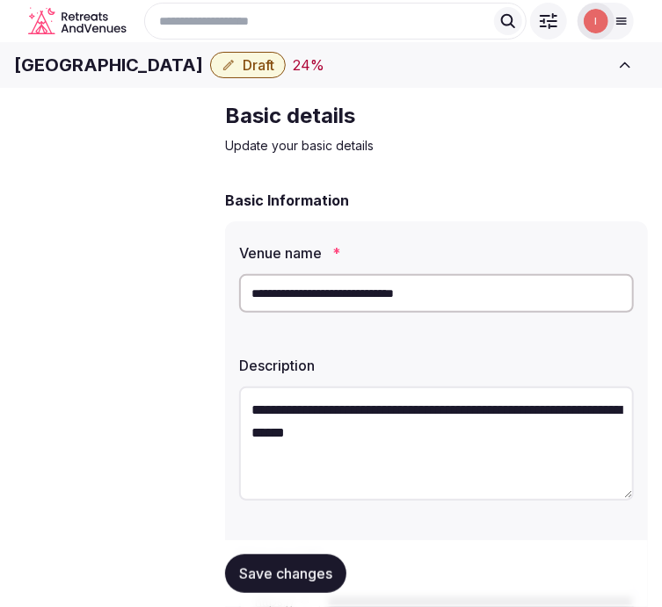
click at [203, 76] on h1 "[GEOGRAPHIC_DATA]" at bounding box center [108, 65] width 189 height 25
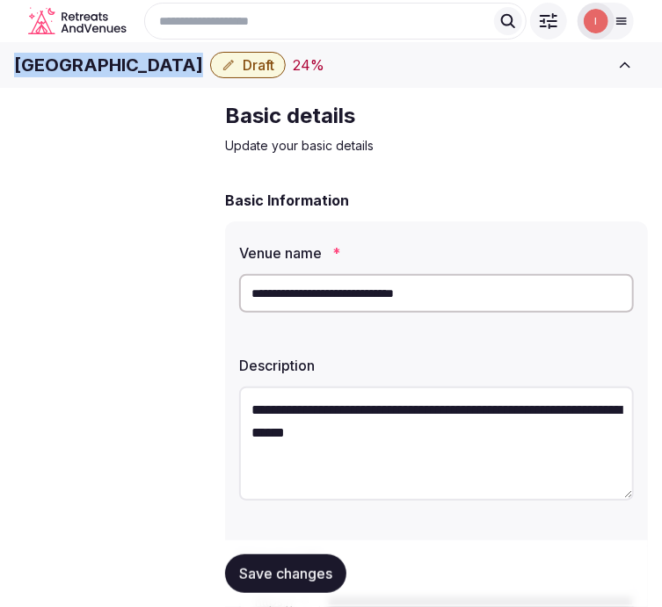
click at [203, 76] on h1 "[GEOGRAPHIC_DATA]" at bounding box center [108, 65] width 189 height 25
copy div "[GEOGRAPHIC_DATA]"
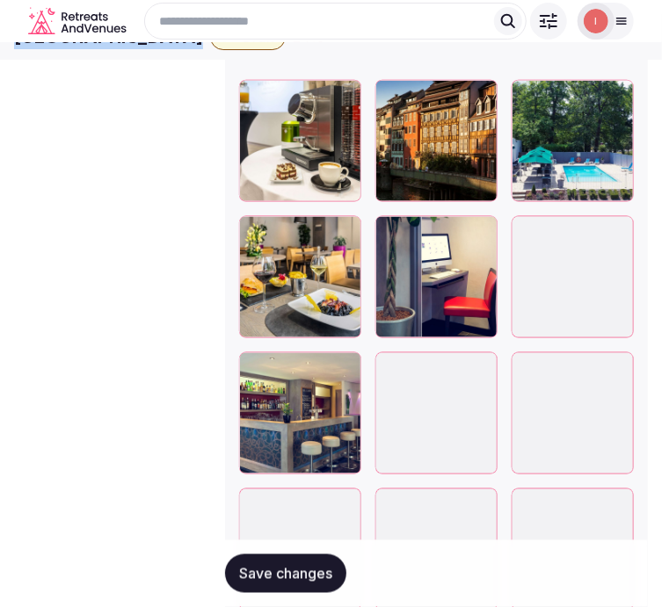
scroll to position [2343, 0]
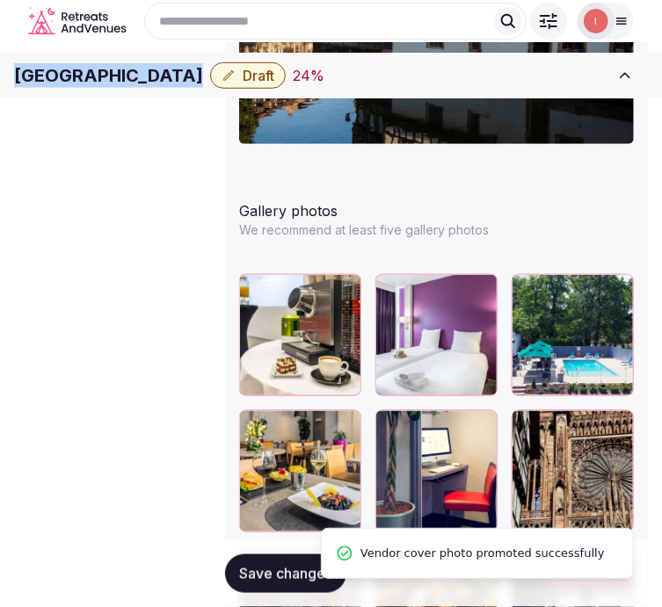
copy div "[GEOGRAPHIC_DATA]"
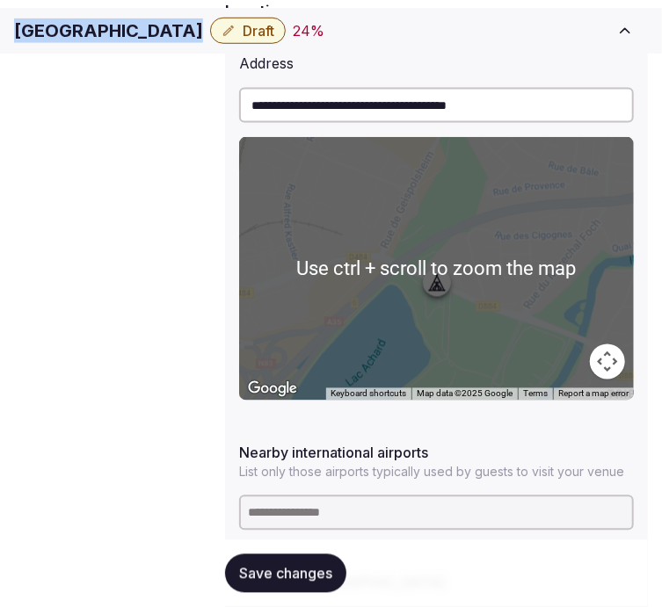
scroll to position [1074, 0]
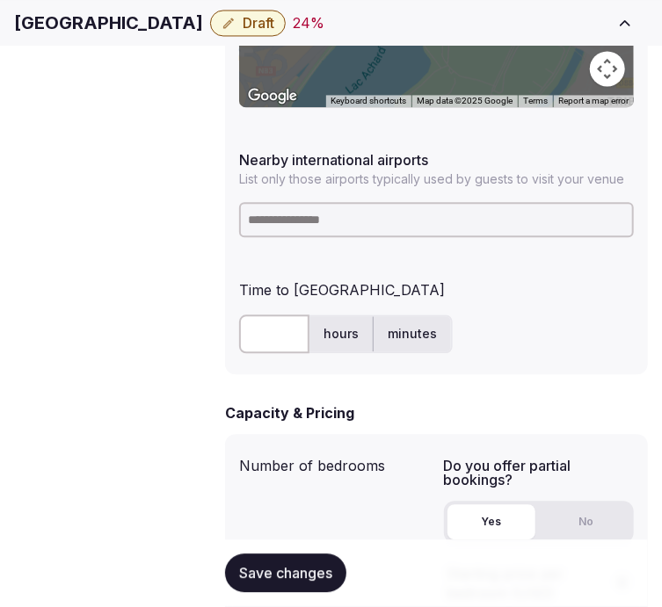
click at [478, 195] on div at bounding box center [436, 219] width 395 height 49
click at [440, 212] on input at bounding box center [436, 219] width 395 height 35
paste input "***"
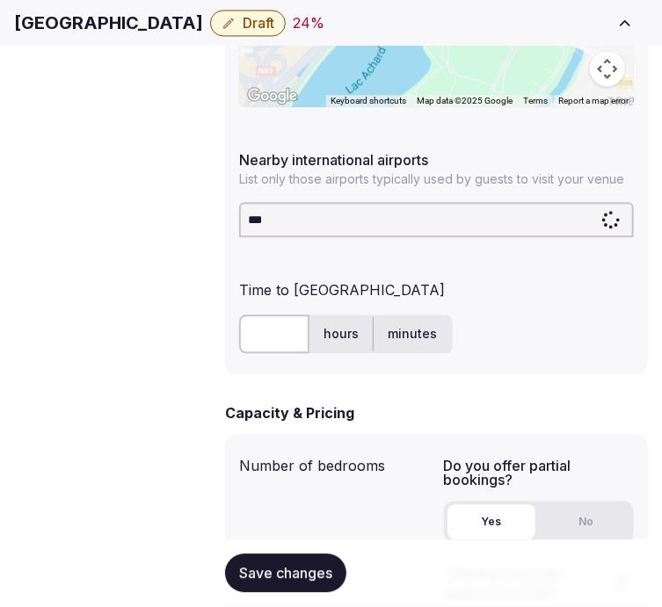
type input "***"
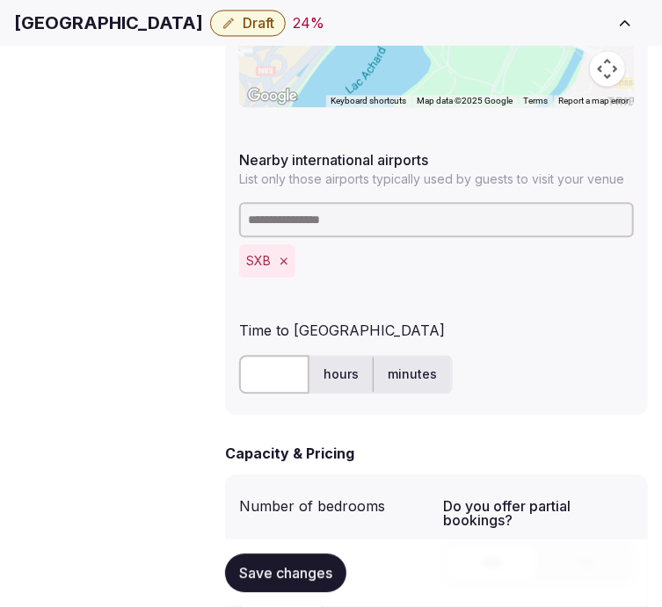
click at [278, 355] on input "text" at bounding box center [274, 374] width 70 height 39
type input "**"
click at [311, 577] on span "Save changes" at bounding box center [285, 574] width 93 height 18
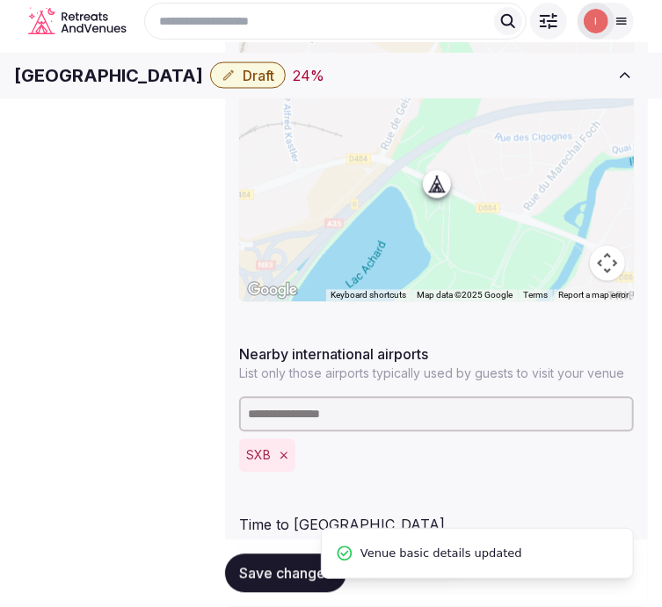
scroll to position [683, 0]
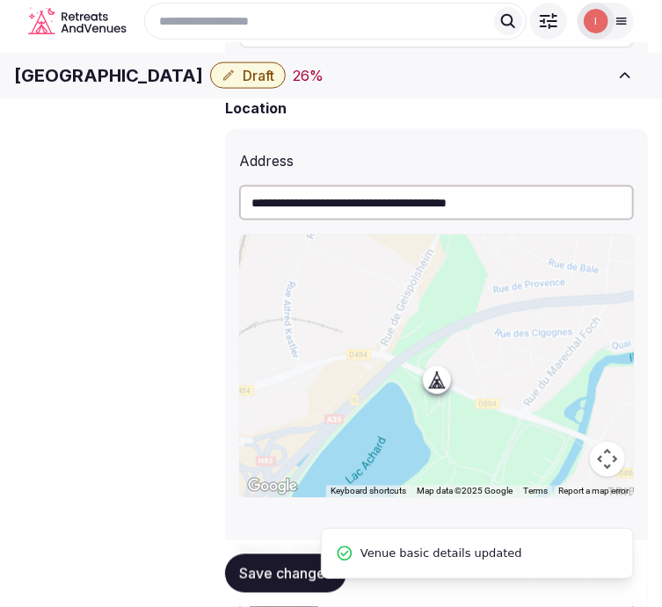
click at [203, 86] on h1 "[GEOGRAPHIC_DATA]" at bounding box center [108, 75] width 189 height 25
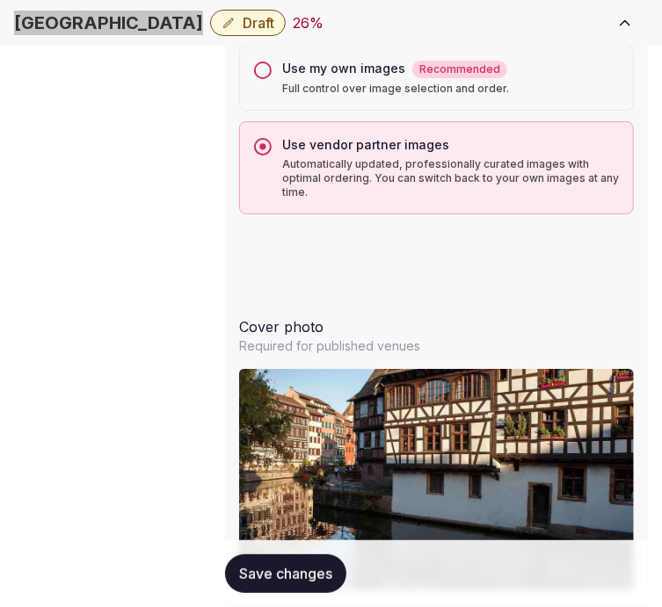
scroll to position [2148, 0]
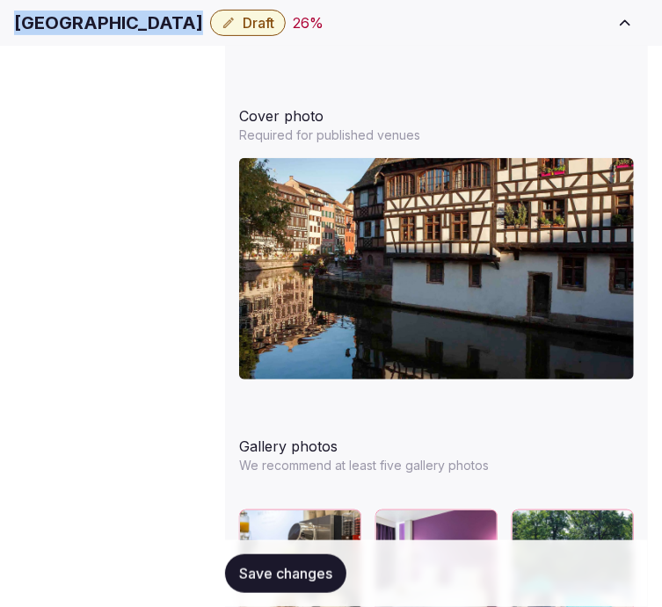
click at [274, 32] on span "Draft" at bounding box center [259, 23] width 32 height 18
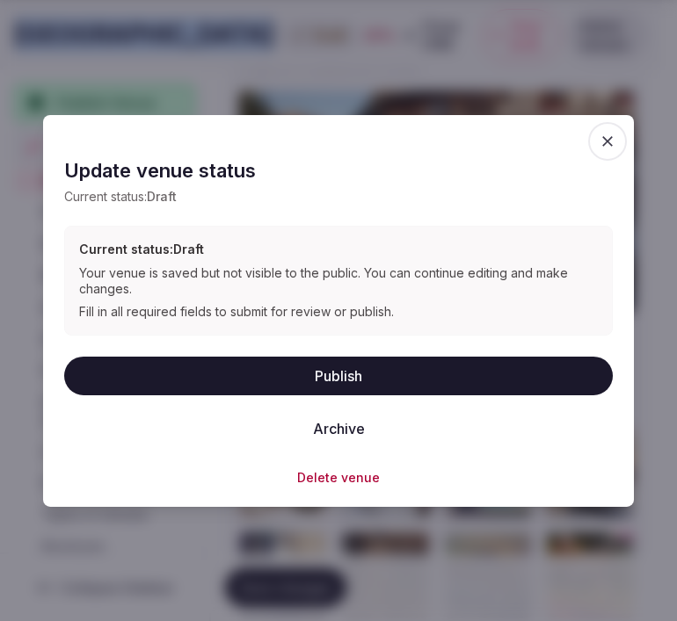
click at [376, 384] on button "Publish" at bounding box center [338, 375] width 548 height 39
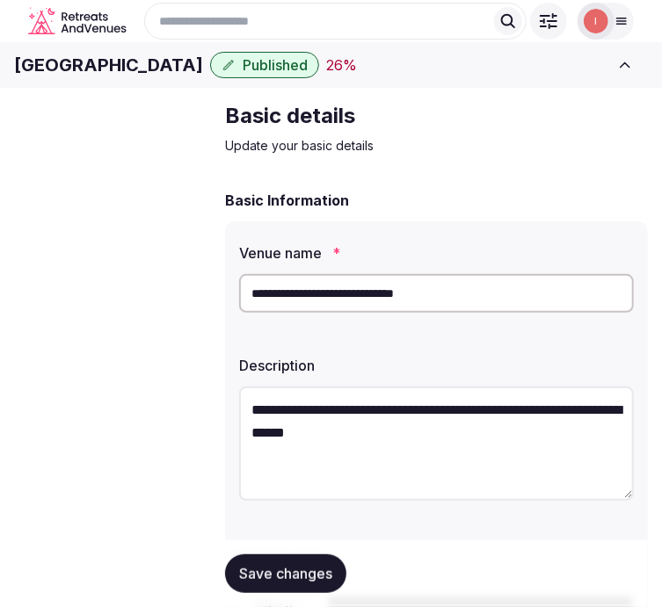
click at [203, 77] on h1 "[GEOGRAPHIC_DATA]" at bounding box center [108, 65] width 189 height 25
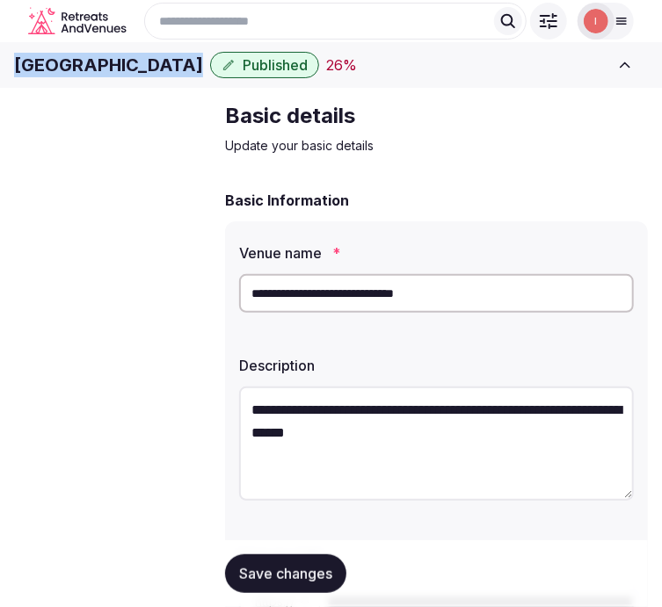
click at [203, 77] on h1 "[GEOGRAPHIC_DATA]" at bounding box center [108, 65] width 189 height 25
copy div "[GEOGRAPHIC_DATA]"
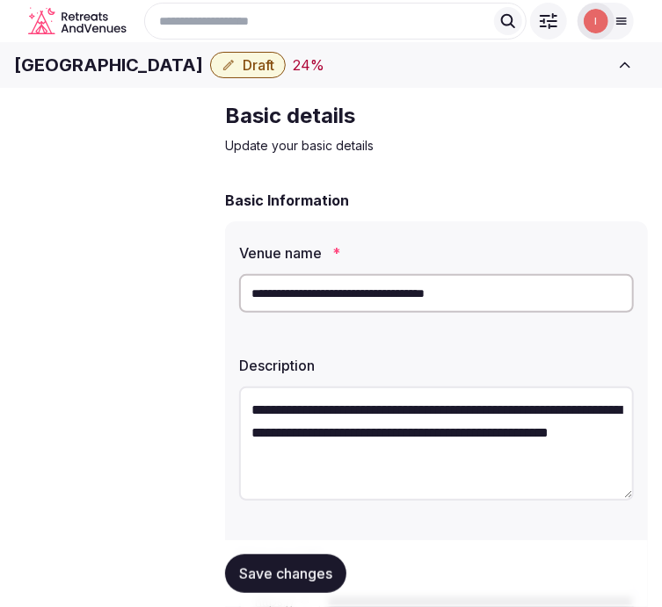
click at [203, 77] on h1 "[GEOGRAPHIC_DATA]" at bounding box center [108, 65] width 189 height 25
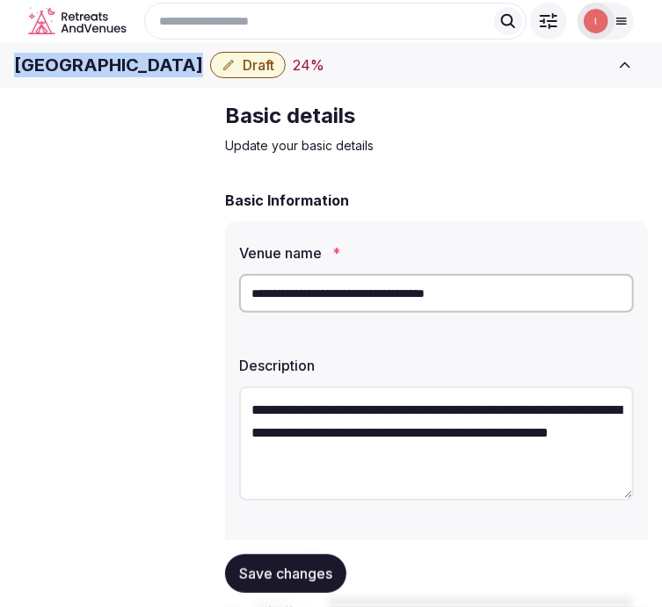
click at [203, 77] on h1 "[GEOGRAPHIC_DATA]" at bounding box center [108, 65] width 189 height 25
copy div "[GEOGRAPHIC_DATA]"
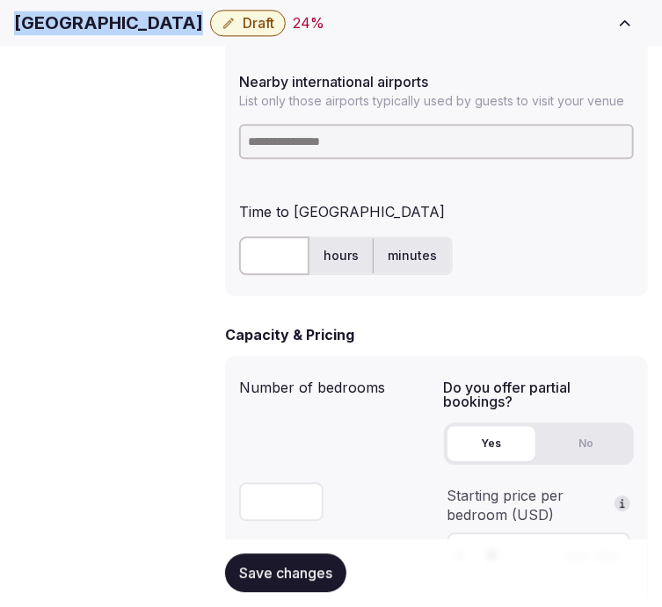
scroll to position [1171, 0]
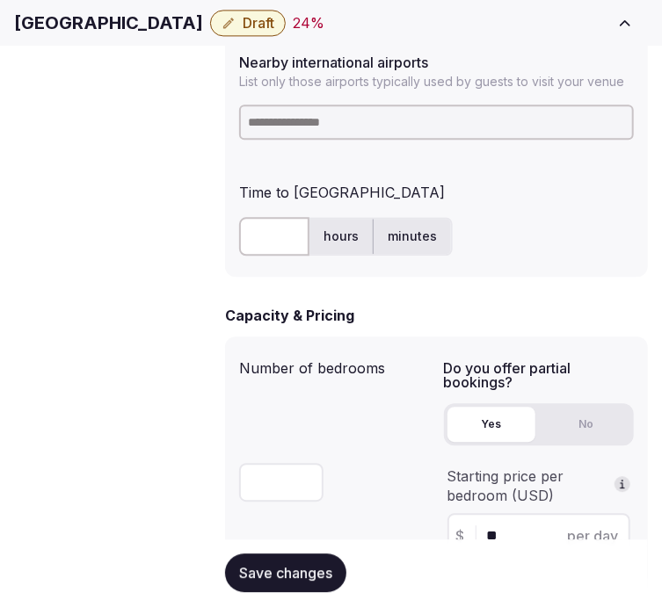
click at [257, 120] on div at bounding box center [436, 122] width 395 height 49
click at [257, 108] on input at bounding box center [436, 122] width 395 height 35
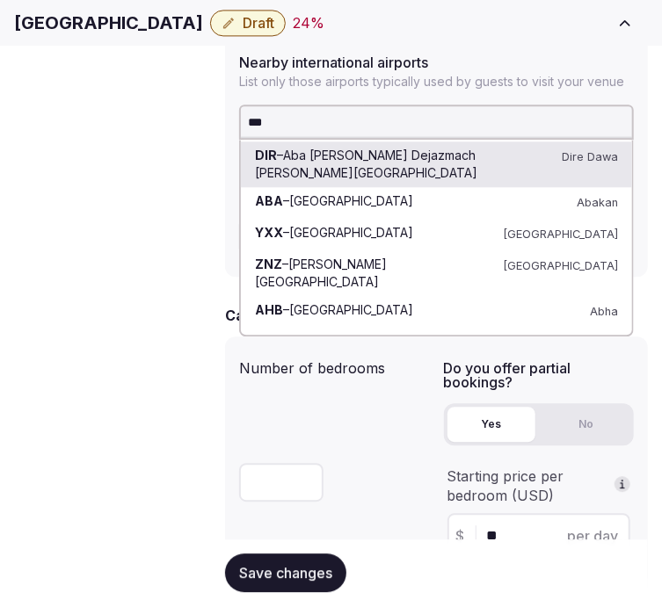
drag, startPoint x: 284, startPoint y: 100, endPoint x: 222, endPoint y: 97, distance: 61.6
paste input "***"
type input "******"
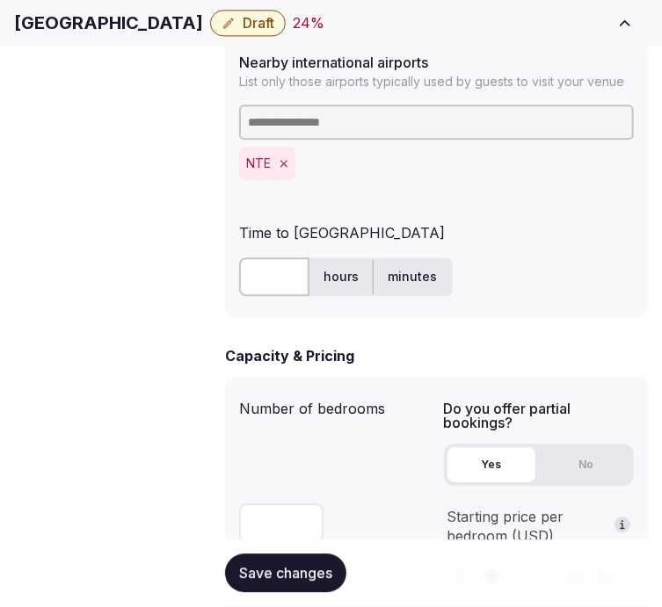
click at [279, 257] on input "text" at bounding box center [274, 276] width 70 height 39
type input "**"
drag, startPoint x: 293, startPoint y: 288, endPoint x: 409, endPoint y: 369, distance: 141.4
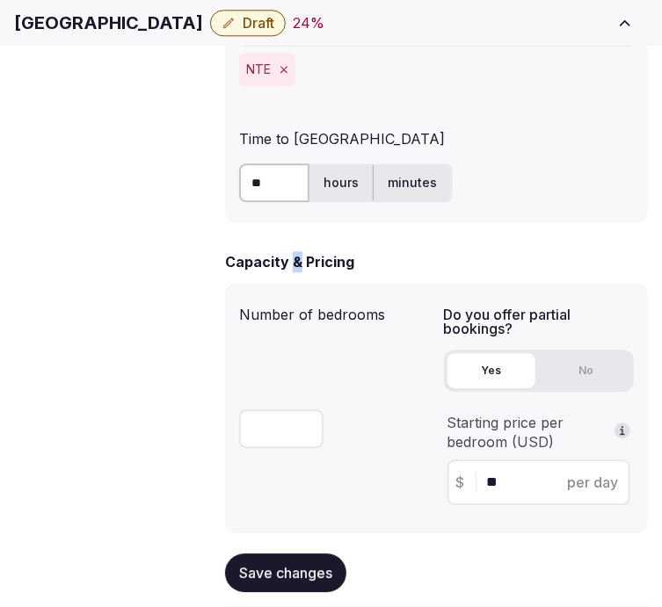
scroll to position [1464, 0]
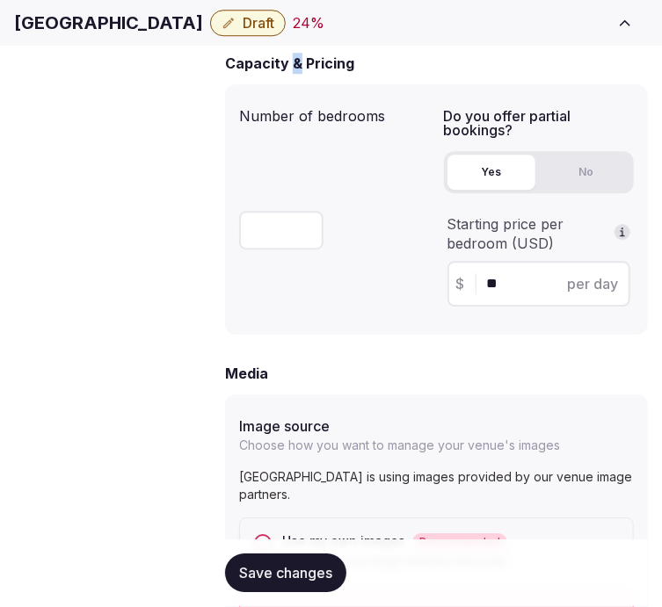
click at [316, 583] on button "Save changes" at bounding box center [285, 573] width 121 height 39
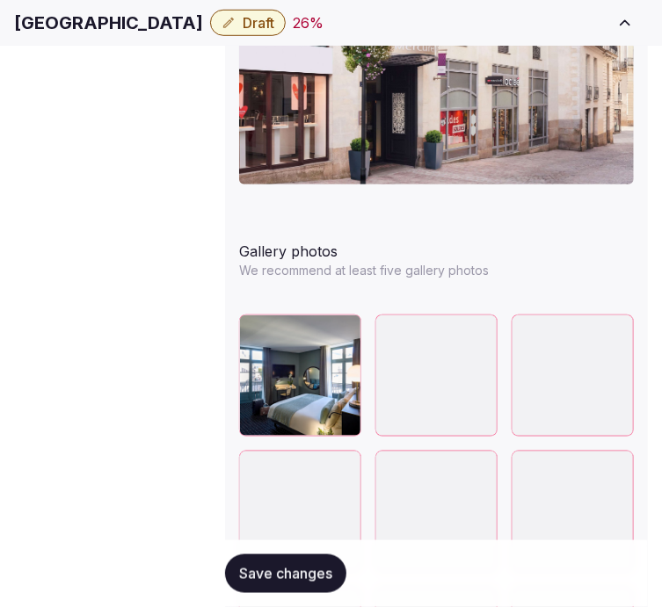
scroll to position [2440, 0]
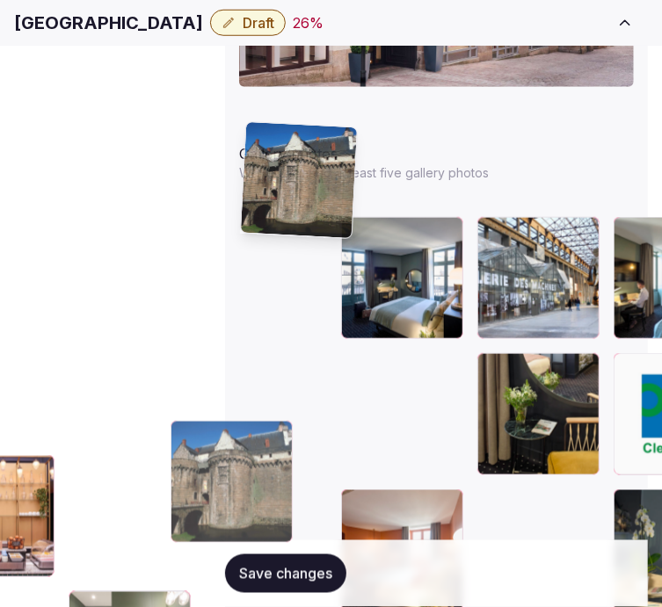
drag, startPoint x: 453, startPoint y: 343, endPoint x: 255, endPoint y: 171, distance: 262.3
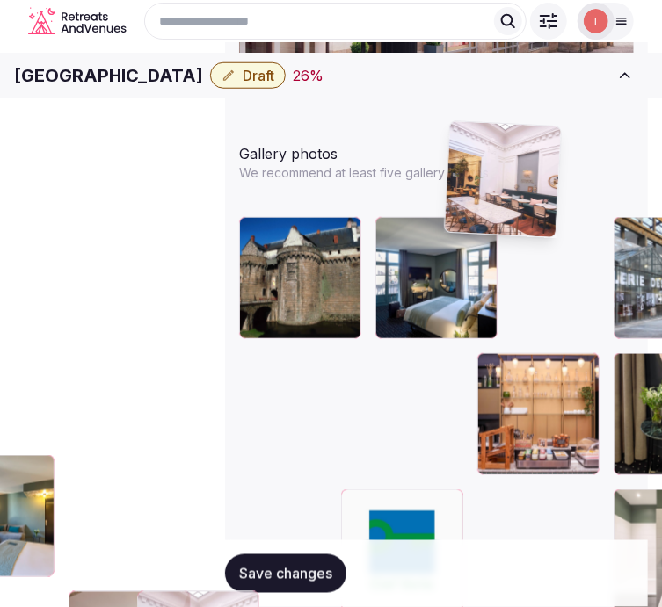
drag, startPoint x: 551, startPoint y: 429, endPoint x: 428, endPoint y: 133, distance: 320.7
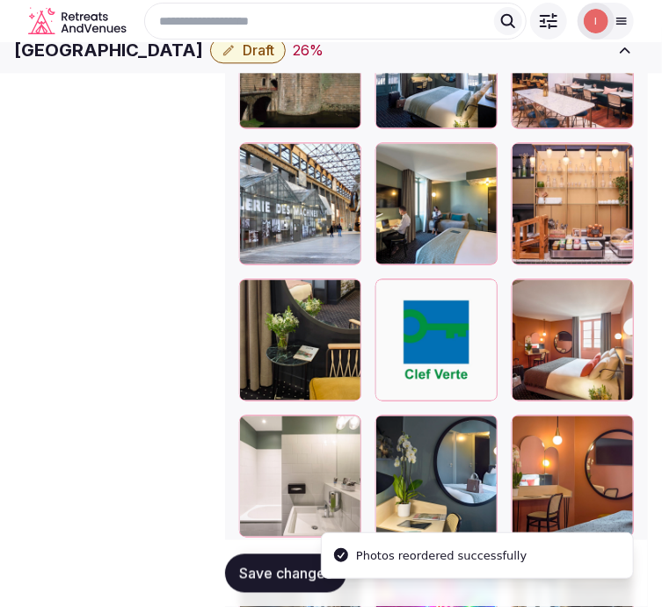
scroll to position [2636, 0]
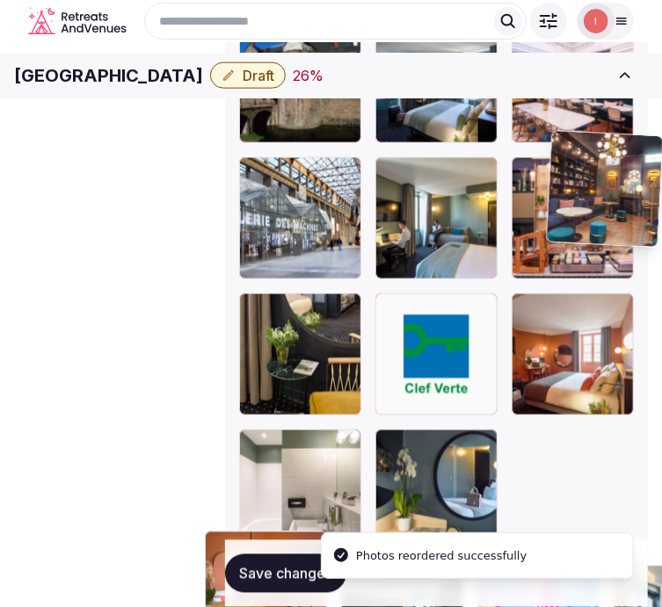
drag, startPoint x: 365, startPoint y: 446, endPoint x: 517, endPoint y: 146, distance: 336.0
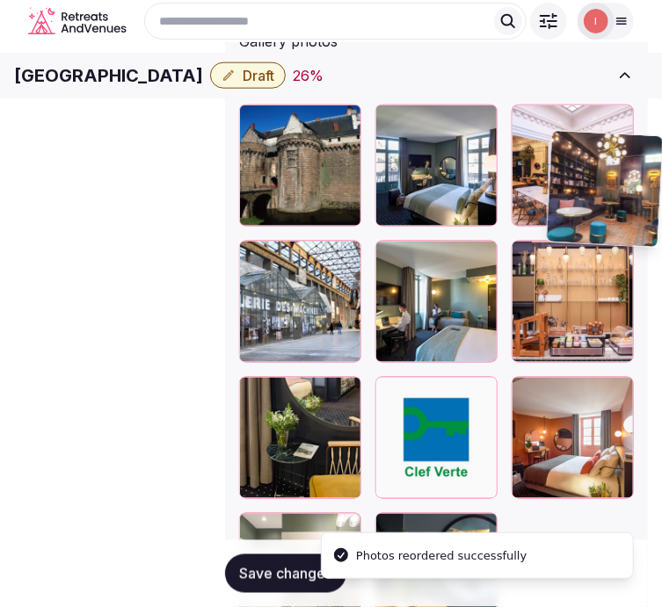
scroll to position [2440, 0]
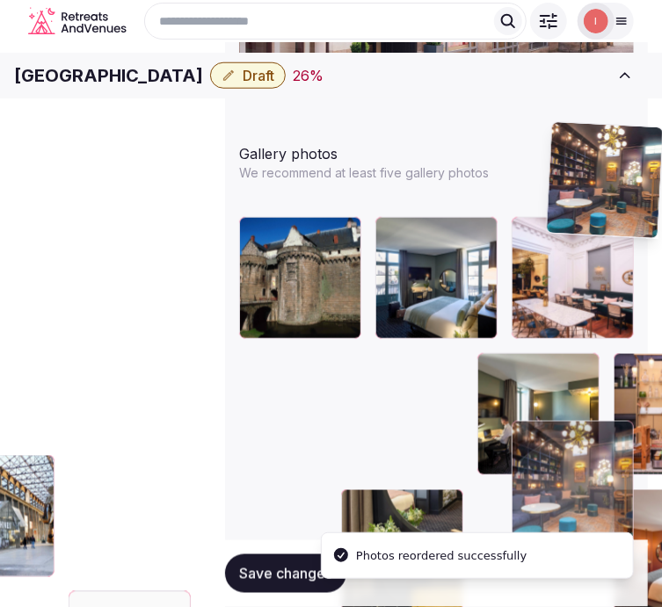
drag, startPoint x: 557, startPoint y: 344, endPoint x: 543, endPoint y: 134, distance: 211.4
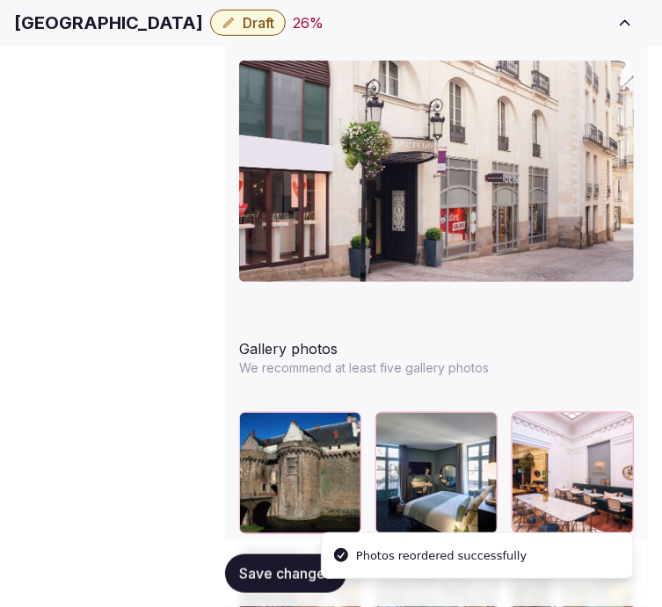
scroll to position [2538, 0]
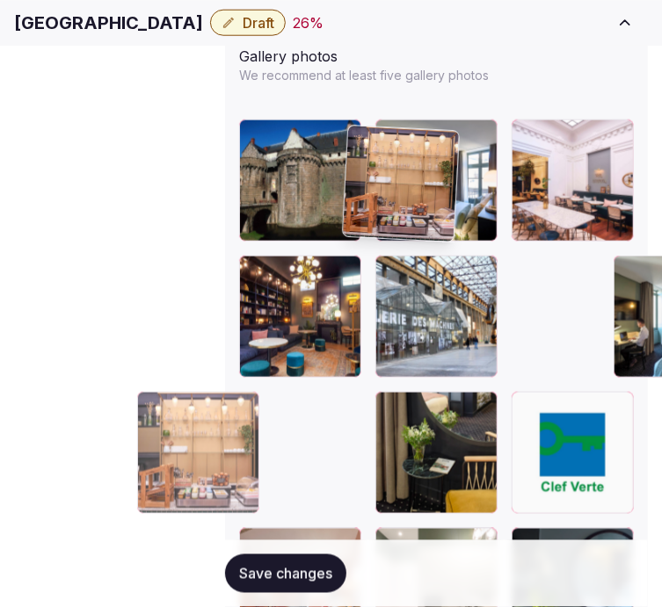
drag, startPoint x: 467, startPoint y: 146, endPoint x: 371, endPoint y: 138, distance: 96.1
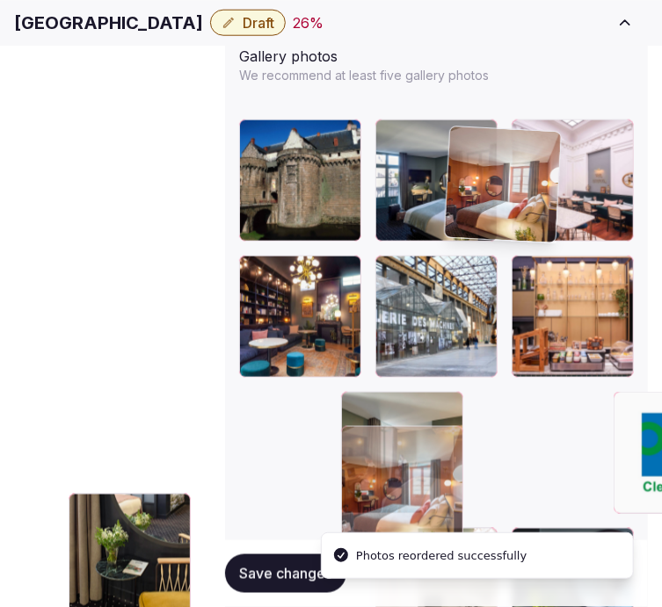
drag, startPoint x: 362, startPoint y: 248, endPoint x: 468, endPoint y: 165, distance: 134.6
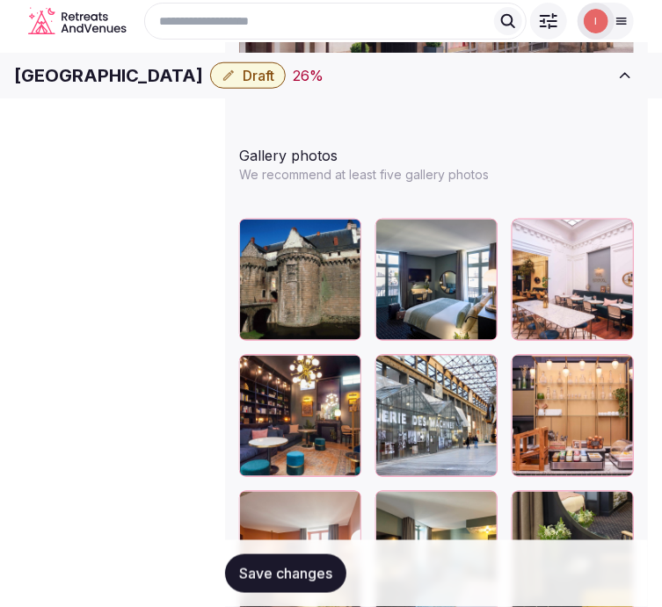
scroll to position [2404, 0]
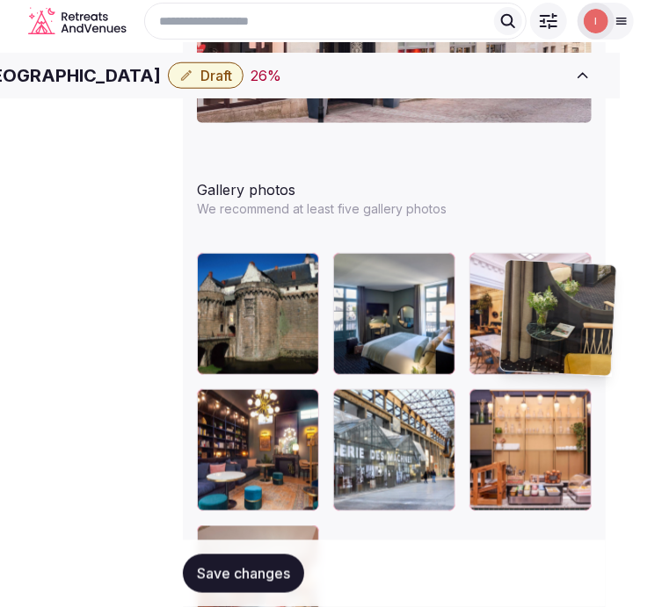
drag, startPoint x: 252, startPoint y: 371, endPoint x: 550, endPoint y: 268, distance: 315.1
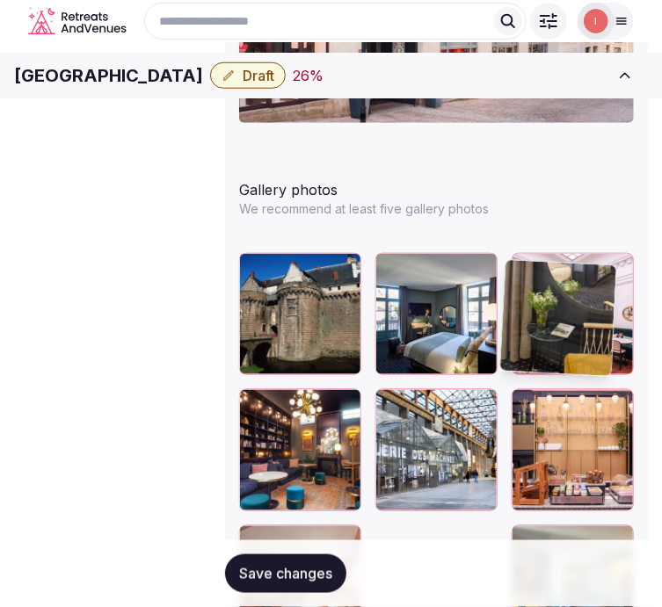
scroll to position [2404, 47]
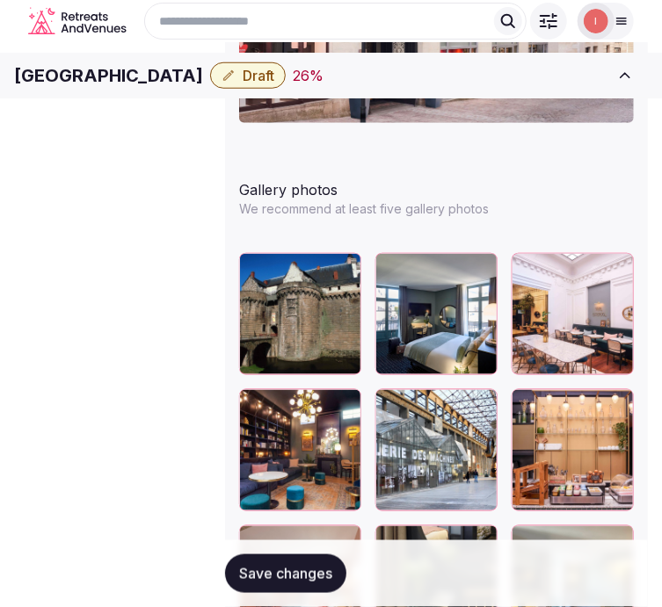
click at [269, 565] on span "Save changes" at bounding box center [285, 574] width 93 height 18
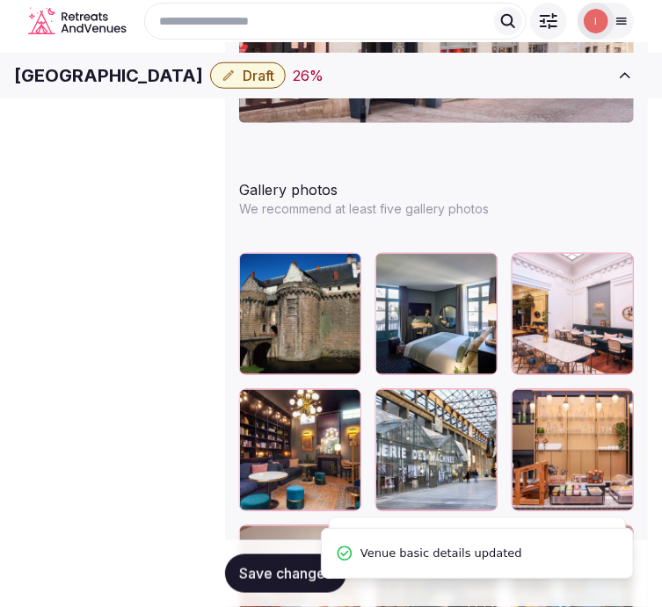
click at [286, 89] on button "Draft" at bounding box center [248, 75] width 76 height 26
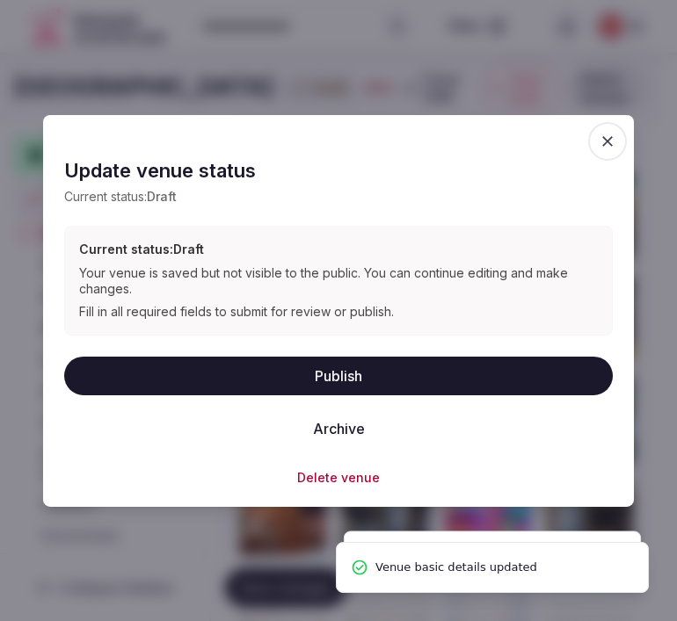
click at [387, 366] on button "Publish" at bounding box center [338, 375] width 548 height 39
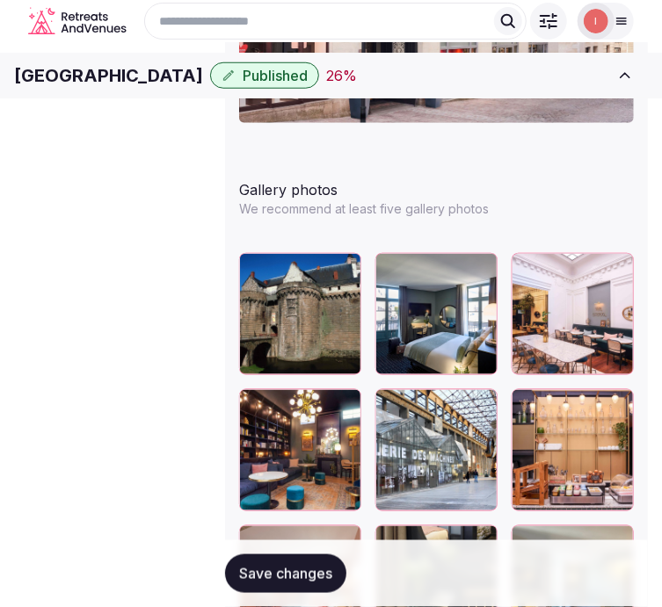
click at [276, 582] on span "Save changes" at bounding box center [285, 574] width 93 height 18
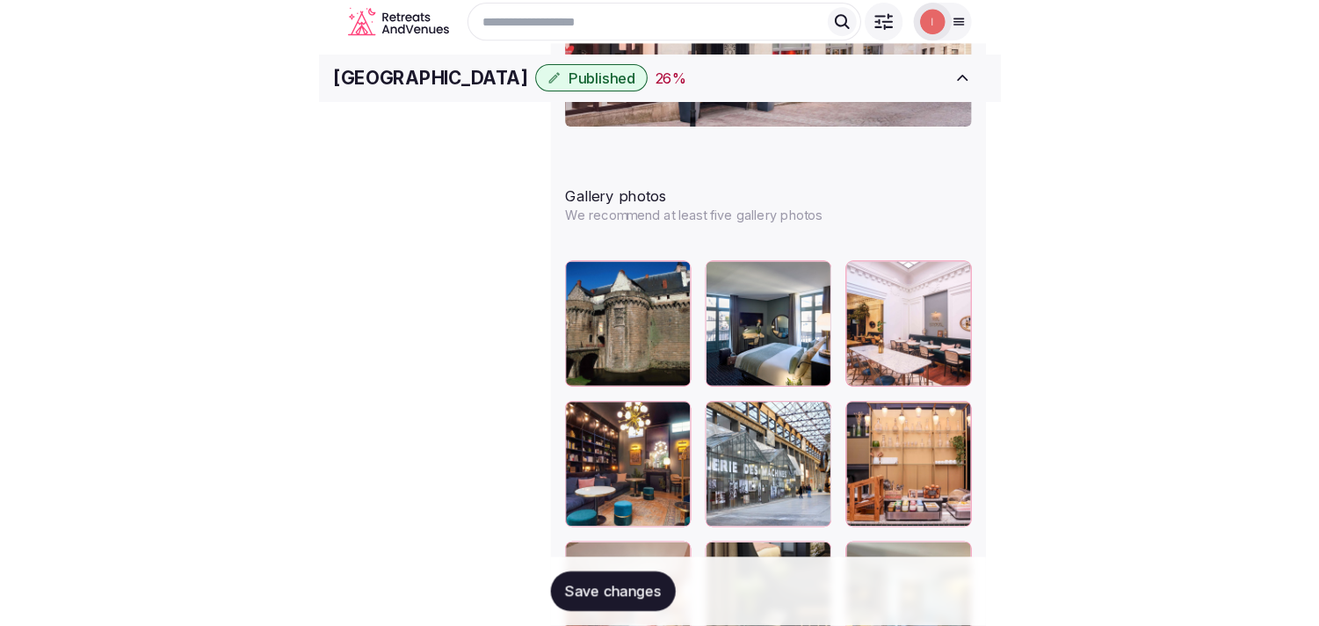
scroll to position [2404, 0]
